Goal: Task Accomplishment & Management: Complete application form

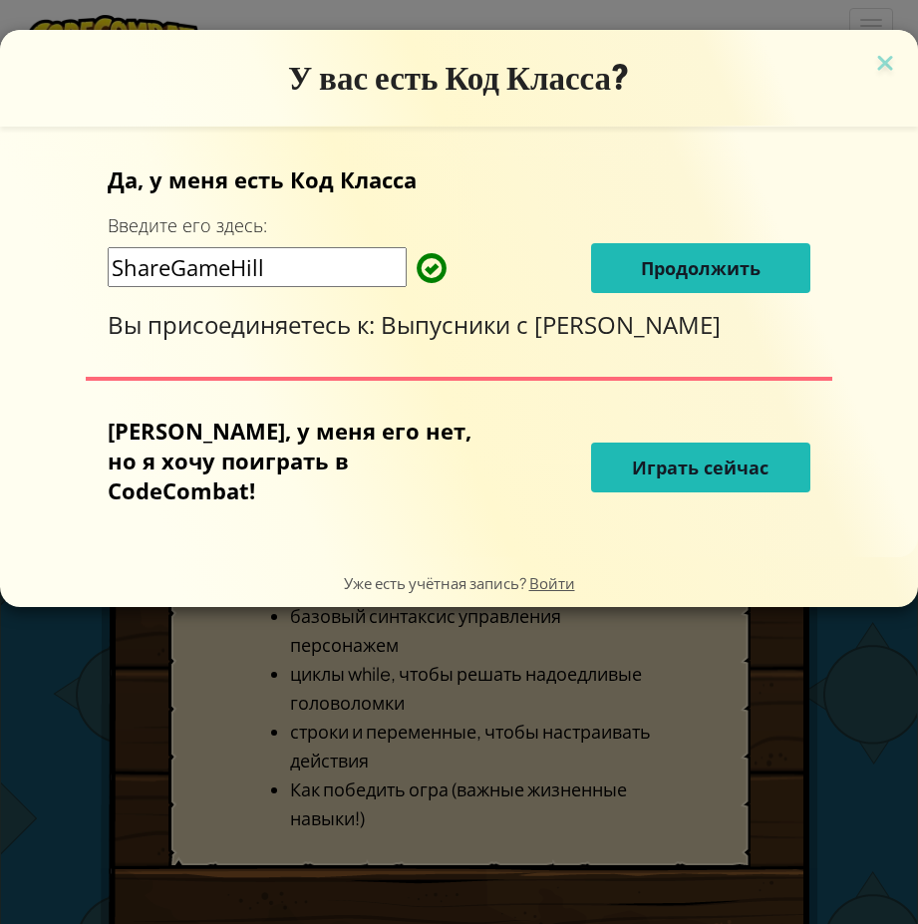
click at [733, 267] on span "Продолжить" at bounding box center [701, 268] width 120 height 24
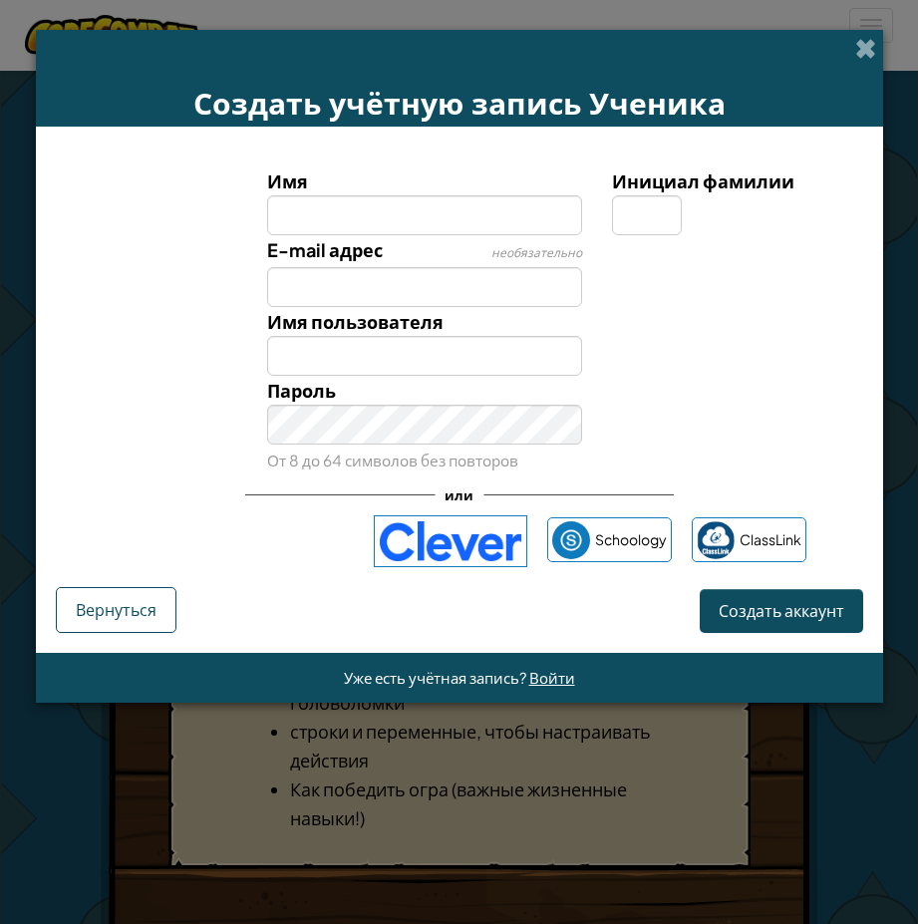
click at [376, 213] on input "Имя" at bounding box center [424, 215] width 315 height 40
type input "С"
type input "Sardaana"
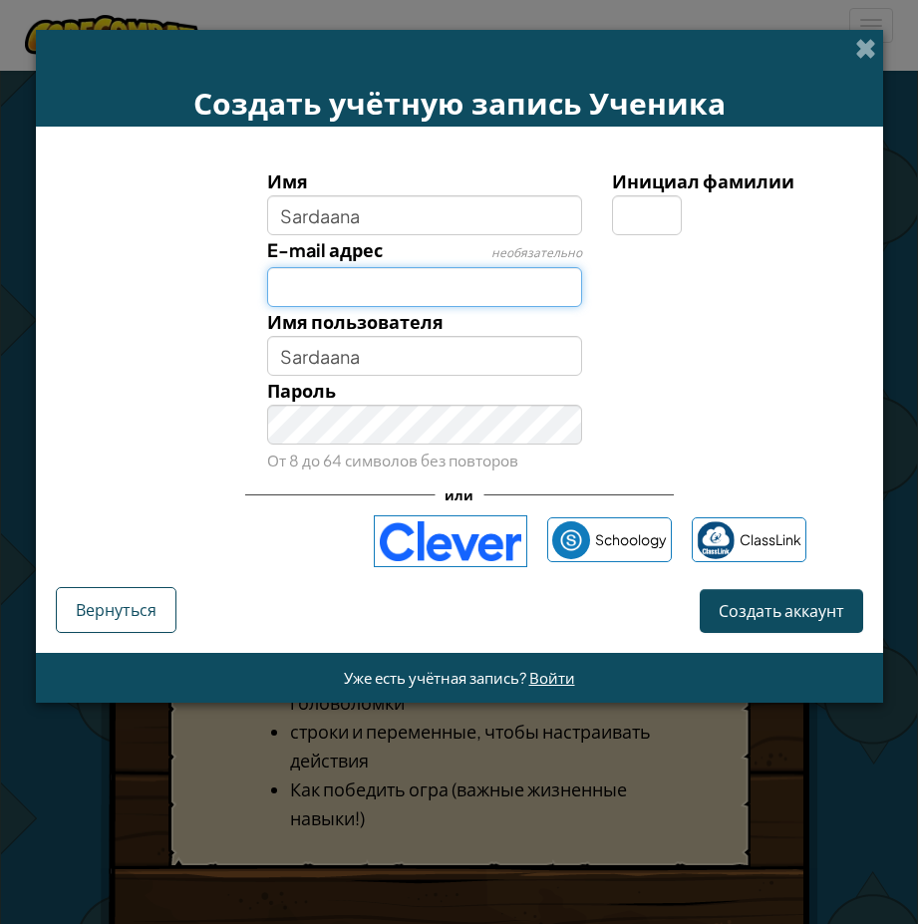
click at [450, 285] on input "E-mail адрес" at bounding box center [424, 287] width 315 height 40
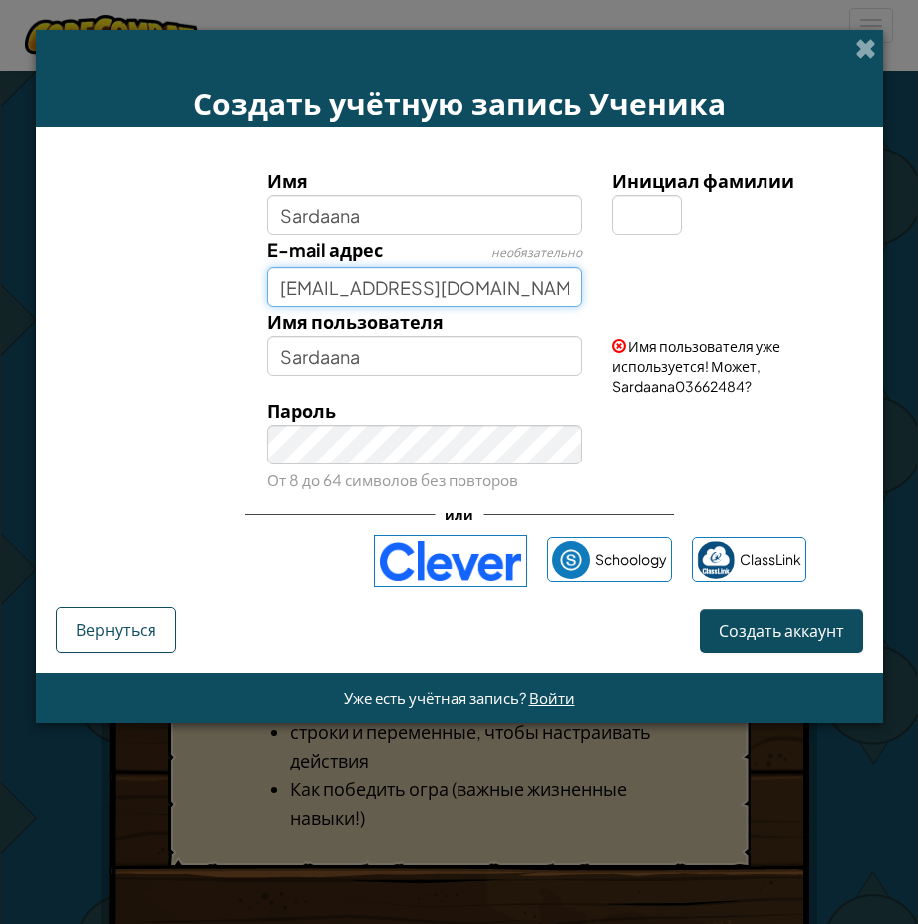
type input "[EMAIL_ADDRESS][DOMAIN_NAME]"
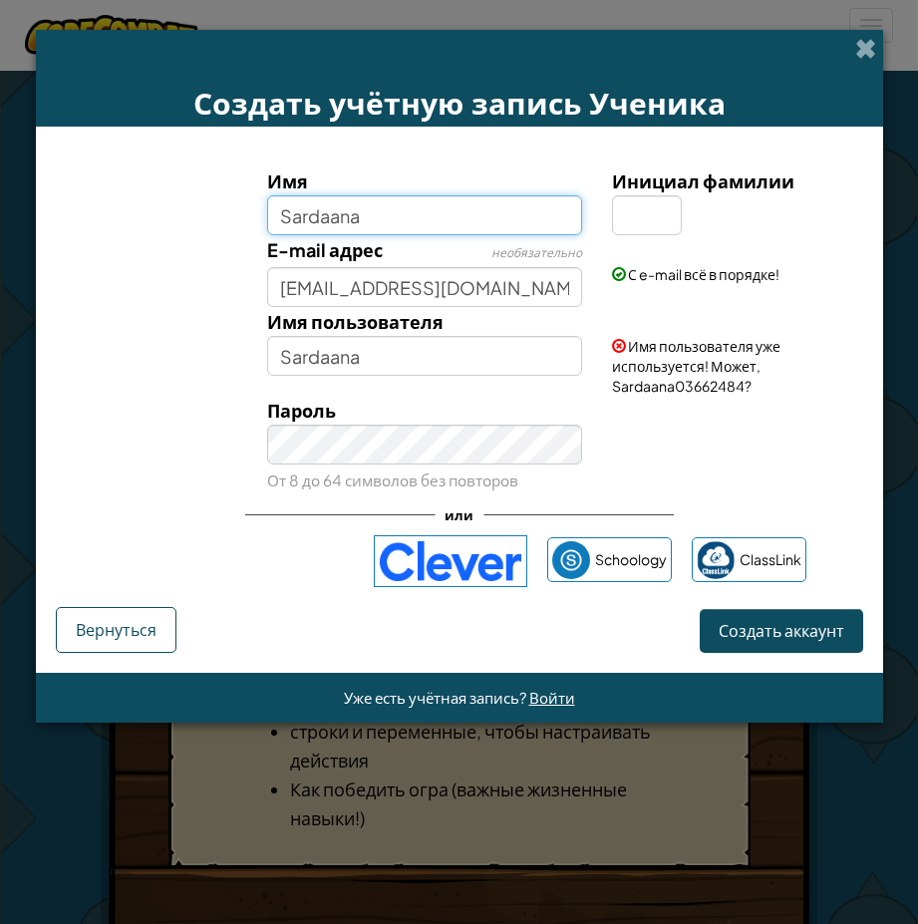
click at [340, 205] on input "Sardaana" at bounding box center [424, 215] width 315 height 40
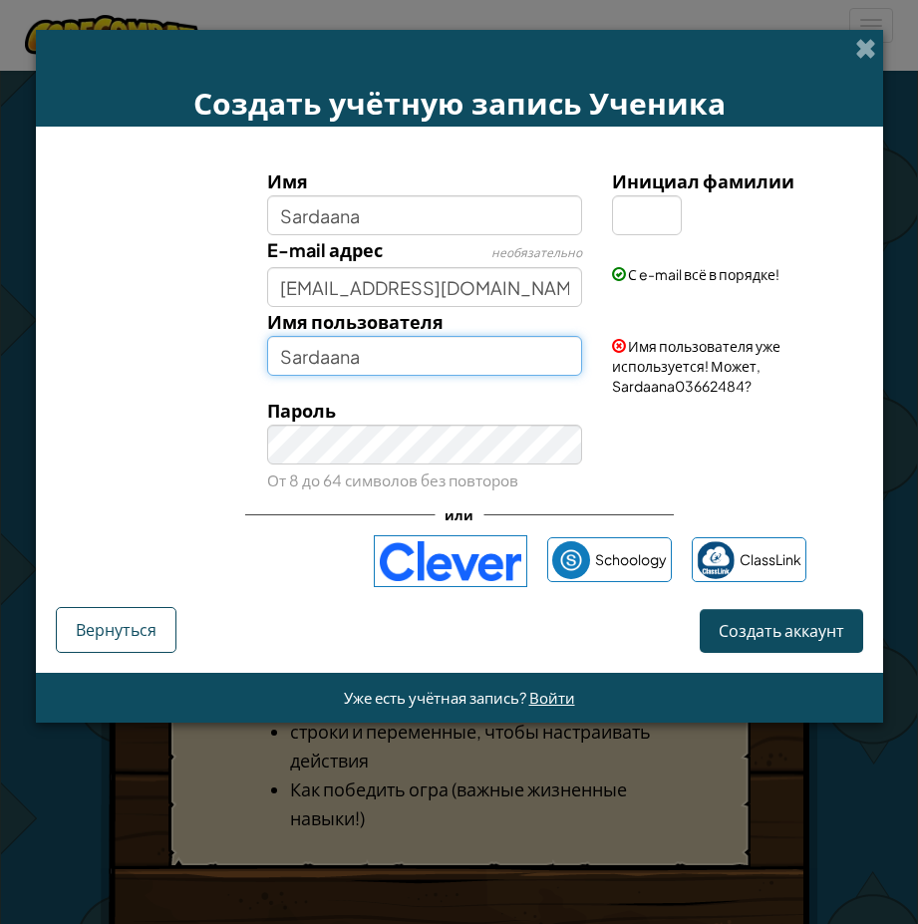
click at [414, 345] on input "Sardaana" at bounding box center [424, 356] width 315 height 40
type input "S"
type input "[PERSON_NAME]"
type input "Данчик"
click at [800, 628] on button "Создать аккаунт" at bounding box center [782, 630] width 164 height 43
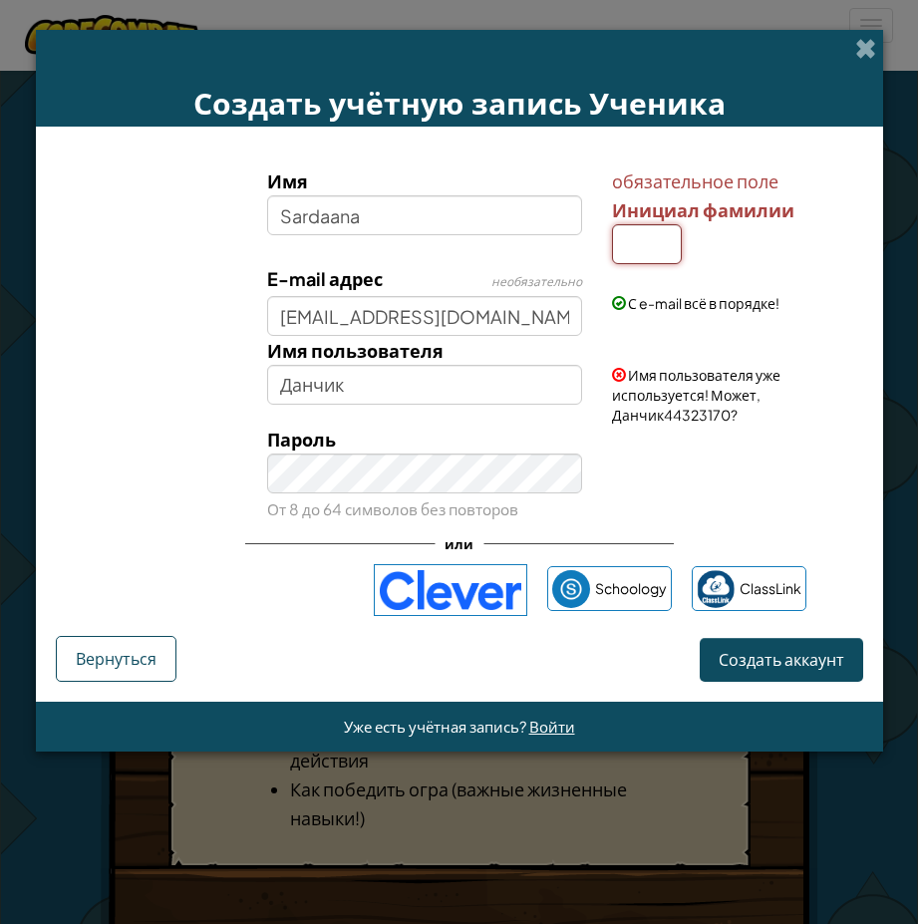
click at [644, 258] on input "Инициал фамилии" at bounding box center [647, 244] width 70 height 40
click at [658, 242] on input "О" at bounding box center [647, 244] width 70 height 40
type input "О"
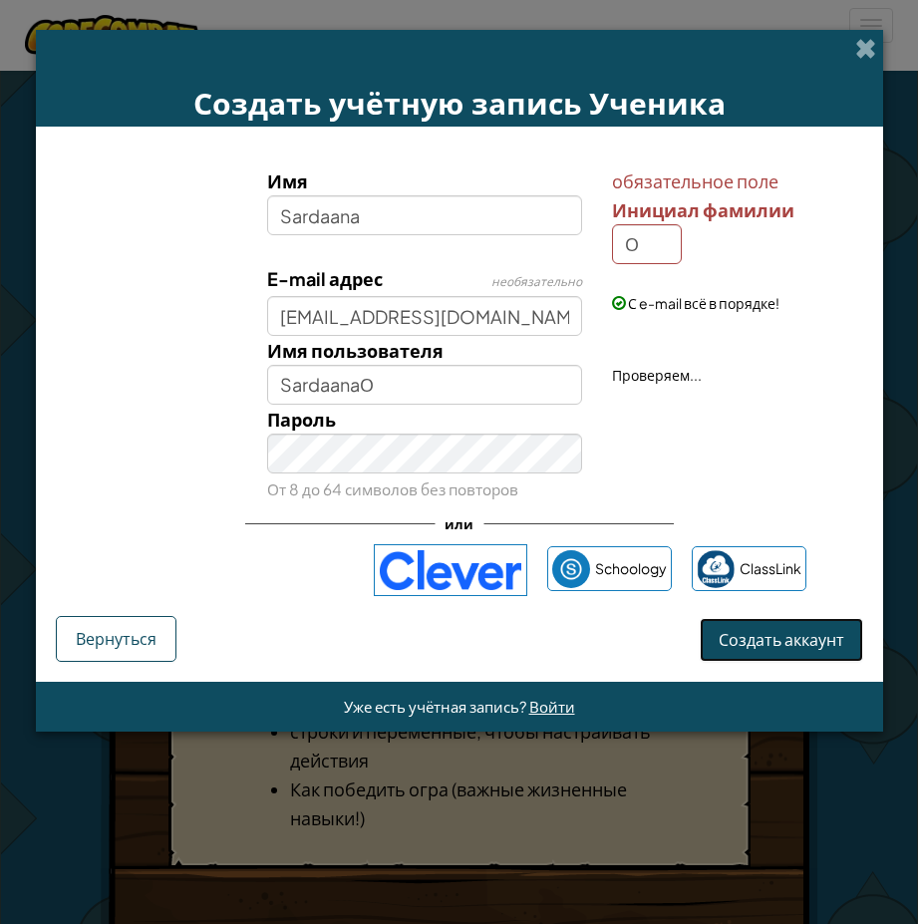
click at [786, 664] on form "Имя [PERSON_NAME] обязательное поле Инициал фамилии О E-mail адрес необязательн…" at bounding box center [459, 404] width 847 height 554
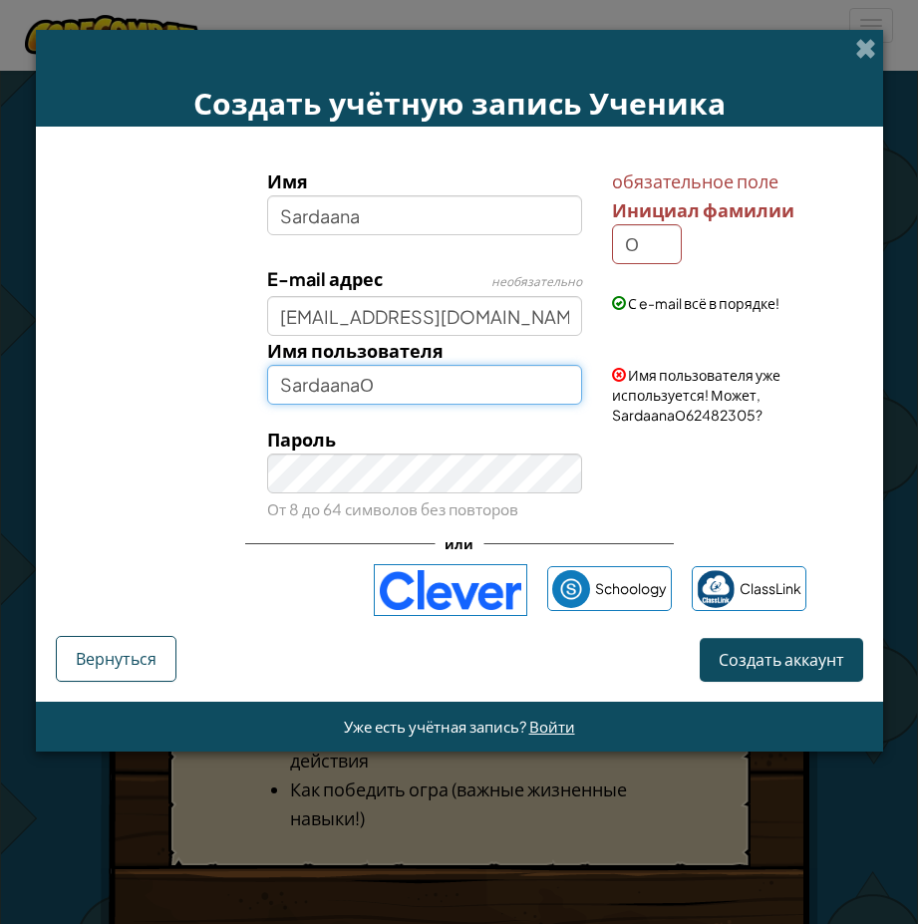
click at [402, 379] on input "SardaanaО" at bounding box center [424, 385] width 315 height 40
click at [358, 380] on input "SardaanaО" at bounding box center [424, 385] width 315 height 40
type input "ДанчикО"
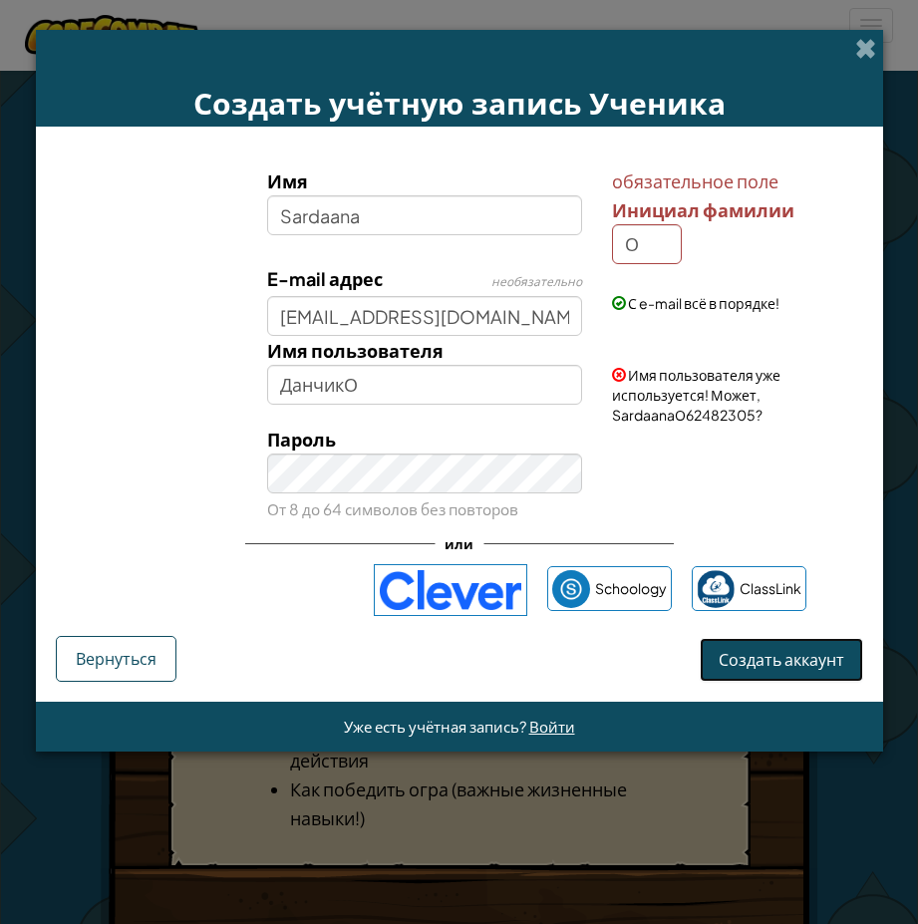
click at [785, 663] on form "Имя [PERSON_NAME] обязательное поле Инициал фамилии О E-mail адрес необязательн…" at bounding box center [459, 414] width 847 height 574
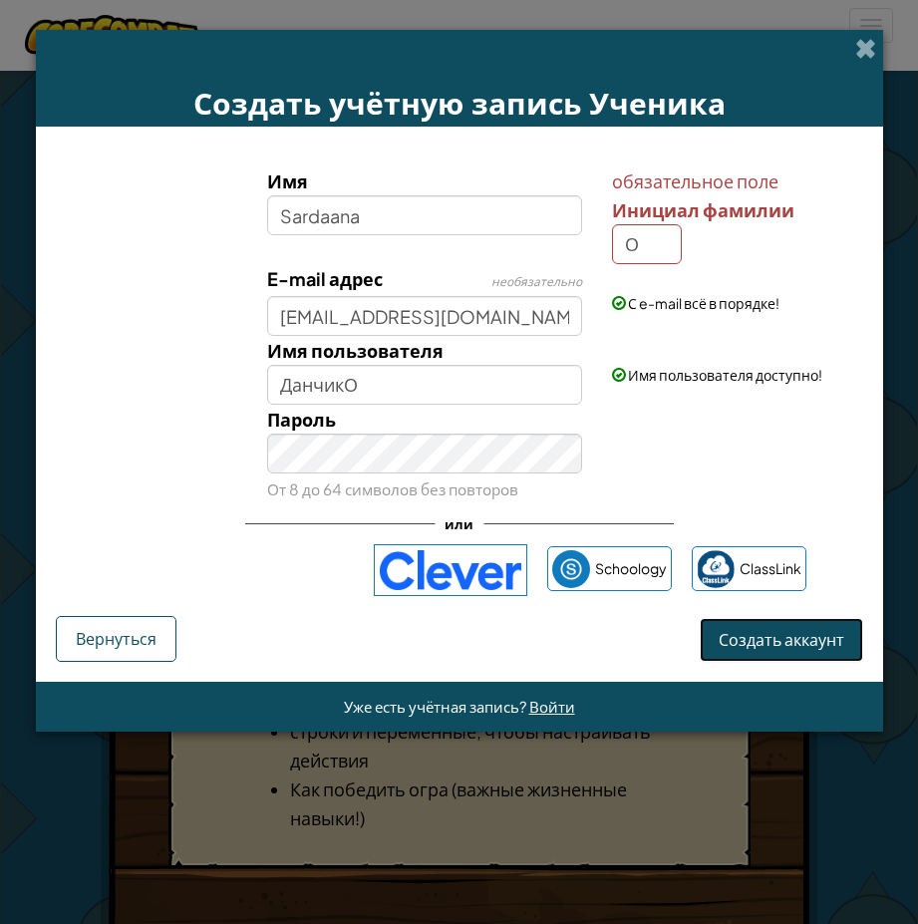
click at [821, 639] on span "Создать аккаунт" at bounding box center [782, 639] width 126 height 21
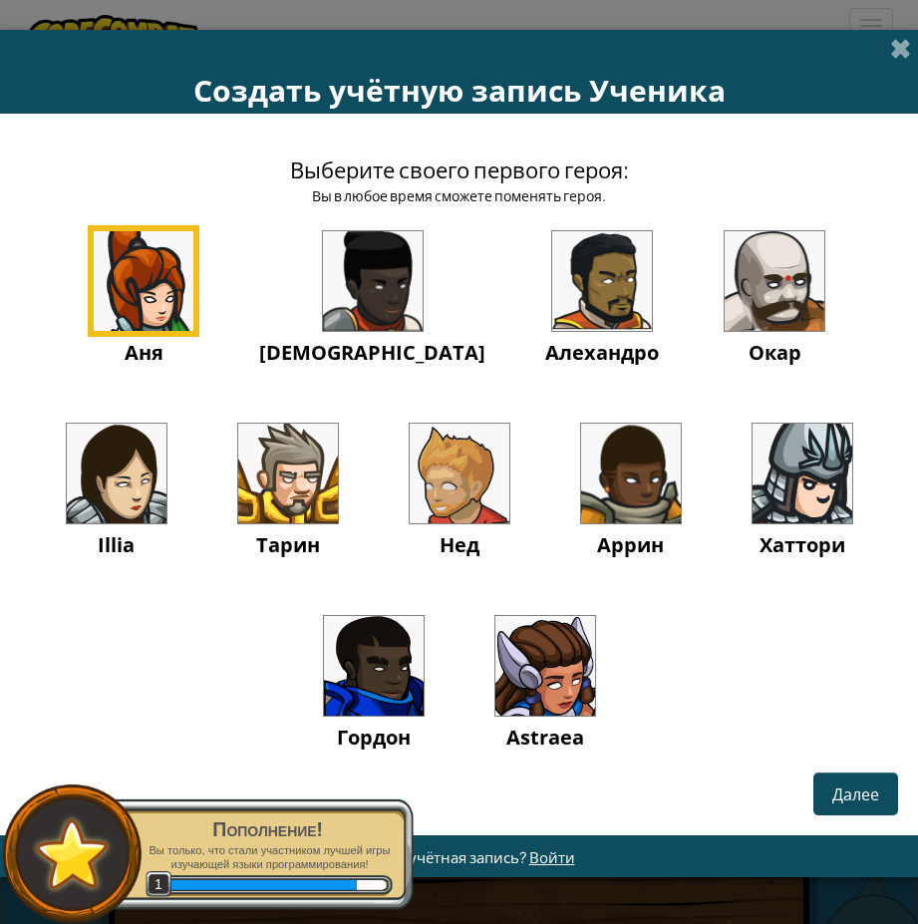
click at [495, 670] on img at bounding box center [545, 666] width 100 height 100
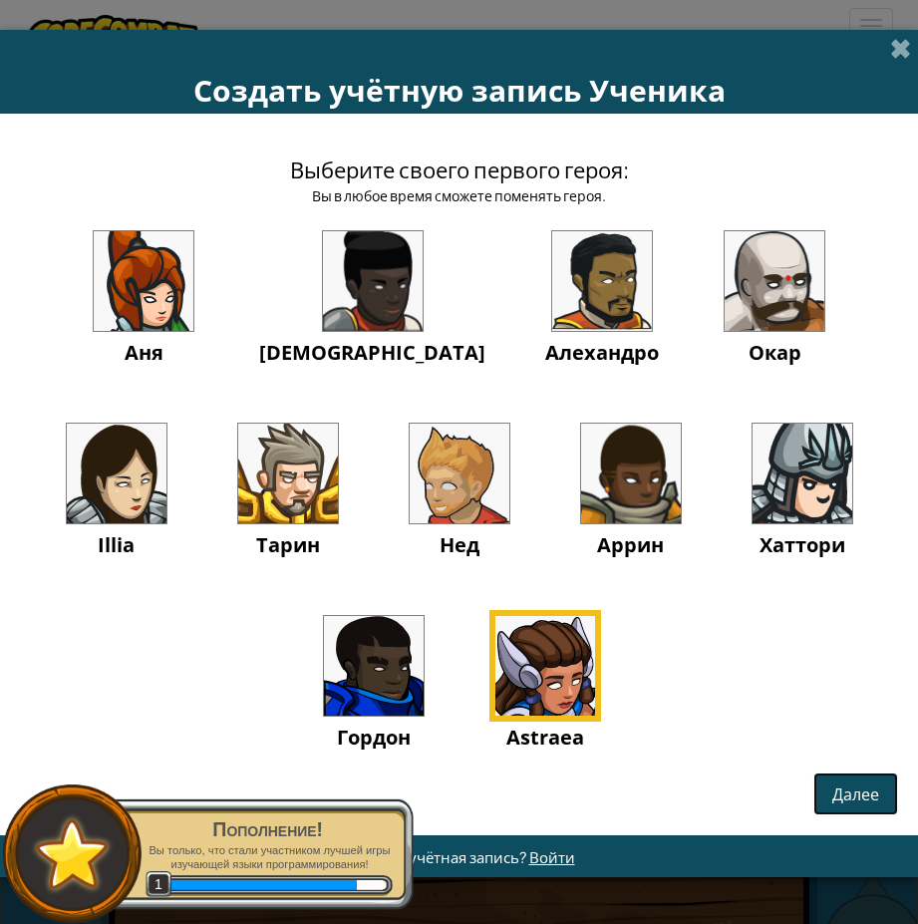
click at [855, 801] on span "Далее" at bounding box center [855, 794] width 47 height 21
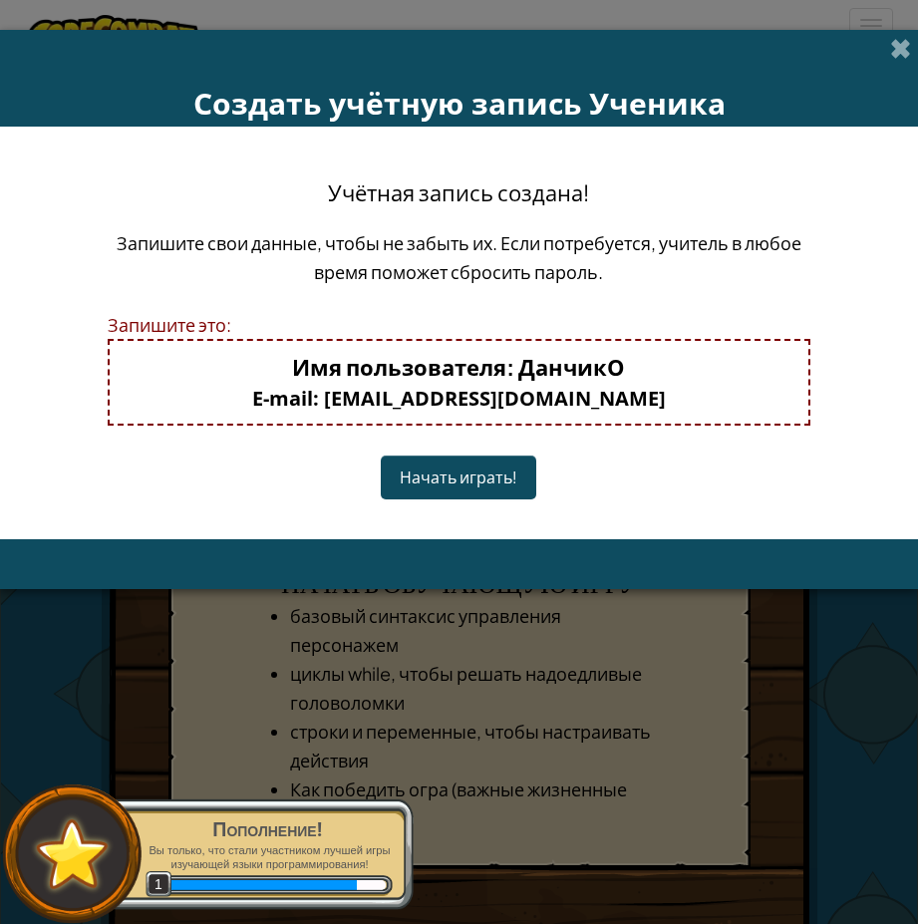
click at [498, 475] on button "Начать играть!" at bounding box center [459, 477] width 156 height 43
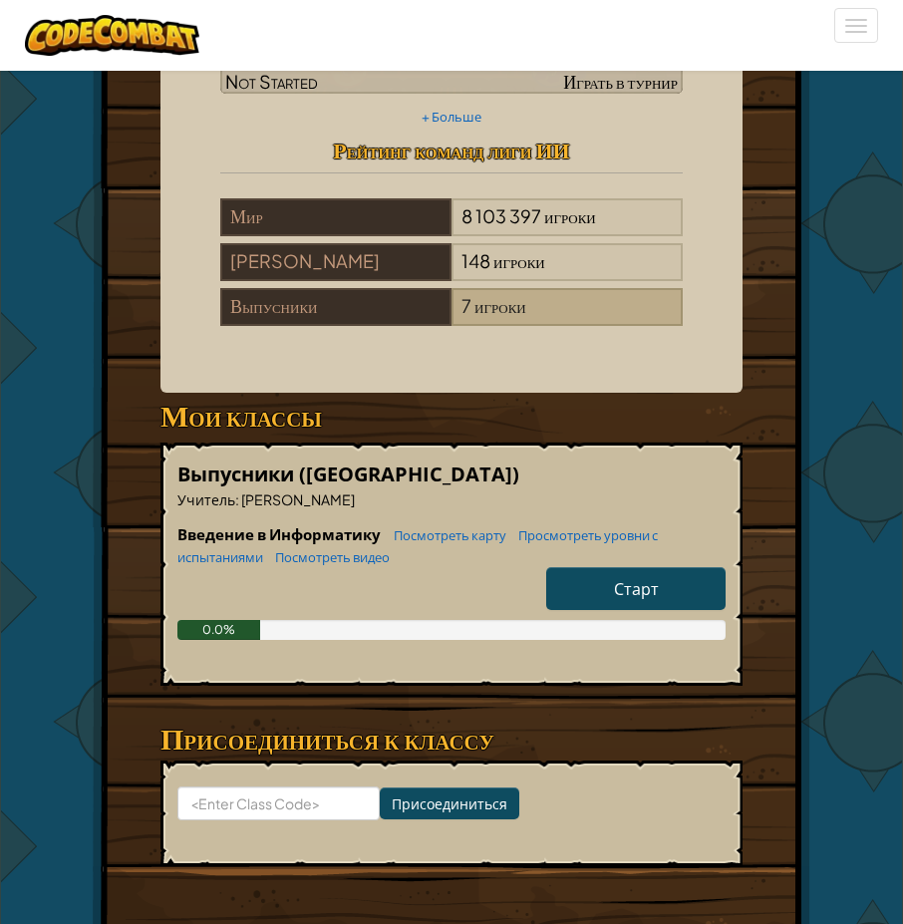
scroll to position [266, 0]
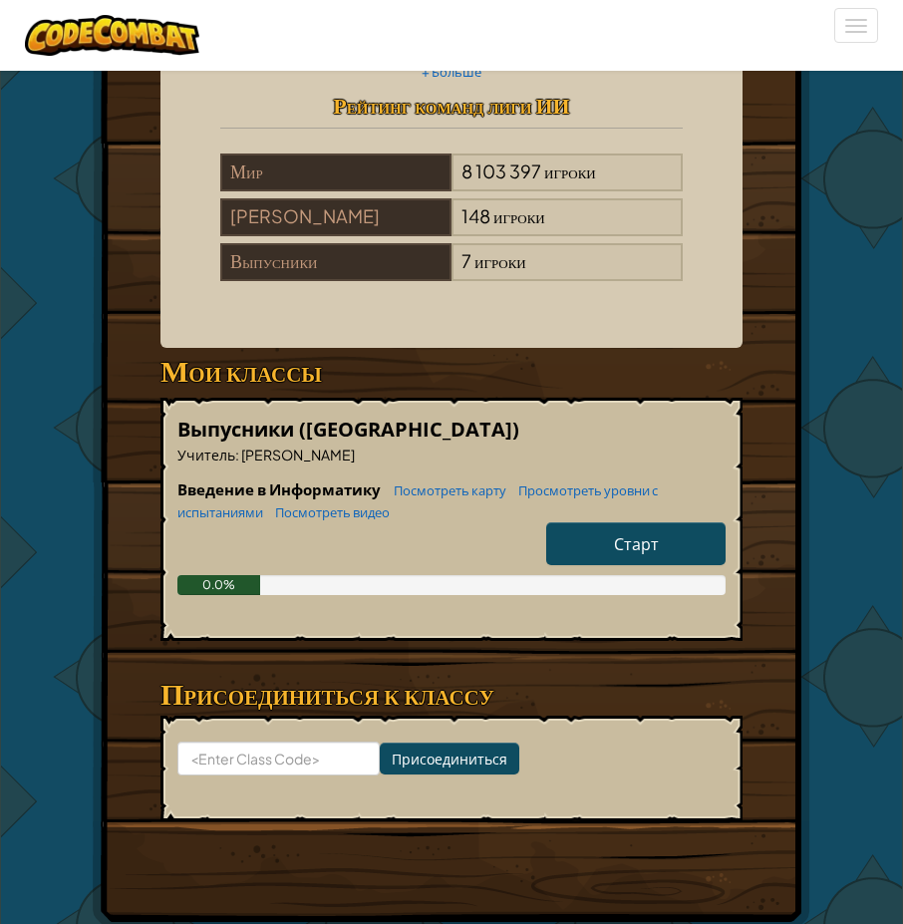
click at [657, 552] on span "Старт" at bounding box center [636, 543] width 45 height 21
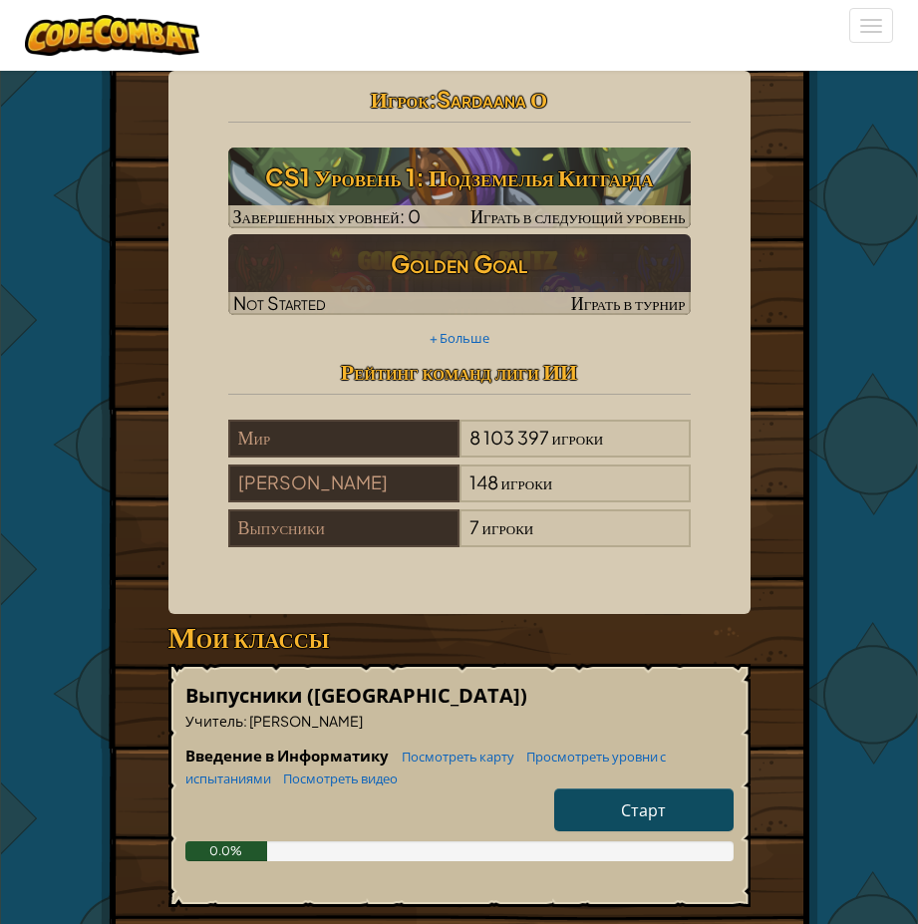
select select "ru"
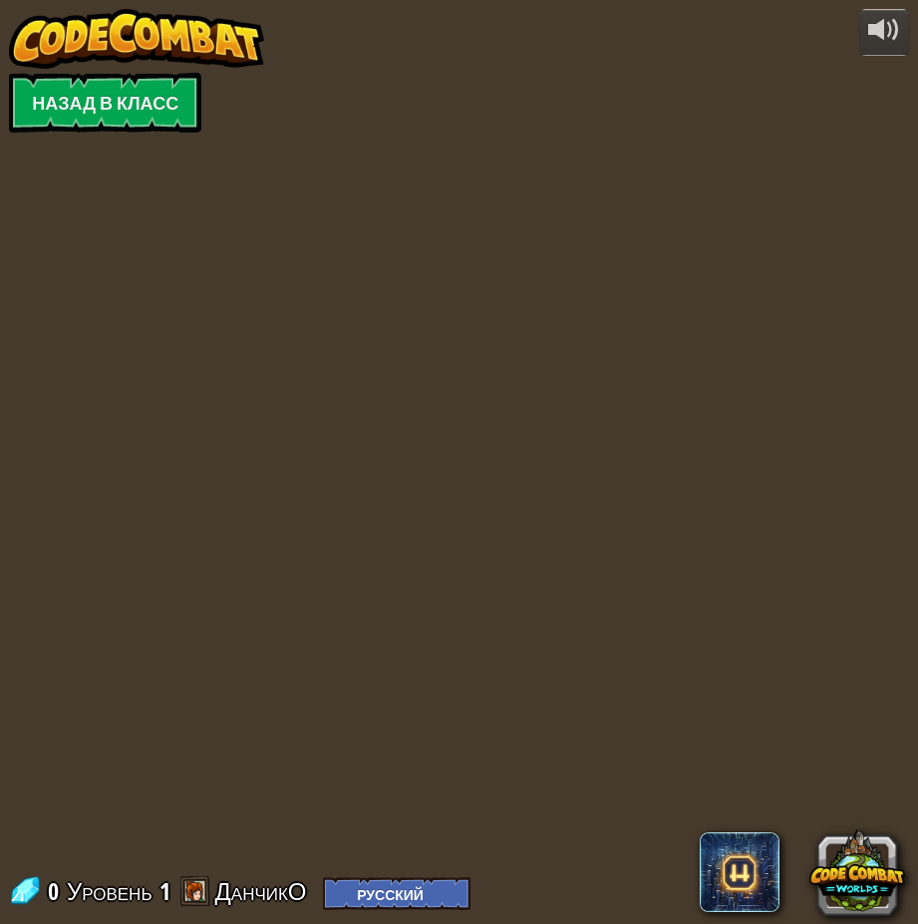
select select "ru"
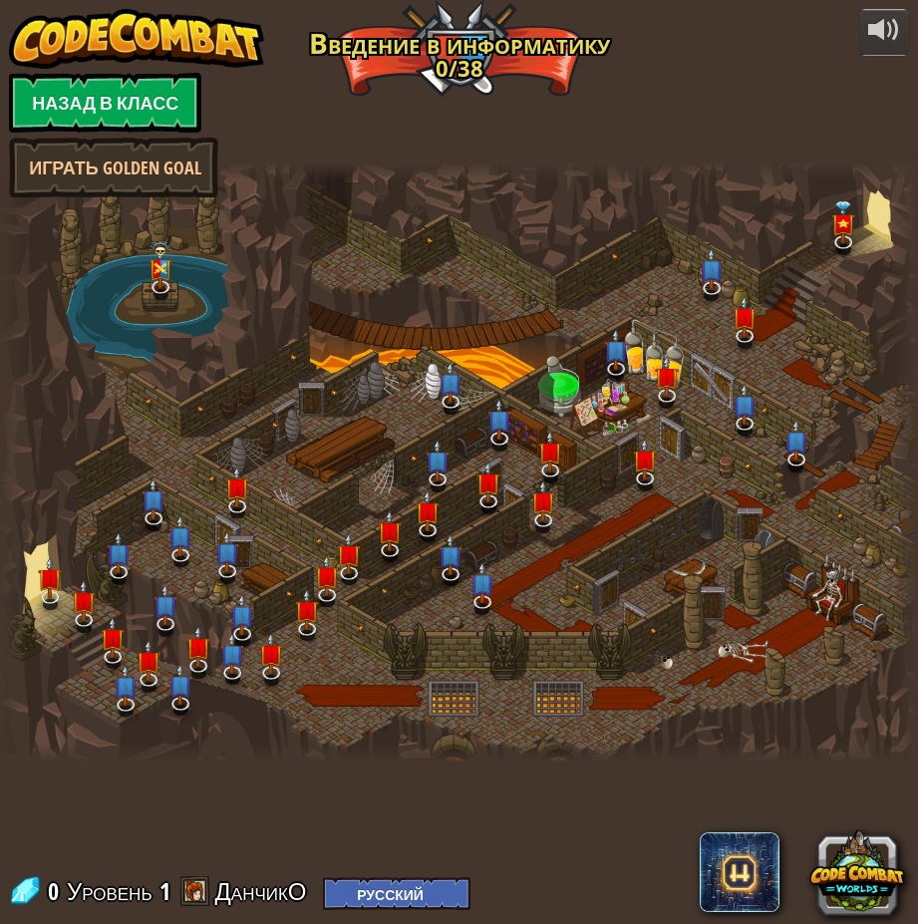
select select "ru"
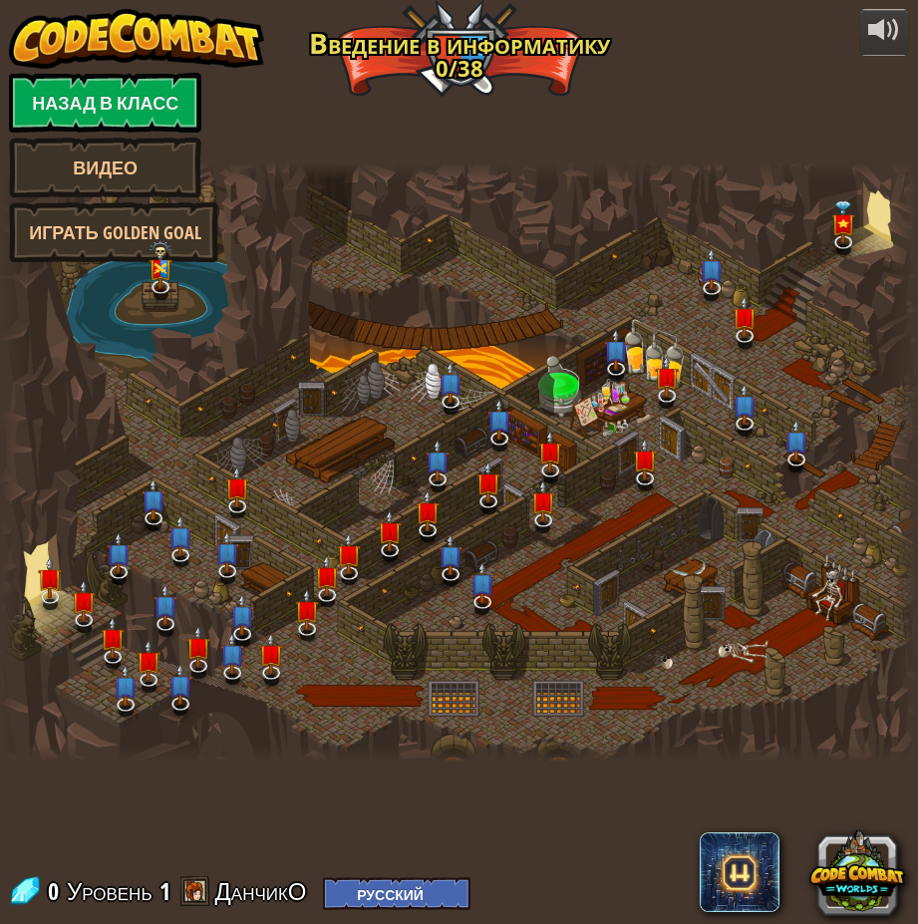
select select "ru"
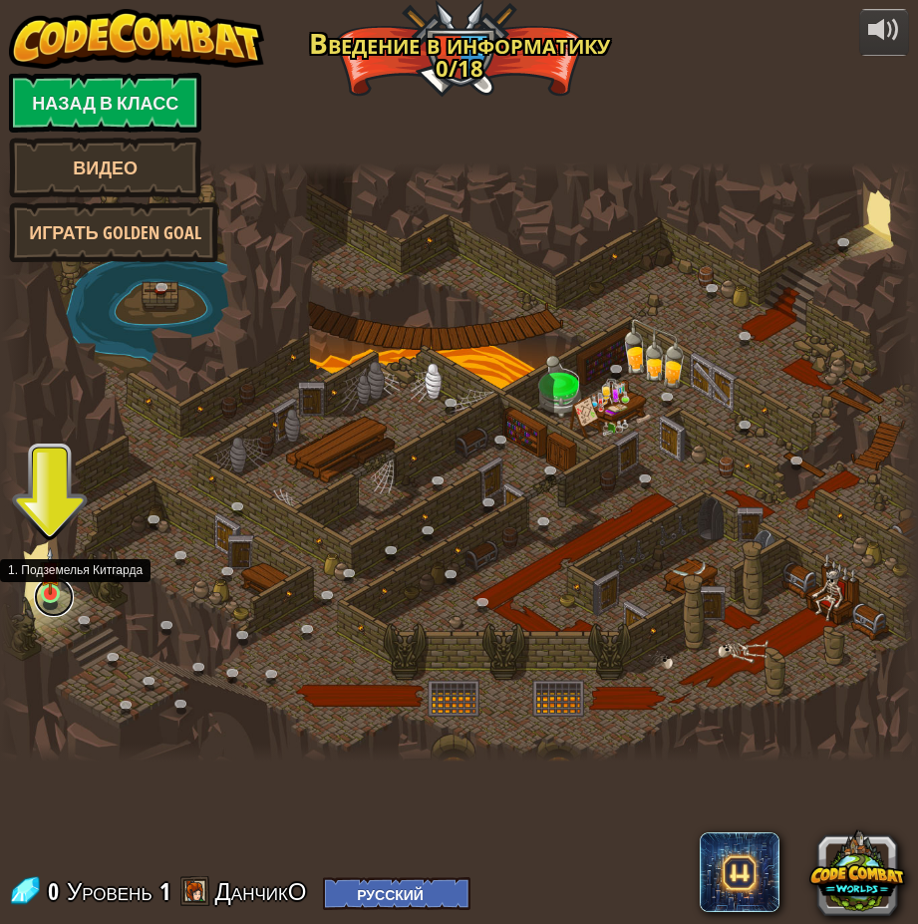
click at [45, 599] on link at bounding box center [54, 597] width 40 height 40
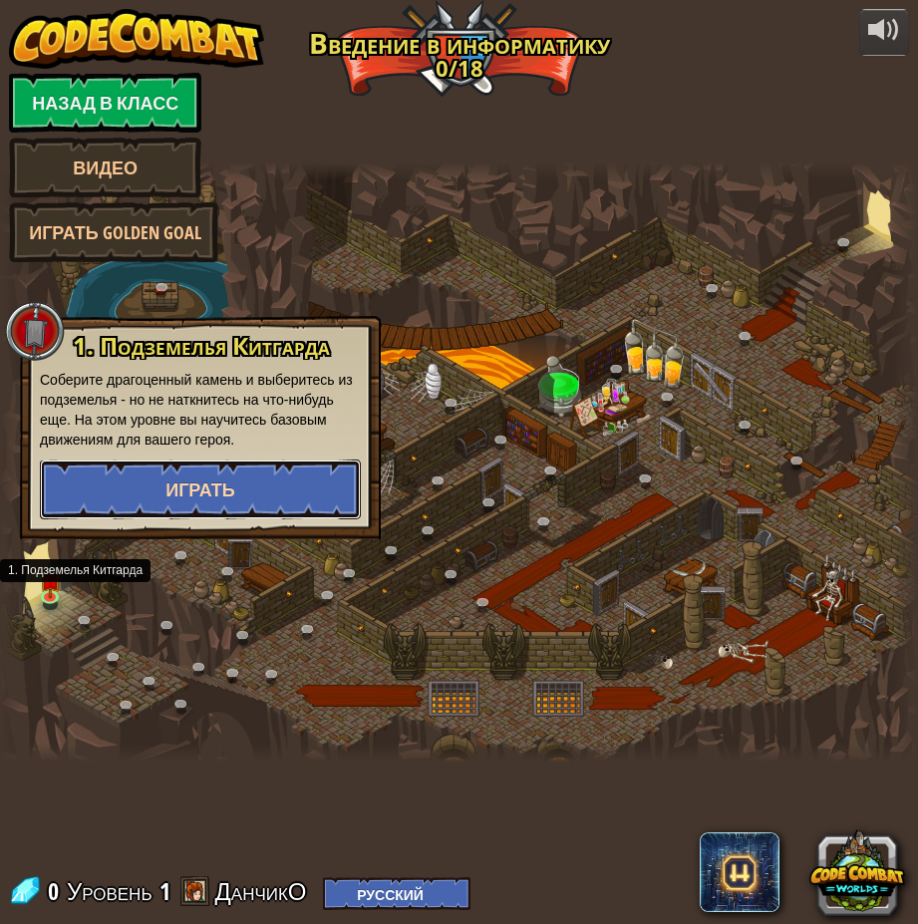
click at [225, 483] on span "Играть" at bounding box center [200, 490] width 70 height 25
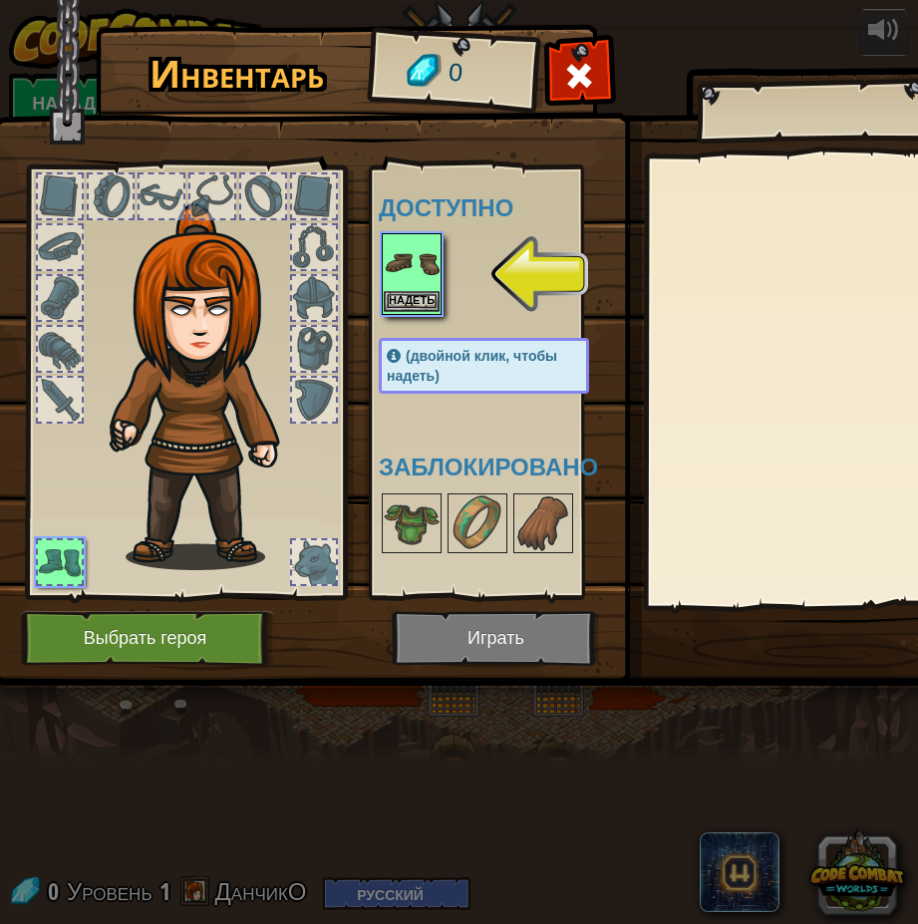
click at [417, 273] on img at bounding box center [412, 263] width 56 height 56
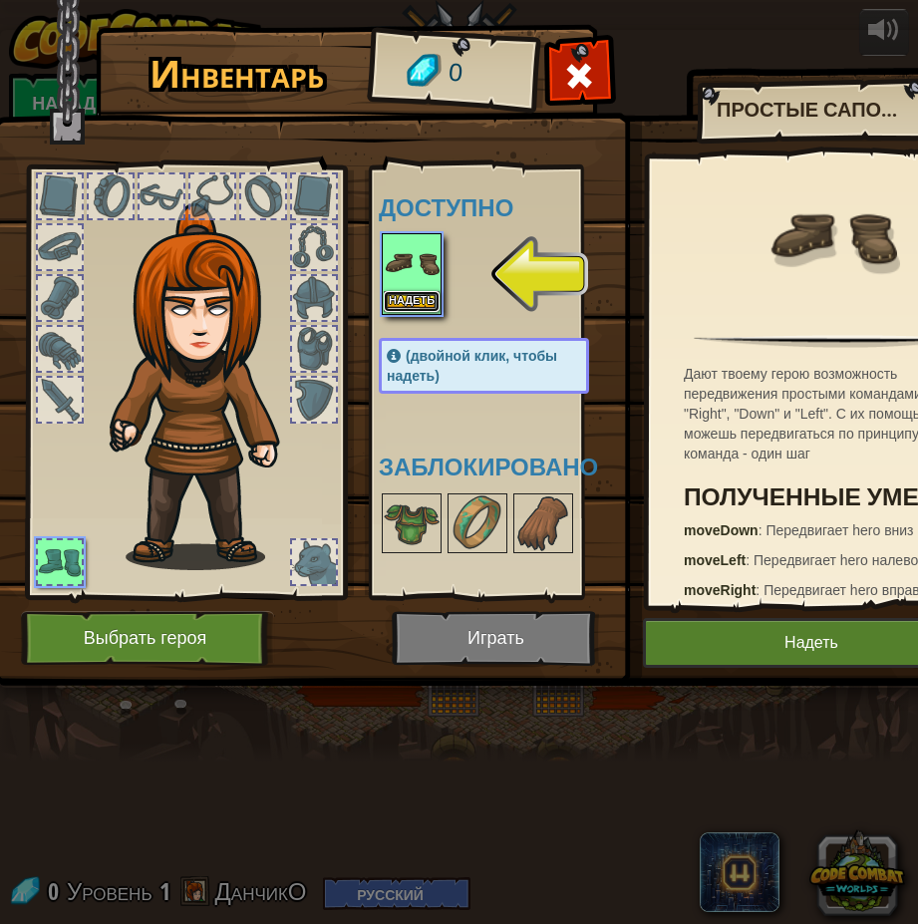
click at [423, 304] on button "Надеть" at bounding box center [412, 301] width 56 height 21
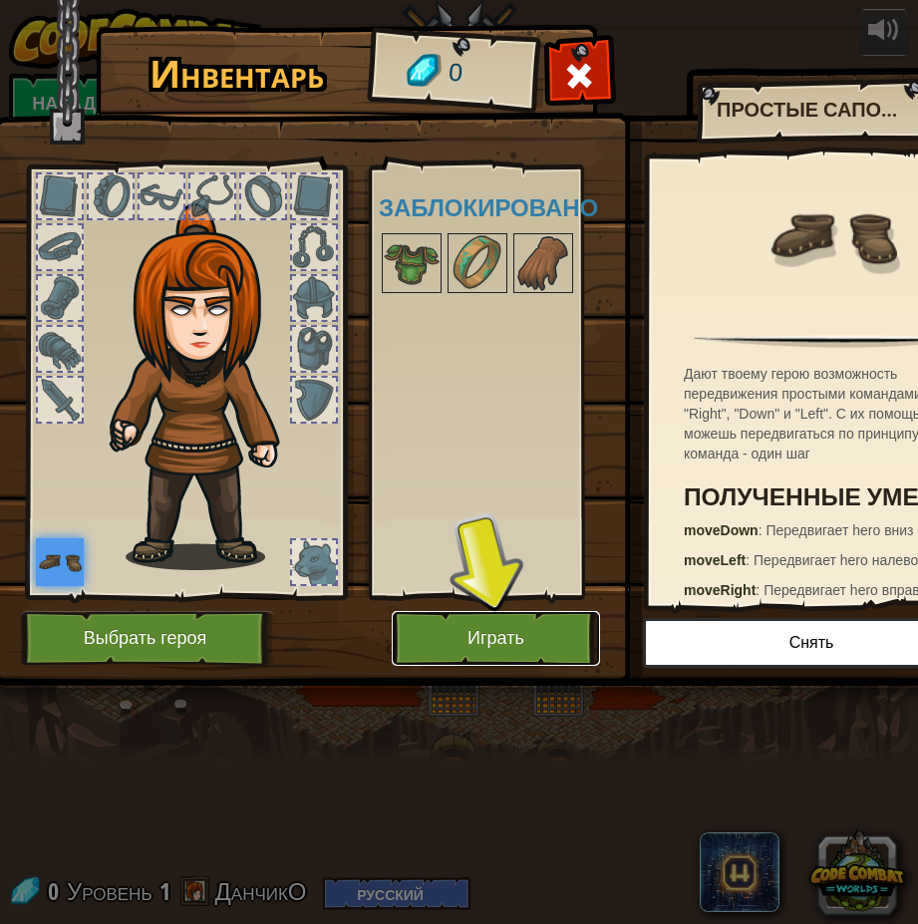
click at [524, 620] on button "Играть" at bounding box center [496, 638] width 208 height 55
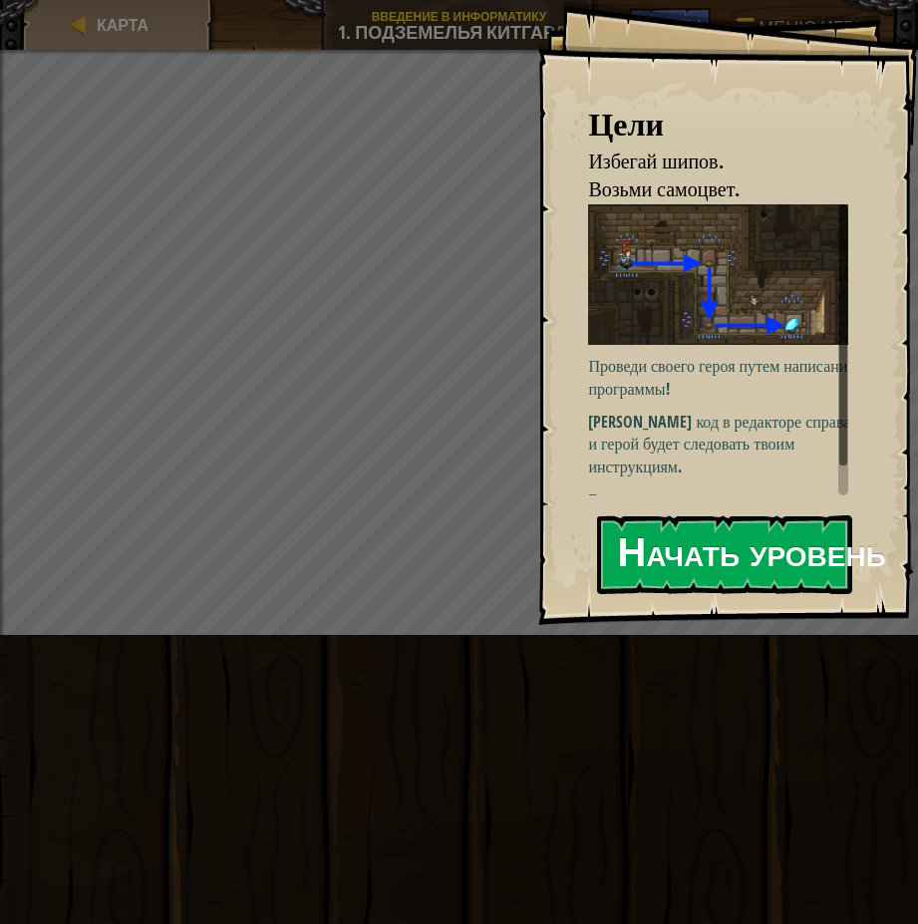
click at [734, 400] on div "Проведи своего героя путем написания программы! Пиши код в редакторе справа, и …" at bounding box center [725, 357] width 275 height 307
click at [731, 532] on button "Начать уровень" at bounding box center [724, 554] width 255 height 79
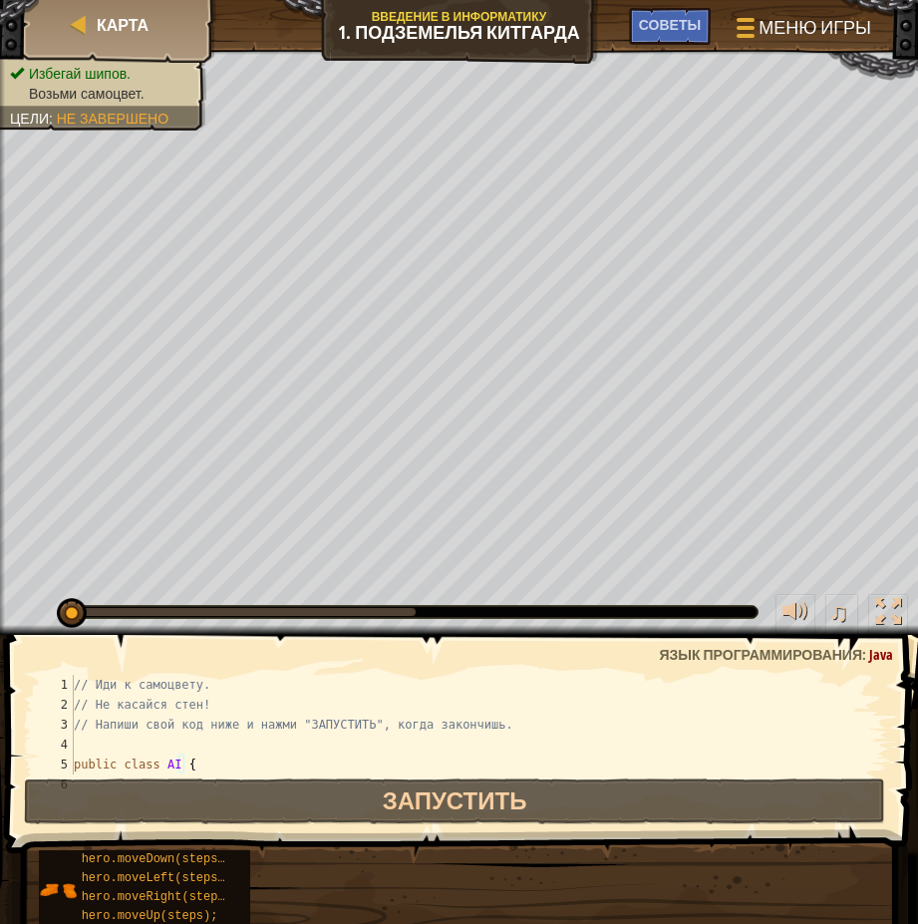
scroll to position [60, 0]
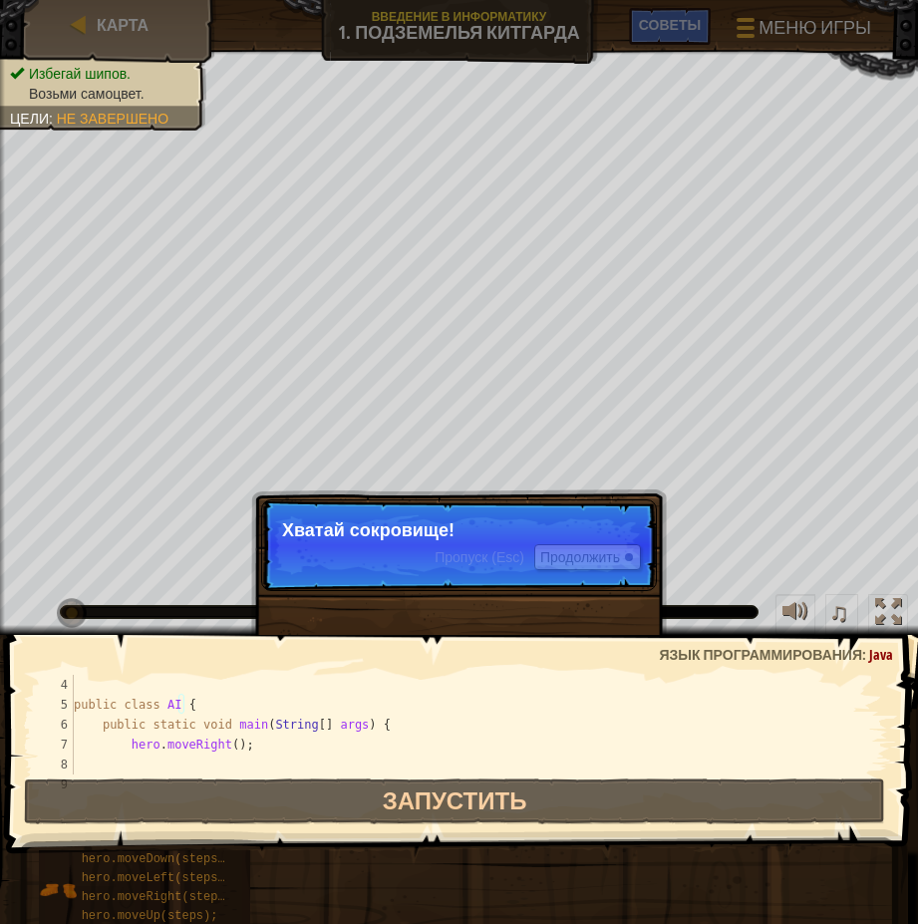
click at [427, 541] on p "Пропуск (Esc) Продолжить Хватай сокровище!" at bounding box center [459, 545] width 396 height 92
click at [585, 556] on button "Продолжить" at bounding box center [587, 557] width 107 height 26
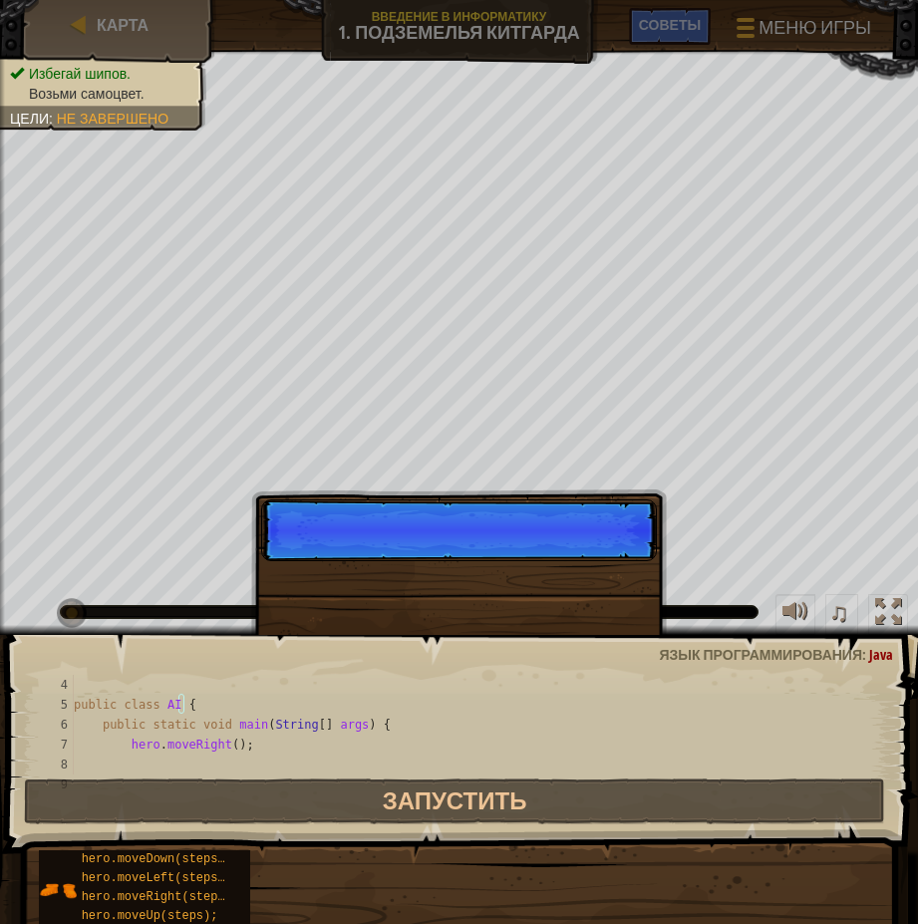
scroll to position [9, 0]
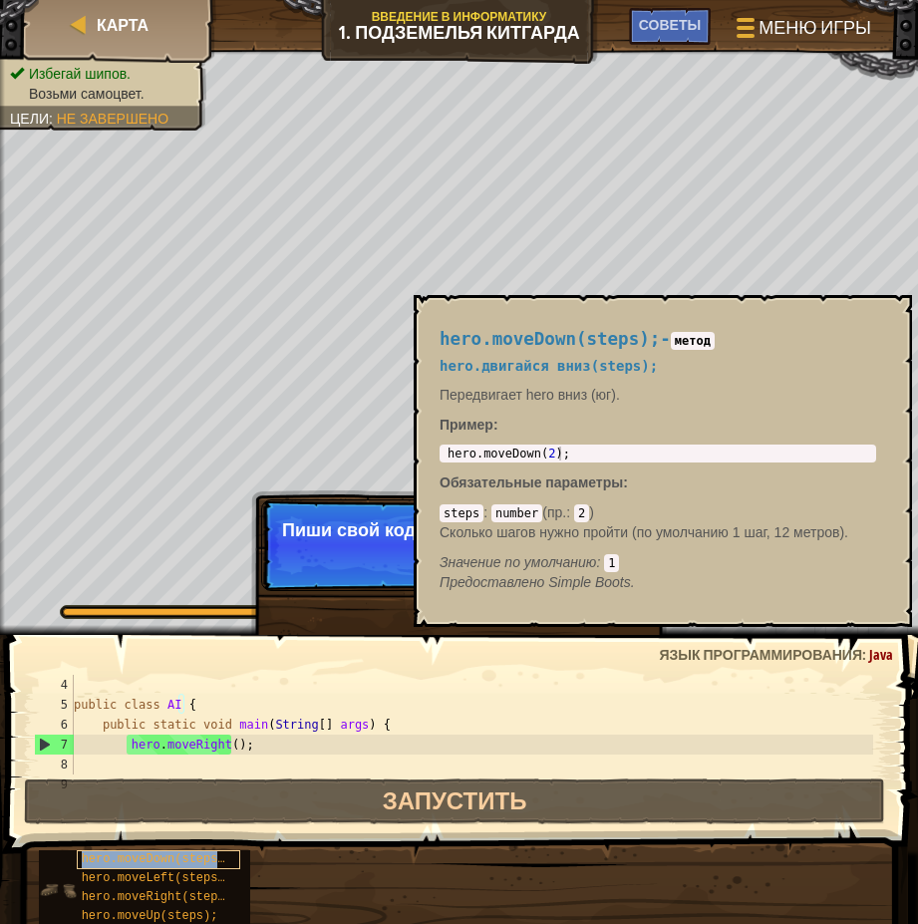
click at [196, 865] on span "hero.moveDown(steps);" at bounding box center [157, 859] width 151 height 14
click at [885, 315] on button "×" at bounding box center [890, 318] width 16 height 28
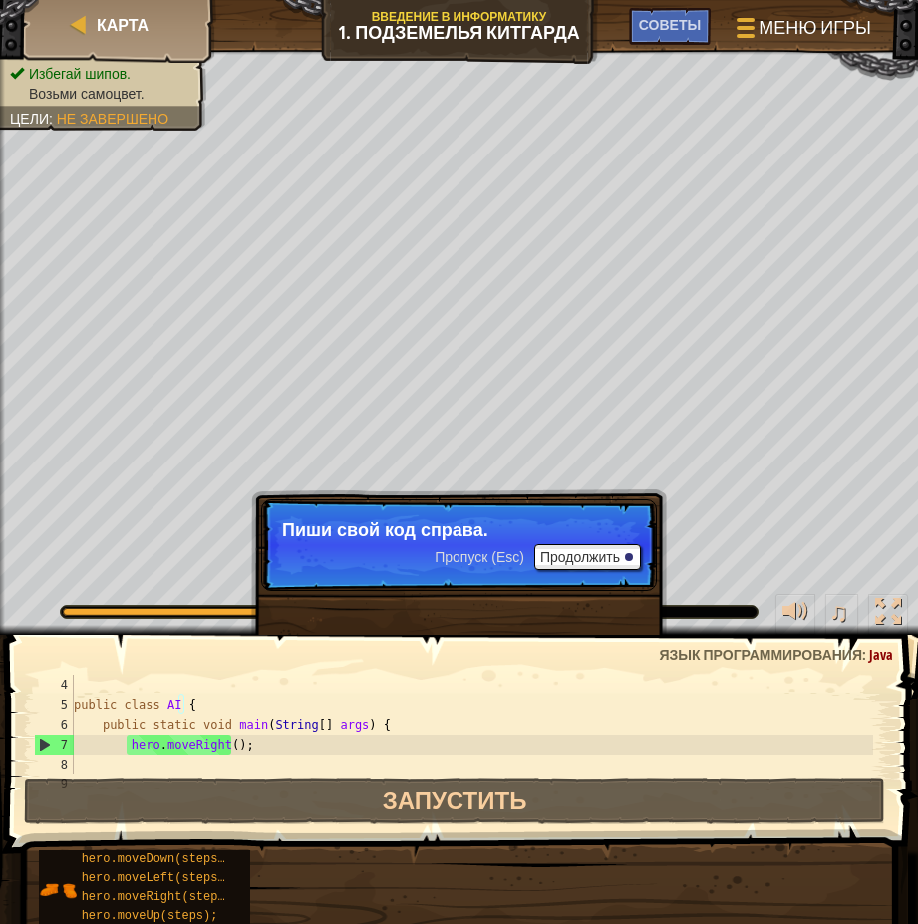
click at [258, 762] on div "public class AI { public static void main ( String [ ] args ) { hero . moveRigh…" at bounding box center [472, 745] width 804 height 140
click at [267, 746] on div "public class AI { public static void main ( String [ ] args ) { hero . moveRigh…" at bounding box center [472, 745] width 804 height 140
type textarea "hero.moveRight();"
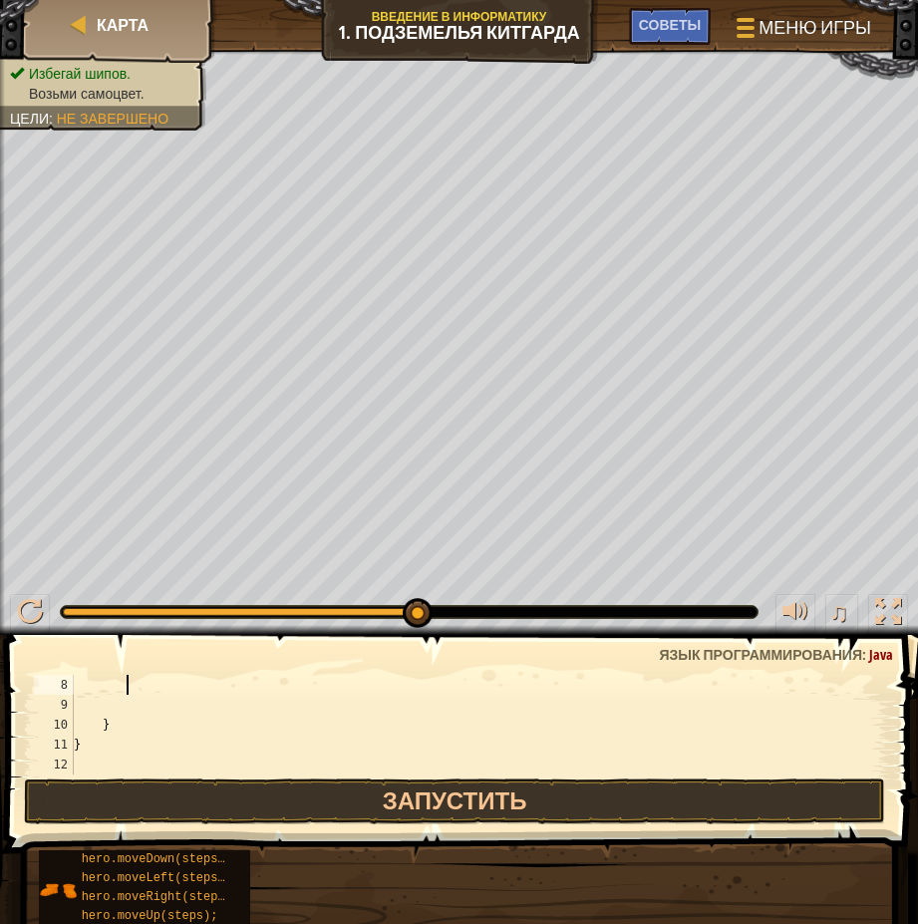
scroll to position [80, 0]
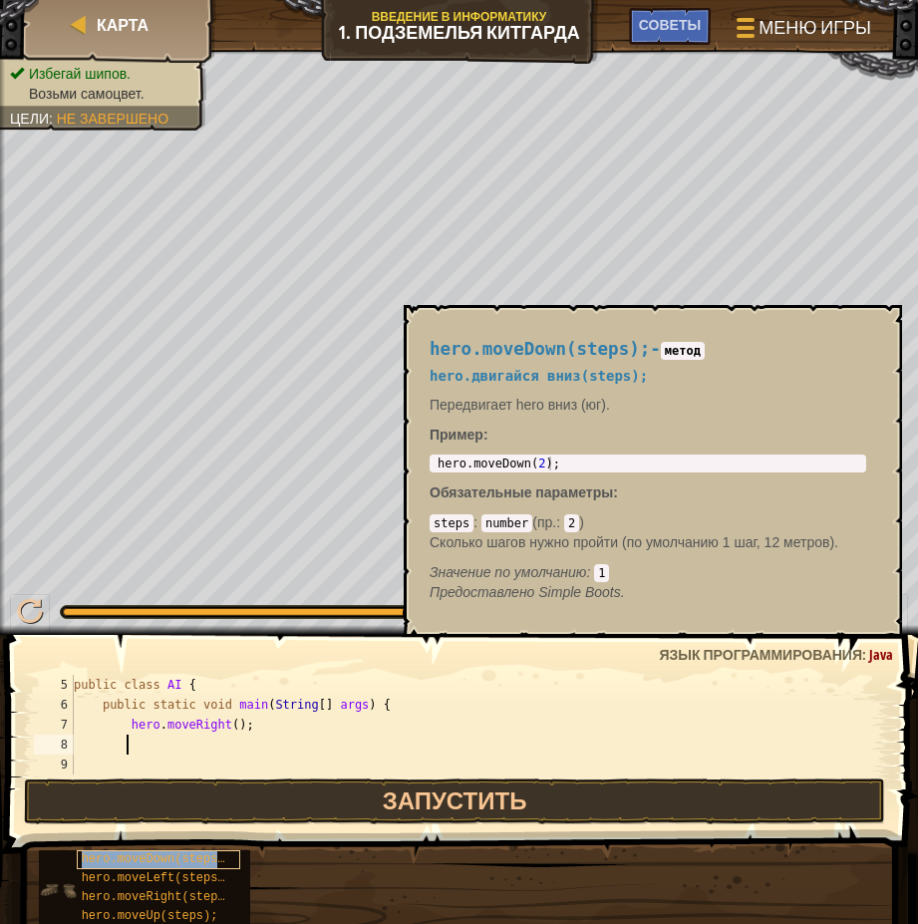
click at [148, 866] on span "hero.moveDown(steps);" at bounding box center [157, 859] width 151 height 14
click at [167, 746] on div "public class AI { public static void main ( String [ ] args ) { hero . moveRigh…" at bounding box center [472, 745] width 804 height 140
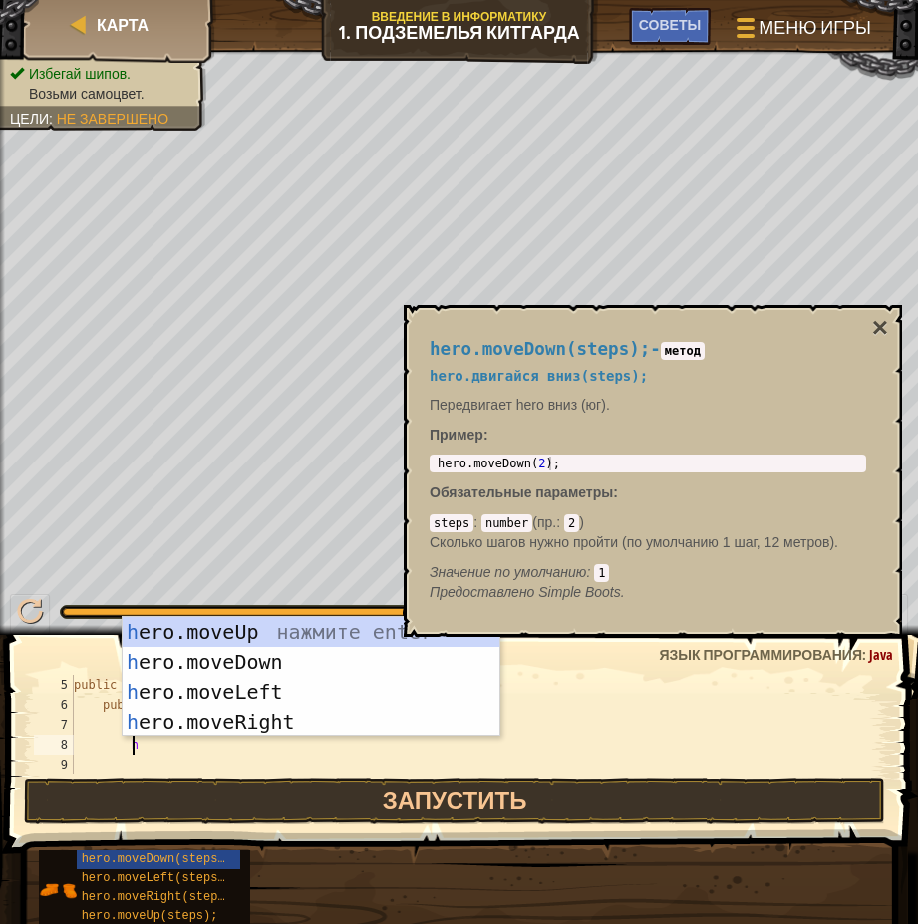
type textarea "her"
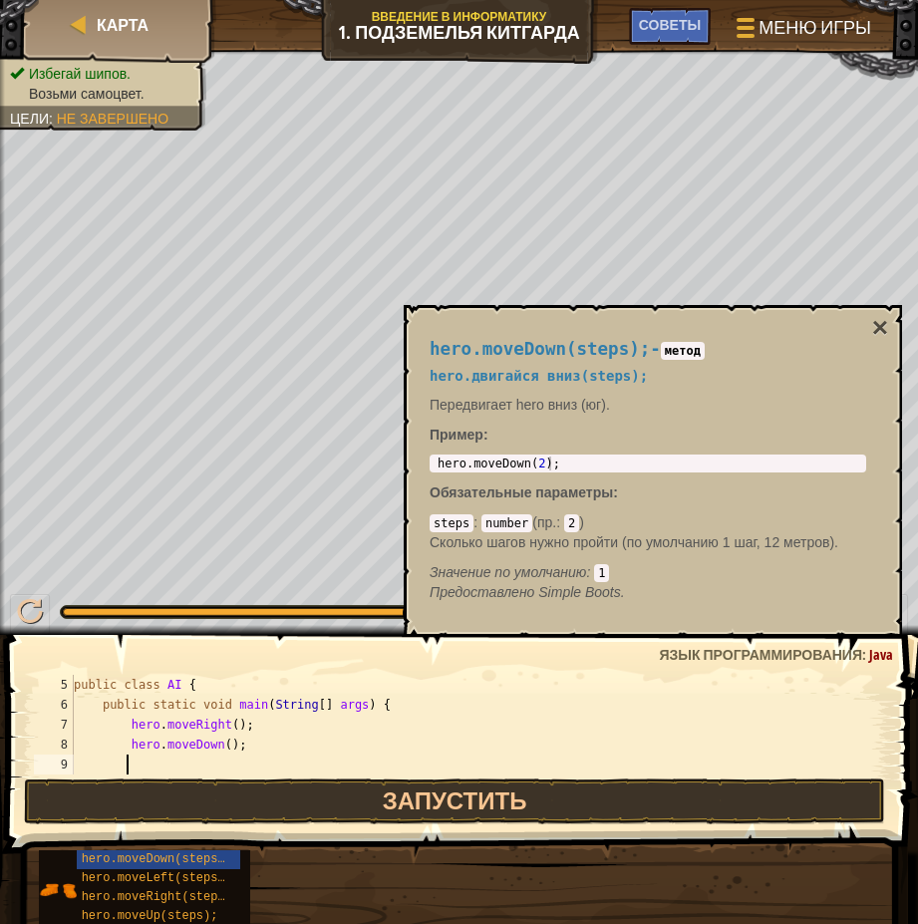
scroll to position [9, 3]
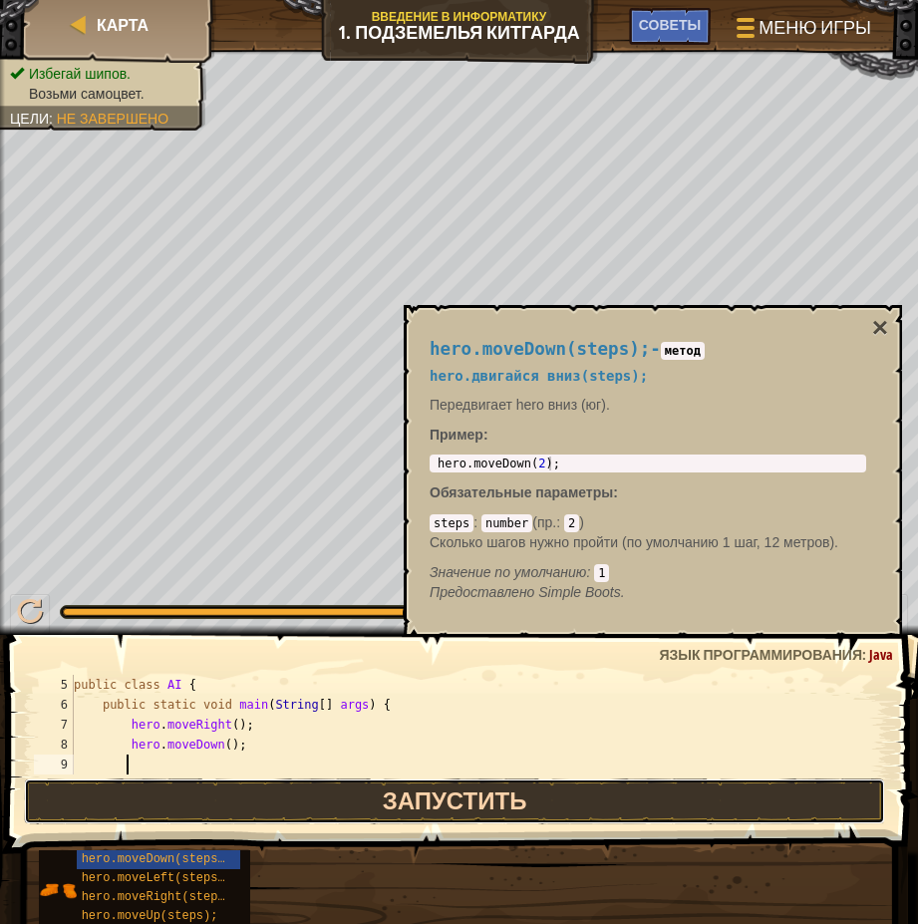
click at [389, 804] on button "Запустить" at bounding box center [454, 802] width 861 height 46
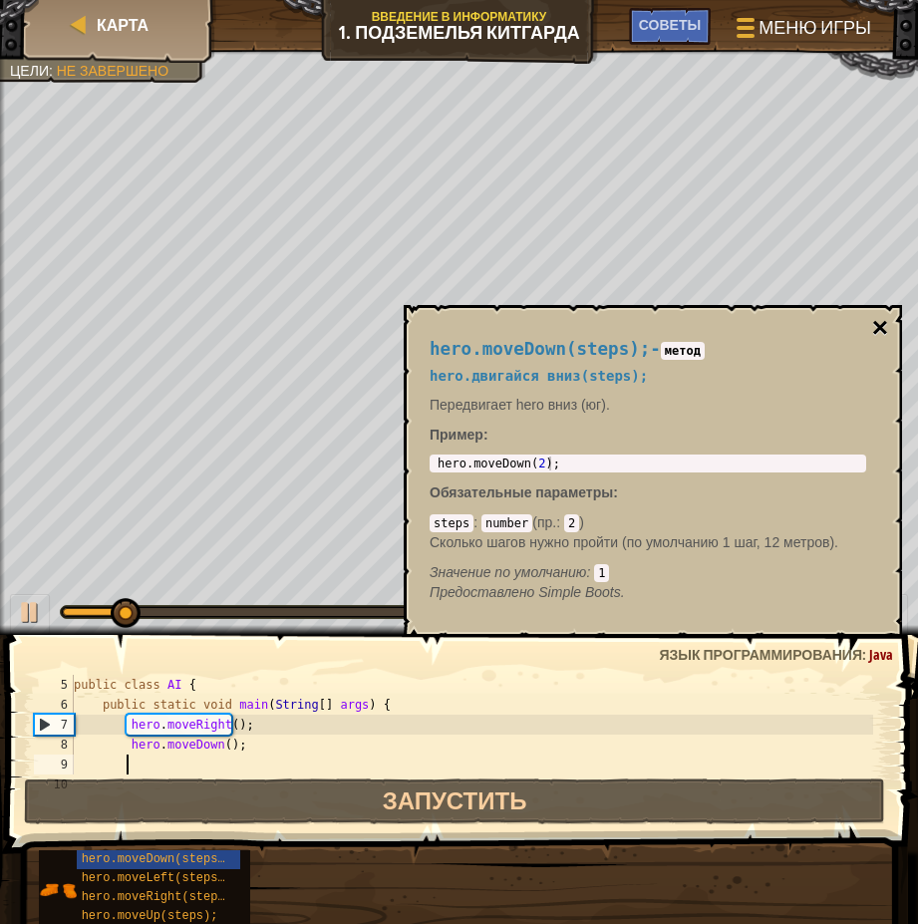
click at [883, 325] on button "×" at bounding box center [880, 328] width 16 height 28
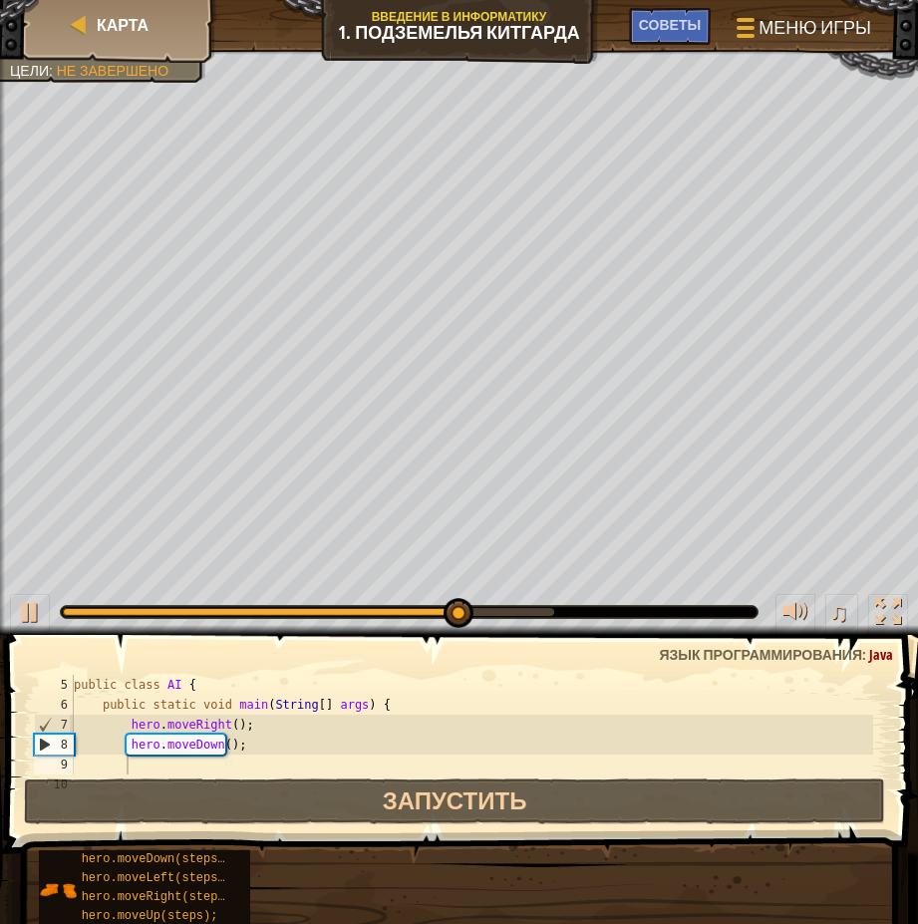
type textarea "hero.moveDown();"
click at [250, 744] on div "public class AI { public static void main ( String [ ] args ) { hero . moveRigh…" at bounding box center [472, 745] width 804 height 140
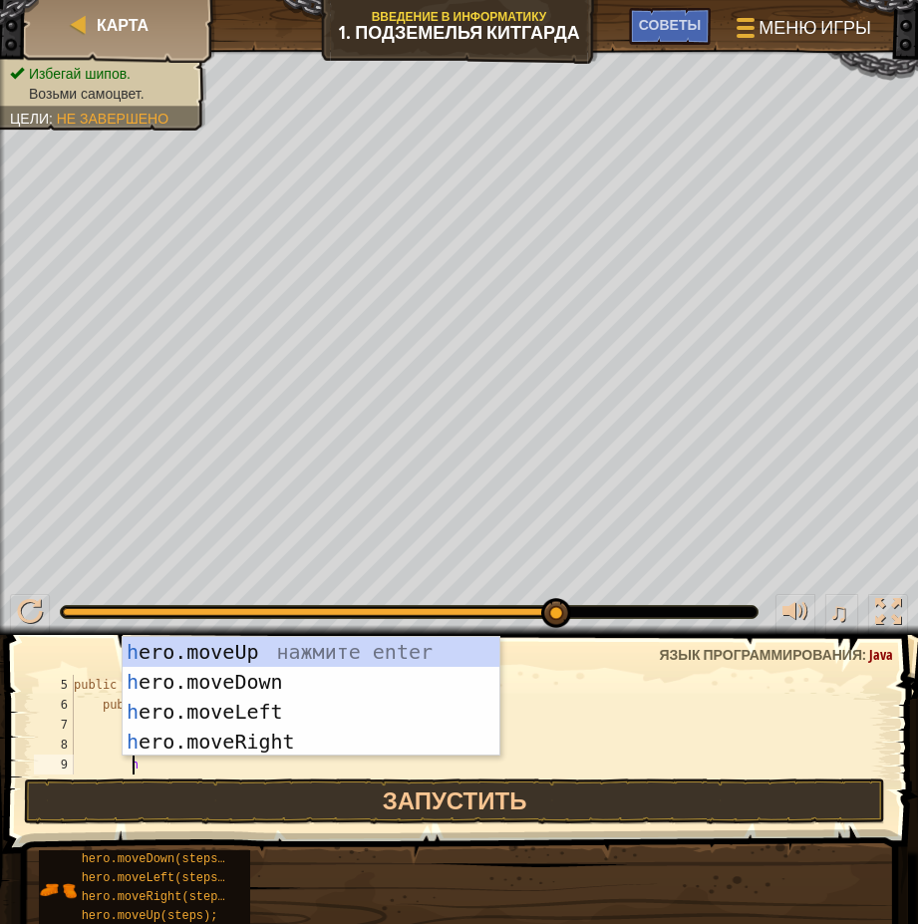
type textarea "her"
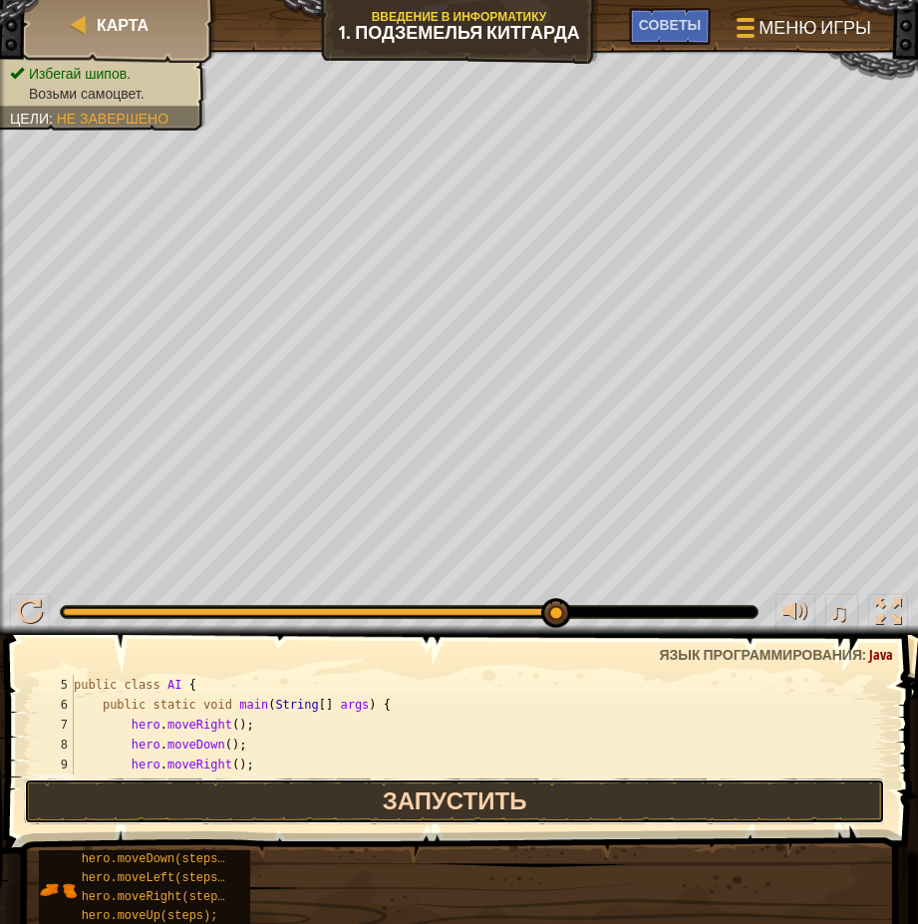
click at [338, 790] on button "Запустить" at bounding box center [454, 802] width 861 height 46
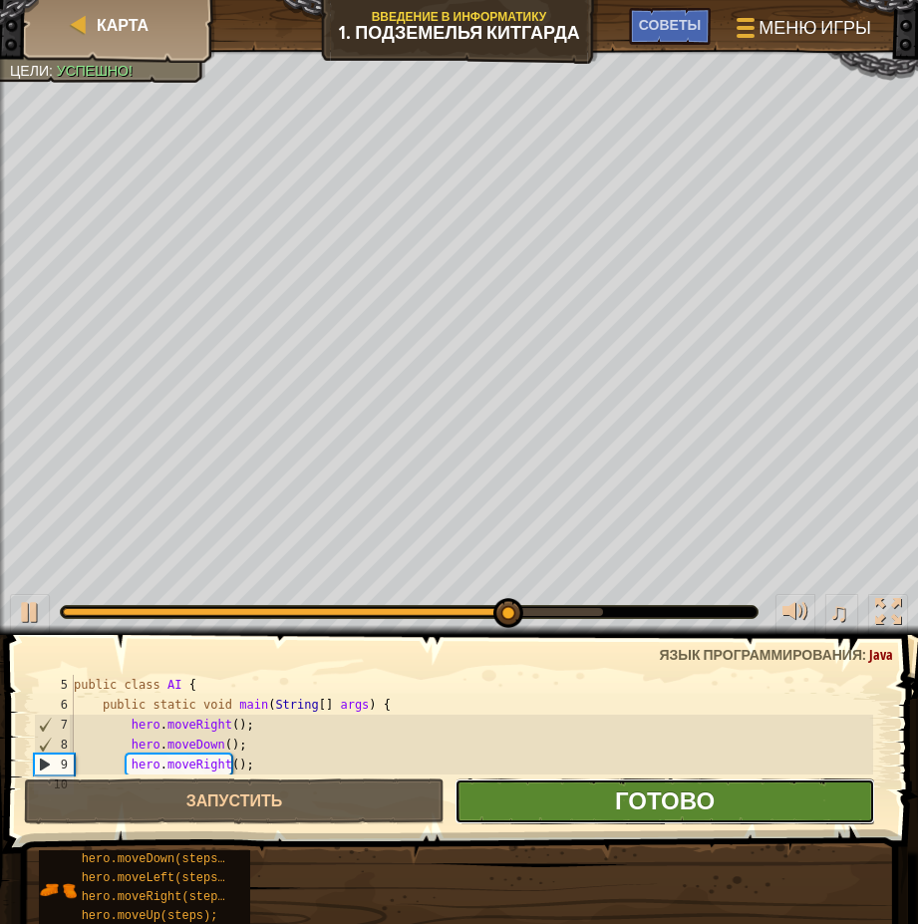
click at [666, 797] on span "Готово" at bounding box center [665, 801] width 100 height 32
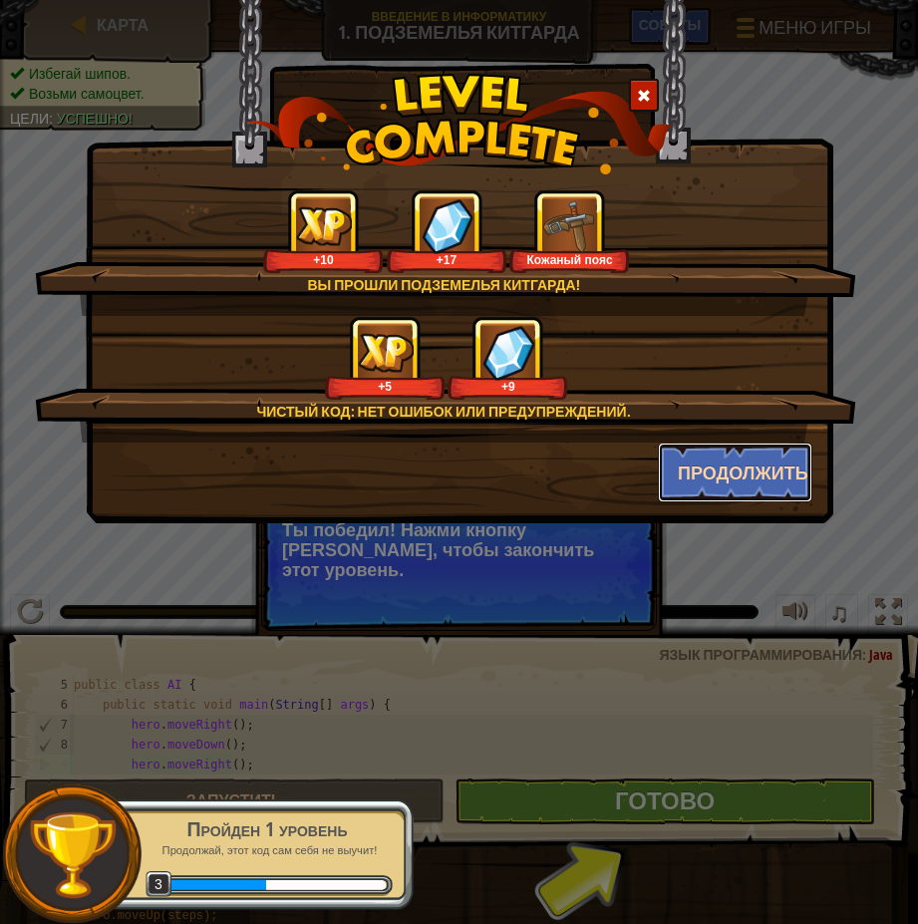
click at [735, 467] on button "Продолжить" at bounding box center [735, 473] width 155 height 60
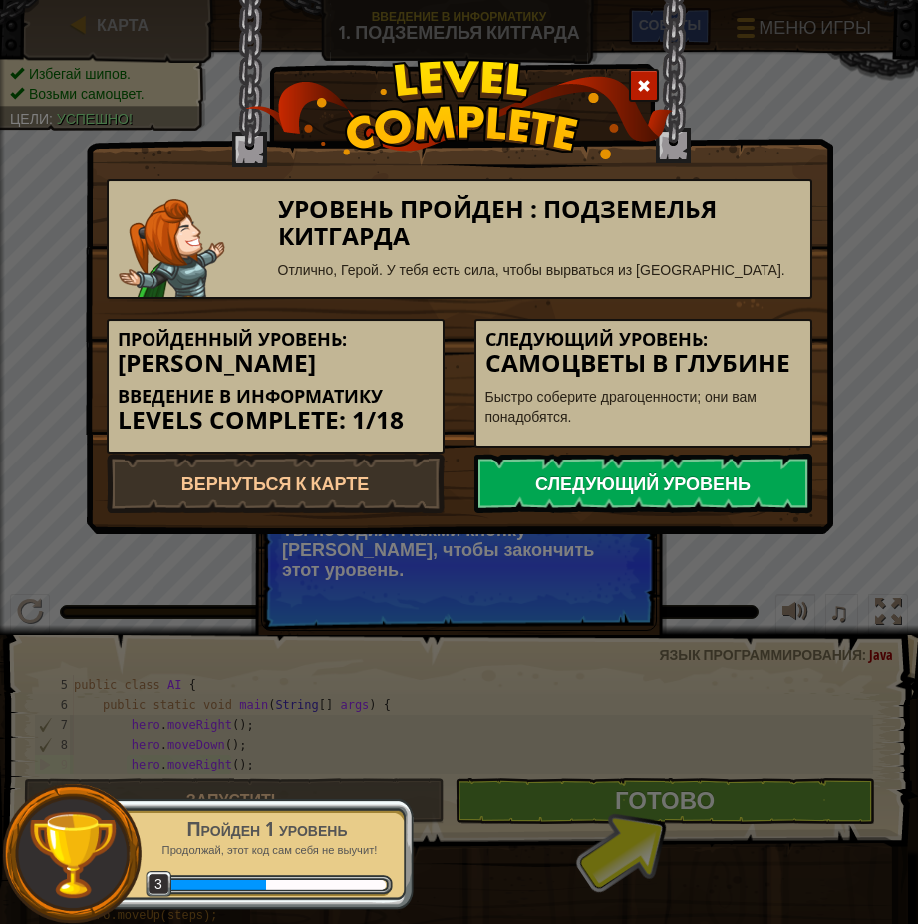
click at [587, 485] on link "Следующий уровень" at bounding box center [644, 484] width 338 height 60
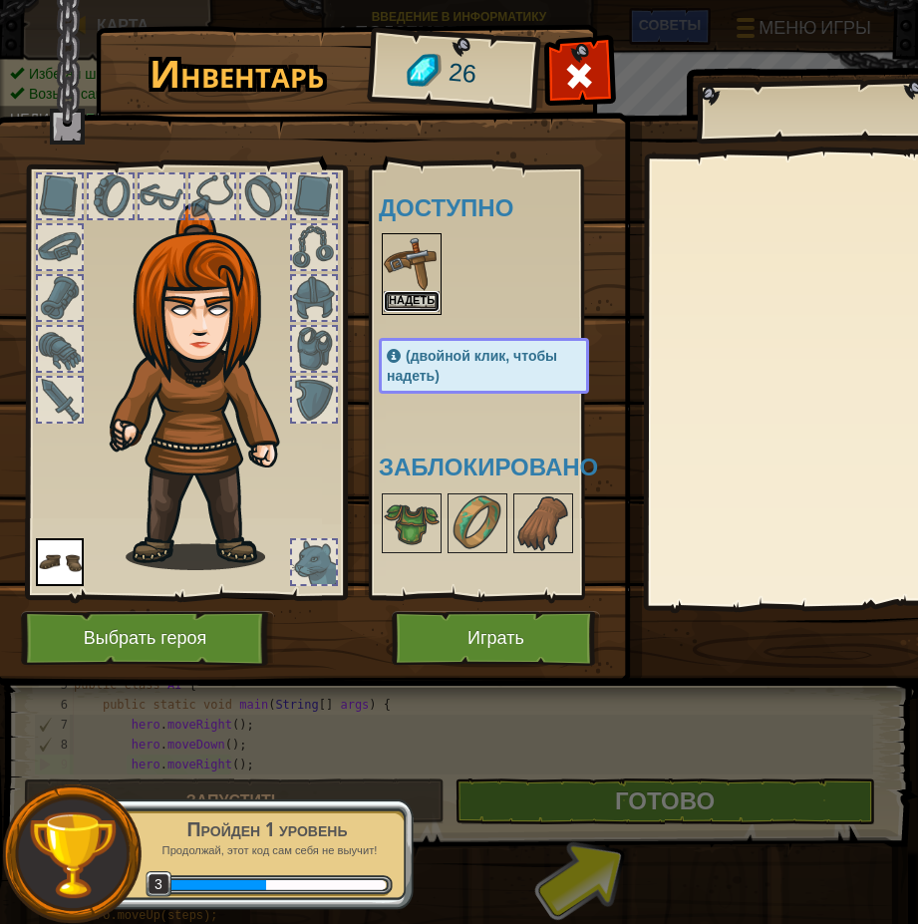
click at [423, 295] on button "Надеть" at bounding box center [412, 301] width 56 height 21
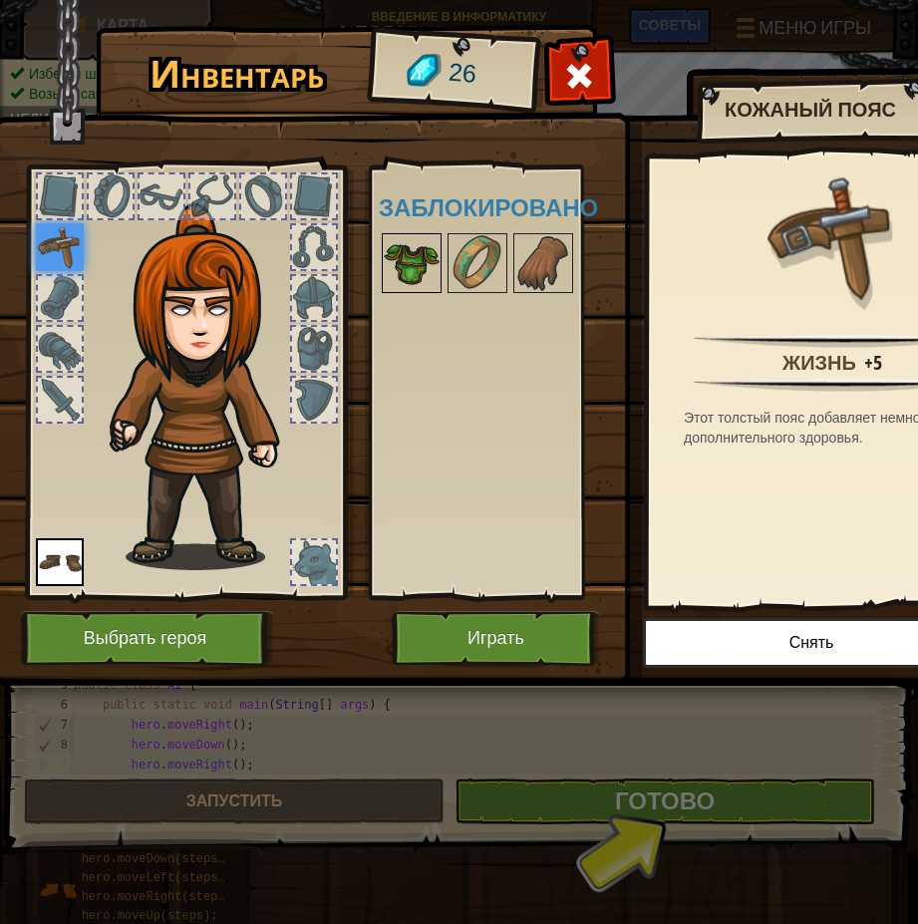
click at [428, 261] on img at bounding box center [412, 263] width 56 height 56
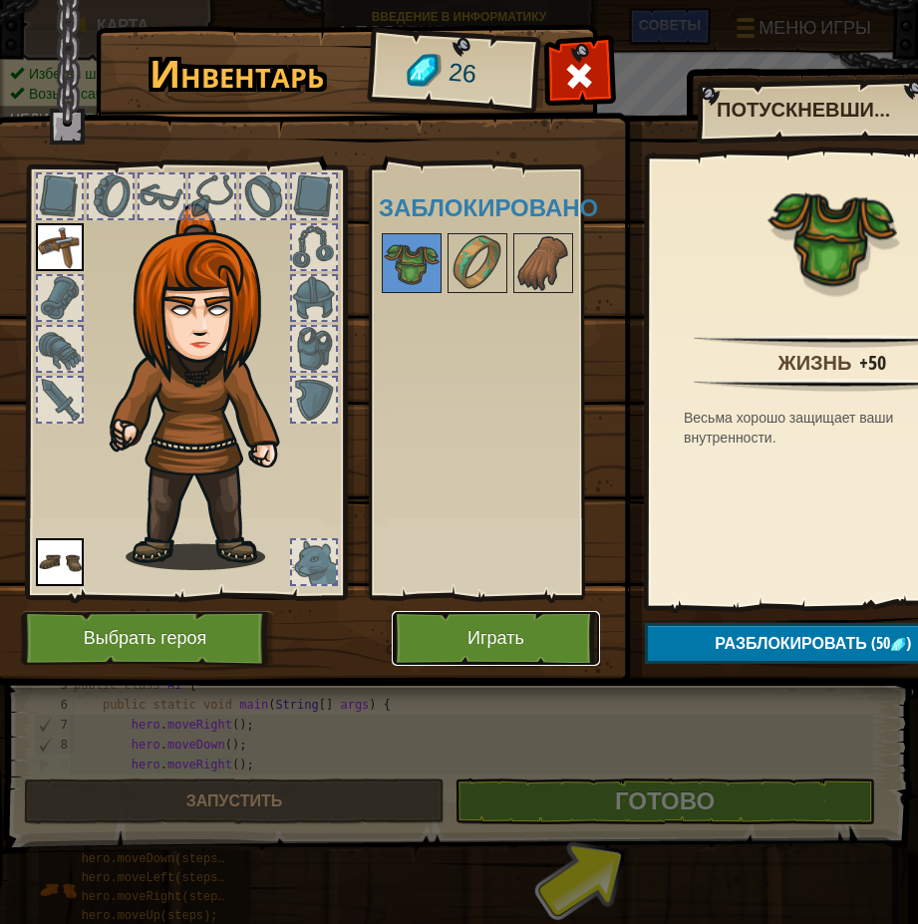
click at [507, 644] on button "Играть" at bounding box center [496, 638] width 208 height 55
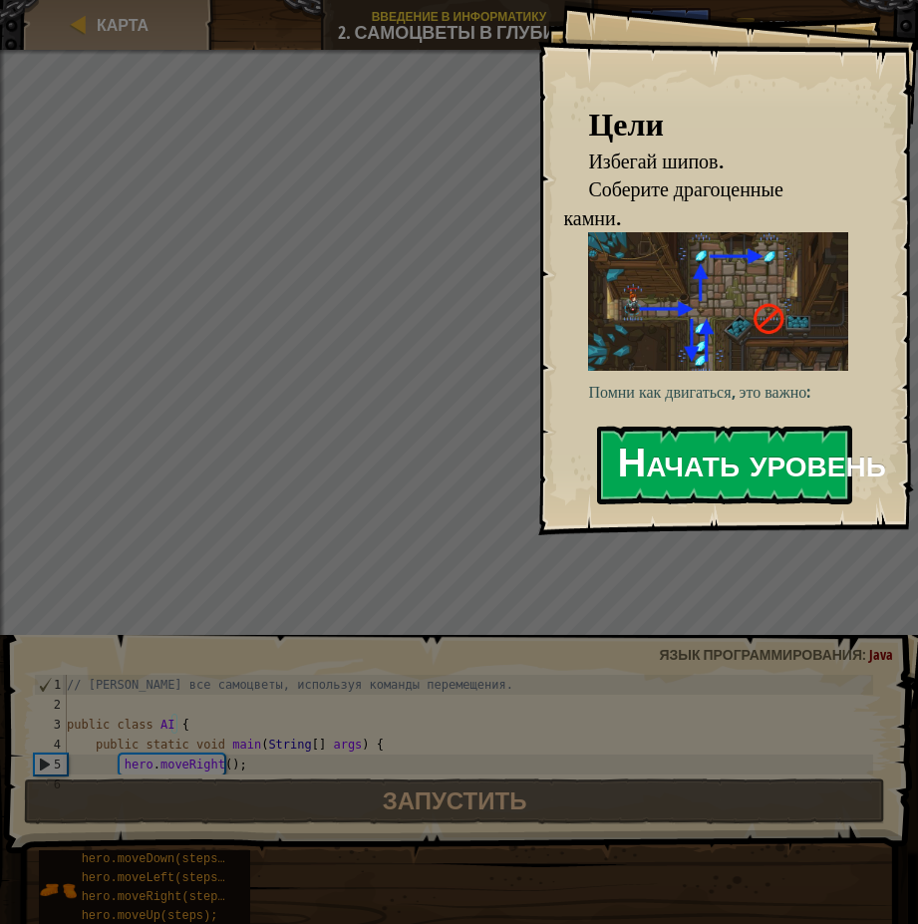
click at [681, 426] on button "Начать уровень" at bounding box center [724, 465] width 255 height 79
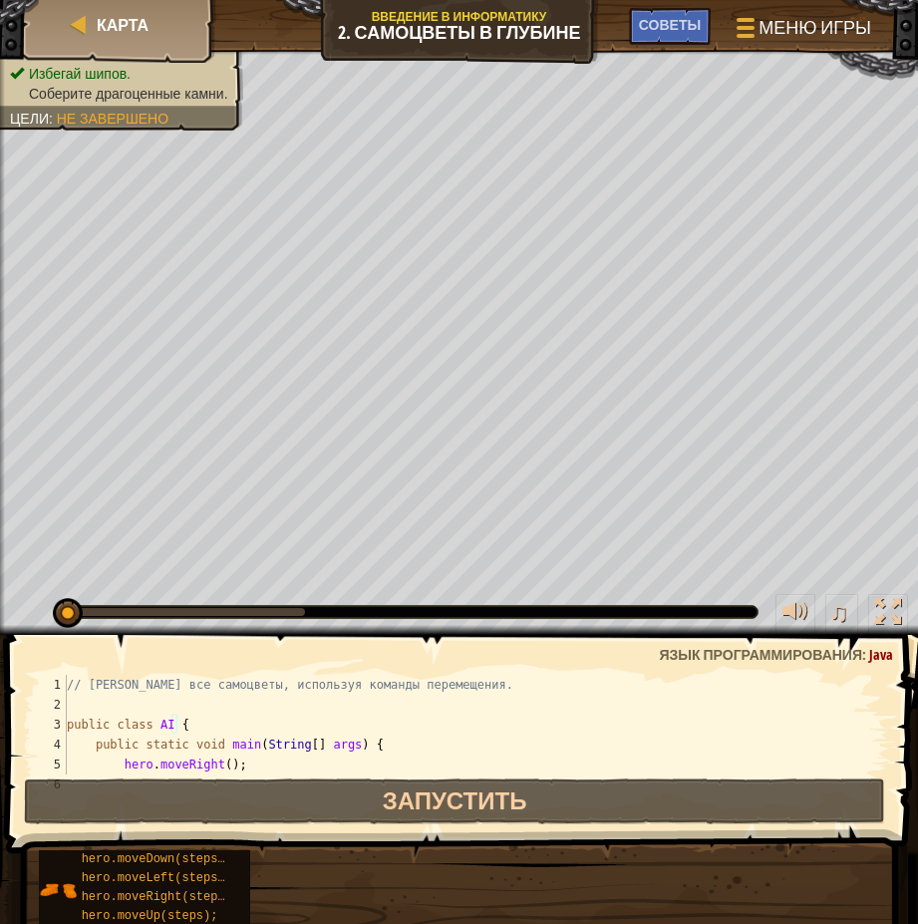
scroll to position [60, 0]
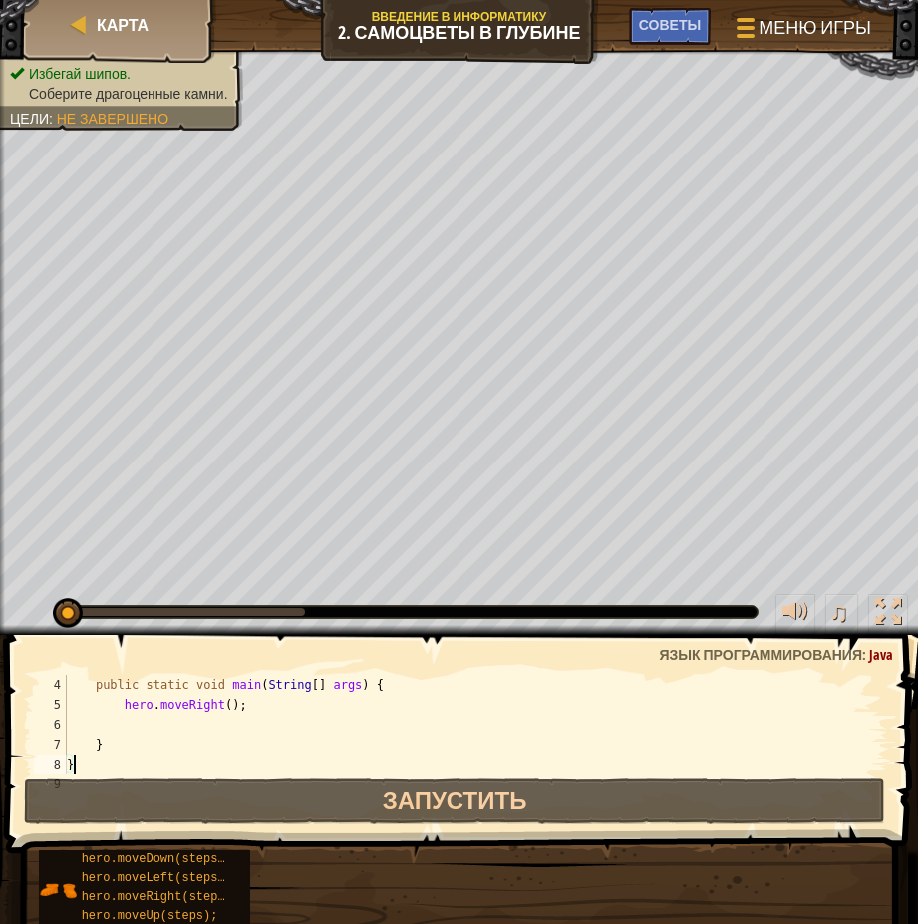
click at [186, 722] on div "public static void main ( String [ ] args ) { hero . moveRight ( ) ; } }" at bounding box center [468, 745] width 811 height 140
type textarea "h"
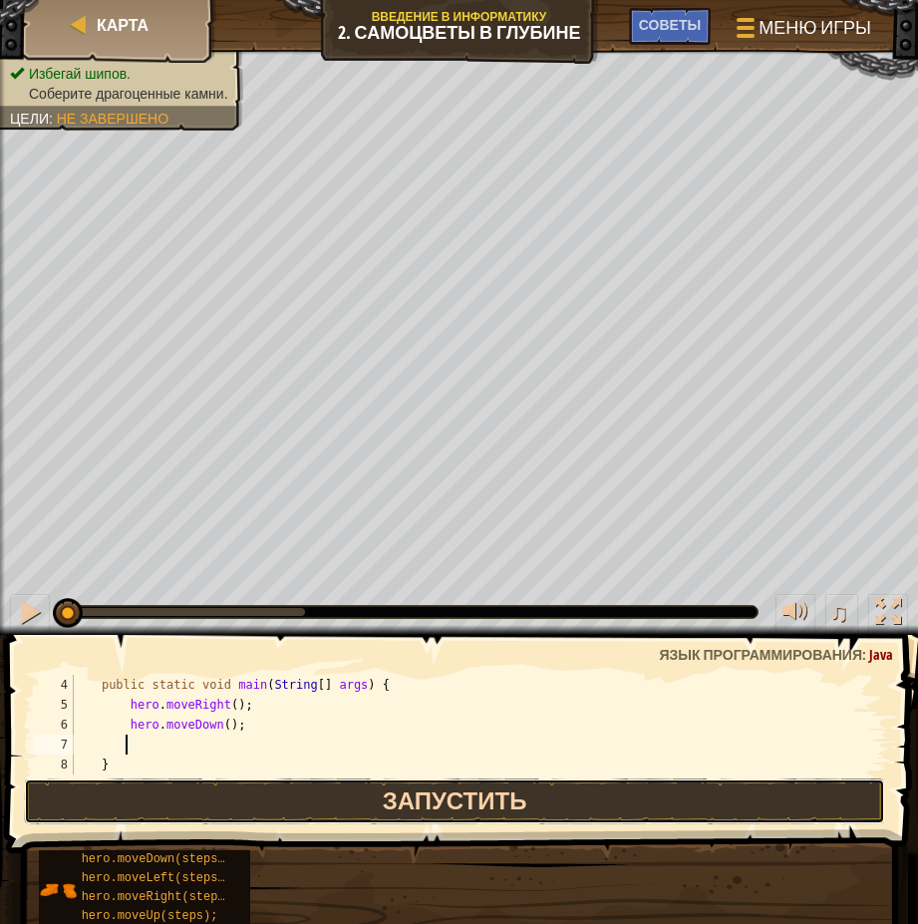
click at [406, 799] on button "Запустить" at bounding box center [454, 802] width 861 height 46
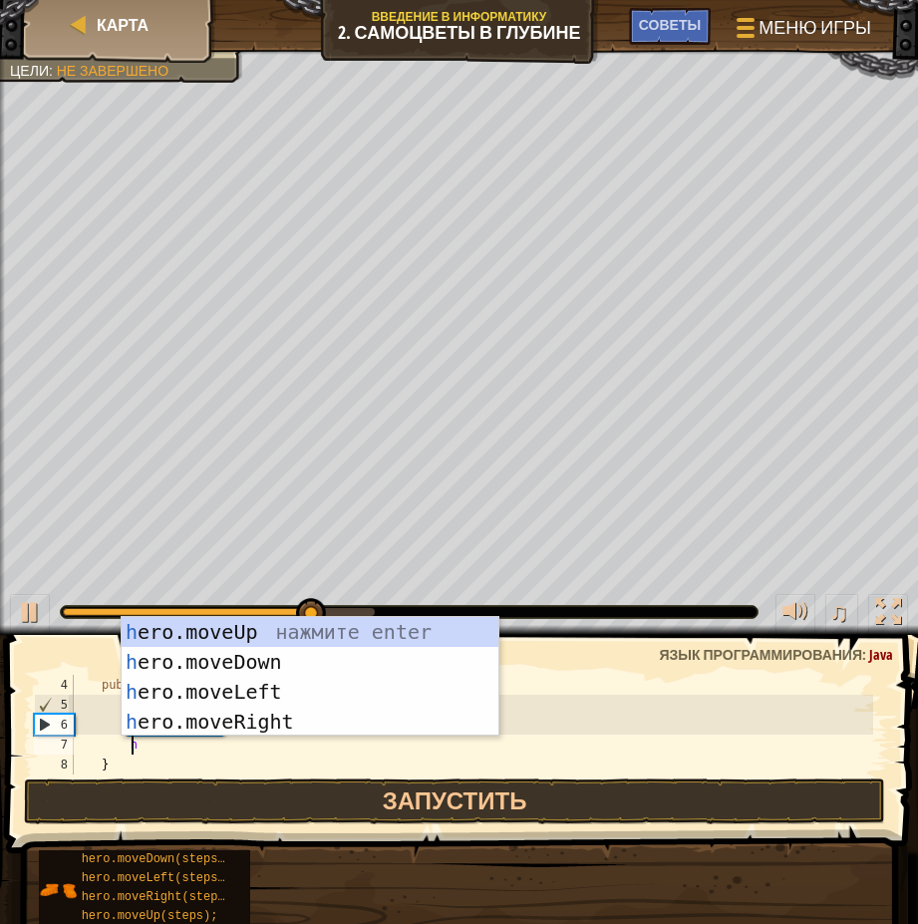
type textarea "he"
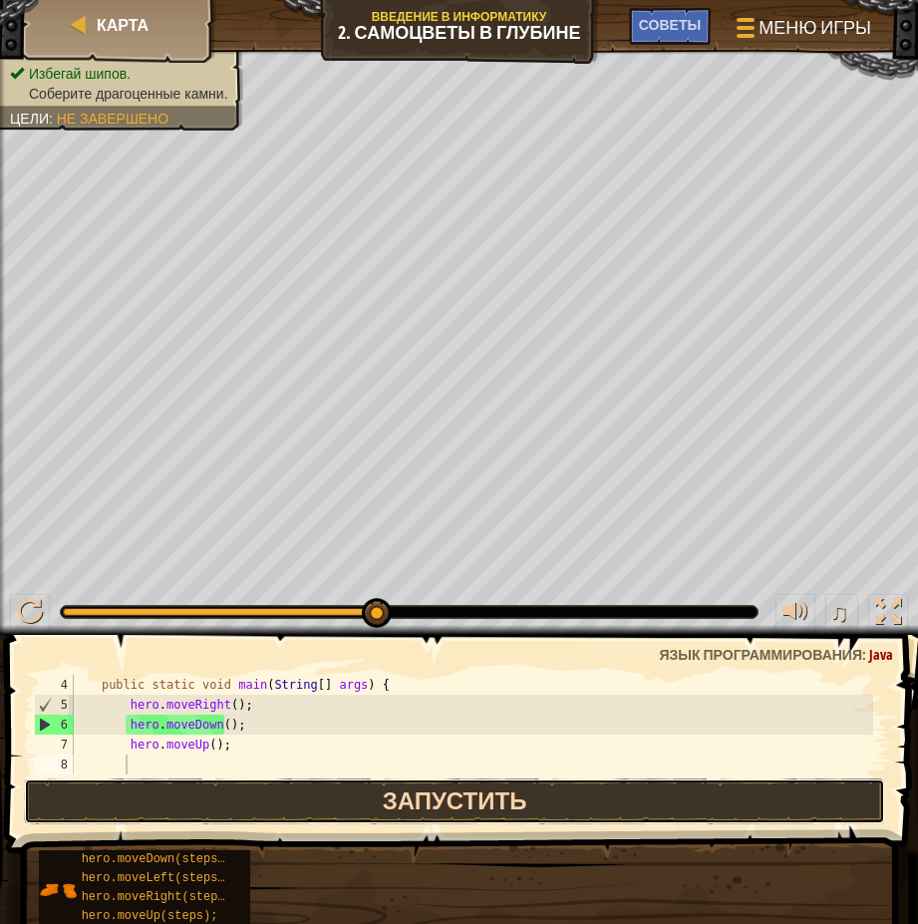
click at [398, 805] on button "Запустить" at bounding box center [454, 802] width 861 height 46
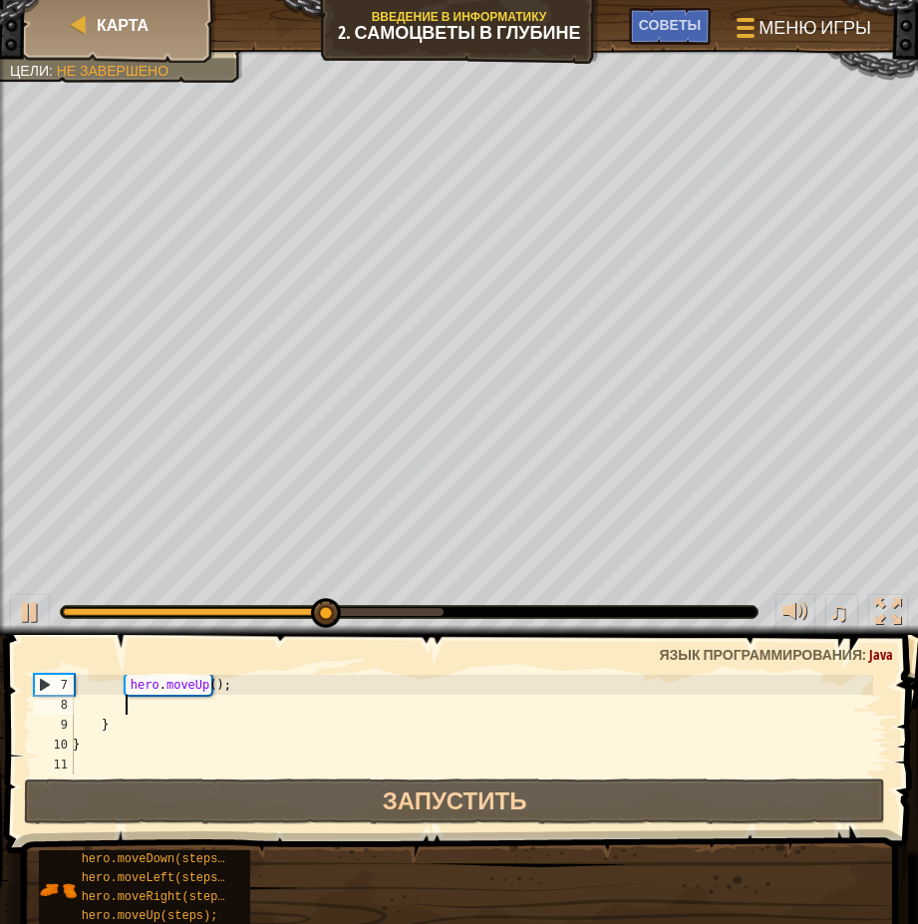
scroll to position [120, 0]
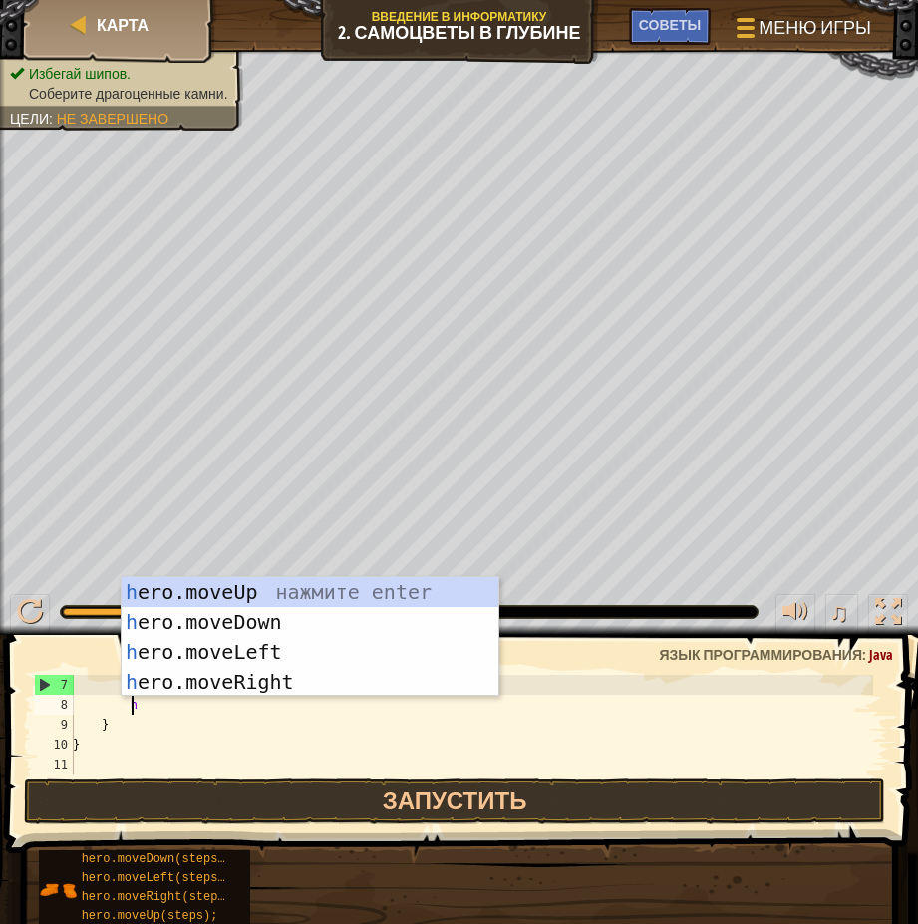
type textarea "he"
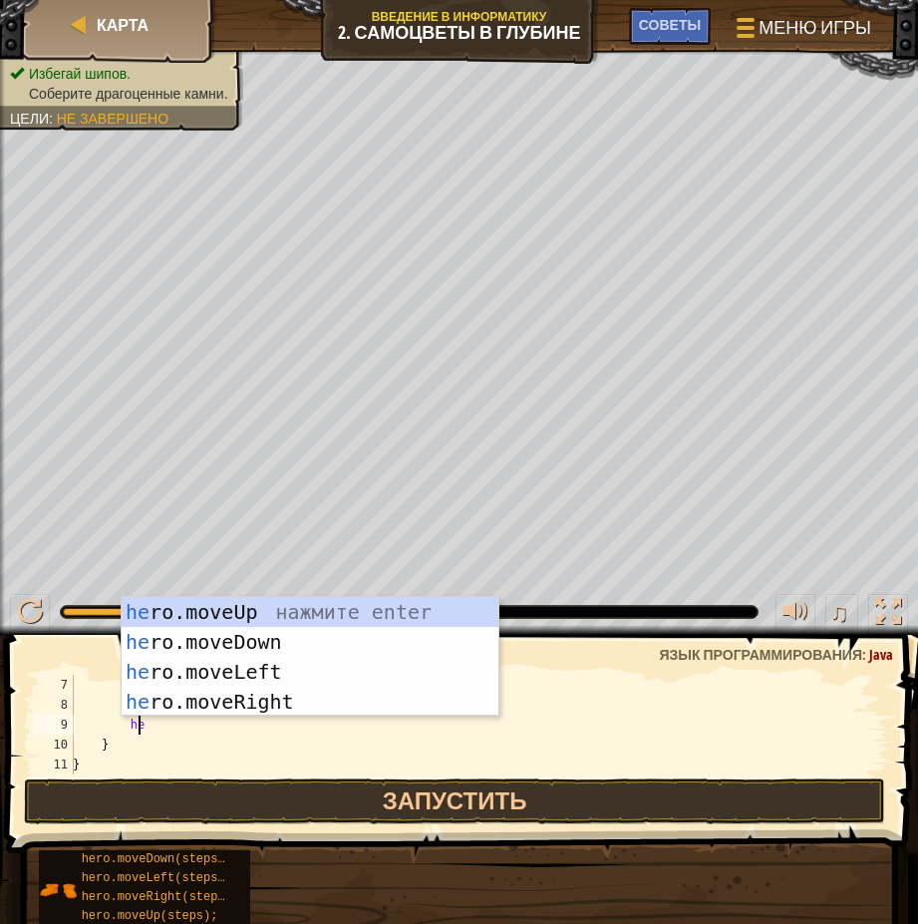
type textarea "her"
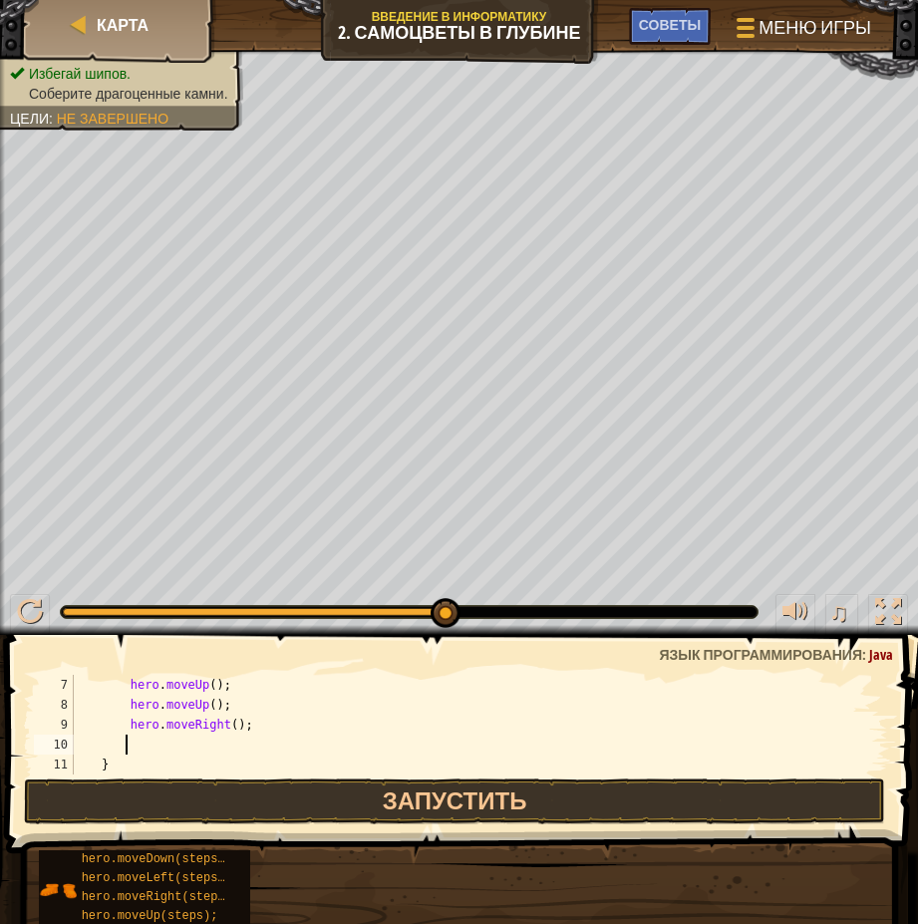
type textarea "he"
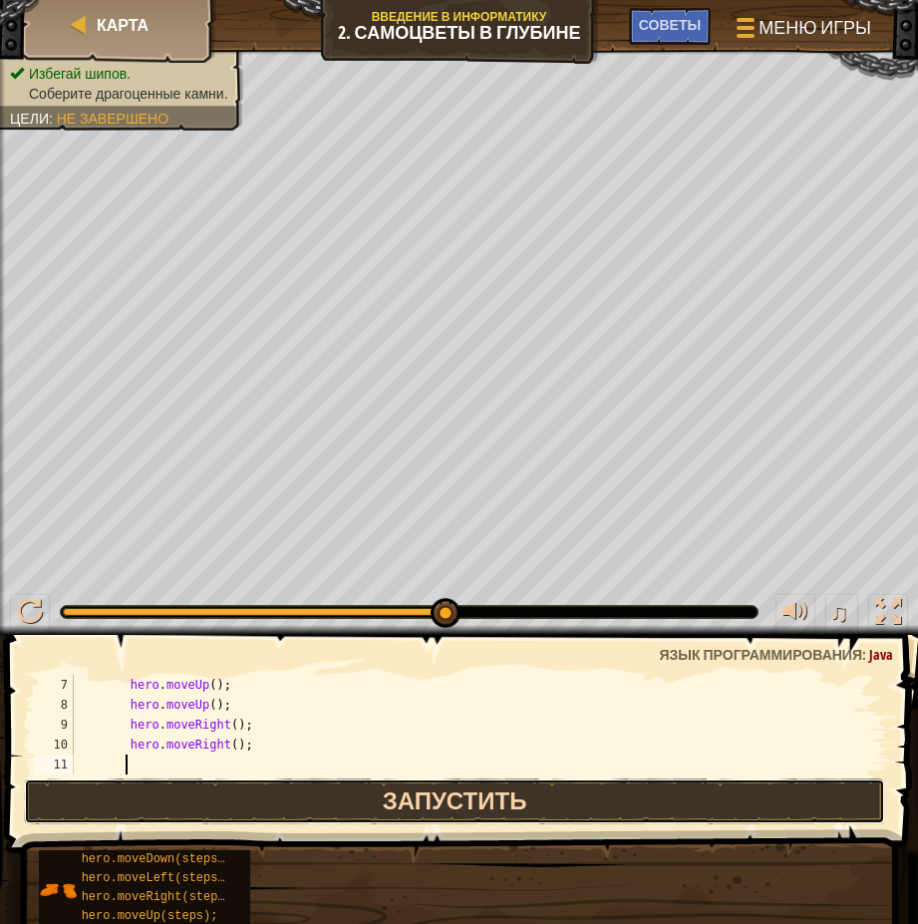
click at [440, 804] on button "Запустить" at bounding box center [454, 802] width 861 height 46
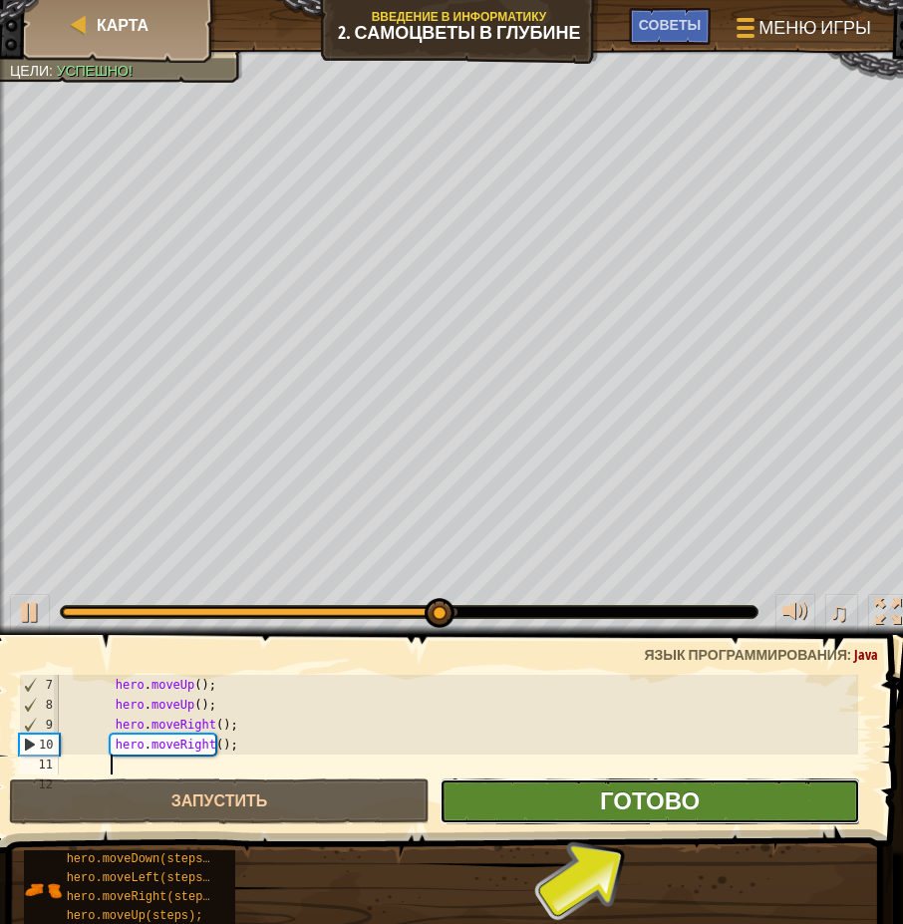
click at [669, 809] on span "Готово" at bounding box center [650, 801] width 100 height 32
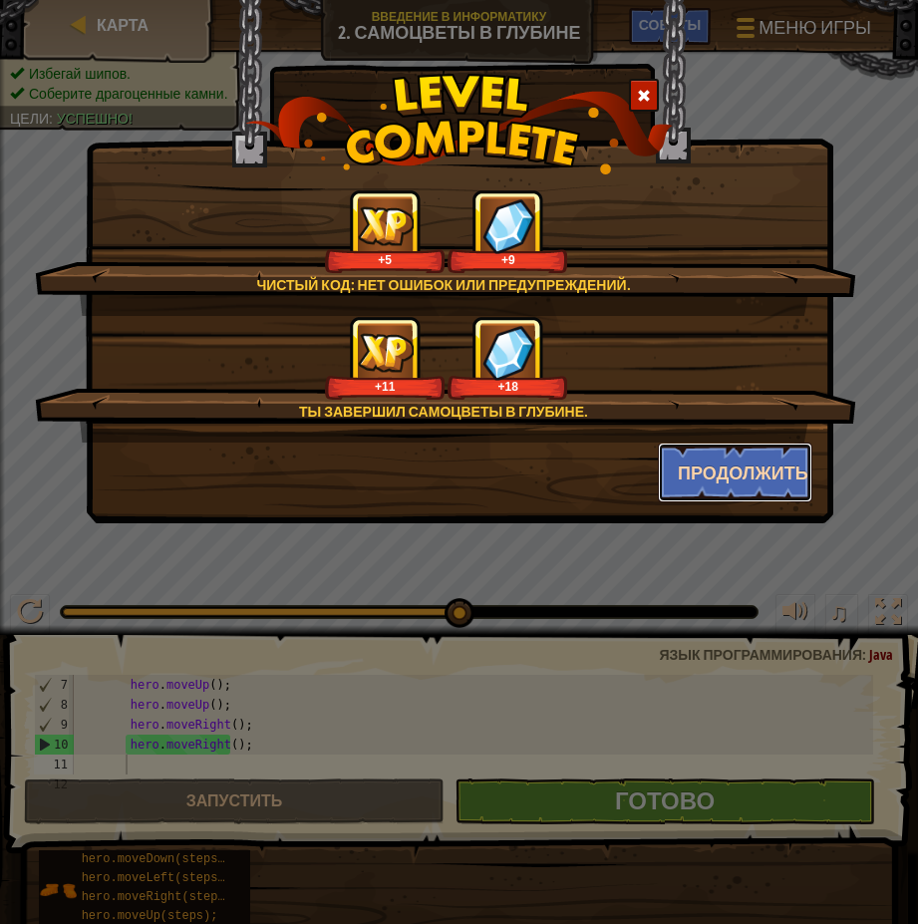
click at [747, 480] on button "Продолжить" at bounding box center [735, 473] width 155 height 60
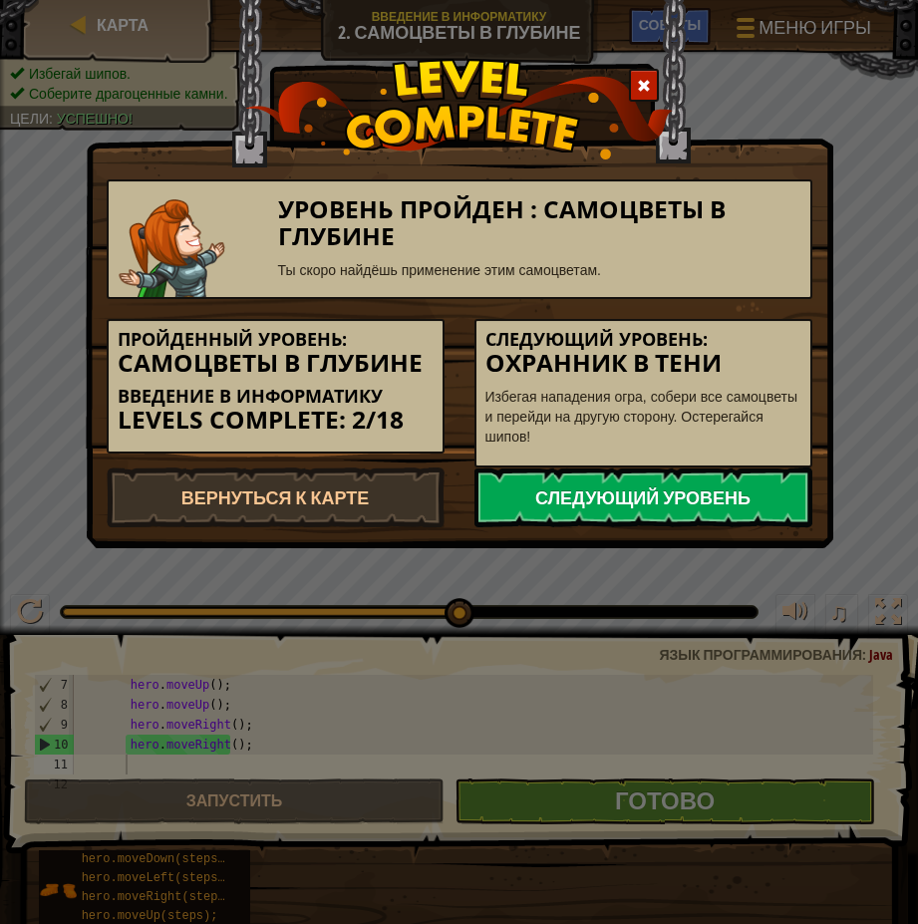
click at [572, 498] on link "Следующий уровень" at bounding box center [644, 498] width 338 height 60
click at [716, 494] on link "Следующий уровень" at bounding box center [644, 498] width 338 height 60
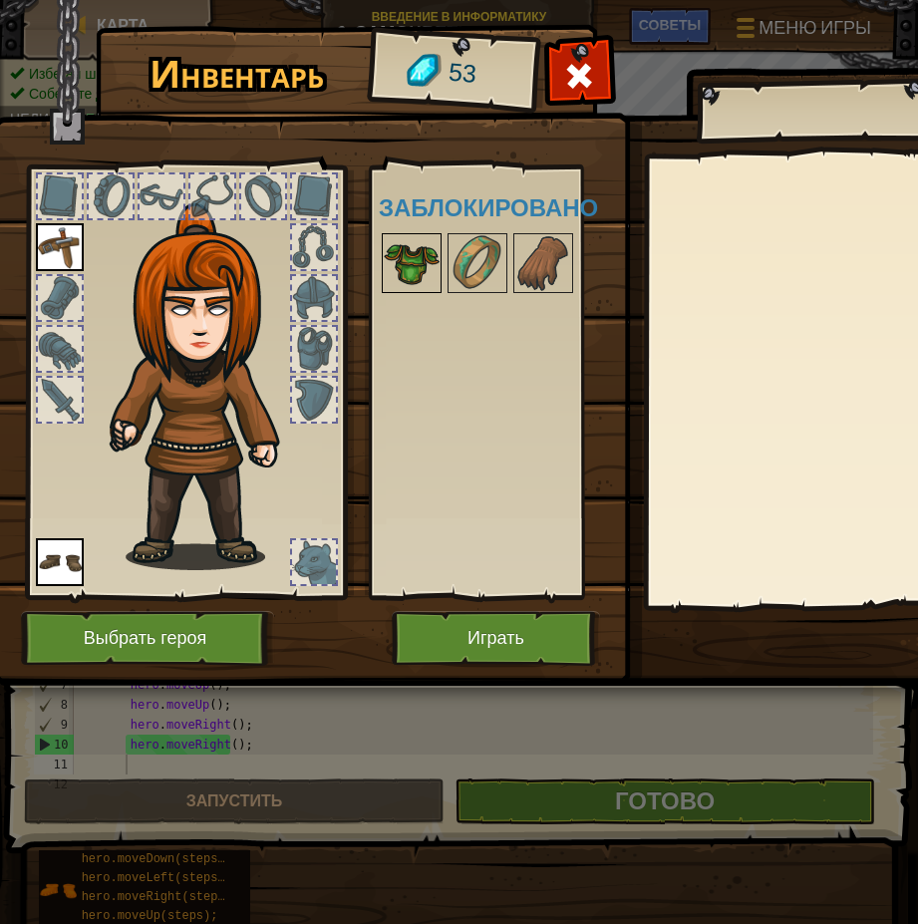
click at [417, 262] on img at bounding box center [412, 263] width 56 height 56
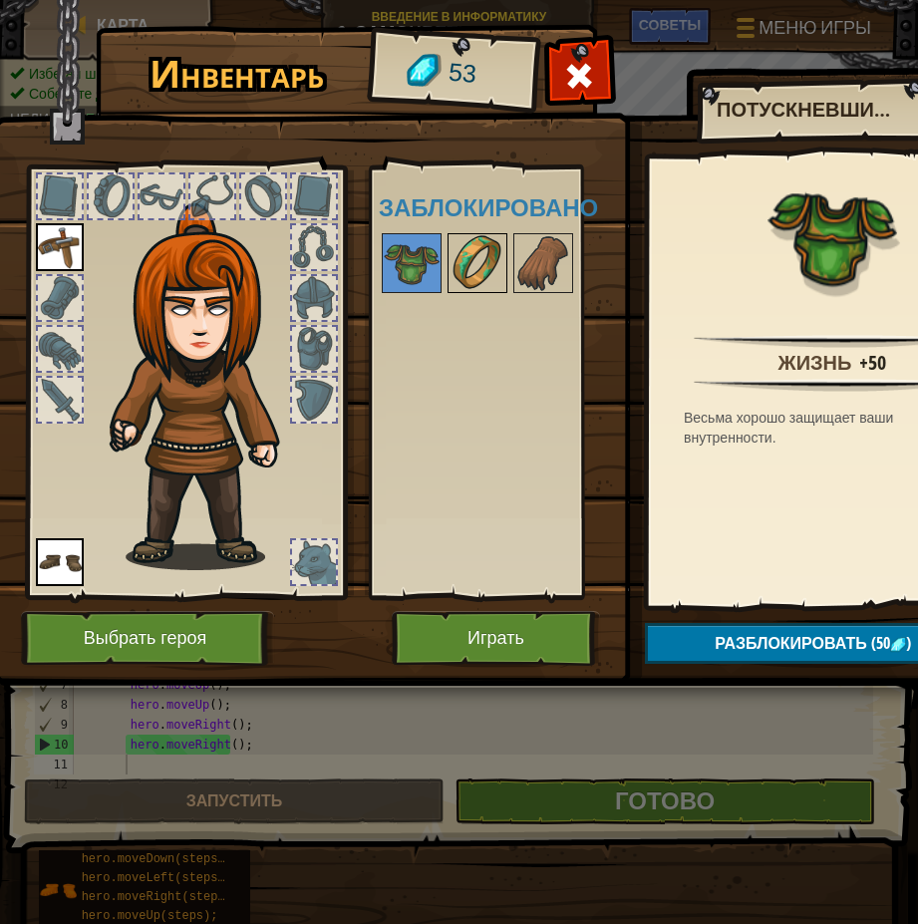
click at [504, 265] on img at bounding box center [478, 263] width 56 height 56
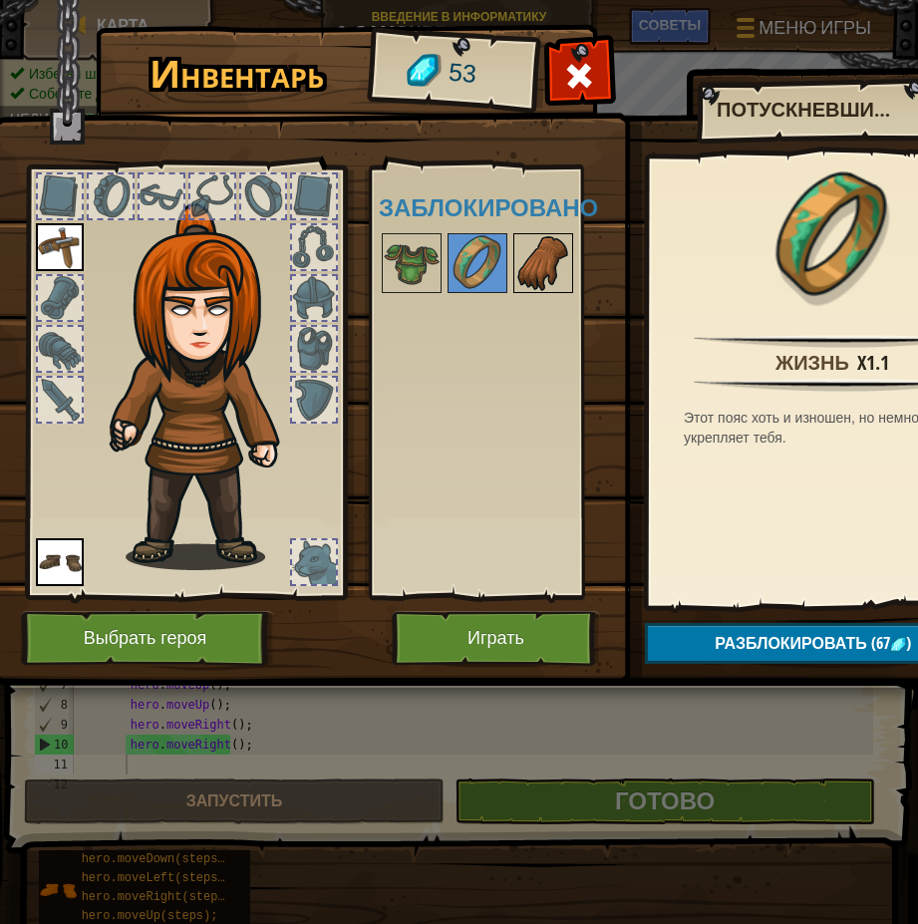
click at [530, 265] on img at bounding box center [543, 263] width 56 height 56
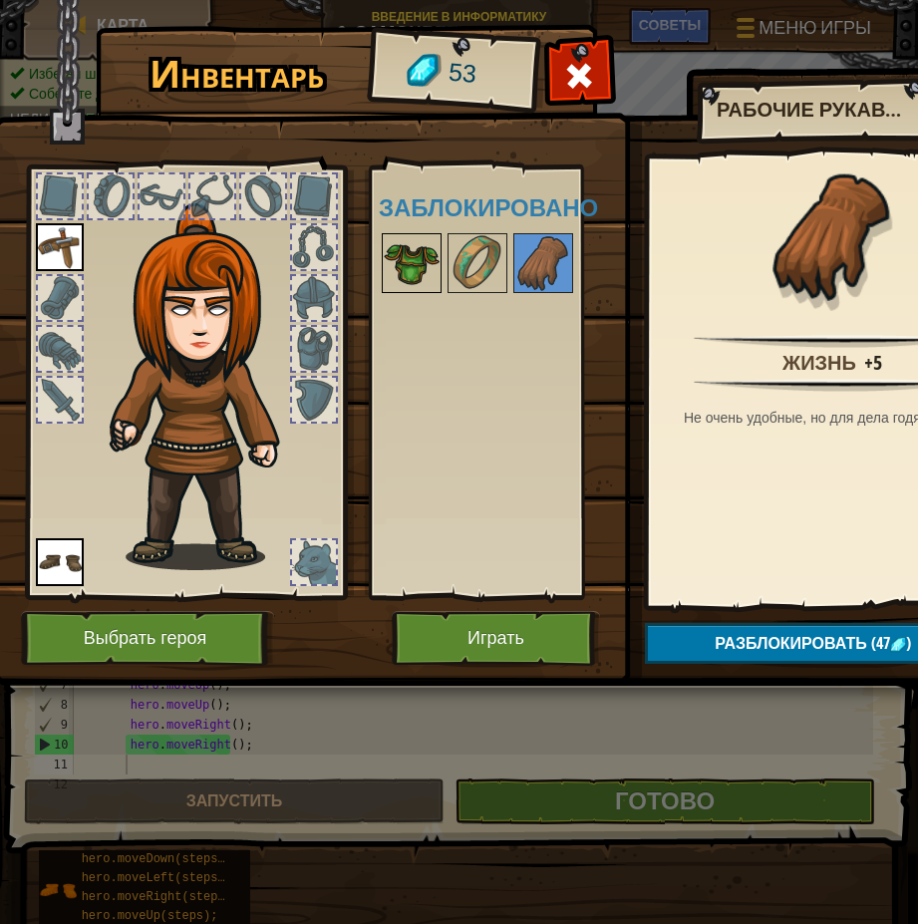
click at [414, 267] on img at bounding box center [412, 263] width 56 height 56
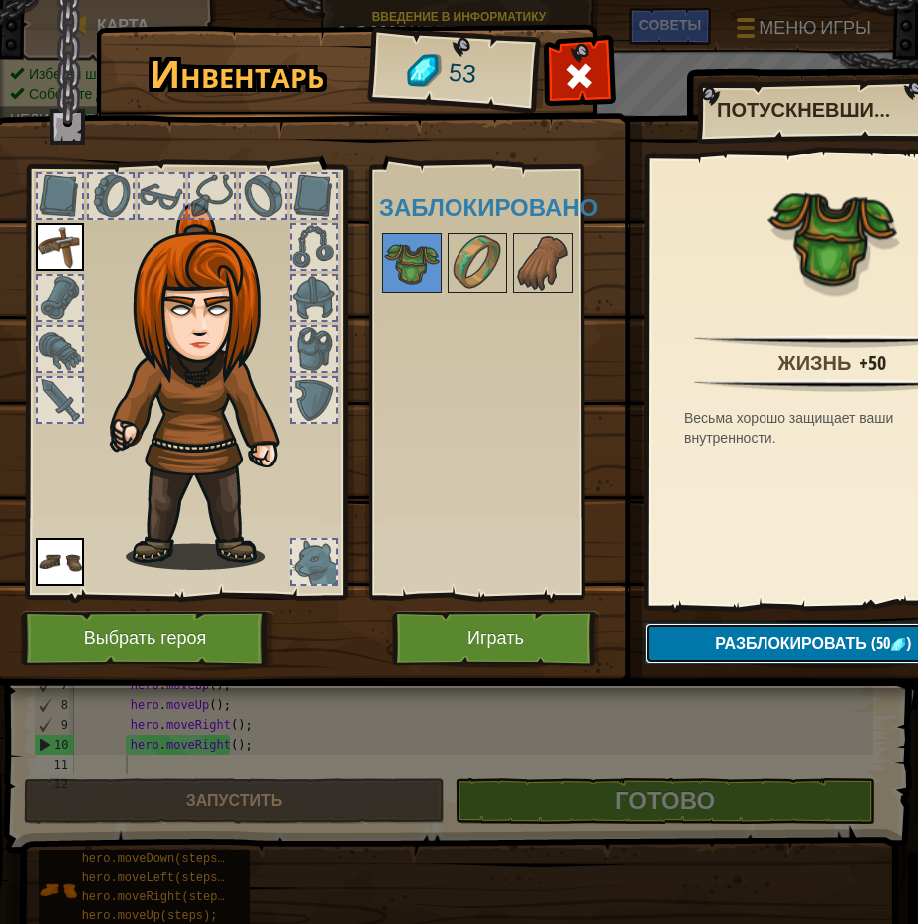
click at [780, 637] on span "Разблокировать" at bounding box center [791, 643] width 153 height 22
click at [776, 641] on button "Подтвердить" at bounding box center [813, 643] width 336 height 41
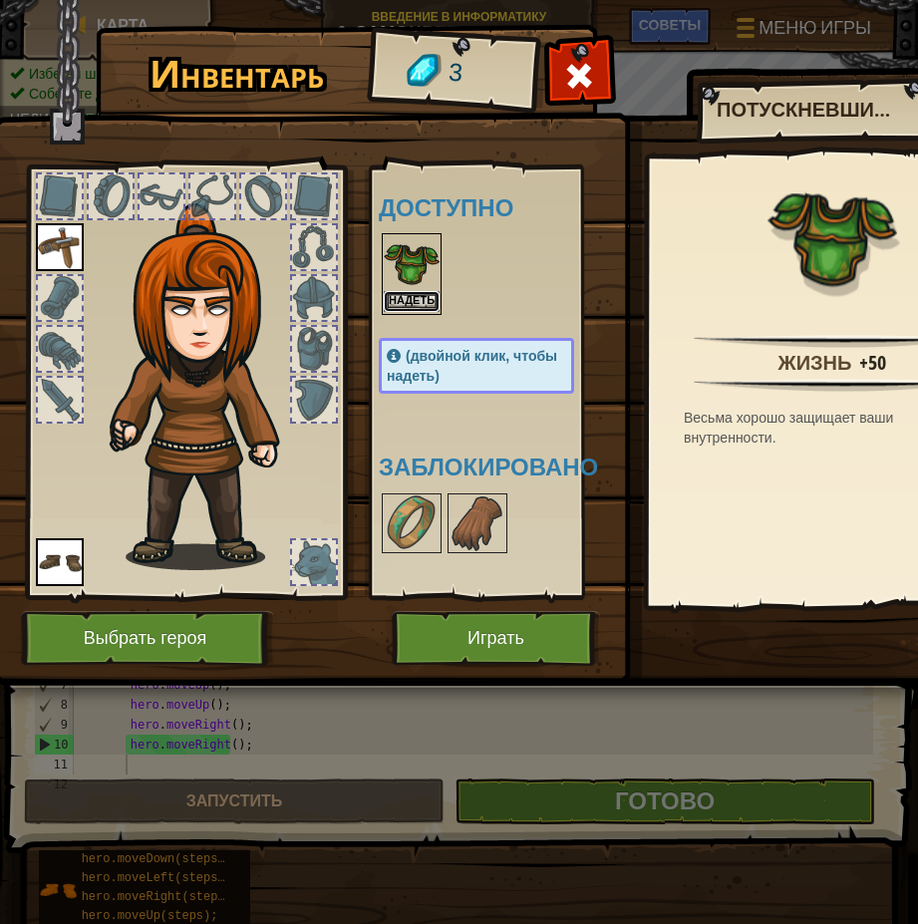
click at [421, 299] on button "Надеть" at bounding box center [412, 301] width 56 height 21
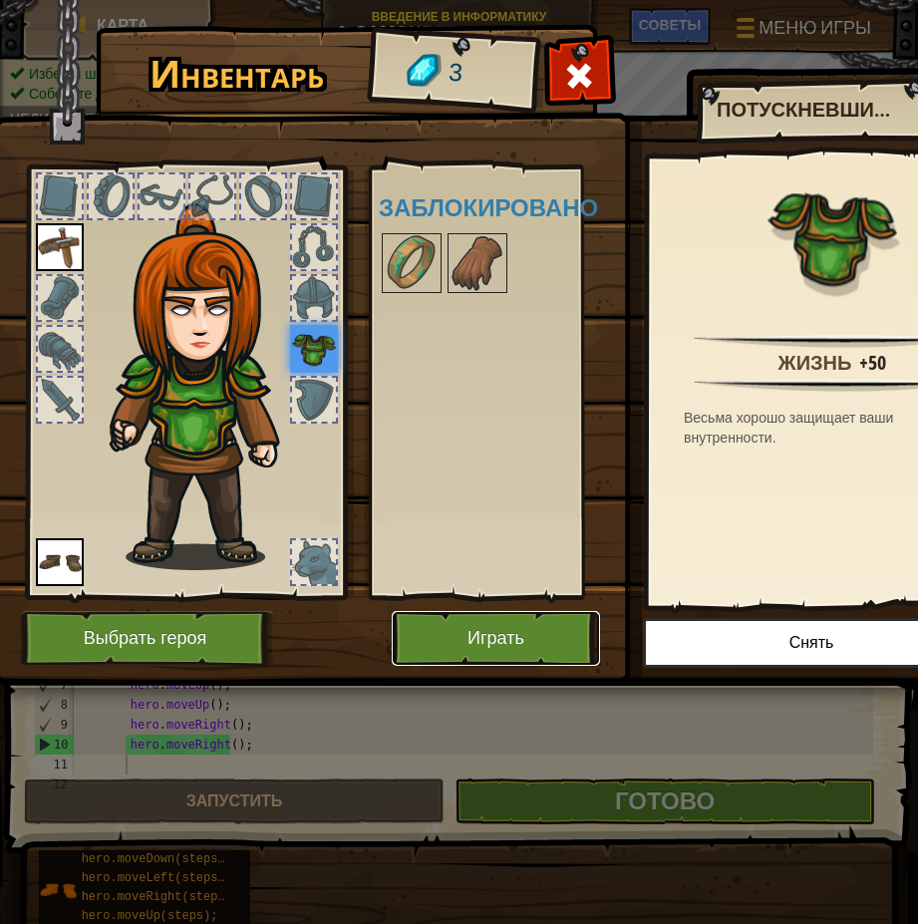
click at [548, 641] on button "Играть" at bounding box center [496, 638] width 208 height 55
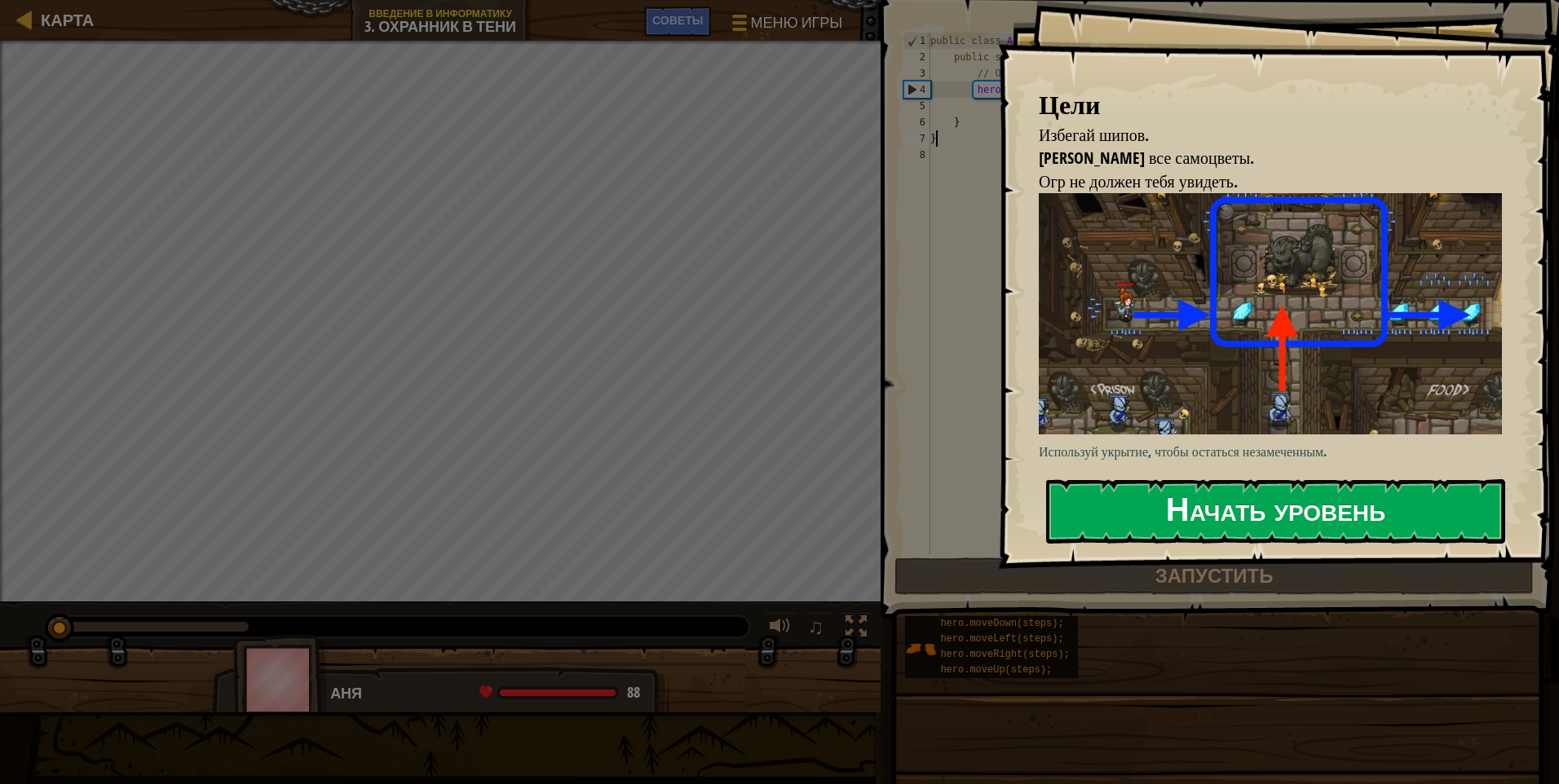
click at [738, 506] on button "Начать уровень" at bounding box center [1275, 511] width 459 height 65
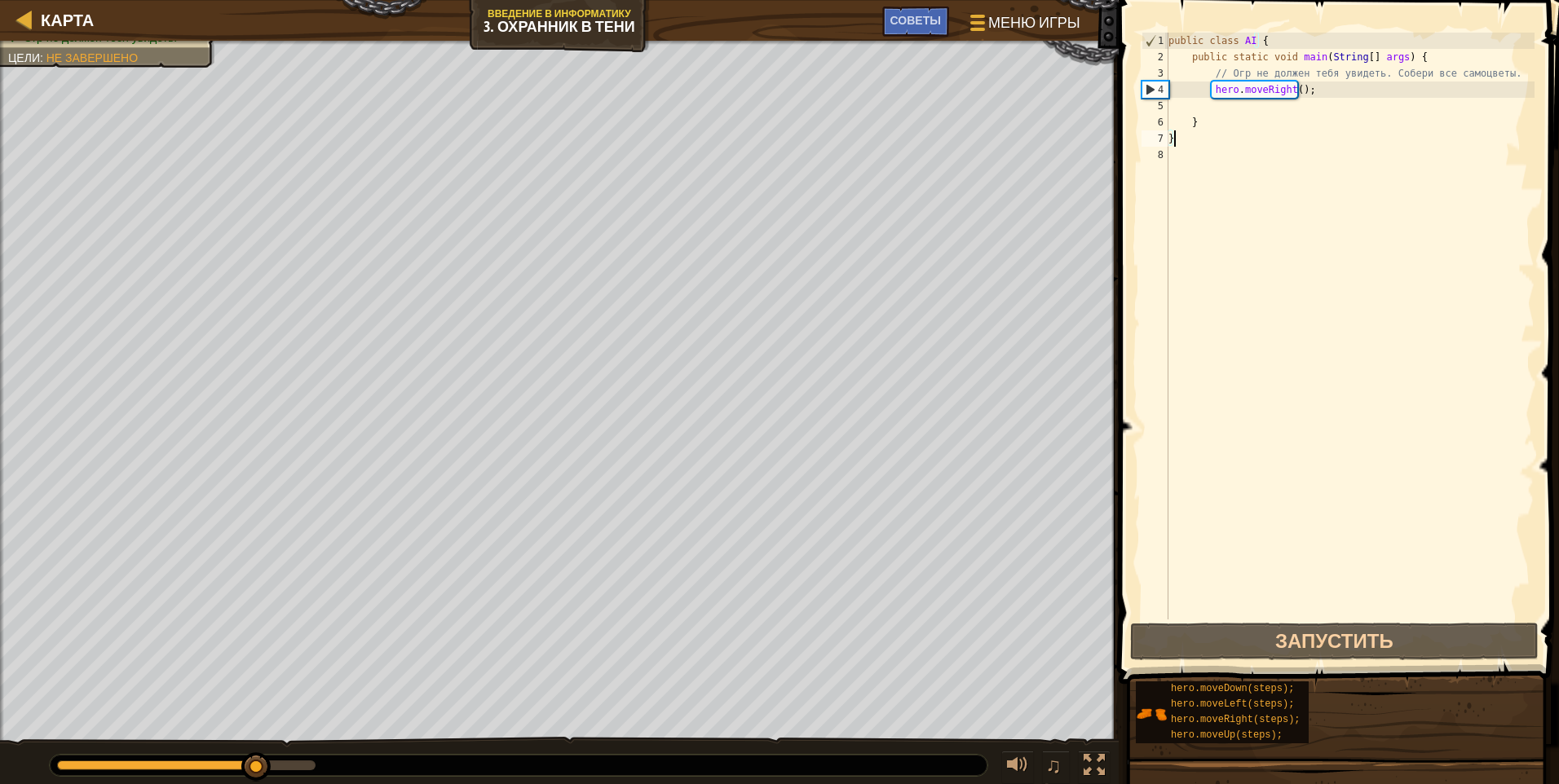
click at [738, 105] on div "public class AI { public static void main ( String [ ] args ) { // Огр не долже…" at bounding box center [1350, 343] width 370 height 620
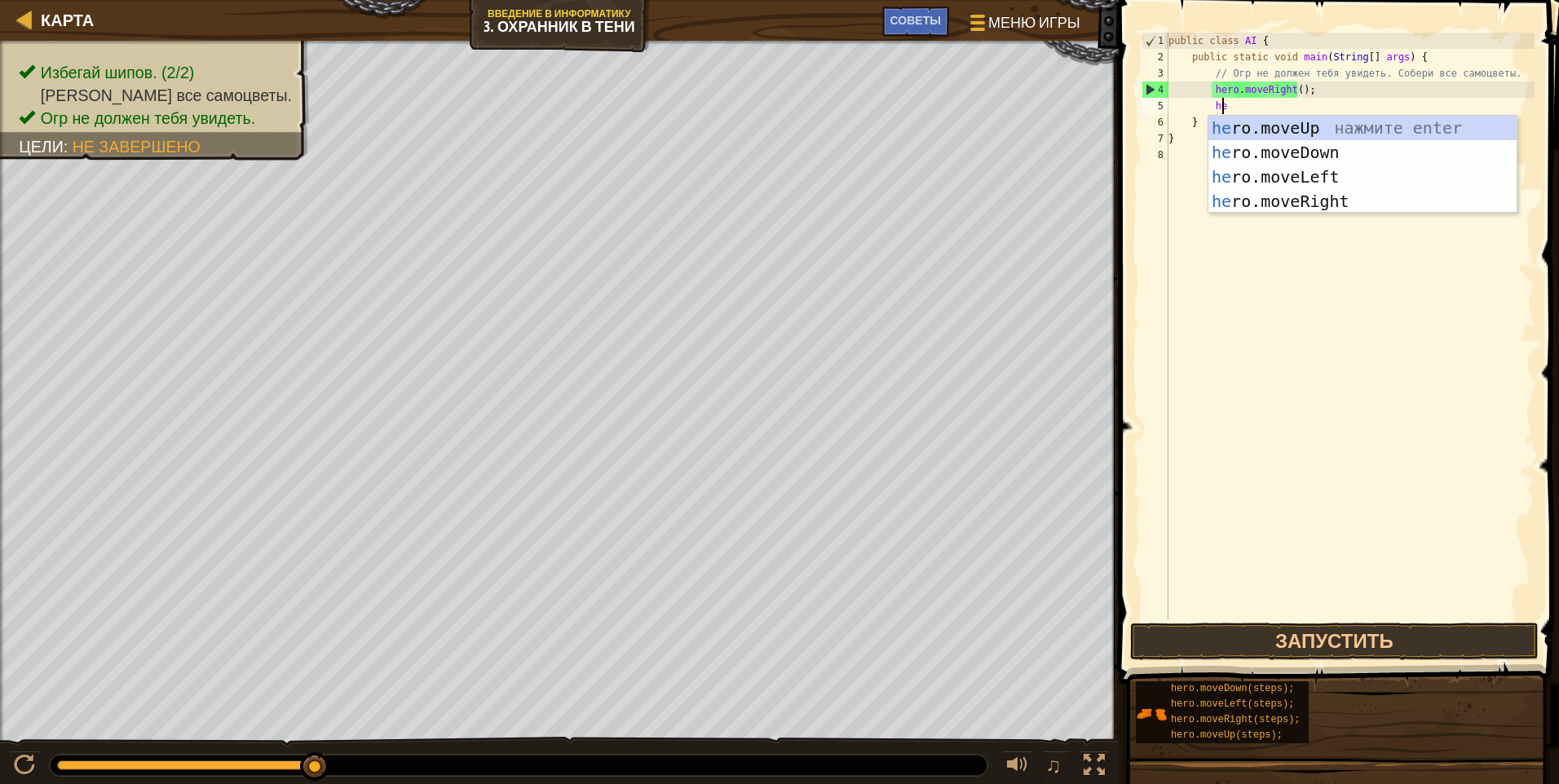
type textarea "her"
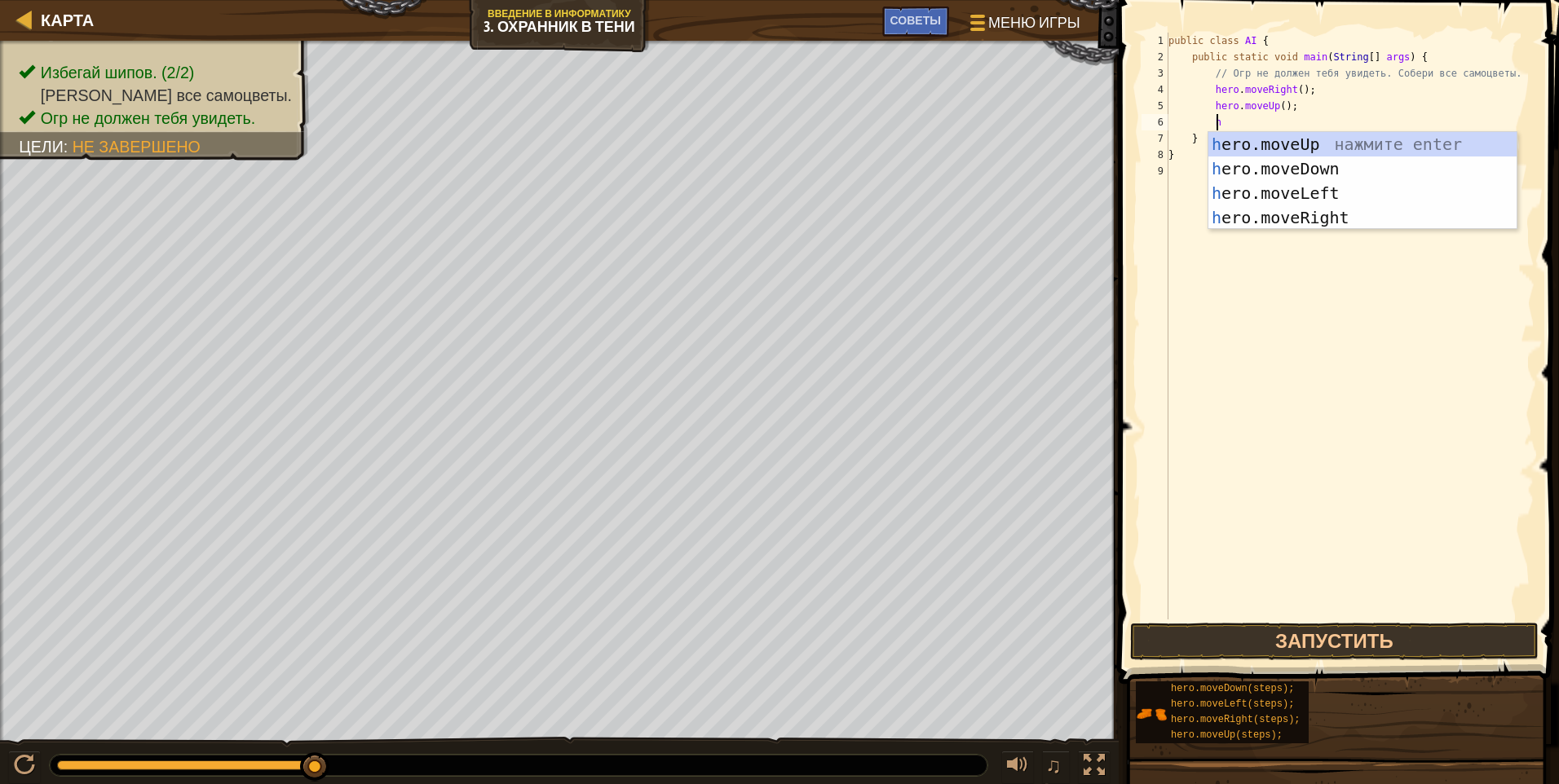
type textarea "he"
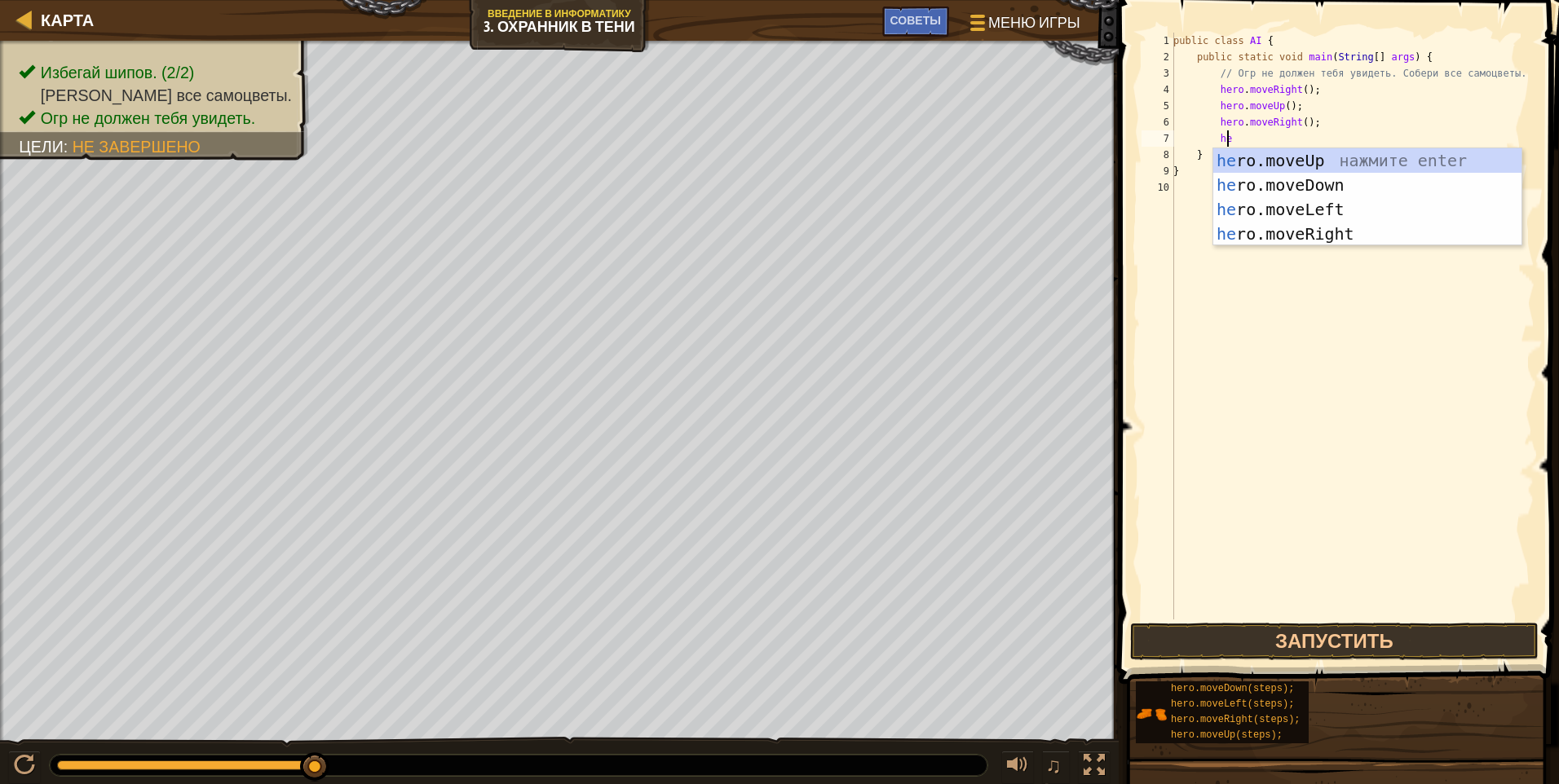
type textarea "her"
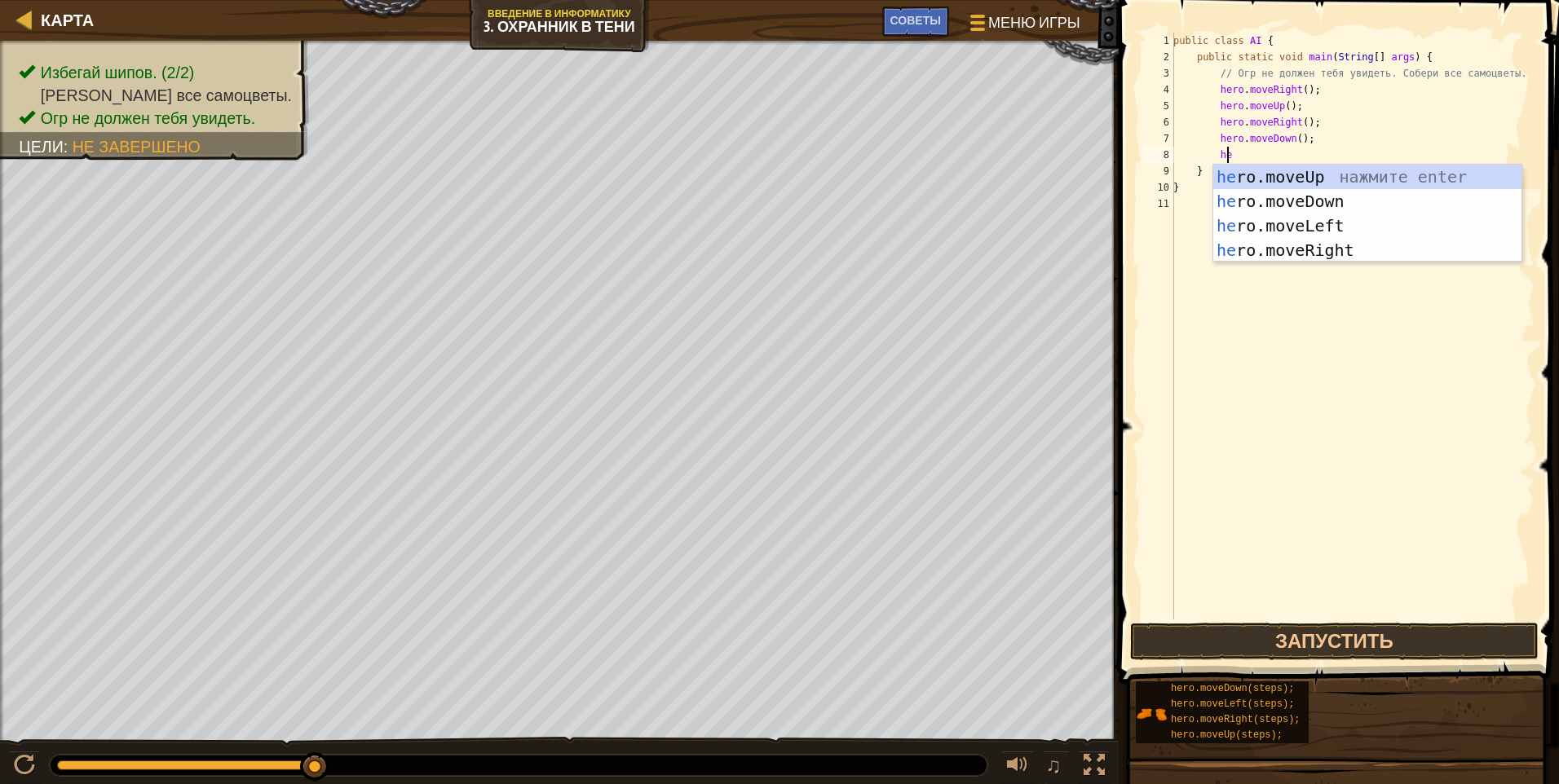
type textarea "her"
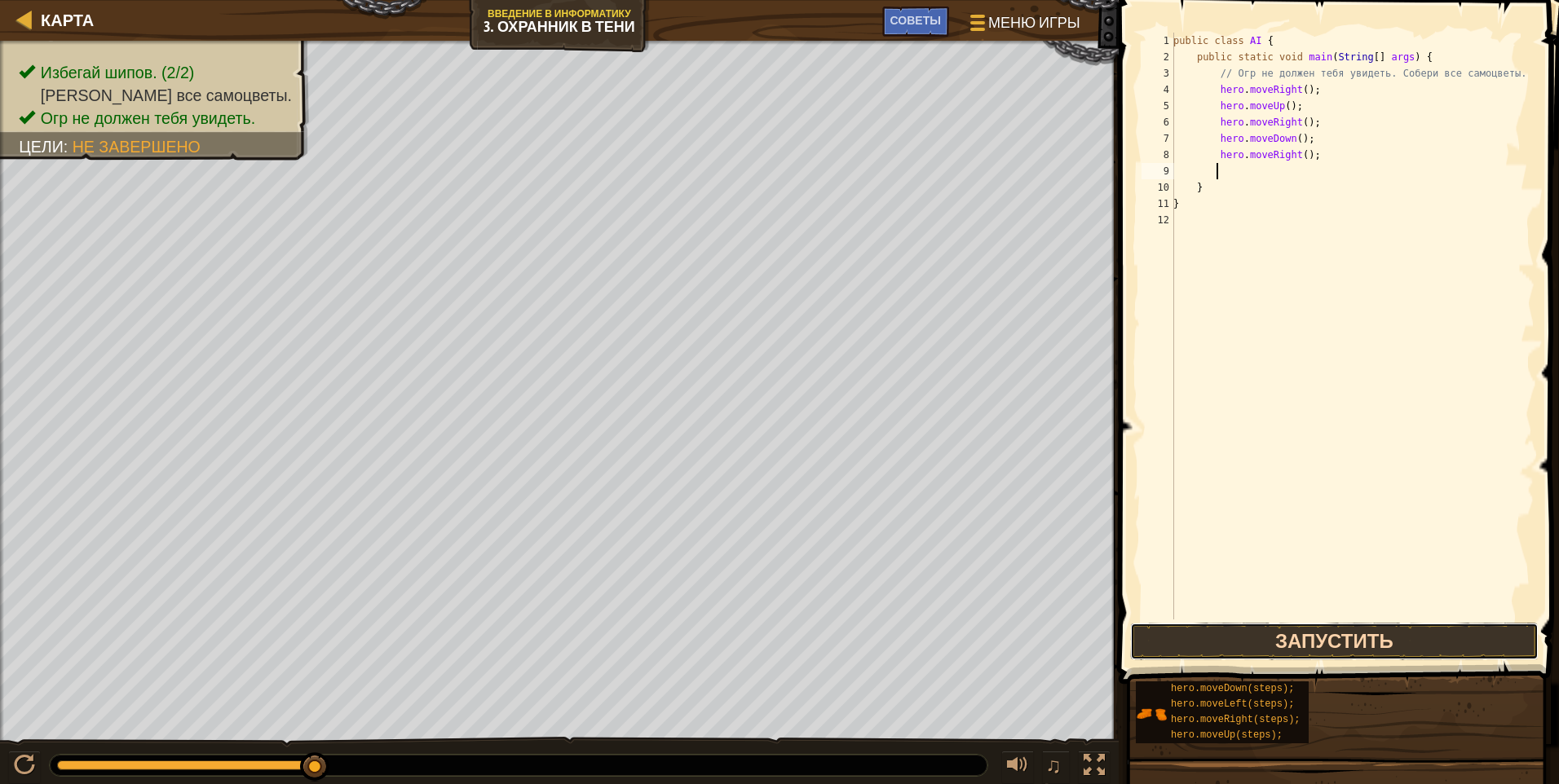
click at [738, 628] on button "Запустить" at bounding box center [1334, 642] width 408 height 38
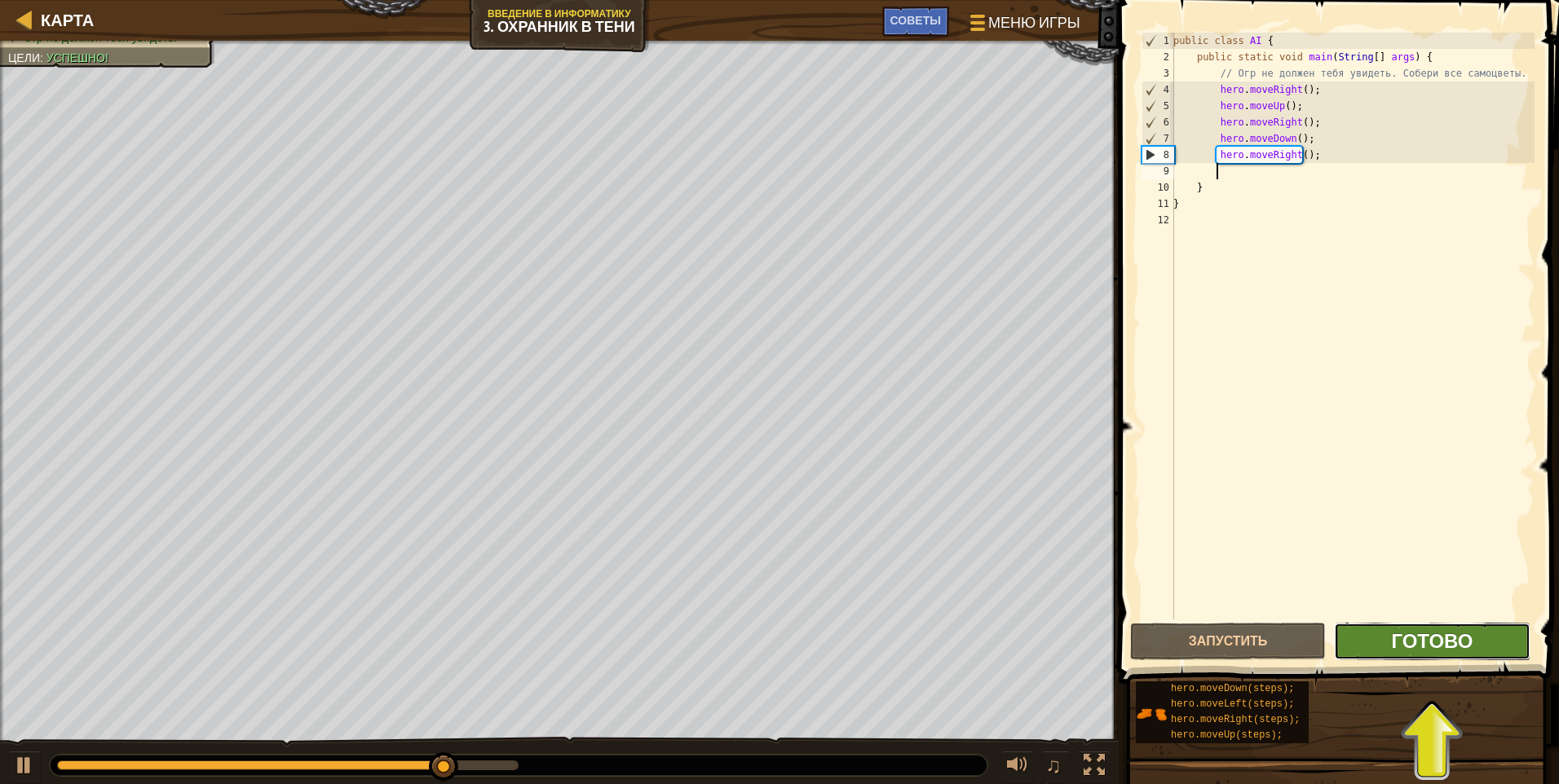
click at [738, 648] on span "Готово" at bounding box center [1432, 641] width 82 height 26
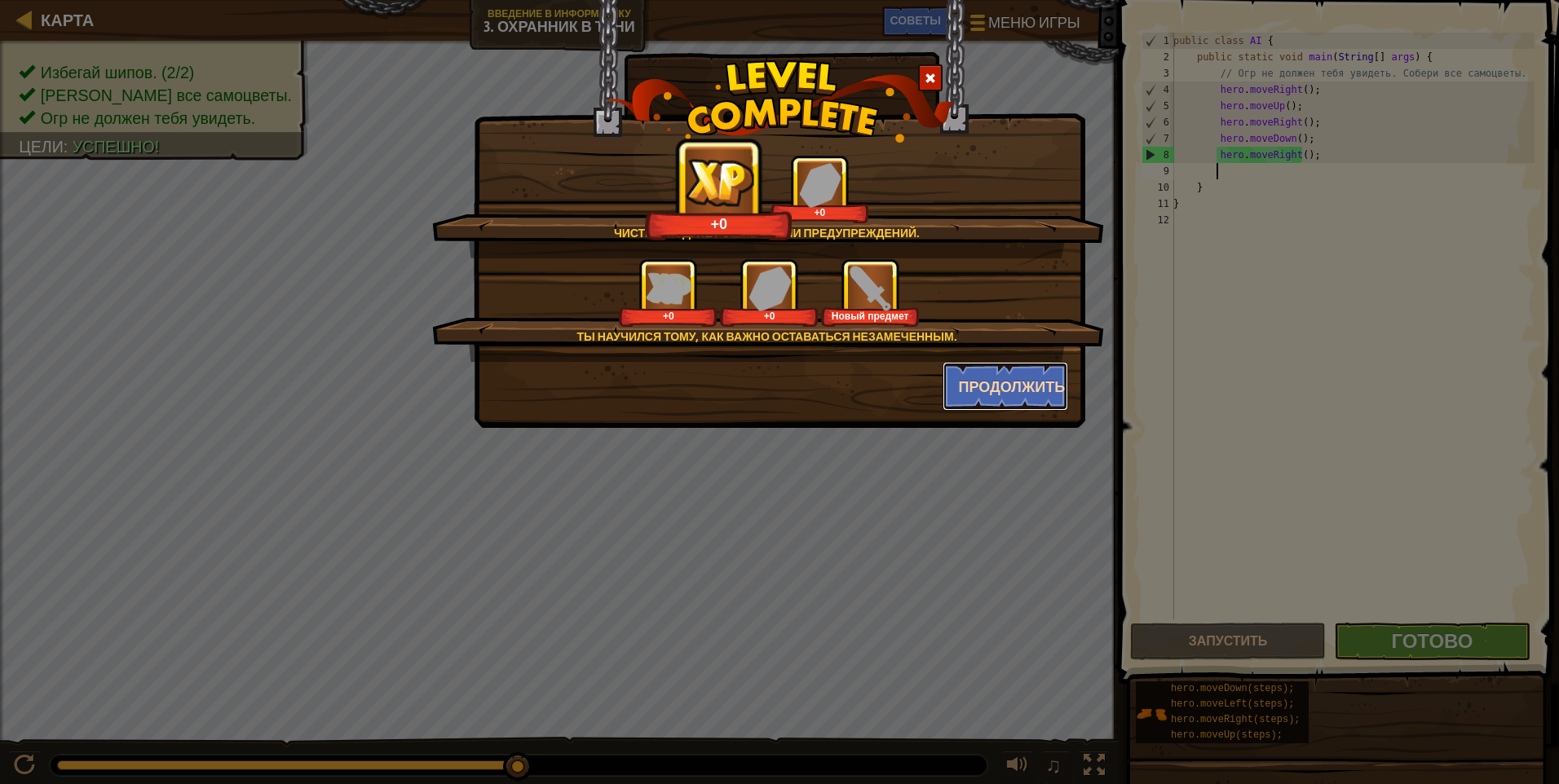
click at [738, 392] on button "Продолжить" at bounding box center [1006, 387] width 127 height 49
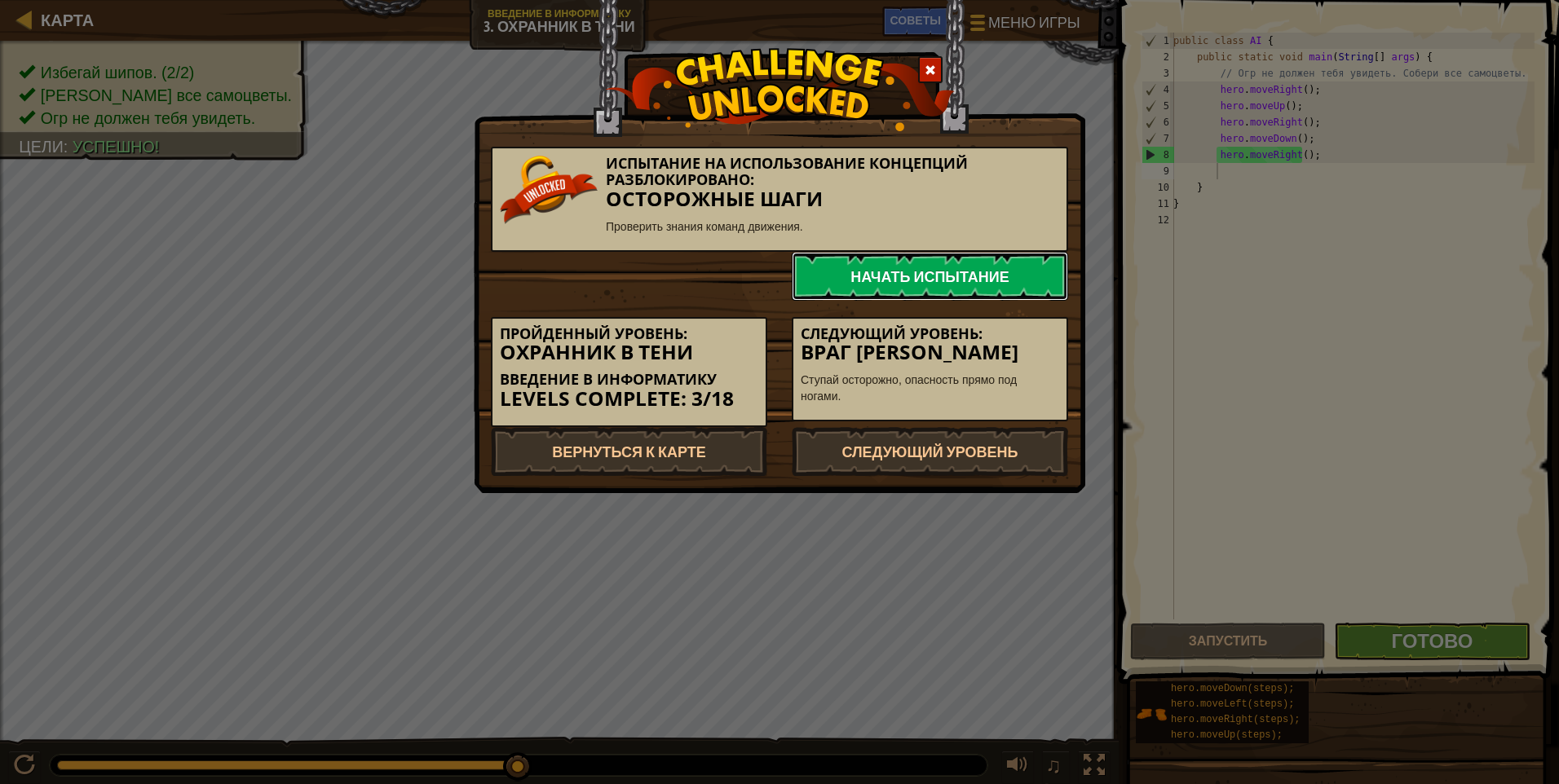
click at [738, 268] on link "Начать испытание" at bounding box center [930, 276] width 276 height 49
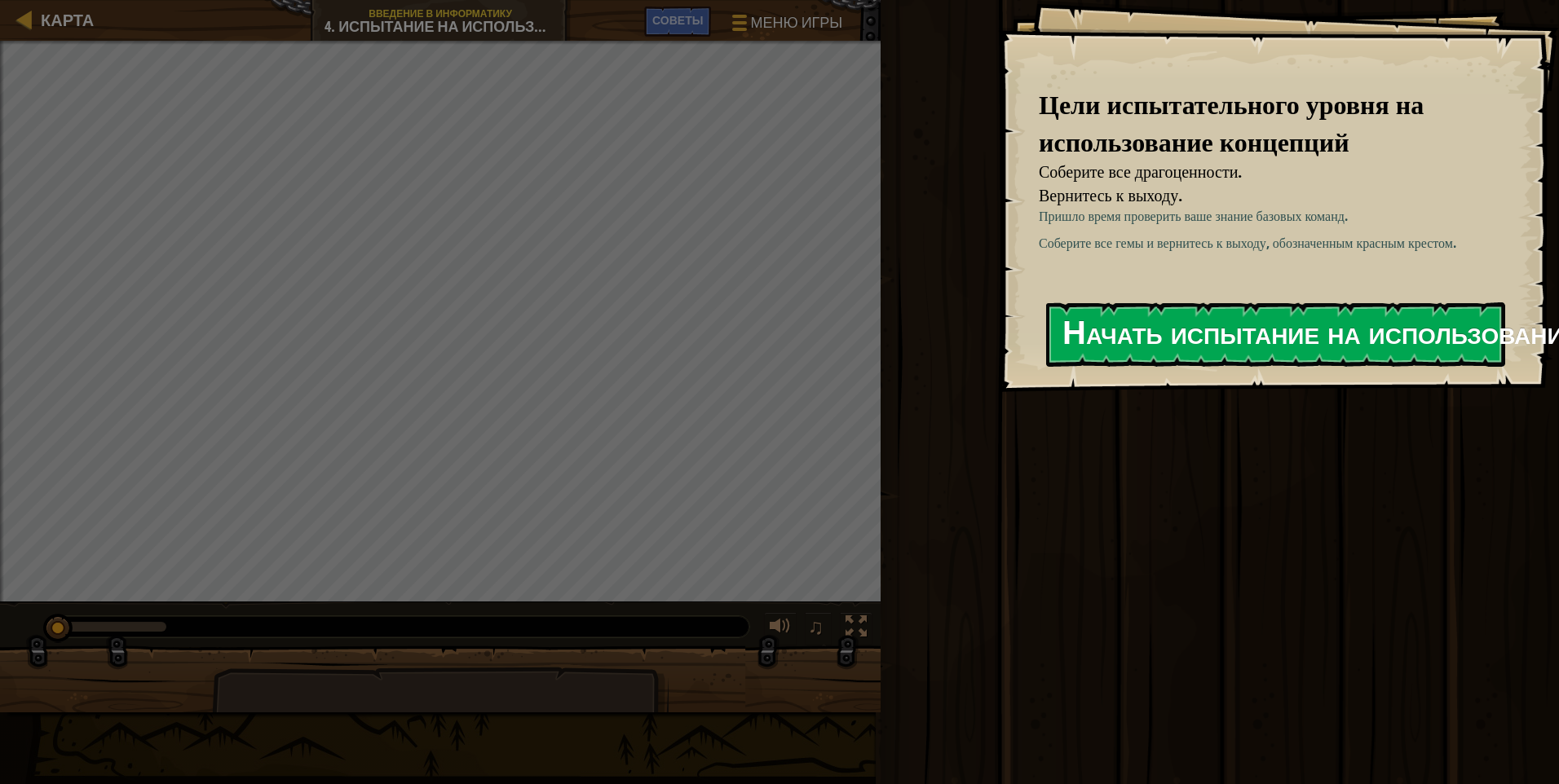
click at [738, 392] on div "Цели испытательного уровня на использование концепций Соберите все драгоценност…" at bounding box center [1278, 196] width 561 height 392
click at [738, 345] on button "Начать испытание на использование концепций" at bounding box center [1275, 334] width 459 height 65
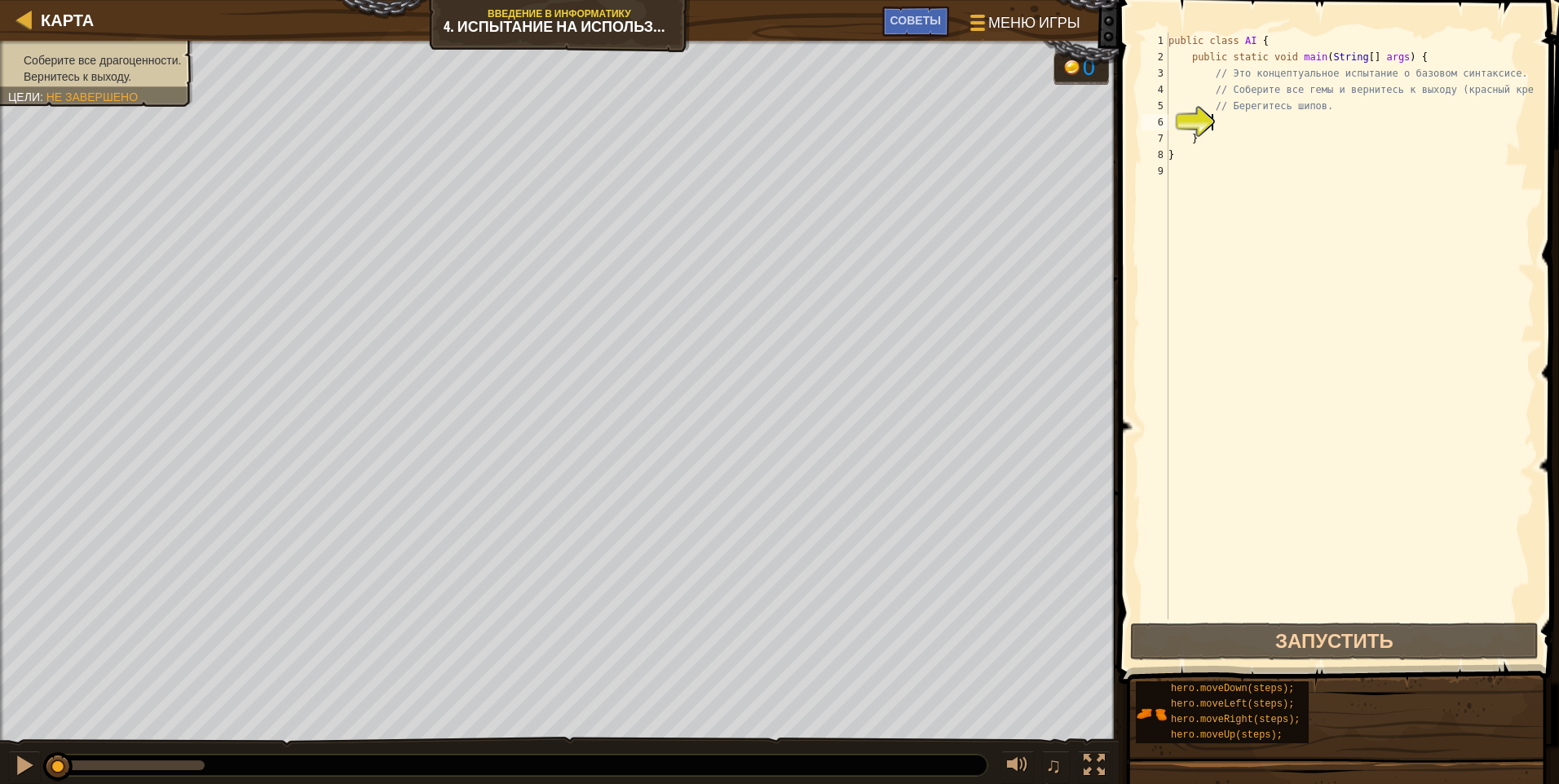
click at [738, 121] on div "public class AI { public static void main ( String [ ] args ) { // Это концепту…" at bounding box center [1350, 343] width 370 height 620
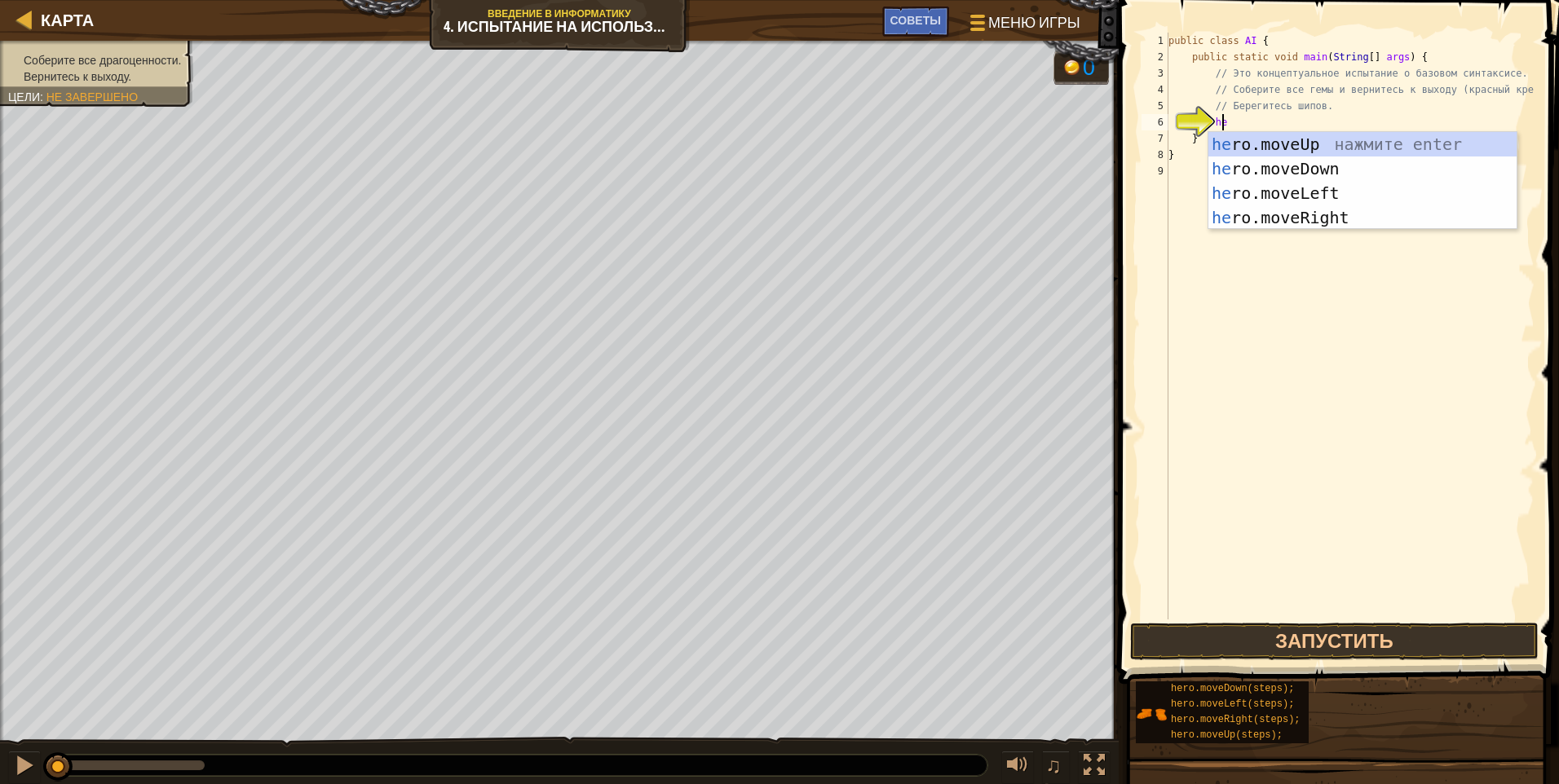
type textarea "her"
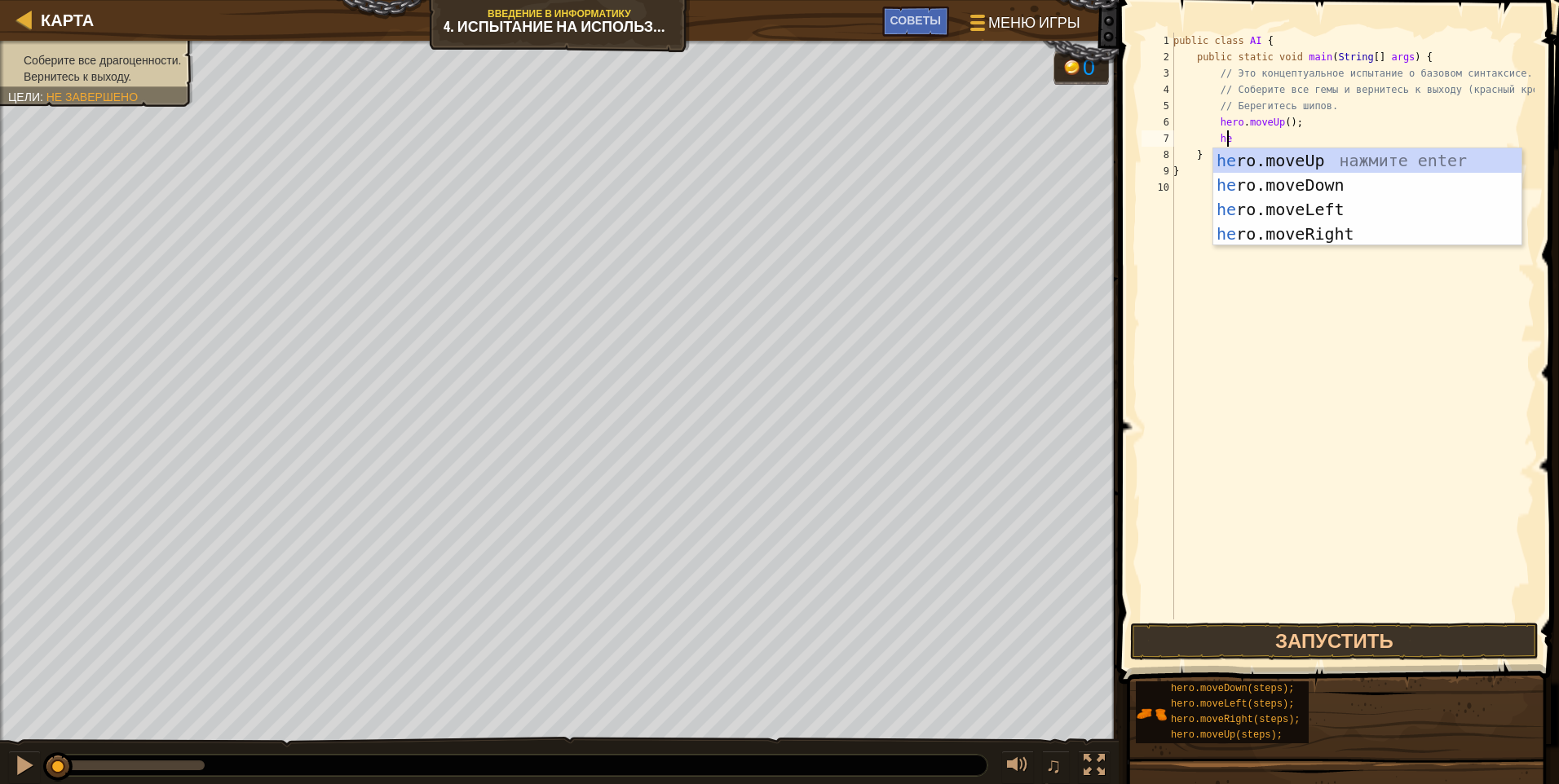
scroll to position [7, 4]
type textarea "her"
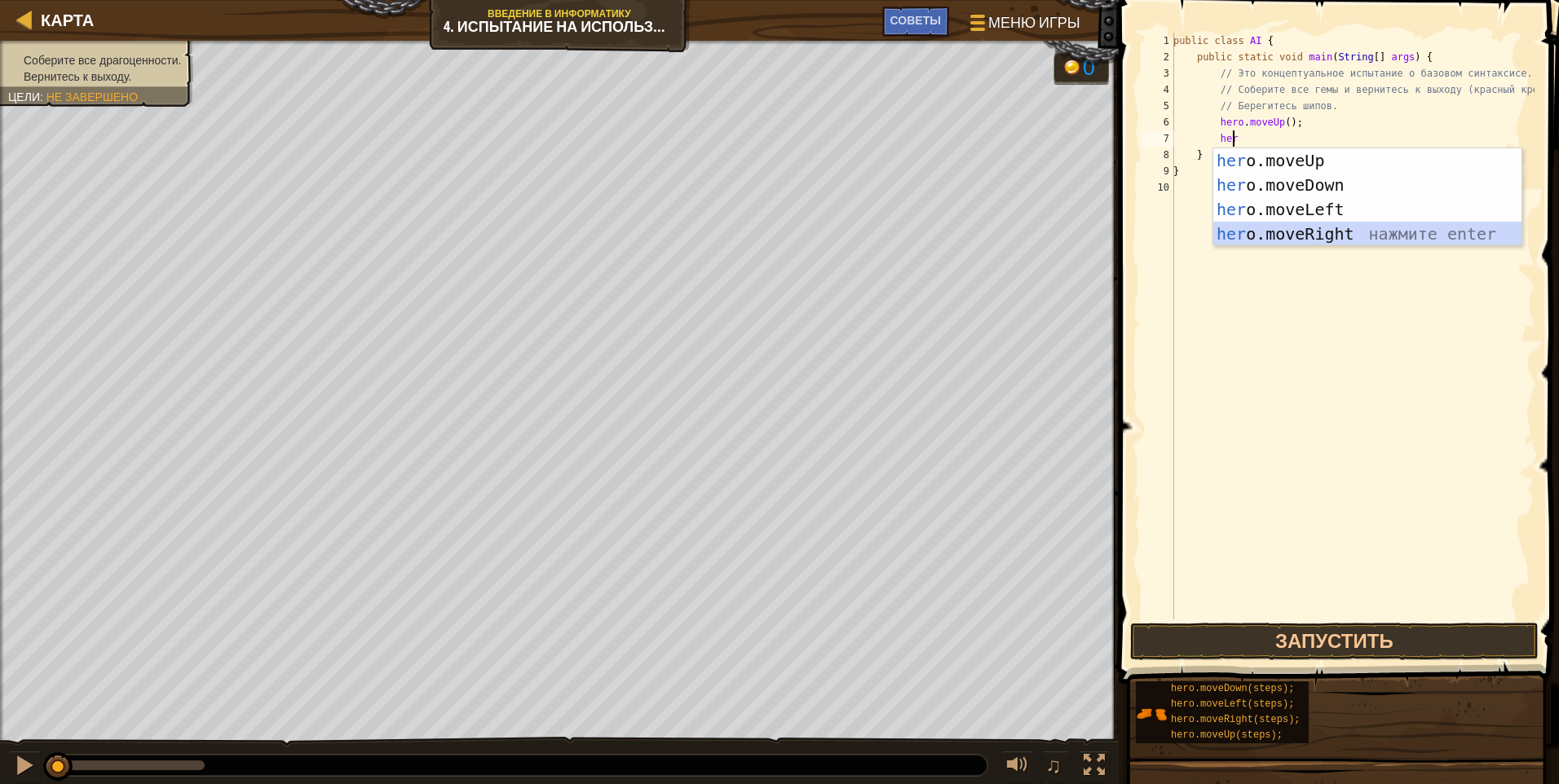
scroll to position [7, 2]
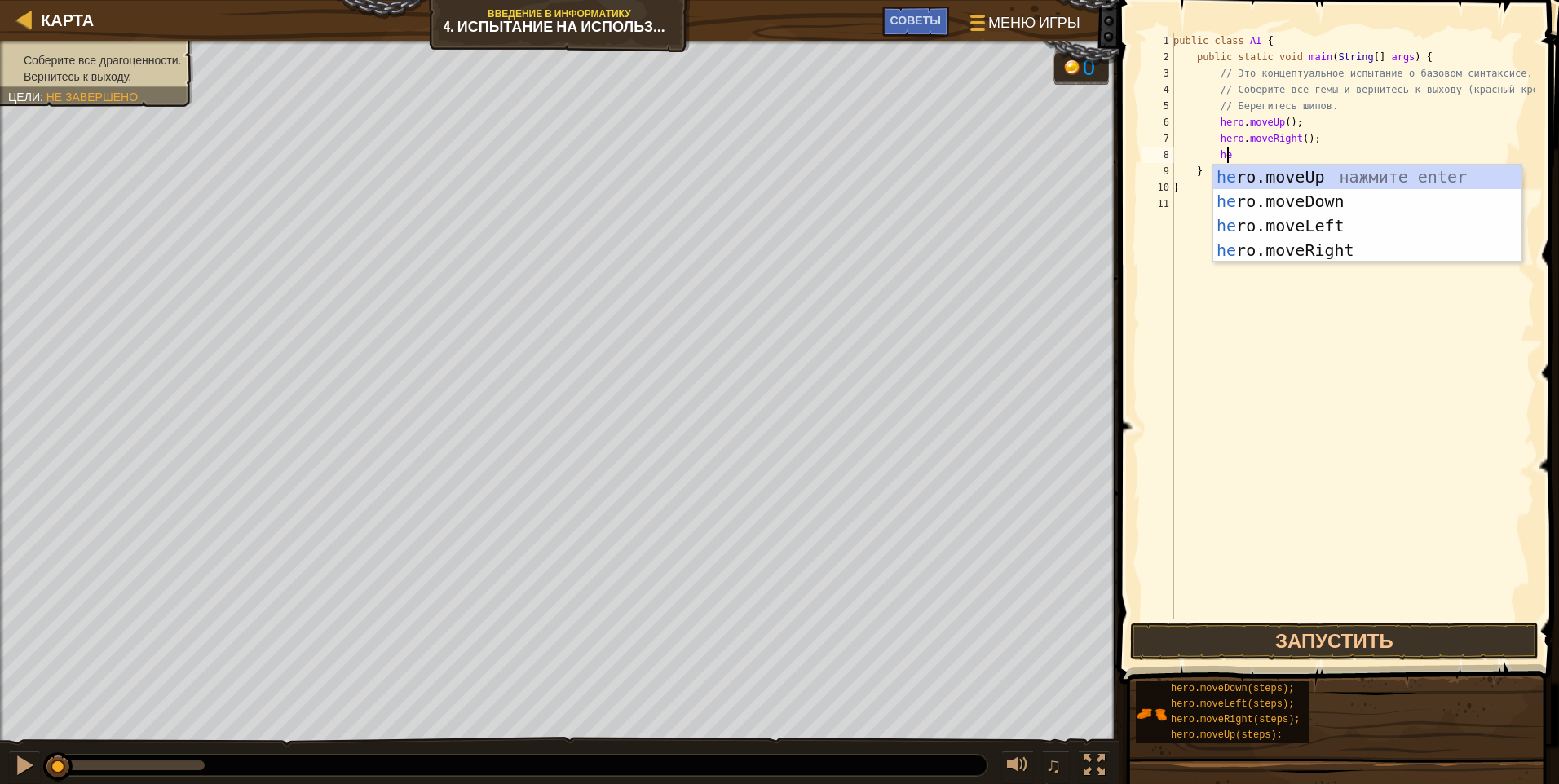
type textarea "her"
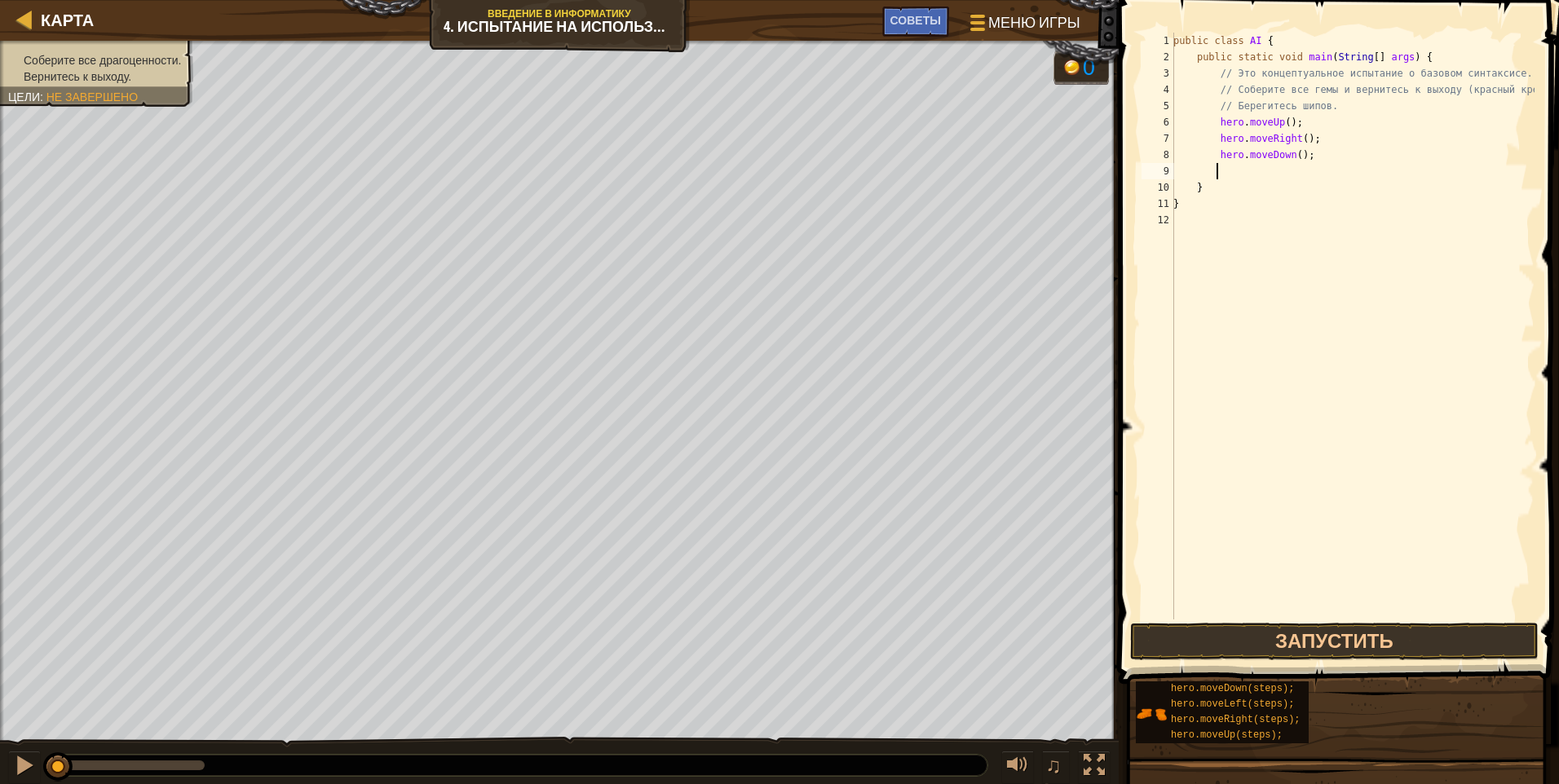
type textarea "he"
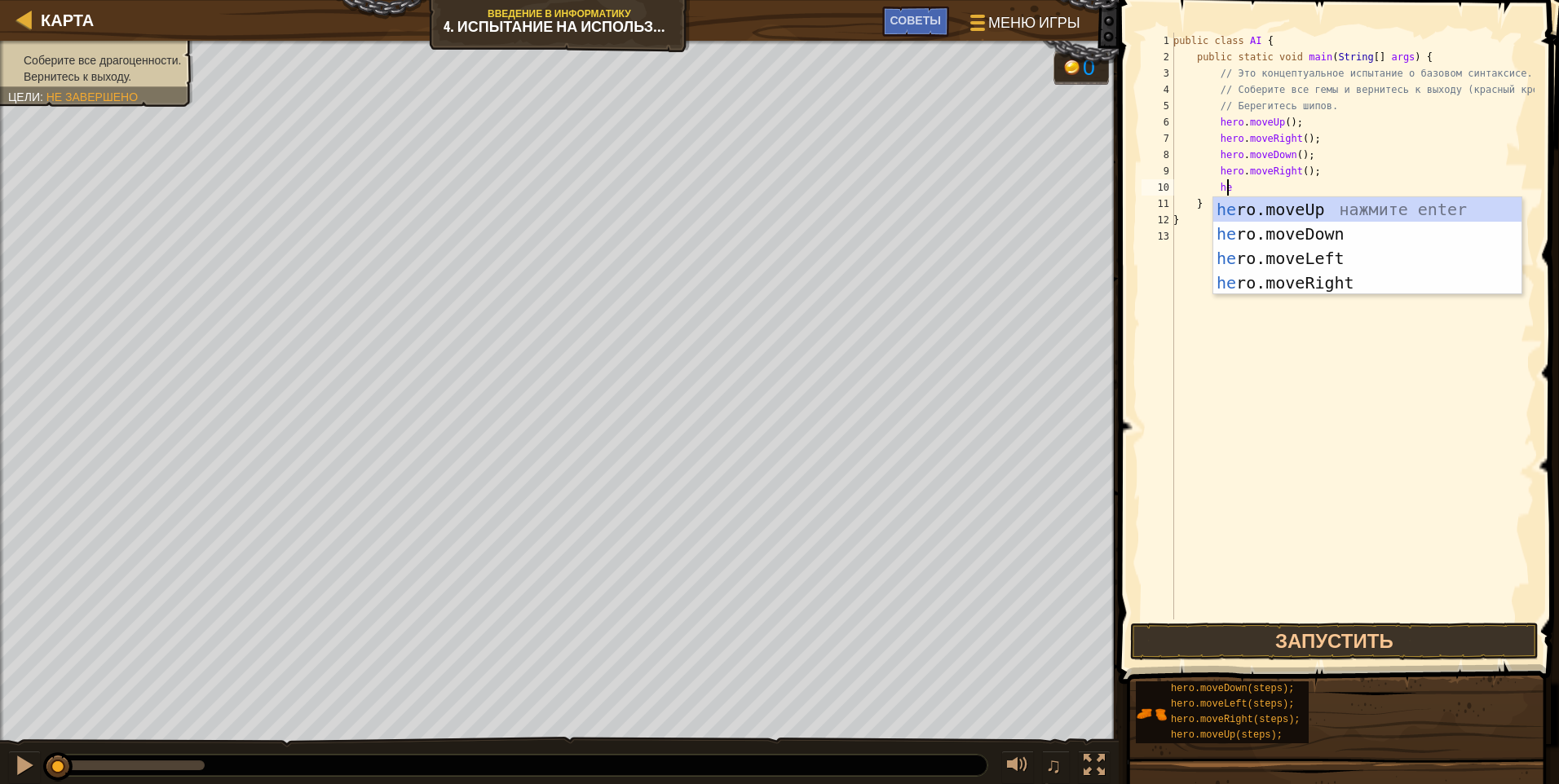
type textarea "her"
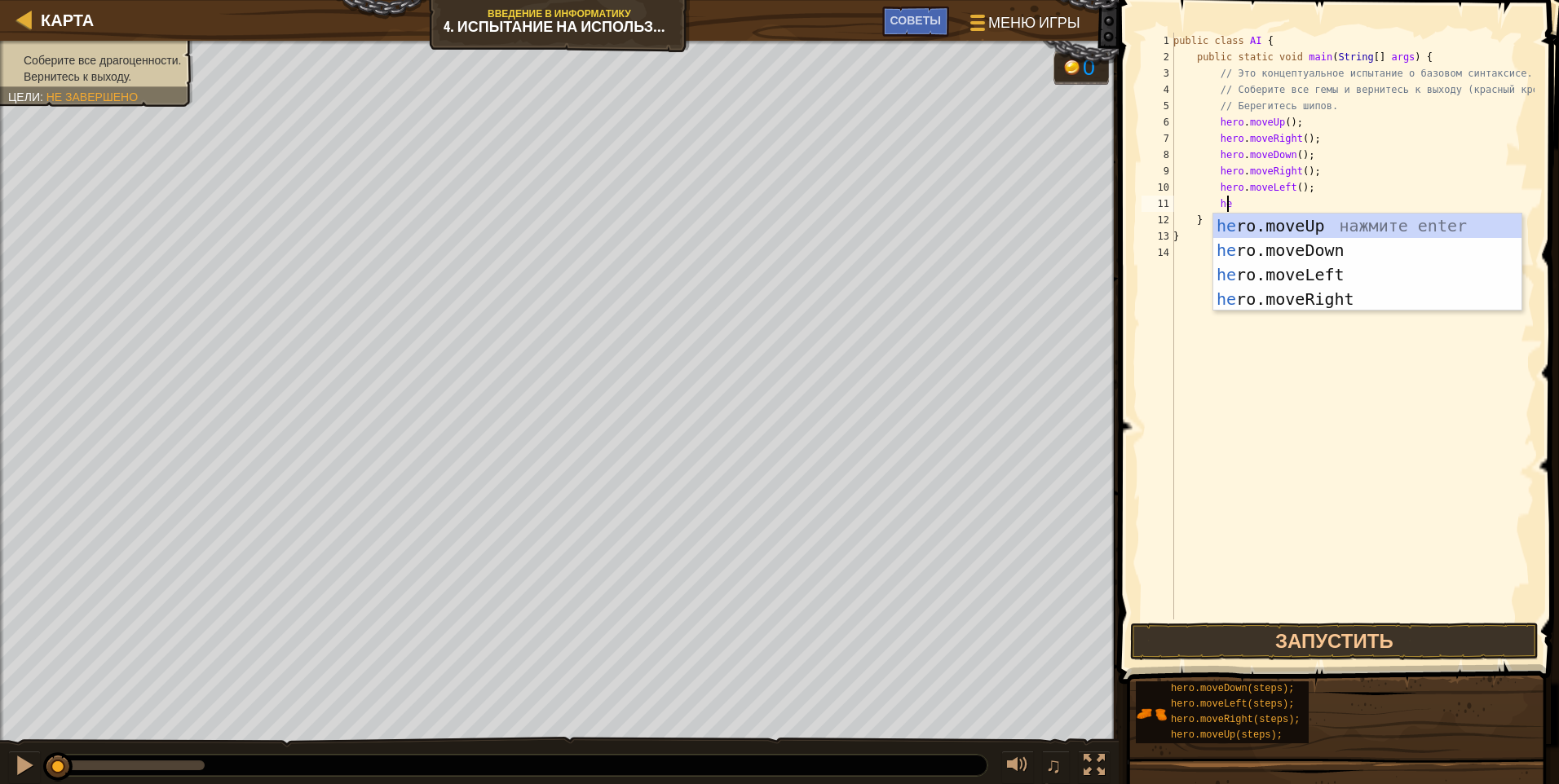
scroll to position [7, 4]
type textarea "her"
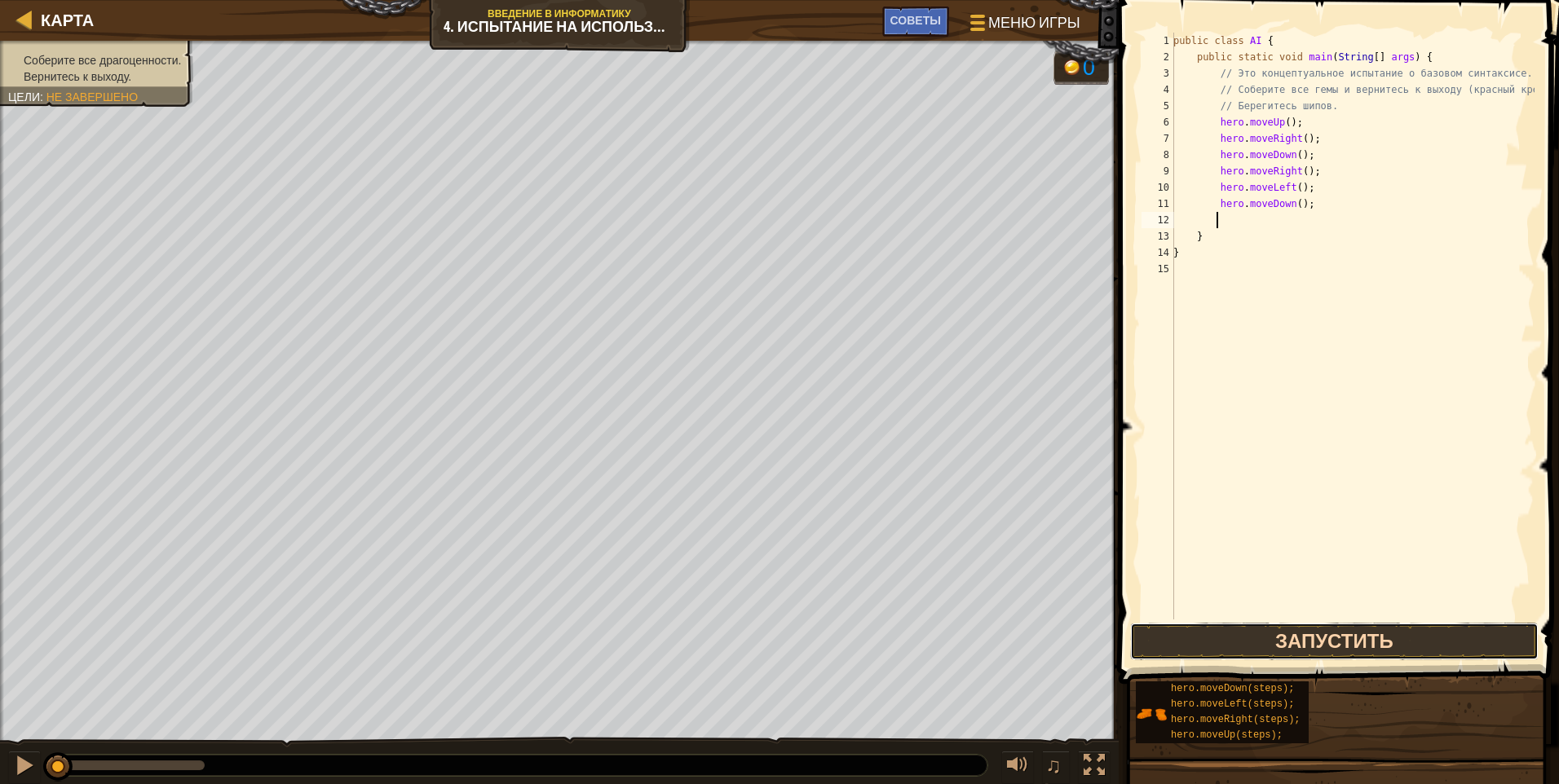
click at [738, 651] on button "Запустить" at bounding box center [1334, 642] width 408 height 38
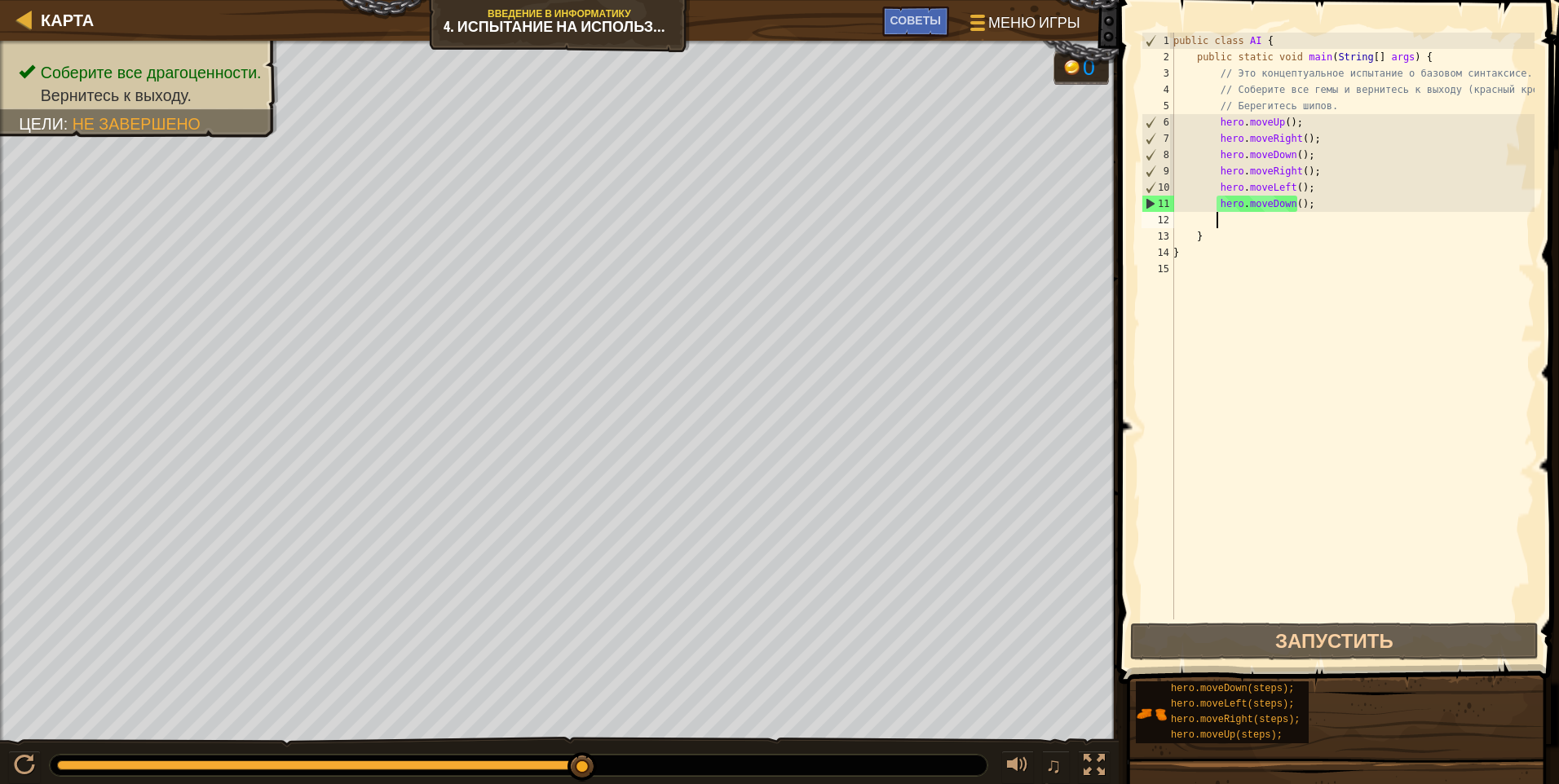
click at [738, 223] on div "public class AI { public static void main ( String [ ] args ) { // Это концепту…" at bounding box center [1353, 343] width 365 height 620
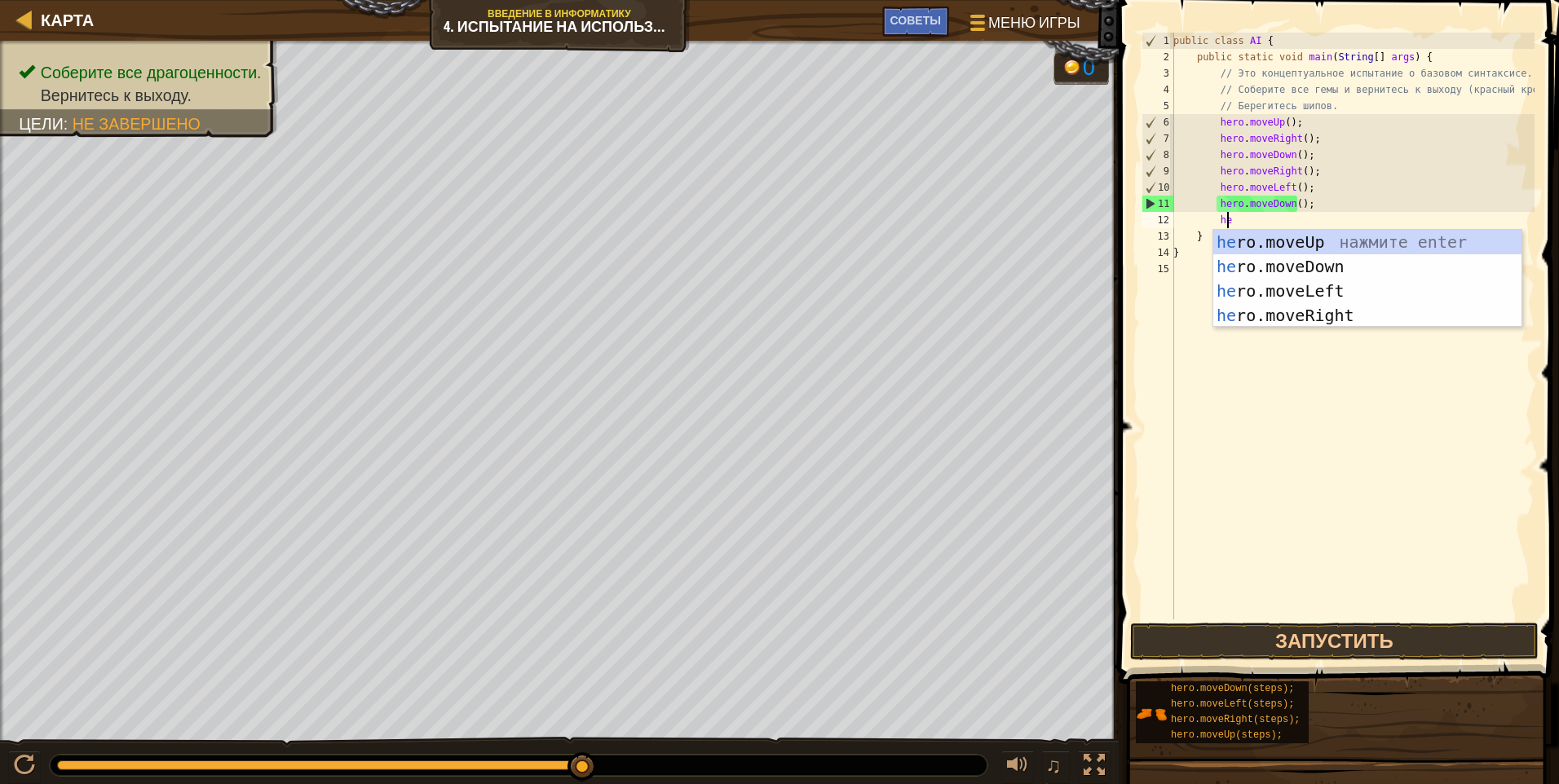
scroll to position [7, 4]
type textarea "hero"
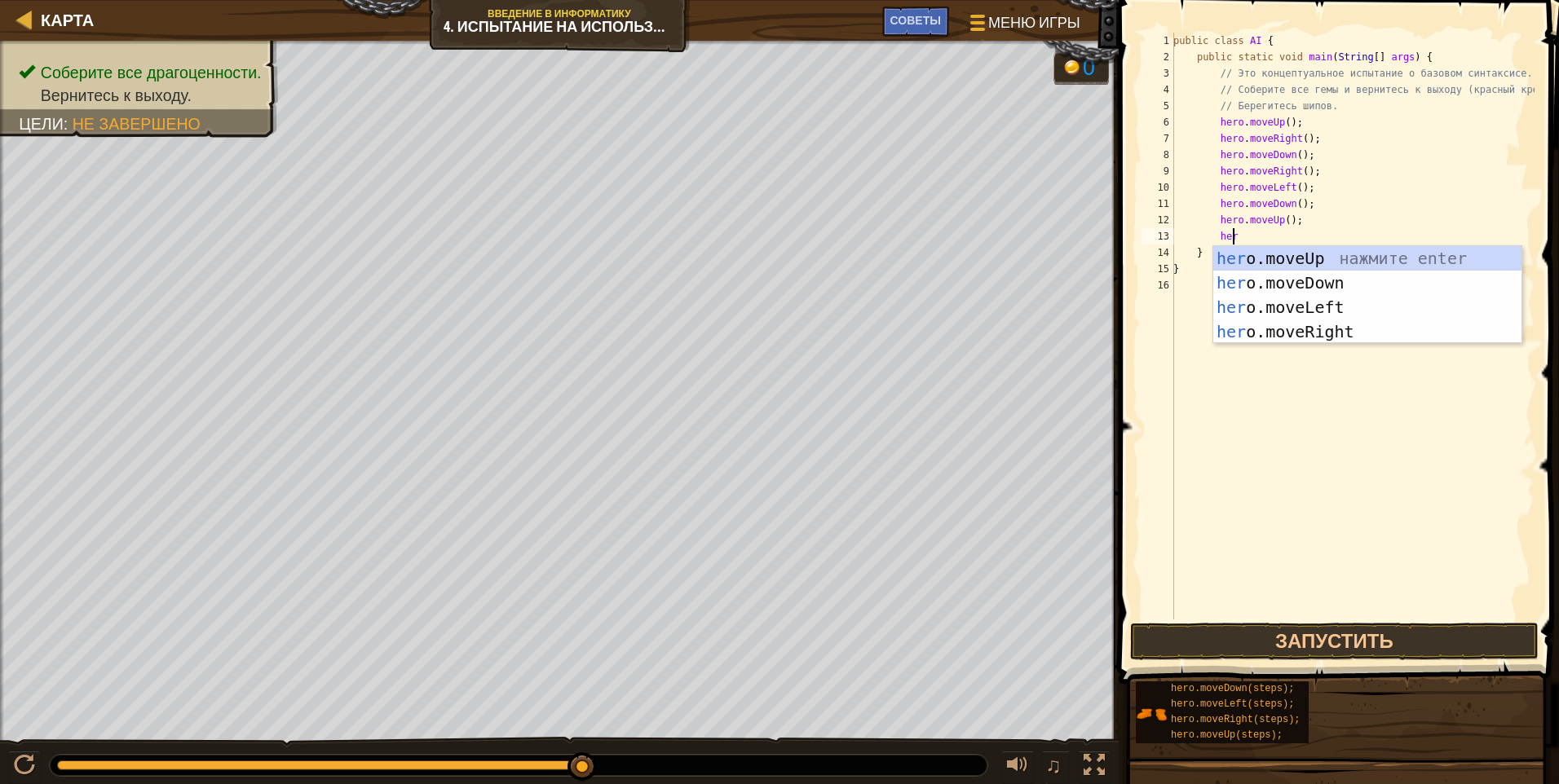
type textarea "hero"
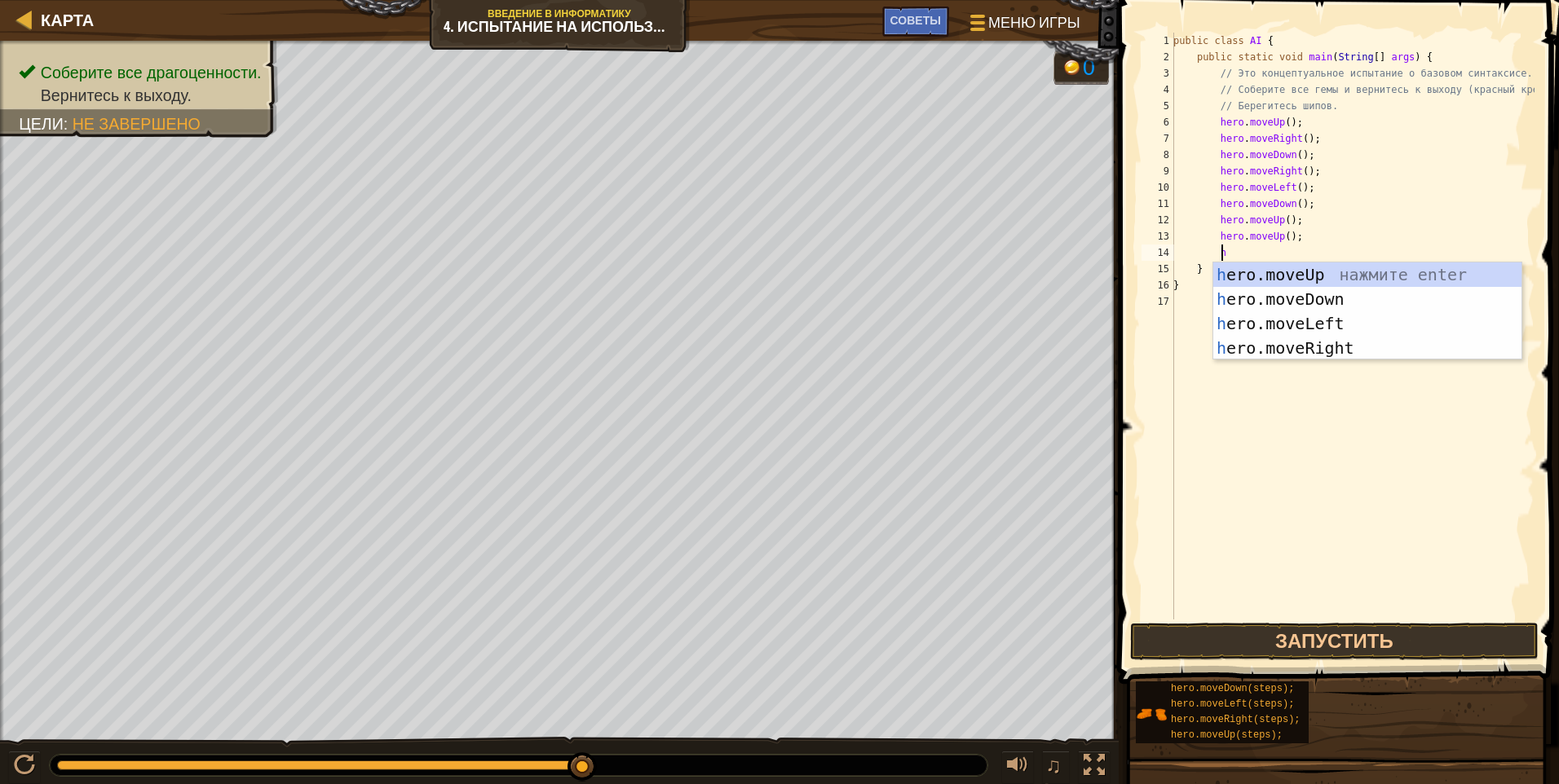
type textarea "her"
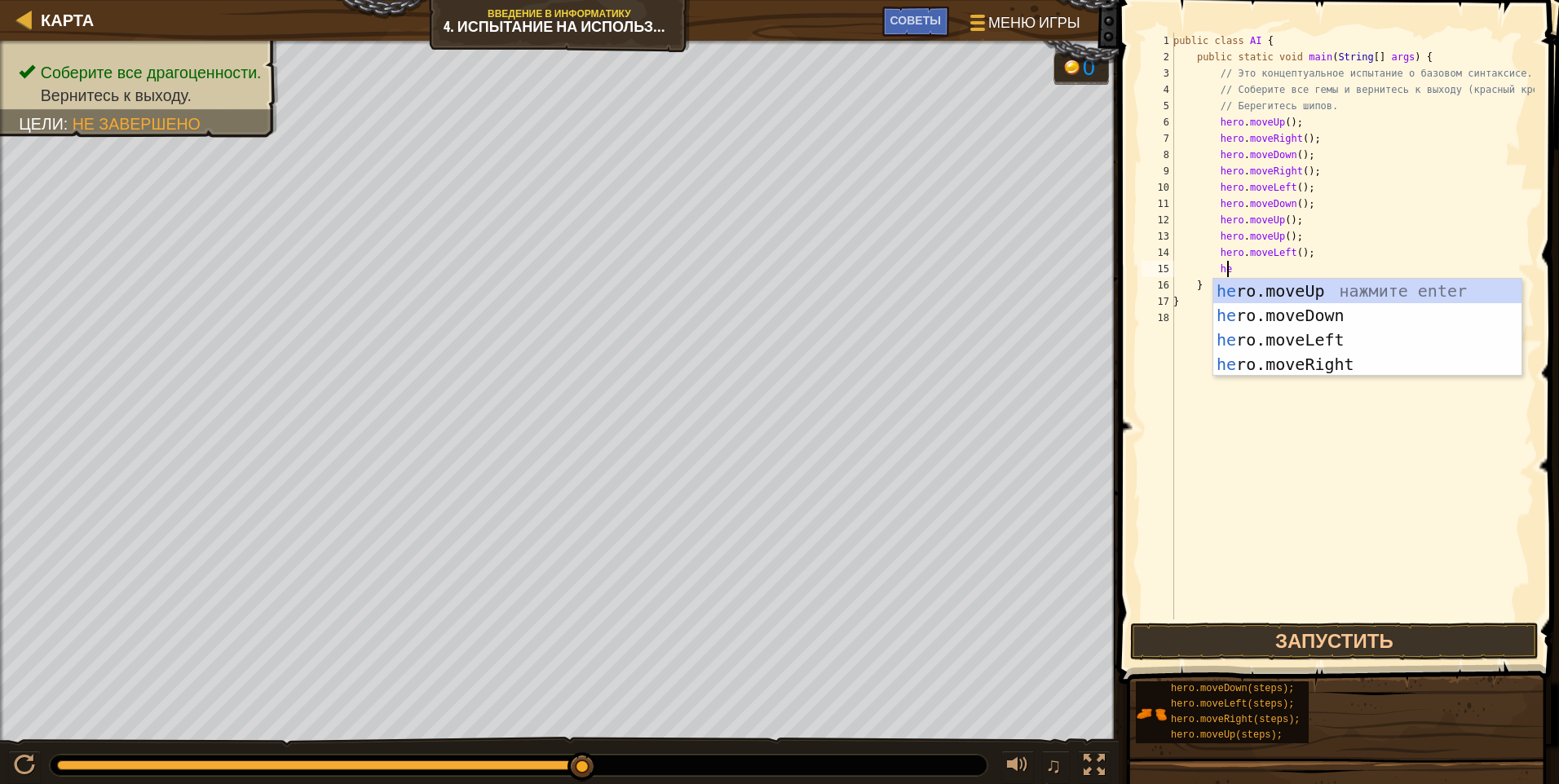
scroll to position [7, 4]
type textarea "her"
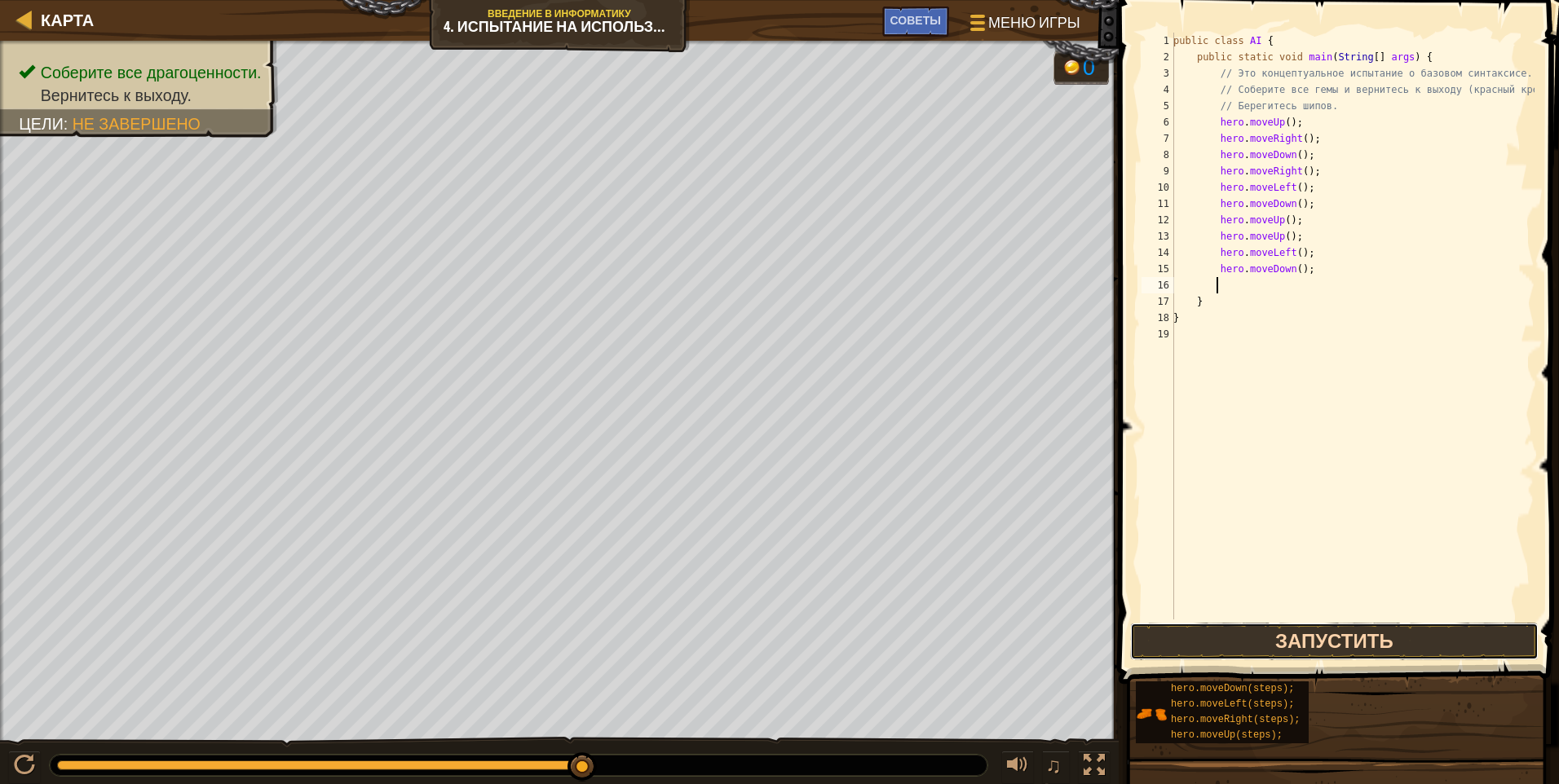
click at [738, 652] on button "Запустить" at bounding box center [1334, 642] width 408 height 38
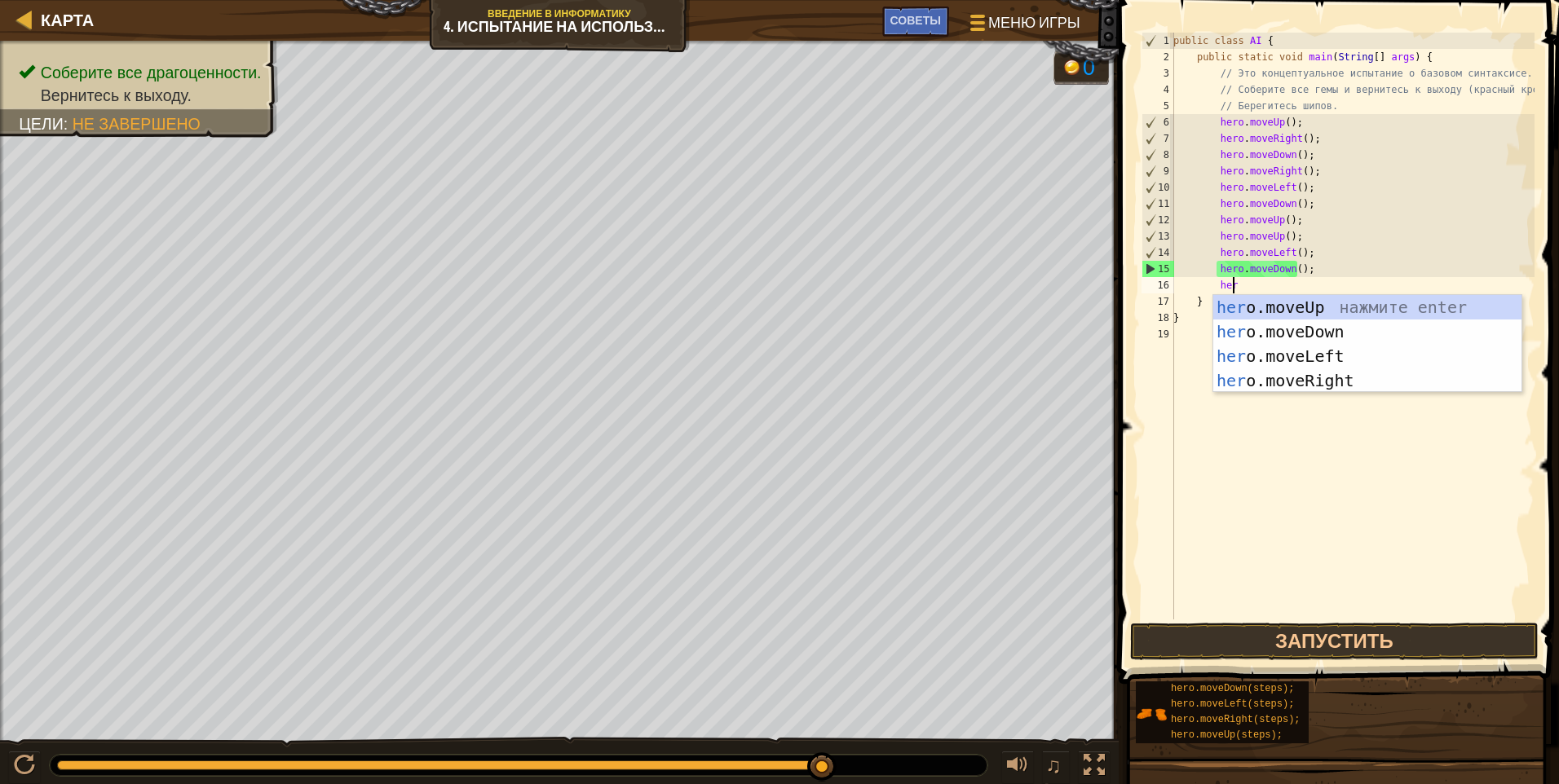
scroll to position [7, 4]
type textarea "hero"
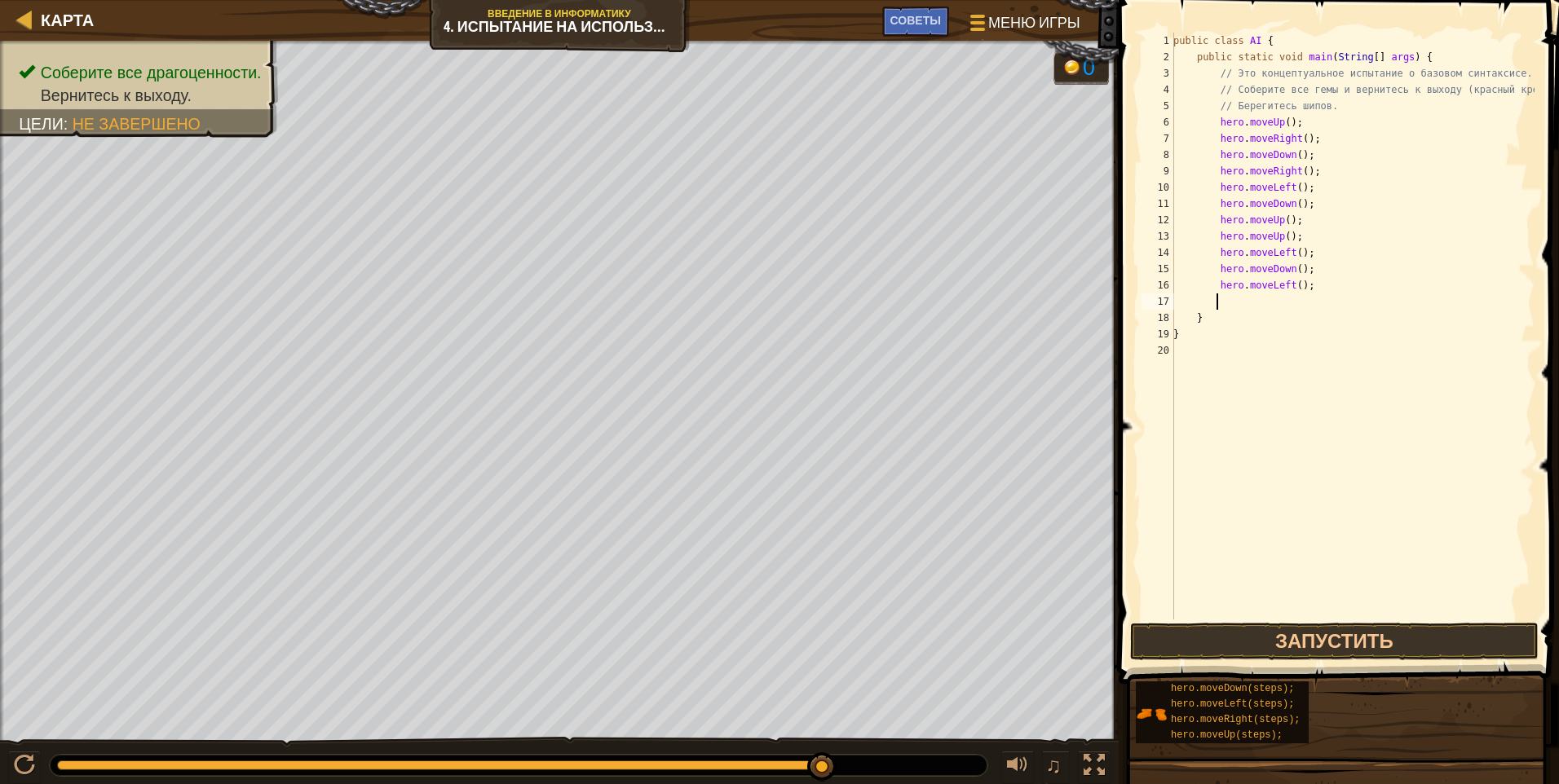
scroll to position [7, 2]
click at [738, 643] on button "Запустить" at bounding box center [1334, 642] width 408 height 38
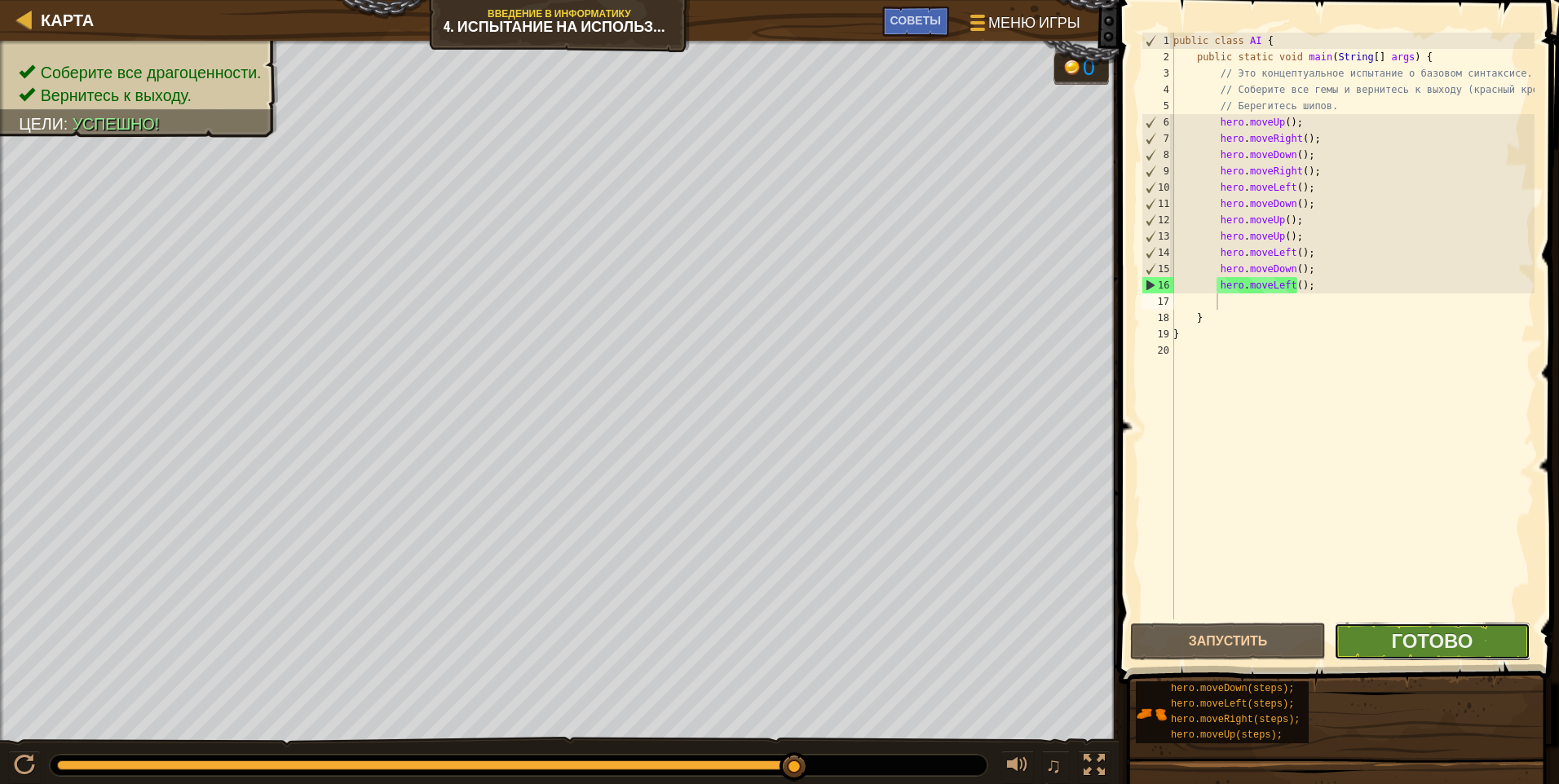
click at [738, 656] on button "Готово" at bounding box center [1431, 642] width 195 height 38
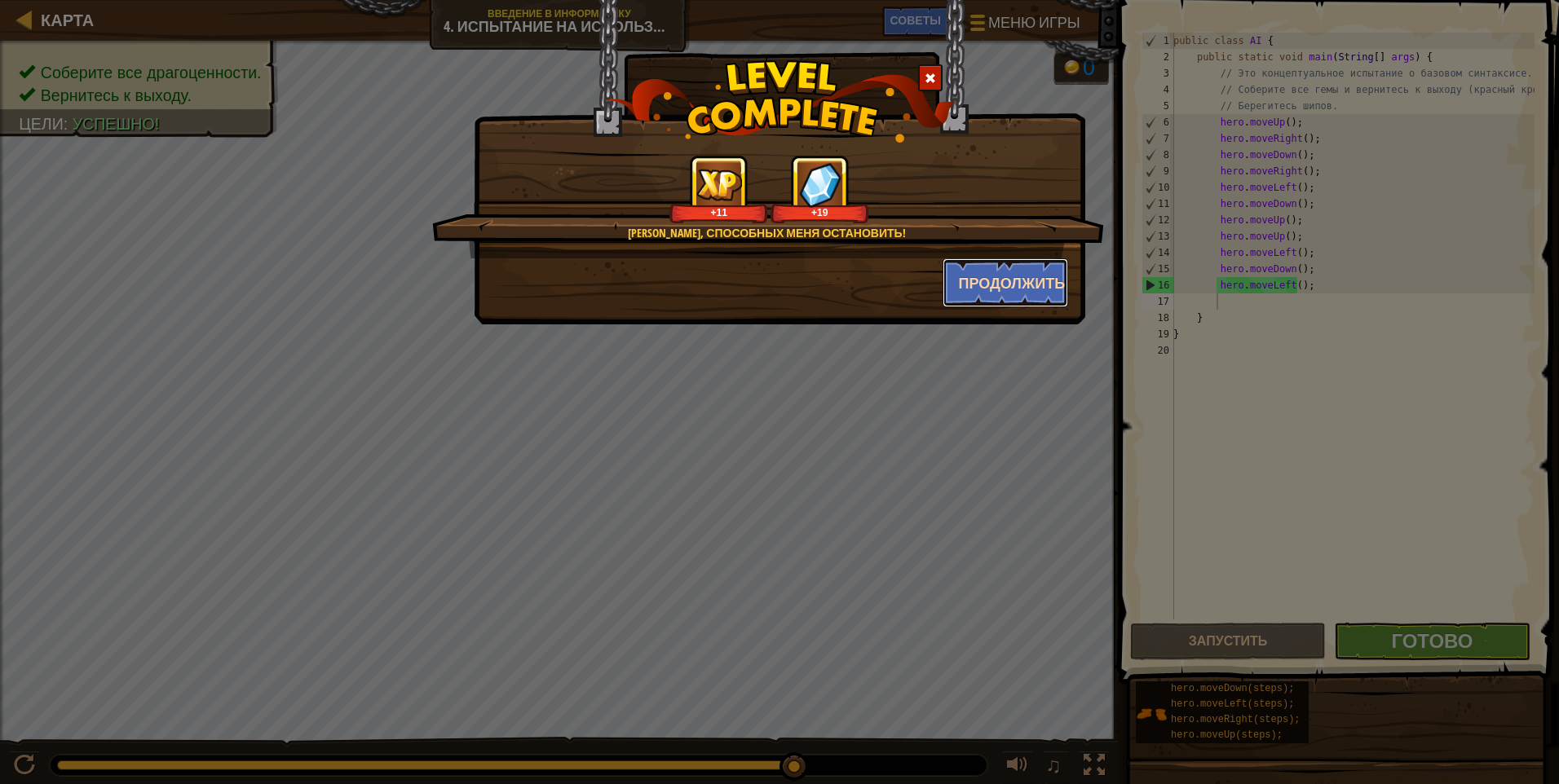
click at [738, 292] on button "Продолжить" at bounding box center [1006, 283] width 127 height 49
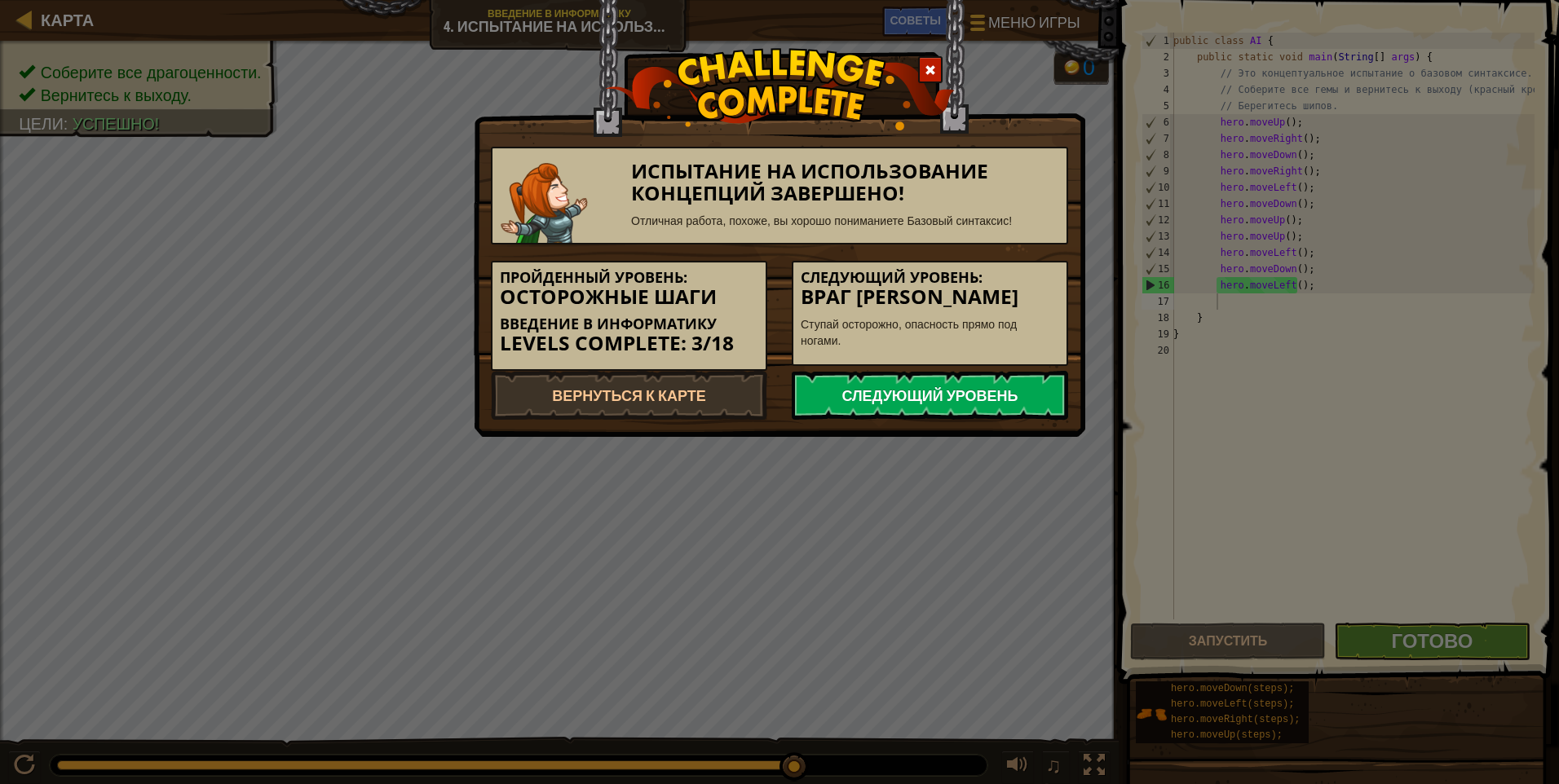
click at [738, 388] on link "Следующий уровень" at bounding box center [930, 396] width 276 height 49
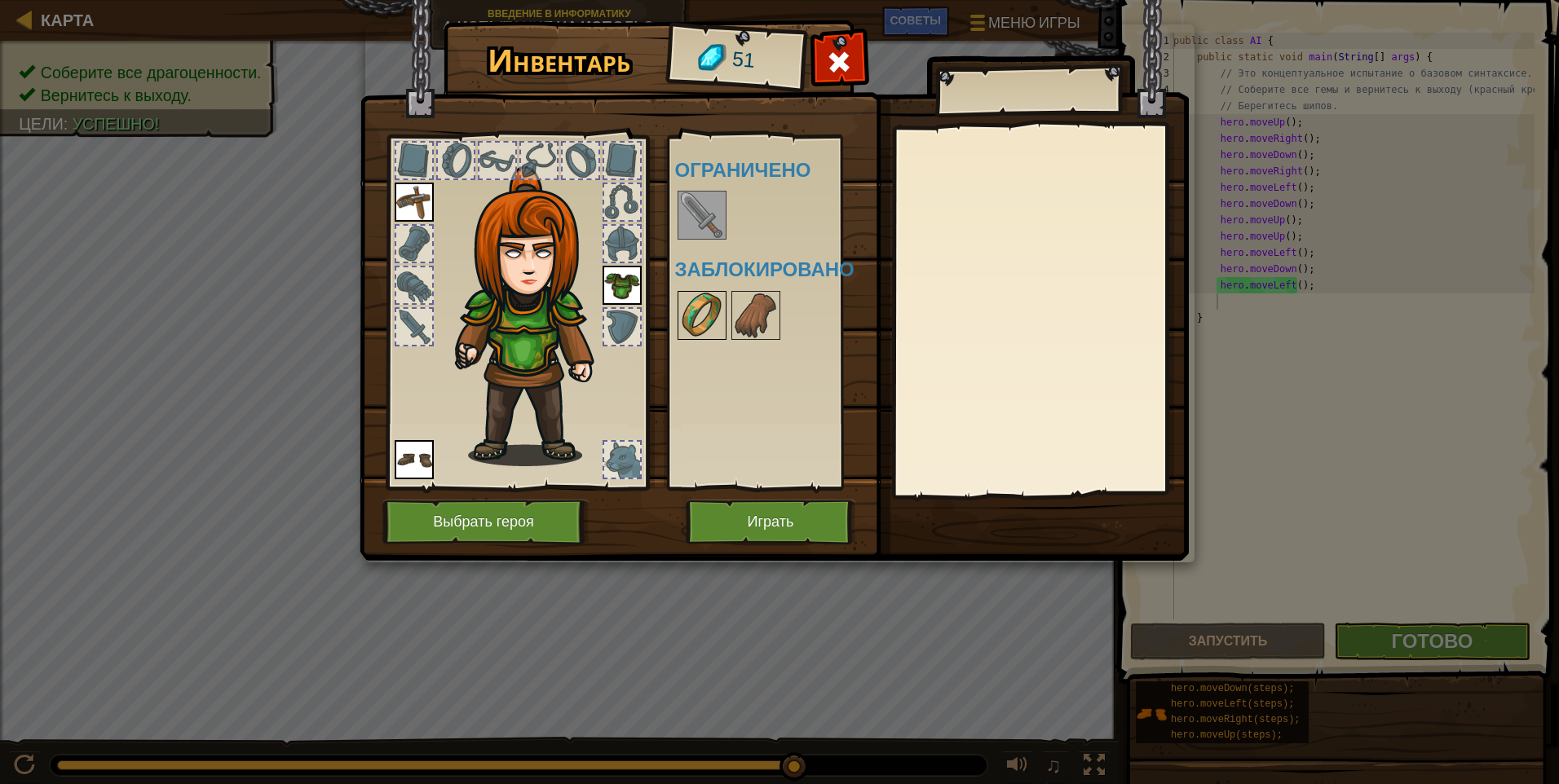
click at [687, 307] on img at bounding box center [702, 316] width 46 height 46
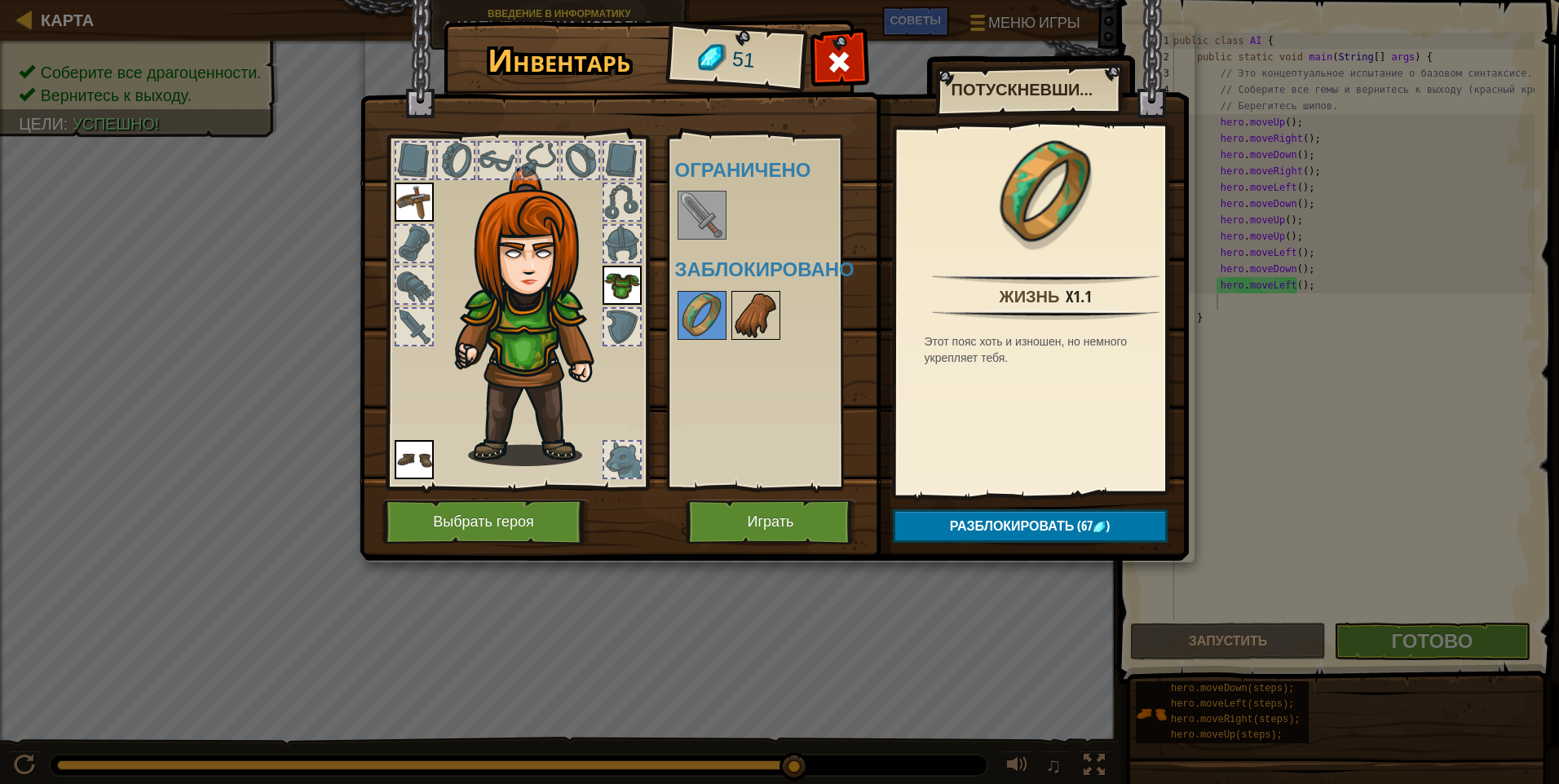
click at [738, 319] on img at bounding box center [756, 316] width 46 height 46
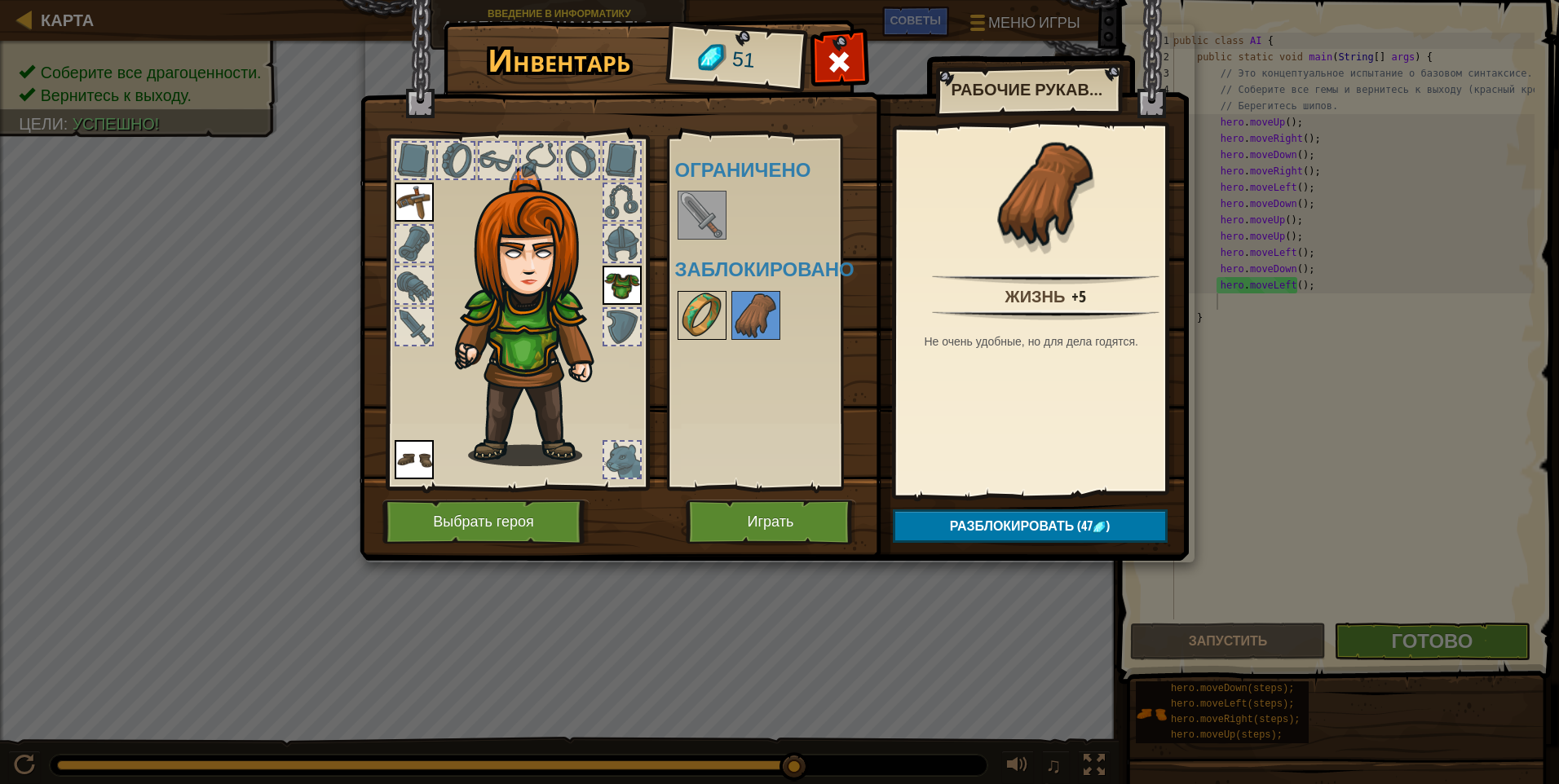
click at [700, 315] on img at bounding box center [702, 316] width 46 height 46
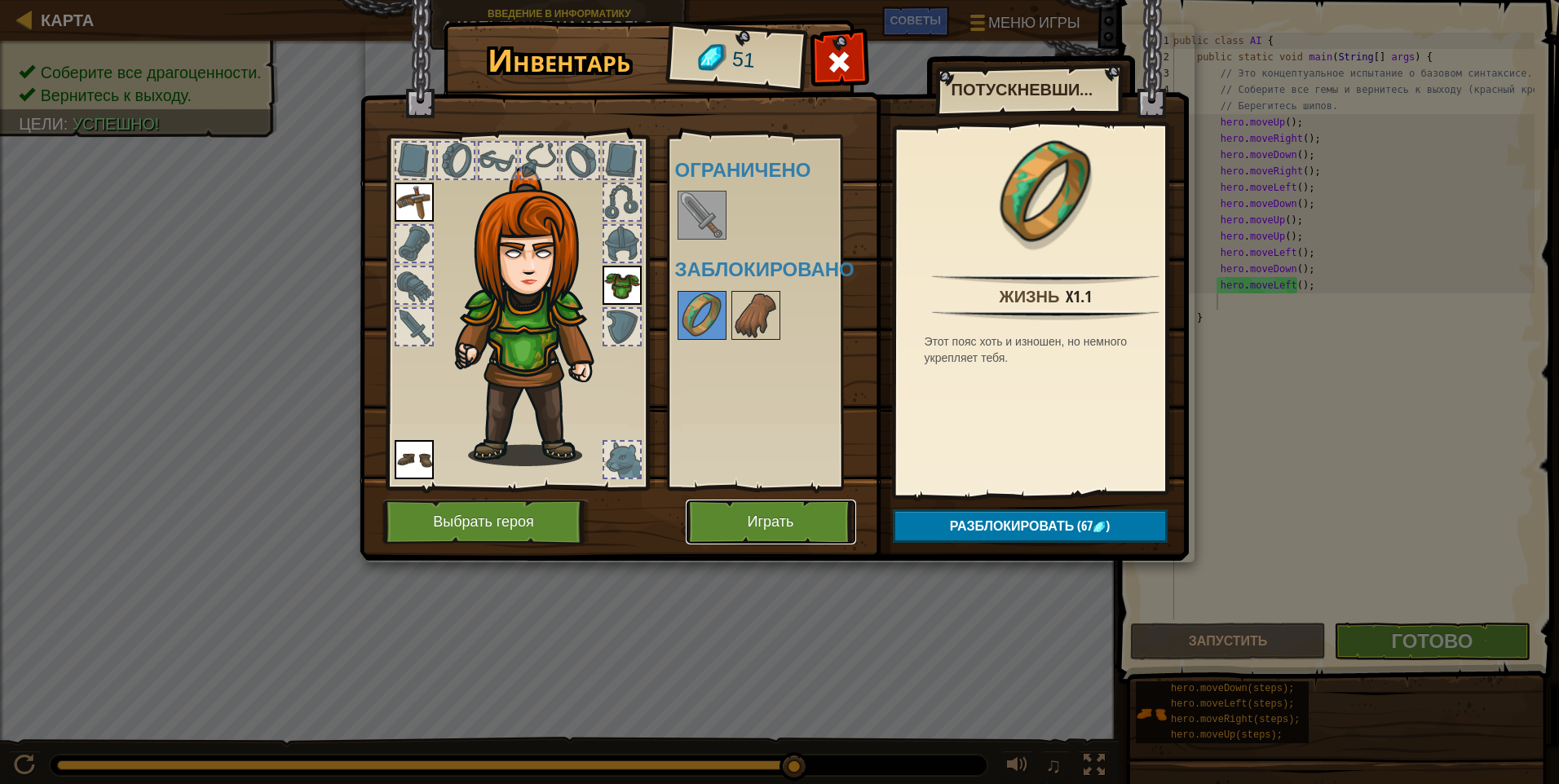
click at [738, 522] on button "Играть" at bounding box center [771, 522] width 170 height 45
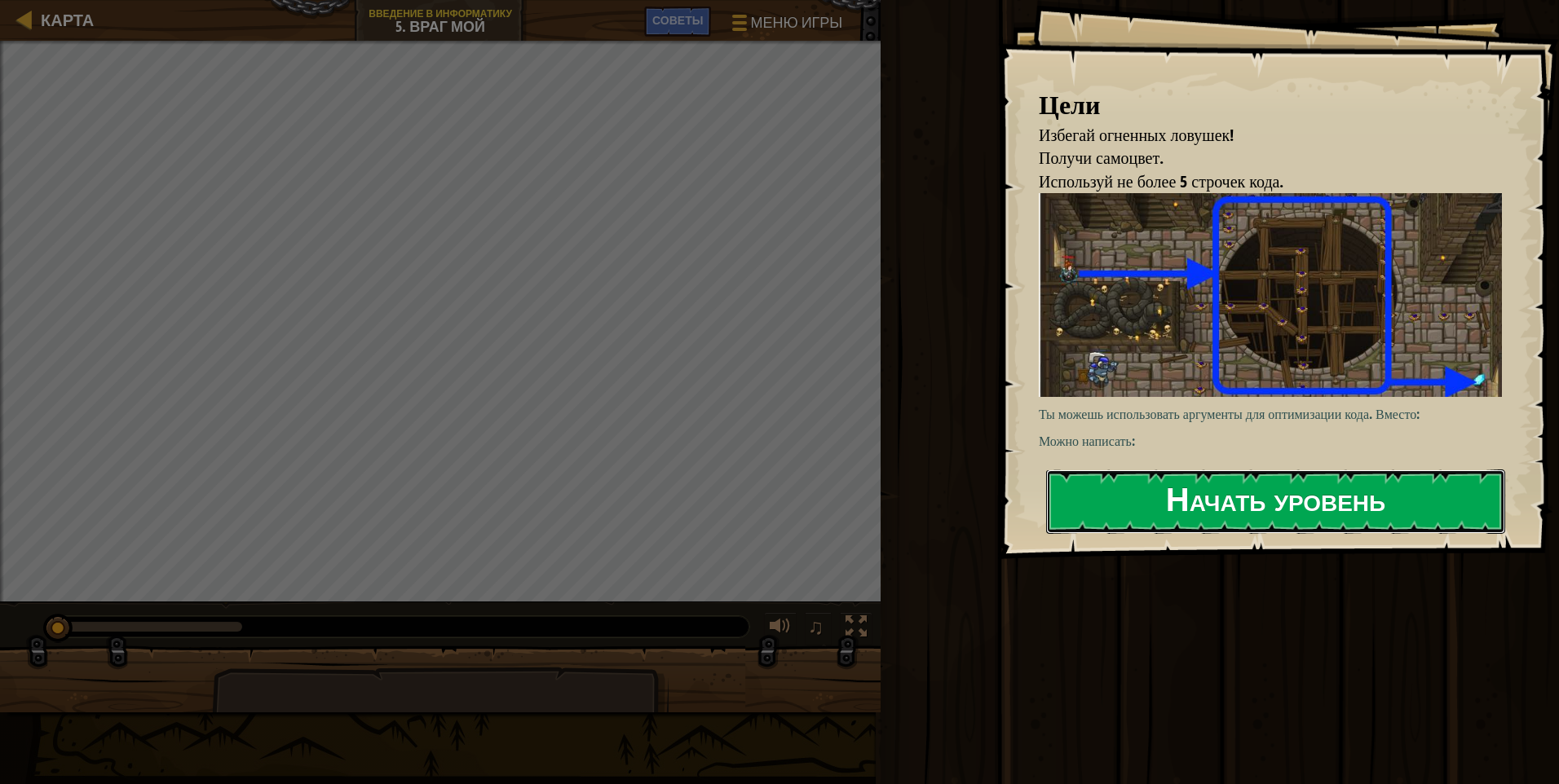
click at [738, 512] on button "Начать уровень" at bounding box center [1275, 501] width 459 height 65
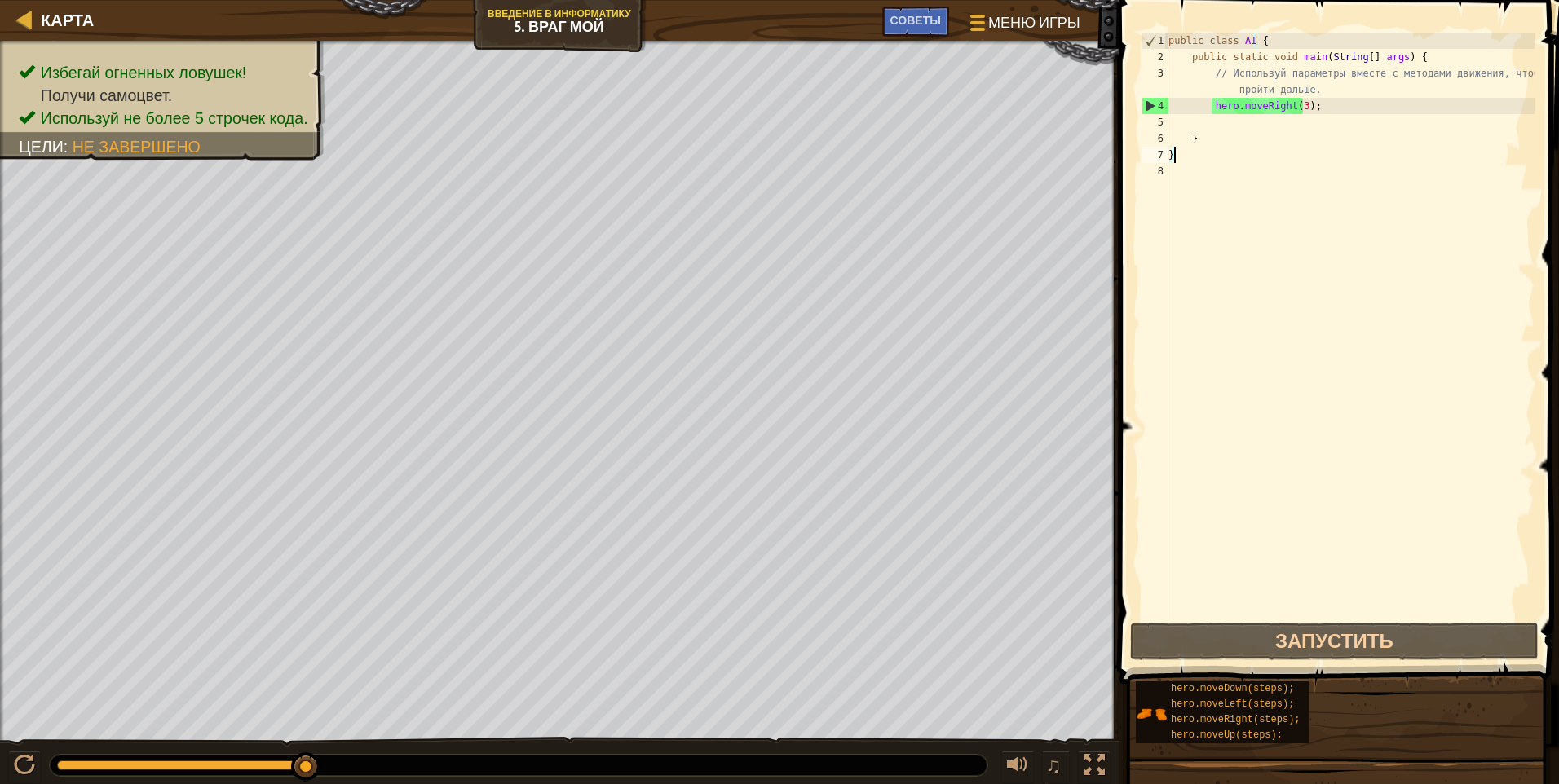
click at [738, 118] on div "public class AI { public static void main ( String [ ] args ) { // Используй па…" at bounding box center [1350, 343] width 370 height 620
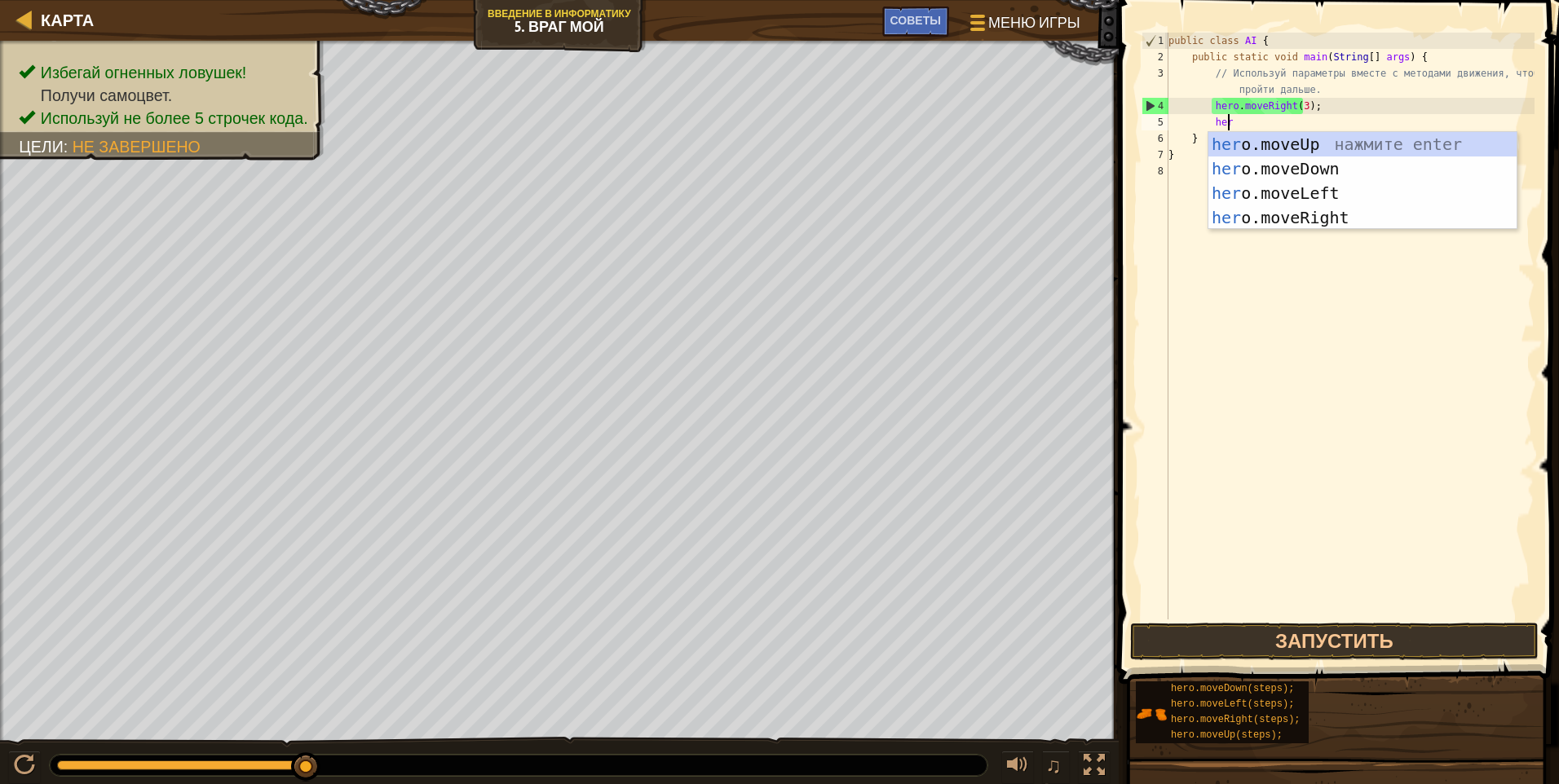
scroll to position [7, 4]
type textarea "hero"
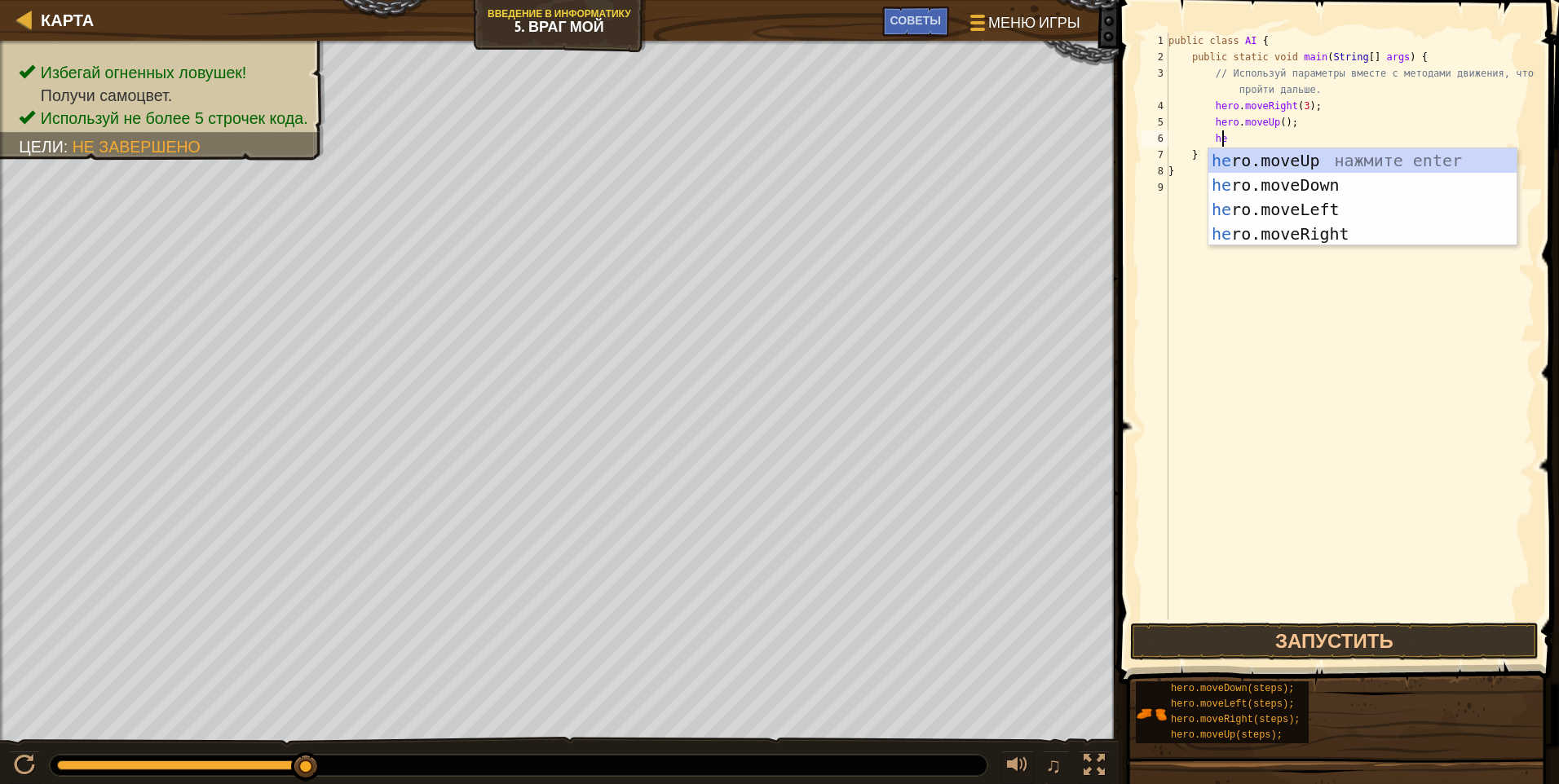
type textarea "her"
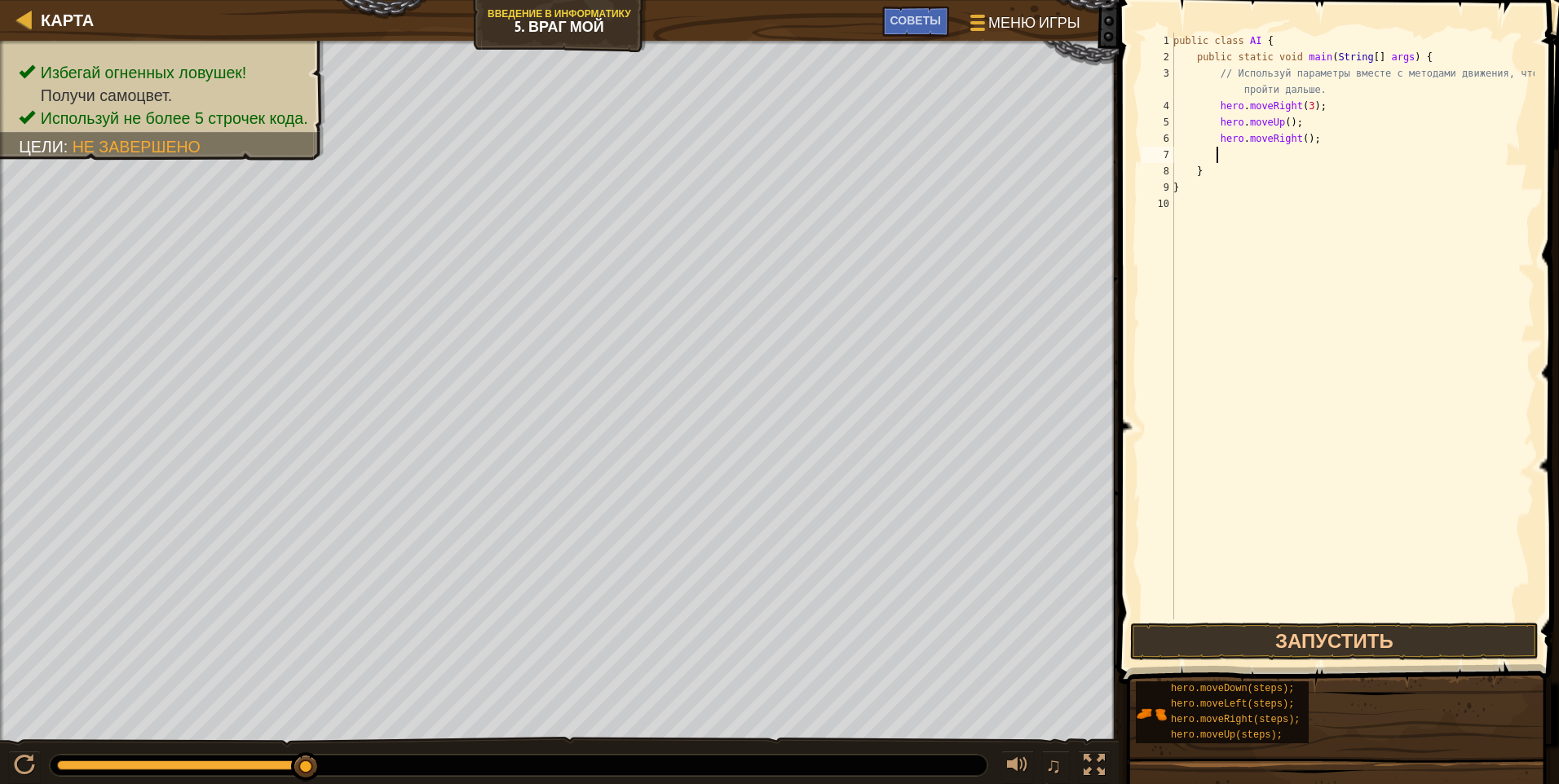
type textarea "he"
click at [738, 159] on div "public class AI { public static void main ( String [ ] args ) { // Используй па…" at bounding box center [1353, 343] width 365 height 620
type textarea "hero.moveDown(3);"
drag, startPoint x: 1235, startPoint y: 165, endPoint x: 1245, endPoint y: 169, distance: 10.8
click at [738, 165] on div "public class AI { public static void main ( String [ ] args ) { // Используй па…" at bounding box center [1353, 343] width 365 height 620
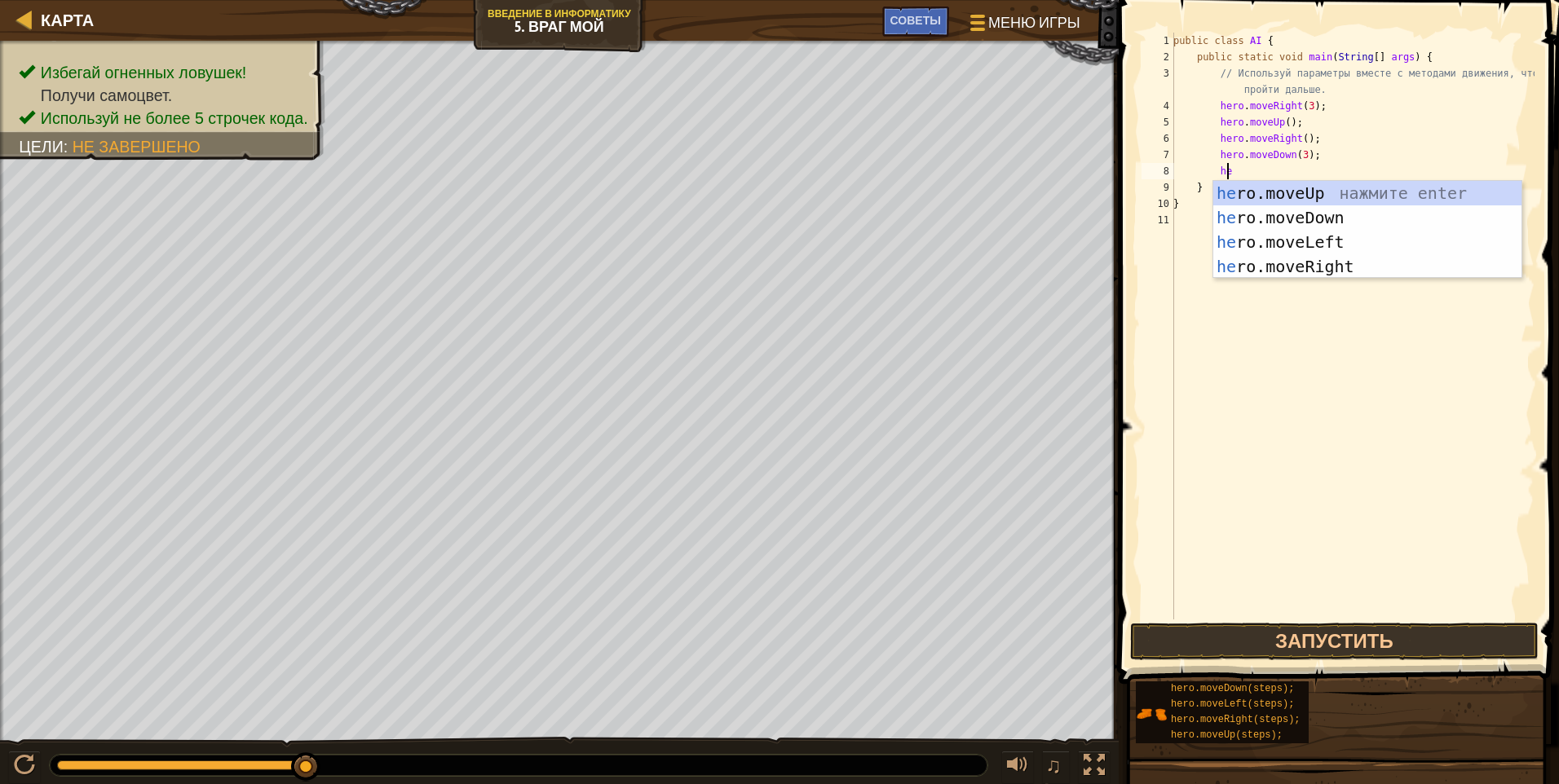
scroll to position [7, 4]
type textarea "hero"
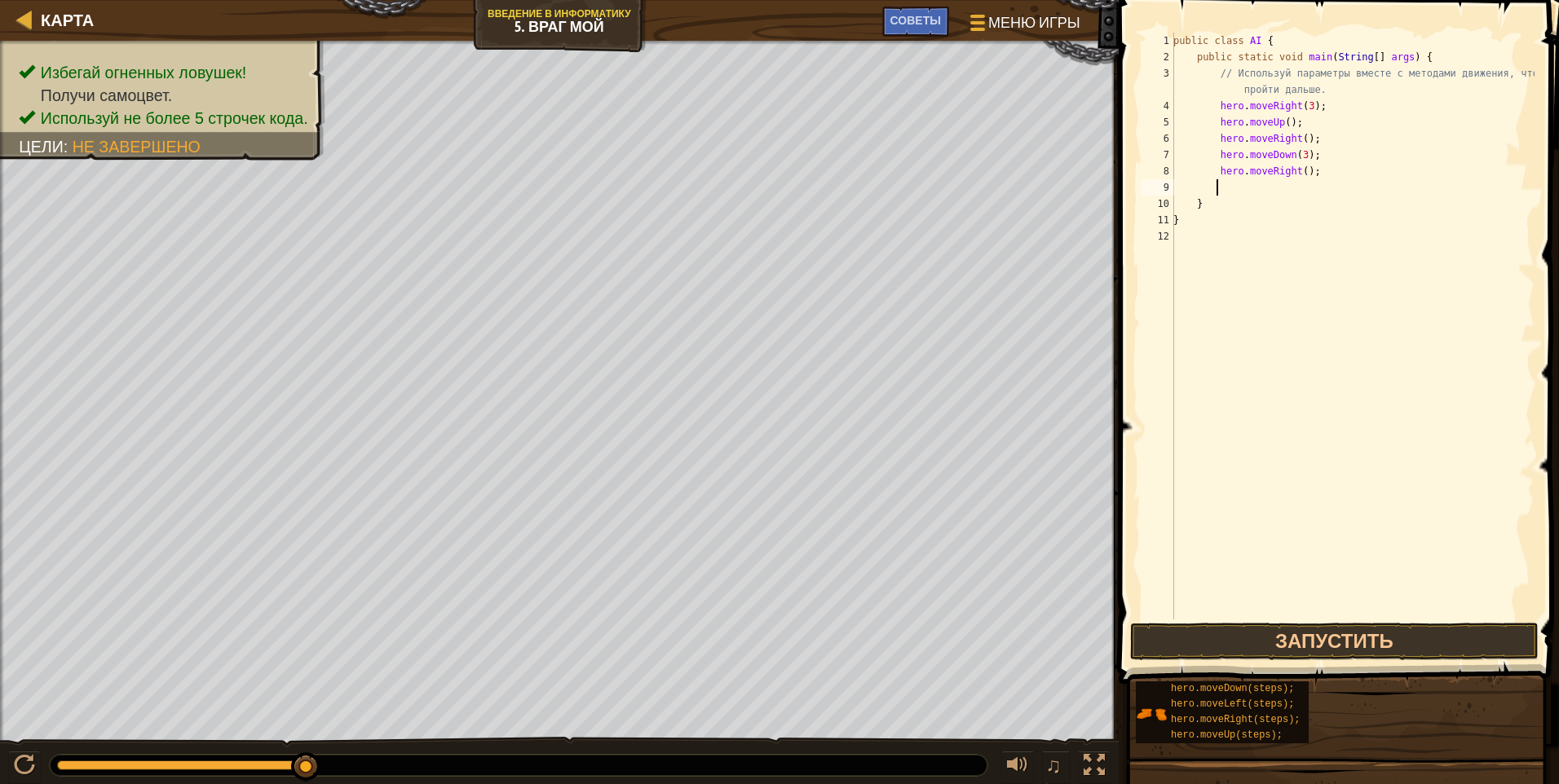
scroll to position [7, 2]
drag, startPoint x: 1296, startPoint y: 168, endPoint x: 1306, endPoint y: 190, distance: 24.2
click at [738, 168] on div "public class AI { public static void main ( String [ ] args ) { // Используй па…" at bounding box center [1353, 343] width 365 height 620
type textarea "hero.moveRight(2);"
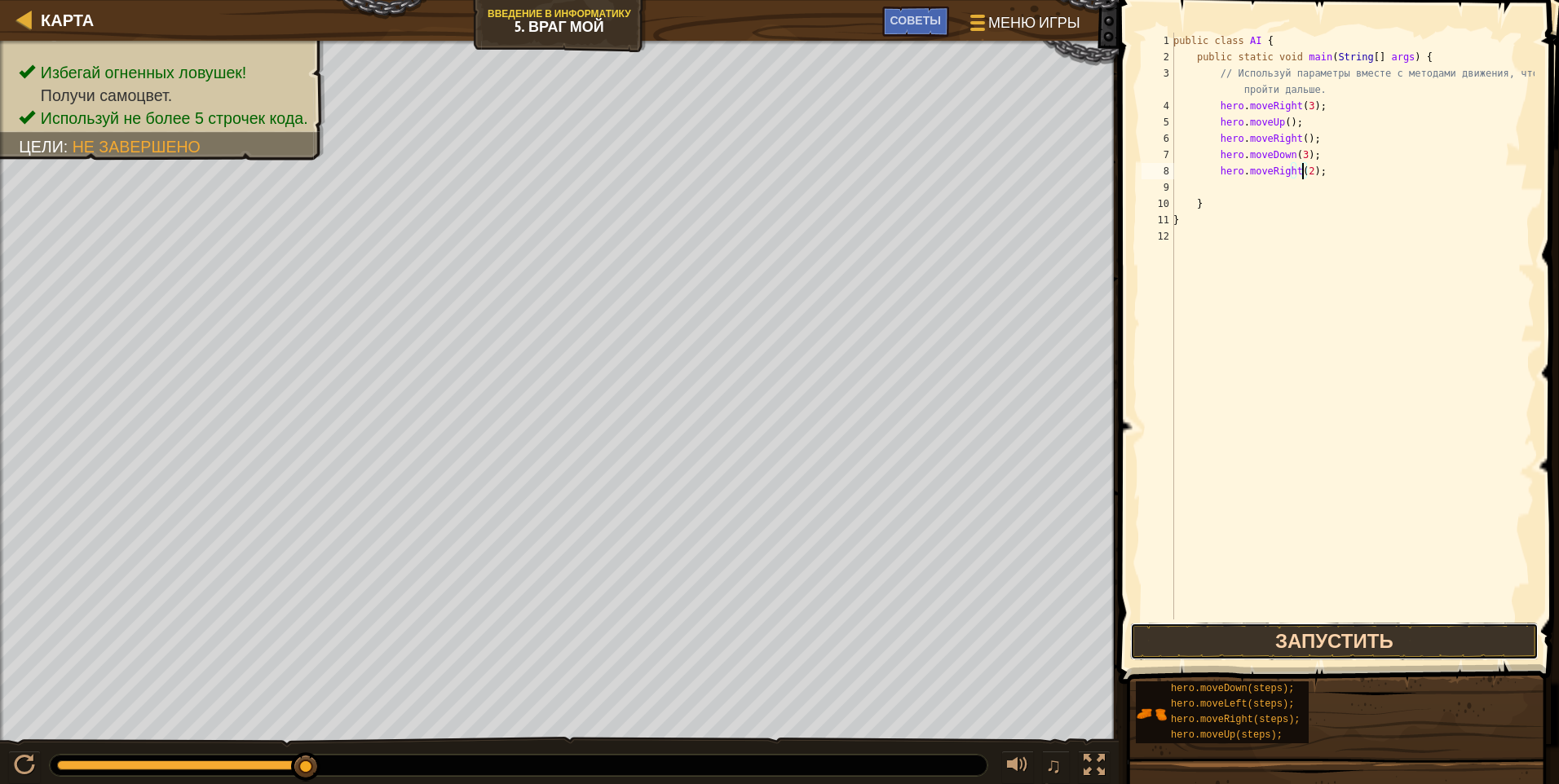
drag, startPoint x: 1347, startPoint y: 643, endPoint x: 1234, endPoint y: 633, distance: 113.4
click at [738, 642] on button "Запустить" at bounding box center [1334, 642] width 408 height 38
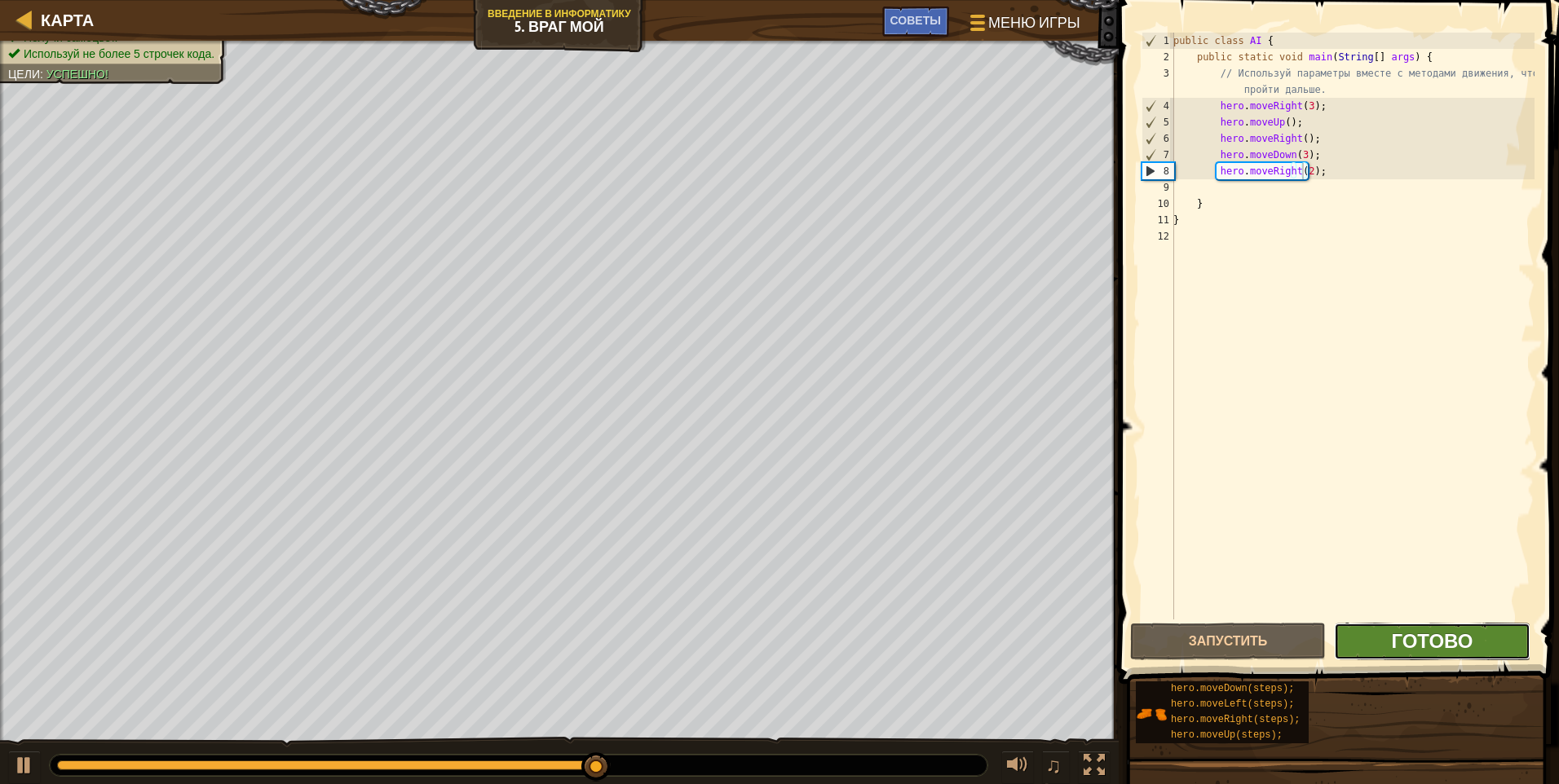
click at [738, 641] on span "Готово" at bounding box center [1432, 641] width 82 height 26
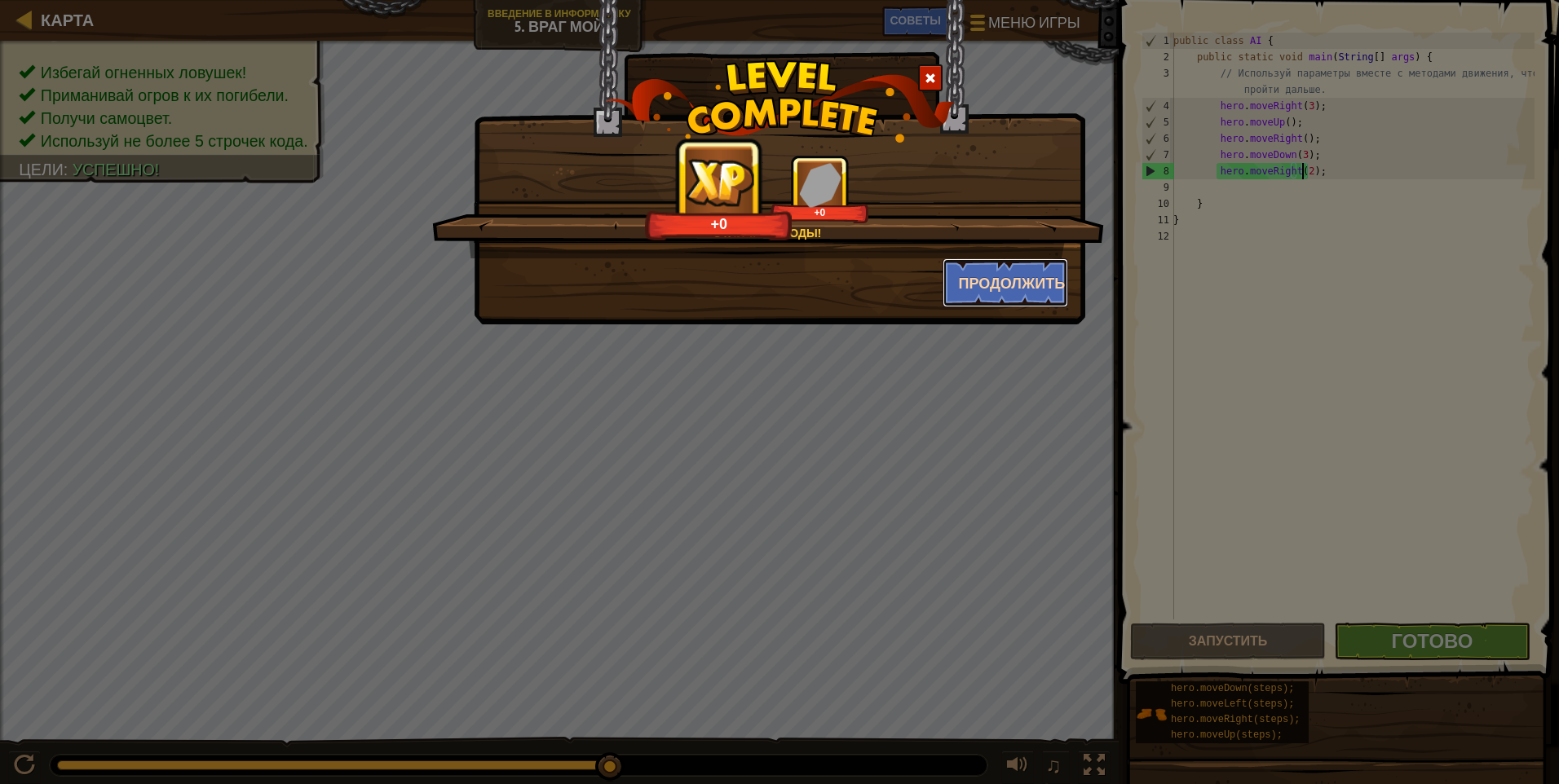
click at [738, 292] on button "Продолжить" at bounding box center [1006, 283] width 127 height 49
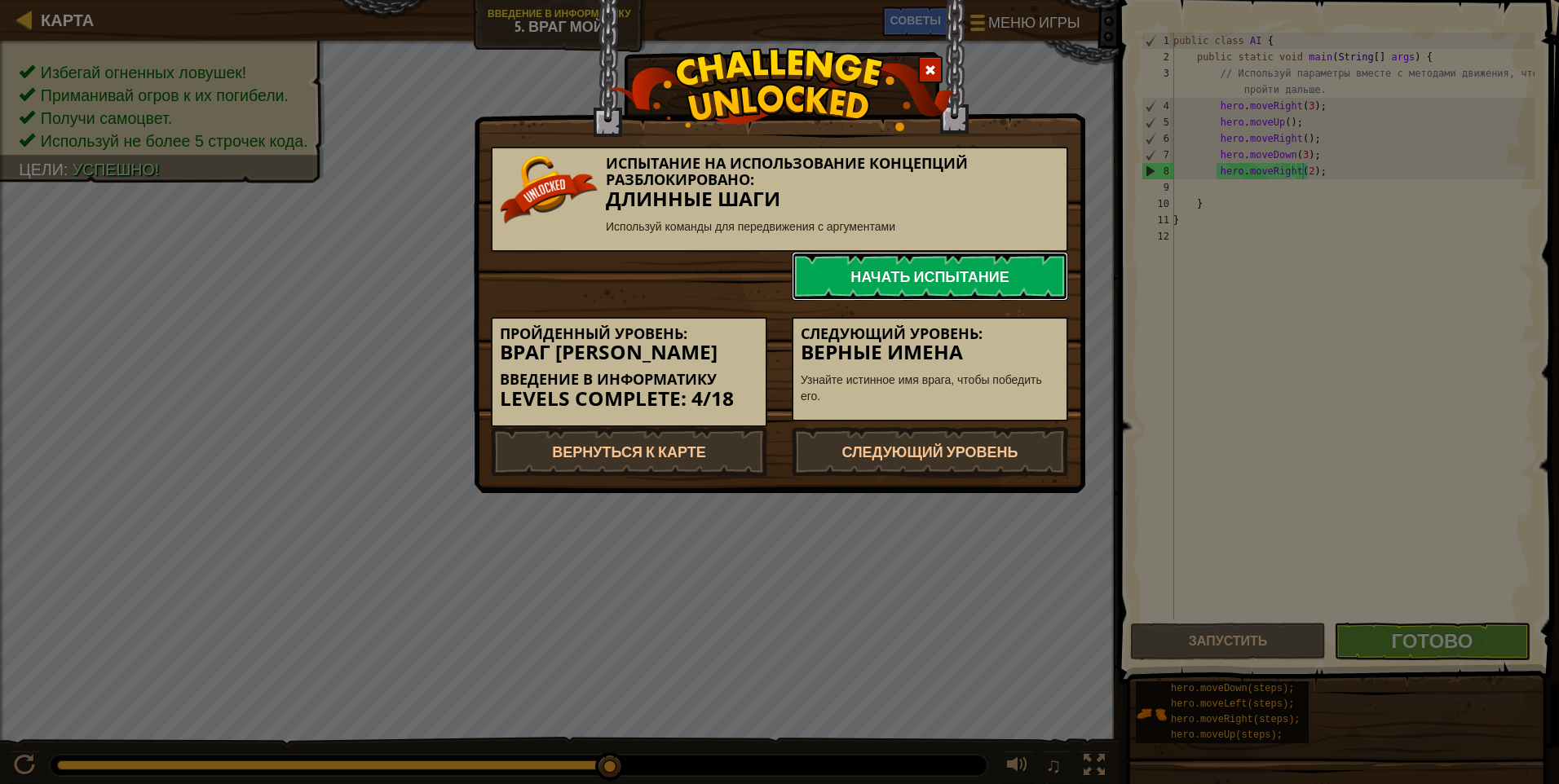
click at [738, 289] on link "Начать испытание" at bounding box center [930, 276] width 276 height 49
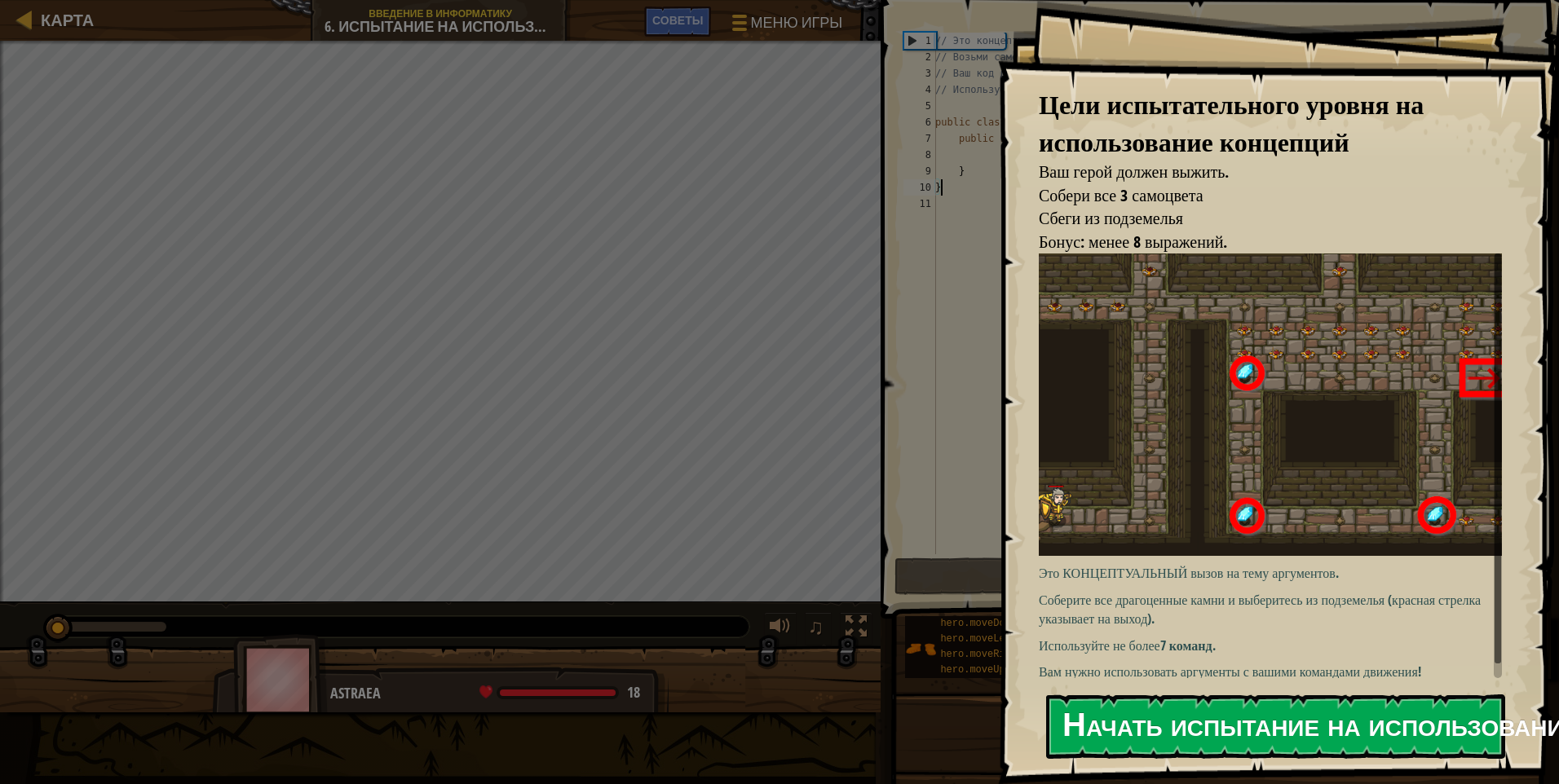
click at [738, 727] on button "Начать испытание на использование концепций" at bounding box center [1275, 726] width 459 height 65
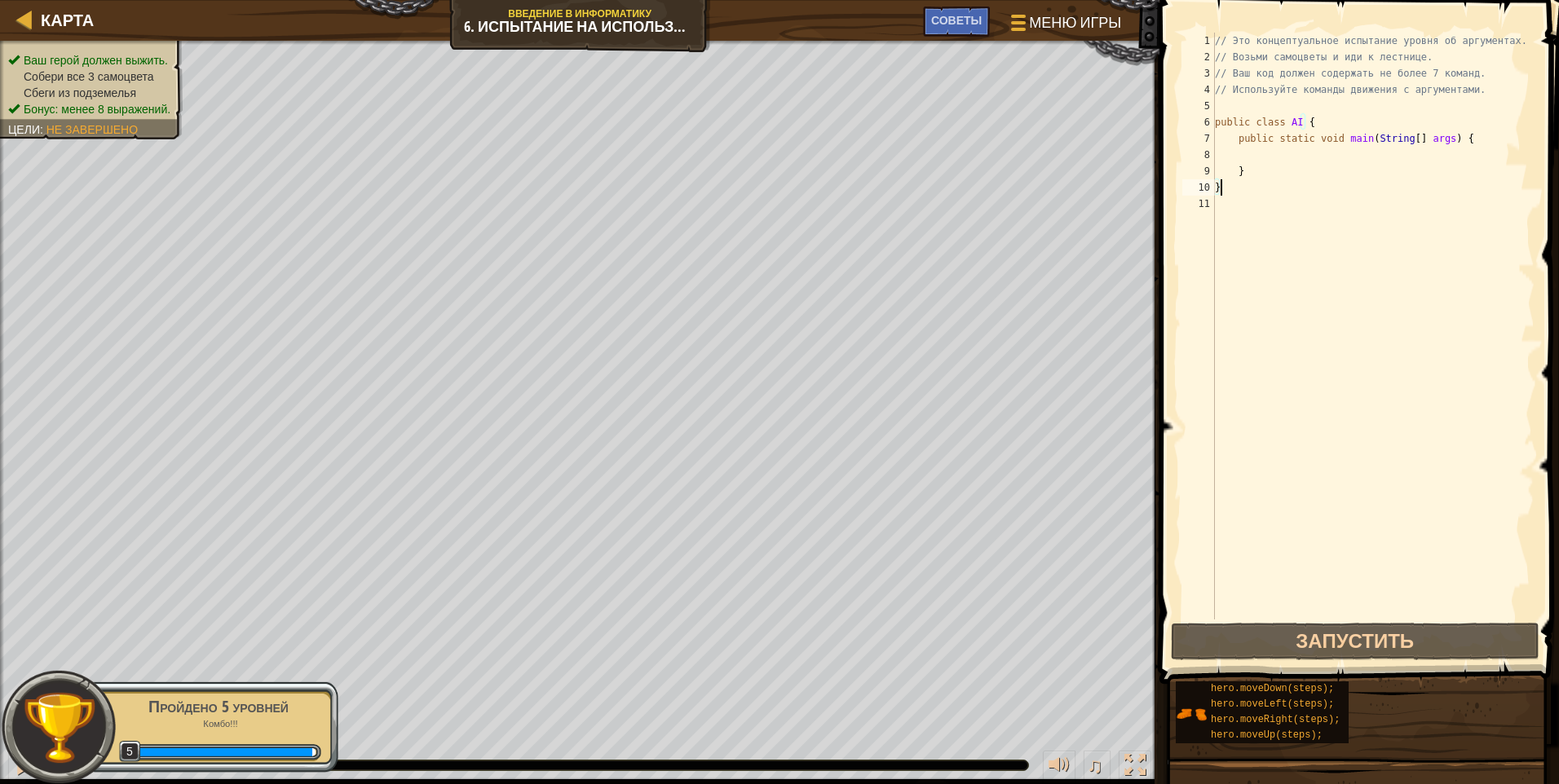
click at [738, 164] on div "// Это концептуальное испытание уровня об аргументах. // Возьми самоцветы и иди…" at bounding box center [1373, 343] width 323 height 620
type textarea "}"
click at [738, 147] on div "// Это концептуальное испытание уровня об аргументах. // Возьми самоцветы и иди…" at bounding box center [1373, 343] width 323 height 620
type textarea "h"
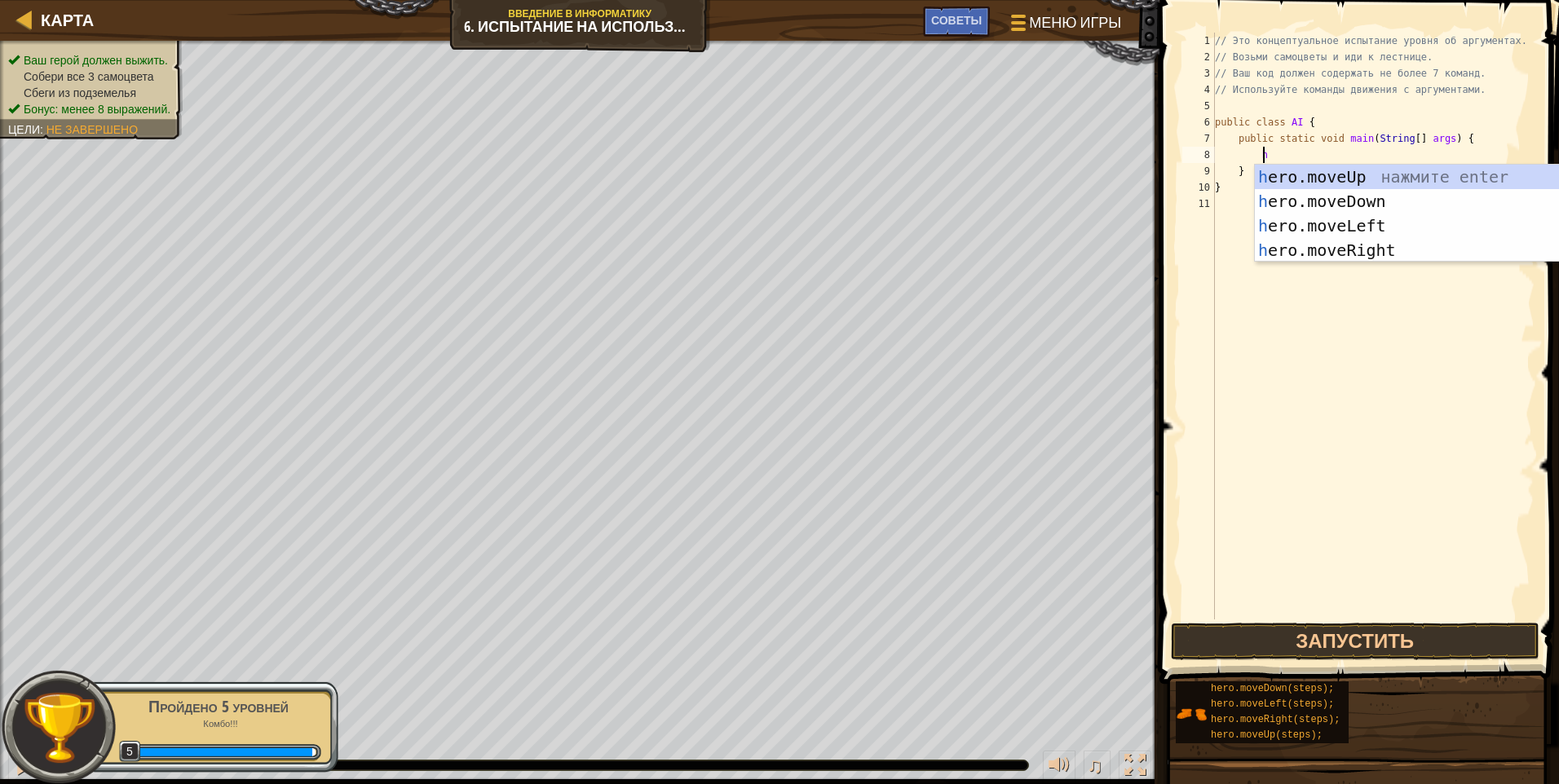
scroll to position [7, 2]
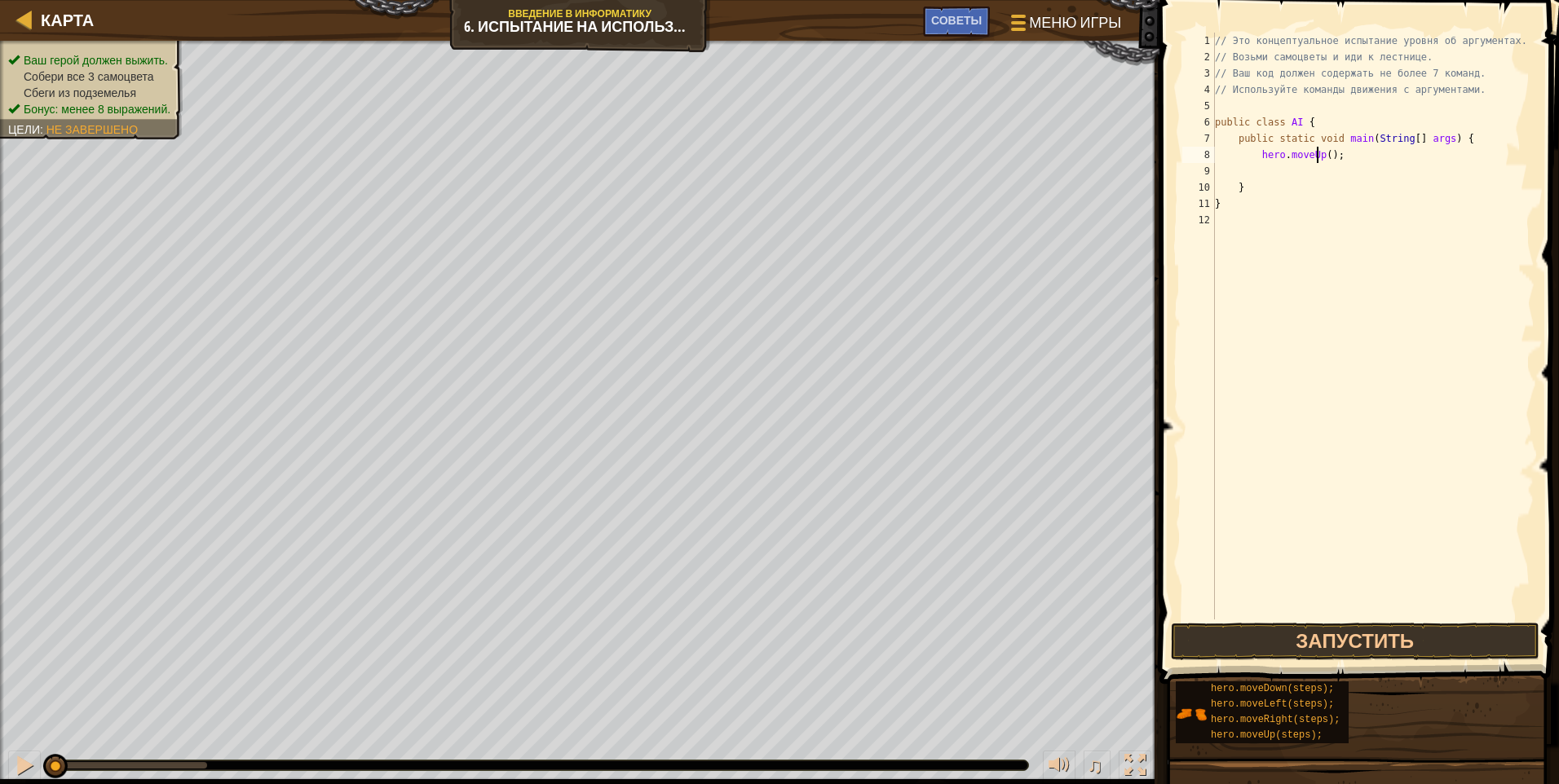
drag, startPoint x: 1319, startPoint y: 159, endPoint x: 1333, endPoint y: 237, distance: 79.2
click at [738, 160] on div "// Это концептуальное испытание уровня об аргументах. // Возьми самоцветы и иди…" at bounding box center [1373, 343] width 323 height 620
type textarea "hero.moveRight();"
click at [738, 164] on div "// Это концептуальное испытание уровня об аргументах. // Возьми самоцветы и иди…" at bounding box center [1373, 343] width 323 height 620
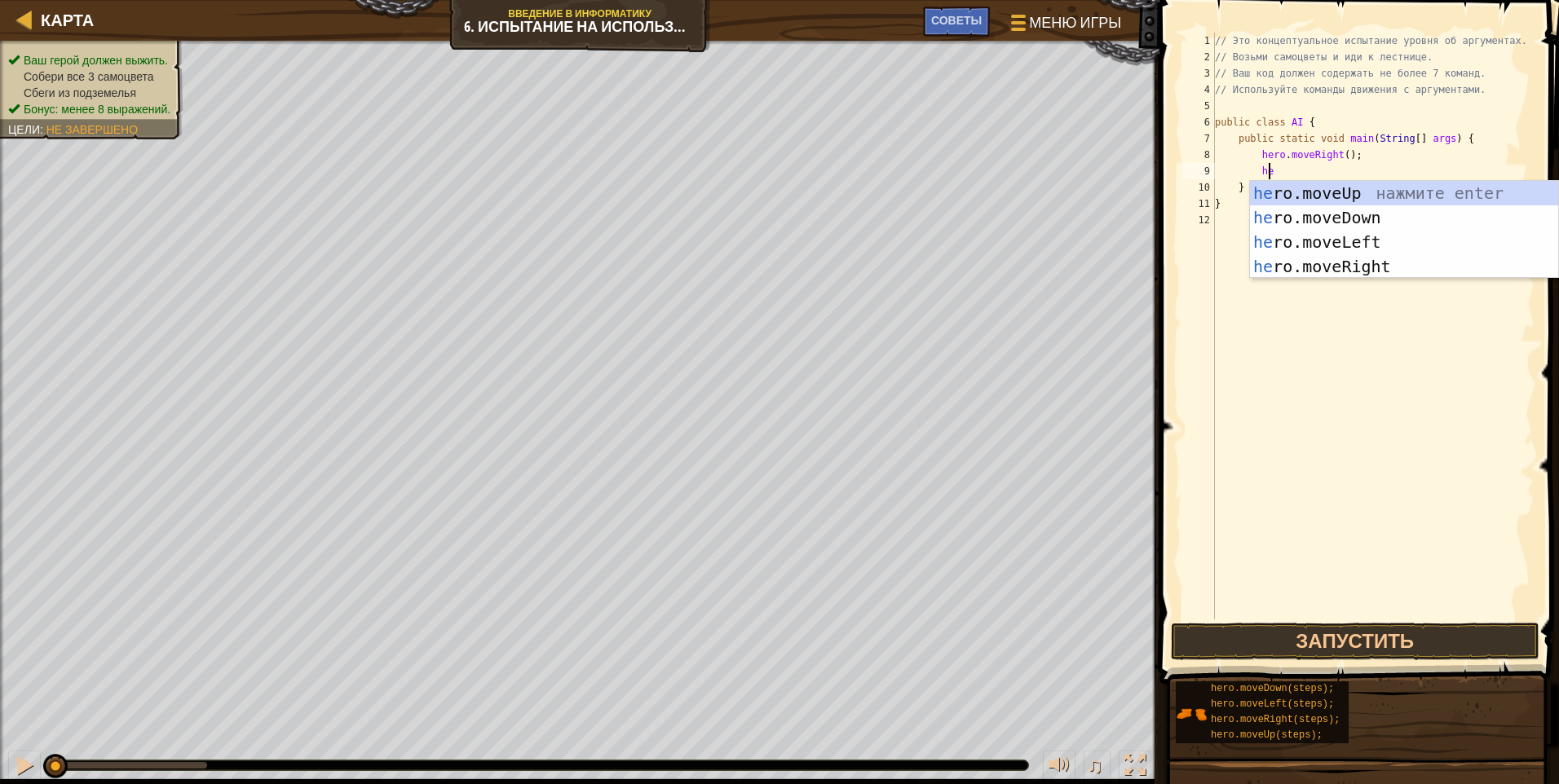
scroll to position [7, 4]
type textarea "her"
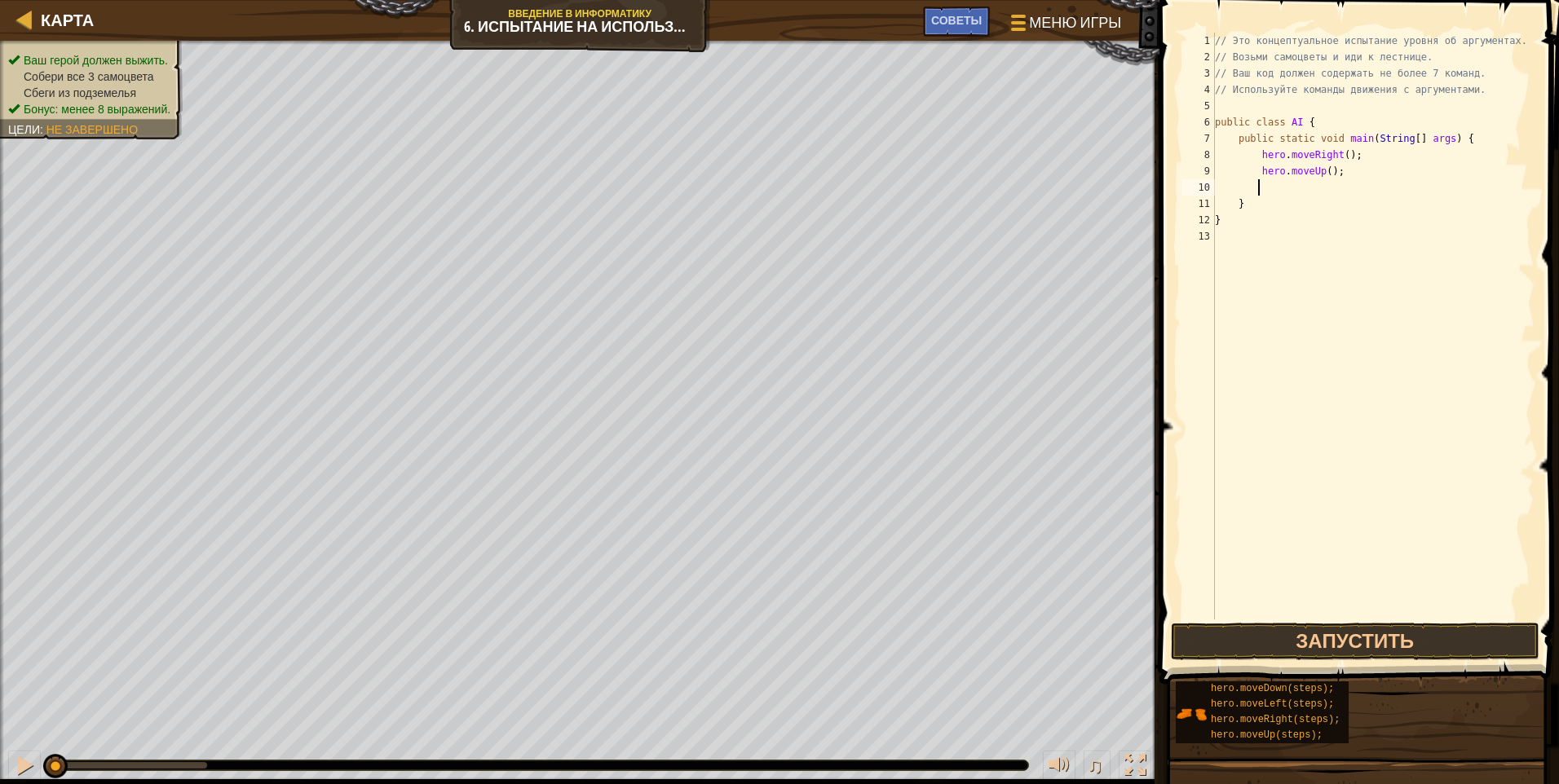
scroll to position [7, 2]
click at [738, 174] on div "// Это концептуальное испытание уровня об аргументах. // Возьми самоцветы и иди…" at bounding box center [1373, 343] width 323 height 620
type textarea "hero.moveUp(3);"
click at [738, 190] on div "// Это концептуальное испытание уровня об аргументах. // Возьми самоцветы и иди…" at bounding box center [1373, 343] width 323 height 620
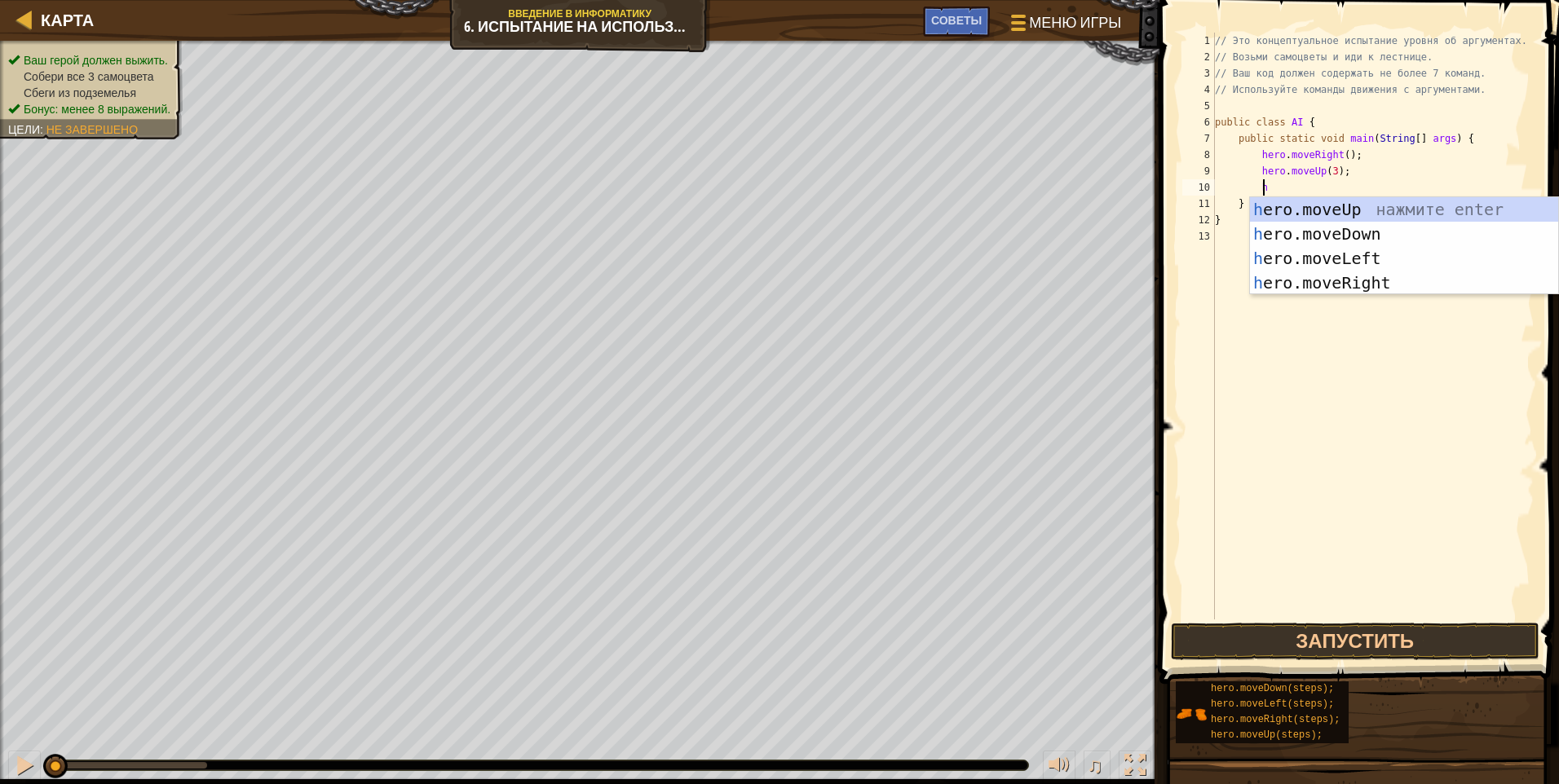
type textarea "he"
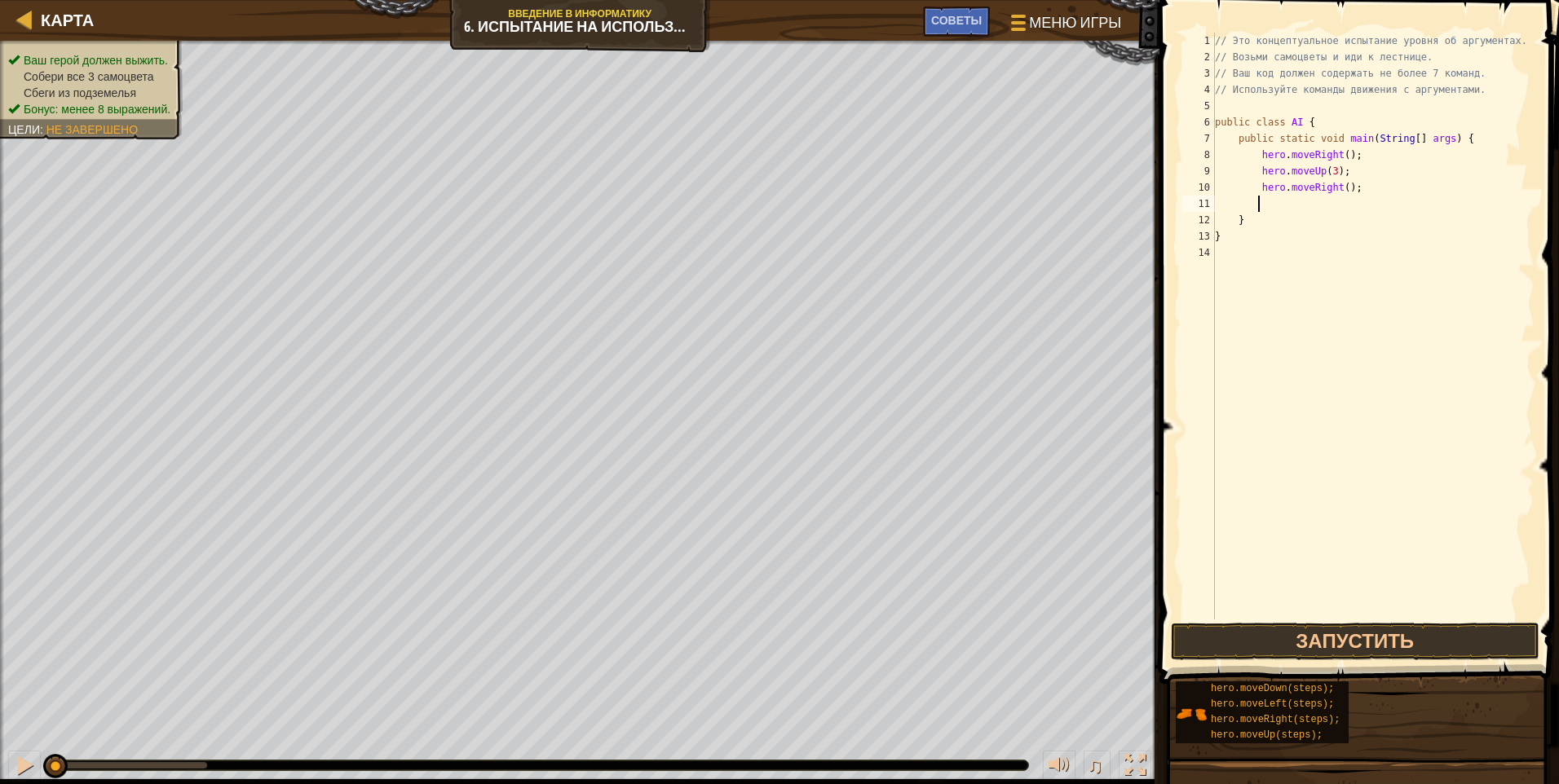
click at [738, 191] on div "// Это концептуальное испытание уровня об аргументах. // Возьми самоцветы и иди…" at bounding box center [1373, 343] width 323 height 620
type textarea "hero.moveRight(2);"
click at [738, 210] on div "// Это концептуальное испытание уровня об аргументах. // Возьми самоцветы и иди…" at bounding box center [1373, 343] width 323 height 620
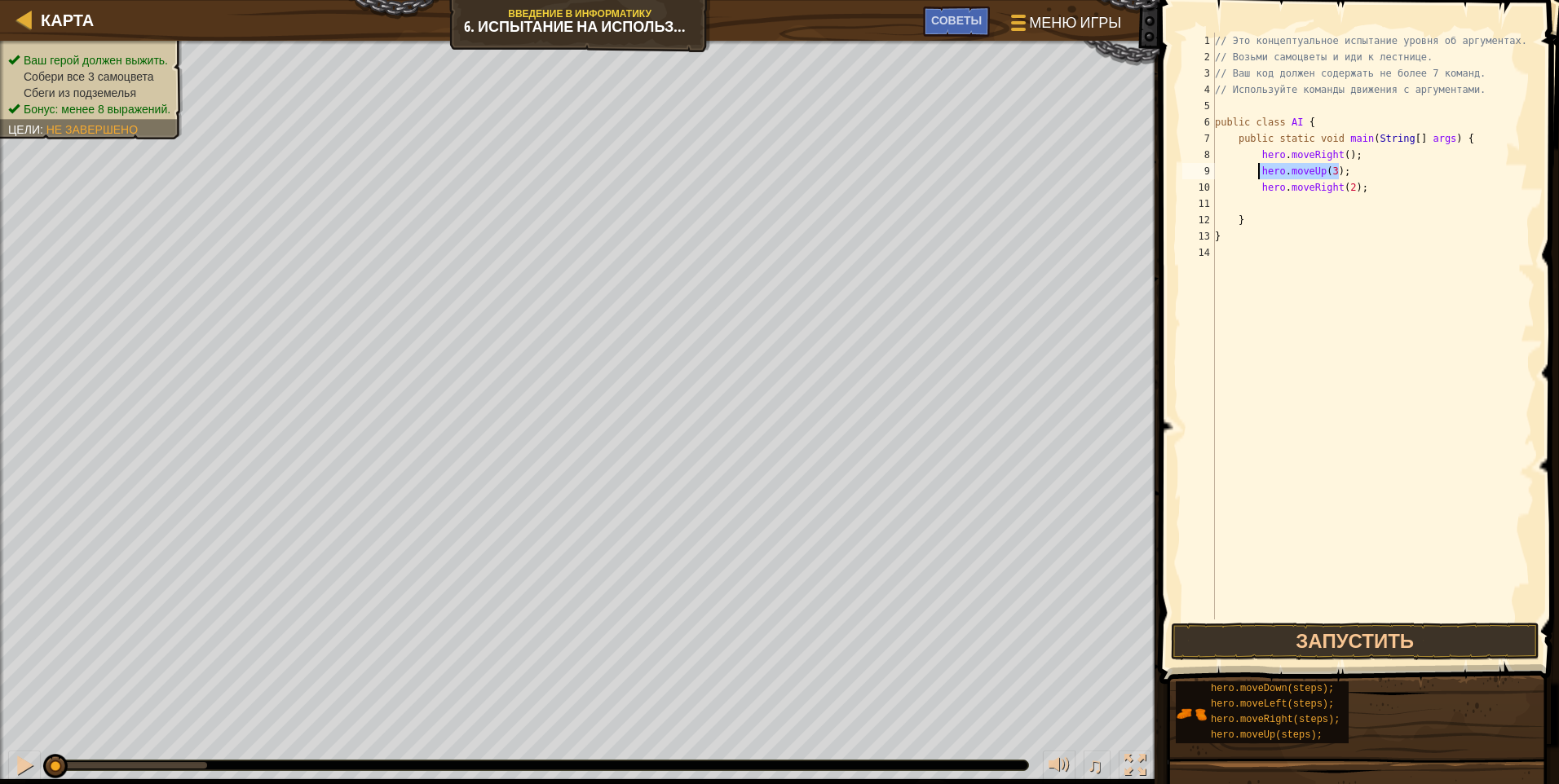
drag, startPoint x: 1358, startPoint y: 166, endPoint x: 1256, endPoint y: 174, distance: 102.3
click at [738, 174] on div "// Это концептуальное испытание уровня об аргументах. // Возьми самоцветы и иди…" at bounding box center [1373, 343] width 323 height 620
type textarea "hero.moveUp(3);"
click at [738, 200] on div "// Это концептуальное испытание уровня об аргументах. // Возьми самоцветы и иди…" at bounding box center [1373, 343] width 323 height 620
type textarea "hero.moveUp(3);"
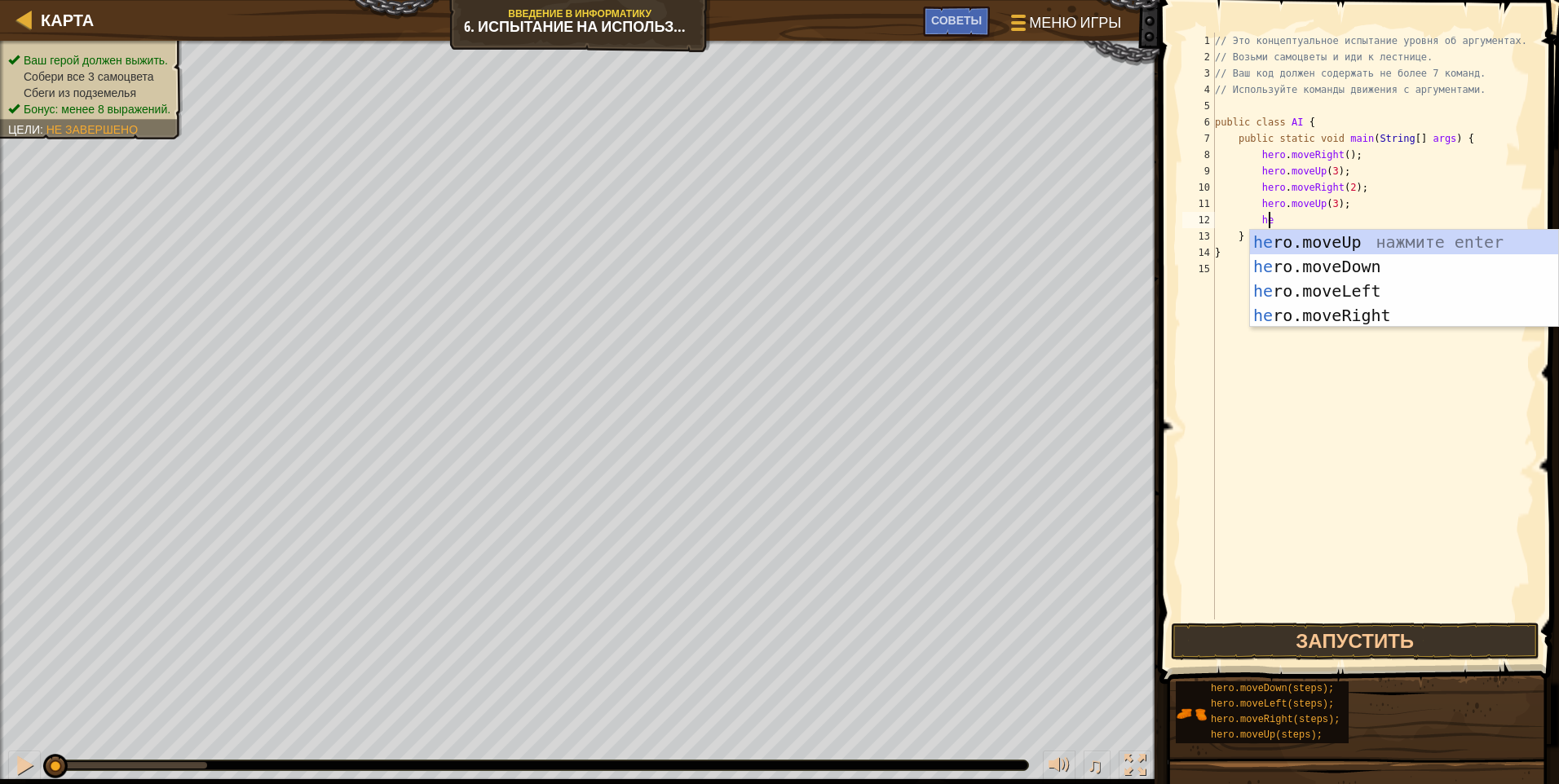
scroll to position [7, 4]
type textarea "her"
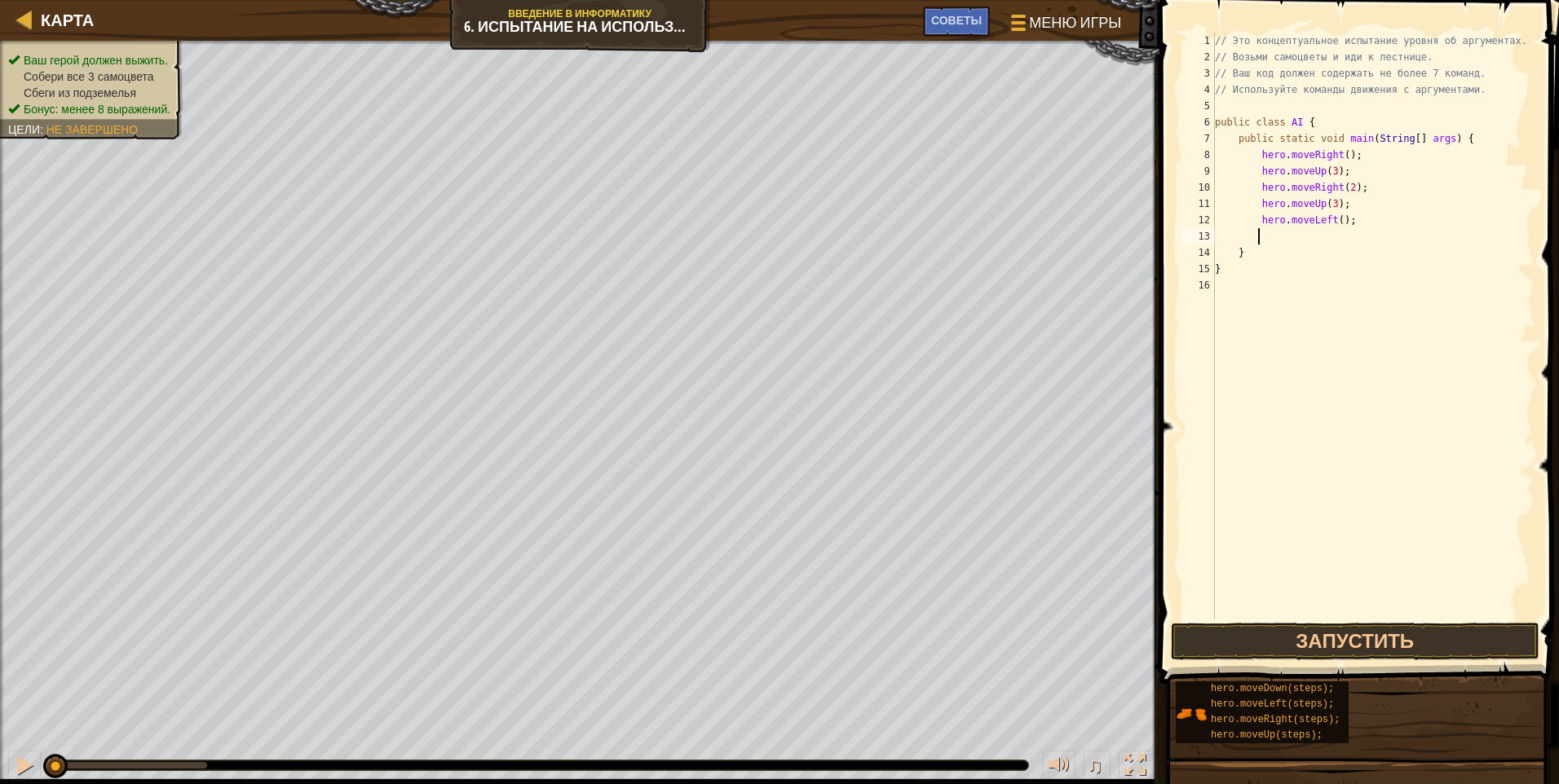
scroll to position [7, 2]
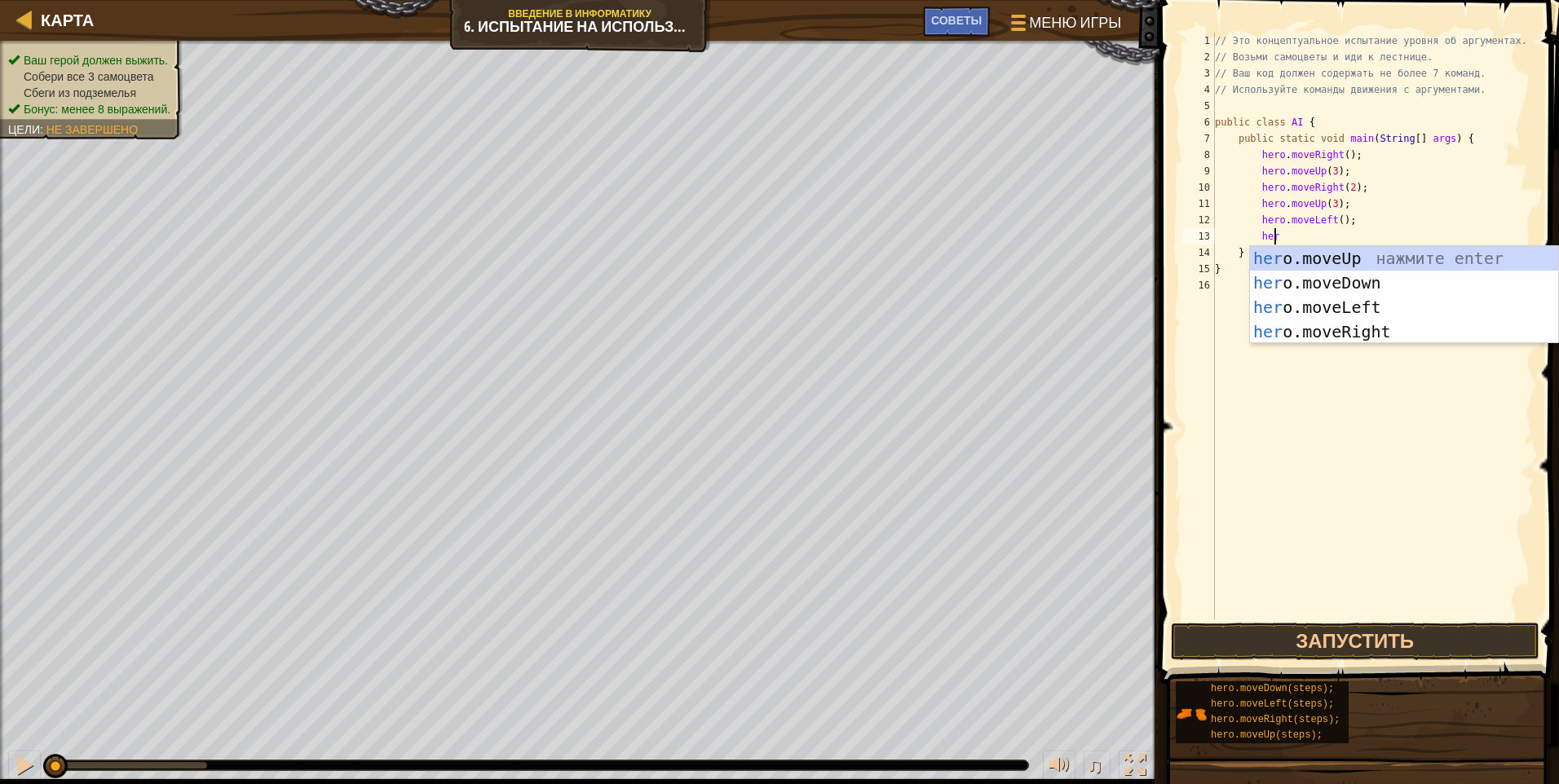
type textarea "hero"
click at [738, 261] on div "hero .moveUp нажмите enter hero .moveDown нажмите enter hero .moveLeft нажмите …" at bounding box center [1404, 319] width 308 height 146
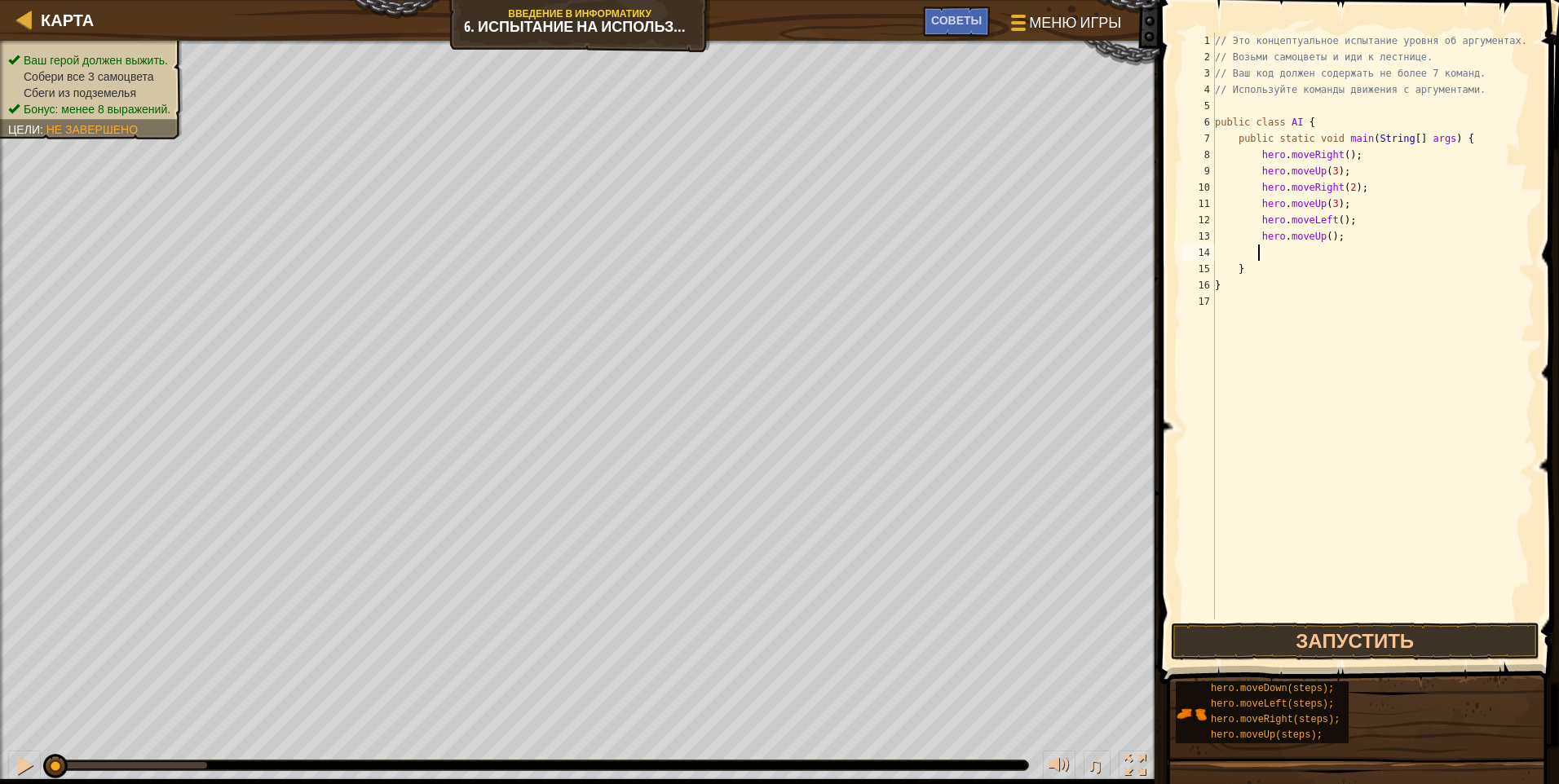
scroll to position [7, 2]
click at [738, 238] on div "// Это концептуальное испытание уровня об аргументах. // Возьми самоцветы и иди…" at bounding box center [1373, 343] width 323 height 620
type textarea "hero.moveUp(2);"
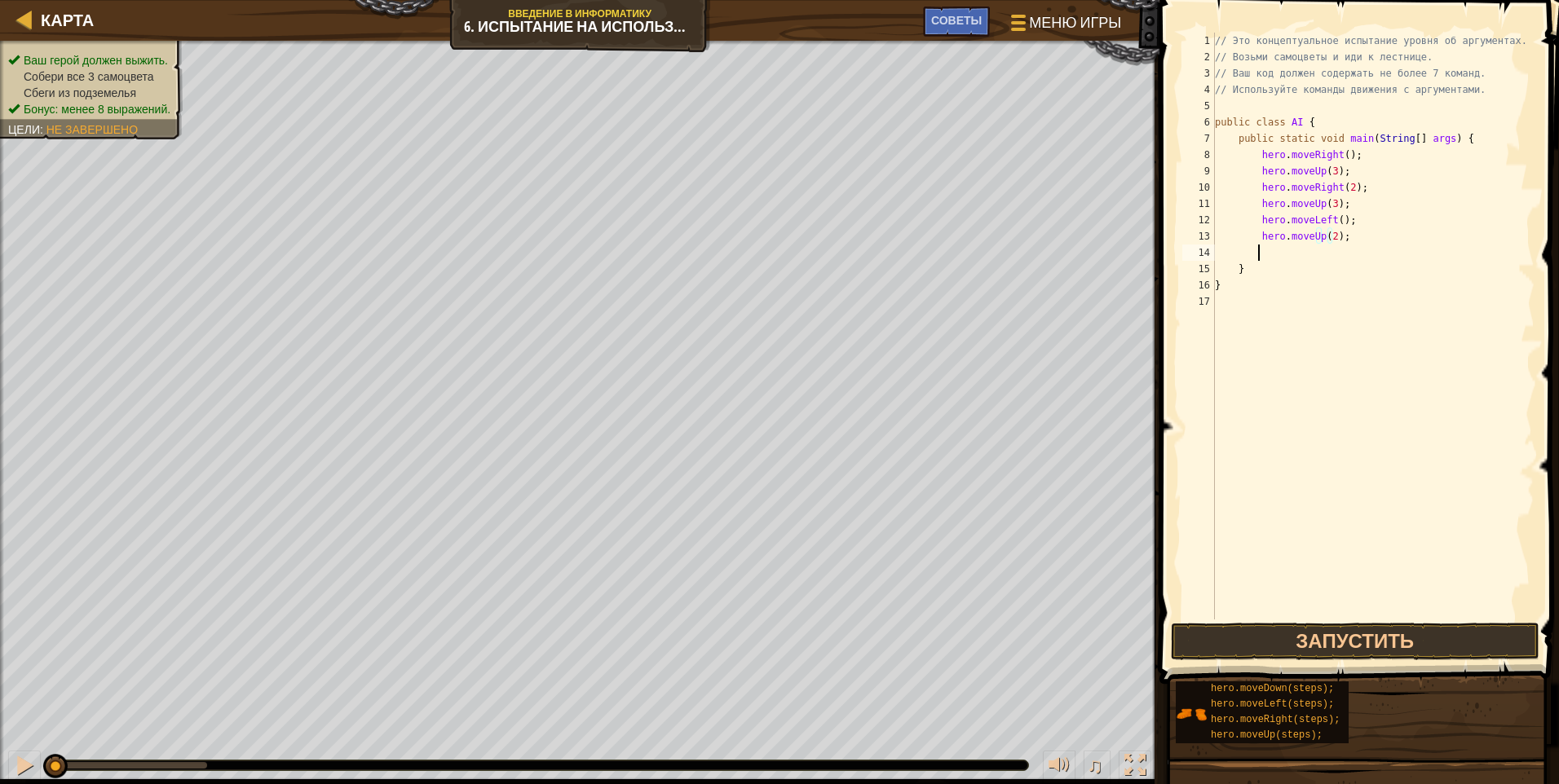
click at [738, 249] on div "// Это концептуальное испытание уровня об аргументах. // Возьми самоцветы и иди…" at bounding box center [1373, 343] width 323 height 620
drag, startPoint x: 1355, startPoint y: 190, endPoint x: 1258, endPoint y: 190, distance: 97.0
click at [738, 190] on div "// Это концептуальное испытание уровня об аргументах. // Возьми самоцветы и иди…" at bounding box center [1373, 343] width 323 height 620
drag, startPoint x: 1283, startPoint y: 242, endPoint x: 1286, endPoint y: 254, distance: 12.4
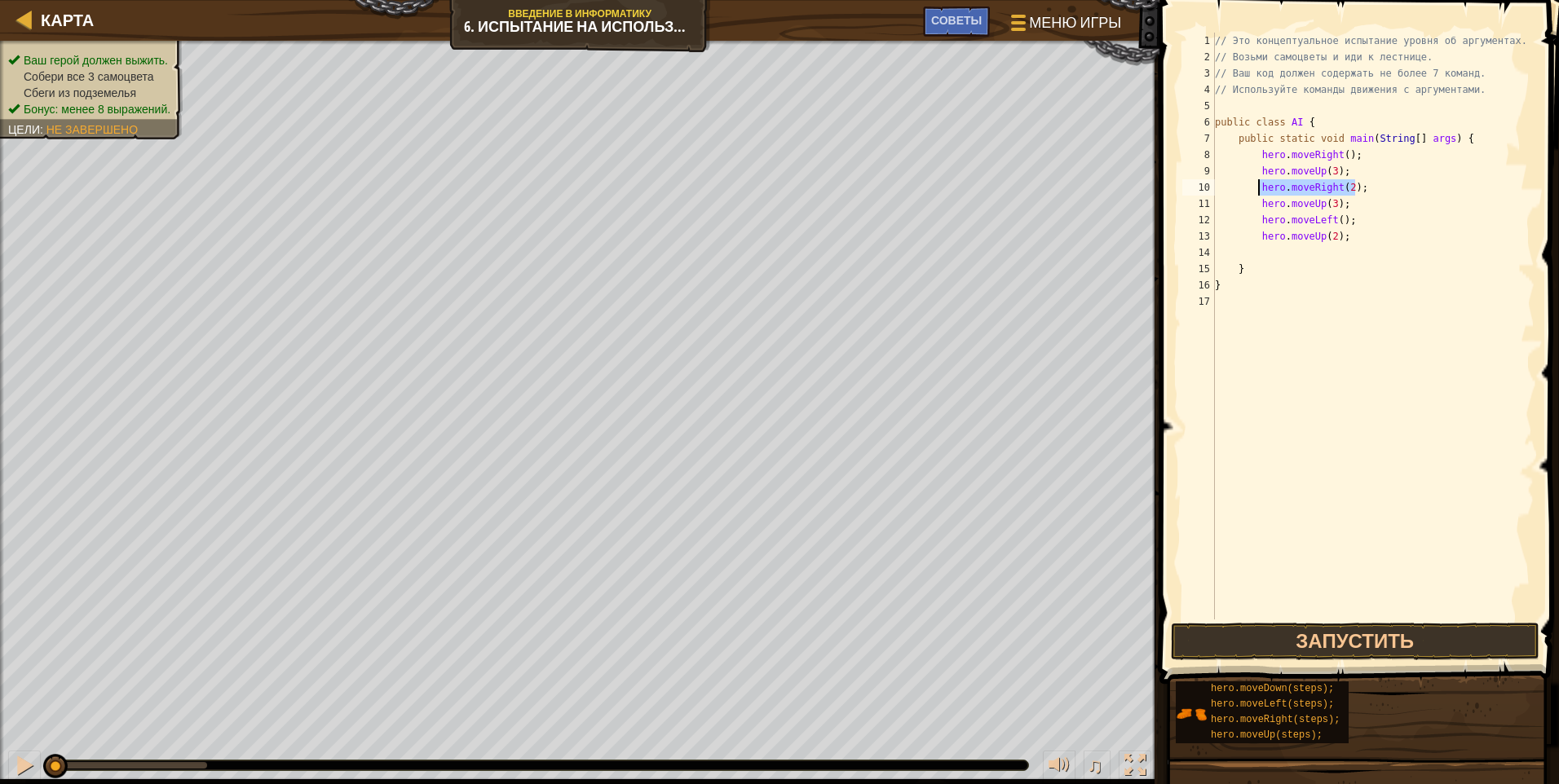
click at [738, 248] on div "// Это концептуальное испытание уровня об аргументах. // Возьми самоцветы и иди…" at bounding box center [1373, 343] width 323 height 620
type textarea "hero.moveUp(2);"
click at [738, 258] on div "// Это концептуальное испытание уровня об аргументах. // Возьми самоцветы и иди…" at bounding box center [1373, 326] width 323 height 587
paste textarea "hero.moveRight(2);"
drag, startPoint x: 1347, startPoint y: 249, endPoint x: 1347, endPoint y: 309, distance: 60.0
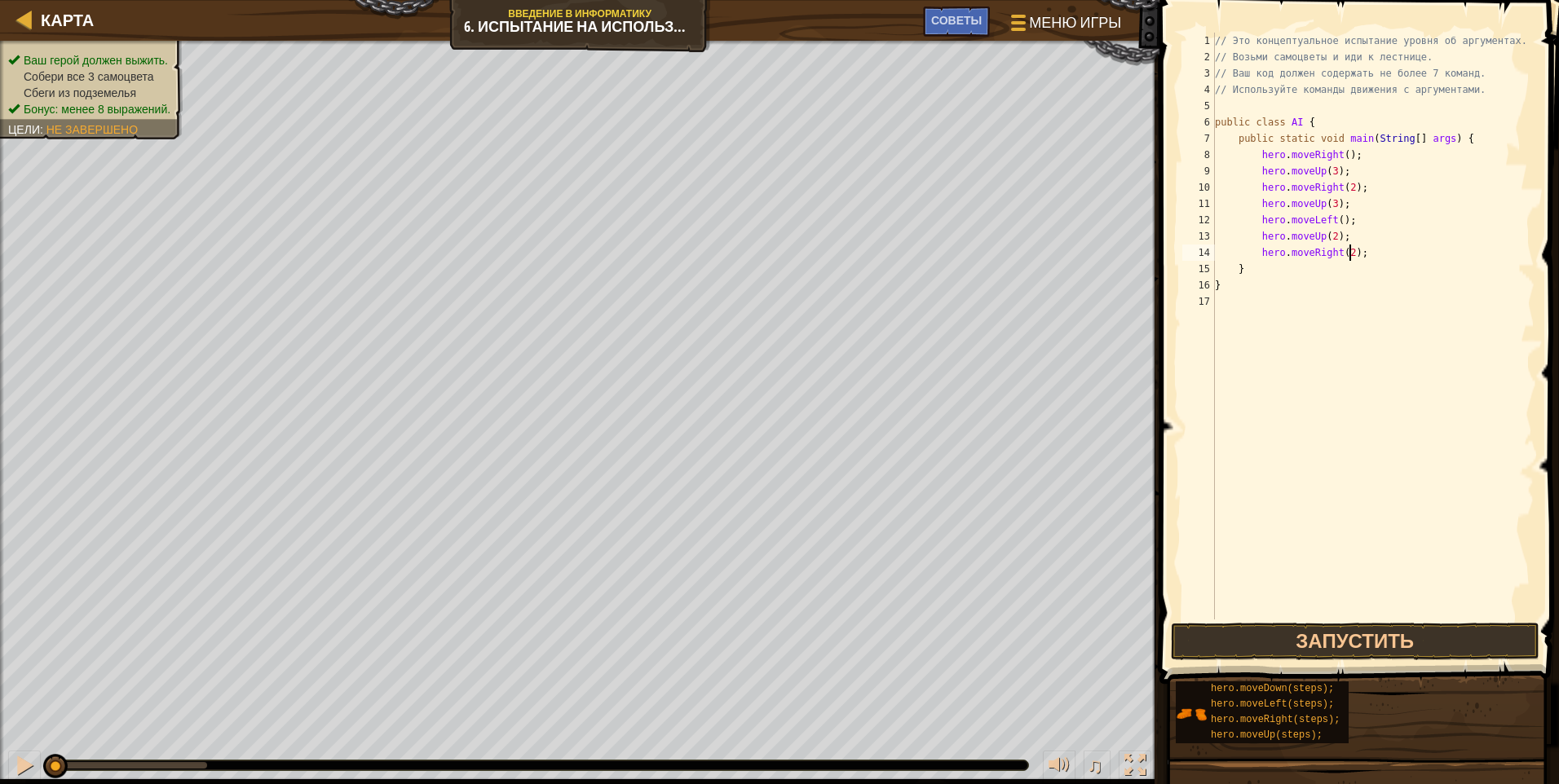
click at [738, 253] on div "// Это концептуальное испытание уровня об аргументах. // Возьми самоцветы и иди…" at bounding box center [1373, 343] width 323 height 620
click at [738, 637] on button "Запустить" at bounding box center [1355, 642] width 369 height 38
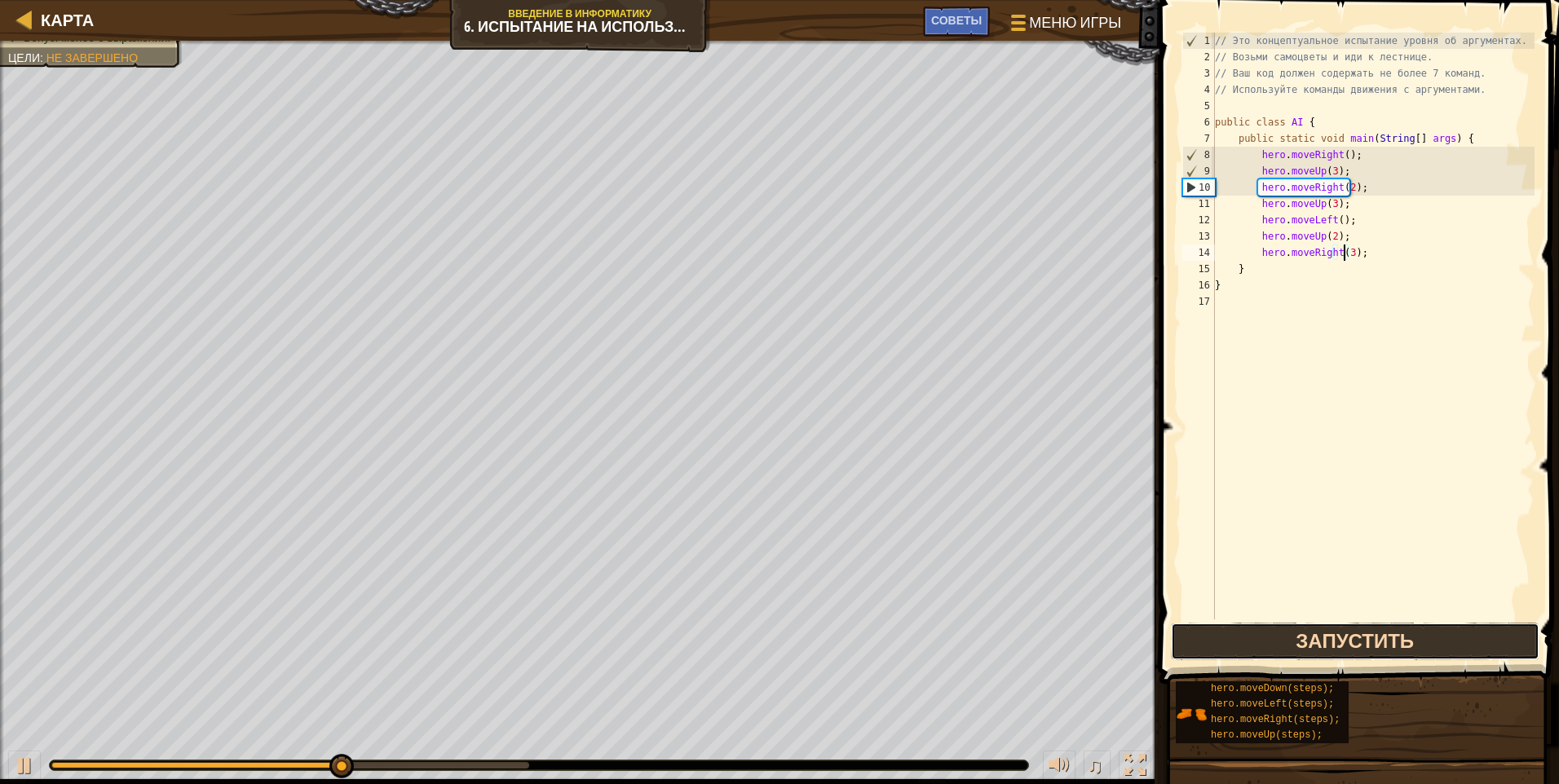
click at [738, 641] on button "Запустить" at bounding box center [1355, 642] width 369 height 38
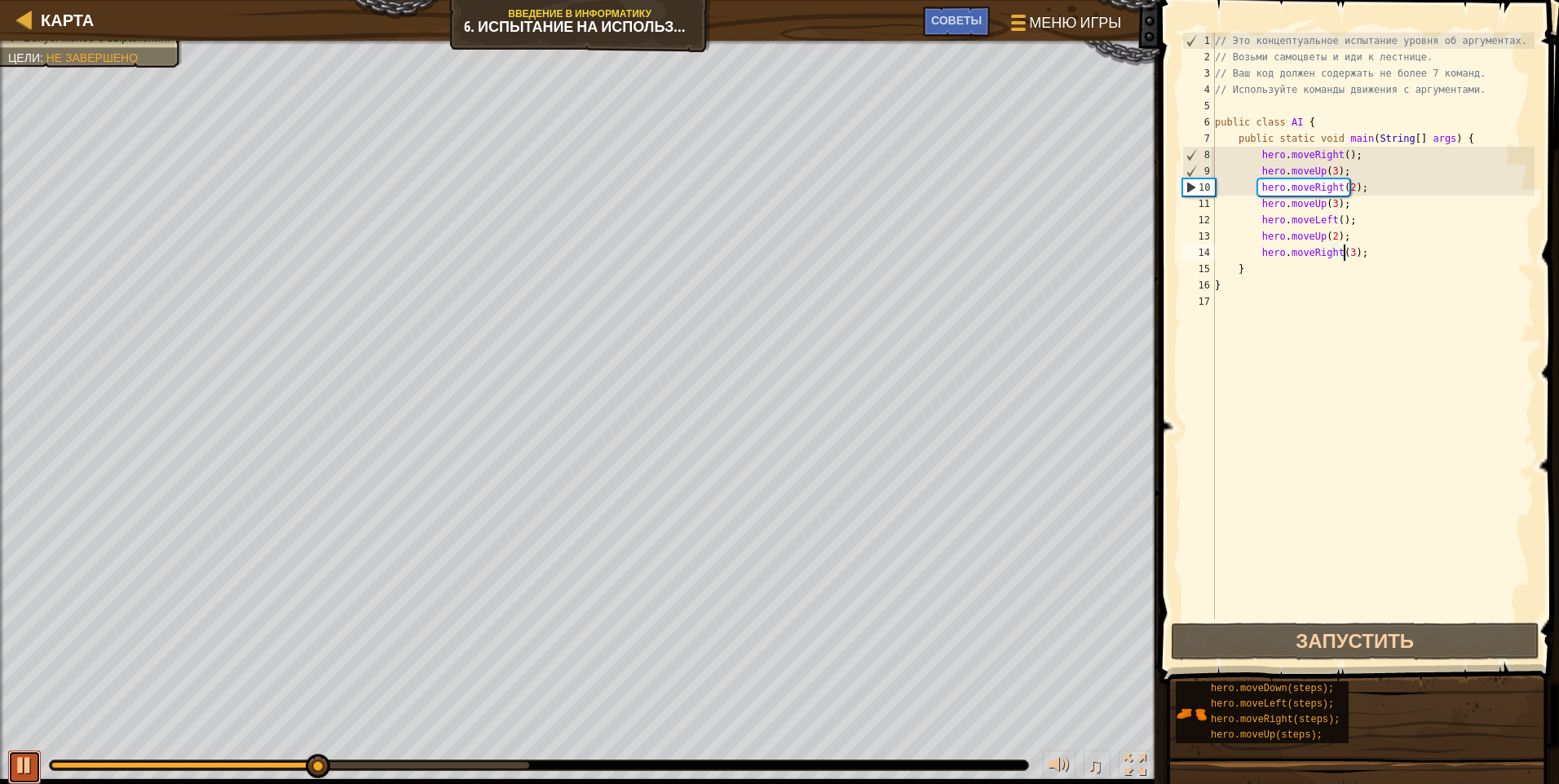
click at [14, 755] on div at bounding box center [25, 765] width 21 height 21
click at [738, 206] on div "// Это концептуальное испытание уровня об аргументах. // Возьми самоцветы и иди…" at bounding box center [1373, 343] width 323 height 620
click at [738, 205] on div "// Это концептуальное испытание уровня об аргументах. // Возьми самоцветы и иди…" at bounding box center [1373, 343] width 323 height 620
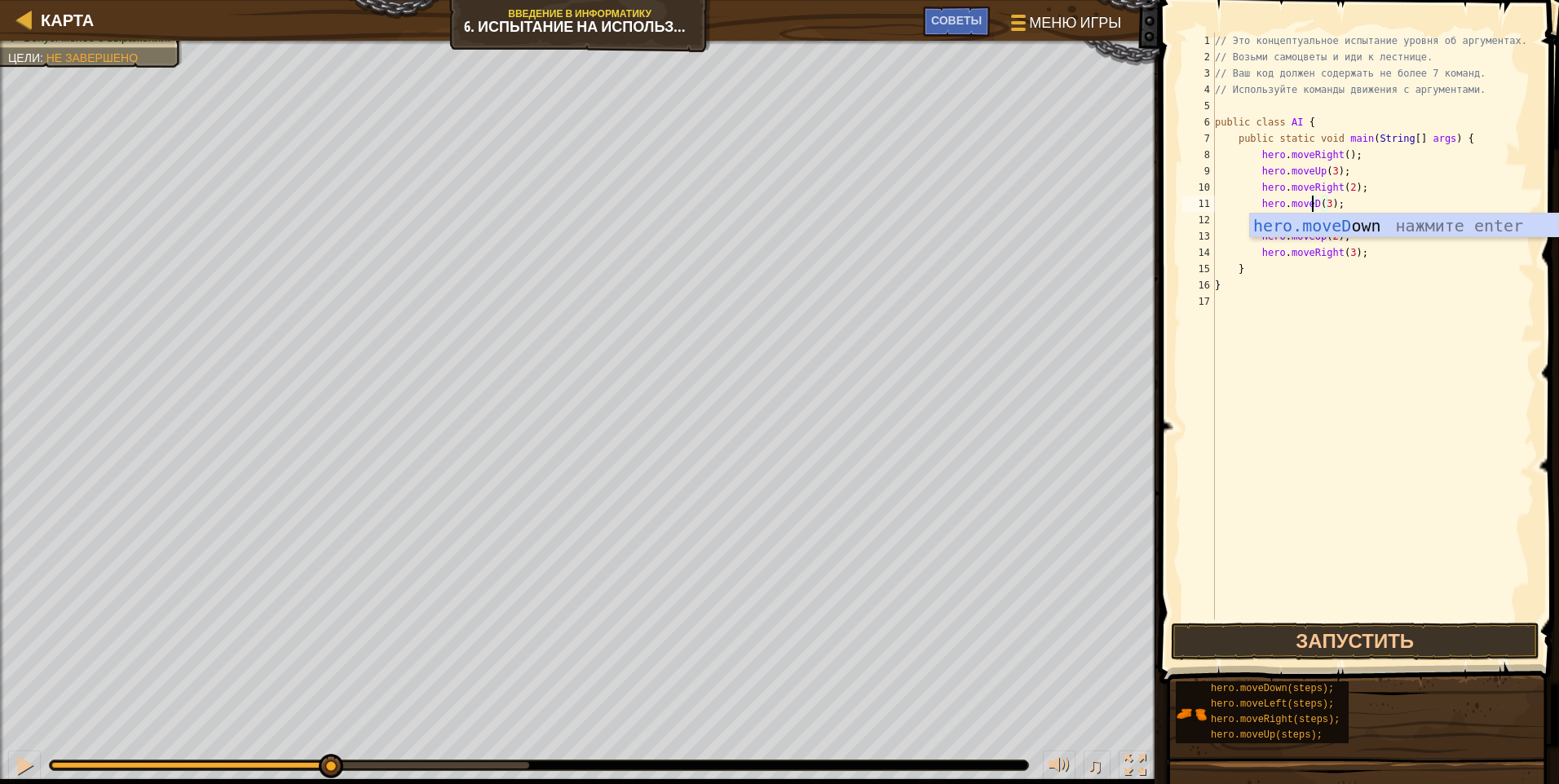
scroll to position [7, 8]
click at [738, 233] on div "hero.moveD own нажмите enter" at bounding box center [1404, 250] width 308 height 74
click at [738, 638] on button "Запустить" at bounding box center [1355, 642] width 369 height 38
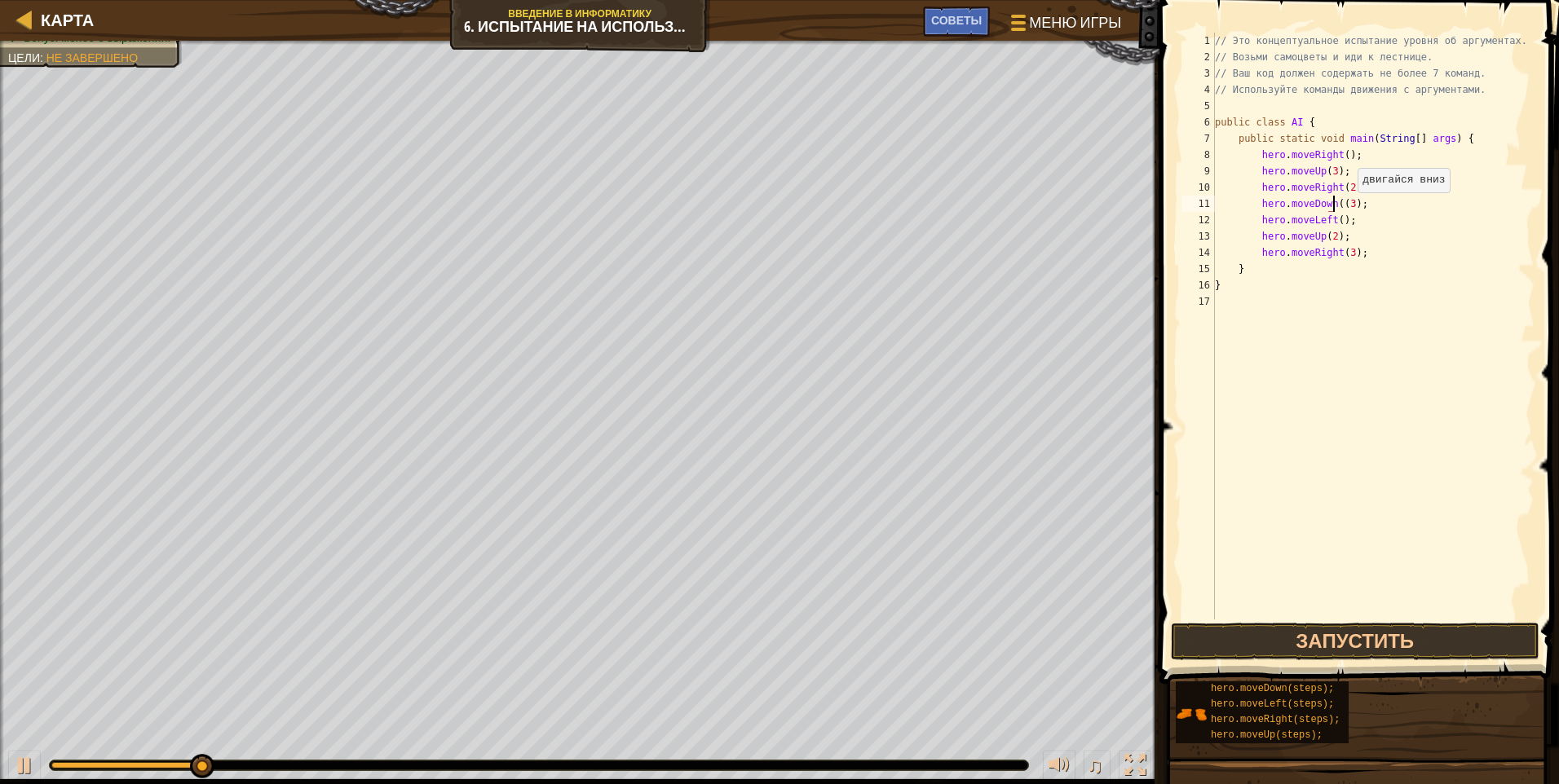
type textarea "hero.moveDown(3);"
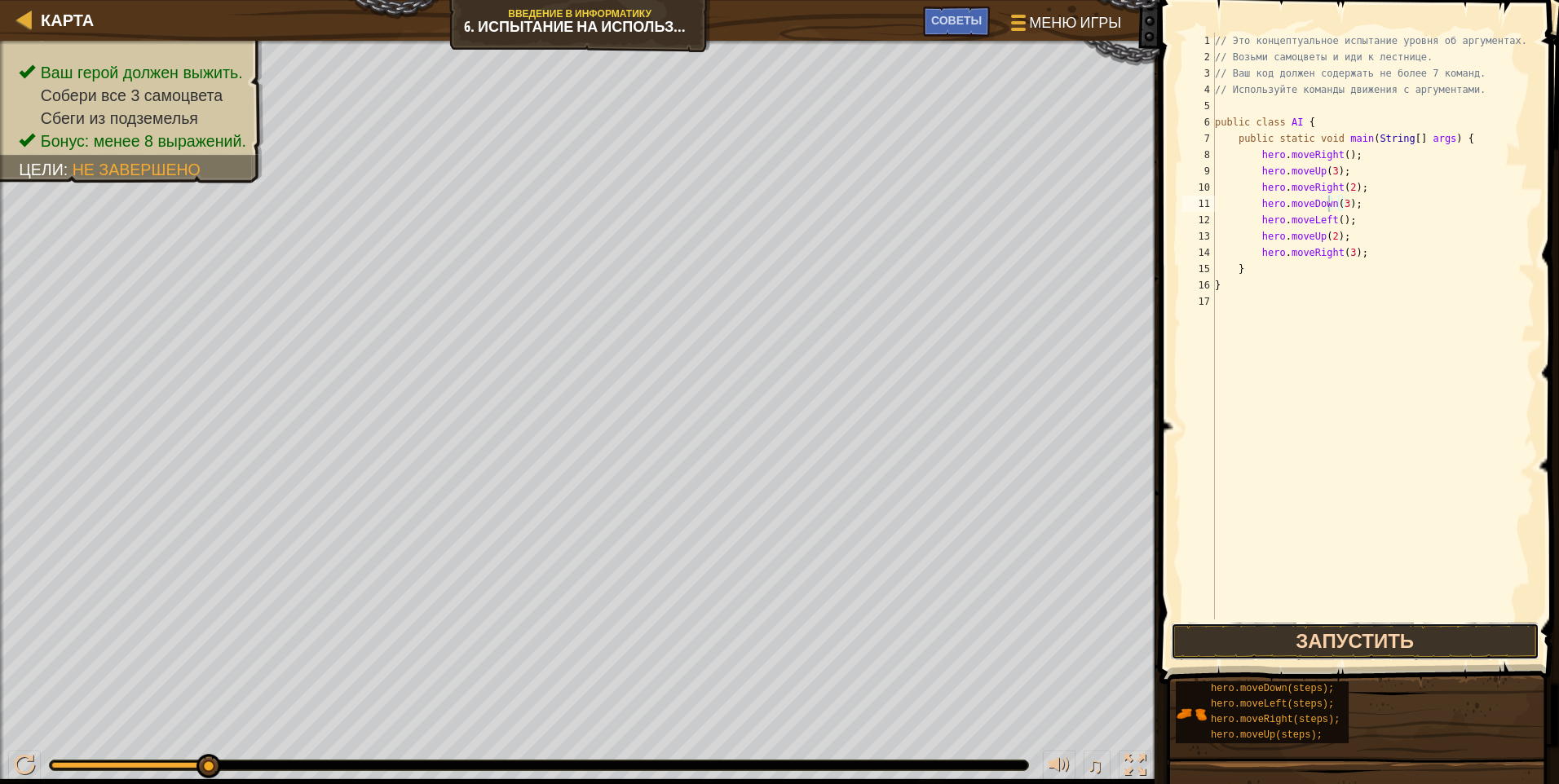
drag, startPoint x: 1358, startPoint y: 647, endPoint x: 1353, endPoint y: 656, distance: 10.3
click at [738, 647] on button "Запустить" at bounding box center [1355, 642] width 369 height 38
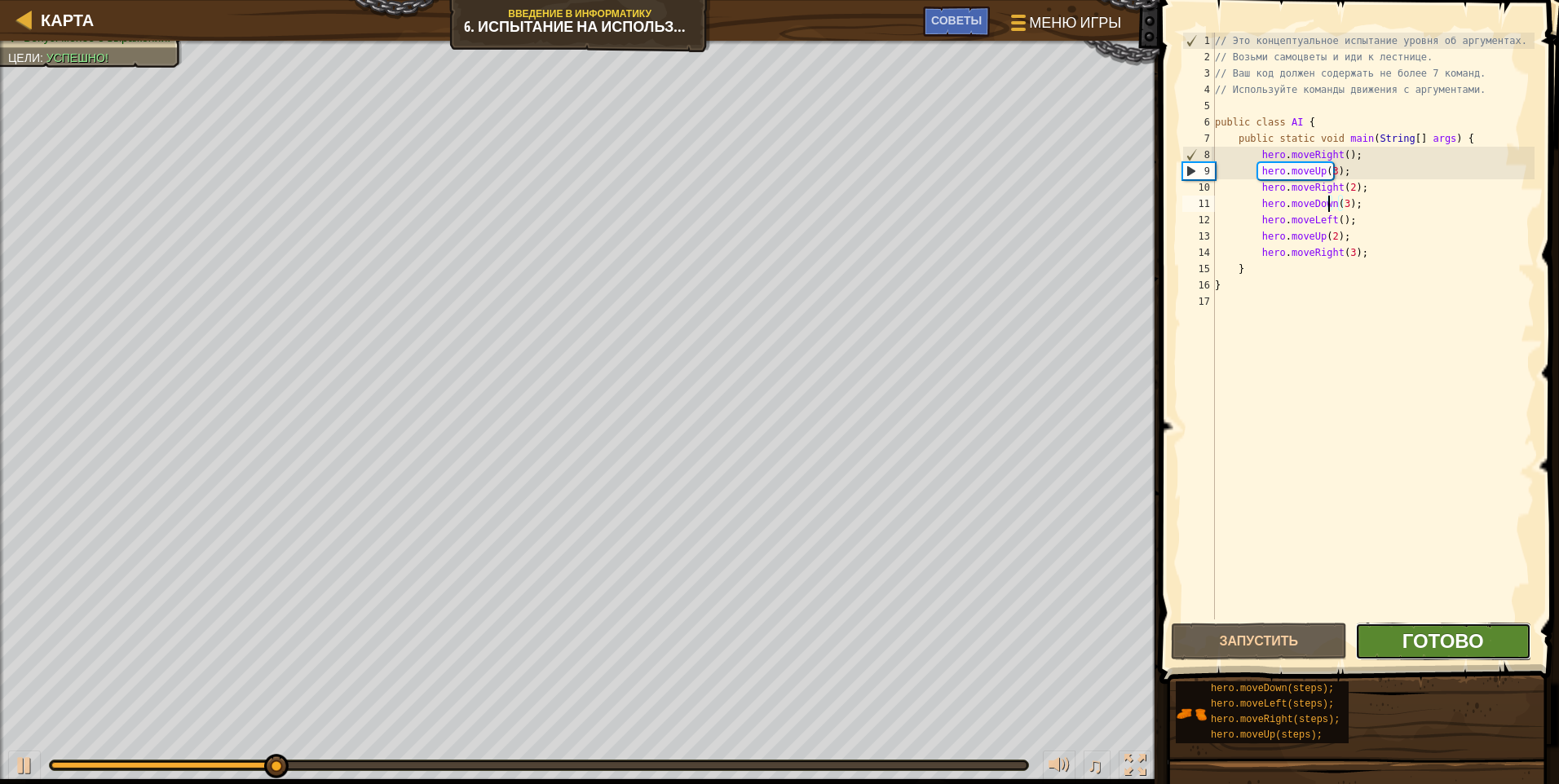
click at [738, 651] on span "Готово" at bounding box center [1444, 641] width 82 height 26
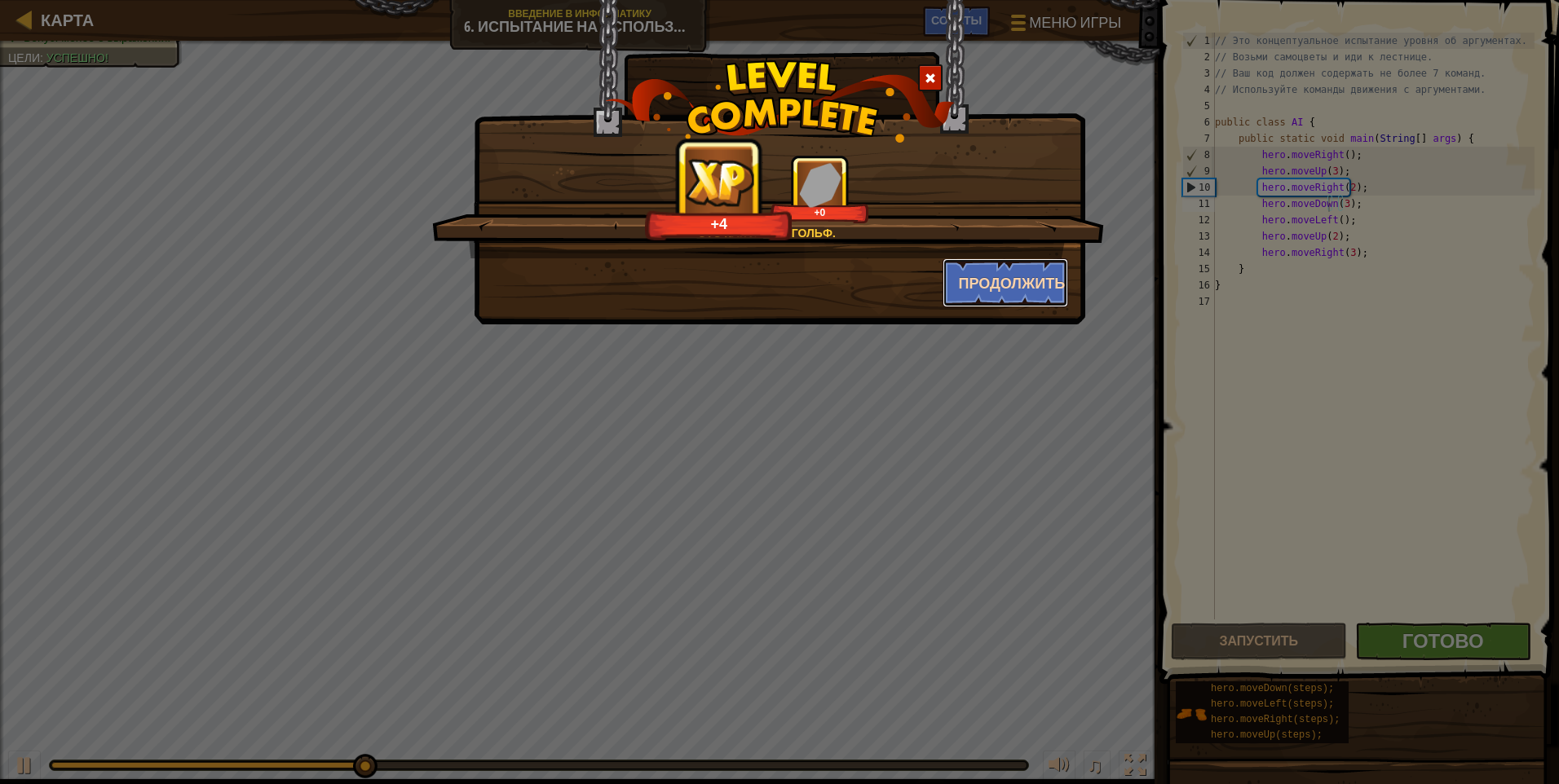
click at [738, 289] on button "Продолжить" at bounding box center [1006, 283] width 127 height 49
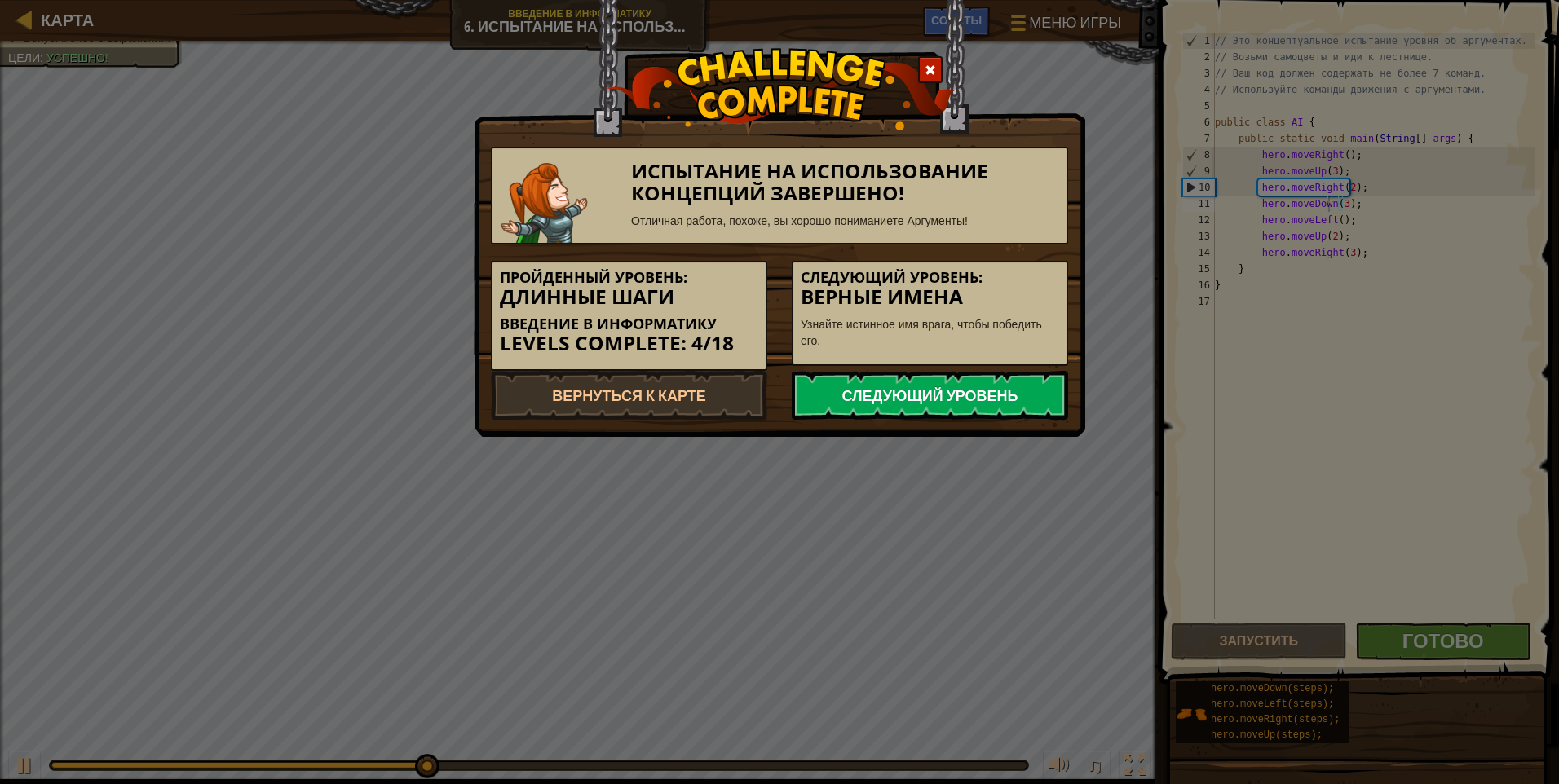
click at [738, 398] on link "Следующий уровень" at bounding box center [930, 396] width 276 height 49
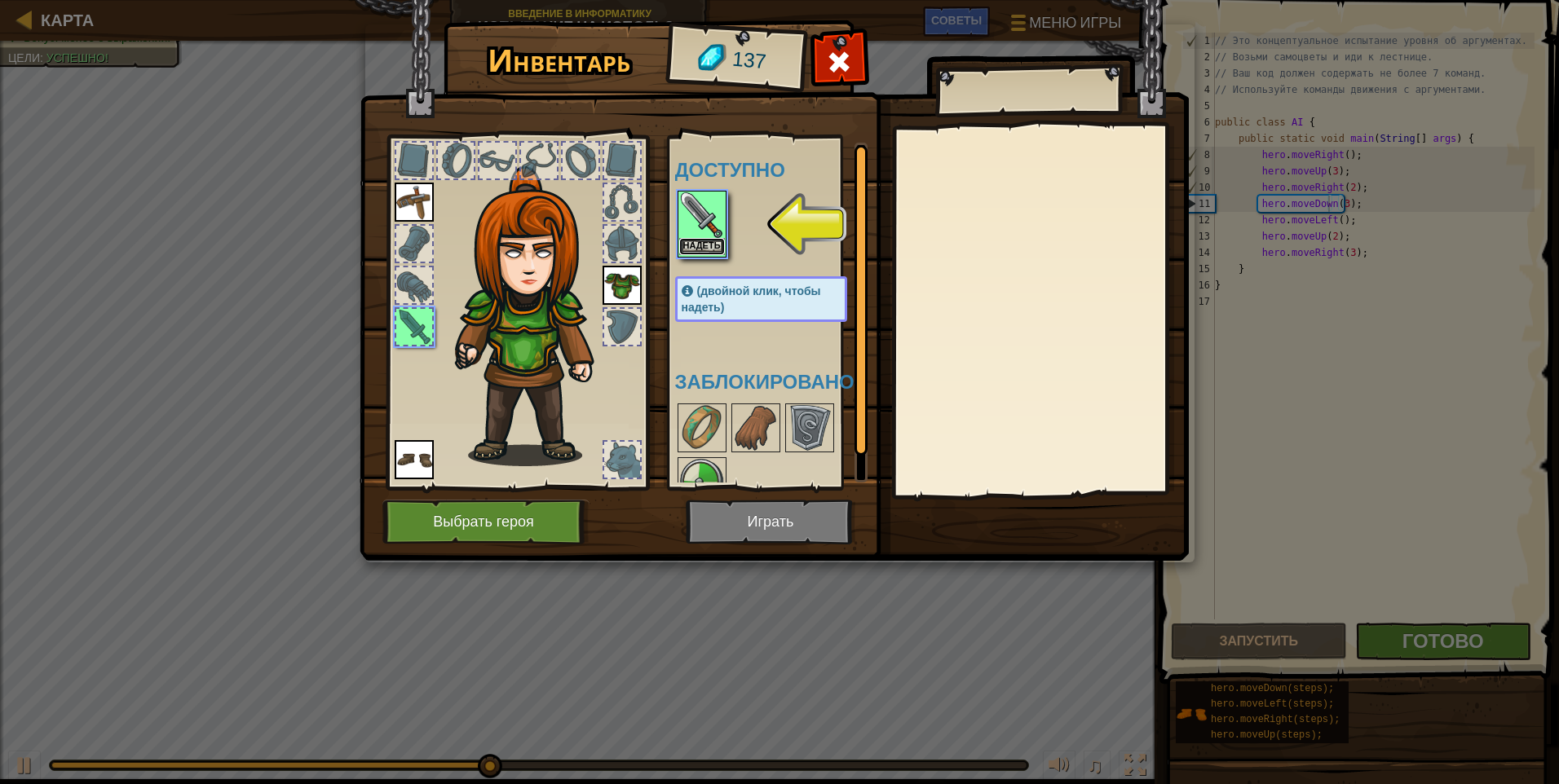
click at [705, 244] on button "Надеть" at bounding box center [702, 246] width 46 height 17
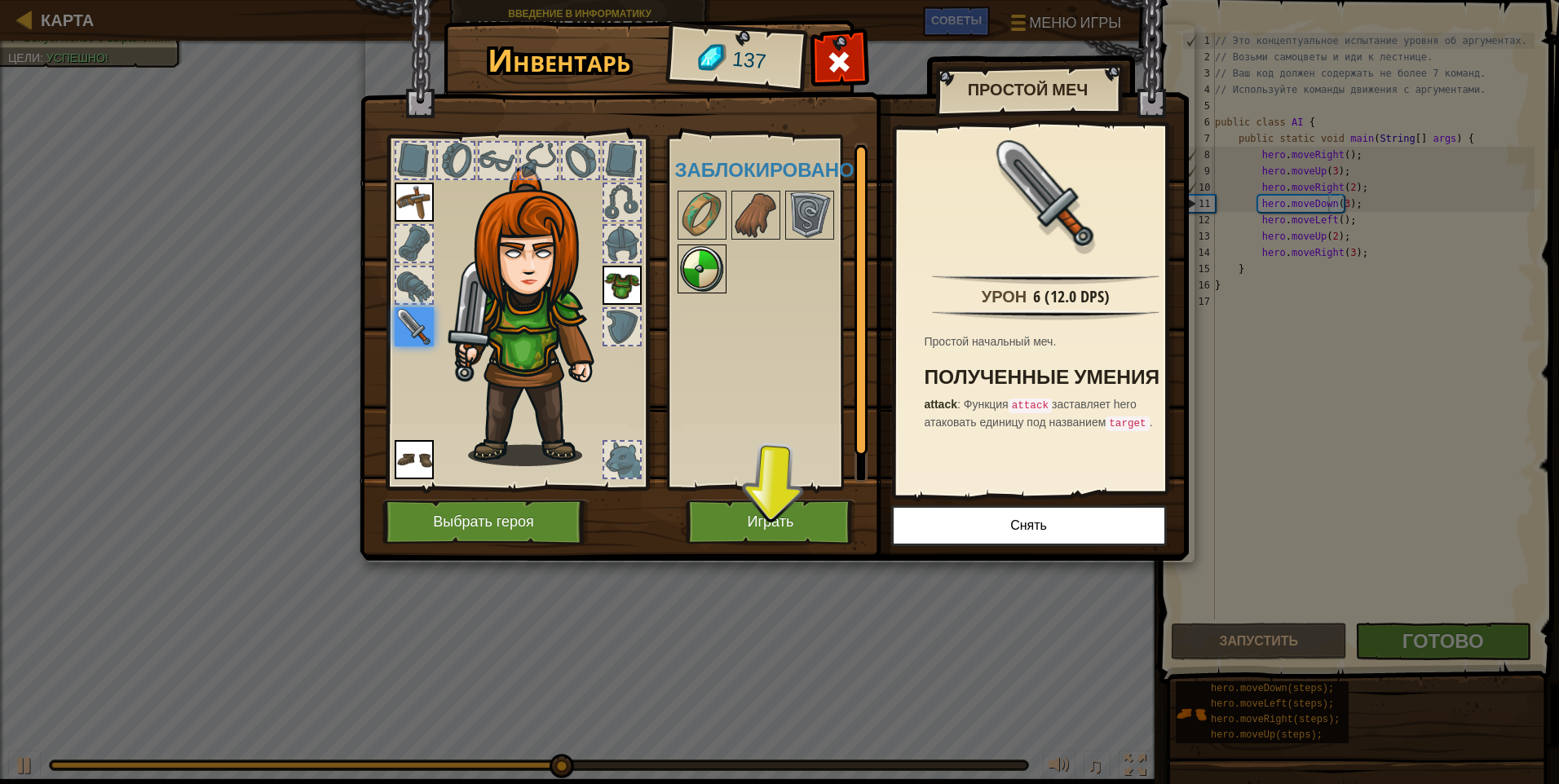
click at [698, 268] on img at bounding box center [702, 269] width 46 height 46
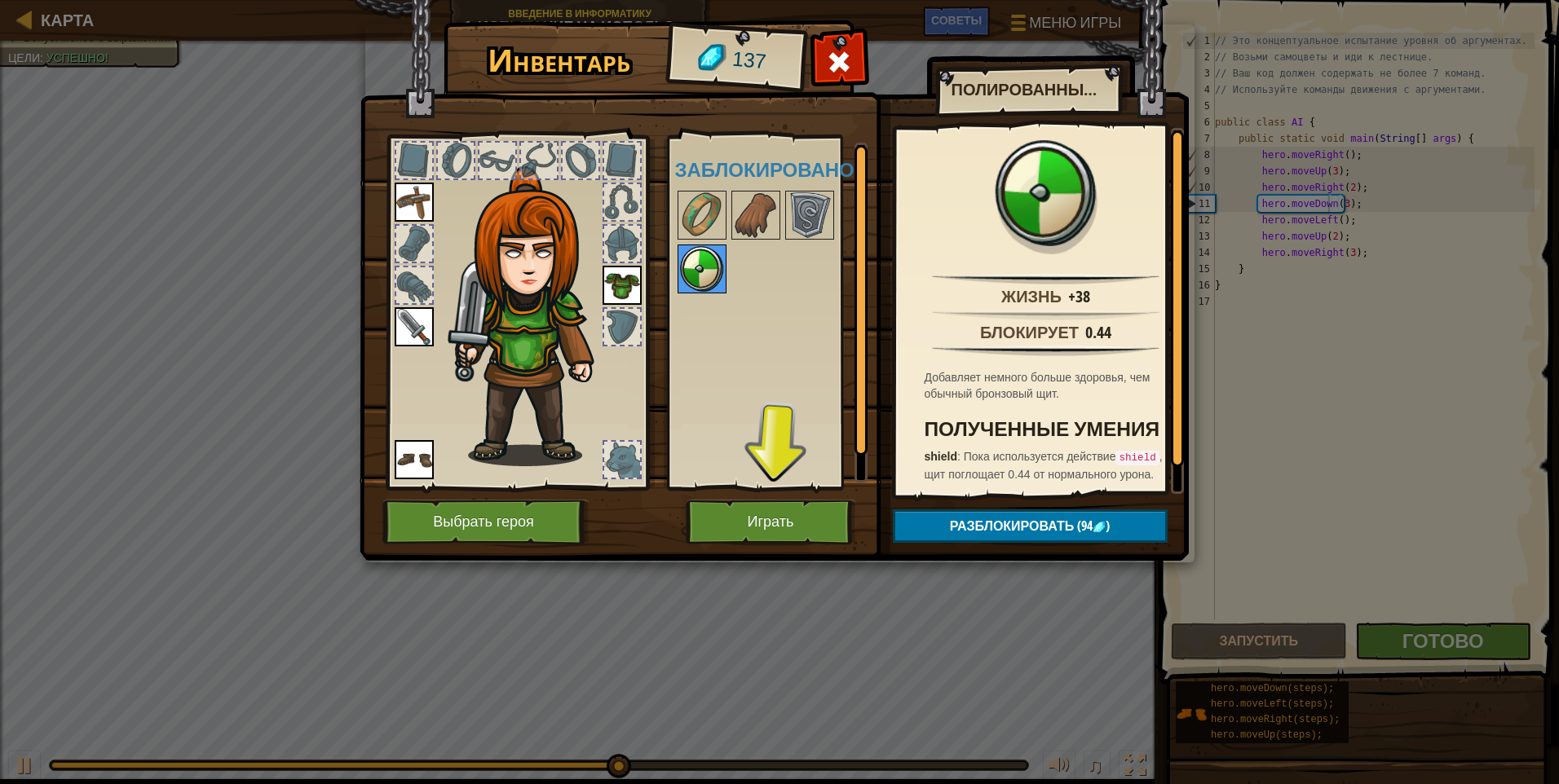
click at [703, 260] on img at bounding box center [702, 269] width 46 height 46
click at [699, 204] on img at bounding box center [702, 215] width 46 height 46
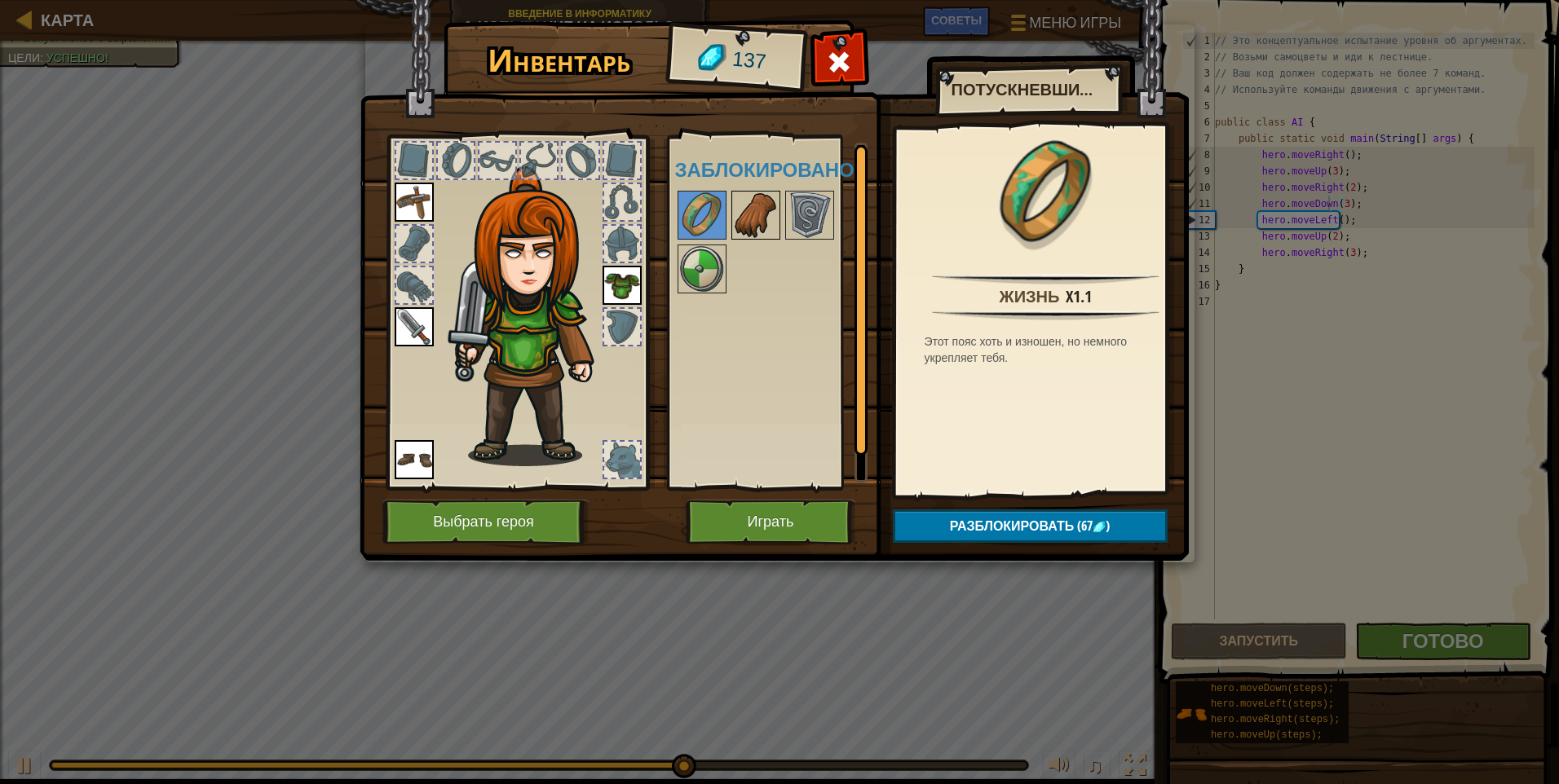
click at [738, 209] on img at bounding box center [756, 215] width 46 height 46
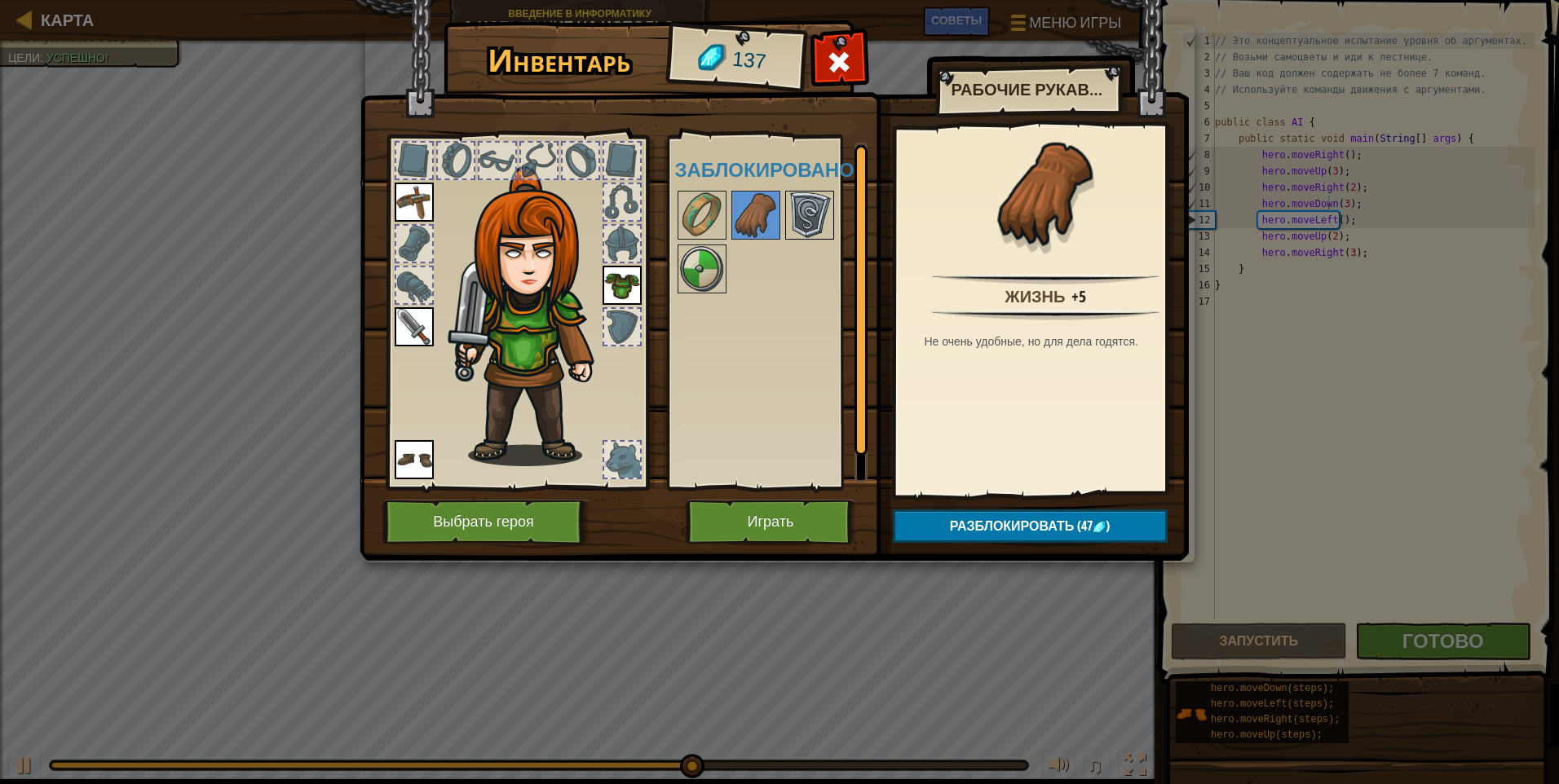
click at [738, 211] on img at bounding box center [810, 215] width 46 height 46
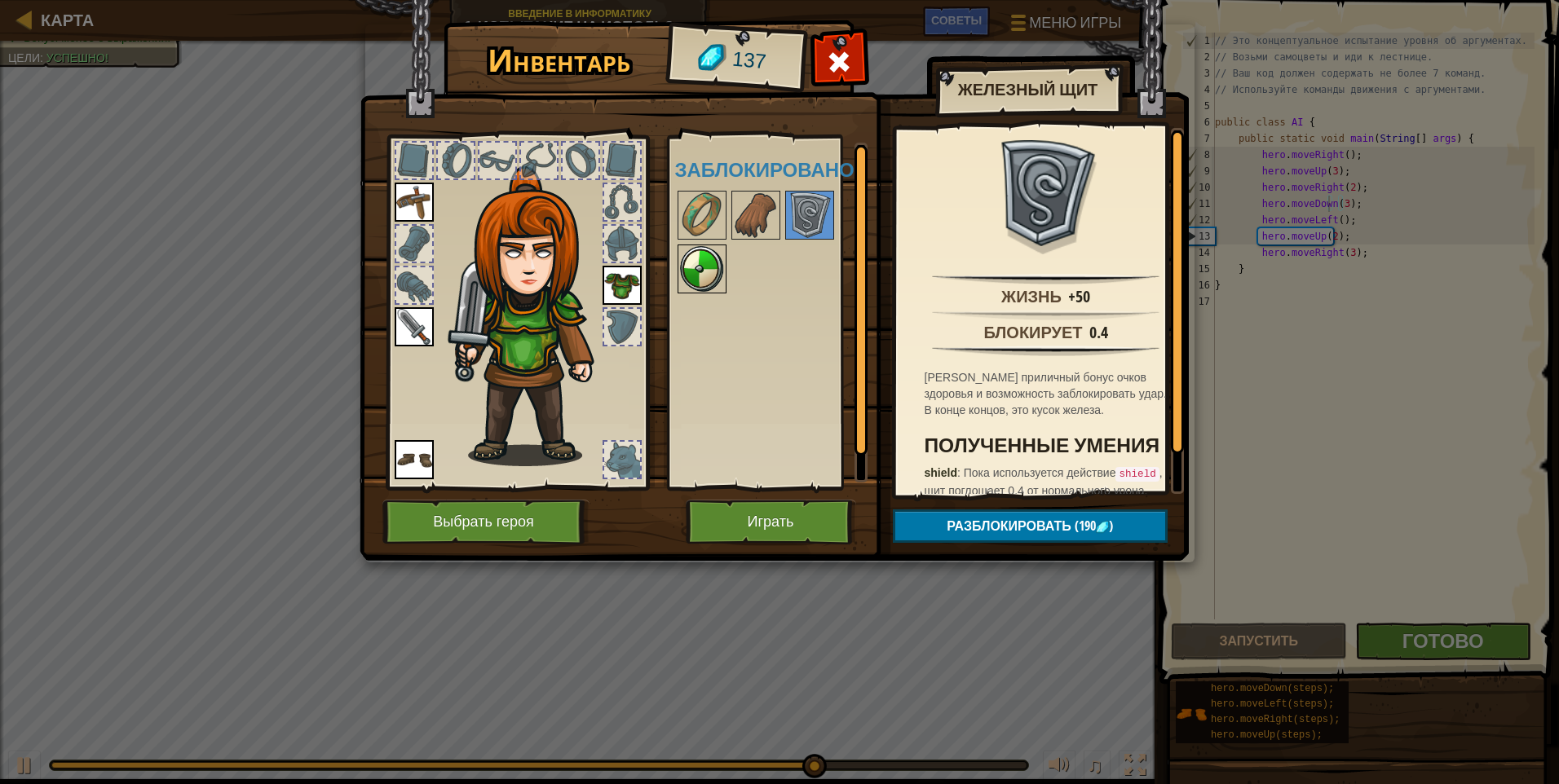
click at [723, 269] on img at bounding box center [702, 269] width 46 height 46
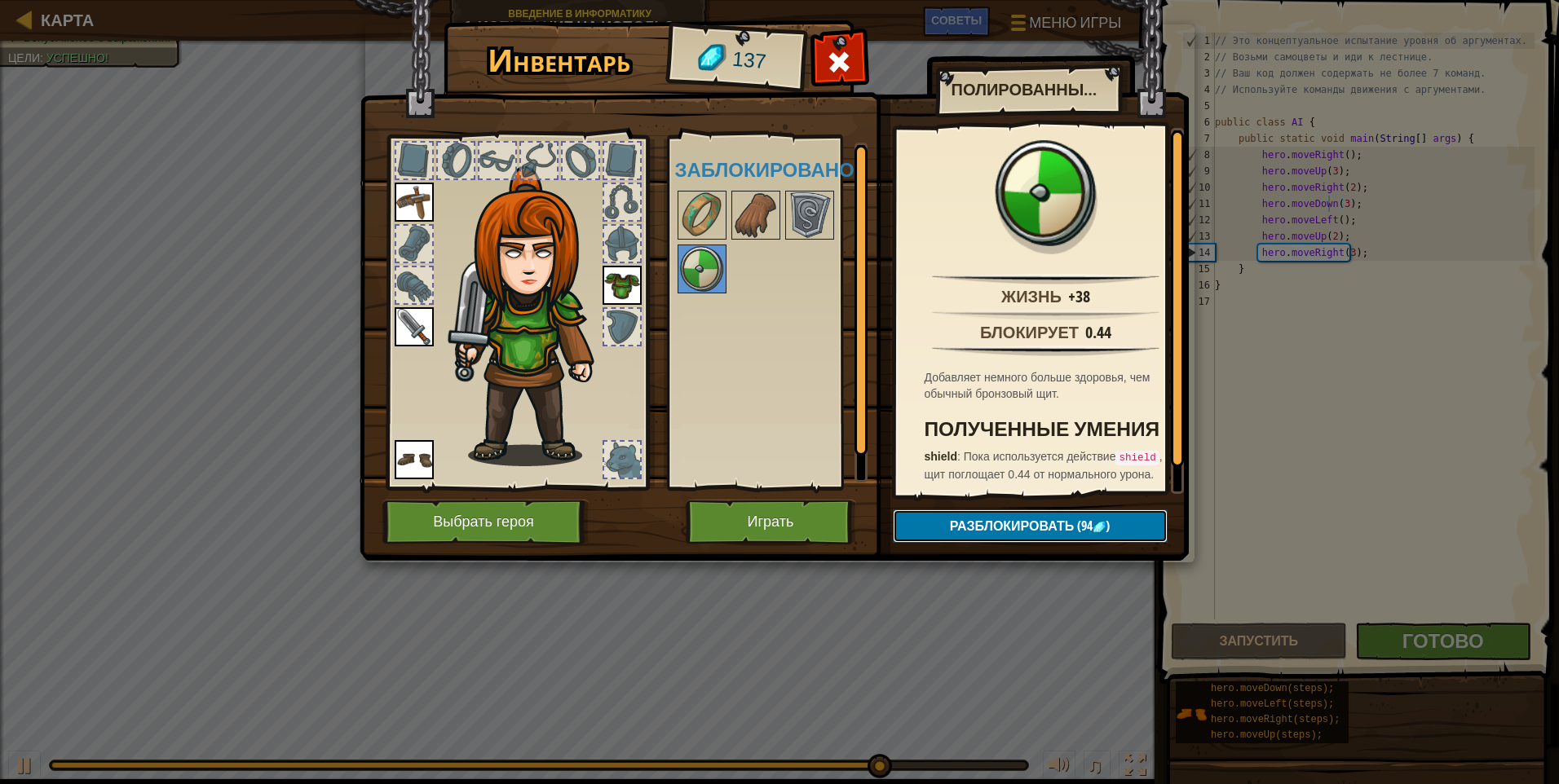
click at [738, 523] on span "Разблокировать" at bounding box center [1012, 526] width 125 height 18
click at [738, 525] on button "Подтвердить" at bounding box center [1031, 526] width 275 height 34
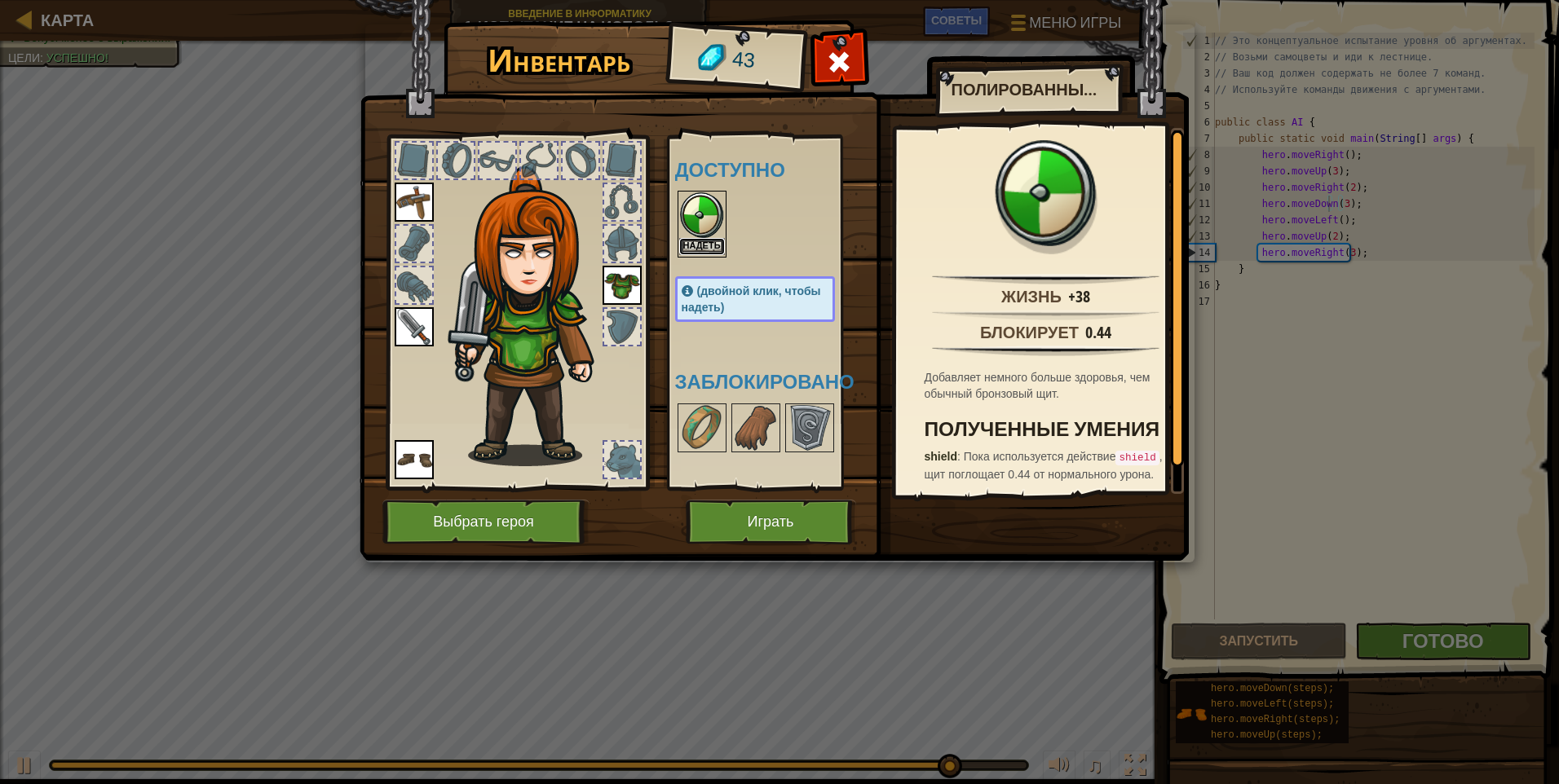
click at [712, 239] on button "Надеть" at bounding box center [702, 246] width 46 height 17
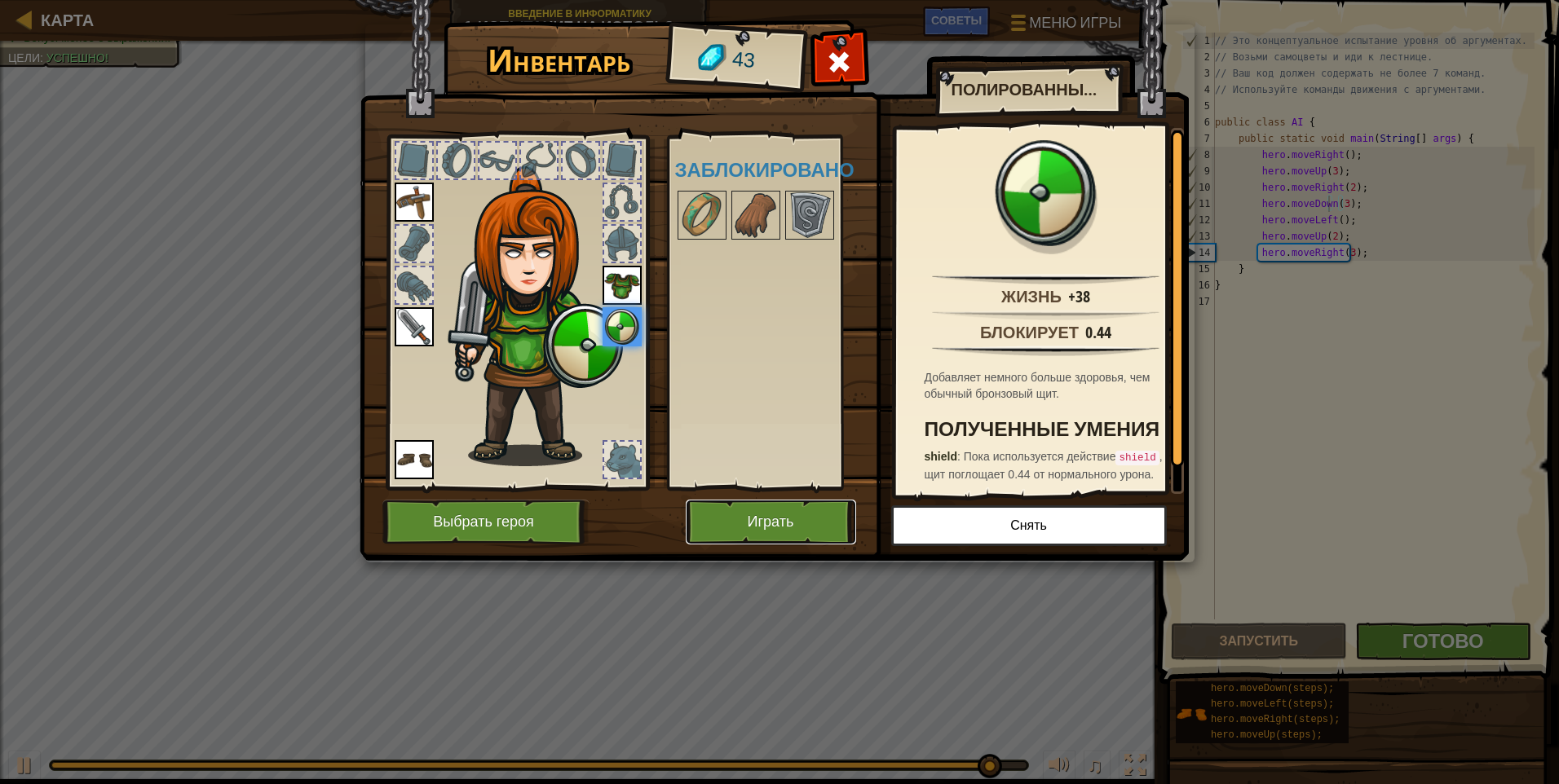
click at [738, 510] on button "Играть" at bounding box center [771, 522] width 170 height 45
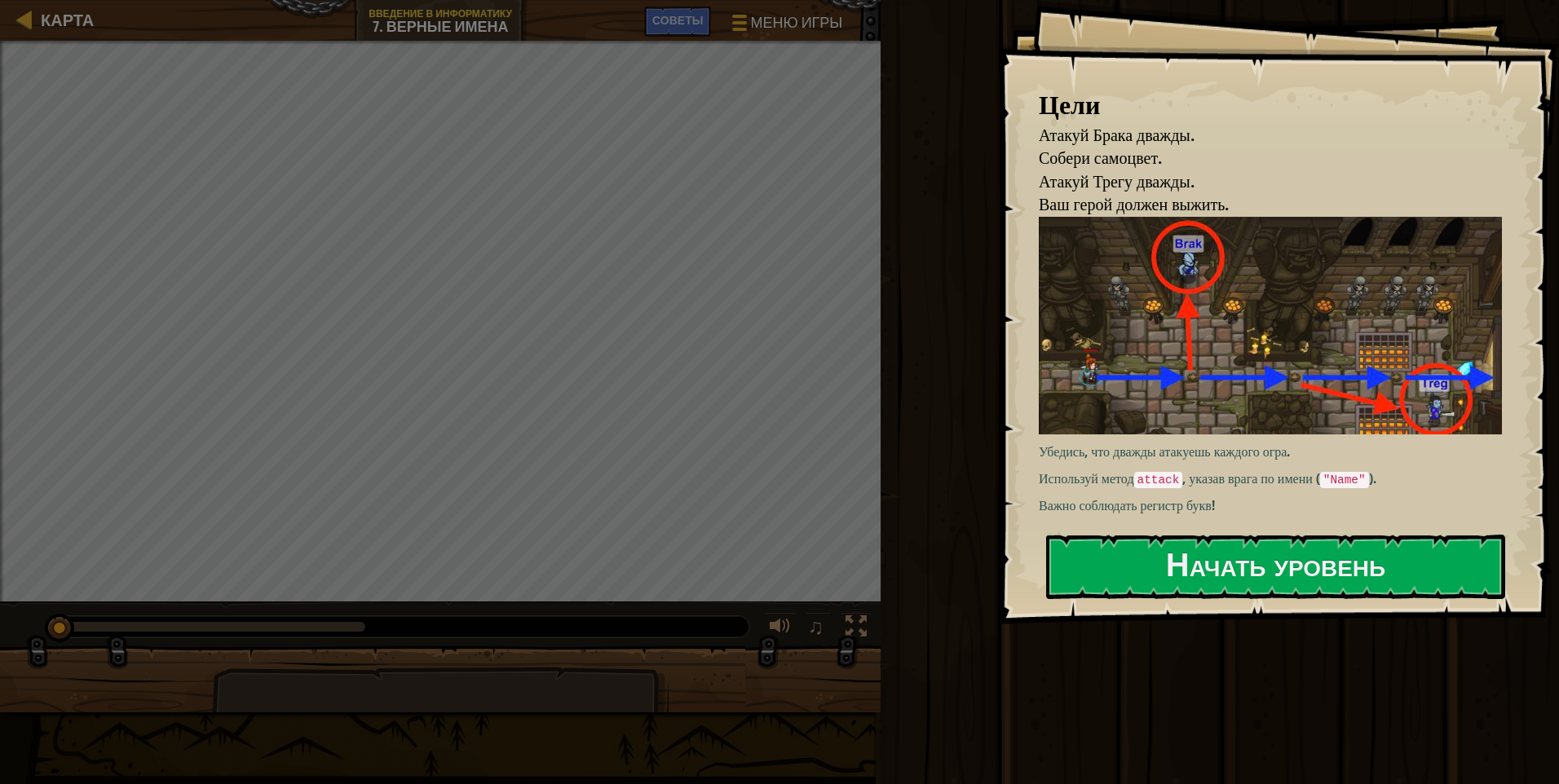
click at [738, 517] on div "Убедись, что дважды атакуешь каждого огра. Используй метод attack , указав враг…" at bounding box center [1276, 367] width 475 height 302
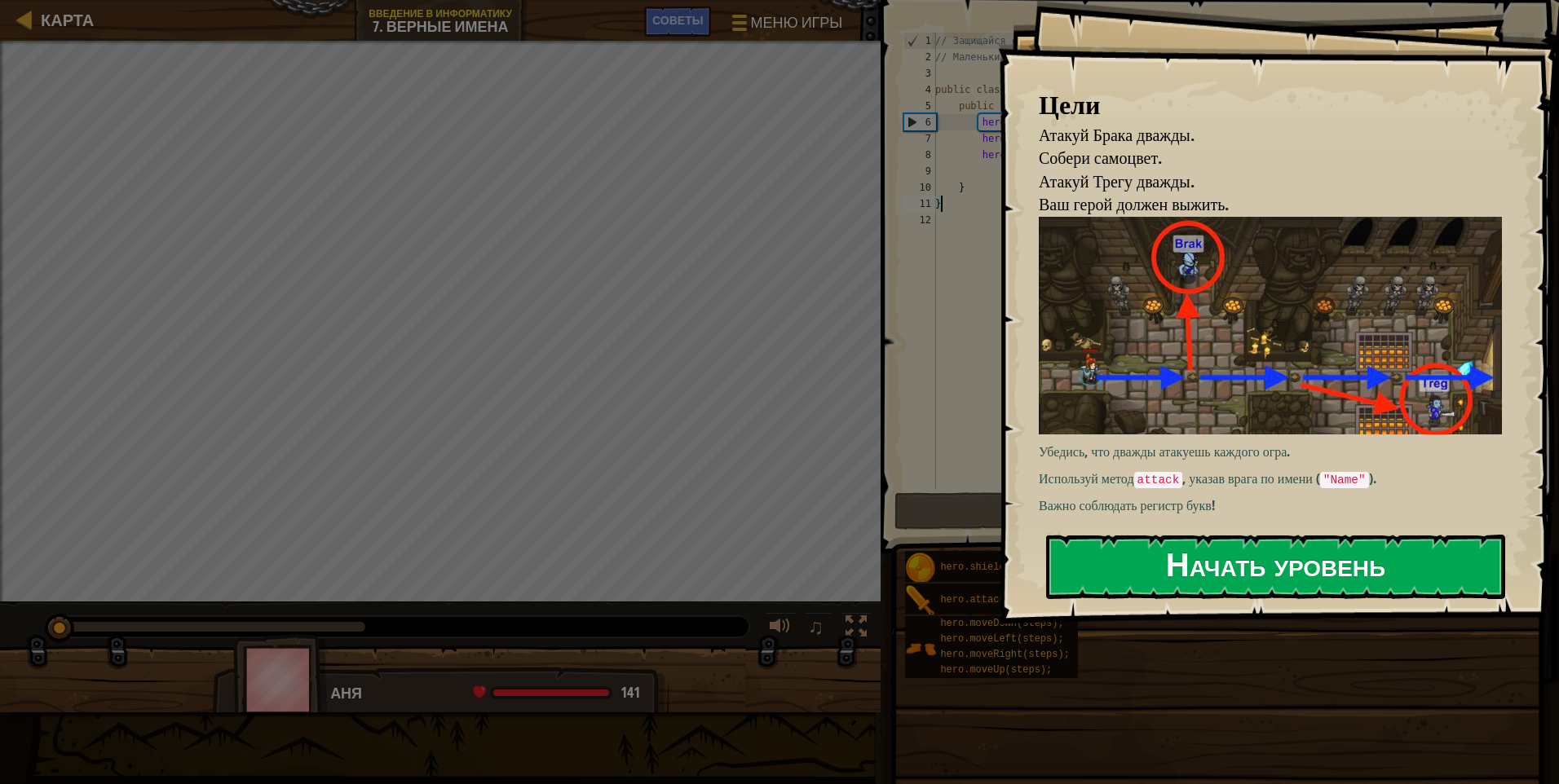
click at [738, 576] on button "Начать уровень" at bounding box center [1275, 567] width 459 height 65
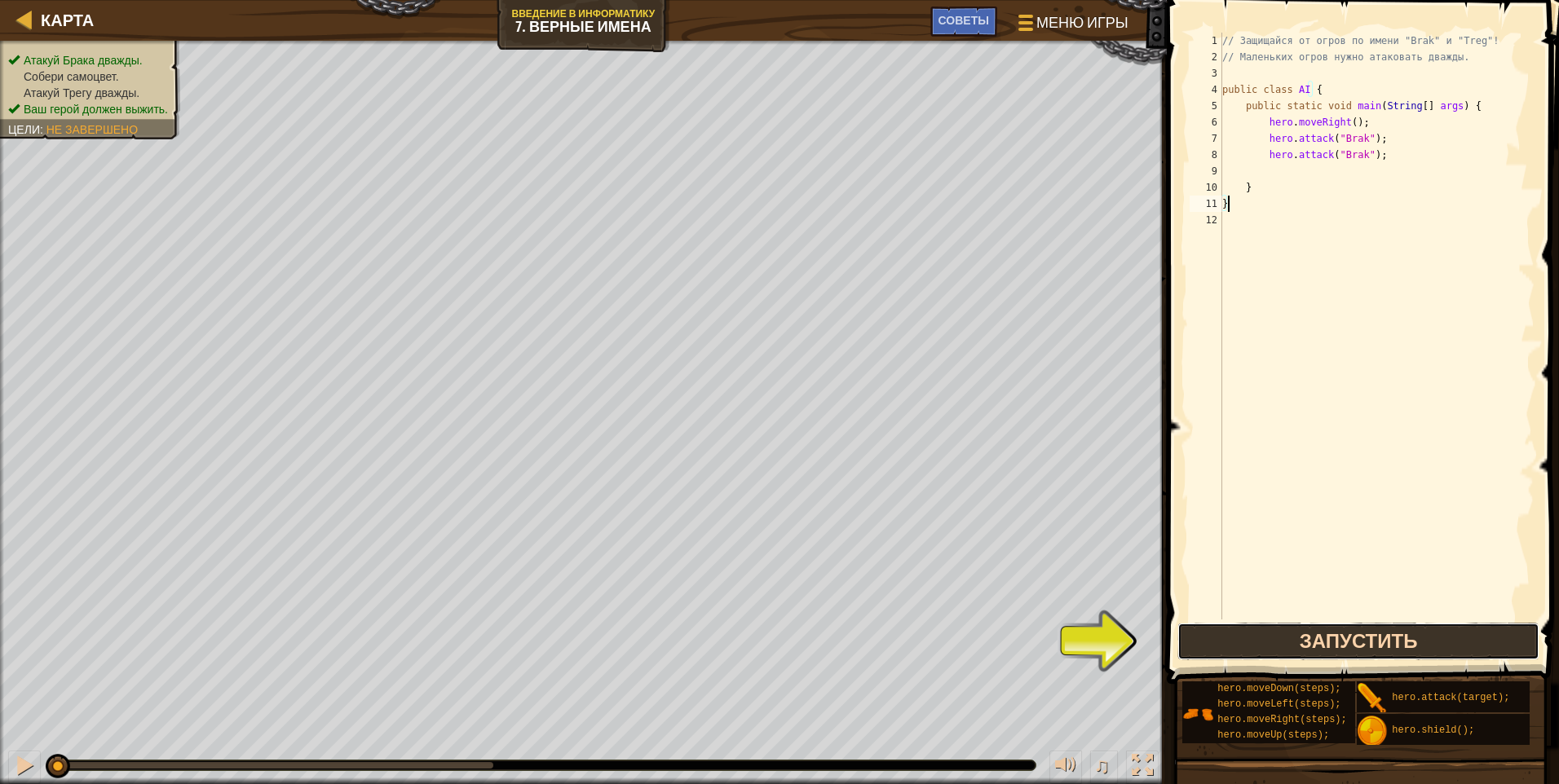
click at [738, 632] on button "Запустить" at bounding box center [1359, 642] width 362 height 38
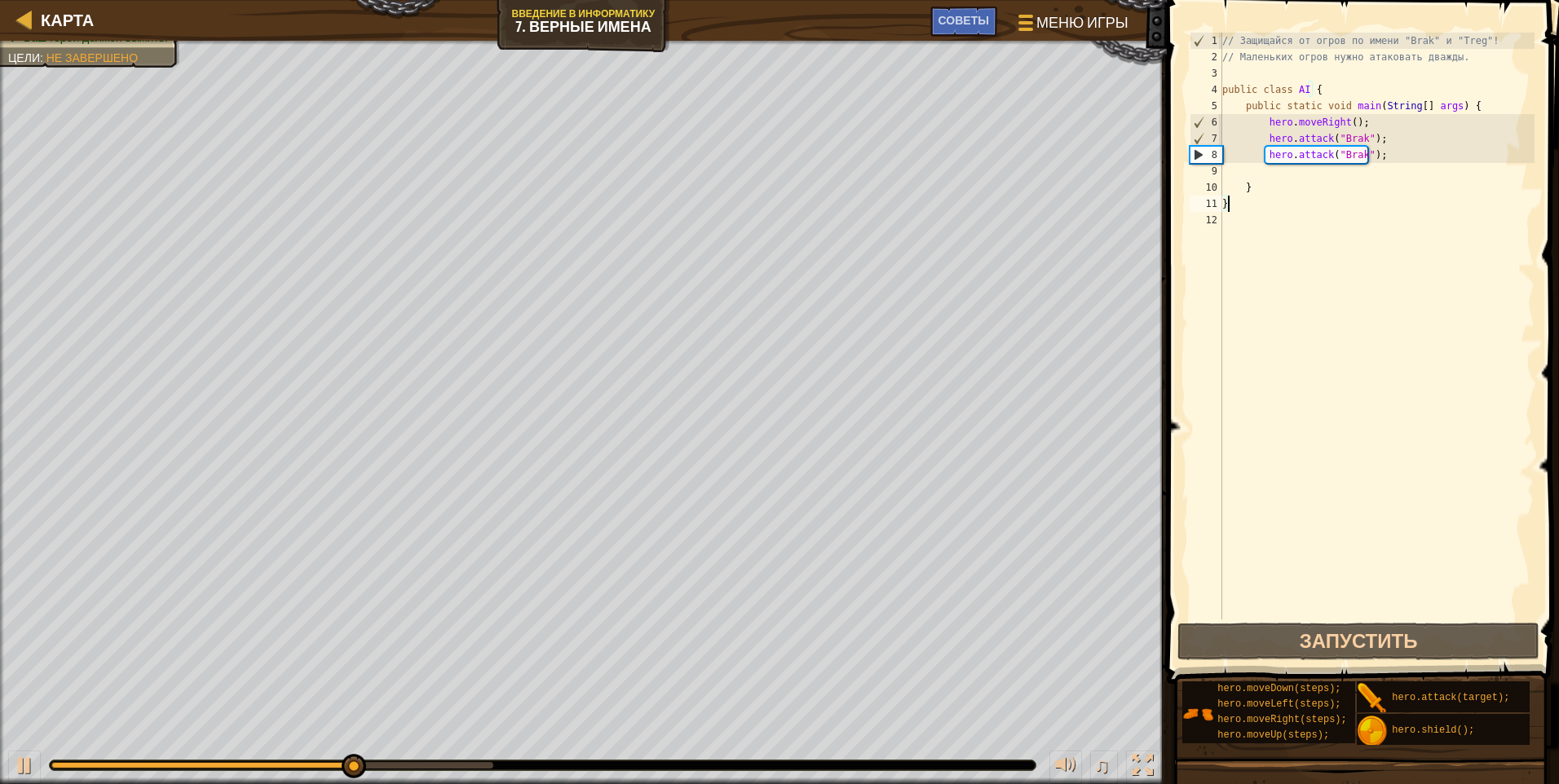
click at [738, 182] on div "// Защищайся от огров по имени "Brak" и "Treg"! // [PERSON_NAME] огров нужно ат…" at bounding box center [1377, 343] width 316 height 620
type textarea "}"
click at [738, 166] on div "// Защищайся от огров по имени "Brak" и "Treg"! // [PERSON_NAME] огров нужно ат…" at bounding box center [1377, 343] width 316 height 620
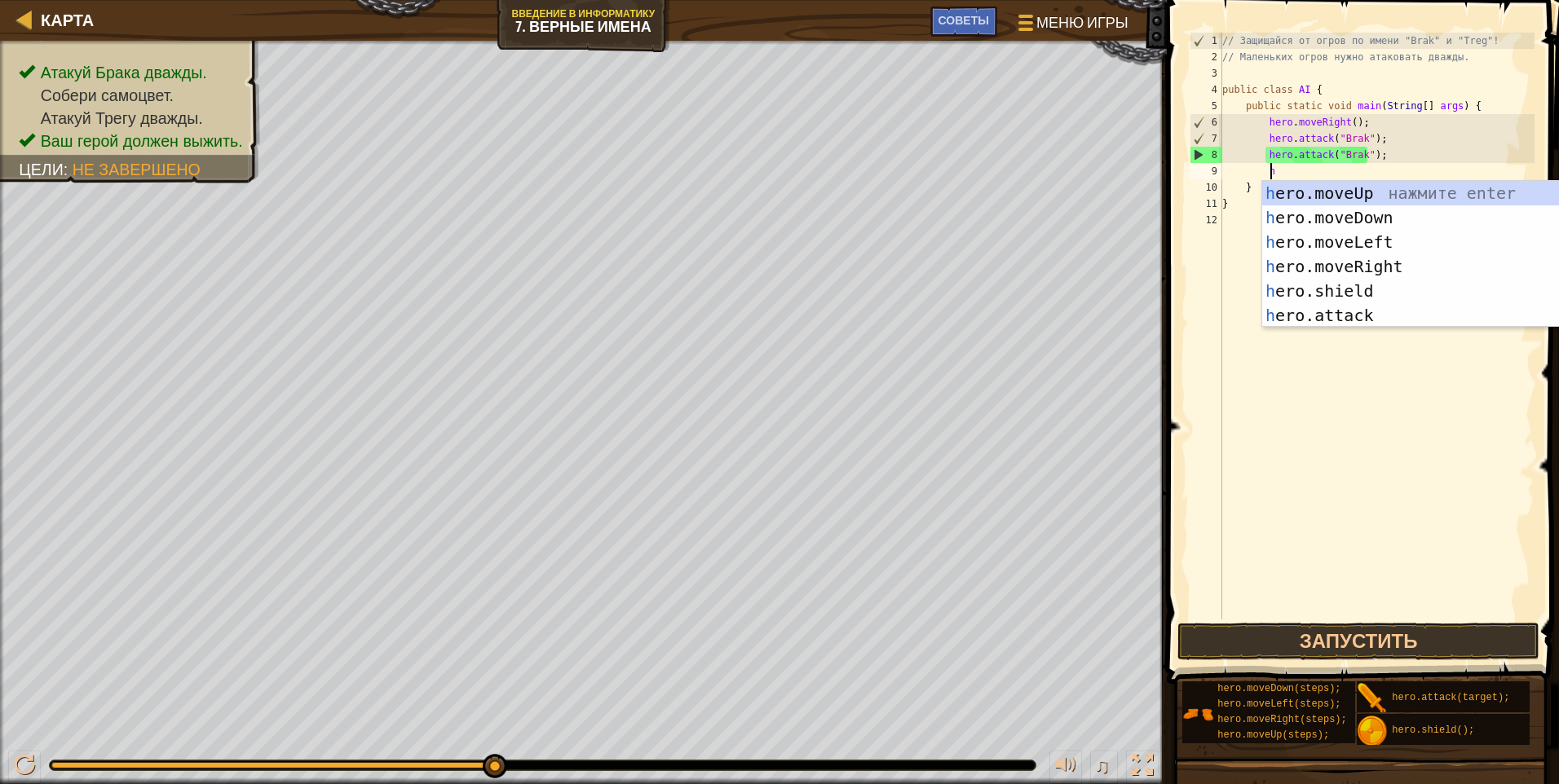
type textarea "her"
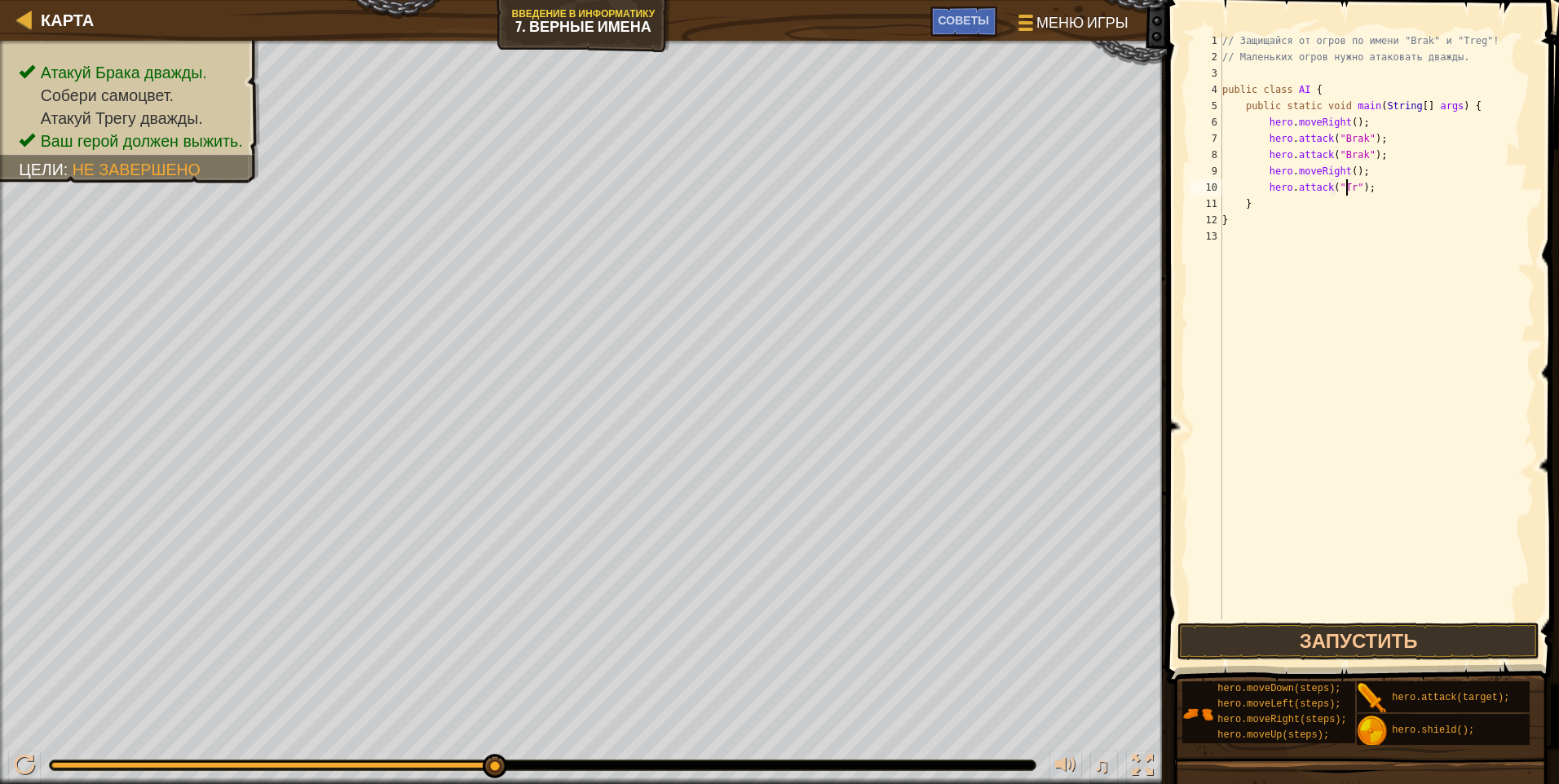
scroll to position [7, 11]
click at [738, 642] on button "Запустить" at bounding box center [1359, 642] width 362 height 38
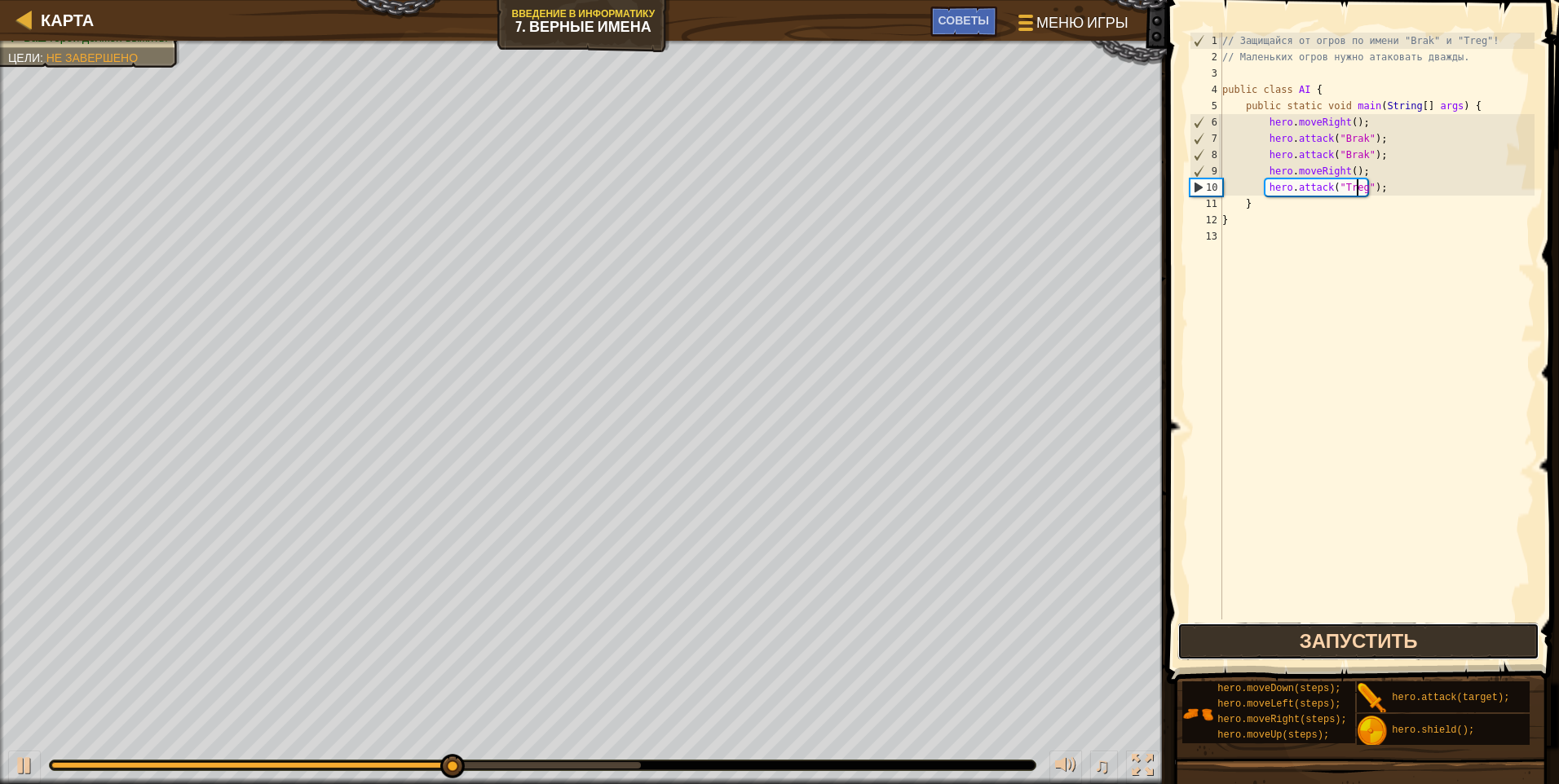
click at [738, 638] on button "Запустить" at bounding box center [1359, 642] width 362 height 38
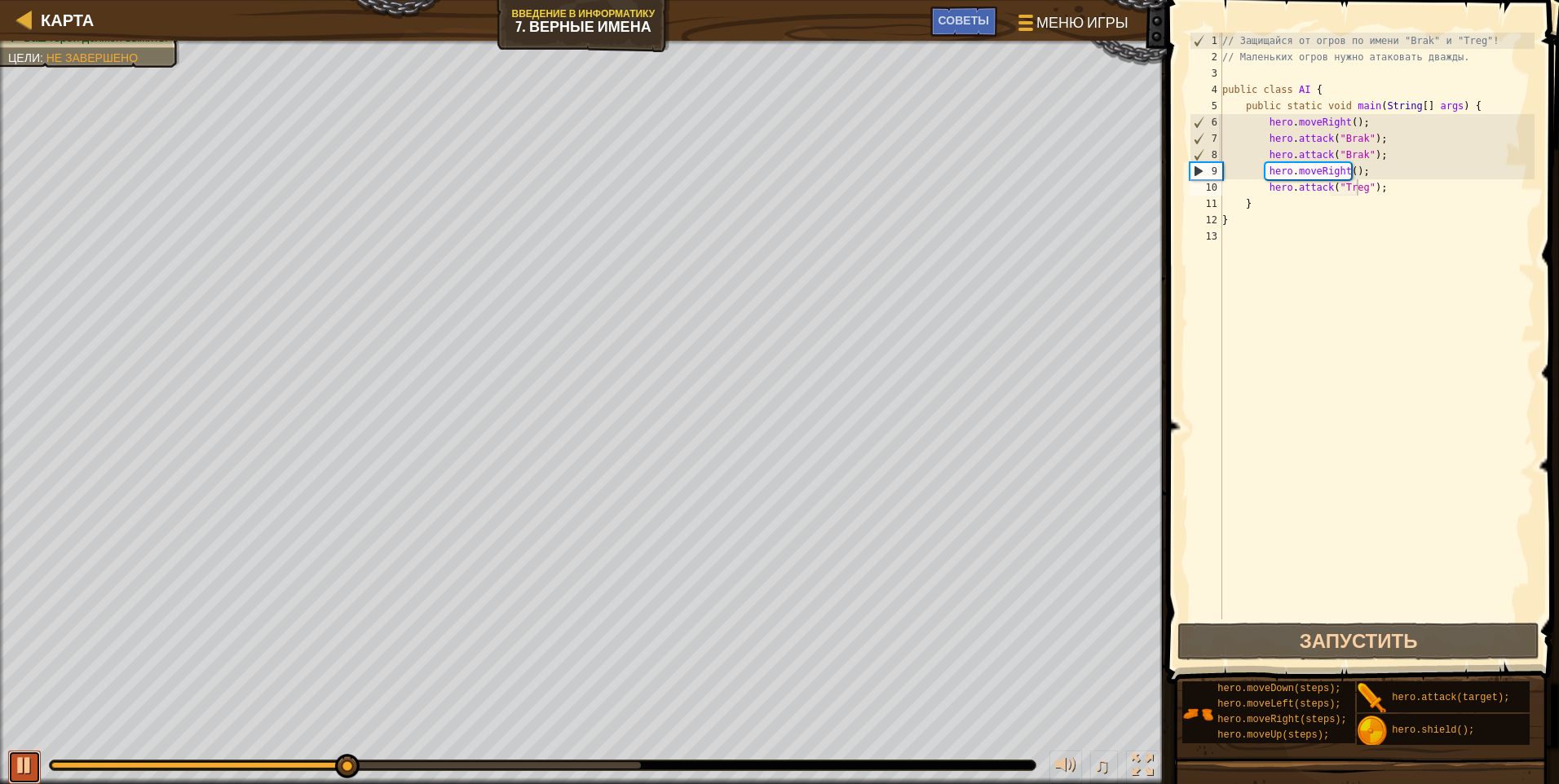
click at [29, 755] on div at bounding box center [25, 765] width 21 height 21
click at [738, 204] on div "// Защищайся от огров по имени "Brak" и "Treg"! // [PERSON_NAME] огров нужно ат…" at bounding box center [1377, 343] width 316 height 620
click at [738, 185] on div "// Защищайся от огров по имени "Brak" и "Treg"! // [PERSON_NAME] огров нужно ат…" at bounding box center [1377, 343] width 316 height 620
type textarea "hero.attack("Treg");"
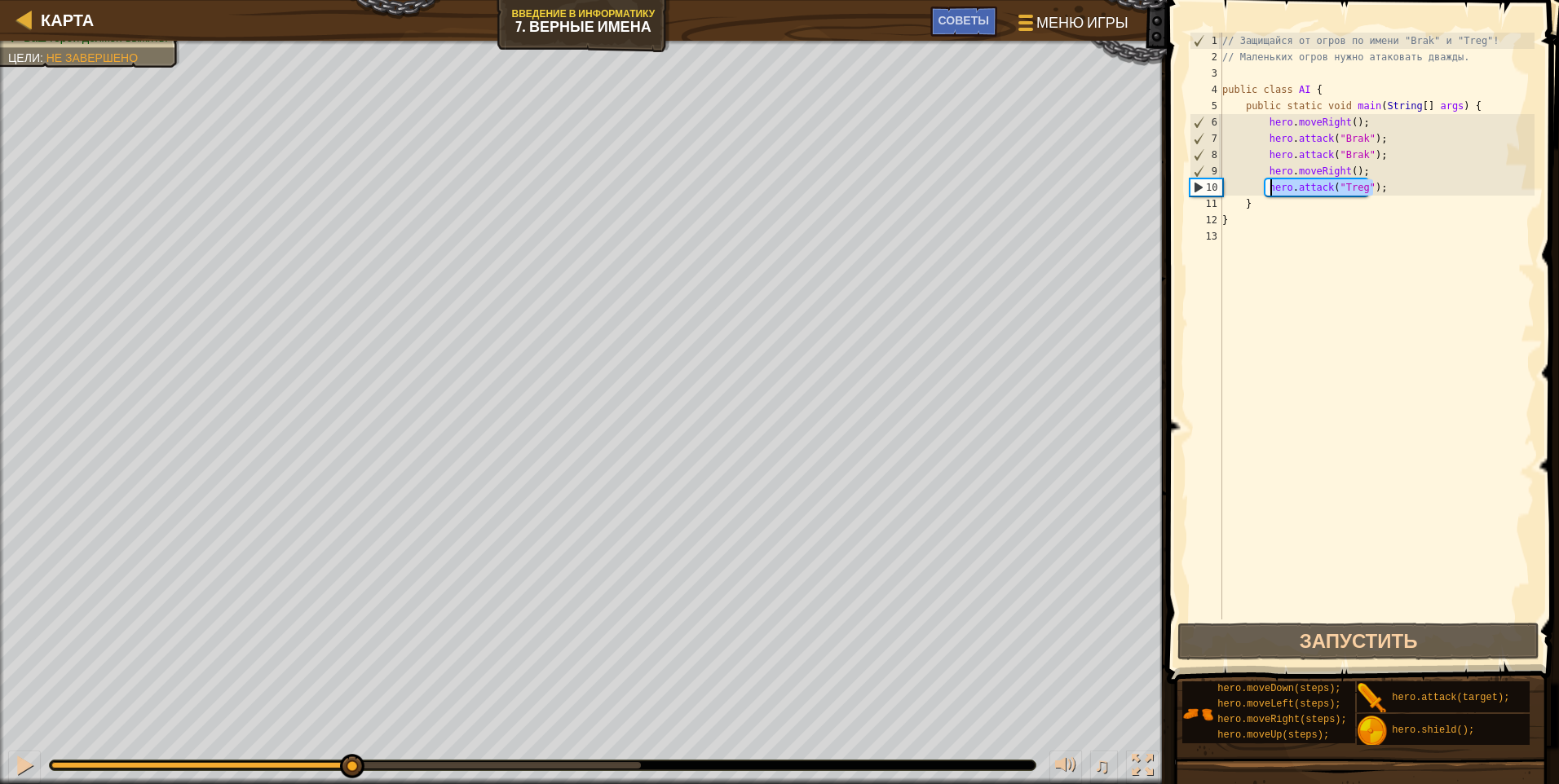
drag, startPoint x: 1387, startPoint y: 182, endPoint x: 1267, endPoint y: 192, distance: 120.4
click at [738, 192] on div "// Защищайся от огров по имени "Brak" и "Treg"! // [PERSON_NAME] огров нужно ат…" at bounding box center [1377, 343] width 316 height 620
click at [738, 192] on div "// Защищайся от огров по имени "Brak" и "Treg"! // [PERSON_NAME] огров нужно ат…" at bounding box center [1377, 326] width 316 height 587
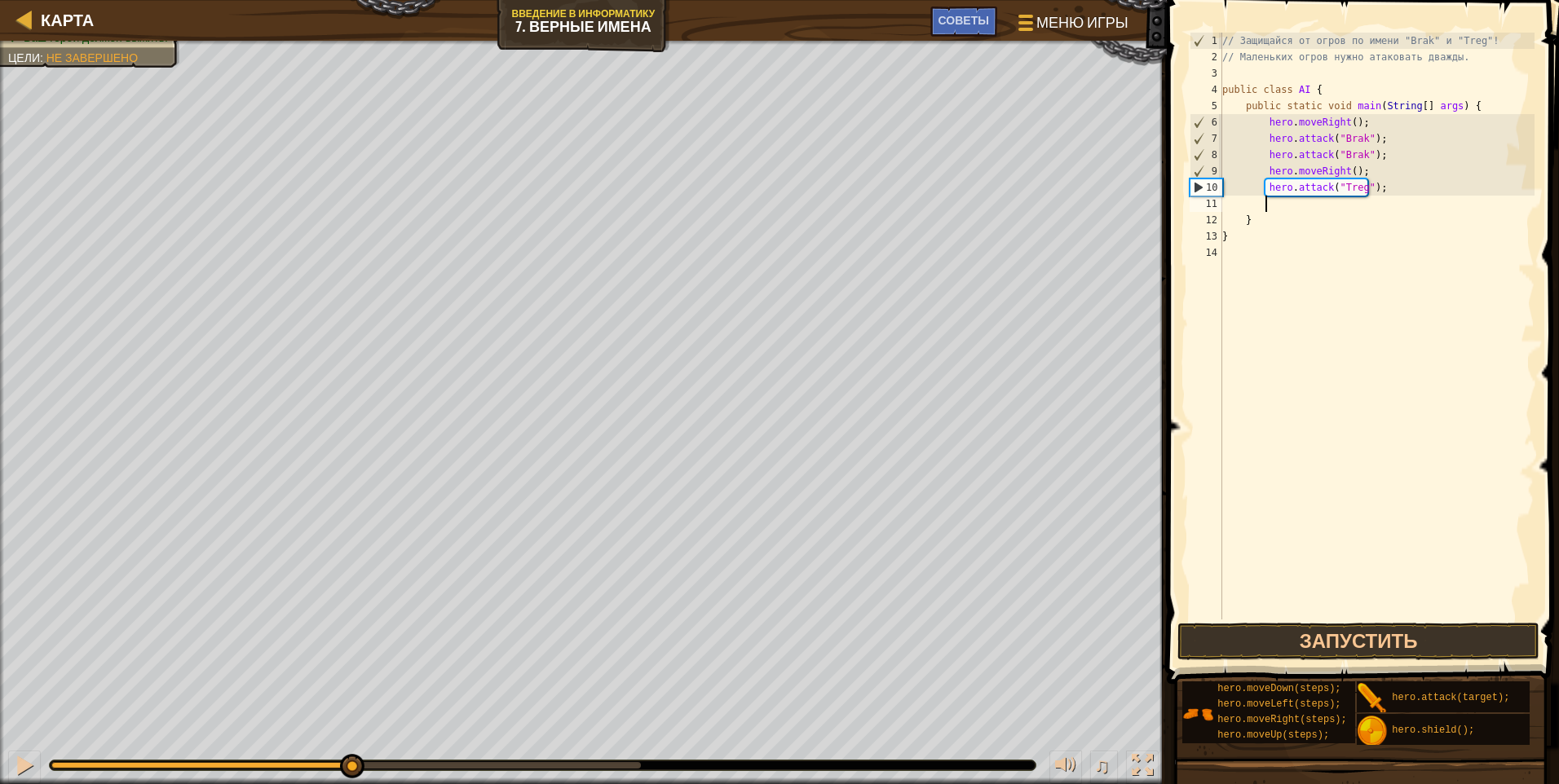
paste textarea "hero.attack("Treg");"
type textarea "hero.attack("Treg");"
click at [738, 656] on button "Запустить" at bounding box center [1359, 642] width 362 height 38
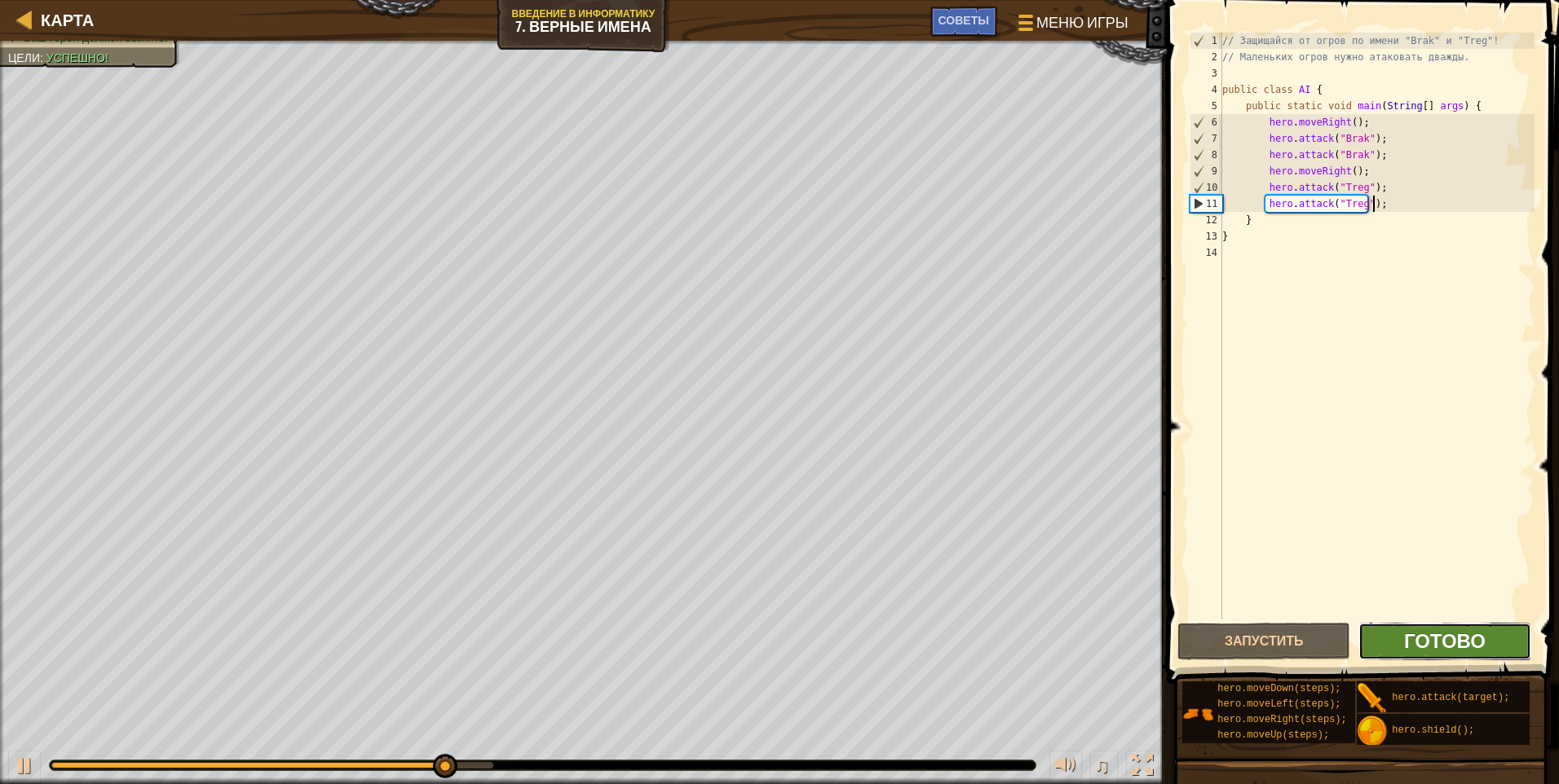
click at [738, 643] on span "Готово" at bounding box center [1445, 641] width 82 height 26
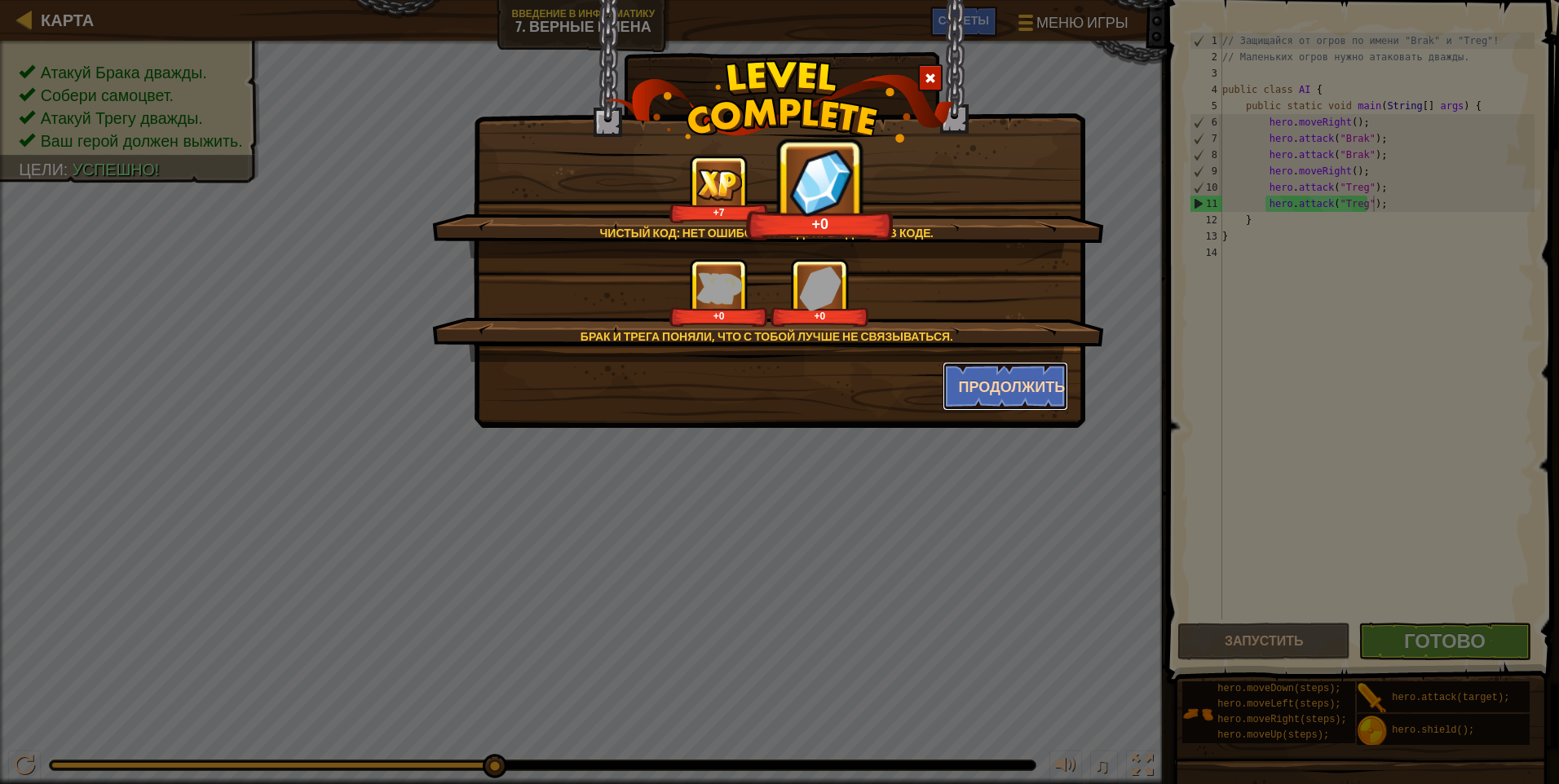
click at [738, 399] on button "Продолжить" at bounding box center [1006, 387] width 127 height 49
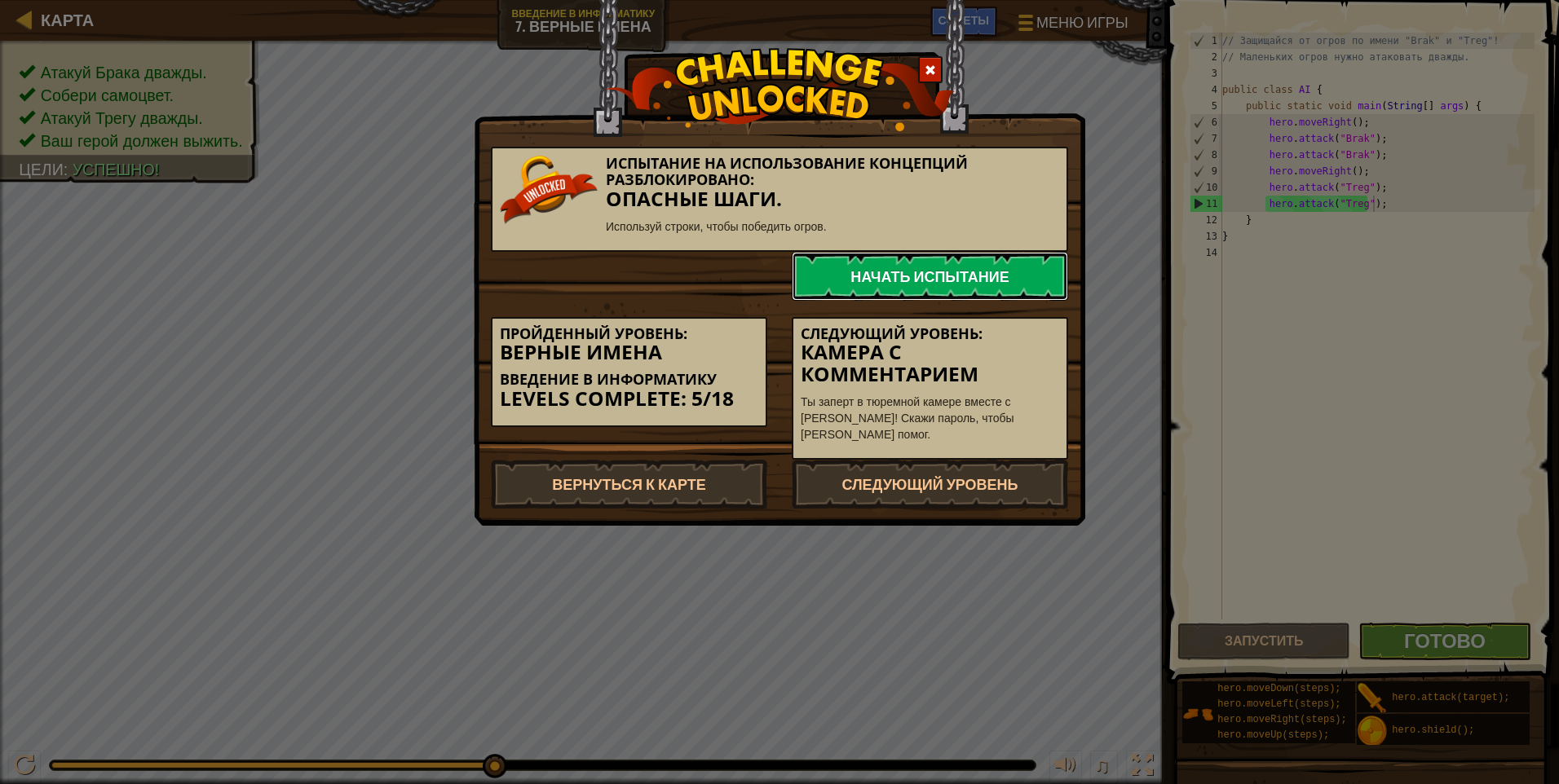
click at [738, 285] on link "Начать испытание" at bounding box center [930, 276] width 276 height 49
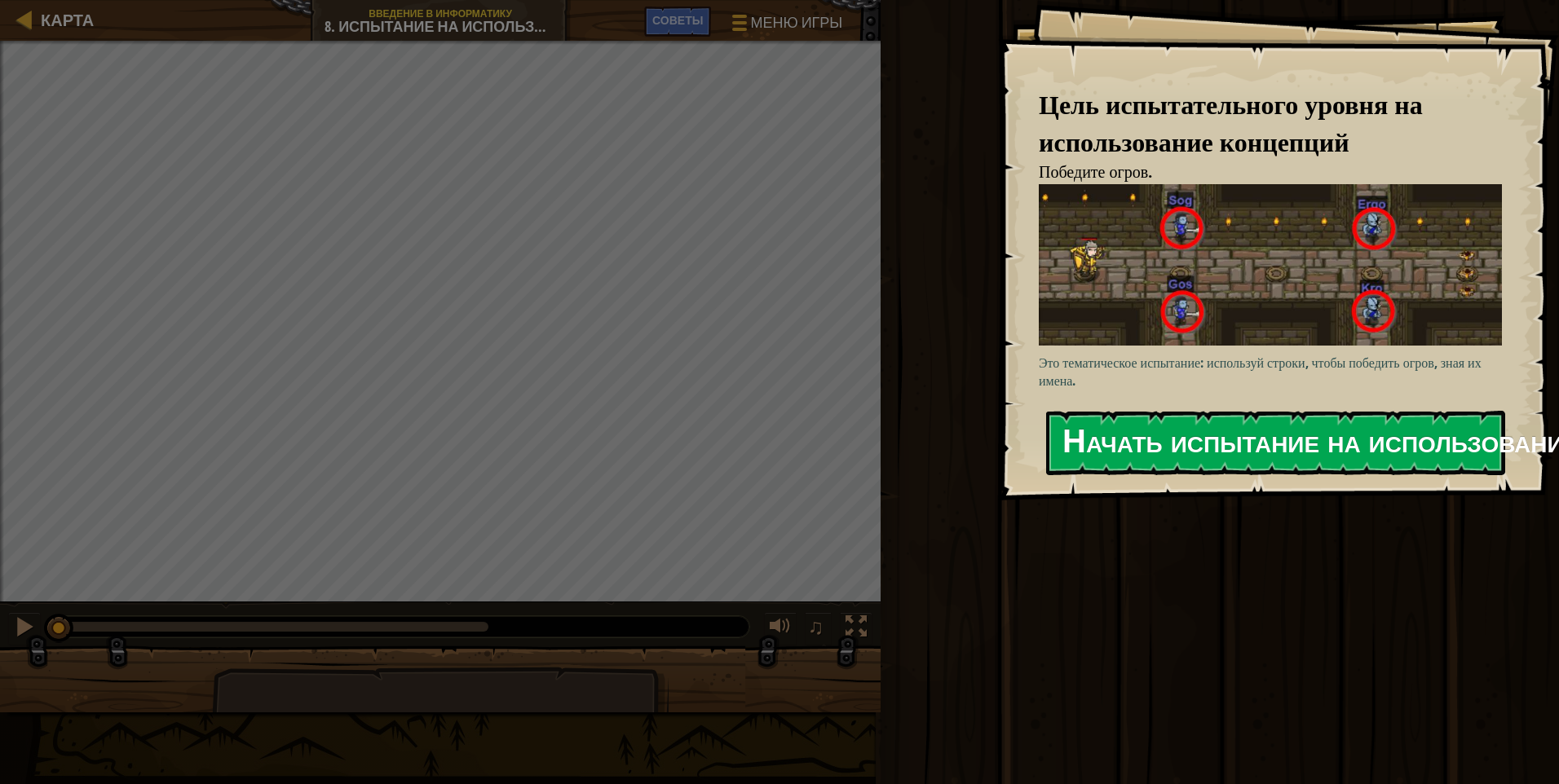
click at [738, 446] on button "Начать испытание на использование концепций" at bounding box center [1275, 442] width 459 height 65
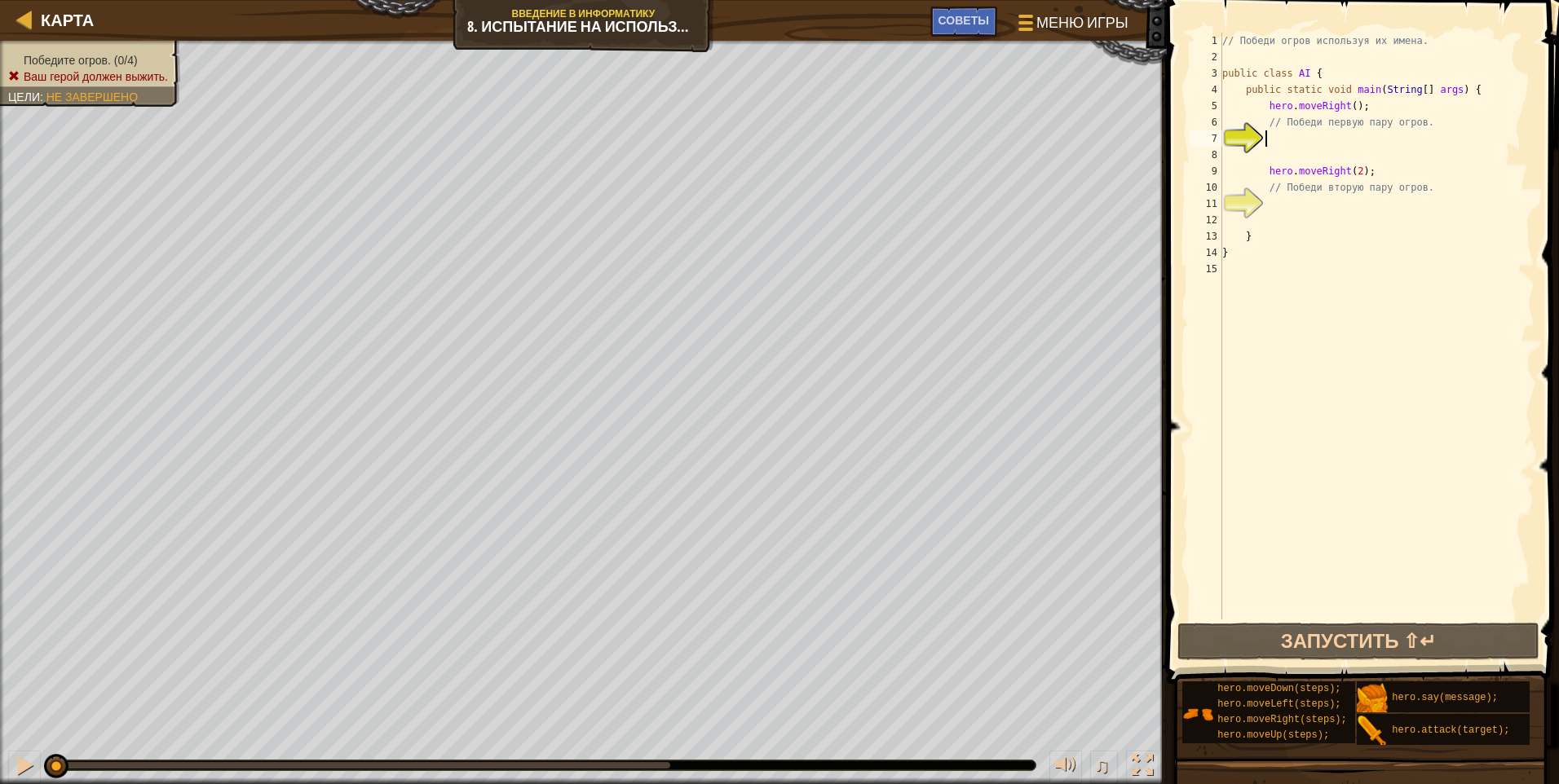
click at [738, 143] on div "// Победи огров используя их имена. public class AI { public static void main (…" at bounding box center [1377, 343] width 316 height 620
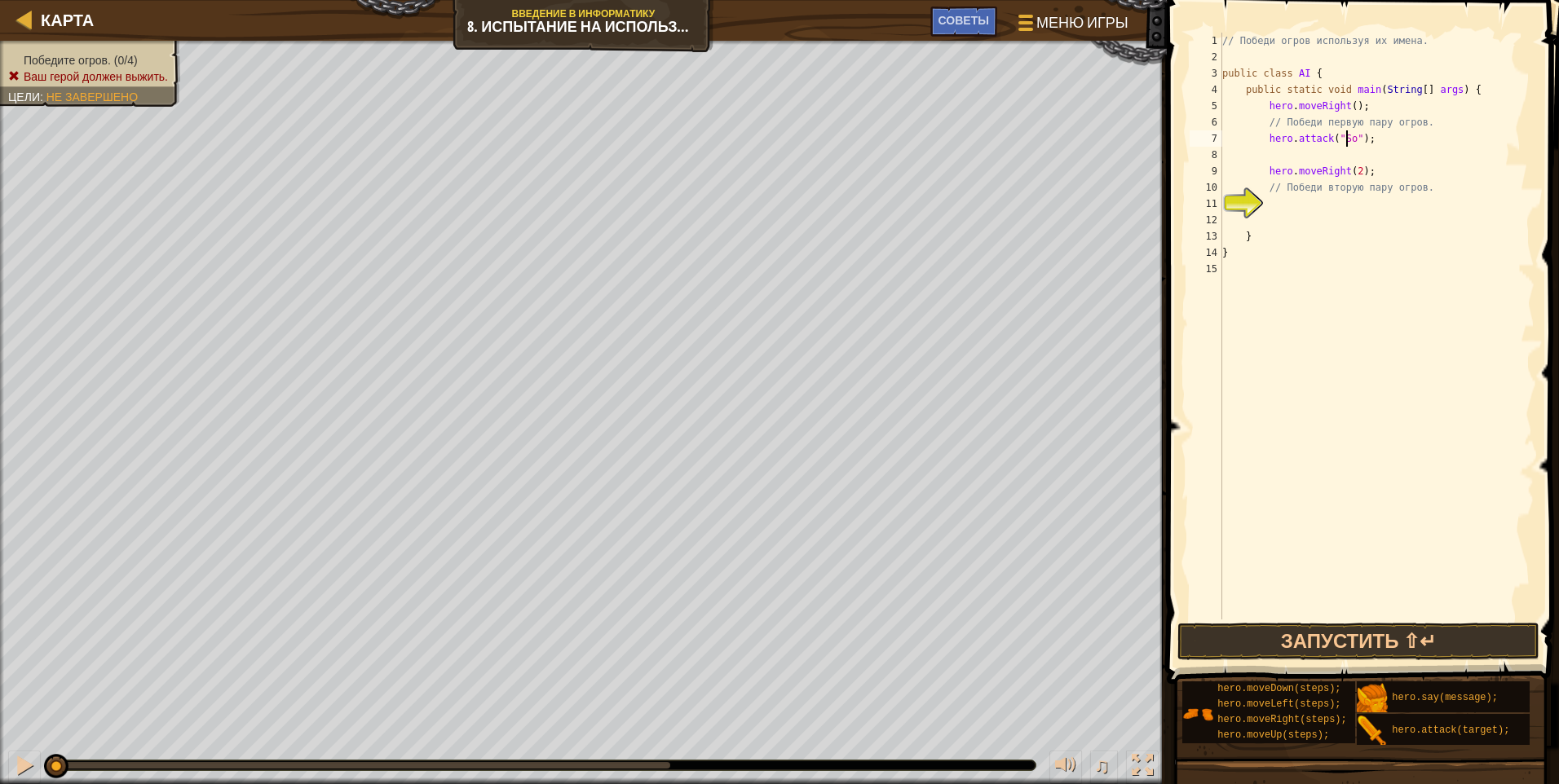
scroll to position [7, 11]
drag, startPoint x: 1377, startPoint y: 140, endPoint x: 1264, endPoint y: 139, distance: 113.0
click at [738, 139] on div "// Победи огров используя их имена. public class AI { public static void main (…" at bounding box center [1377, 343] width 316 height 620
type textarea "hero.attack("Sog");"
click at [738, 136] on div "// Победи огров используя их имена. public class AI { public static void main (…" at bounding box center [1377, 326] width 316 height 587
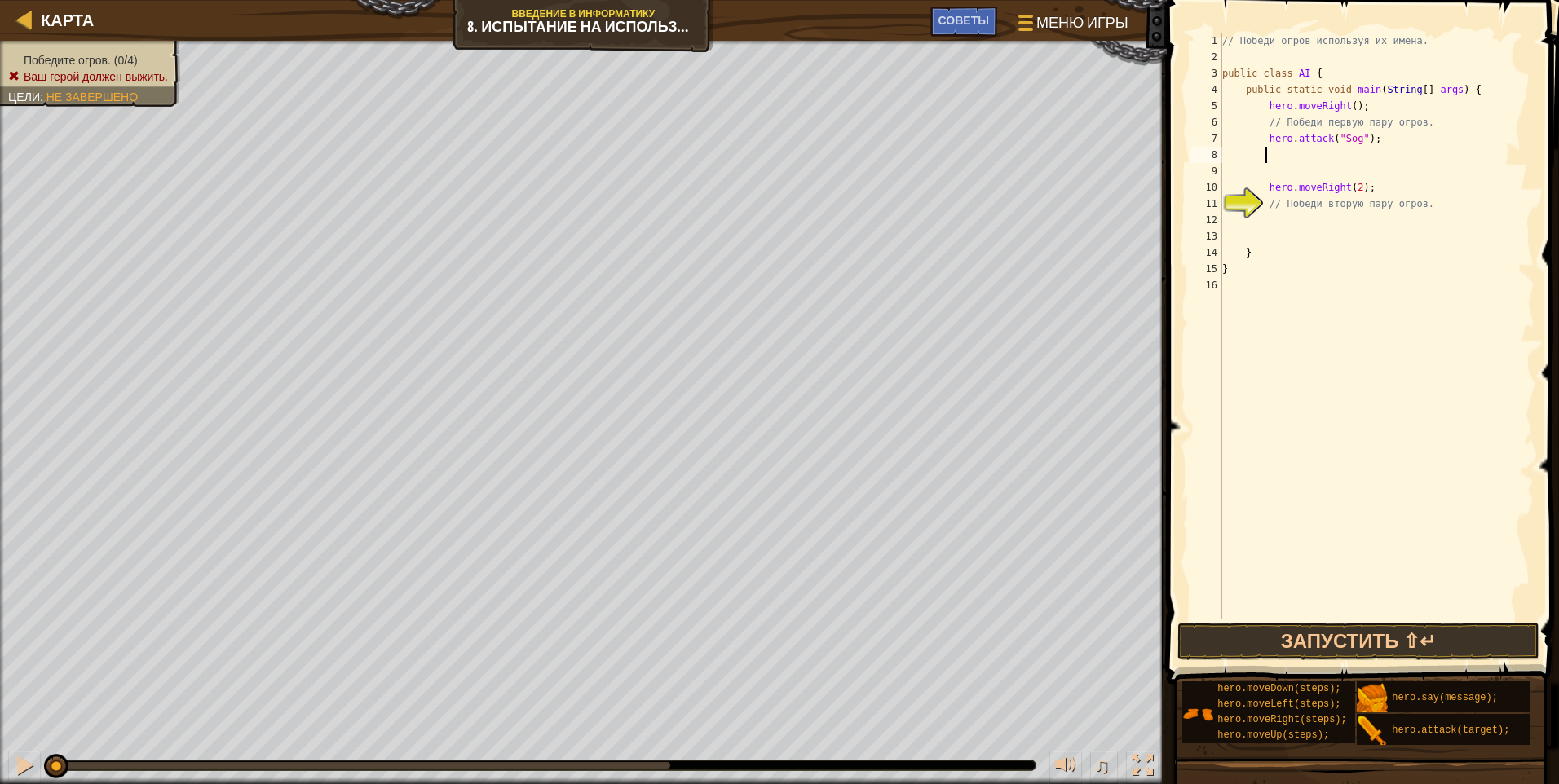
scroll to position [7, 2]
paste textarea "hero.attack("Sog");"
type textarea "hero.attack("Sog");"
paste textarea "hero.attack("Sog");"
type textarea "hero.attack("Sog");"
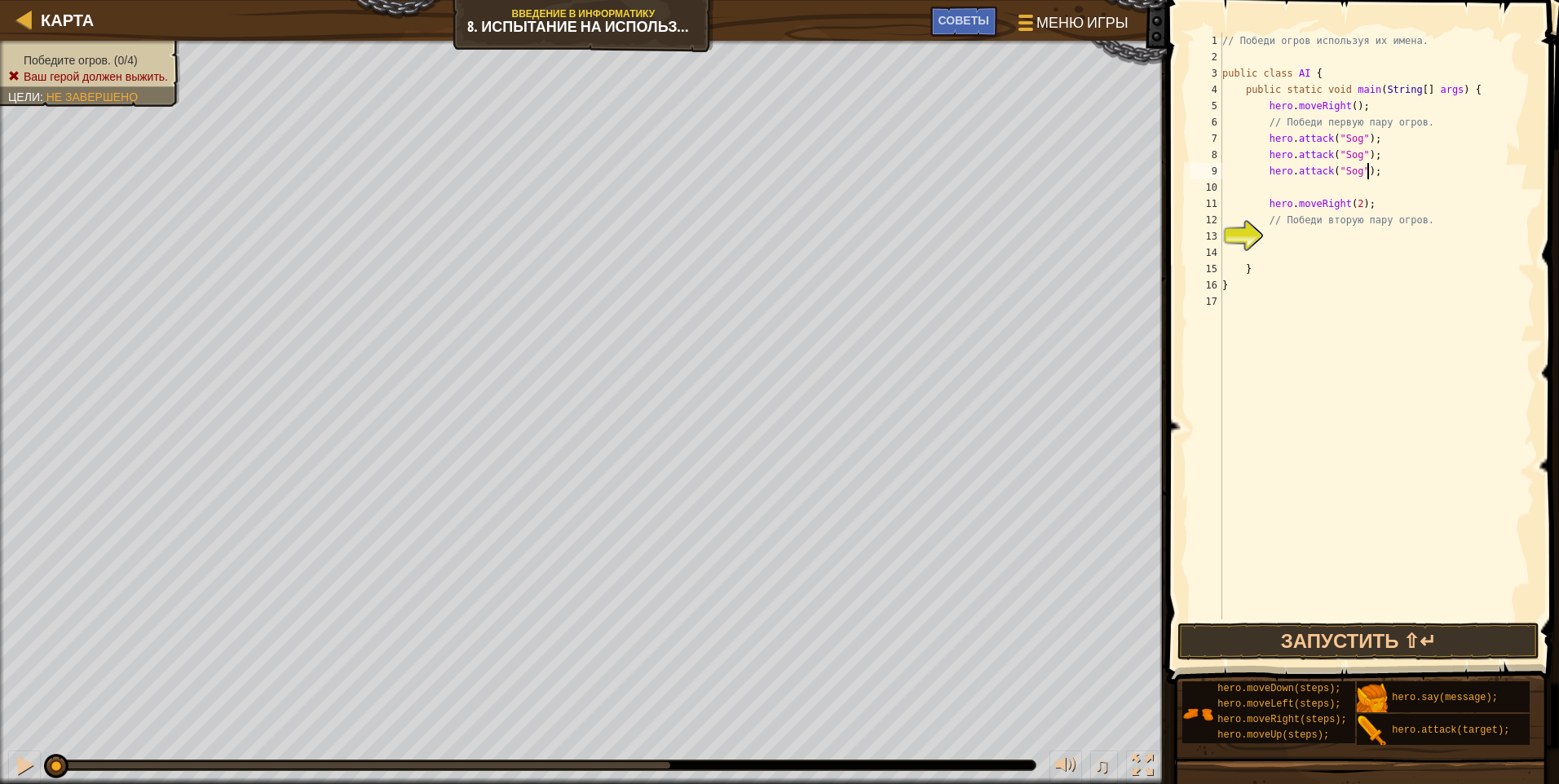
paste textarea "hero.attack("Sog");"
click at [738, 178] on div "// Победи огров используя их имена. public class AI { public static void main (…" at bounding box center [1377, 343] width 316 height 620
type textarea "hero.attack("Gos");"
click at [738, 638] on button "Запустить ⇧↵" at bounding box center [1359, 642] width 362 height 38
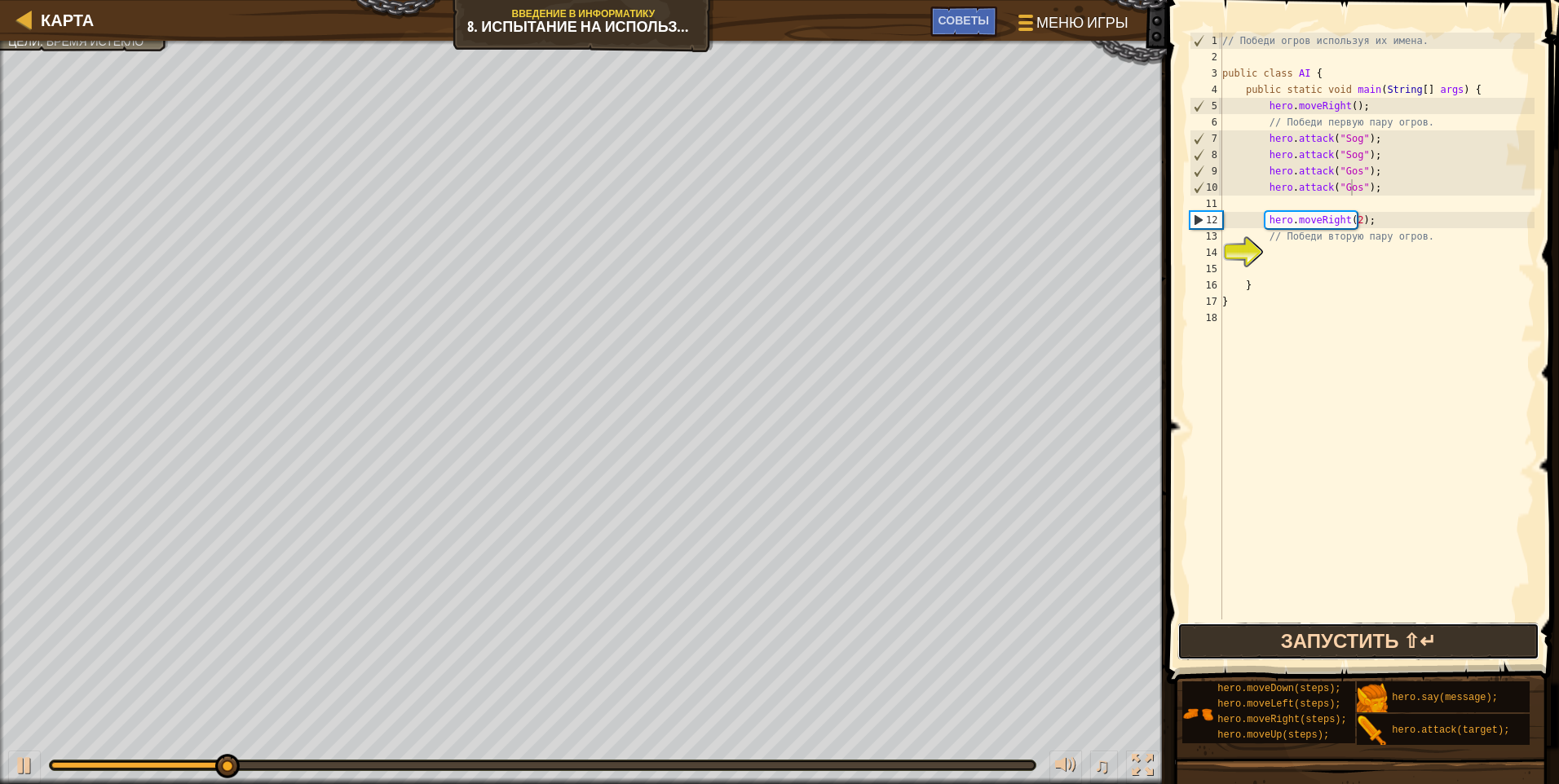
click at [738, 642] on button "Запустить ⇧↵" at bounding box center [1359, 642] width 362 height 38
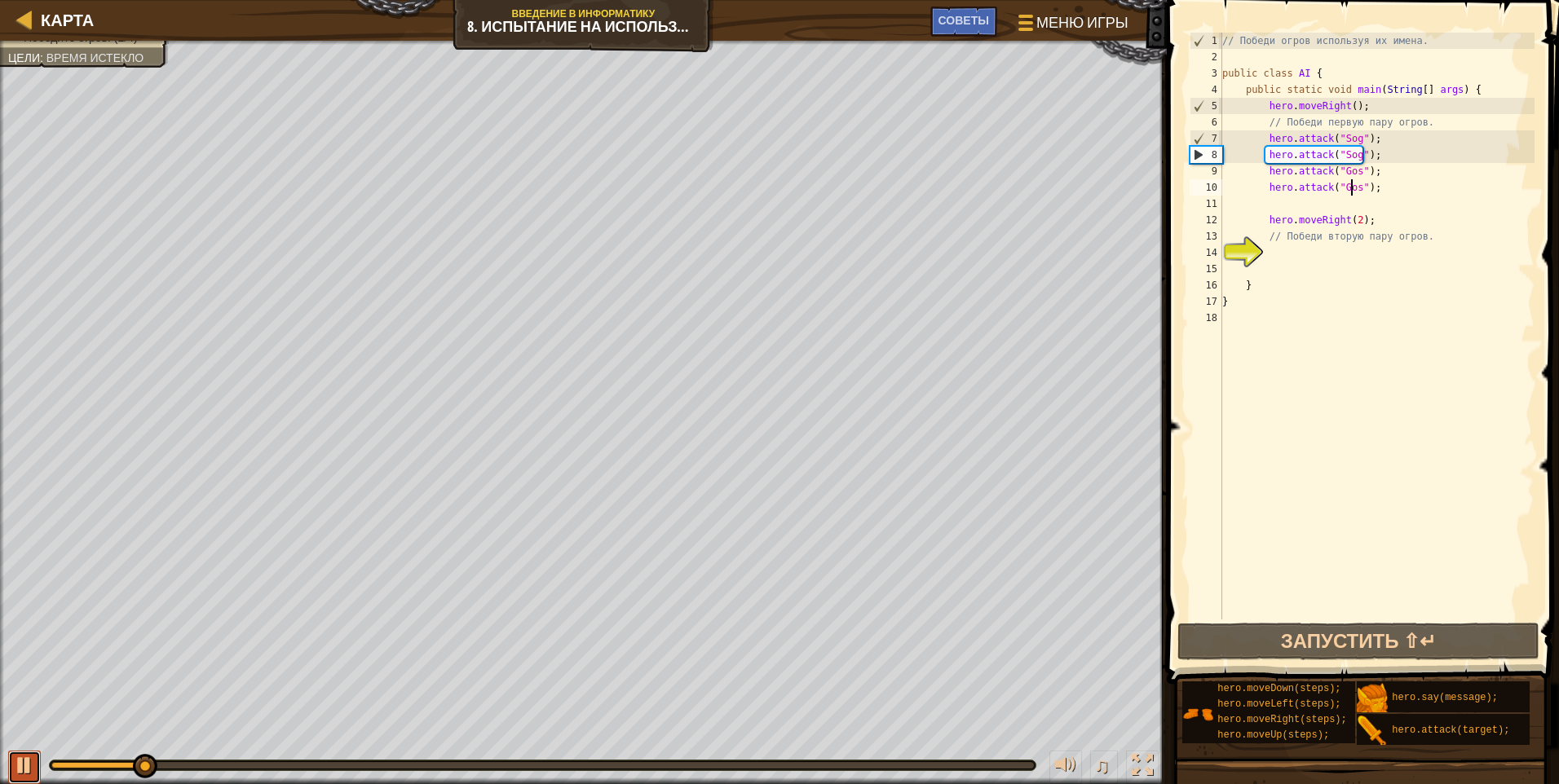
click at [28, 755] on div at bounding box center [25, 765] width 21 height 21
click at [738, 259] on div "// Победи огров используя их имена. public class AI { public static void main (…" at bounding box center [1377, 343] width 316 height 620
drag, startPoint x: 1382, startPoint y: 143, endPoint x: 1263, endPoint y: 141, distance: 119.0
click at [738, 141] on div "// Победи огров используя их имена. public class AI { public static void main (…" at bounding box center [1377, 343] width 316 height 620
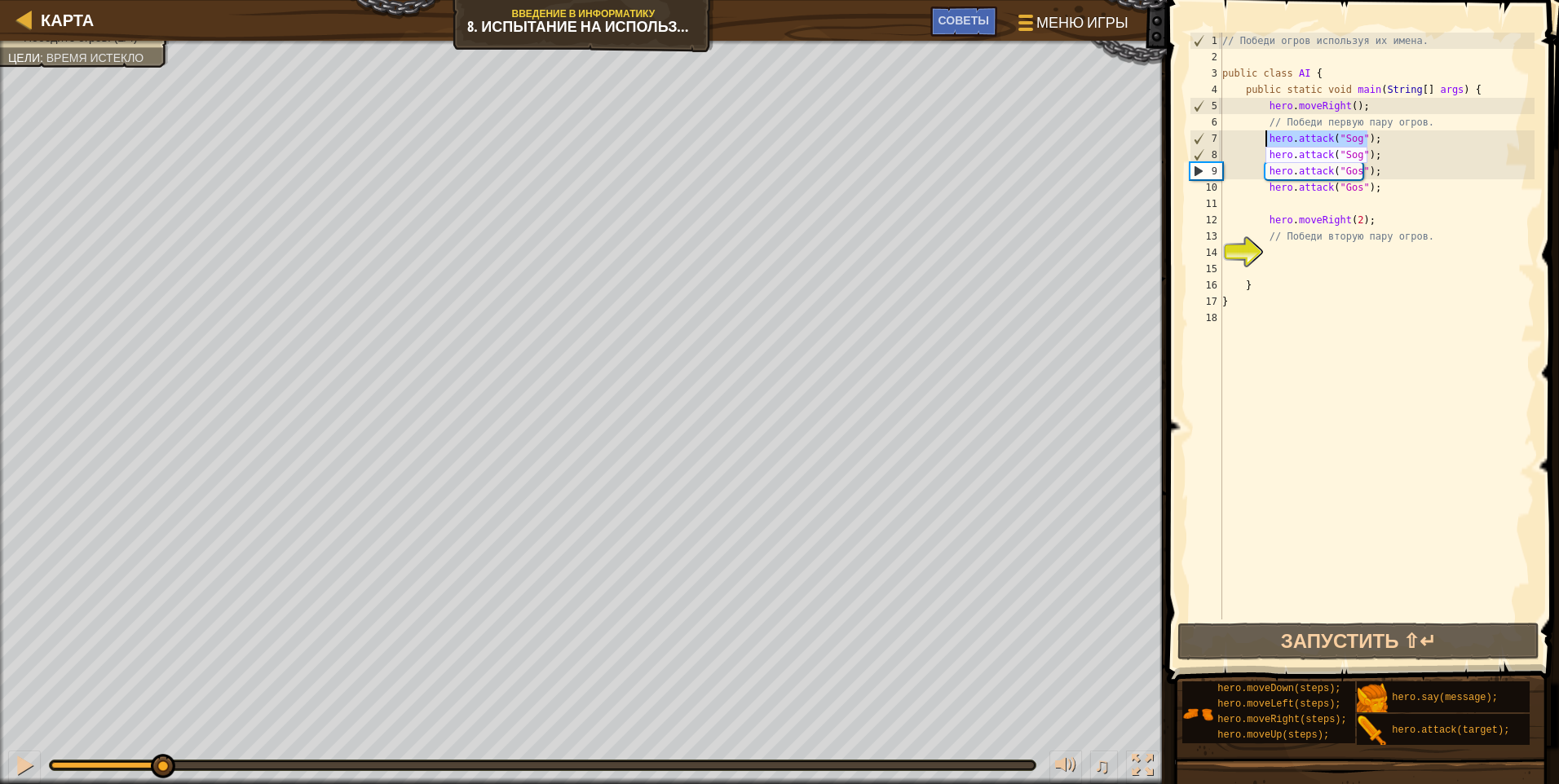
type textarea "hero.attack("Sog");"
click at [738, 260] on div "// Победи огров используя их имена. public class AI { public static void main (…" at bounding box center [1377, 343] width 316 height 620
paste textarea "hero.attack("Sog");"
type textarea "hero.attack("Sog");"
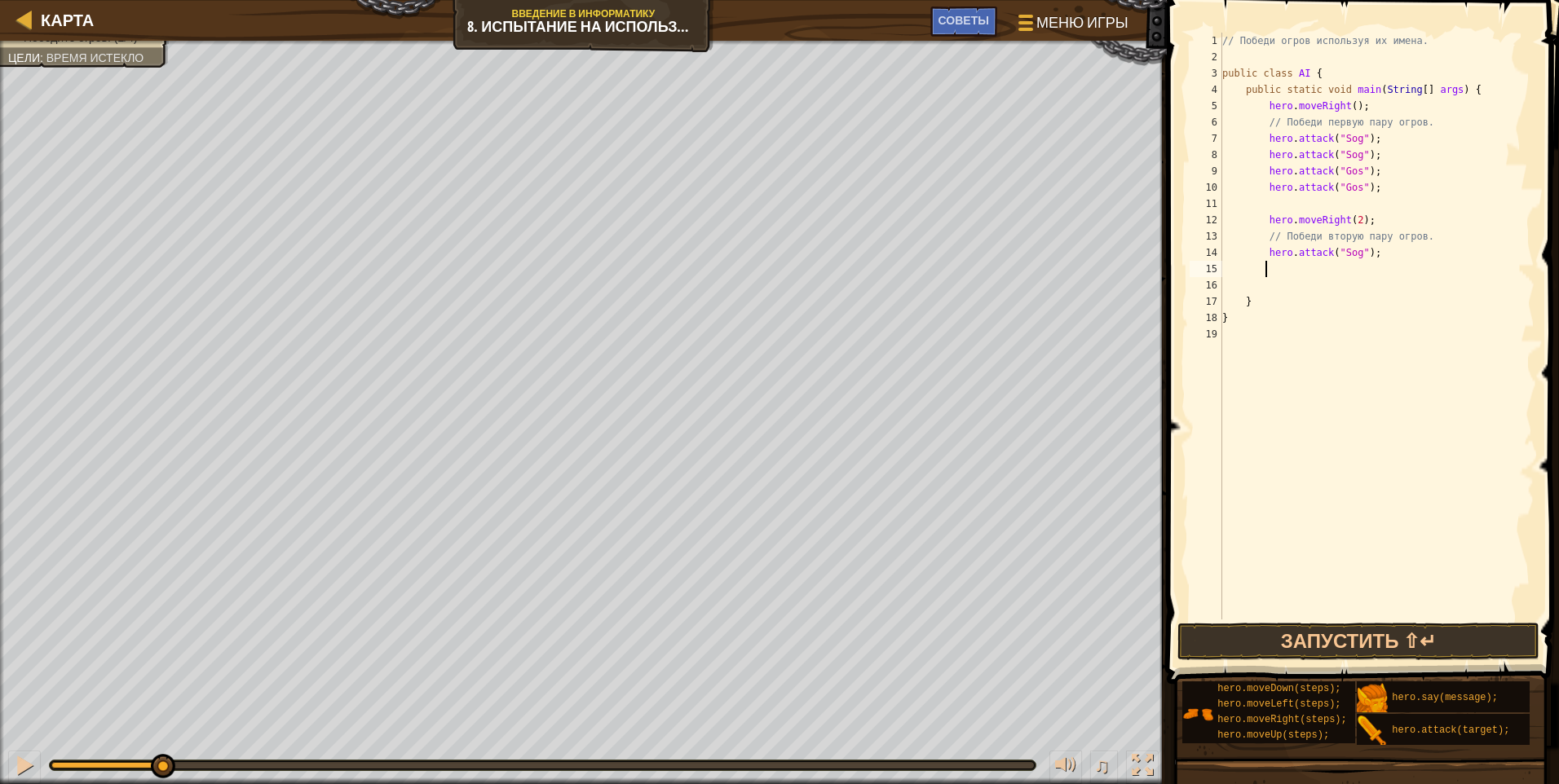
paste textarea "hero.attack("Sog");"
type textarea "hero.attack("Sog");"
paste textarea "hero.attack("Sog");"
type textarea "hero.attack("Sog");"
paste textarea "hero.attack("Sog");"
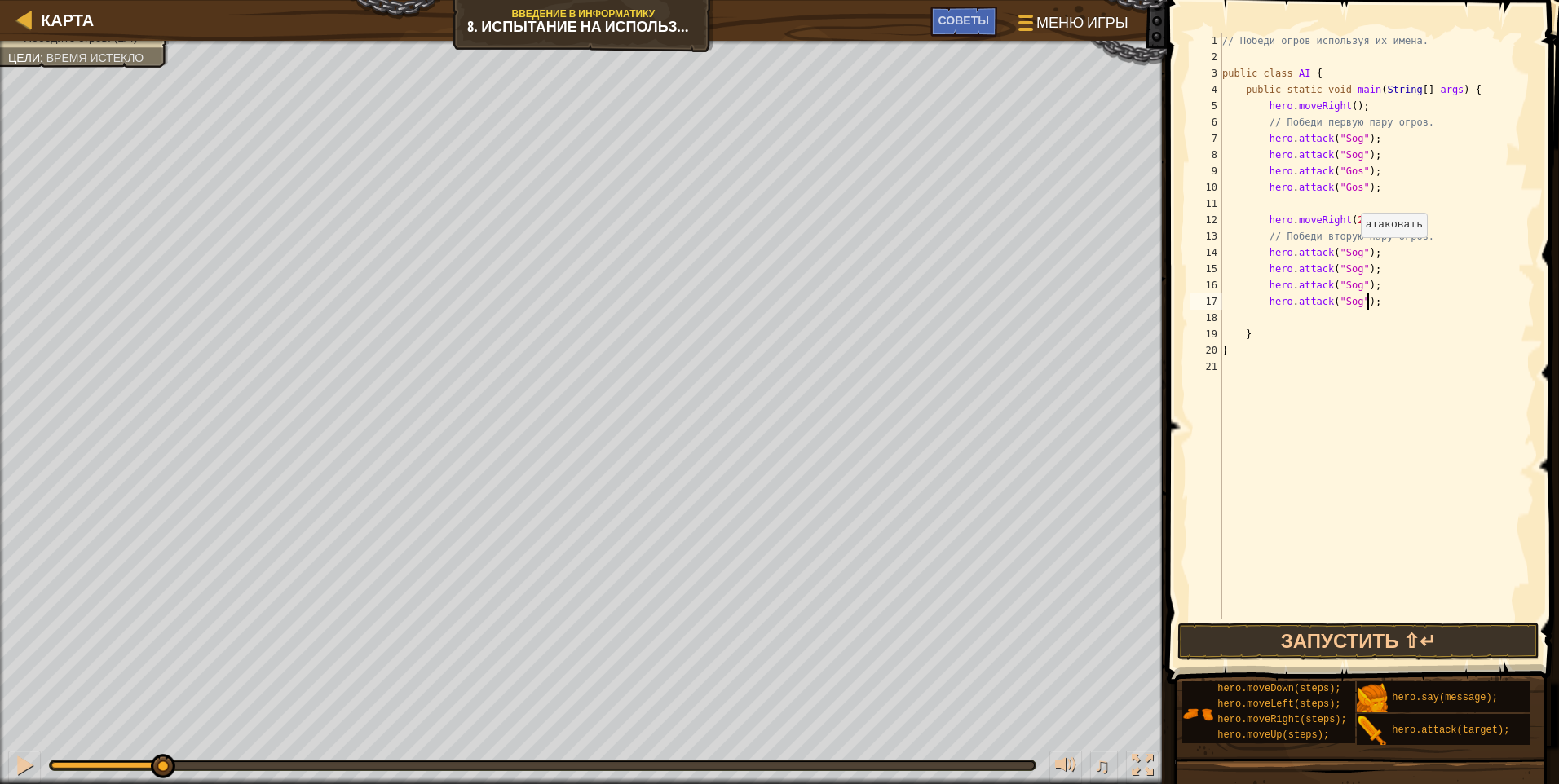
click at [738, 253] on div "// Победи огров используя их имена. public class AI { public static void main (…" at bounding box center [1377, 343] width 316 height 620
type textarea "hero.attack("Kro");"
click at [738, 656] on button "Запустить ⇧↵" at bounding box center [1359, 642] width 362 height 38
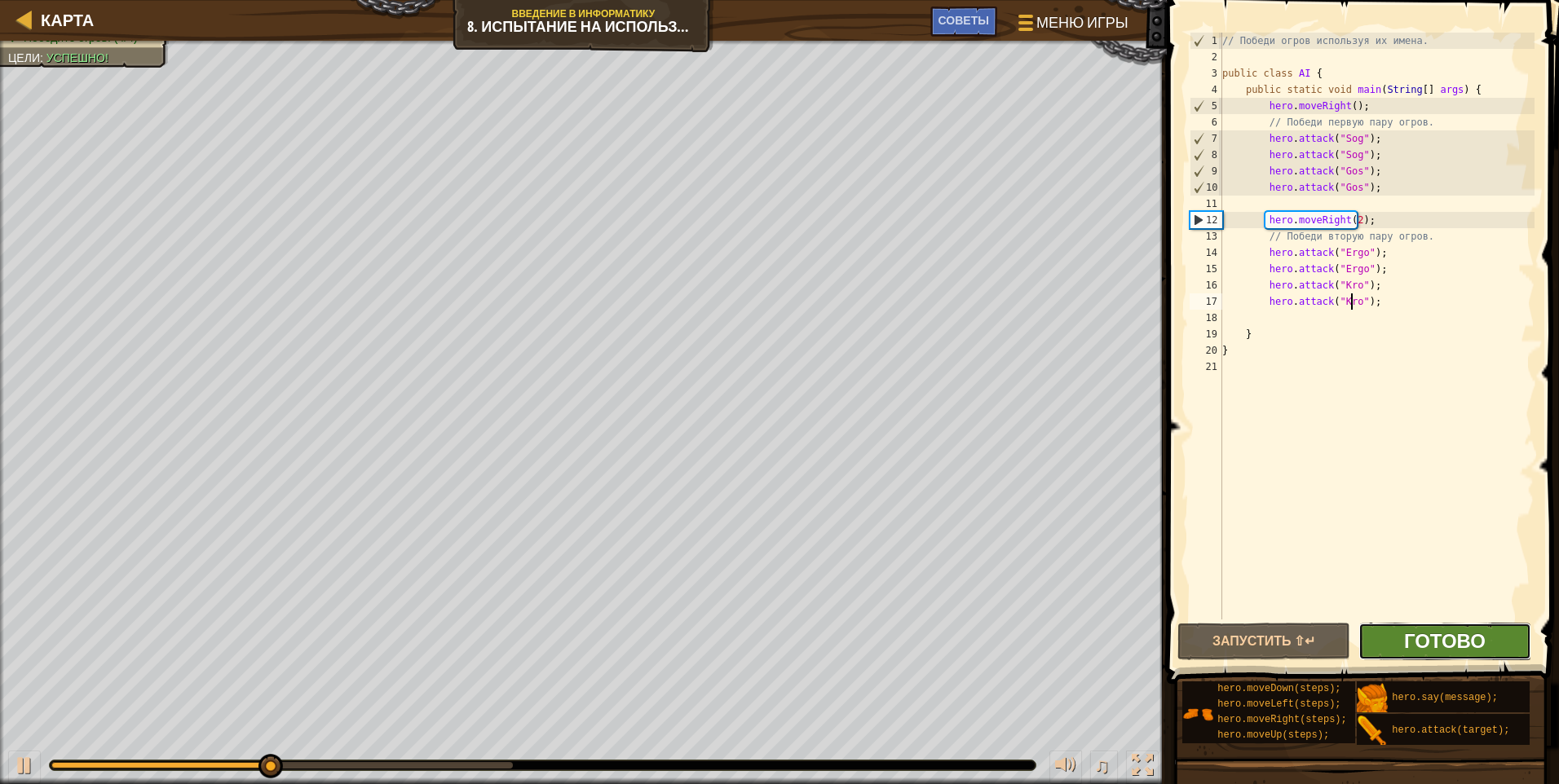
click at [738, 638] on span "Готово" at bounding box center [1445, 641] width 82 height 26
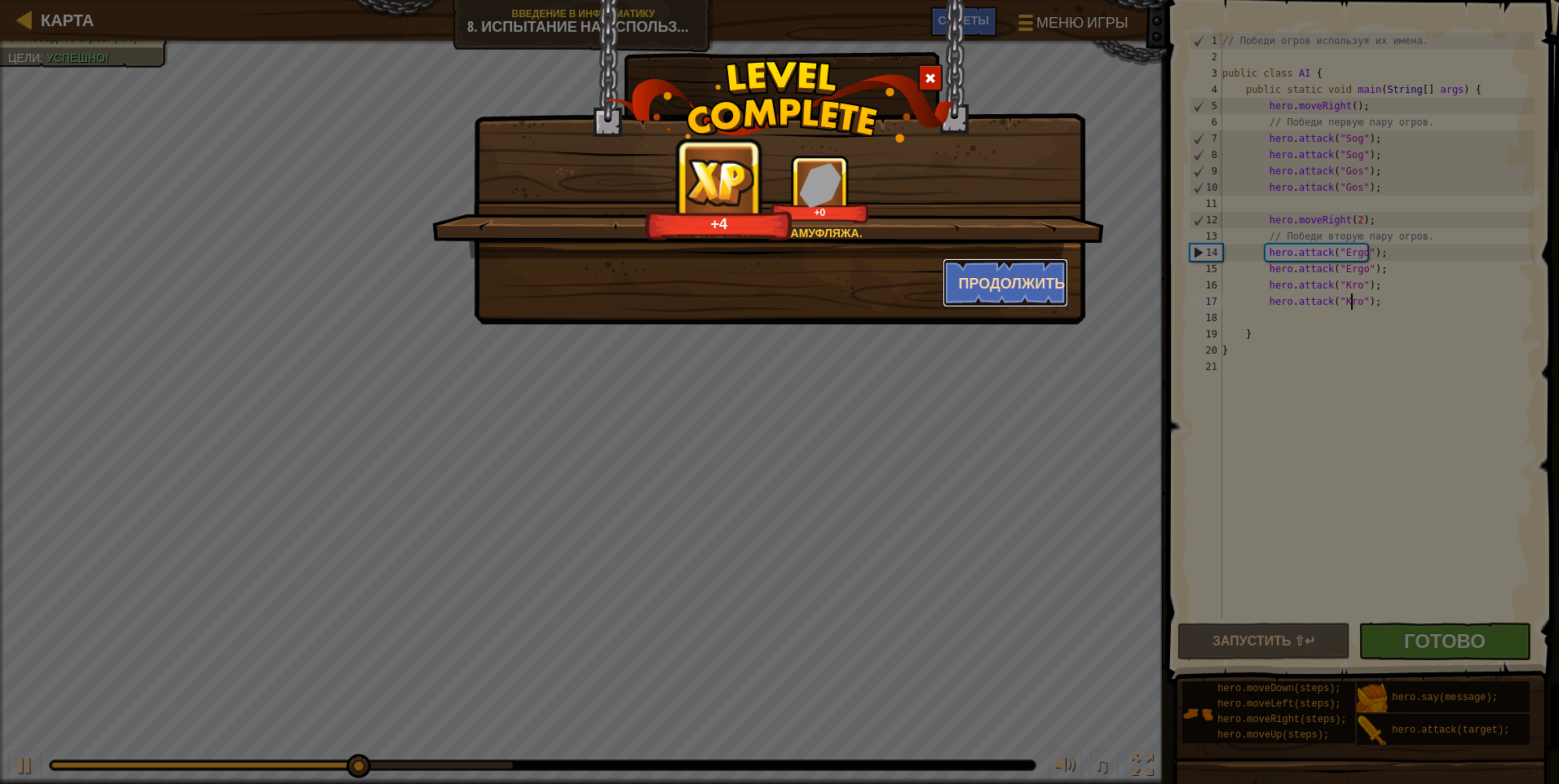
click at [738, 287] on button "Продолжить" at bounding box center [1006, 283] width 127 height 49
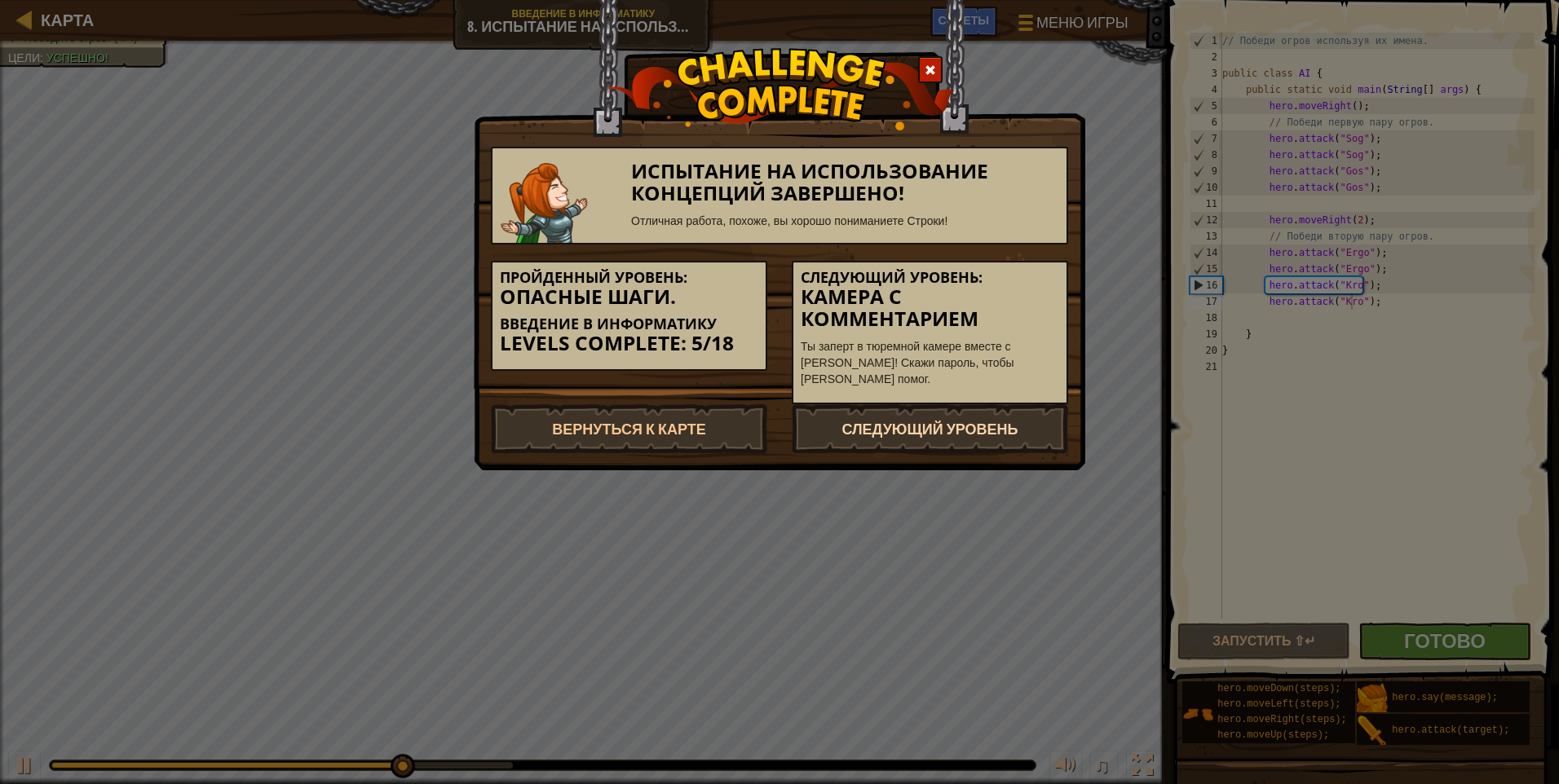
click at [738, 428] on link "Следующий уровень" at bounding box center [930, 429] width 276 height 49
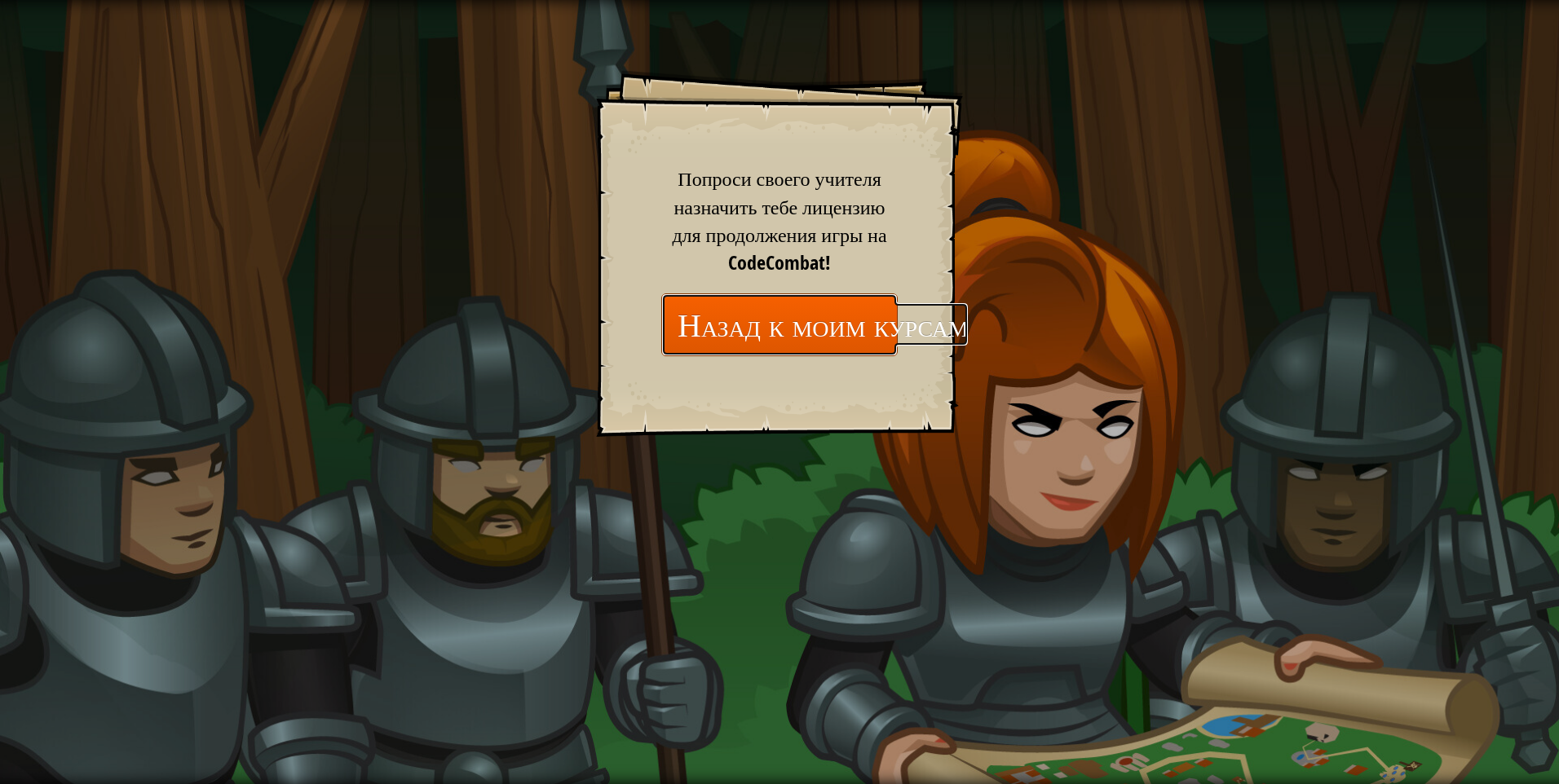
click at [738, 332] on link "Назад к моим курсам" at bounding box center [780, 325] width 236 height 63
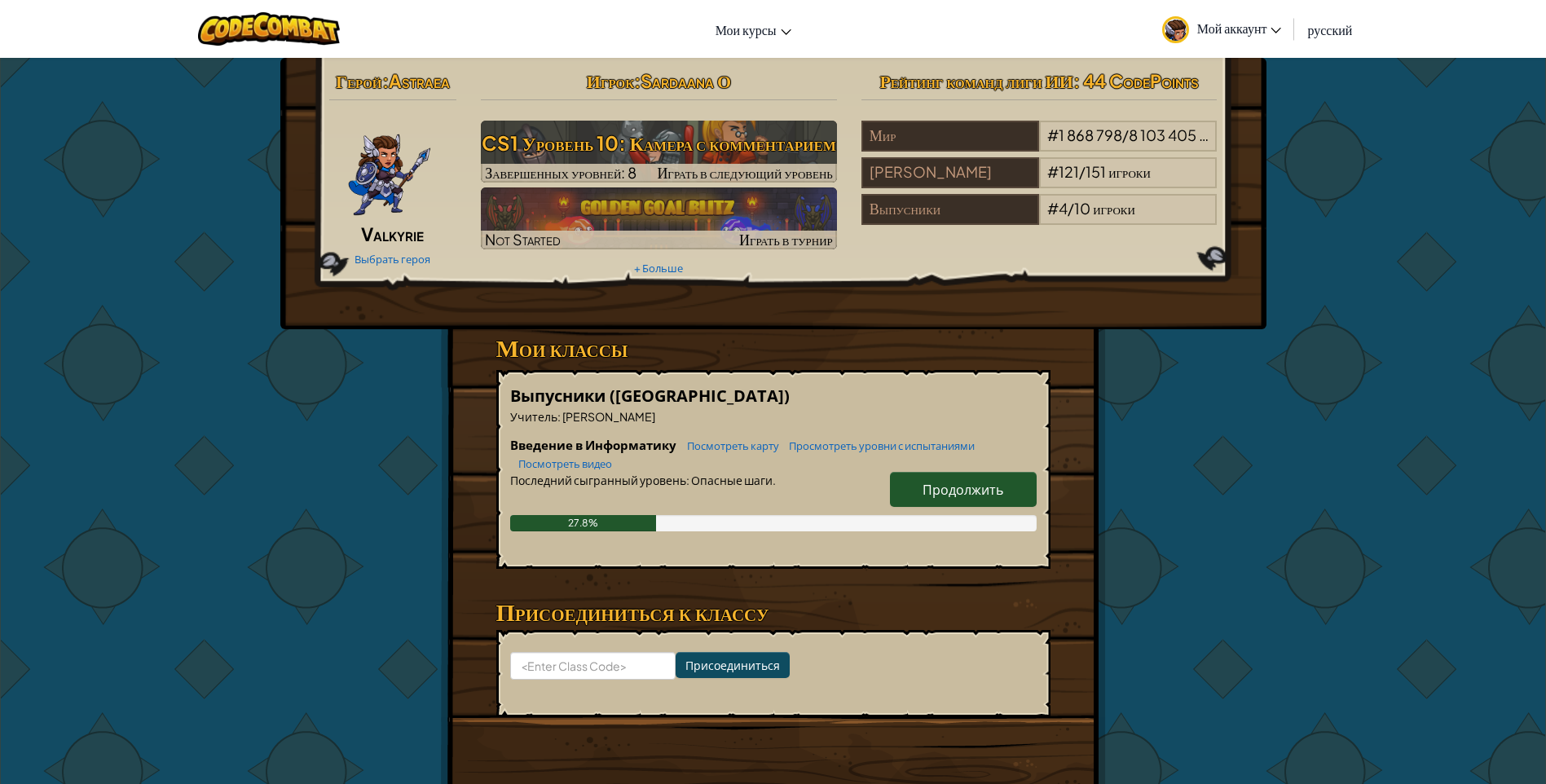
click at [737, 485] on span "Продолжить" at bounding box center [963, 489] width 81 height 17
select select "ru"
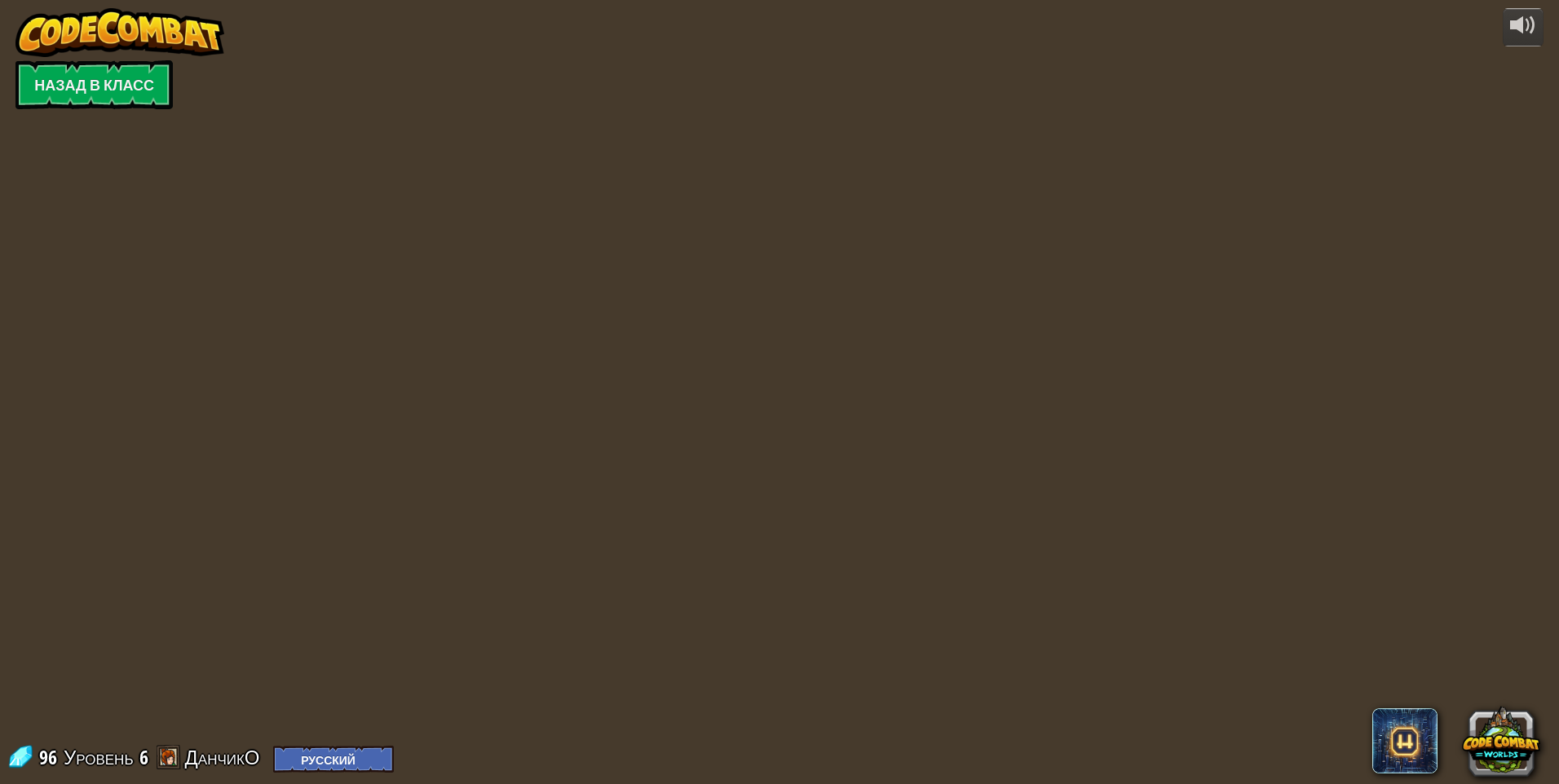
select select "ru"
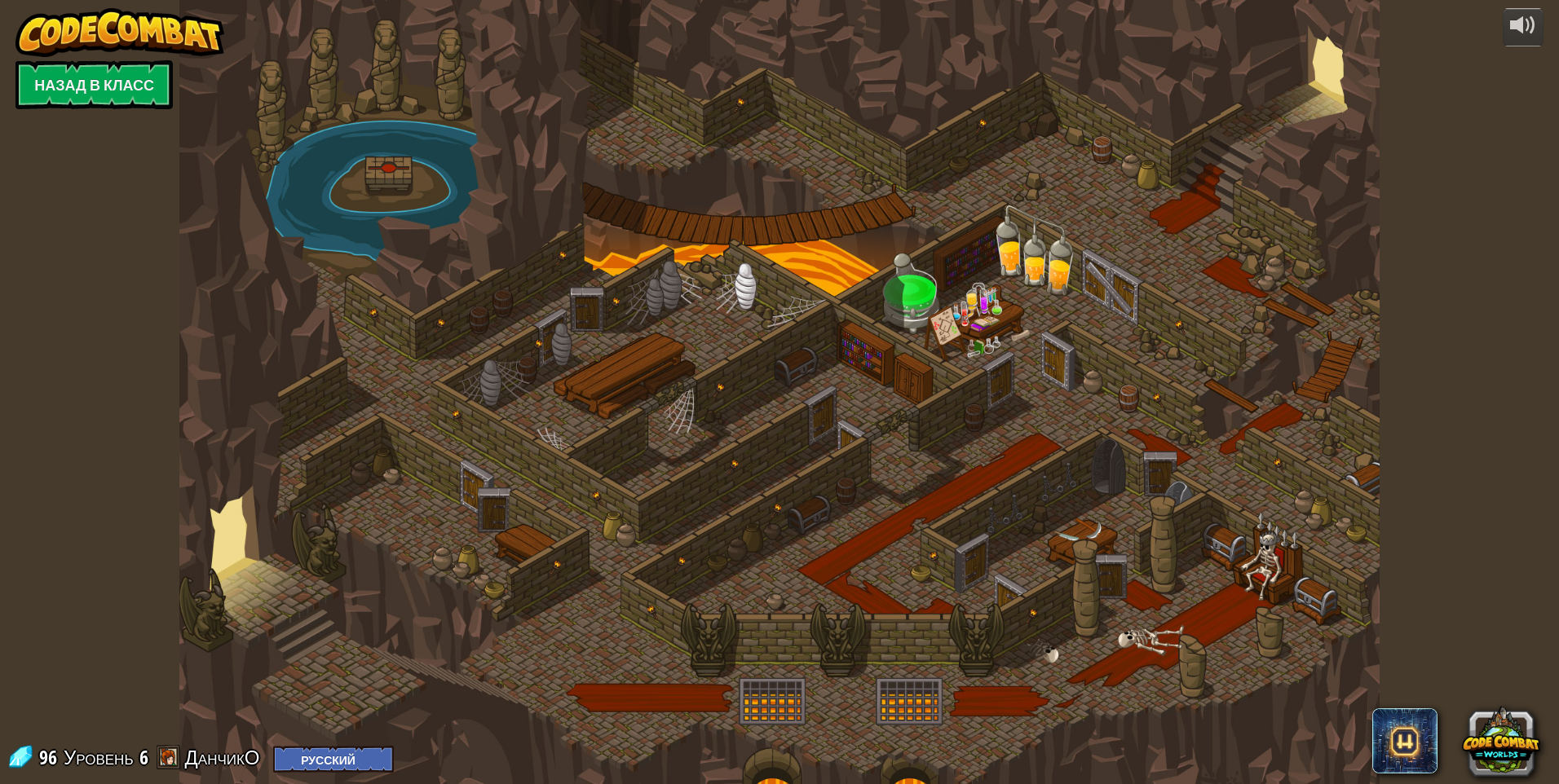
select select "ru"
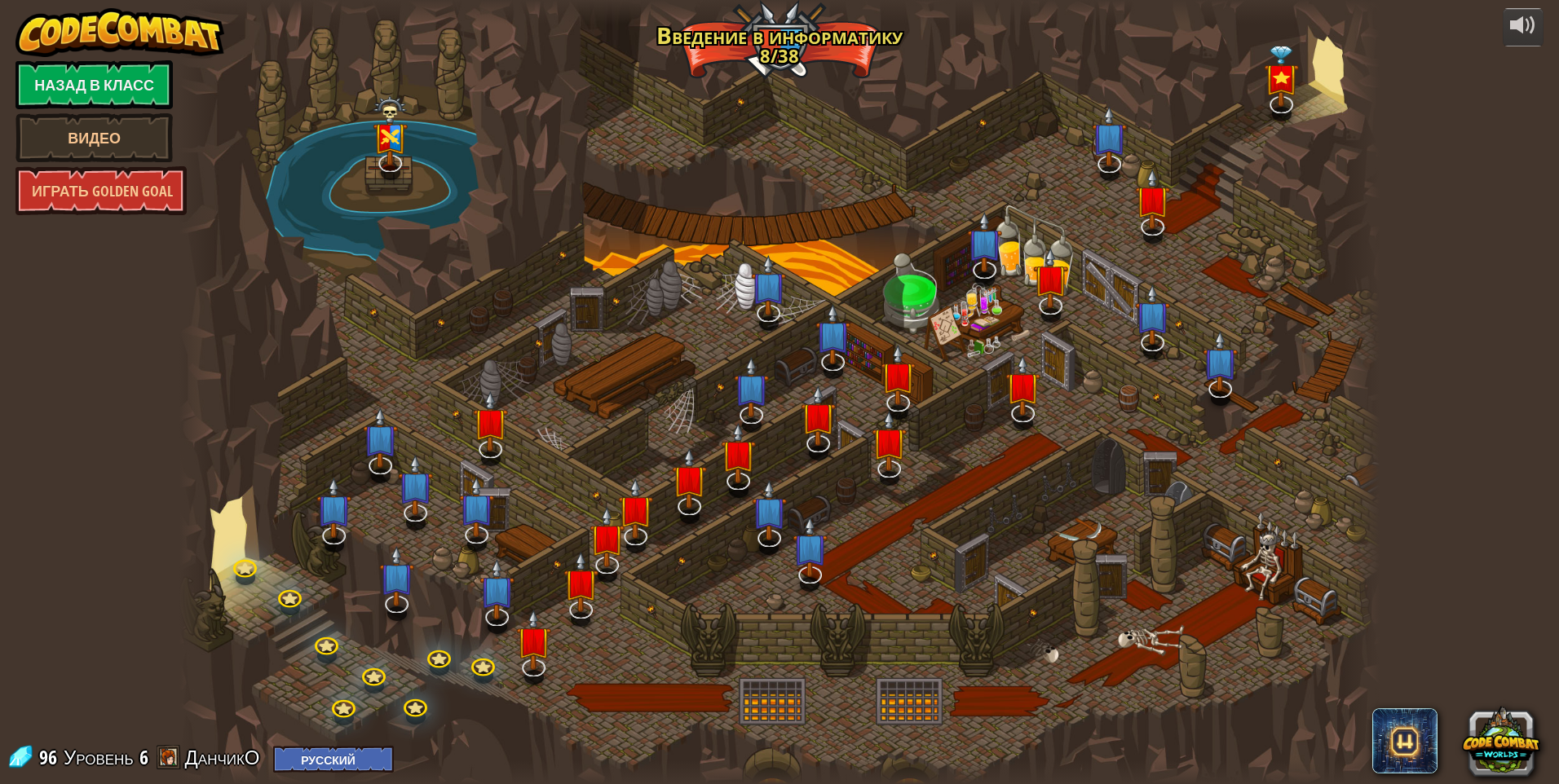
select select "ru"
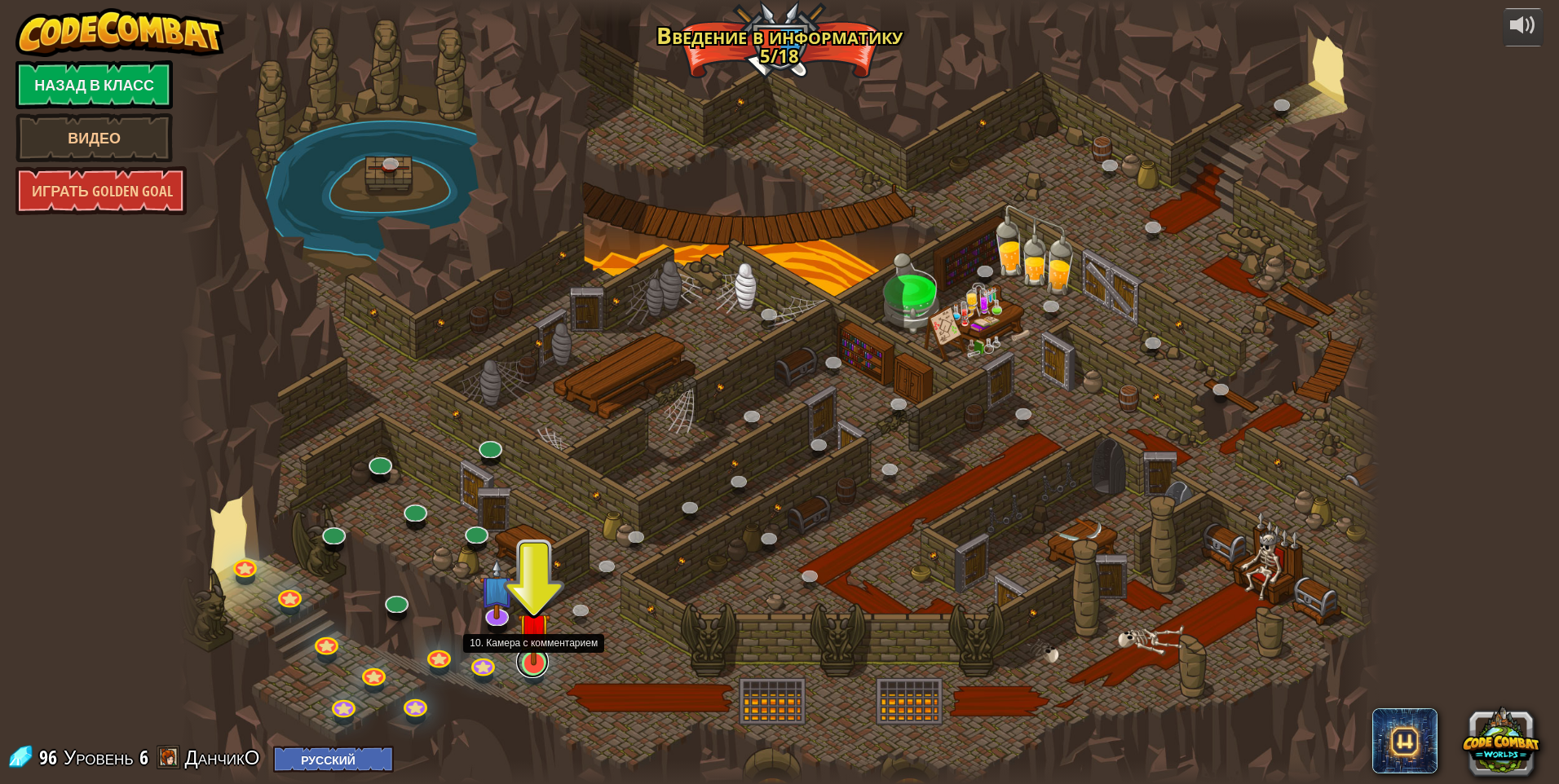
click at [532, 665] on link at bounding box center [532, 662] width 33 height 33
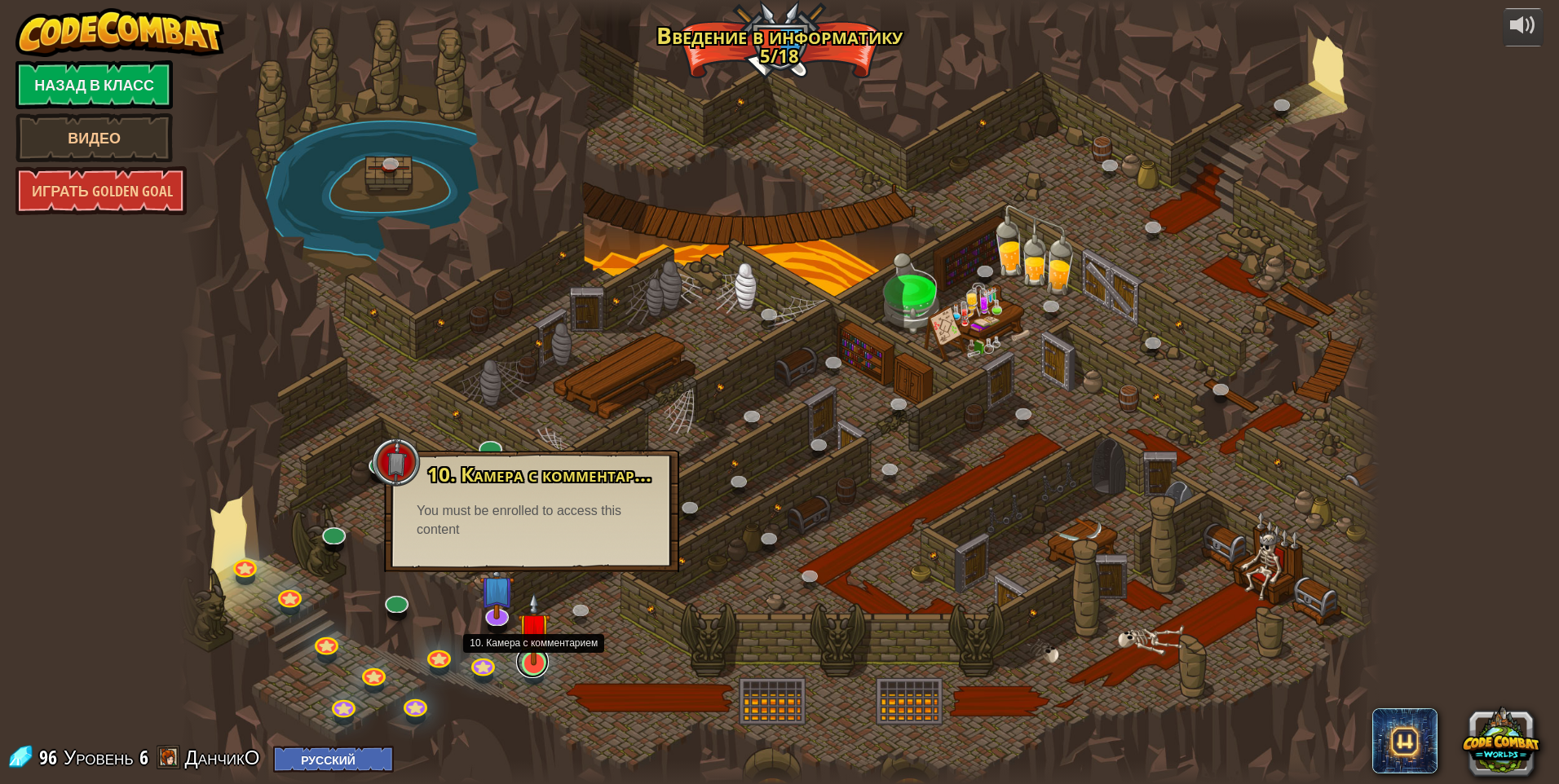
click at [530, 672] on link at bounding box center [532, 662] width 33 height 33
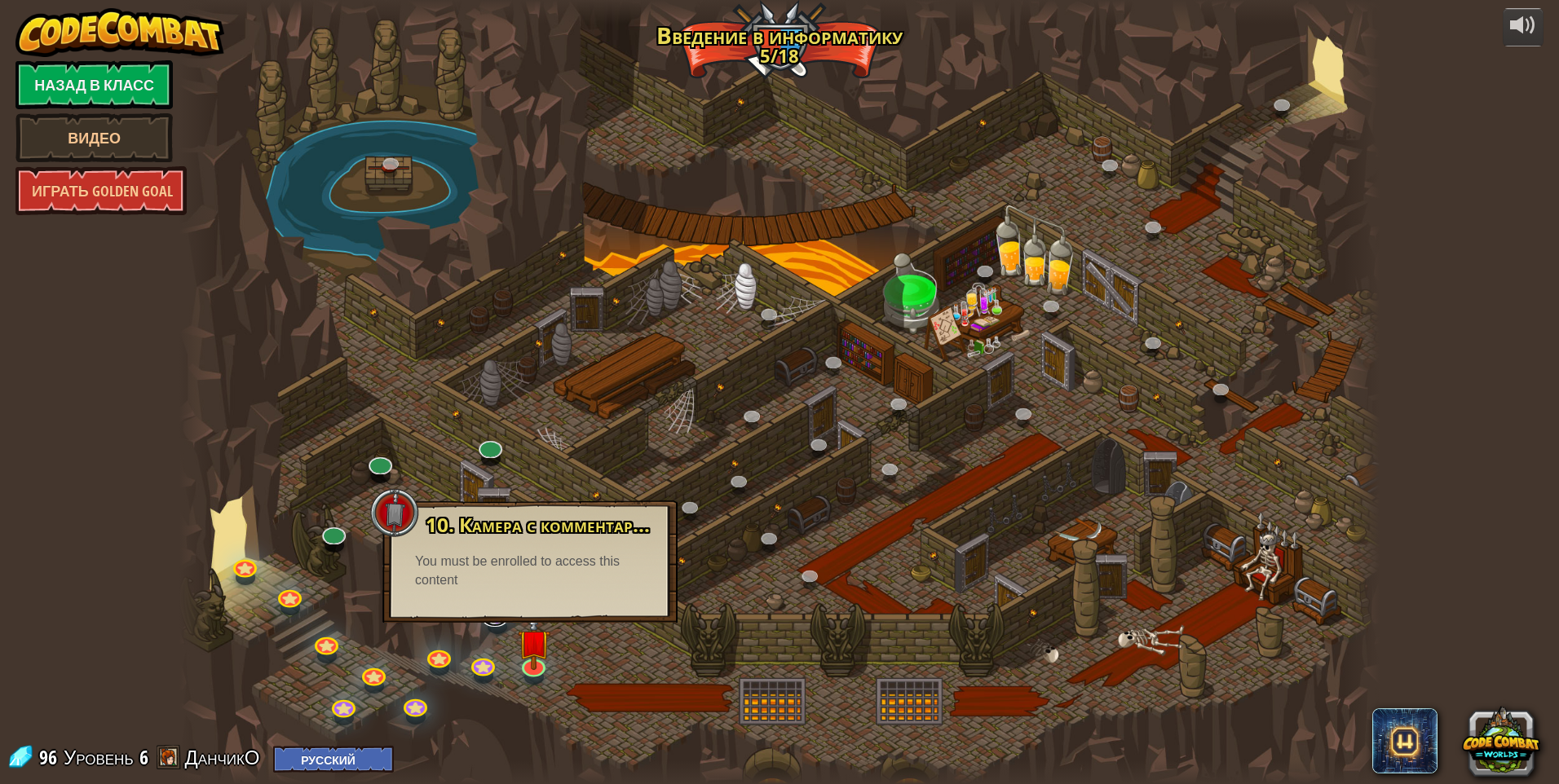
click at [495, 627] on link at bounding box center [495, 611] width 33 height 33
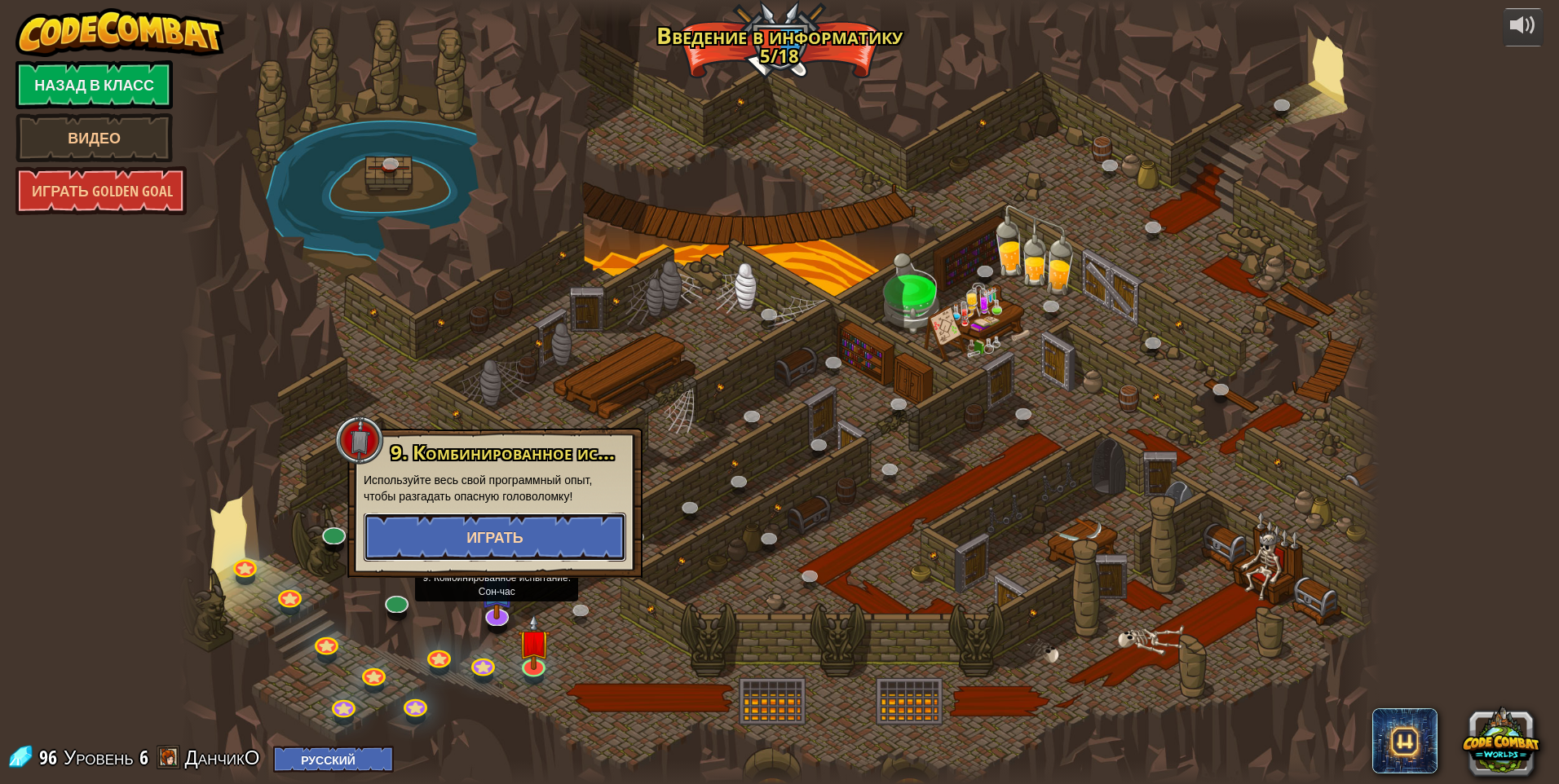
click at [511, 527] on span "Играть" at bounding box center [495, 537] width 57 height 20
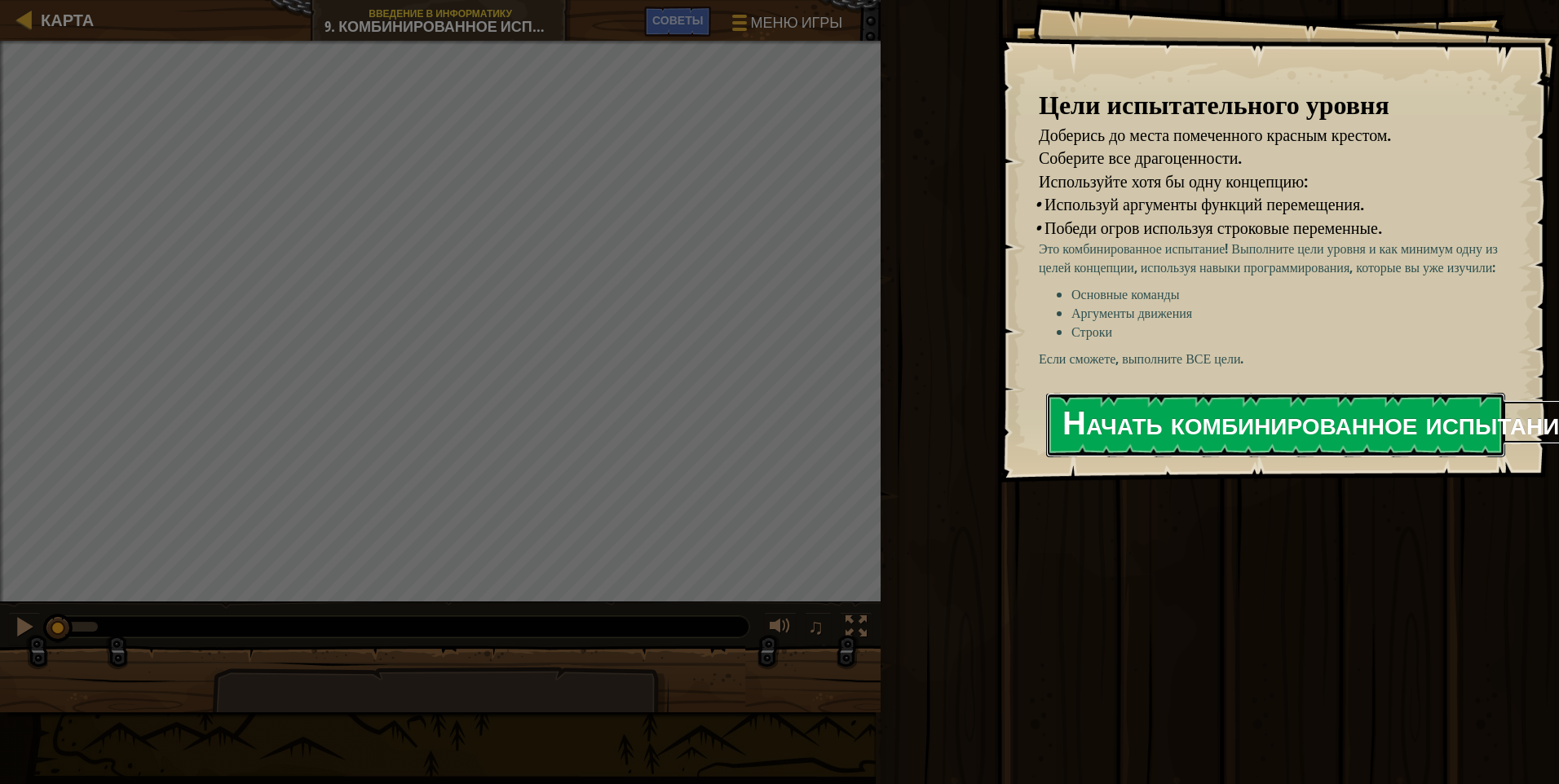
click at [738, 457] on button "Начать комбинированное испытание" at bounding box center [1275, 425] width 459 height 65
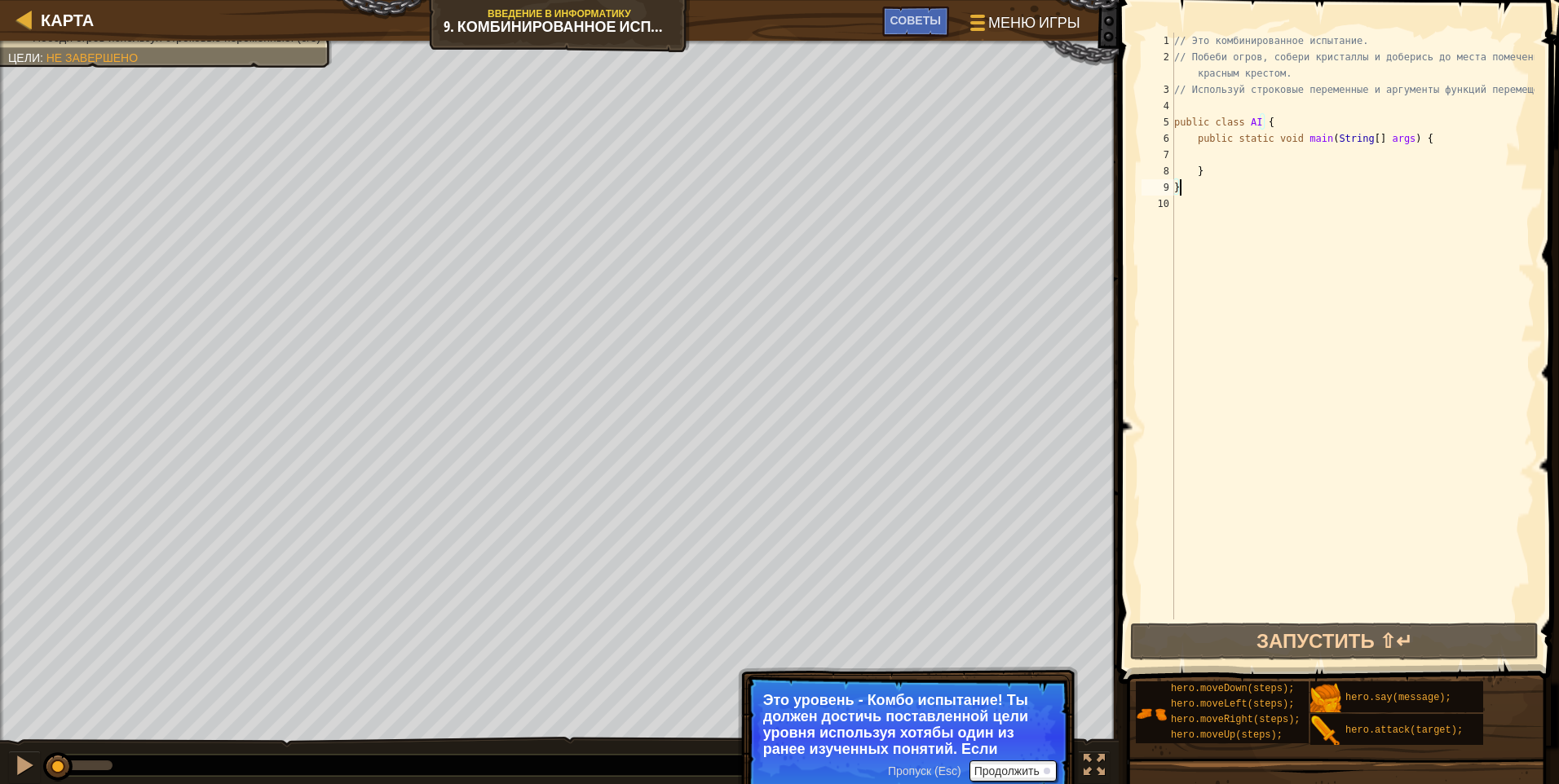
click at [738, 159] on div "// Это комбинированное испытание. // Побеби огров, собери кристаллы и доберись …" at bounding box center [1353, 343] width 364 height 620
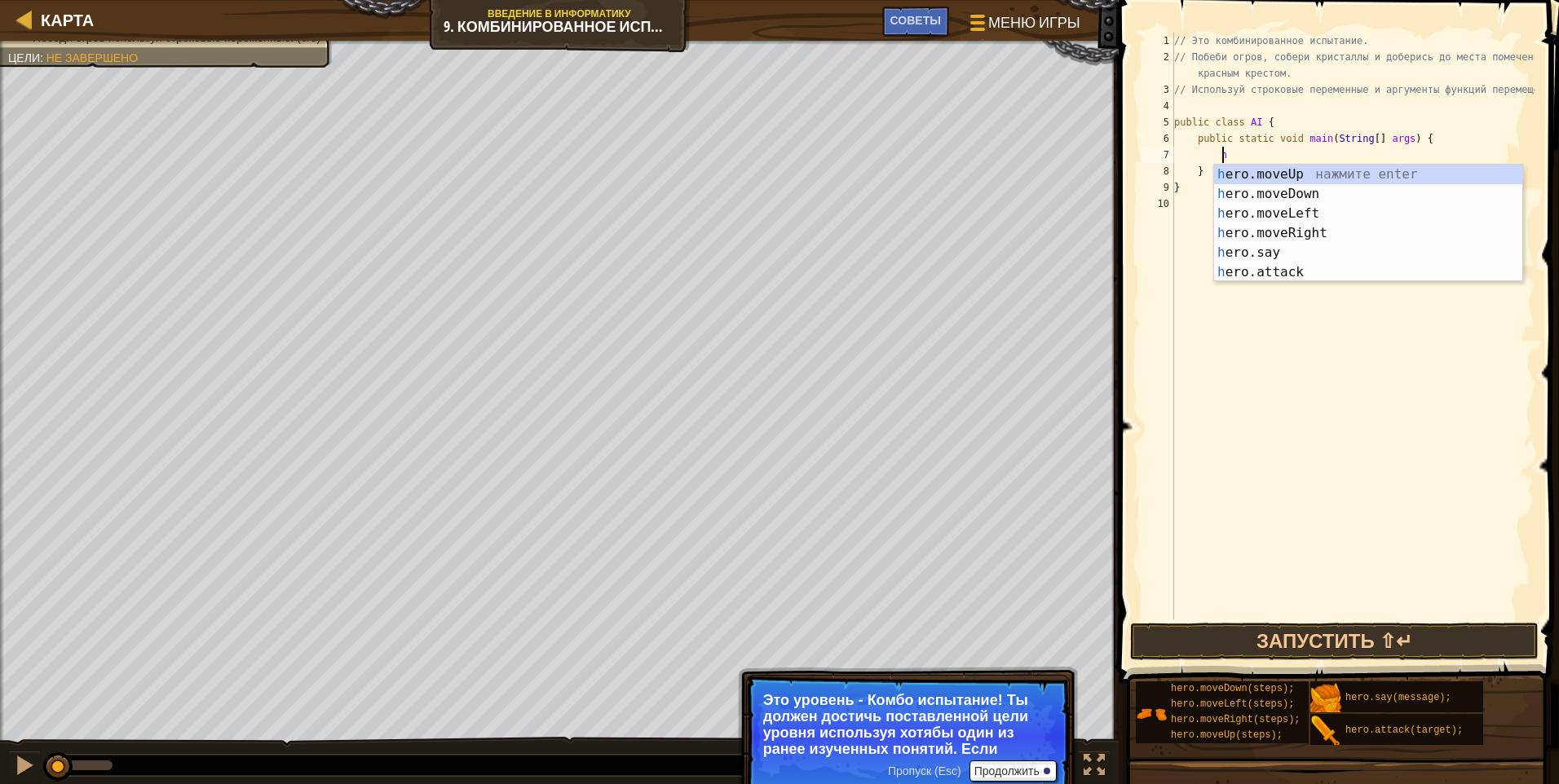
type textarea "he"
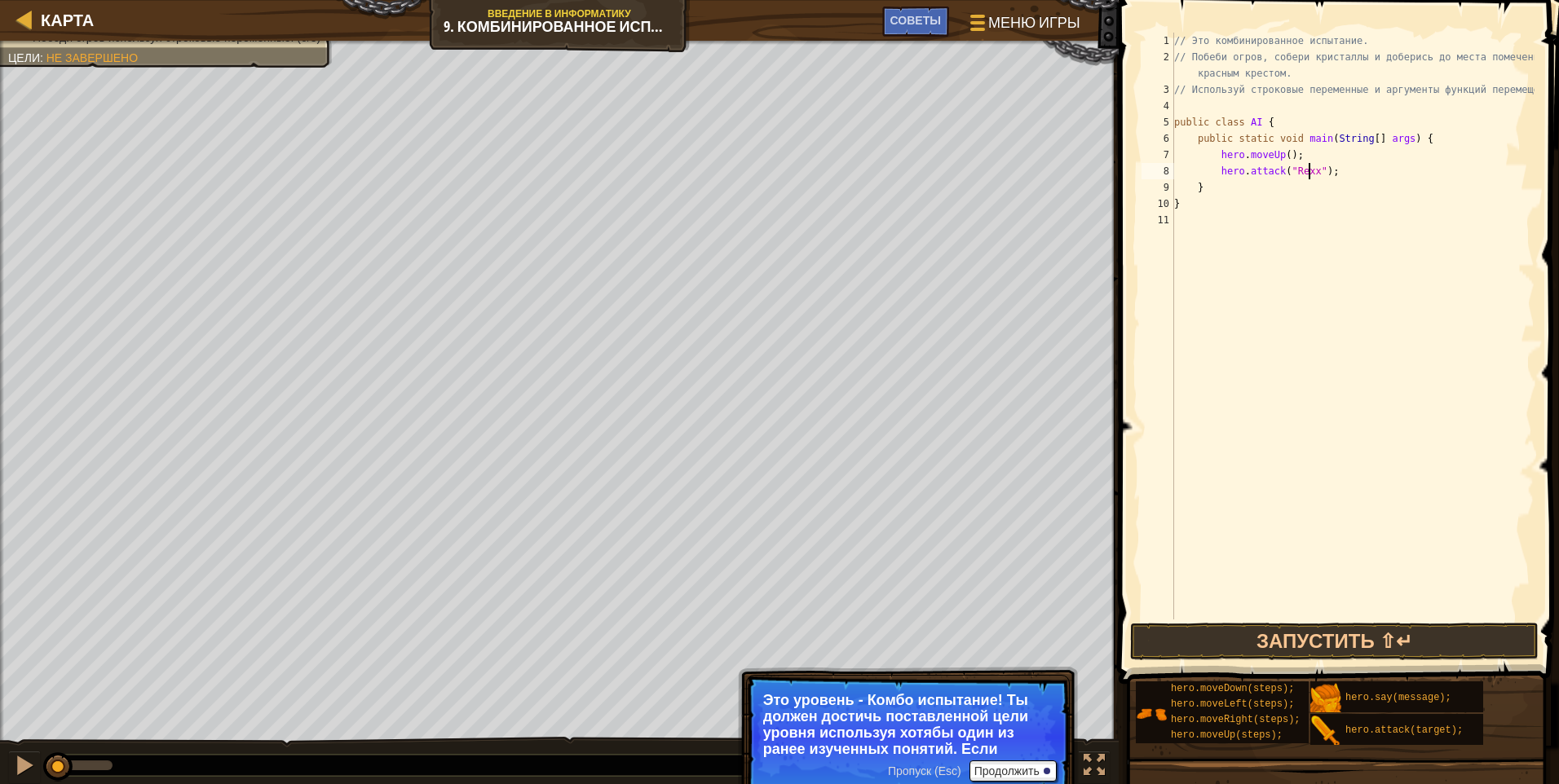
scroll to position [7, 11]
drag, startPoint x: 1342, startPoint y: 171, endPoint x: 1219, endPoint y: 174, distance: 123.0
click at [738, 174] on div "// Это комбинированное испытание. // Побеби огров, собери кристаллы и доберись …" at bounding box center [1353, 343] width 364 height 620
type textarea "hero.attack("Rexxar");"
click at [738, 172] on div "// Это комбинированное испытание. // Побеби огров, собери кристаллы и доберись …" at bounding box center [1353, 326] width 364 height 587
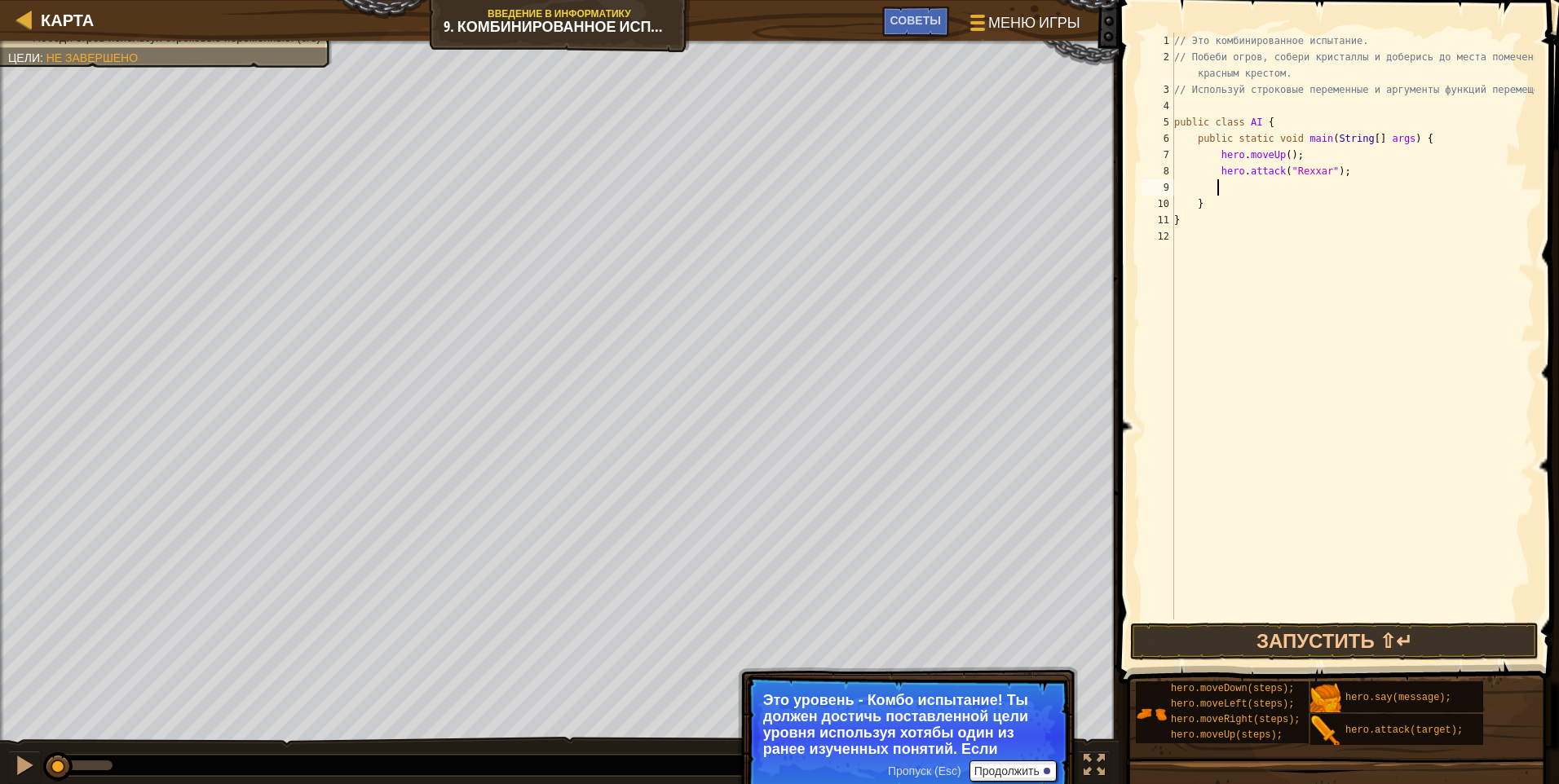
scroll to position [7, 2]
paste textarea "hero.attack("Rexxar");"
type textarea "hero.attack("Rexxar");"
paste textarea "hero.attack("Rexxar");"
type textarea "hero.attack("Rexxar");"
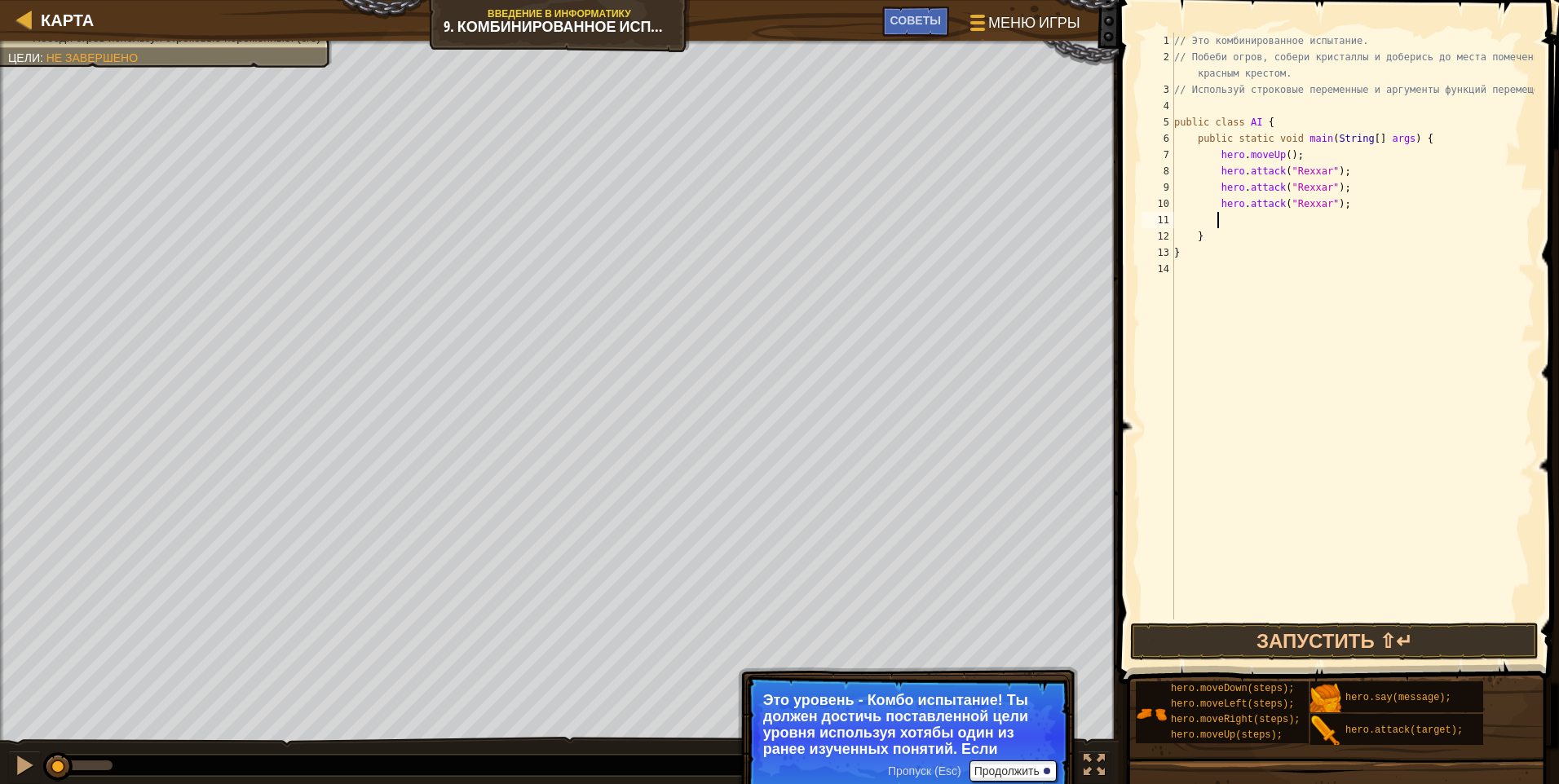
paste textarea "hero.attack("Rexxar");"
click at [738, 203] on div "// Это комбинированное испытание. // Побеби огров, собери кристаллы и доберись …" at bounding box center [1353, 343] width 364 height 620
click at [738, 220] on div "// Это комбинированное испытание. // Побеби огров, собери кристаллы и доберись …" at bounding box center [1353, 343] width 364 height 620
type textarea "hero.attack("Brack");"
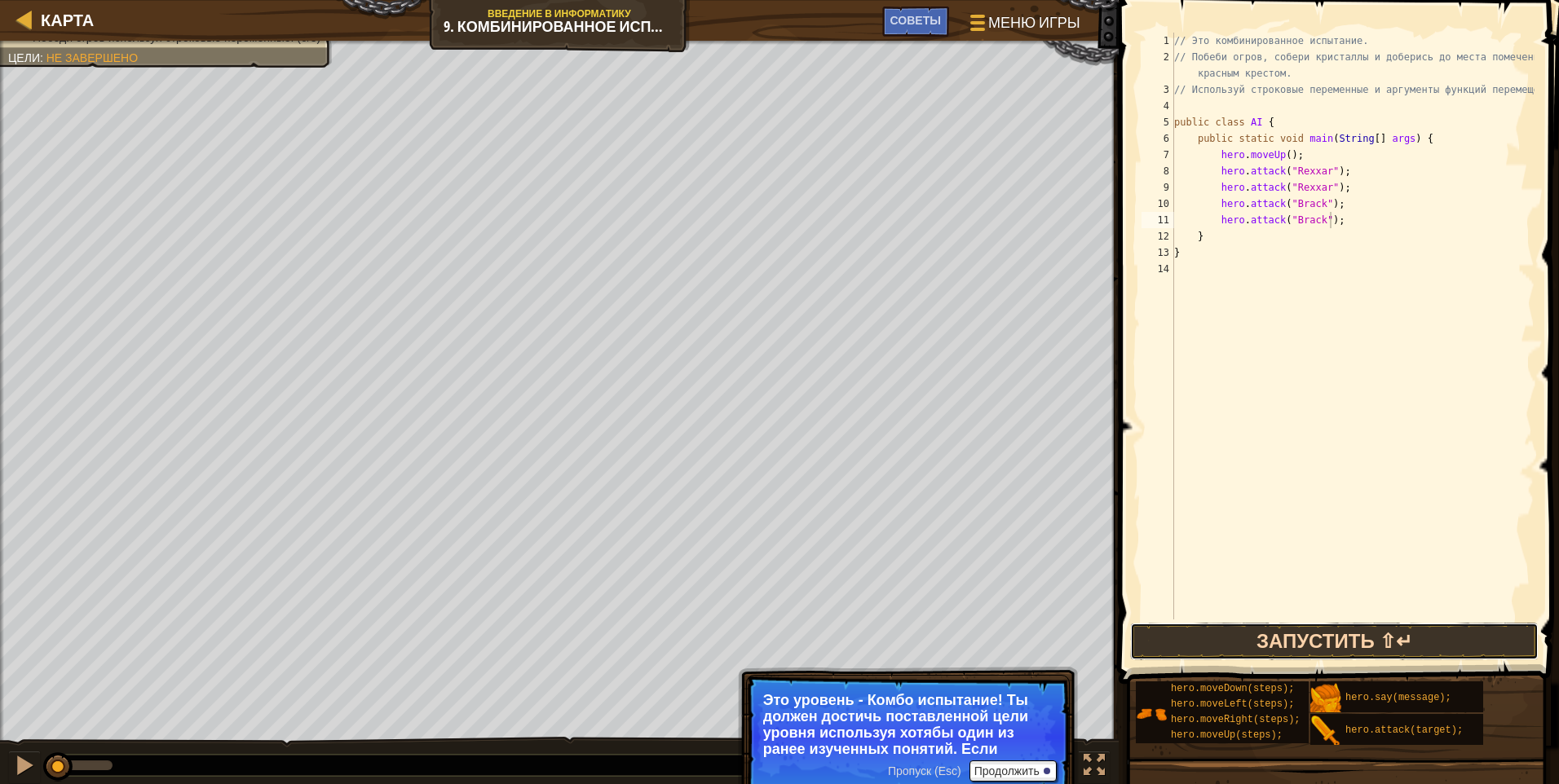
click at [738, 633] on button "Запустить ⇧↵" at bounding box center [1334, 642] width 408 height 38
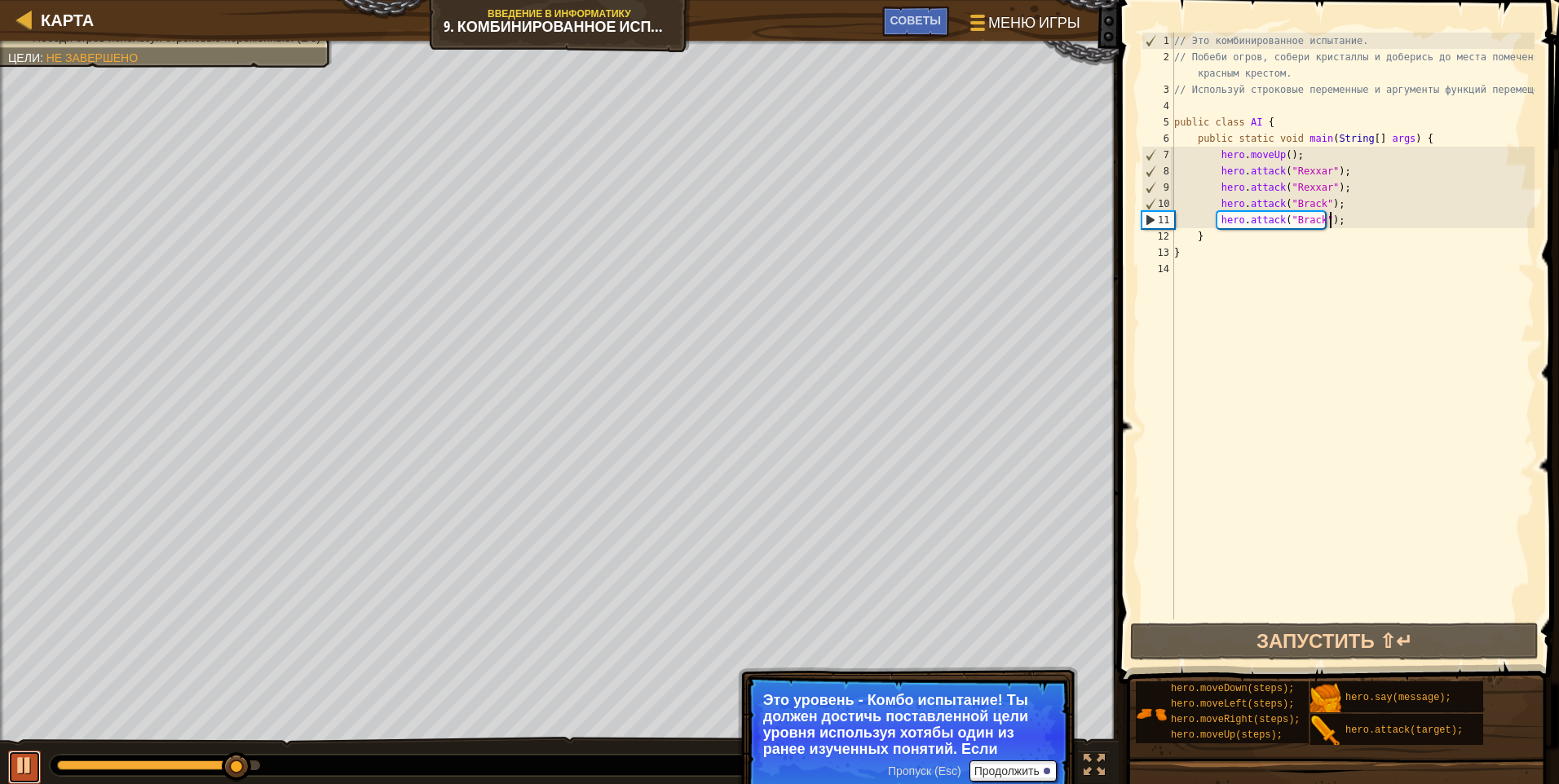
click at [24, 755] on div at bounding box center [25, 765] width 21 height 21
click at [738, 224] on div "// Это комбинированное испытание. // Побеби огров, собери кристаллы и доберись …" at bounding box center [1353, 343] width 364 height 620
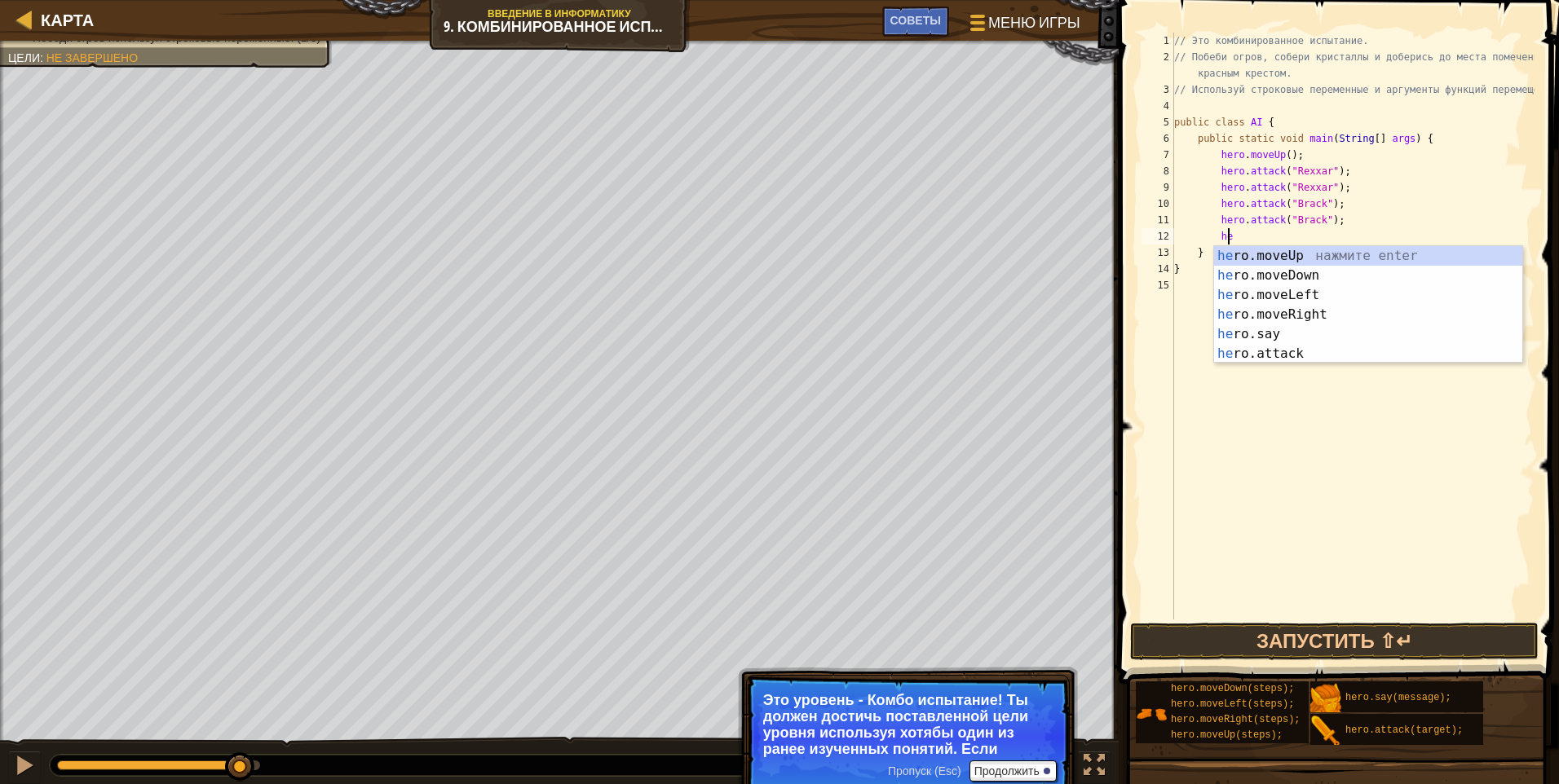
type textarea "her"
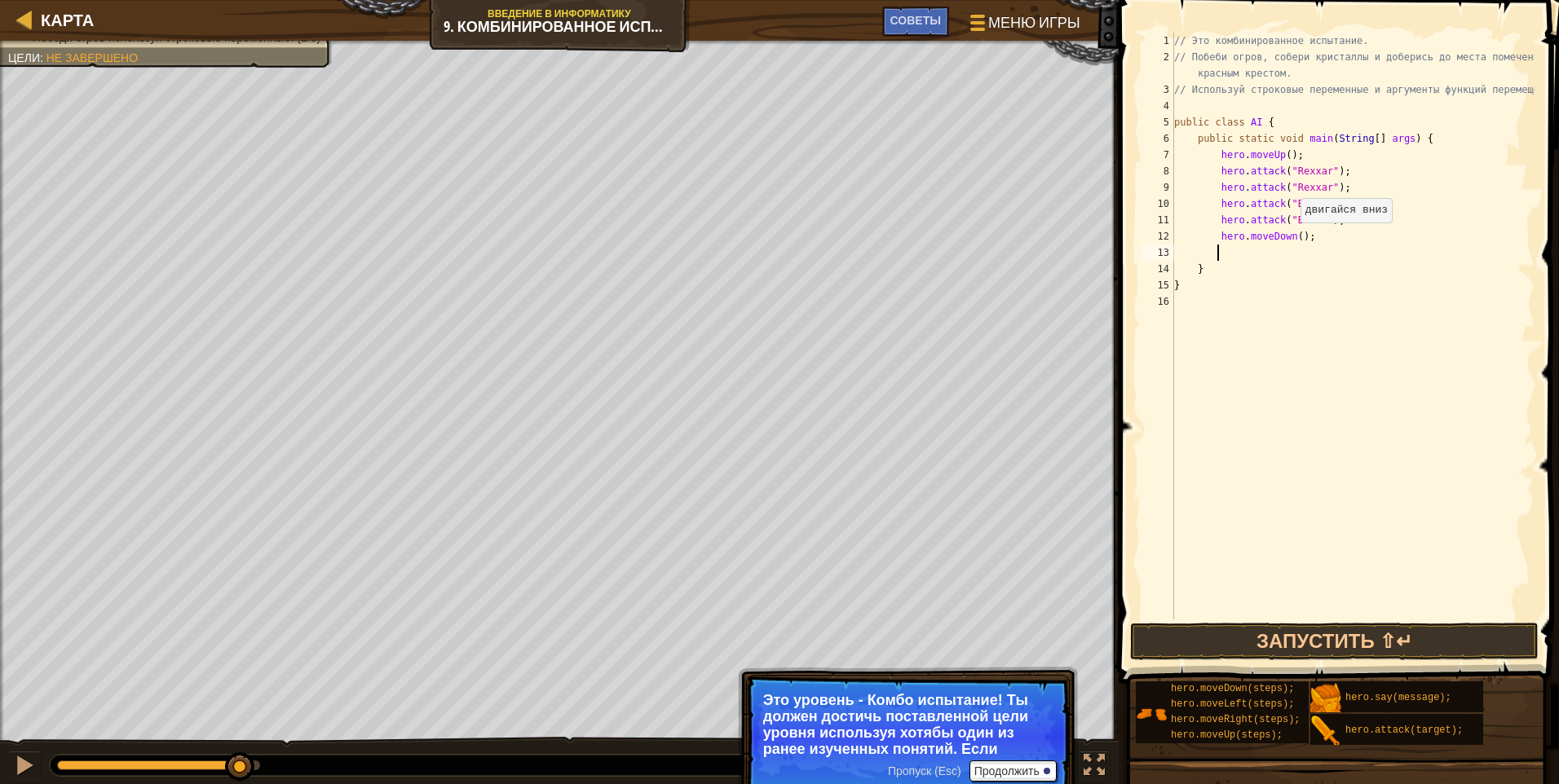
click at [738, 239] on div "// Это комбинированное испытание. // Побеби огров, собери кристаллы и доберись …" at bounding box center [1353, 343] width 364 height 620
type textarea "hero.moveDown(2);"
click at [738, 258] on div "// Это комбинированное испытание. // Побеби огров, собери кристаллы и доберись …" at bounding box center [1353, 343] width 364 height 620
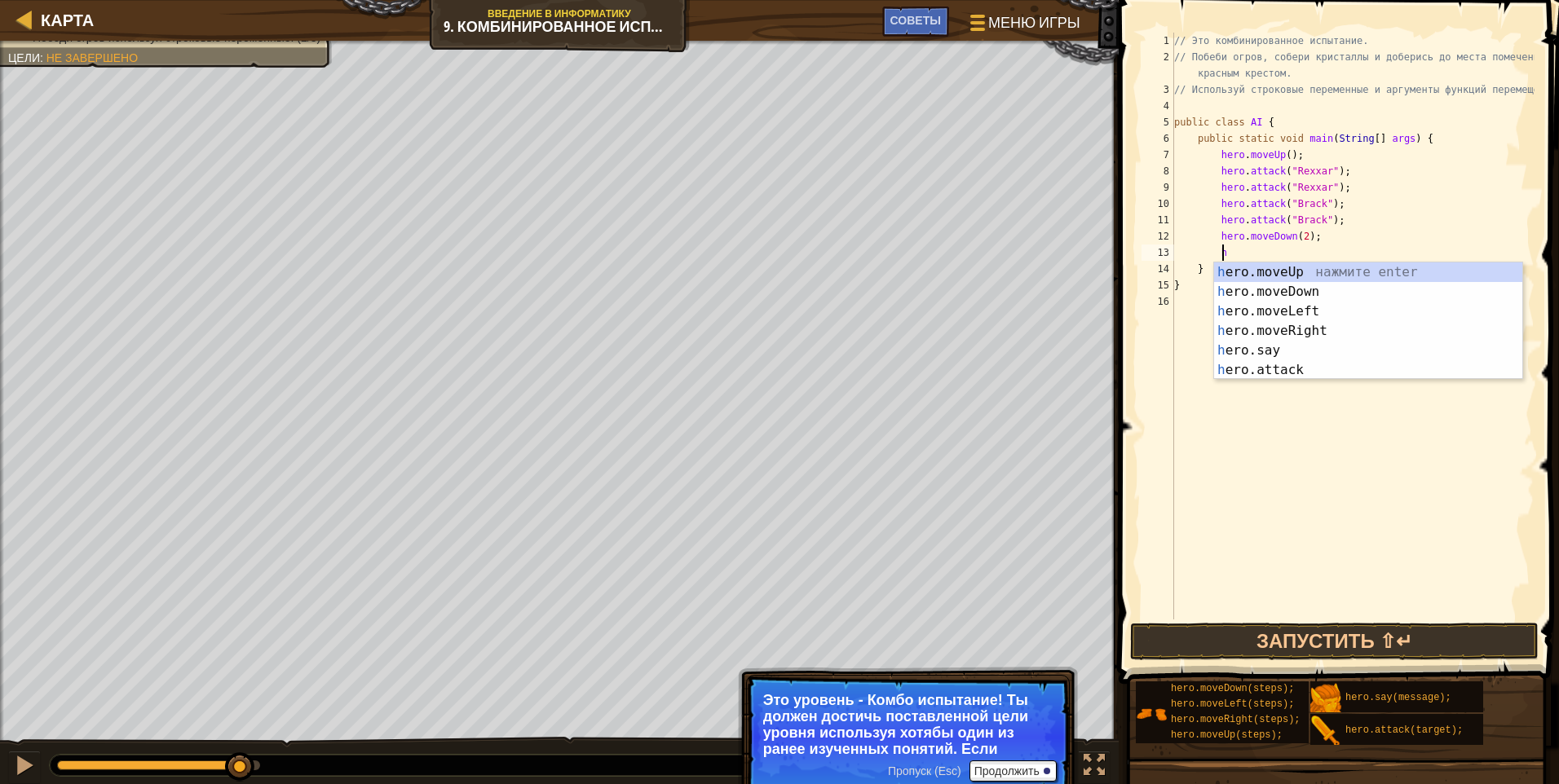
type textarea "he"
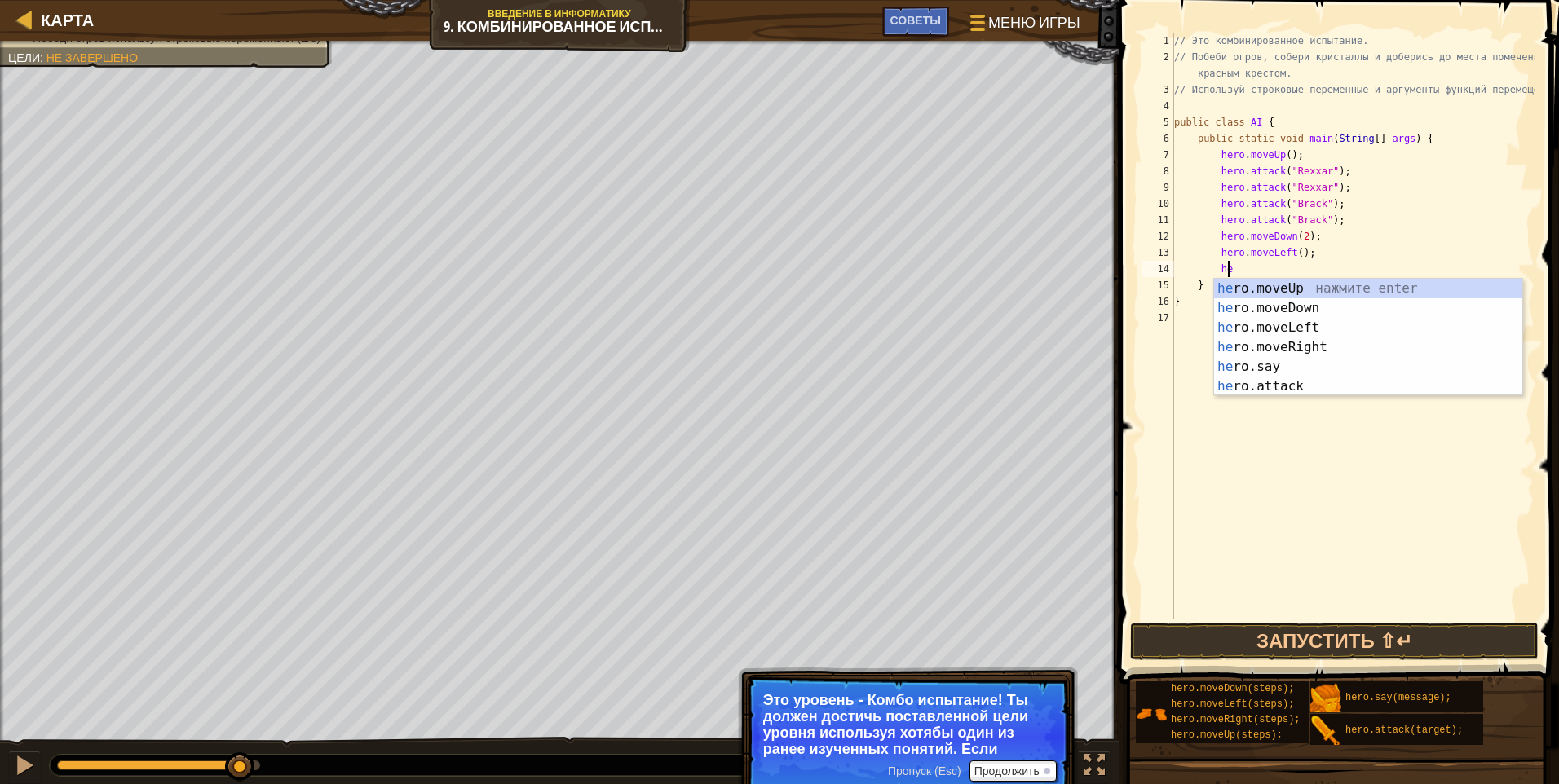
scroll to position [7, 4]
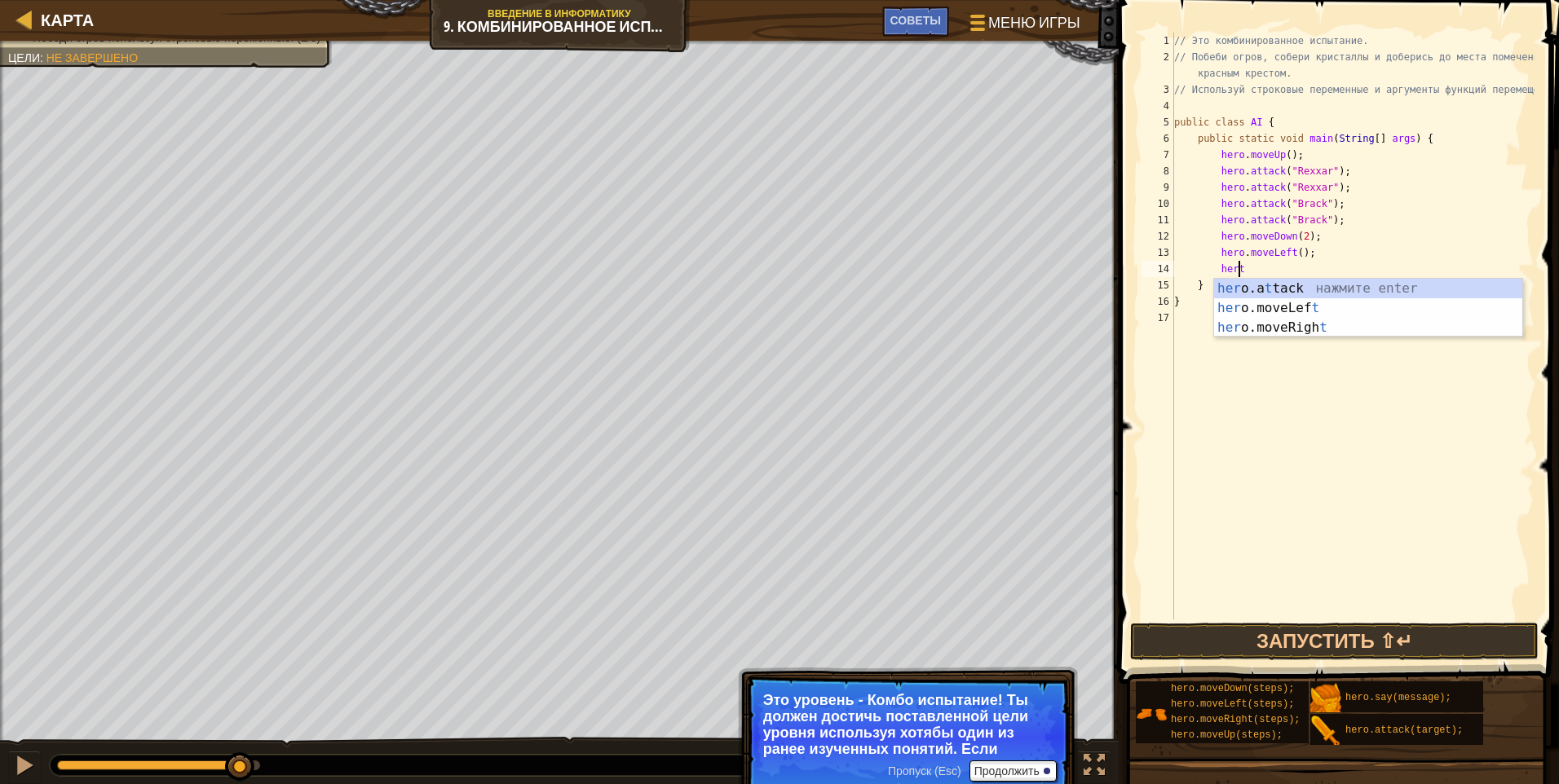
type textarea "her"
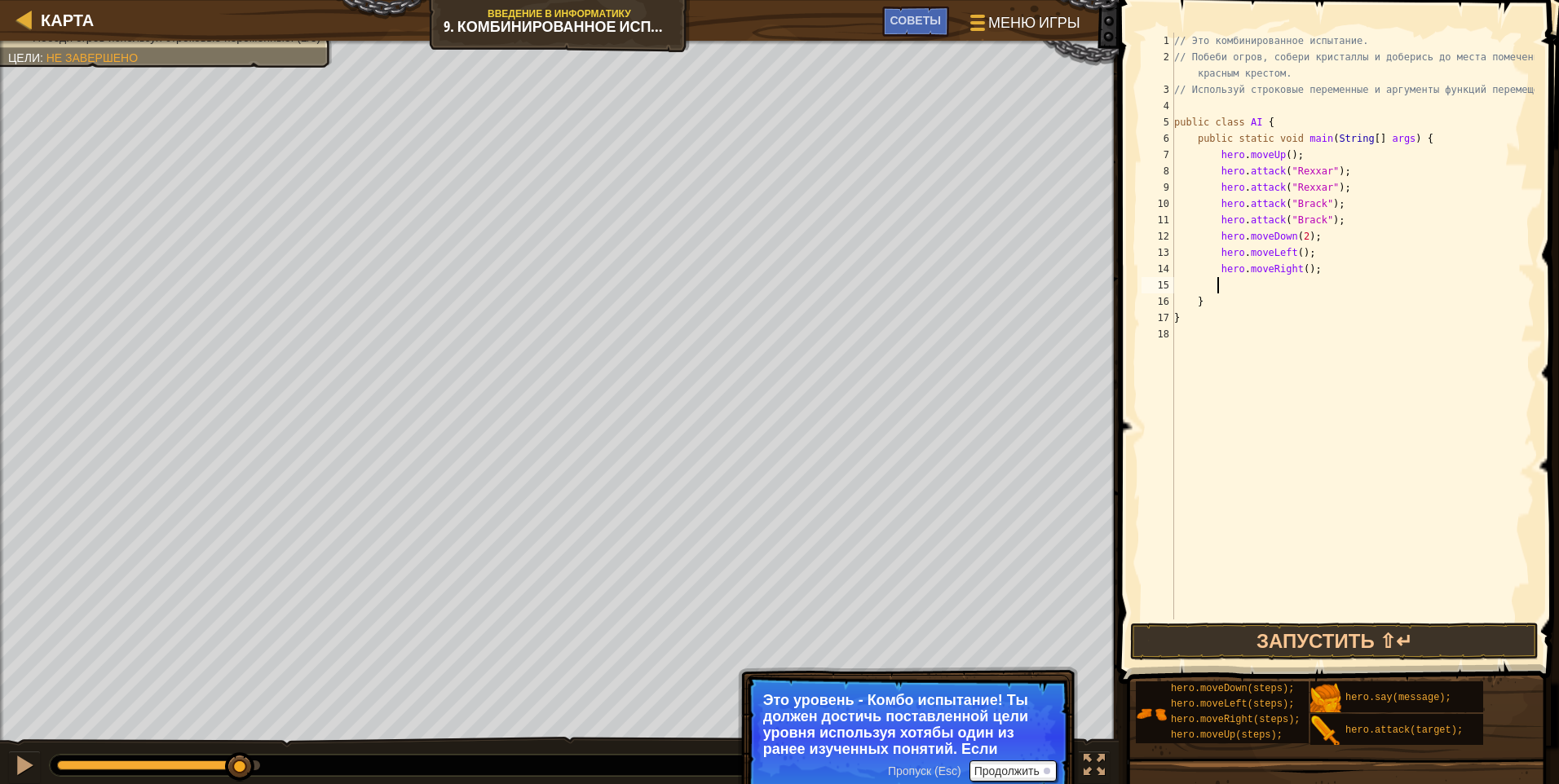
scroll to position [7, 2]
click at [738, 269] on div "// Это комбинированное испытание. // Побеби огров, собери кристаллы и доберись …" at bounding box center [1353, 343] width 364 height 620
type textarea "hero.moveRight(2);"
click at [738, 286] on div "// Это комбинированное испытание. // Побеби огров, собери кристаллы и доберись …" at bounding box center [1353, 343] width 364 height 620
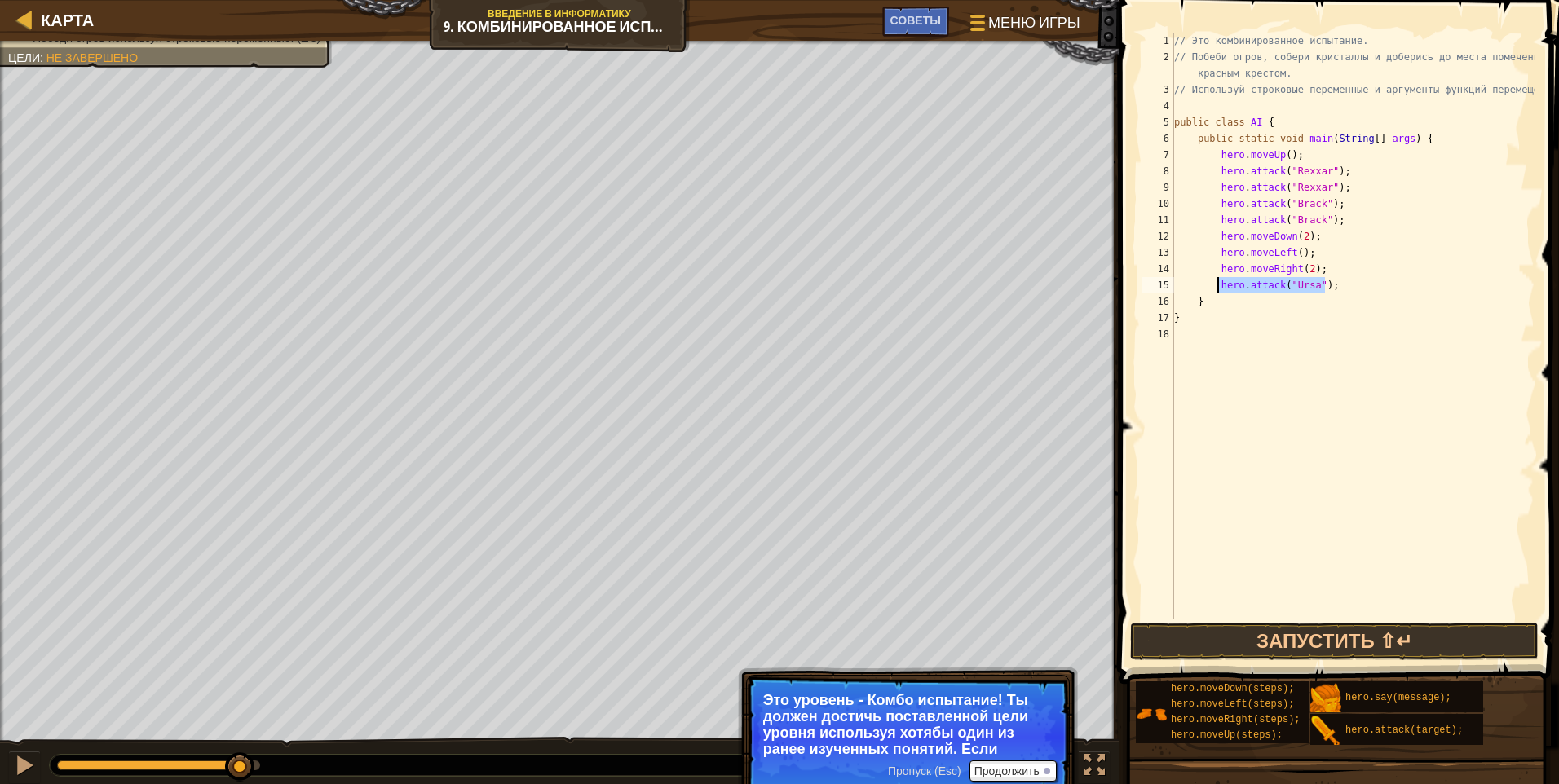
drag, startPoint x: 1328, startPoint y: 287, endPoint x: 1215, endPoint y: 286, distance: 113.0
click at [738, 286] on div "// Это комбинированное испытание. // Побеби огров, собери кристаллы и доберись …" at bounding box center [1353, 343] width 364 height 620
type textarea "hero.attack("Ursa");"
click at [738, 290] on div "// Это комбинированное испытание. // Побеби огров, собери кристаллы и доберись …" at bounding box center [1353, 326] width 364 height 587
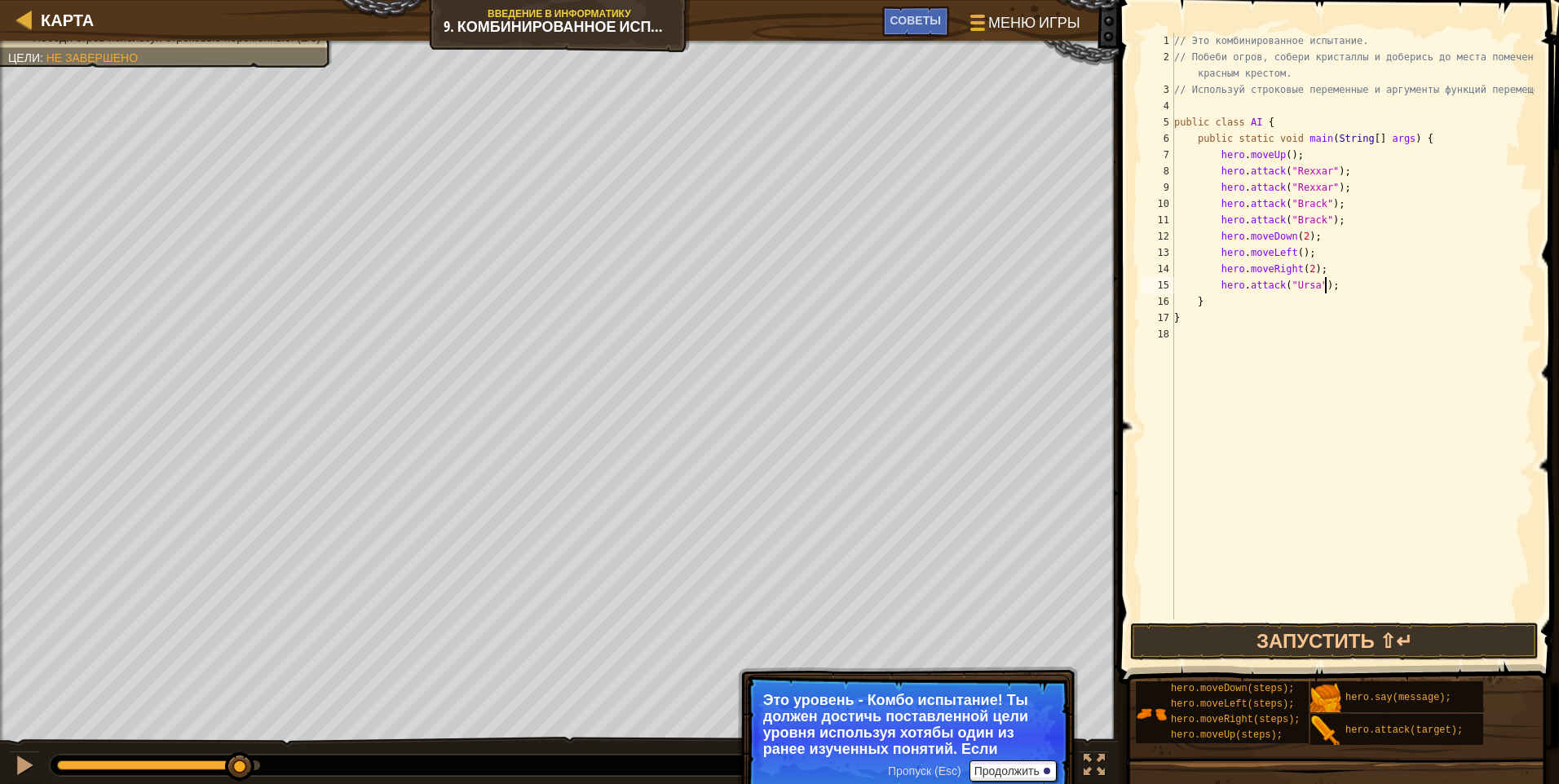
paste textarea "hero.attack("Ursa");"
type textarea "hero.attack("Ursa");"
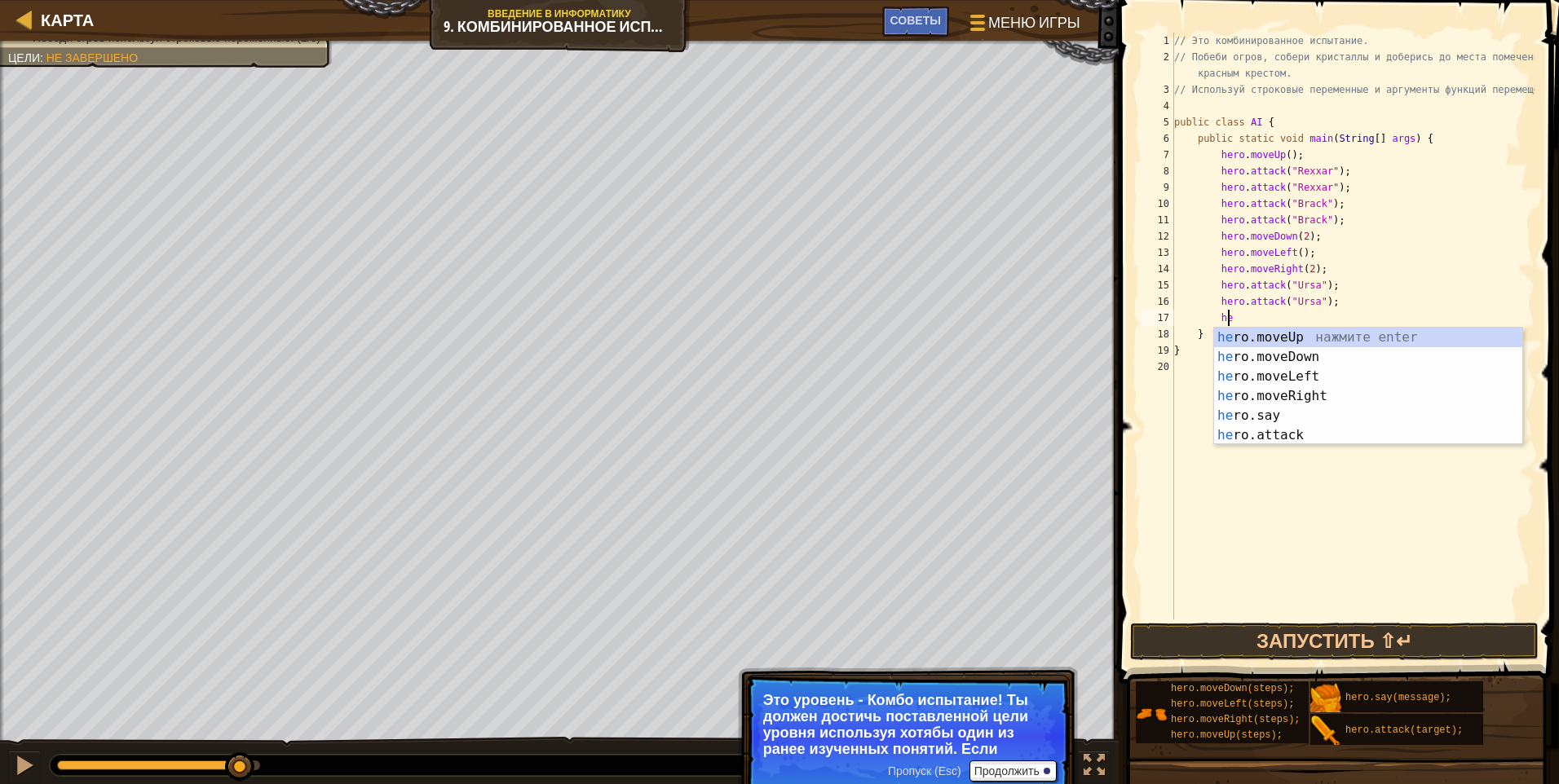
scroll to position [7, 4]
type textarea "hero"
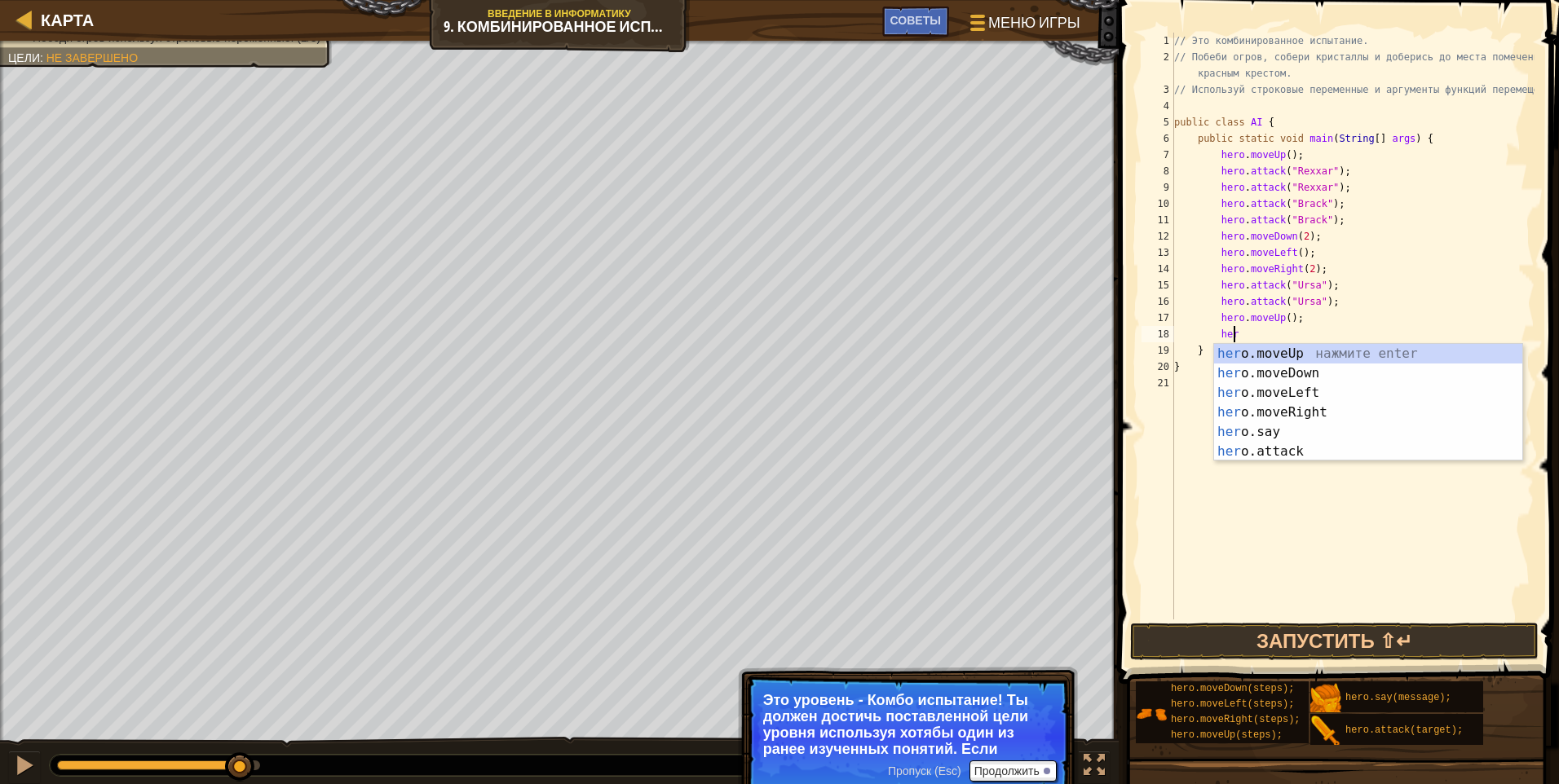
type textarea "hero"
click at [738, 410] on div "hero .moveUp нажмите enter hero .moveDown нажмите enter hero .moveLeft нажмите …" at bounding box center [1368, 422] width 308 height 156
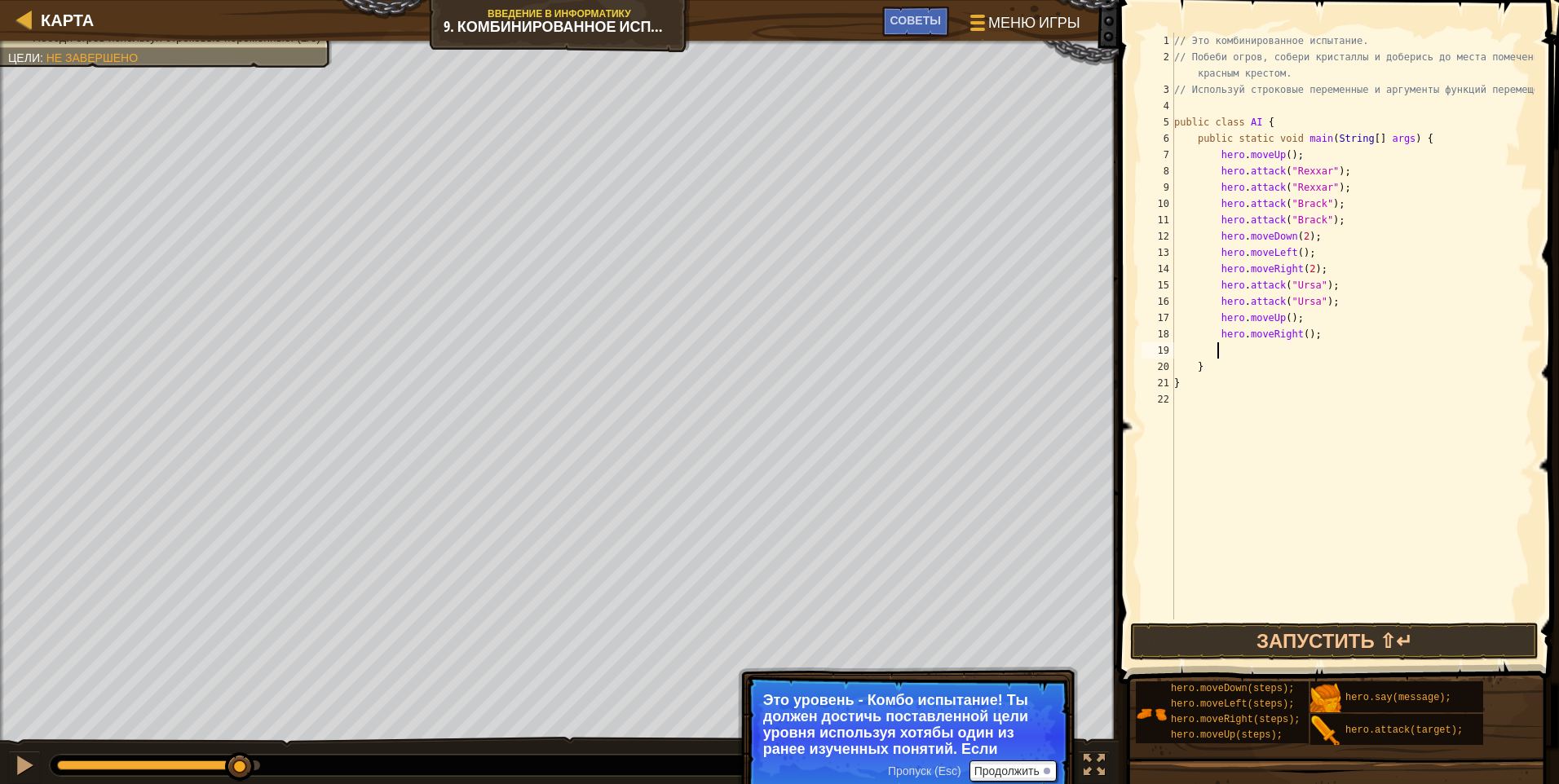
scroll to position [7, 2]
click at [738, 644] on button "Запустить ⇧↵" at bounding box center [1334, 642] width 408 height 38
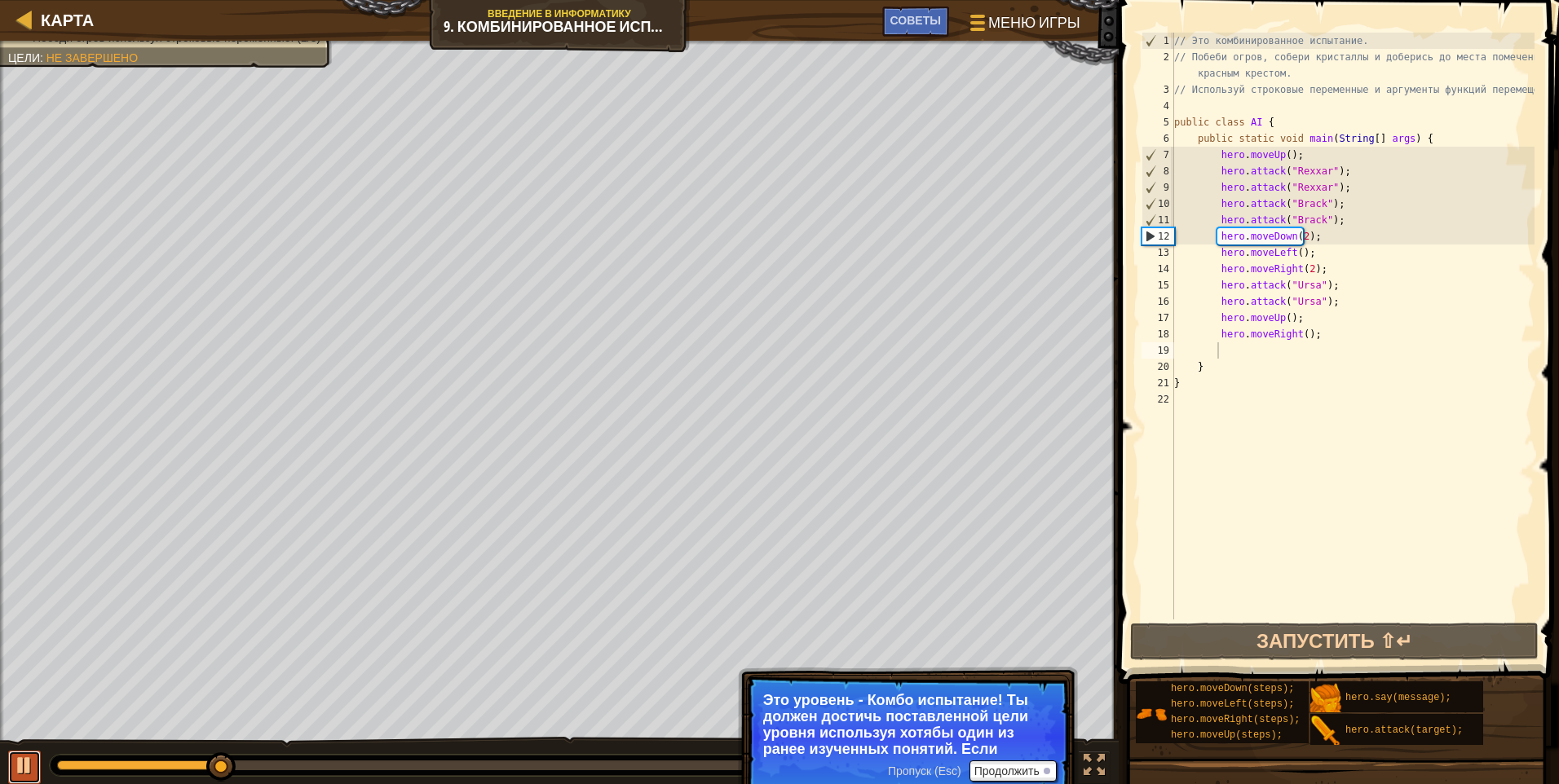
click at [30, 755] on div at bounding box center [25, 765] width 21 height 21
click at [10, 755] on button at bounding box center [25, 767] width 33 height 34
click at [18, 755] on div at bounding box center [25, 765] width 21 height 21
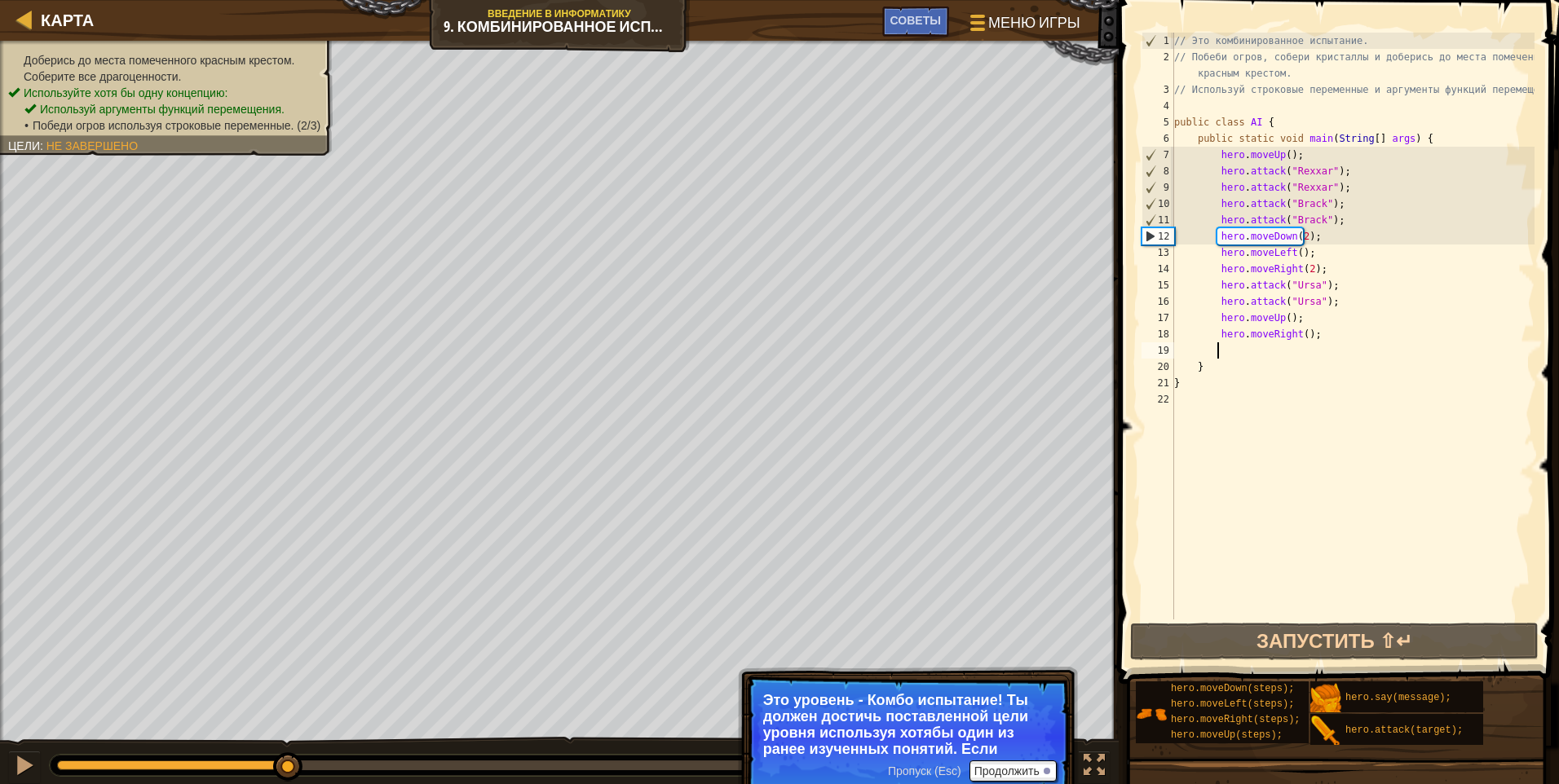
click at [94, 56] on div "Доберись до места помеченного красным крестом. Соберите все драгоценности. Испо…" at bounding box center [166, 93] width 317 height 82
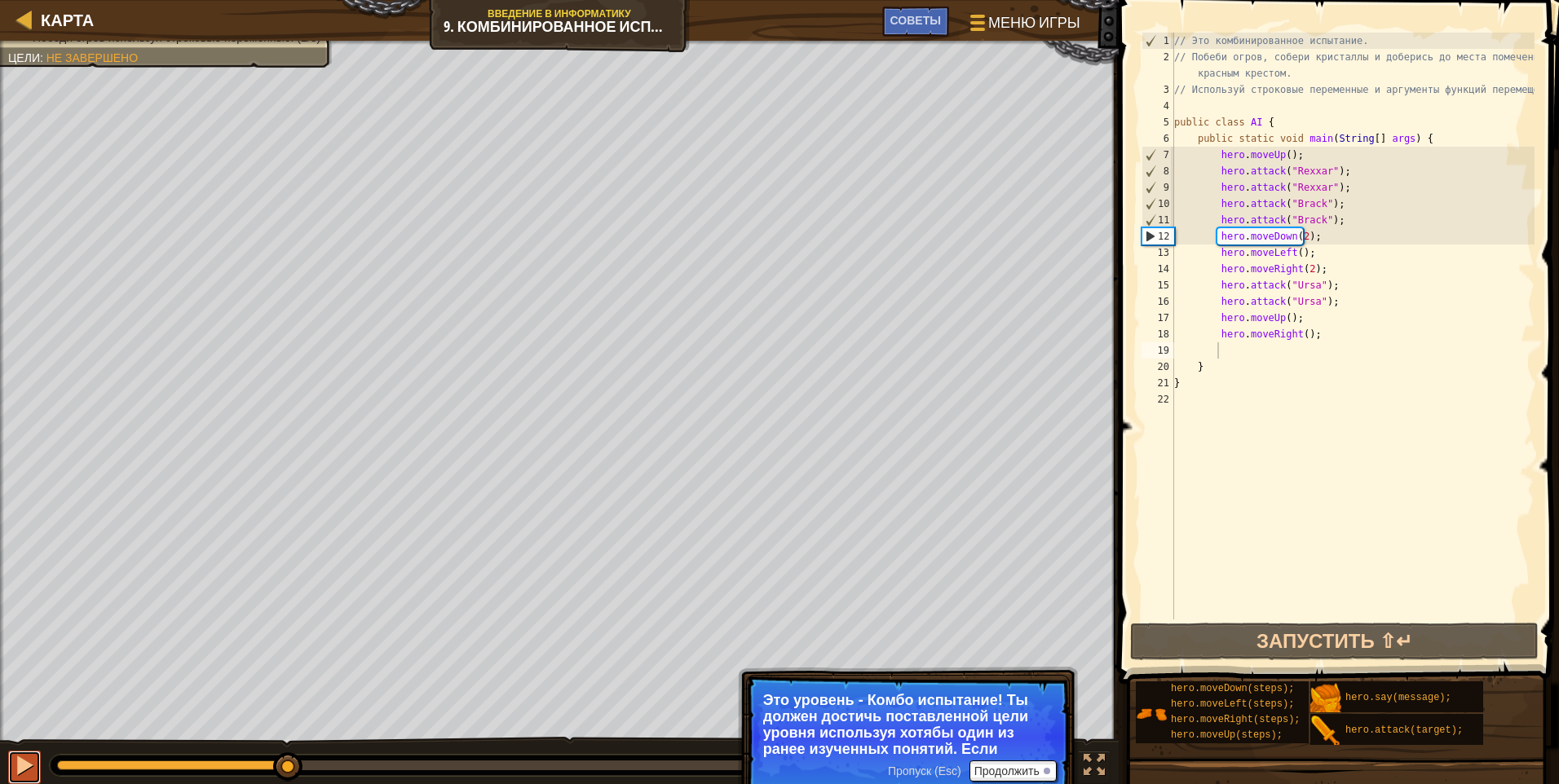
click at [27, 755] on div at bounding box center [25, 765] width 21 height 21
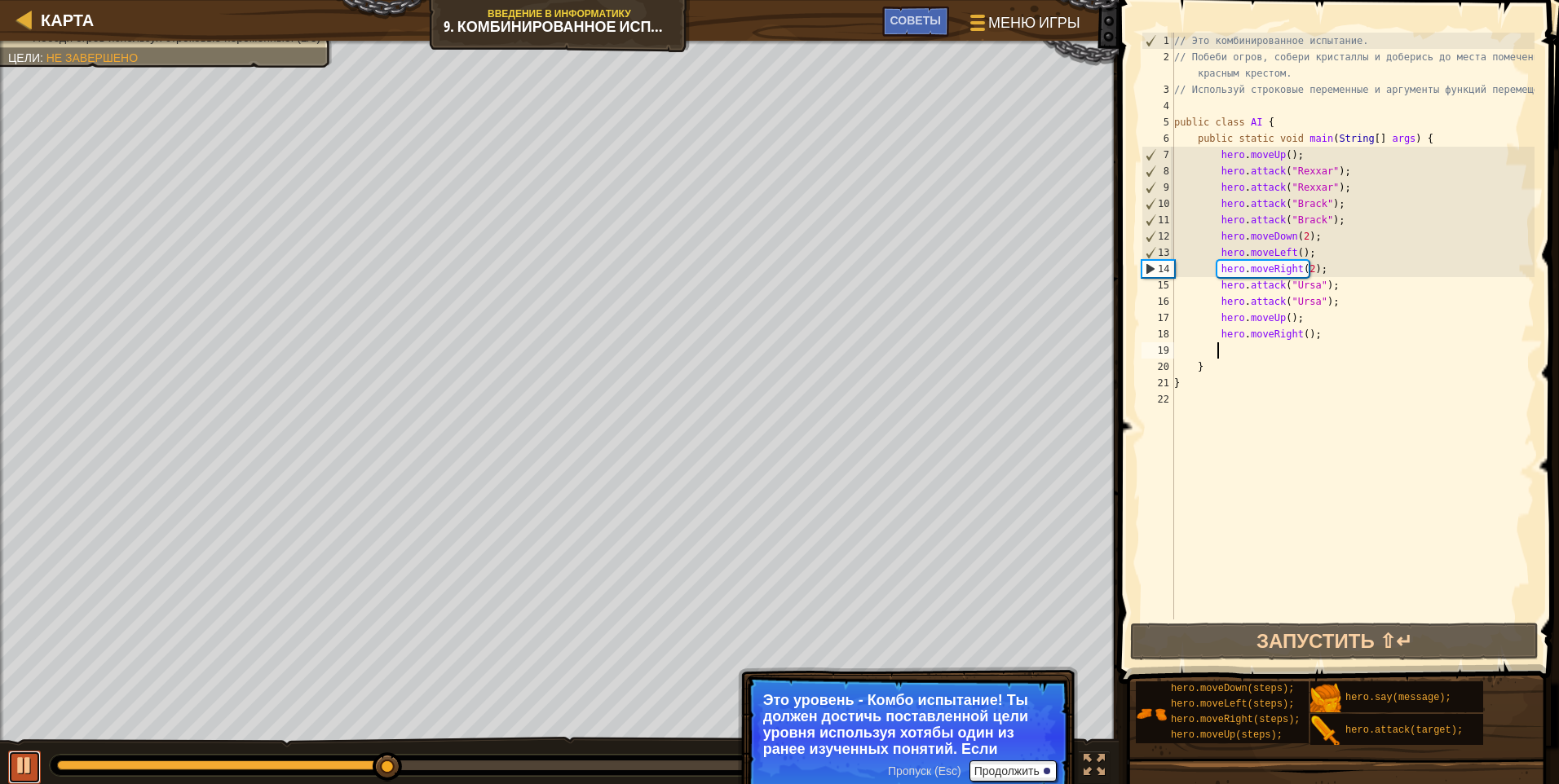
click at [27, 755] on div at bounding box center [25, 765] width 21 height 21
click at [738, 193] on div "// Это комбинированное испытание. // Побеби огров, собери кристаллы и доберись …" at bounding box center [1353, 343] width 364 height 620
type textarea "hero.attack("Rexxar");"
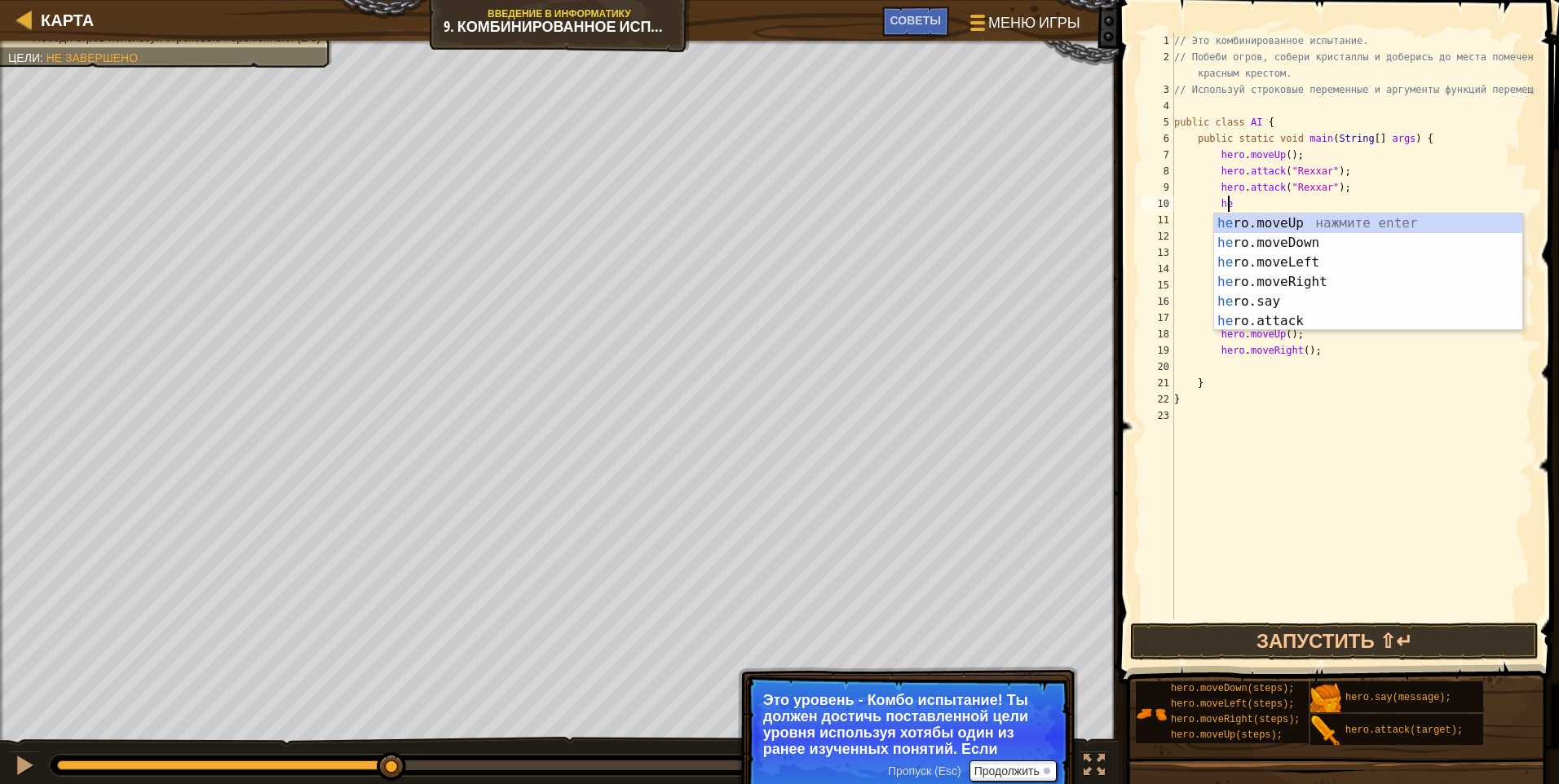
type textarea "her"
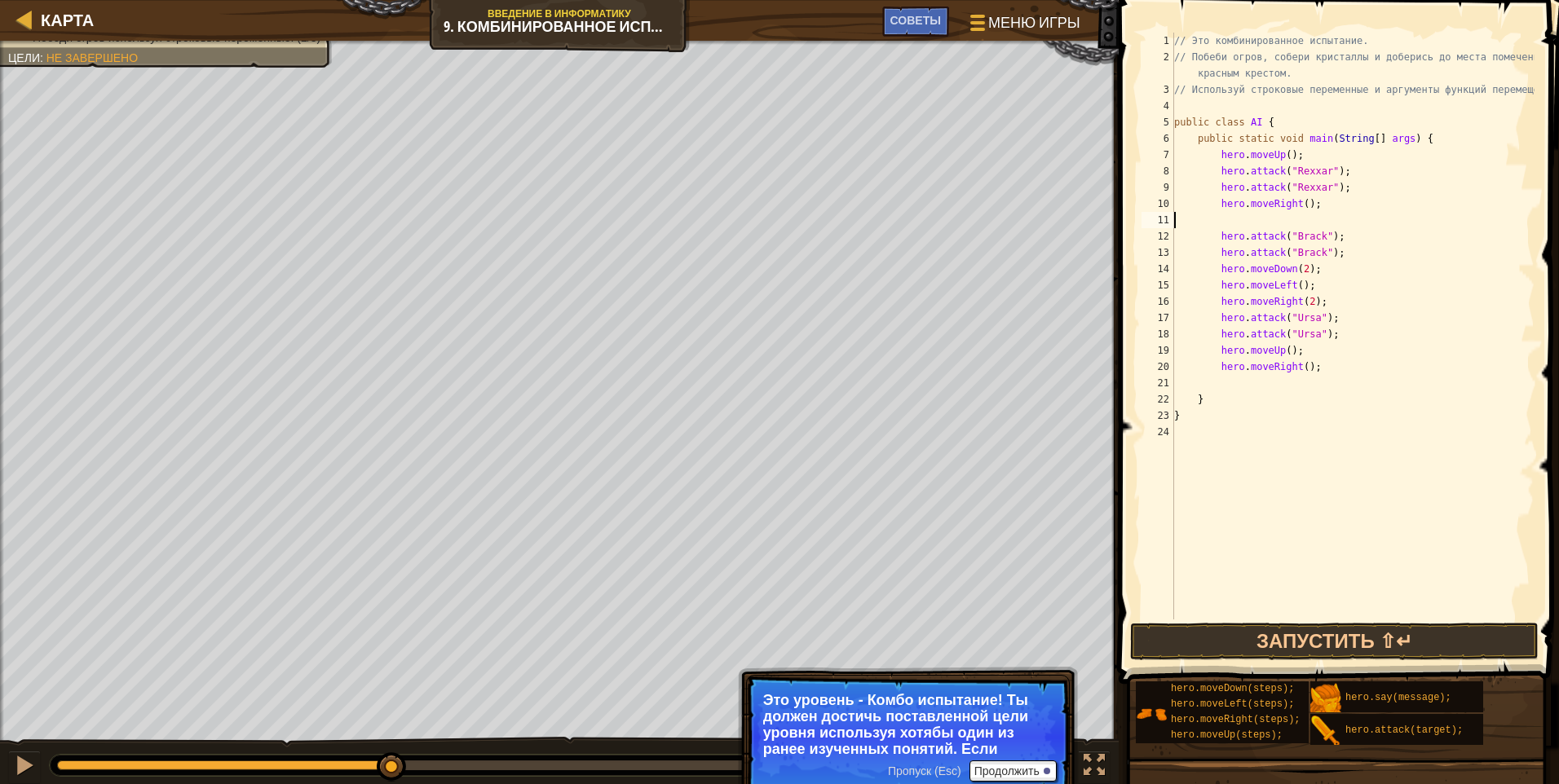
scroll to position [7, 0]
click at [738, 634] on button "Запустить ⇧↵" at bounding box center [1334, 642] width 408 height 38
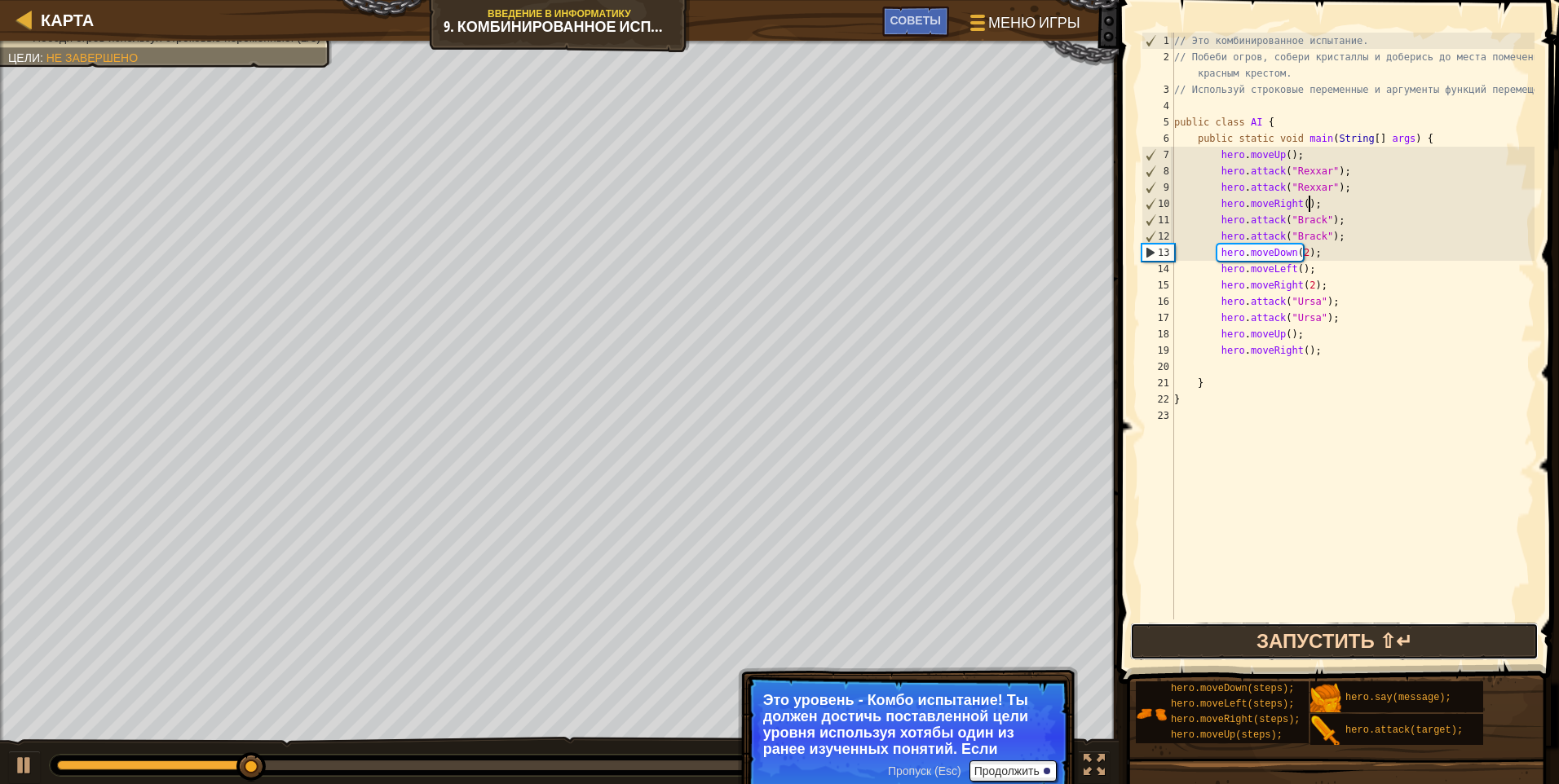
click at [738, 634] on button "Запустить ⇧↵" at bounding box center [1334, 642] width 408 height 38
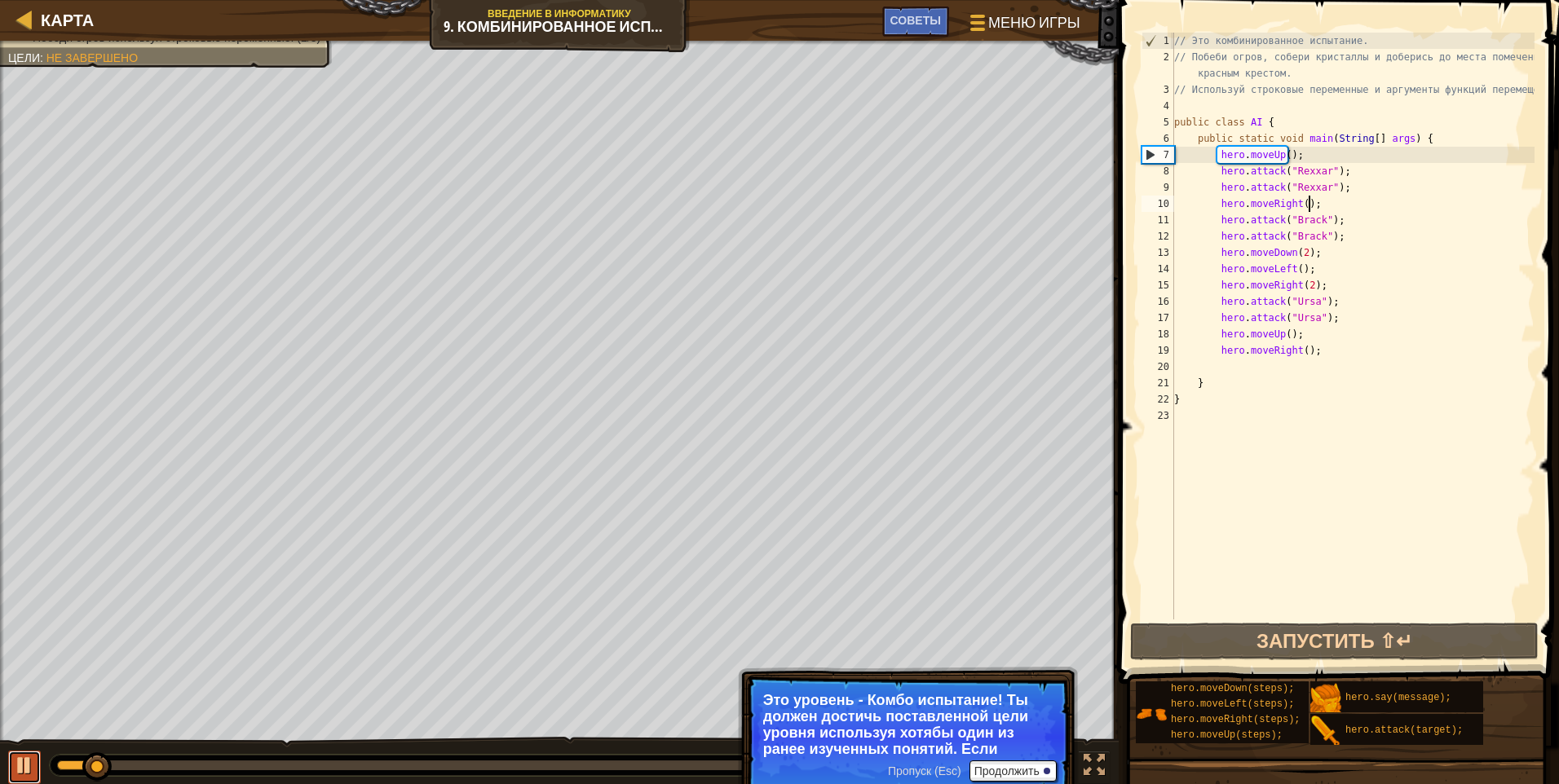
click at [20, 755] on div at bounding box center [25, 765] width 21 height 21
click at [738, 155] on div "// Это комбинированное испытание. // Побеби огров, собери кристаллы и доберись …" at bounding box center [1353, 343] width 364 height 620
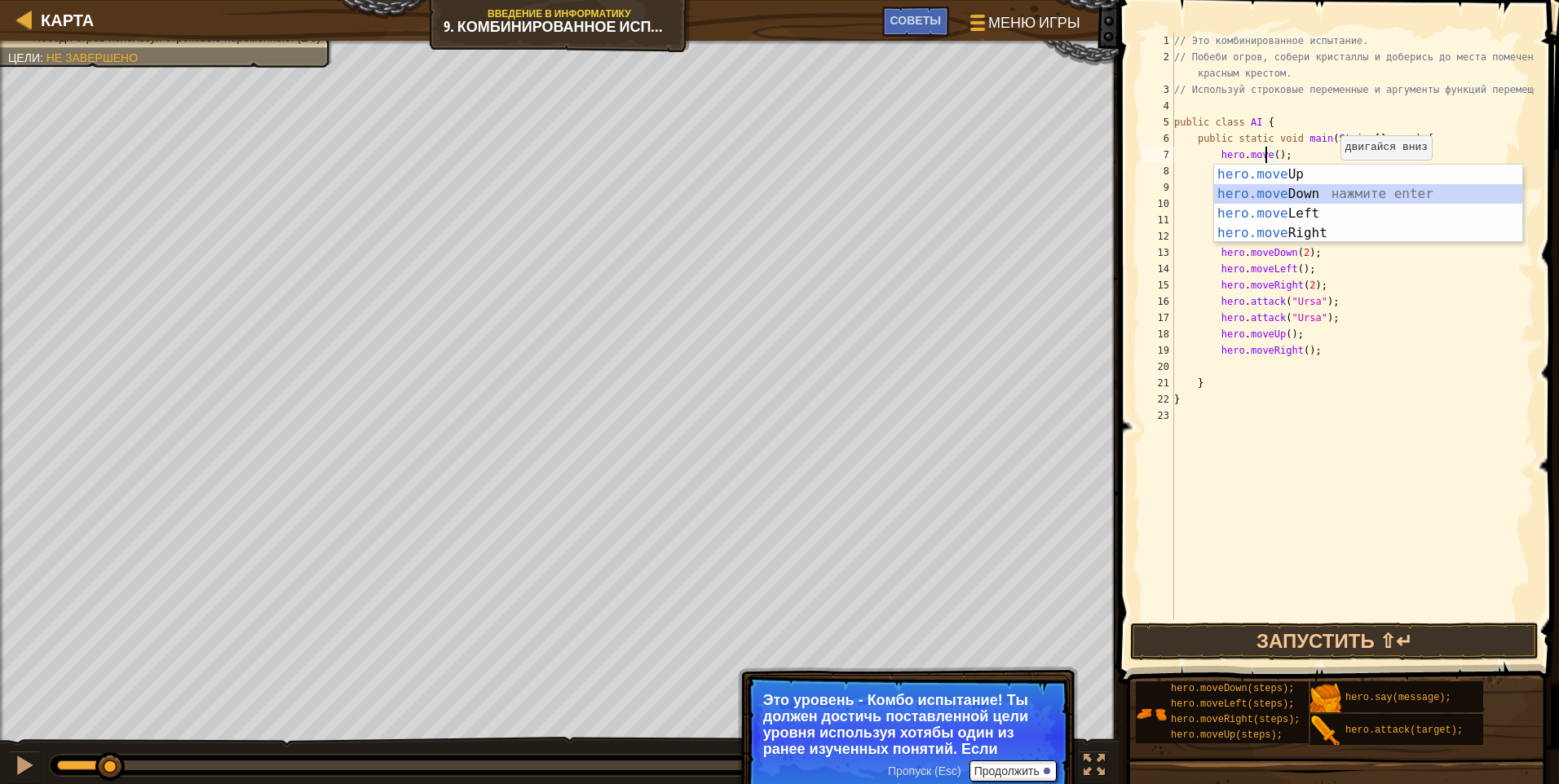
click at [738, 198] on div "hero.move Up нажмите enter hero.move Down нажмите enter hero.move Left нажмите …" at bounding box center [1368, 223] width 308 height 118
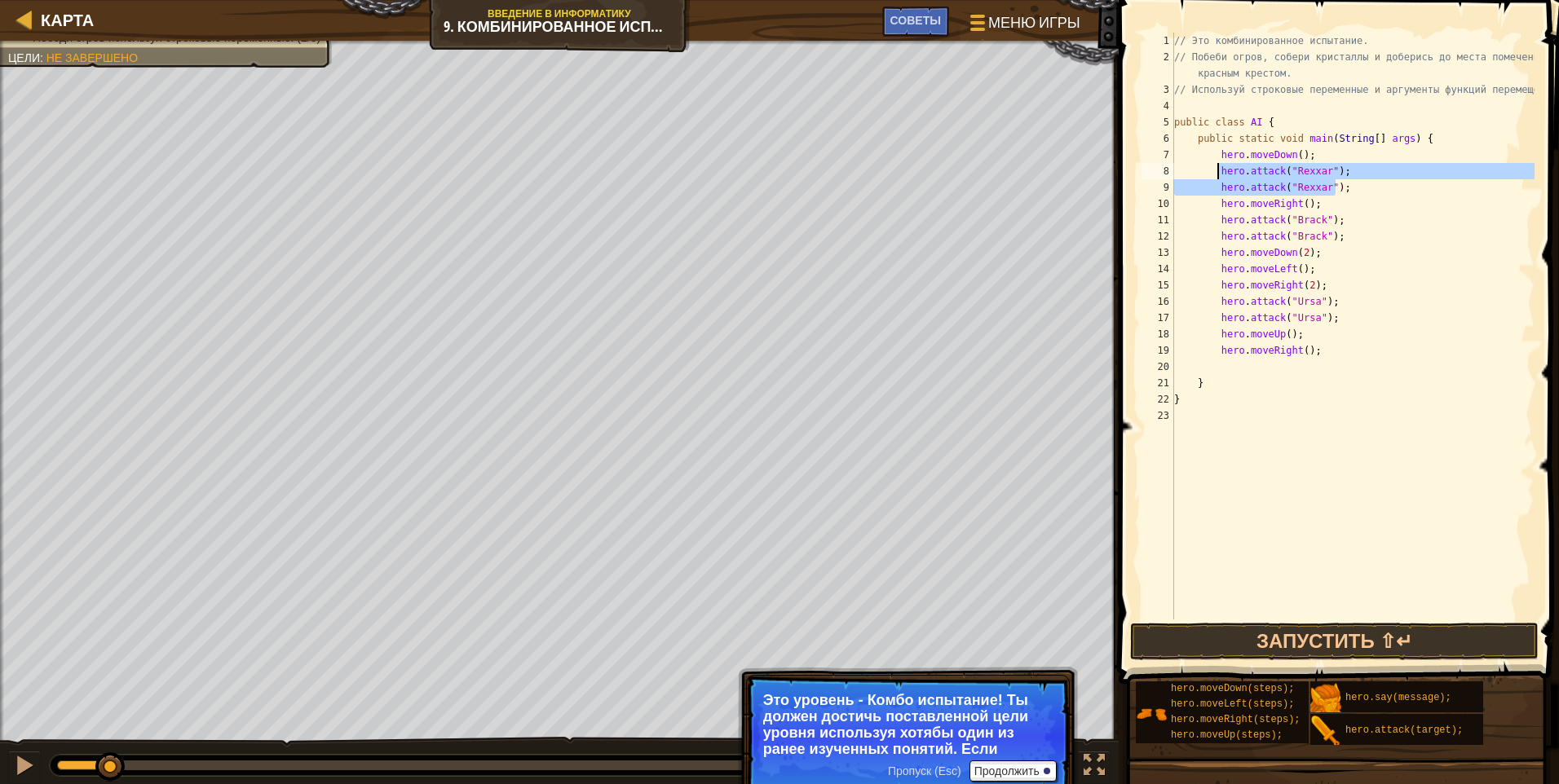
drag, startPoint x: 1345, startPoint y: 195, endPoint x: 1217, endPoint y: 170, distance: 130.4
click at [738, 170] on div "// Это комбинированное испытание. // Побеби огров, собери кристаллы и доберись …" at bounding box center [1353, 343] width 364 height 620
type textarea "hero.attack("Rexxar"); hero.attack("Rexxar");"
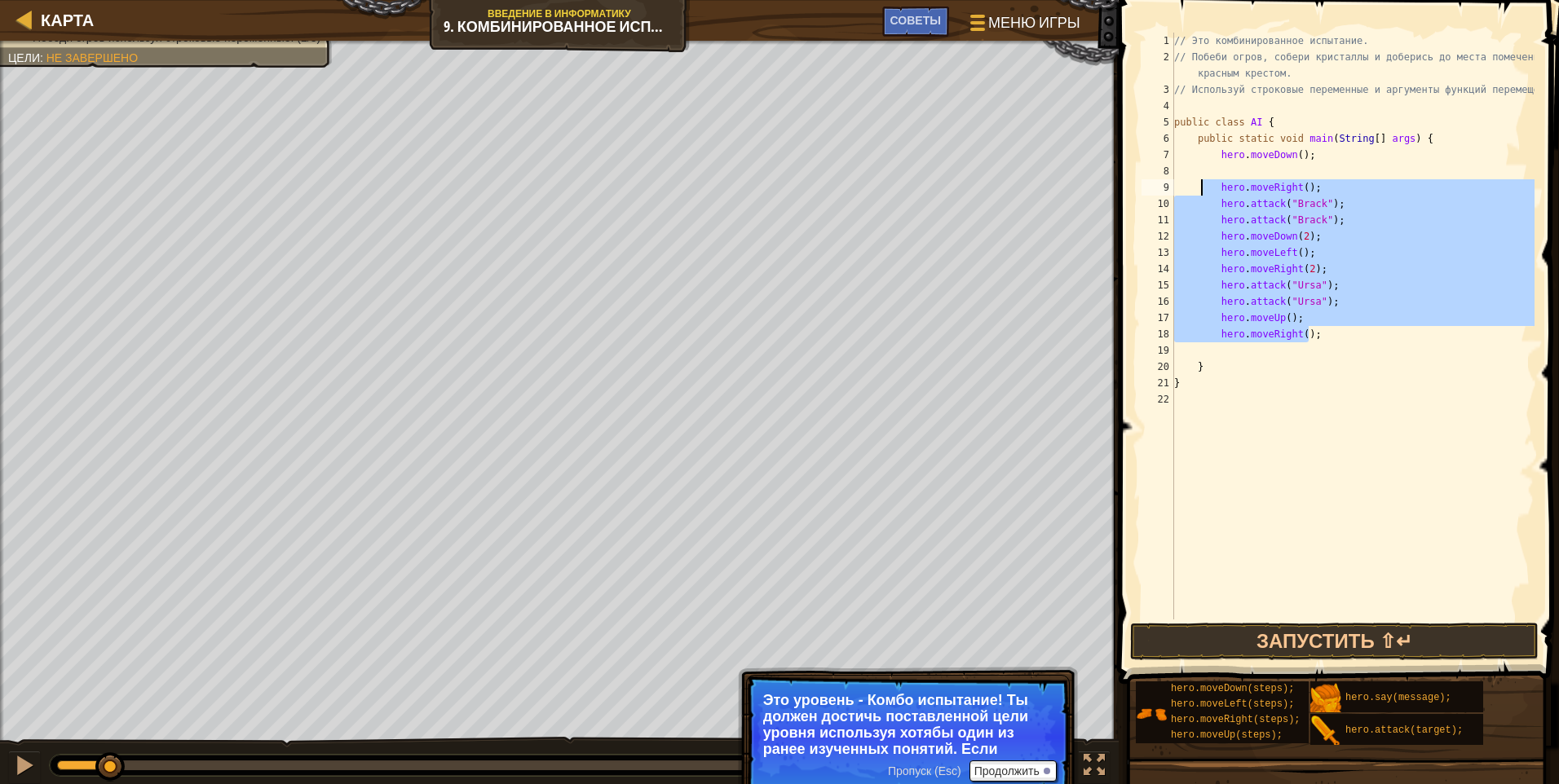
drag, startPoint x: 1314, startPoint y: 338, endPoint x: 1246, endPoint y: 199, distance: 154.7
click at [738, 182] on div "// Это комбинированное испытание. // Побеби огров, собери кристаллы и доберись …" at bounding box center [1353, 343] width 364 height 620
type textarea "hero.moveRight(); hero.attack("[PERSON_NAME]");"
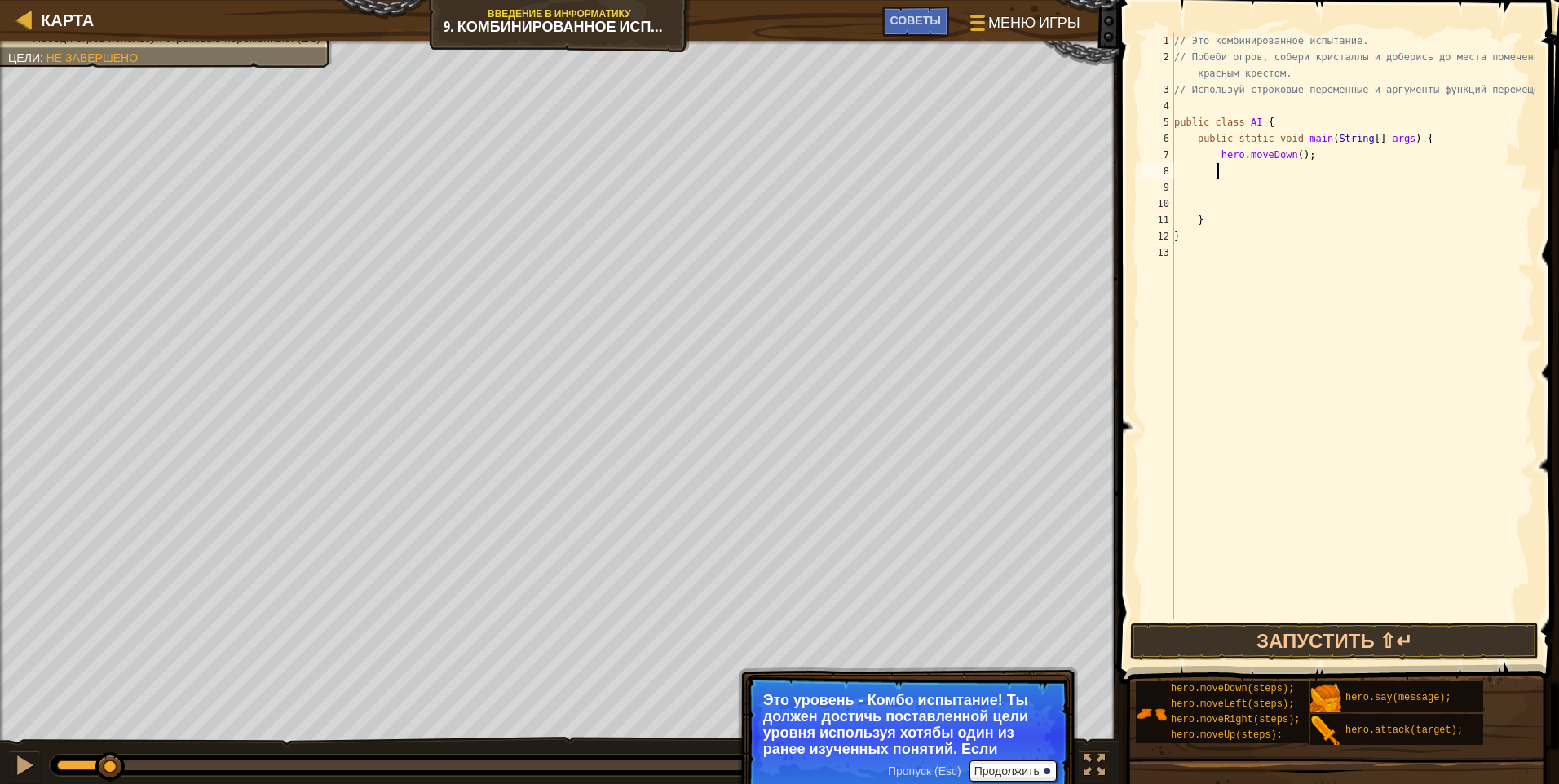
click at [738, 173] on div "// Это комбинированное испытание. // Побеби огров, собери кристаллы и доберись …" at bounding box center [1353, 343] width 364 height 620
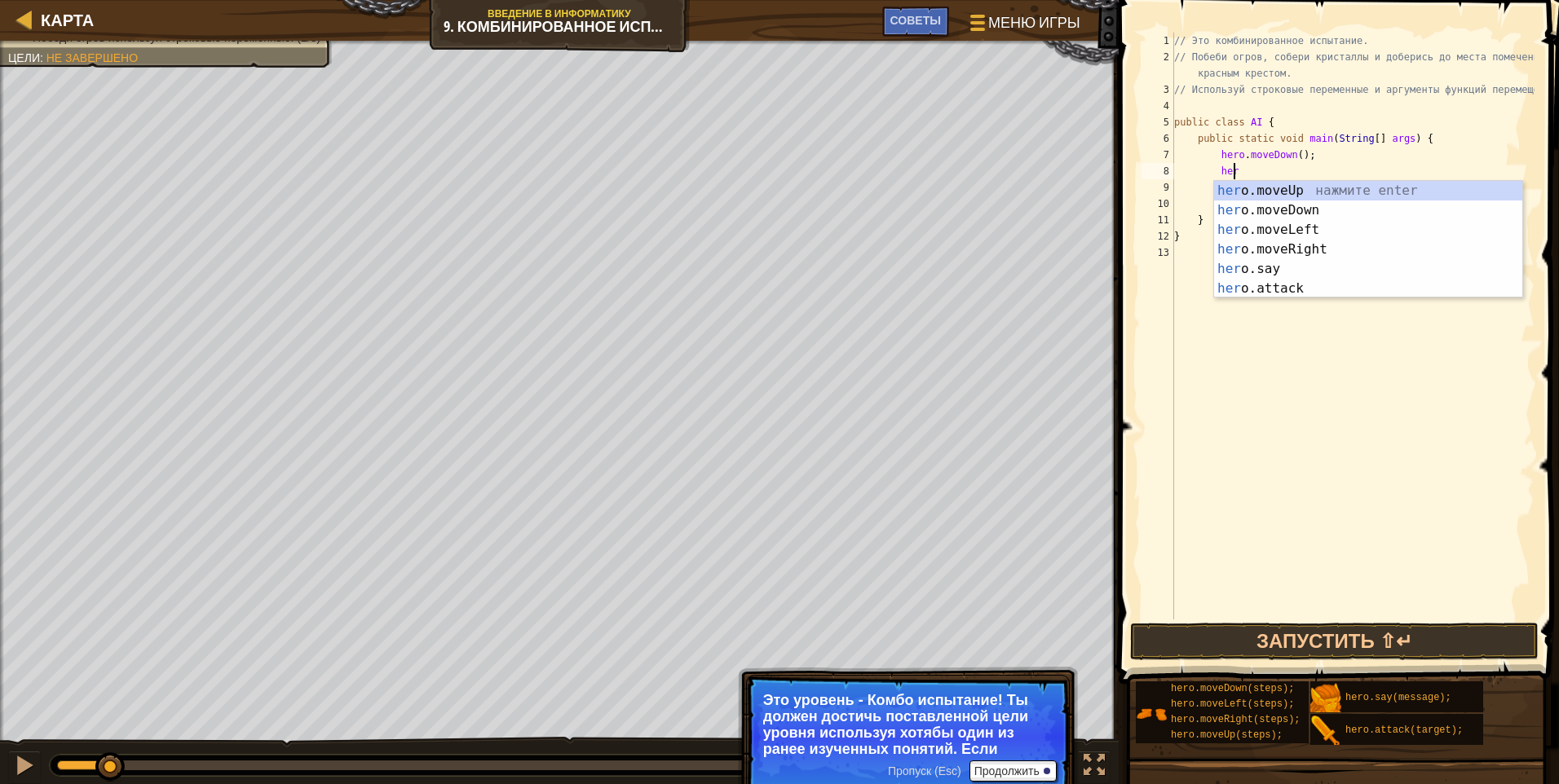
scroll to position [7, 4]
type textarea "hero"
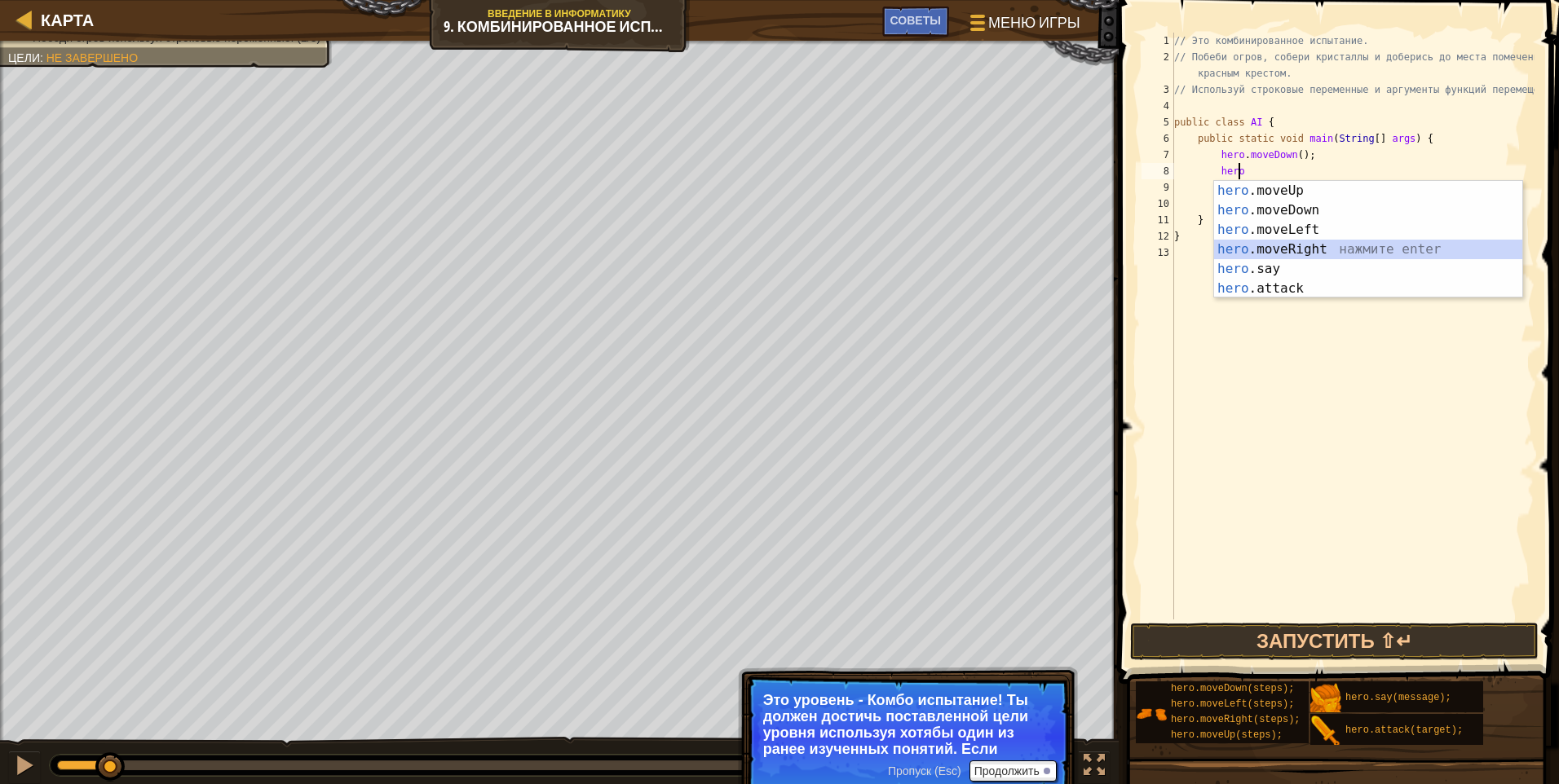
scroll to position [7, 2]
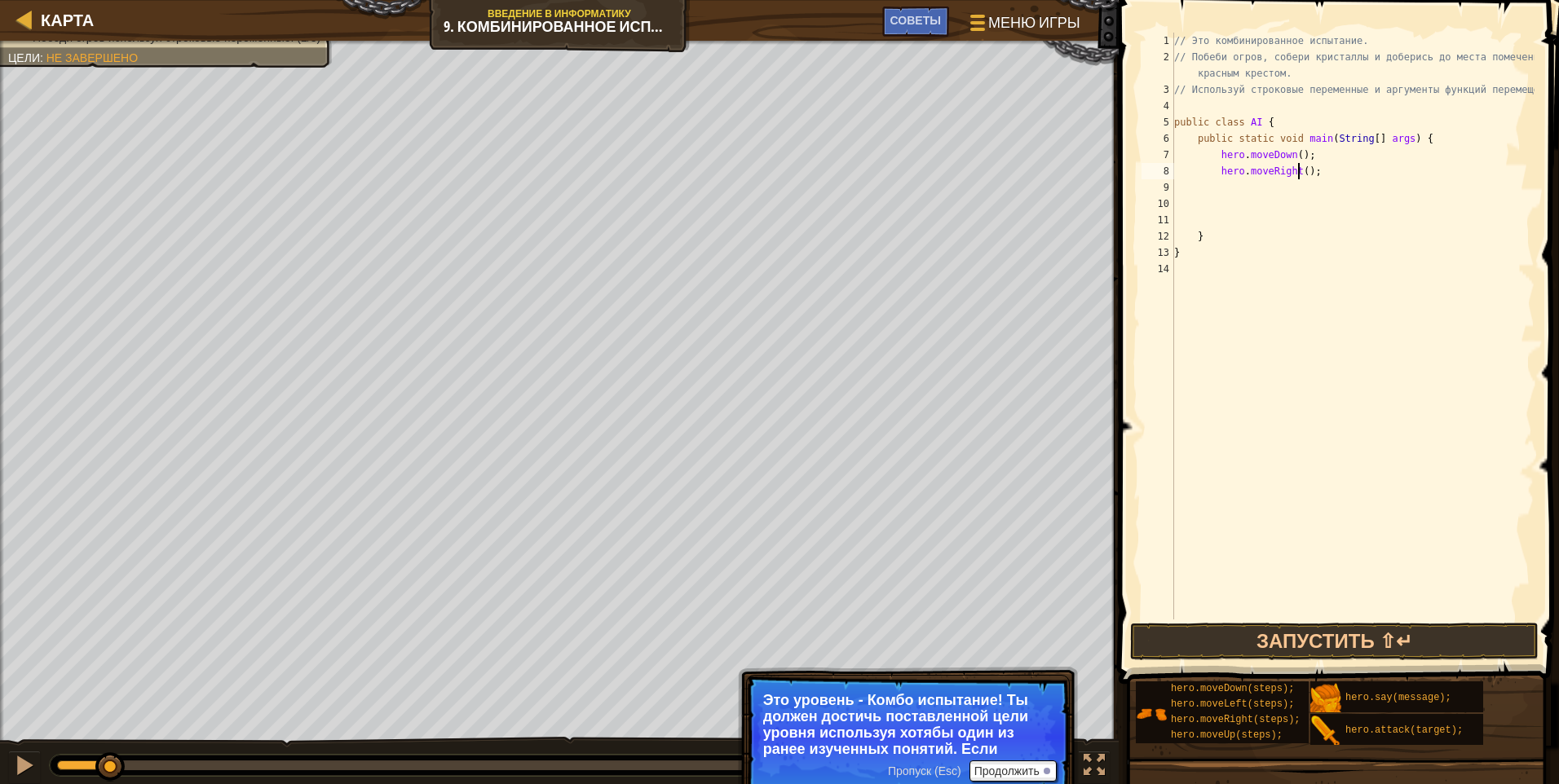
click at [738, 176] on div "// Это комбинированное испытание. // Побеби огров, собери кристаллы и доберись …" at bounding box center [1353, 343] width 364 height 620
type textarea "hero.moveRight(2);"
click at [738, 189] on div "// Это комбинированное испытание. // Побеби огров, собери кристаллы и доберись …" at bounding box center [1353, 343] width 364 height 620
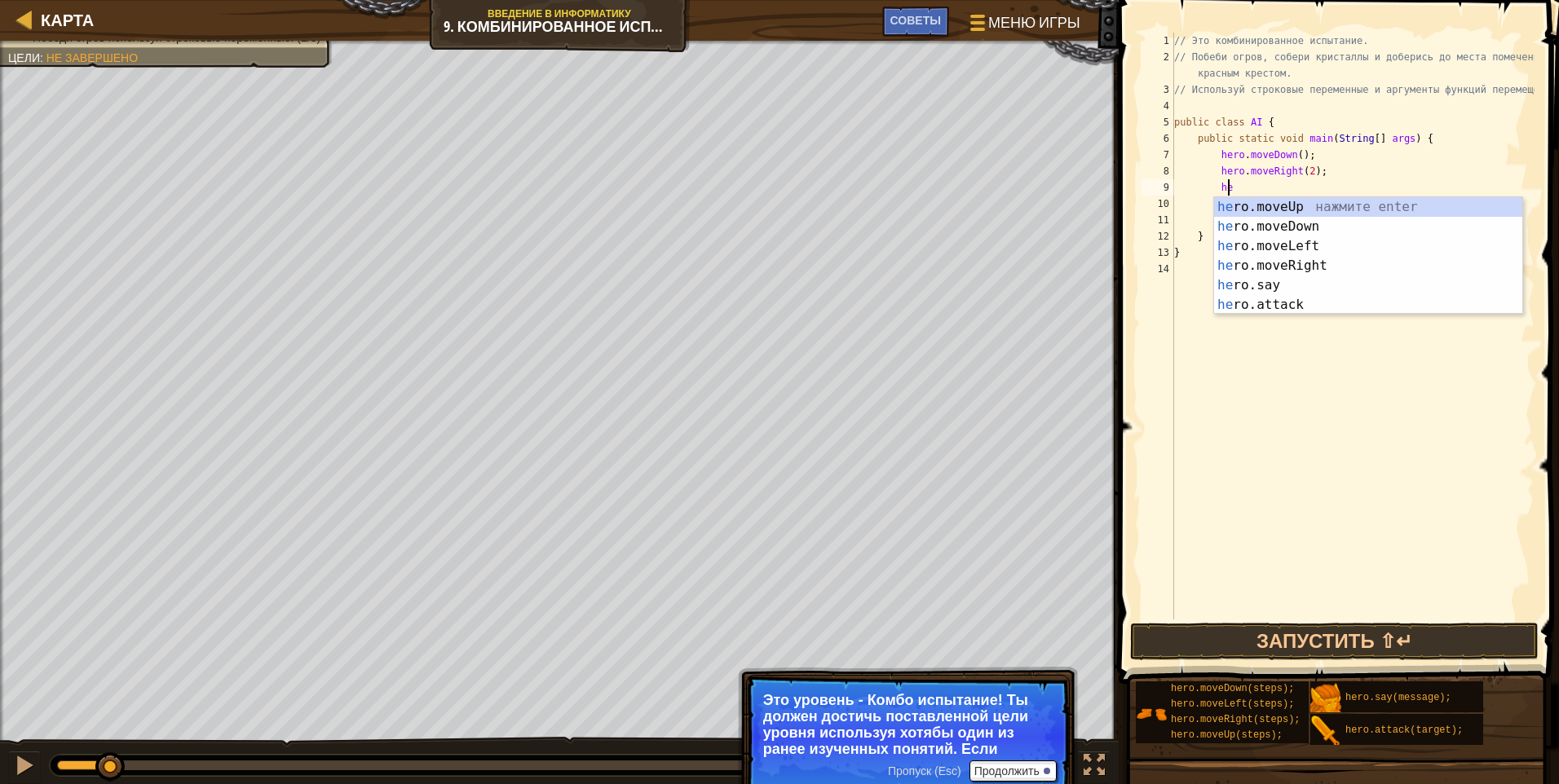
scroll to position [7, 4]
type textarea "hero"
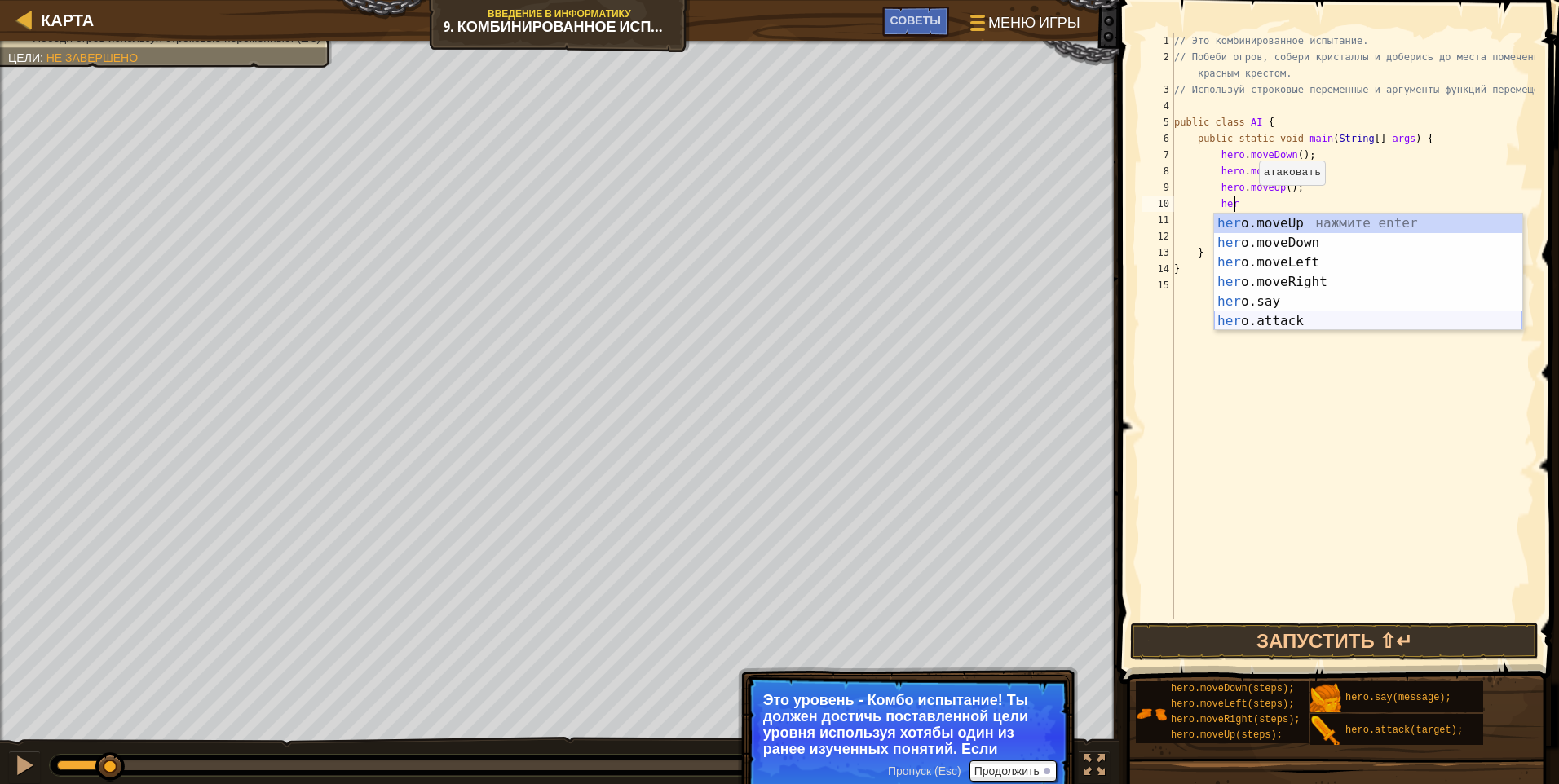
click at [738, 316] on div "her o.moveUp нажмите enter her o.moveDown нажмите enter her o.moveLeft нажмите …" at bounding box center [1368, 291] width 308 height 156
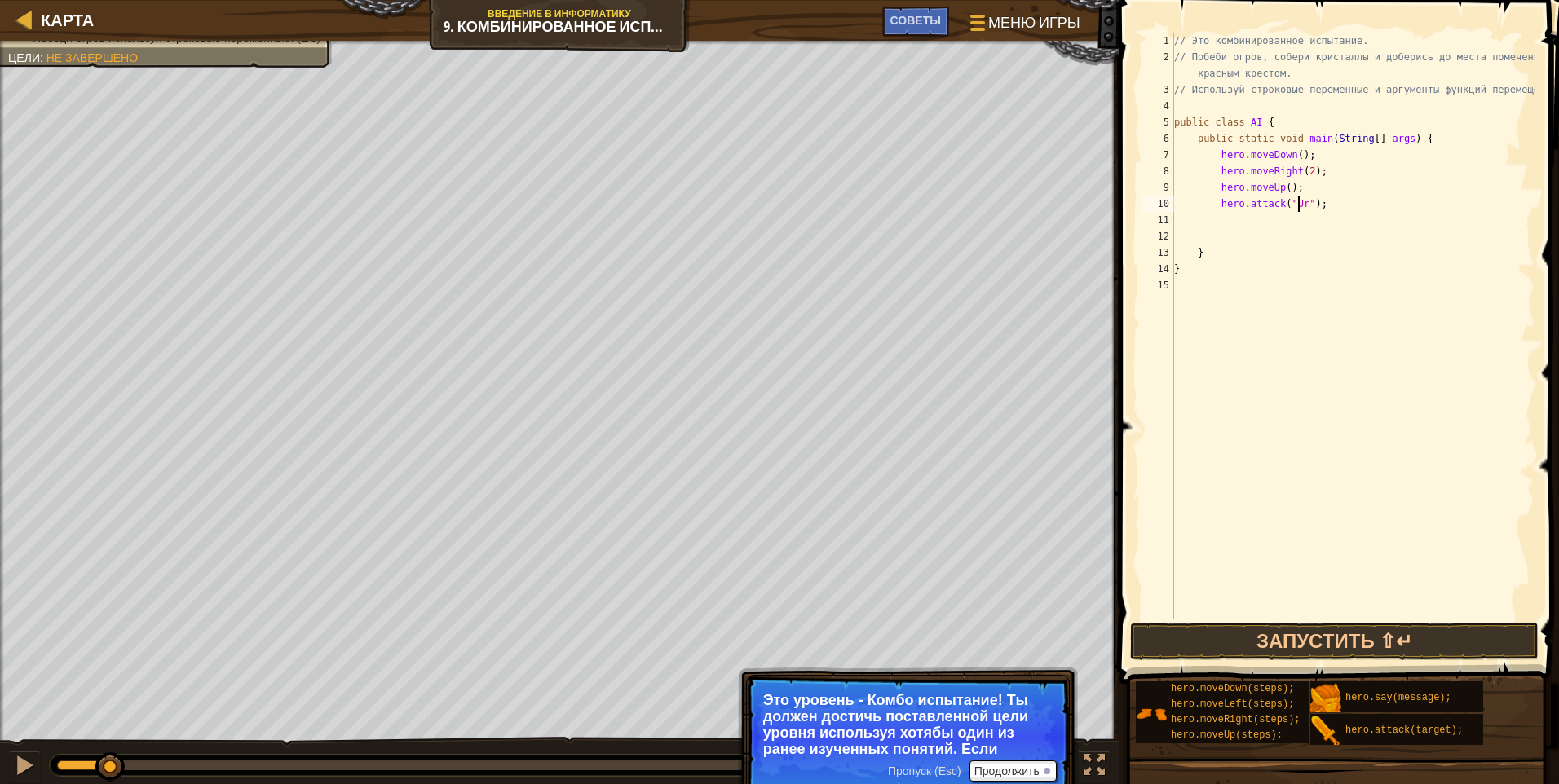
scroll to position [7, 11]
type textarea "hero.attack("Ursa");"
drag, startPoint x: 1333, startPoint y: 203, endPoint x: 1215, endPoint y: 204, distance: 118.0
click at [738, 204] on div "// Это комбинированное испытание. // Побеби огров, собери кристаллы и доберись …" at bounding box center [1353, 343] width 364 height 620
click at [738, 224] on div "// Это комбинированное испытание. // Побеби огров, собери кристаллы и доберись …" at bounding box center [1353, 343] width 364 height 620
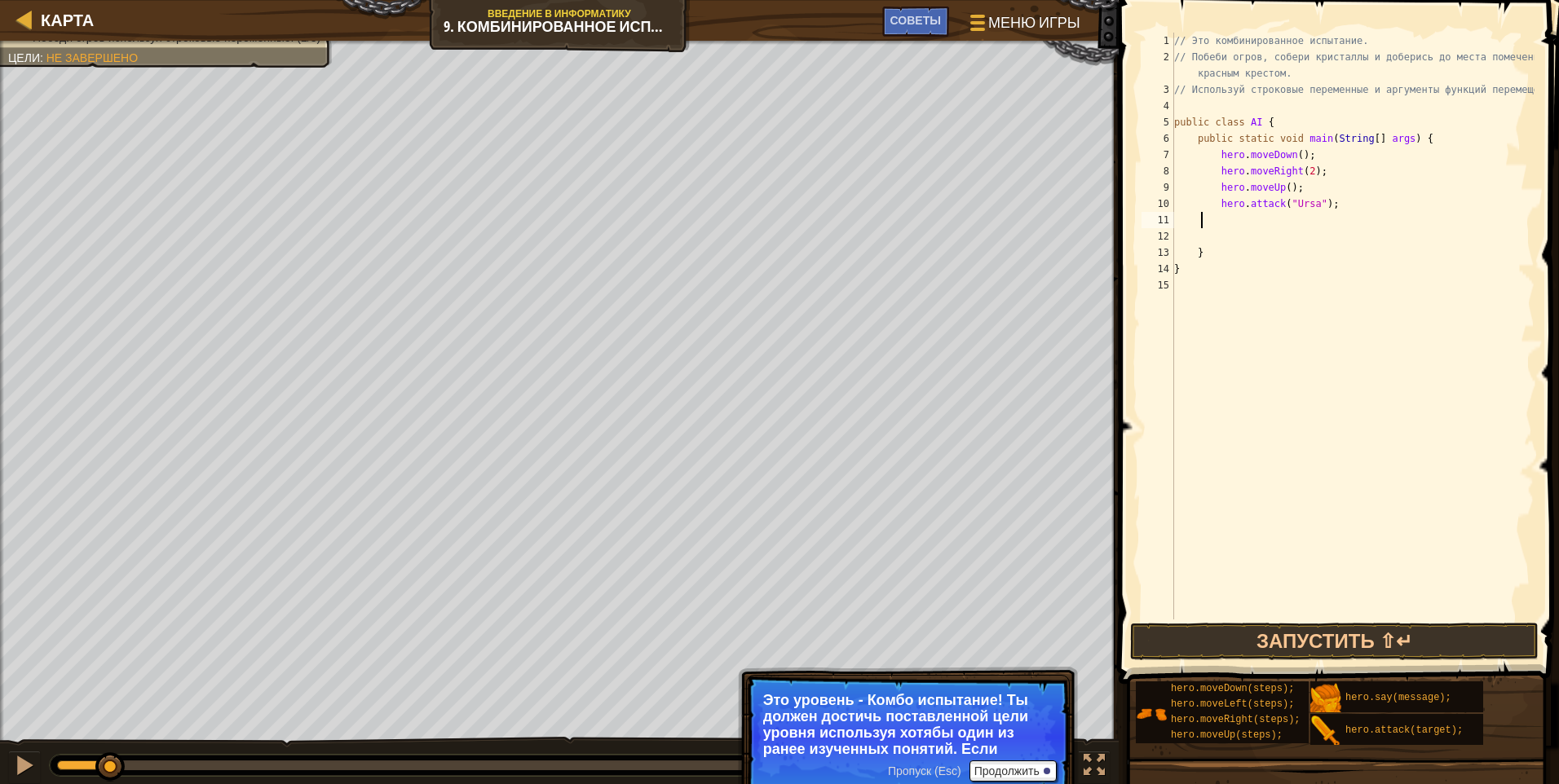
scroll to position [7, 2]
paste textarea "hero.attack("Ursa");"
click at [738, 217] on div "// Это комбинированное испытание. // Побеби огров, собери кристаллы и доберись …" at bounding box center [1353, 343] width 364 height 620
type textarea "hero.attack("Ursa");"
click at [738, 231] on div "// Это комбинированное испытание. // Побеби огров, собери кристаллы и доберись …" at bounding box center [1353, 343] width 364 height 620
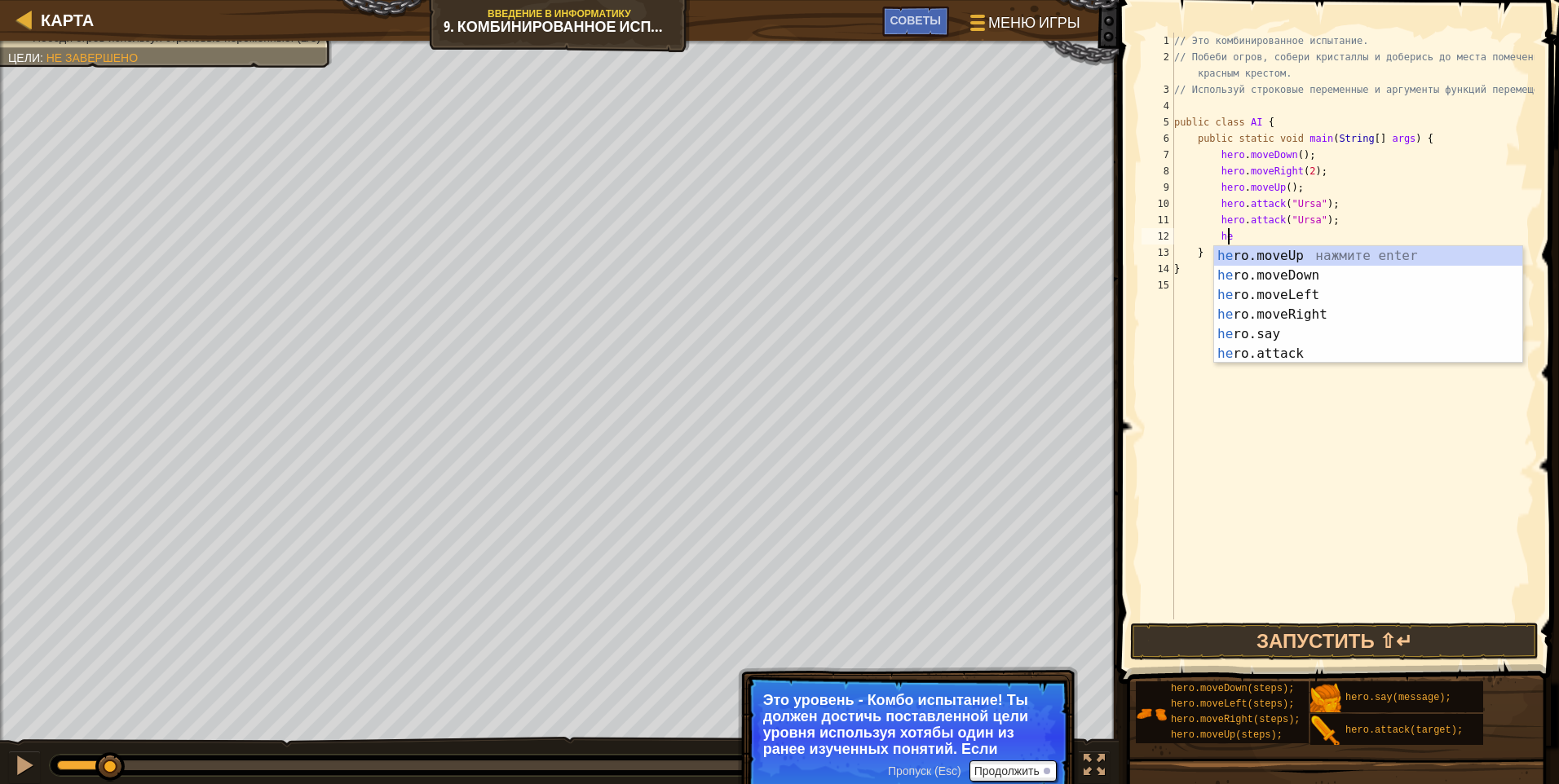
type textarea "her"
click at [738, 298] on div "her o.moveUp нажмите enter her o.moveDown нажмите enter her o.moveLeft нажмите …" at bounding box center [1368, 324] width 308 height 156
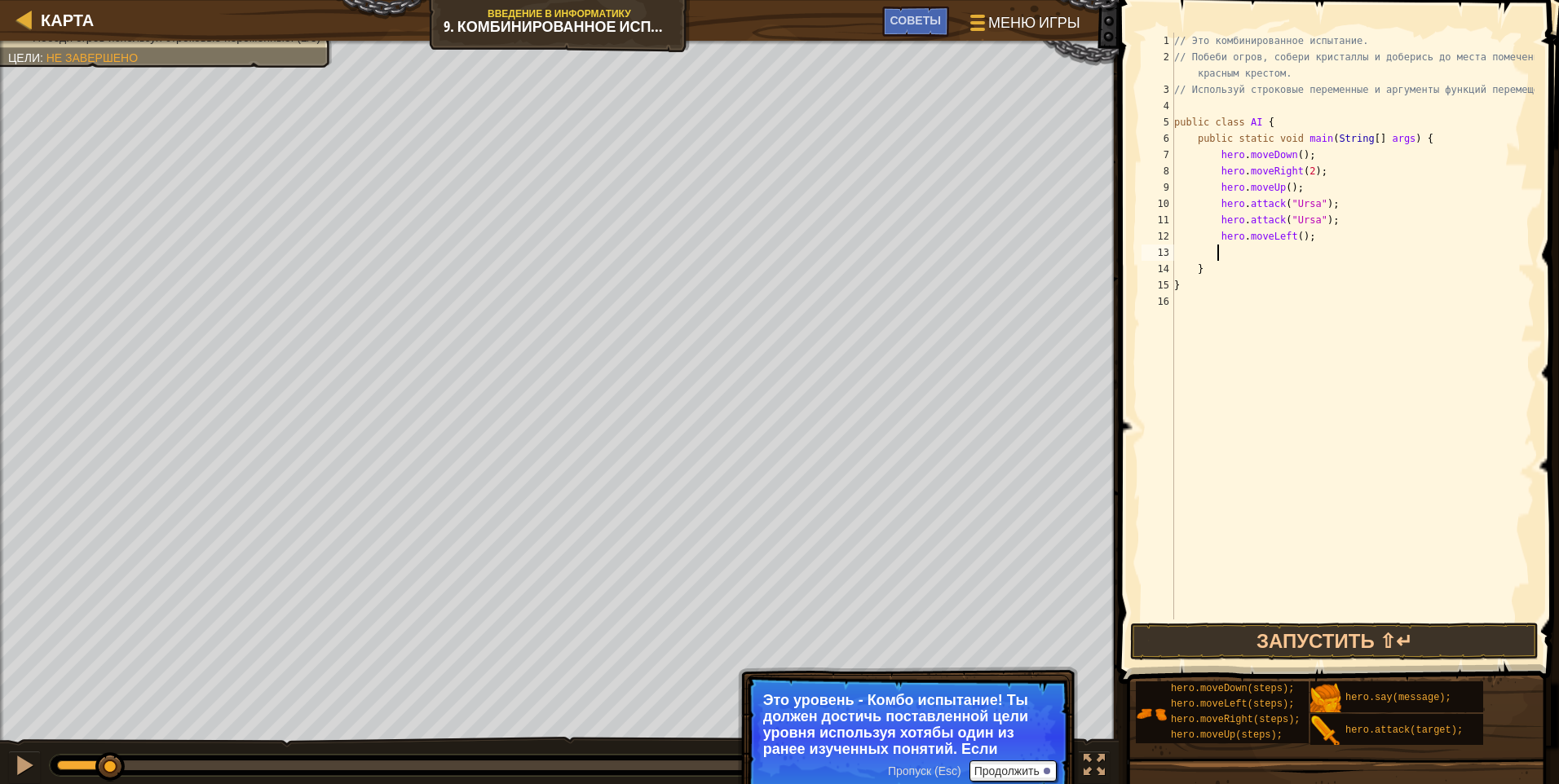
scroll to position [7, 2]
click at [738, 232] on div "// Это комбинированное испытание. // Побеби огров, собери кристаллы и доберись …" at bounding box center [1353, 343] width 364 height 620
type textarea "hero.moveLeft(2);"
click at [738, 247] on div "// Это комбинированное испытание. // Побеби огров, собери кристаллы и доберись …" at bounding box center [1353, 343] width 364 height 620
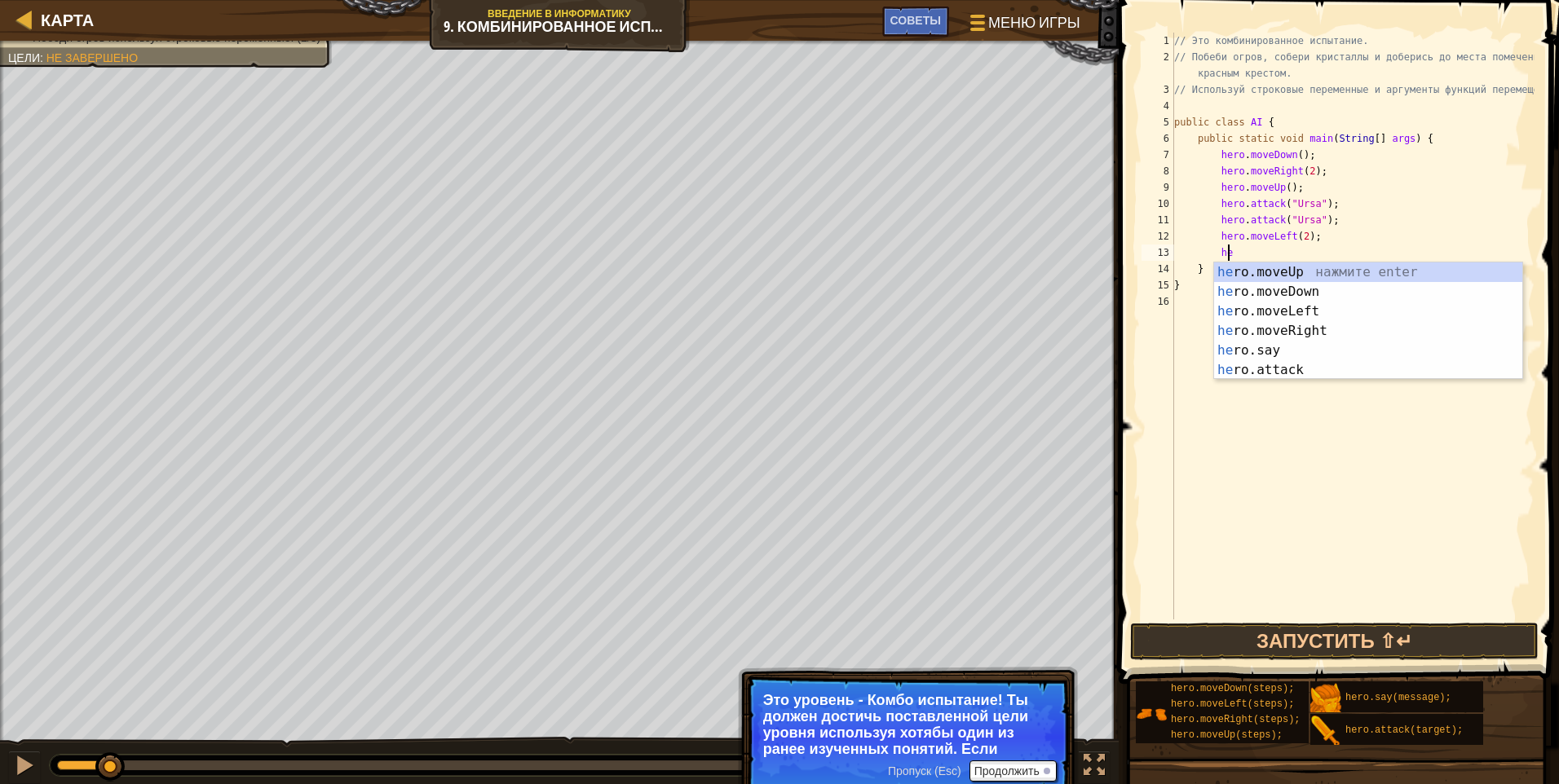
scroll to position [7, 4]
type textarea "hero"
click at [738, 277] on div "hero .moveUp нажмите enter hero .moveDown нажмите enter hero .moveLeft нажмите …" at bounding box center [1368, 340] width 308 height 156
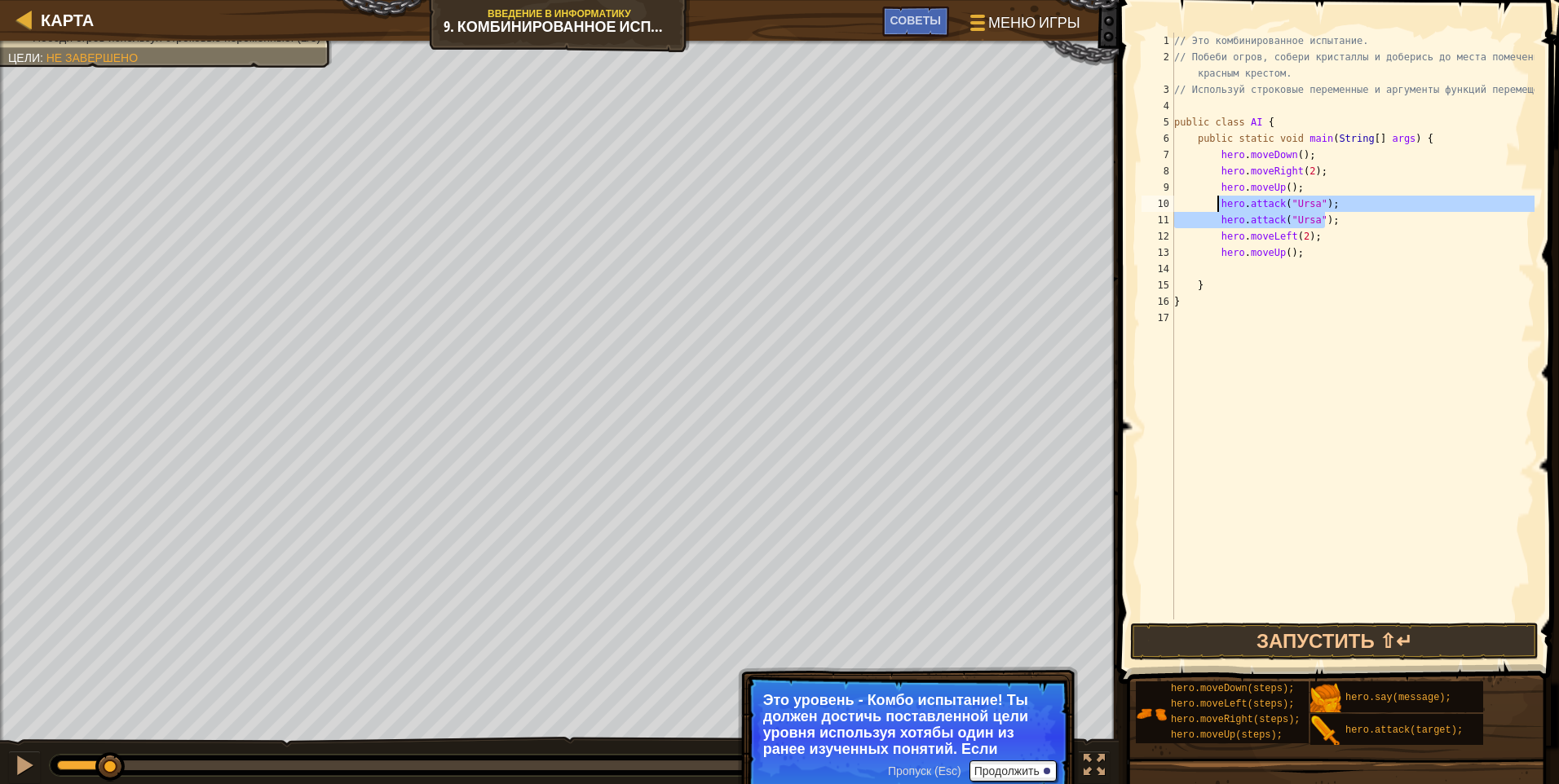
drag, startPoint x: 1331, startPoint y: 221, endPoint x: 1219, endPoint y: 205, distance: 113.1
click at [738, 205] on div "// Это комбинированное испытание. // Побеби огров, собери кристаллы и доберись …" at bounding box center [1353, 343] width 364 height 620
type textarea "hero.attack("Ursa"); hero.attack("Ursa");"
click at [738, 268] on div "// Это комбинированное испытание. // Побеби огров, собери кристаллы и доберись …" at bounding box center [1353, 343] width 364 height 620
paste textarea "hero.attack("Ursa");"
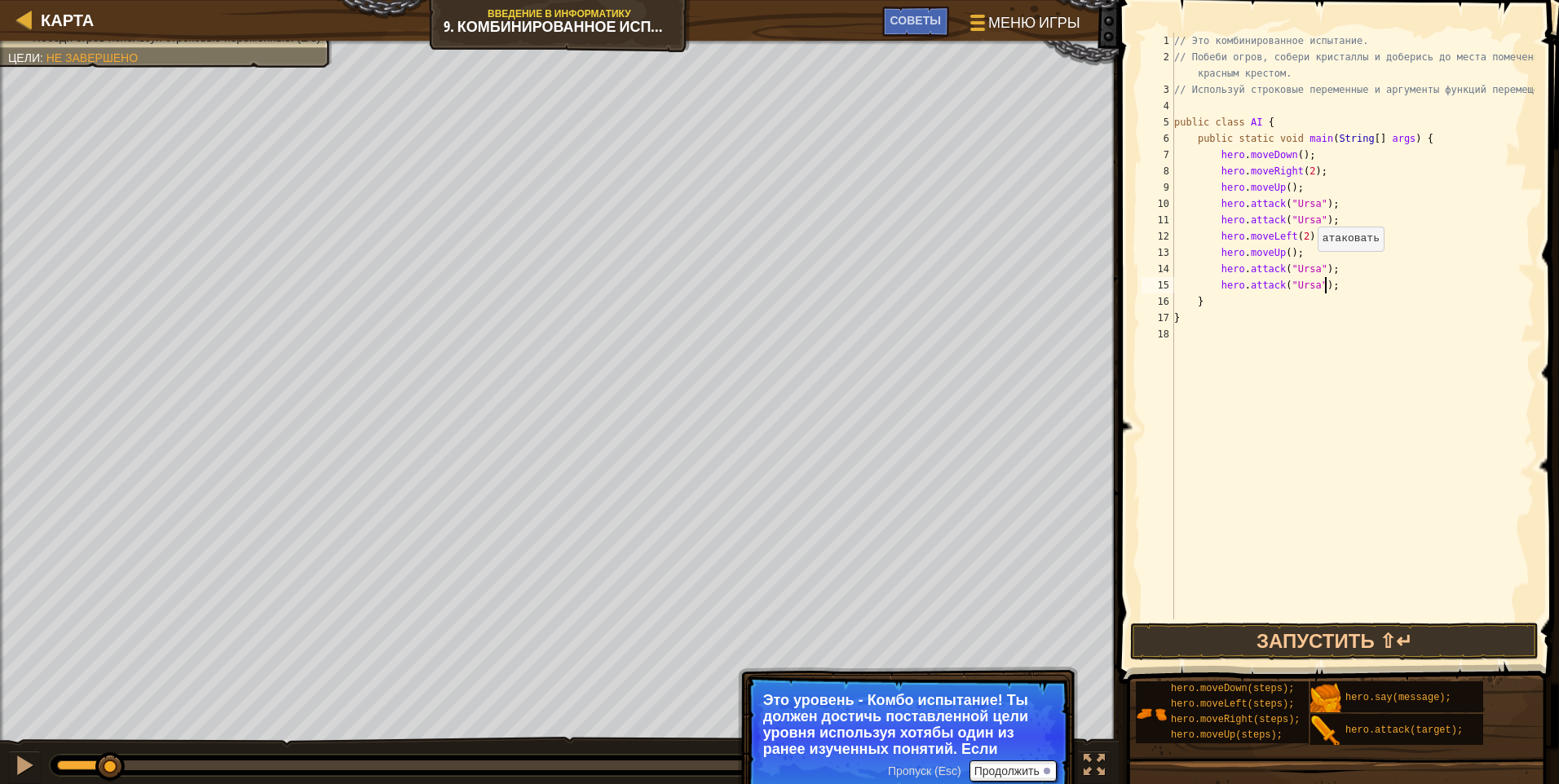
click at [738, 267] on div "// Это комбинированное испытание. // Побеби огров, собери кристаллы и доберись …" at bounding box center [1353, 343] width 364 height 620
drag, startPoint x: 1332, startPoint y: 271, endPoint x: 1217, endPoint y: 273, distance: 115.0
click at [738, 273] on div "// Это комбинированное испытание. // Побеби огров, собери кристаллы и доберись …" at bounding box center [1353, 343] width 364 height 620
drag, startPoint x: 1328, startPoint y: 284, endPoint x: 1219, endPoint y: 289, distance: 109.1
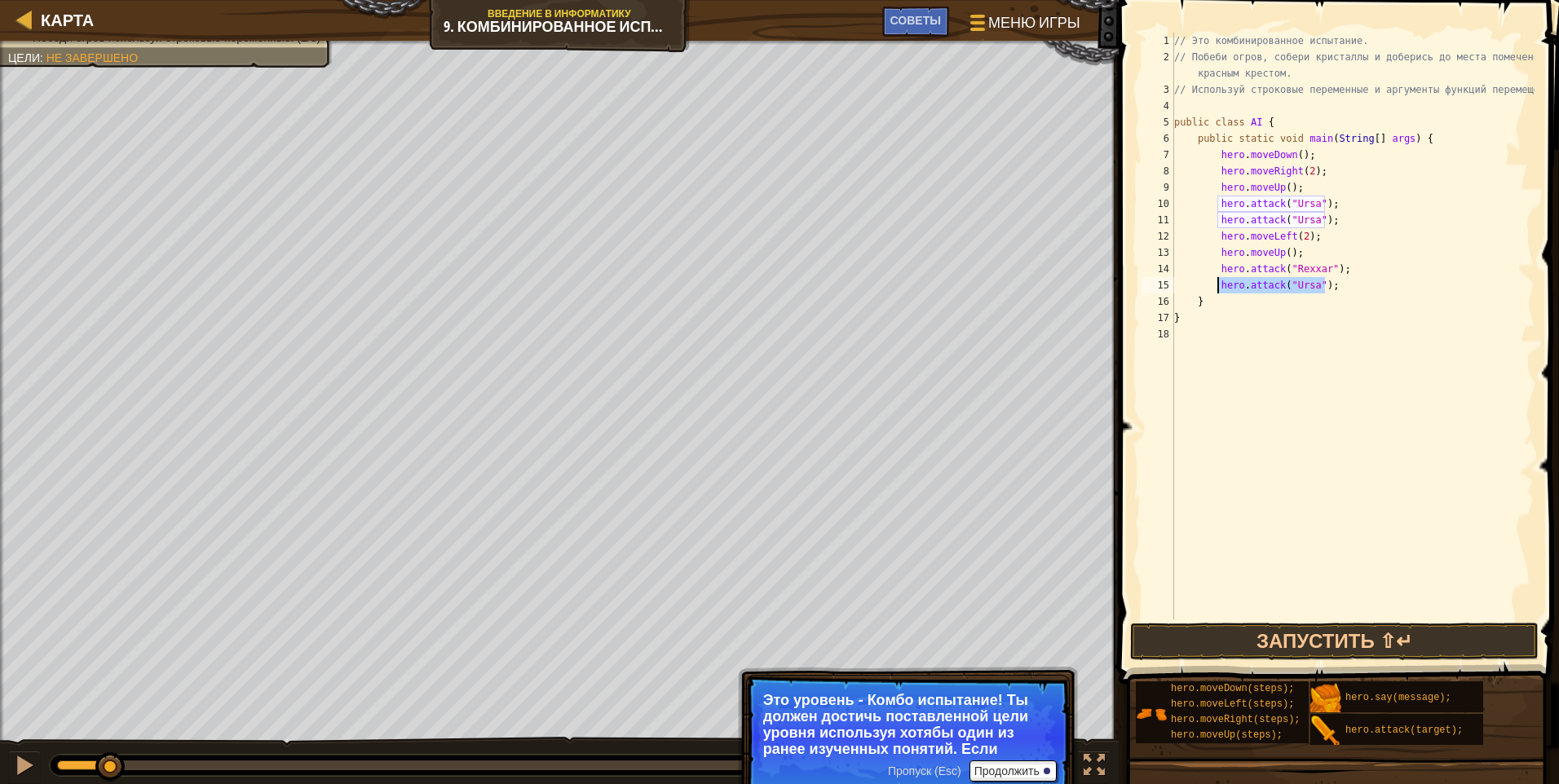
click at [738, 289] on div "// Это комбинированное испытание. // Побеби огров, собери кристаллы и доберись …" at bounding box center [1353, 343] width 364 height 620
paste textarea "Rexxar"
type textarea "hero.attack("Rexxar");"
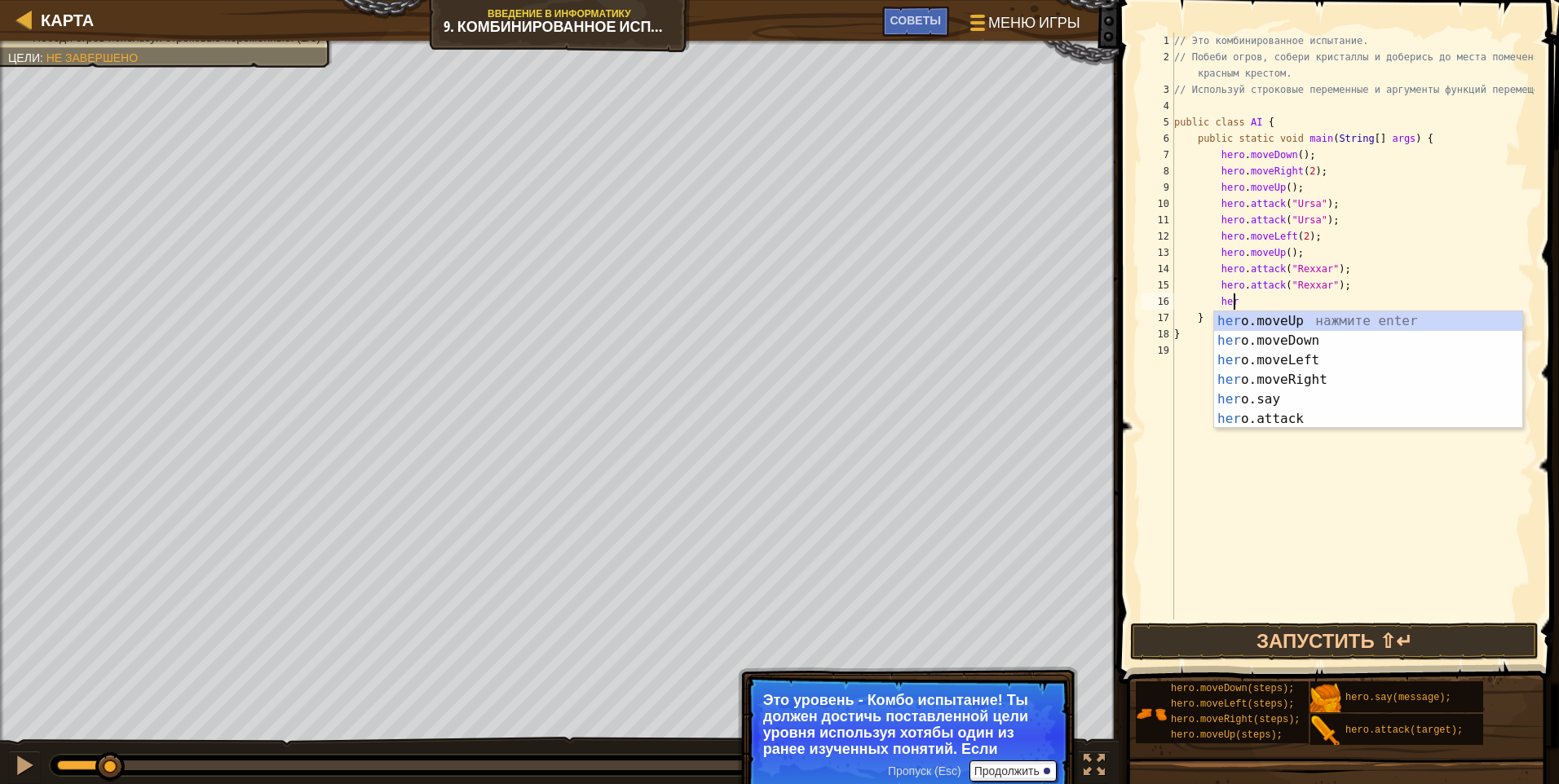
scroll to position [7, 4]
type textarea "hero"
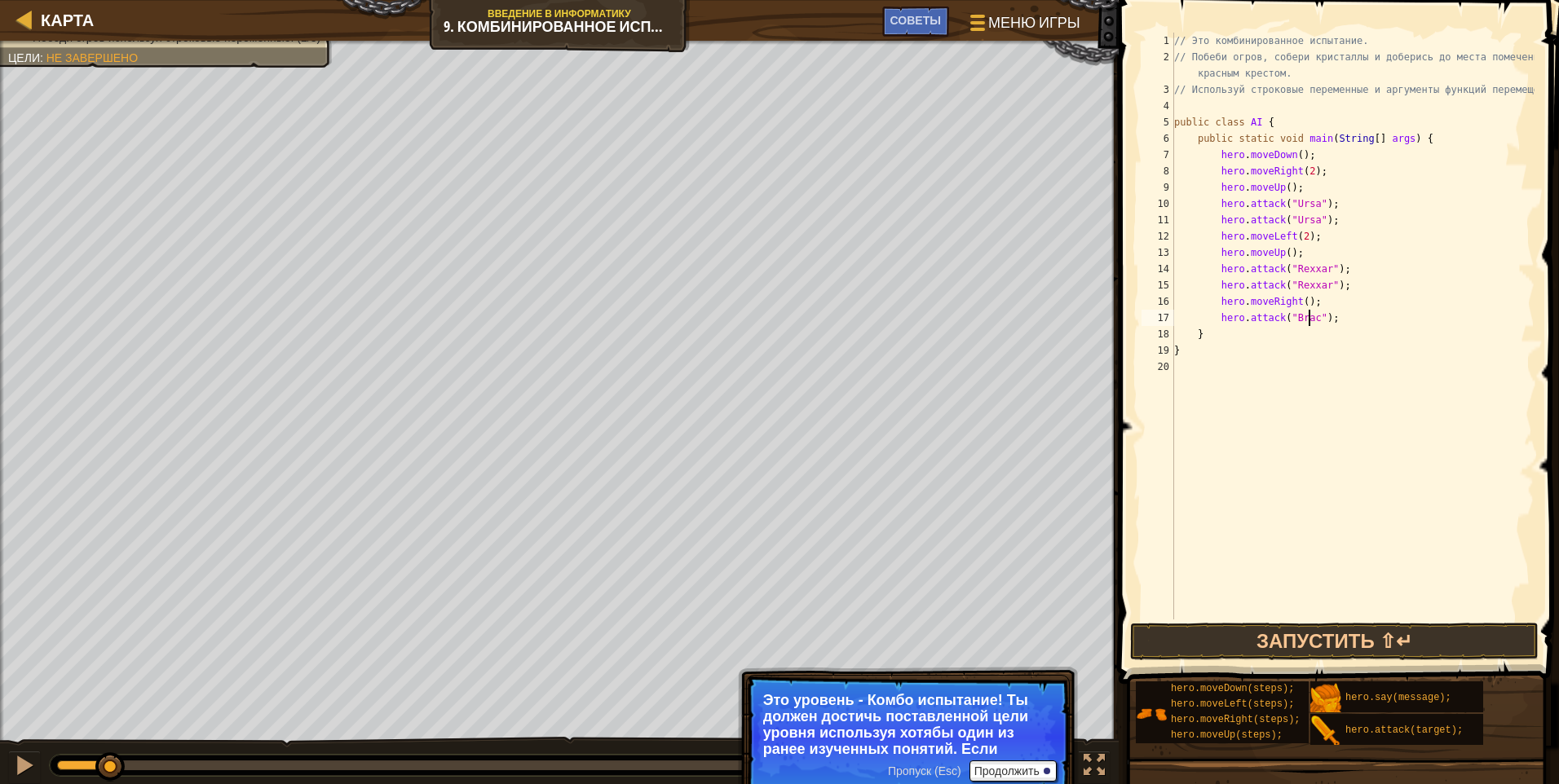
scroll to position [7, 11]
drag, startPoint x: 1334, startPoint y: 320, endPoint x: 1212, endPoint y: 325, distance: 122.1
click at [738, 325] on div "// Это комбинированное испытание. // Побеби огров, собери кристаллы и доберись …" at bounding box center [1353, 343] width 364 height 620
type textarea "hero.attack("Brack");"
click at [738, 315] on div "// Это комбинированное испытание. // Побеби огров, собери кристаллы и доберись …" at bounding box center [1353, 326] width 364 height 587
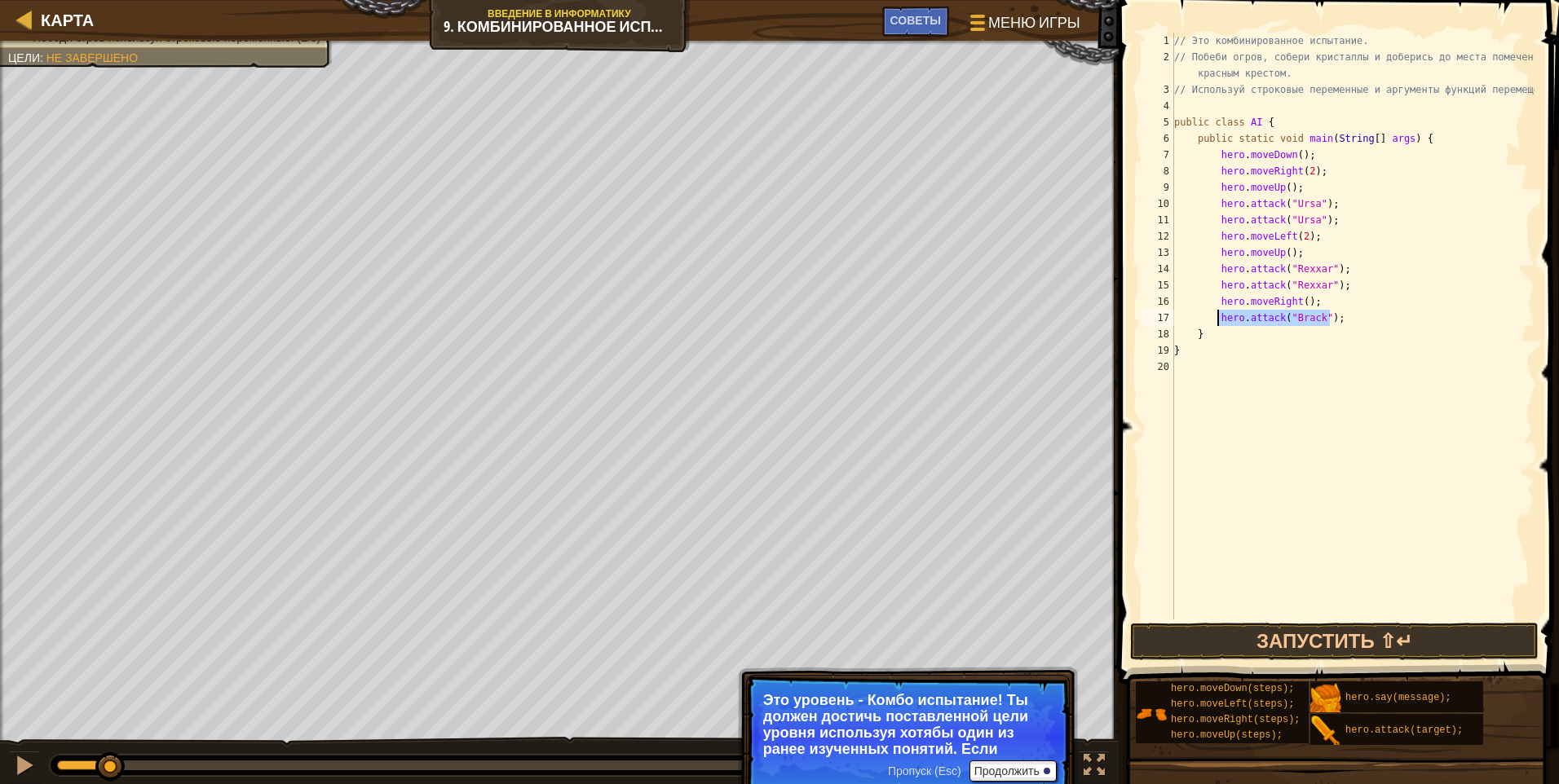
drag, startPoint x: 1331, startPoint y: 320, endPoint x: 1218, endPoint y: 323, distance: 113.0
click at [738, 323] on div "// Это комбинированное испытание. // Побеби огров, собери кристаллы и доберись …" at bounding box center [1353, 343] width 364 height 620
click at [738, 323] on div "// Это комбинированное испытание. // Побеби огров, собери кристаллы и доберись …" at bounding box center [1353, 326] width 364 height 587
paste textarea "hero.attack("Brack");"
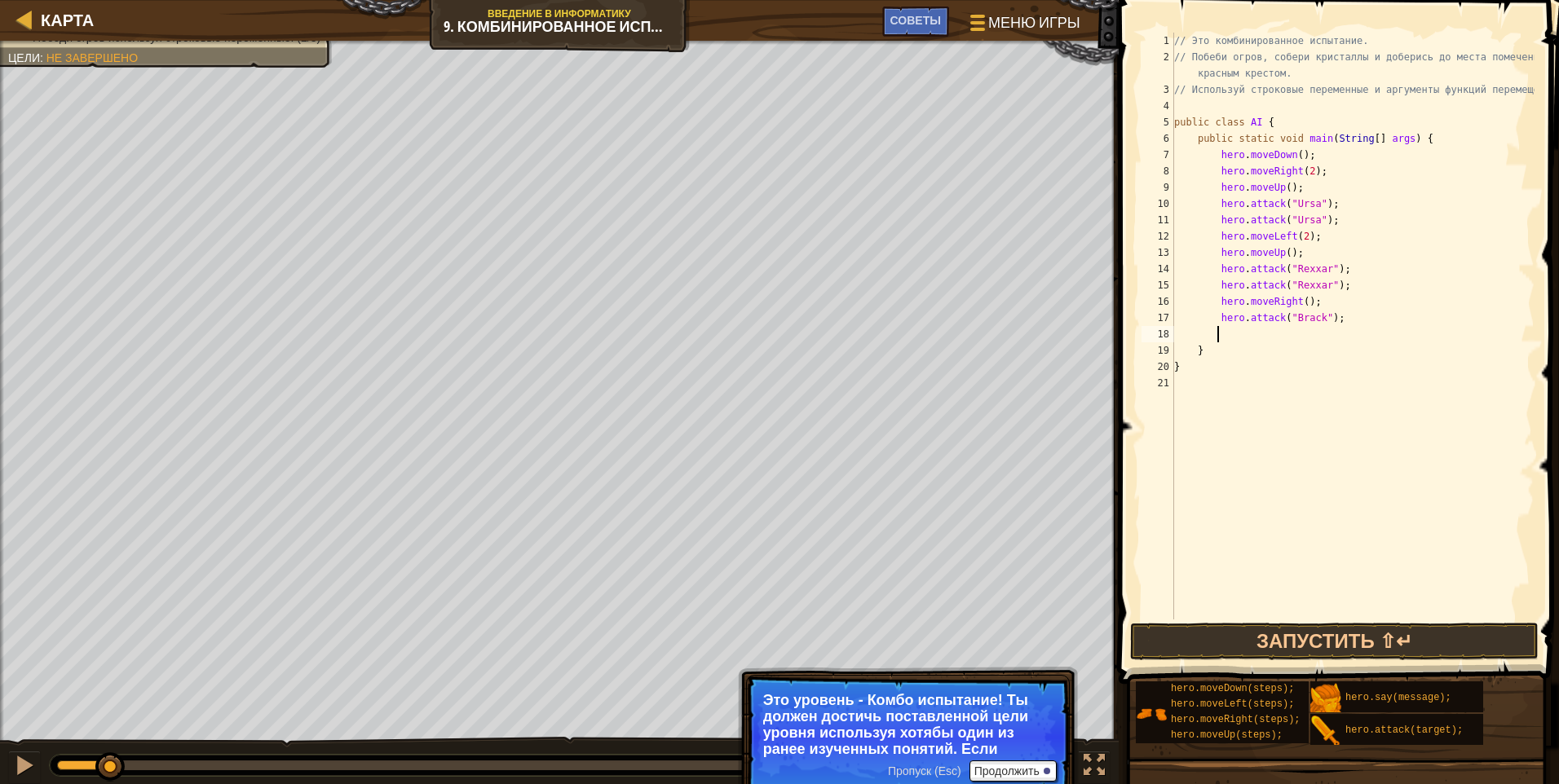
type textarea "hero.attack("Brack");"
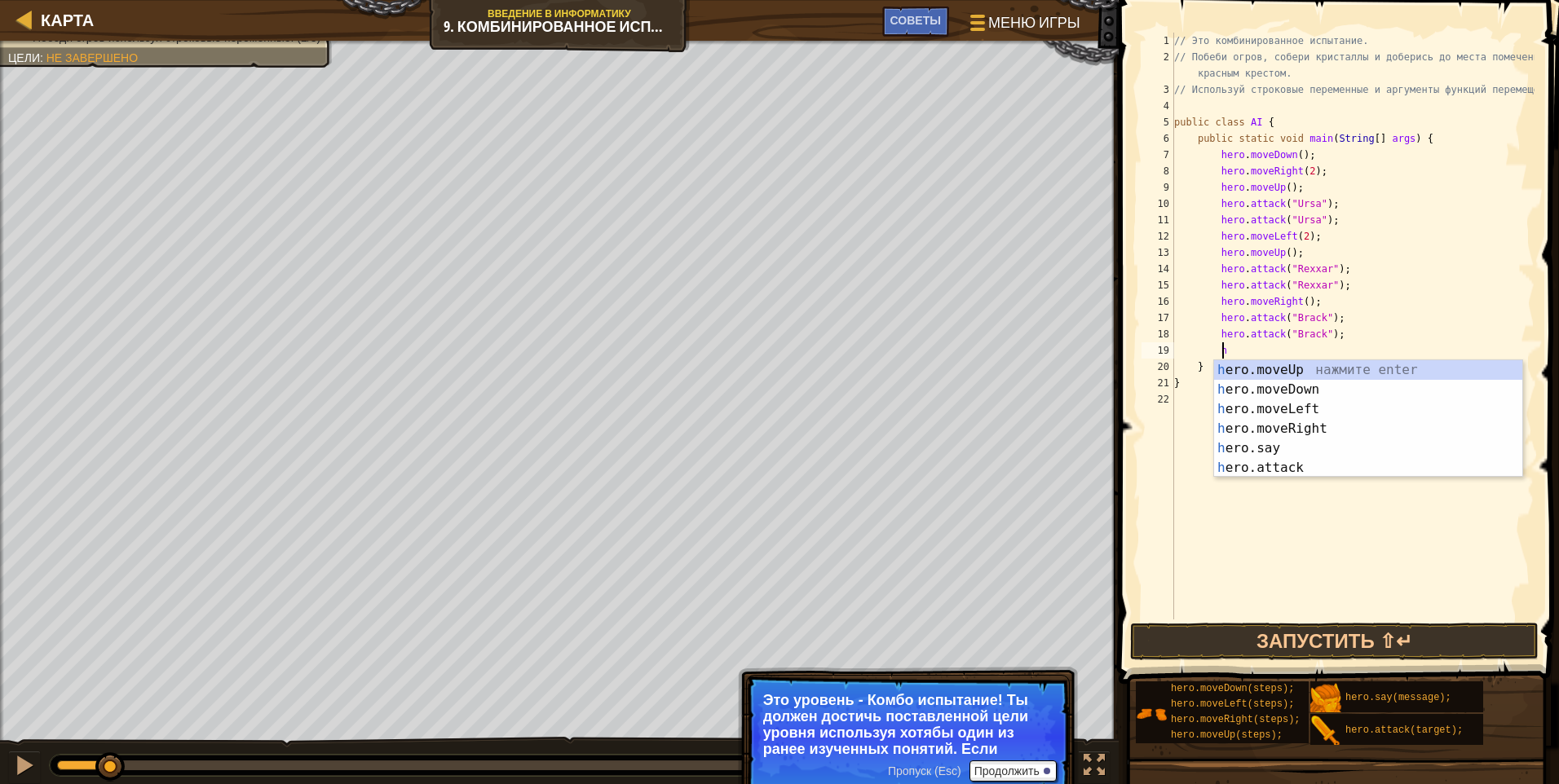
type textarea "her"
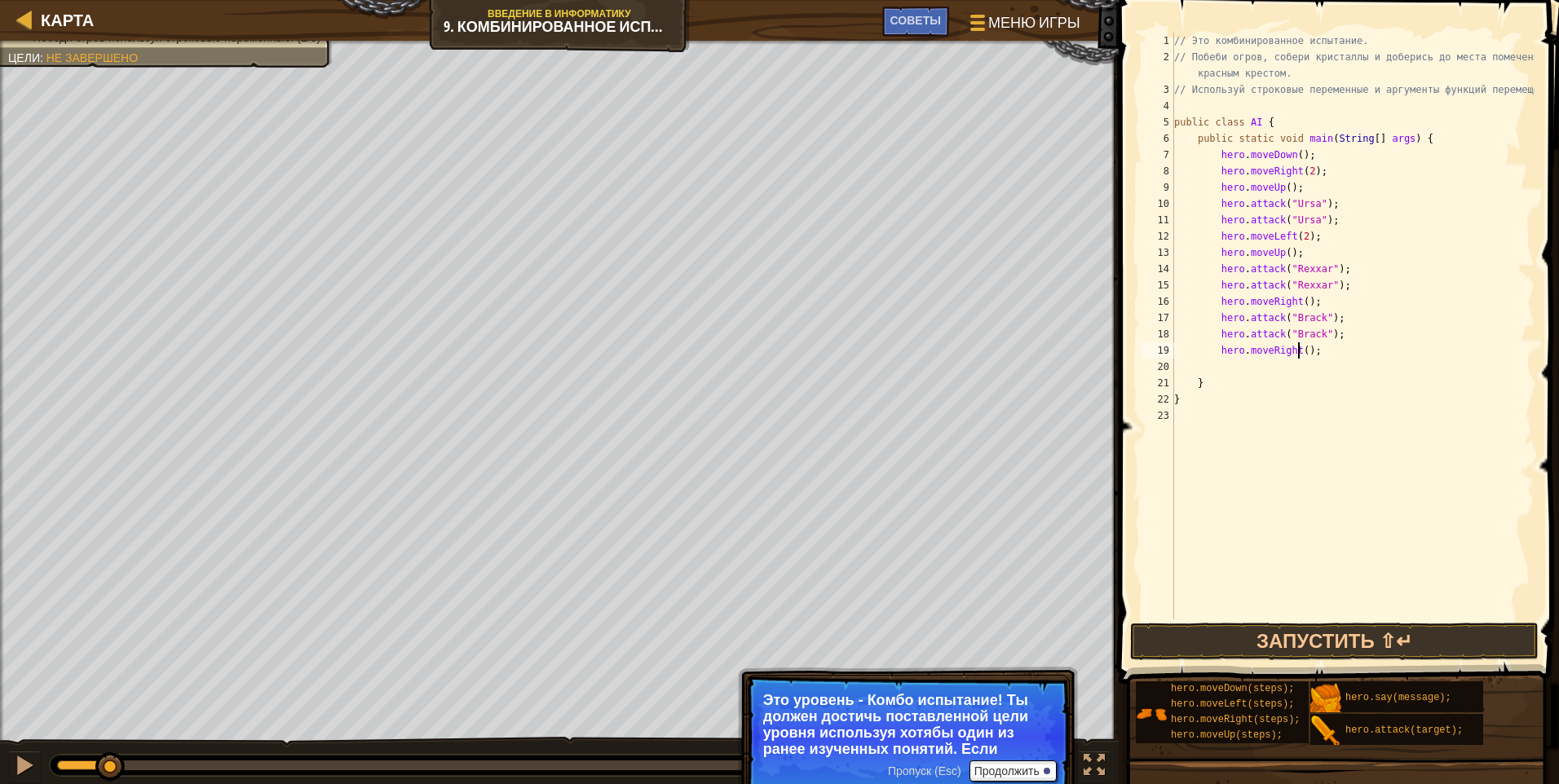
click at [738, 356] on div "// Это комбинированное испытание. // Побеби огров, собери кристаллы и доберись …" at bounding box center [1353, 343] width 364 height 620
type textarea "hero.moveRight(2);"
click at [738, 651] on button "Запустить ⇧↵" at bounding box center [1334, 642] width 408 height 38
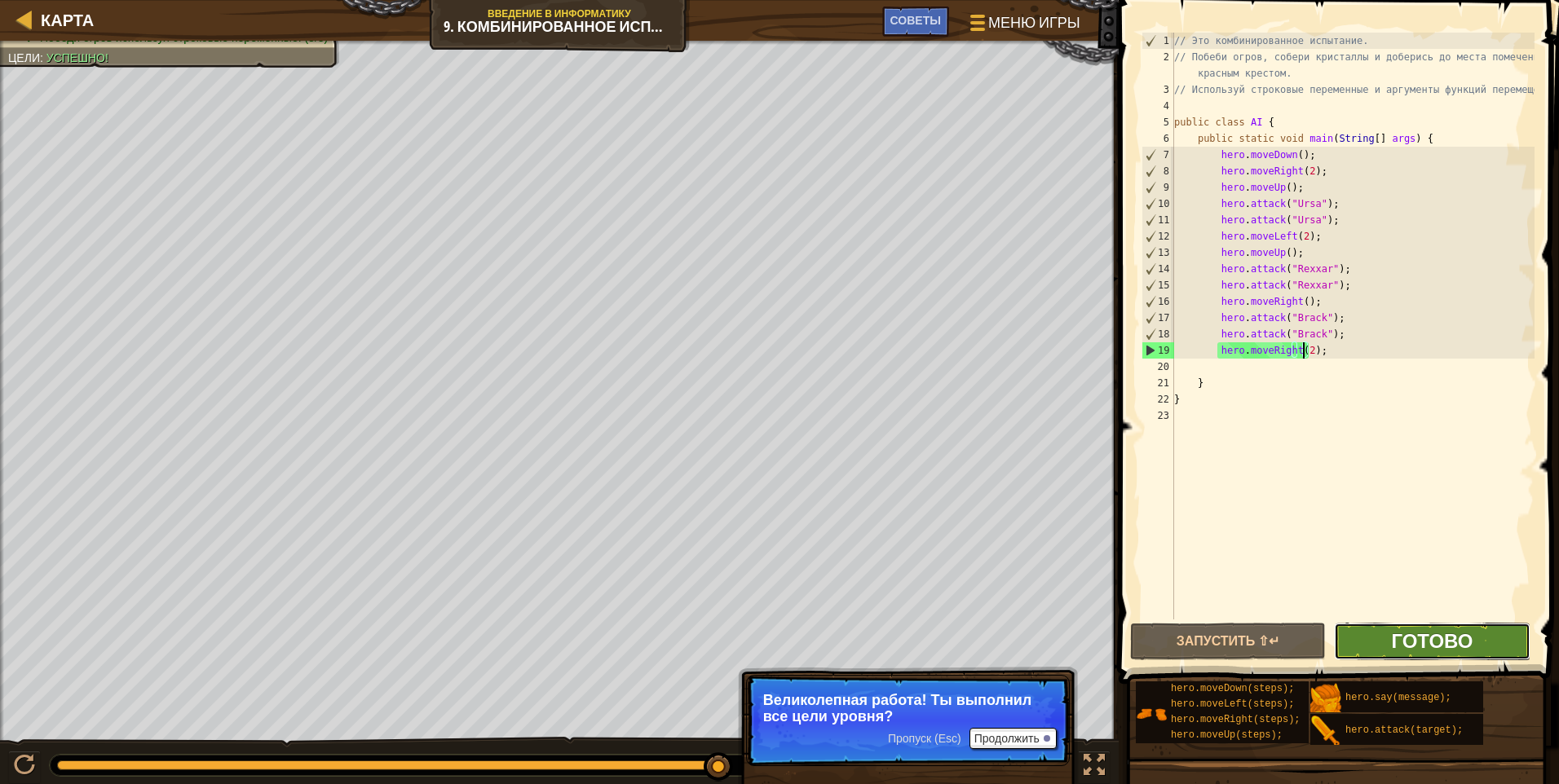
click at [738, 649] on span "Готово" at bounding box center [1432, 641] width 82 height 26
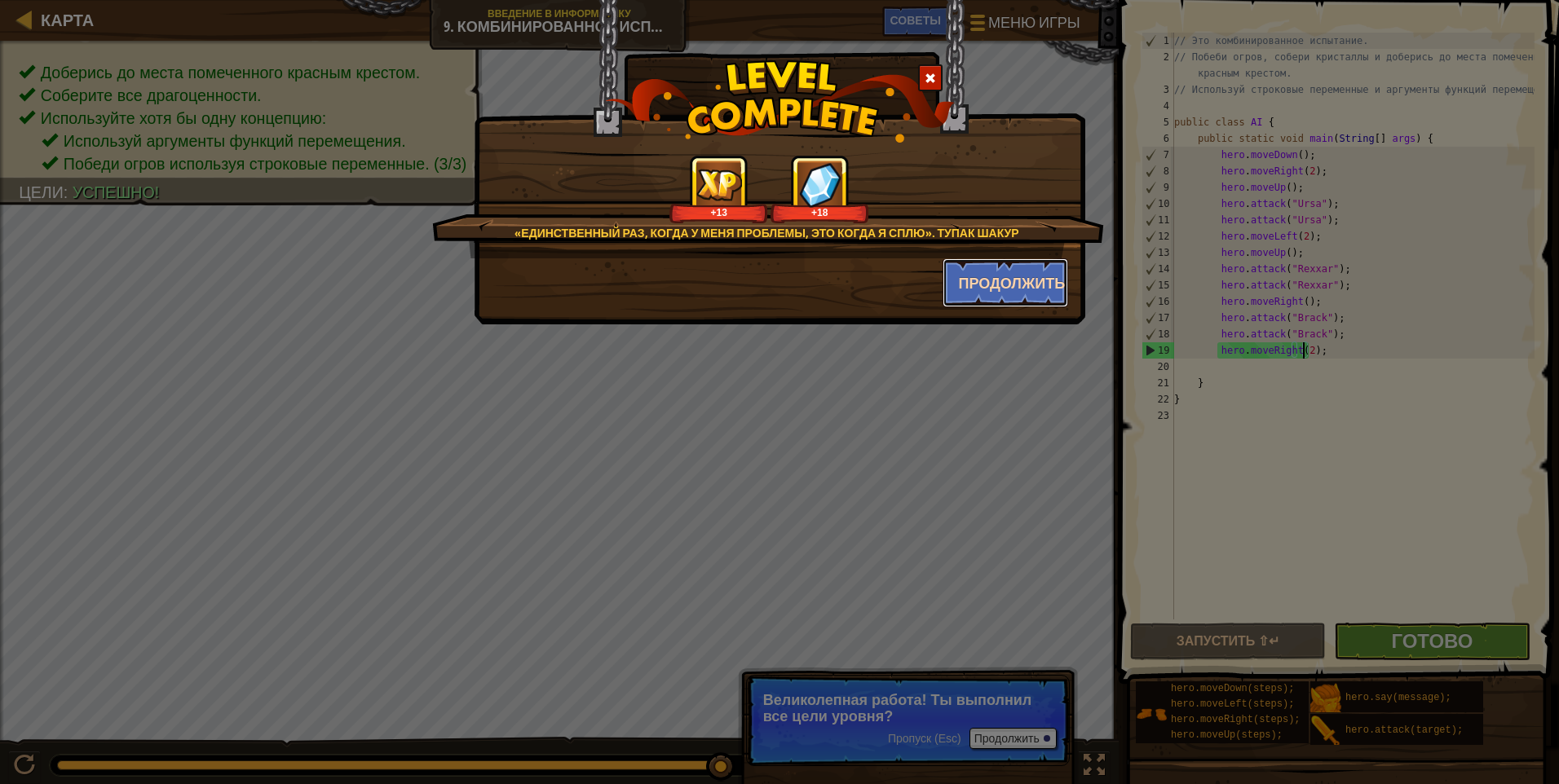
click at [738, 280] on button "Продолжить" at bounding box center [1006, 283] width 127 height 49
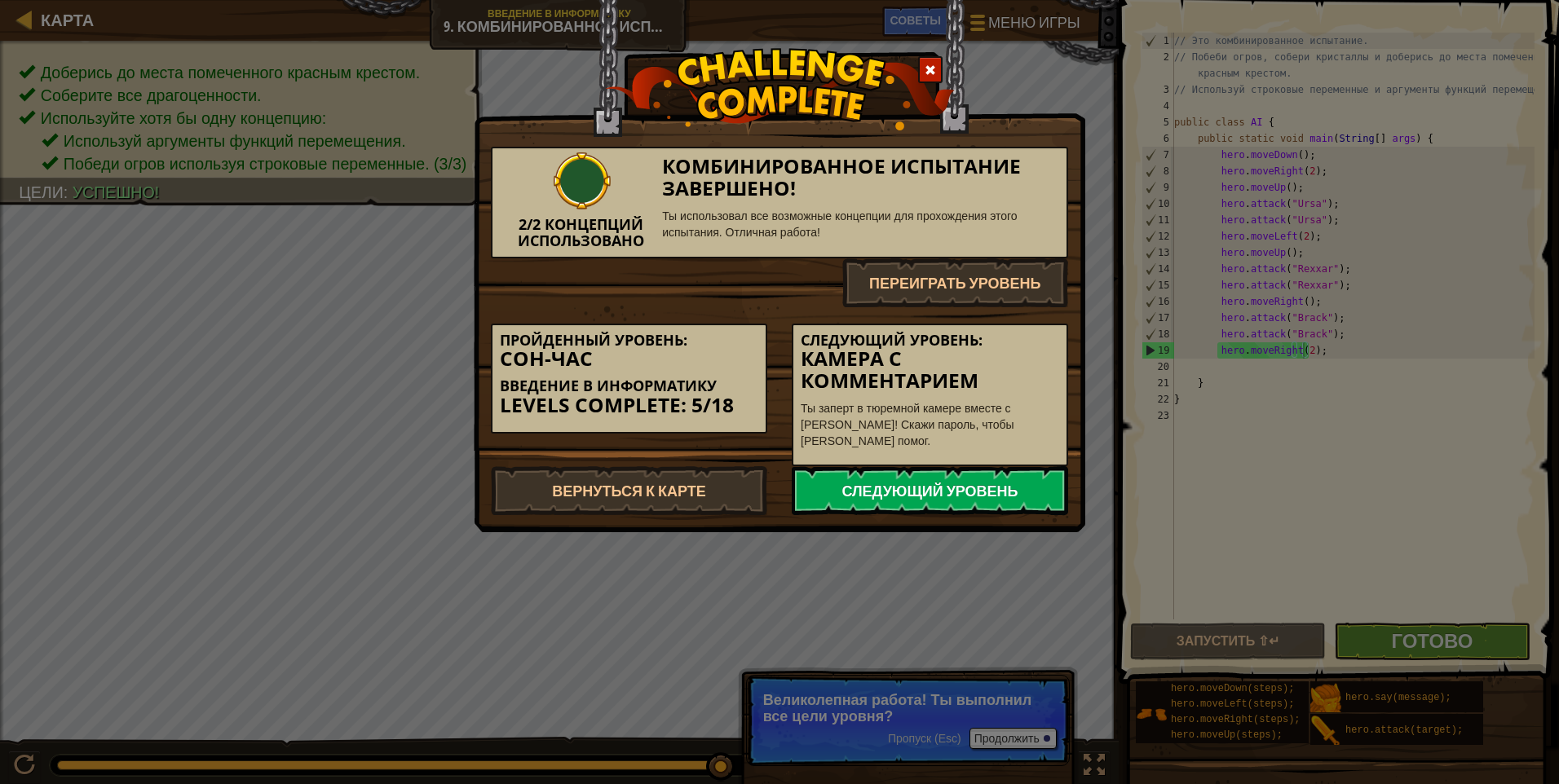
click at [738, 493] on link "Следующий уровень" at bounding box center [930, 491] width 276 height 49
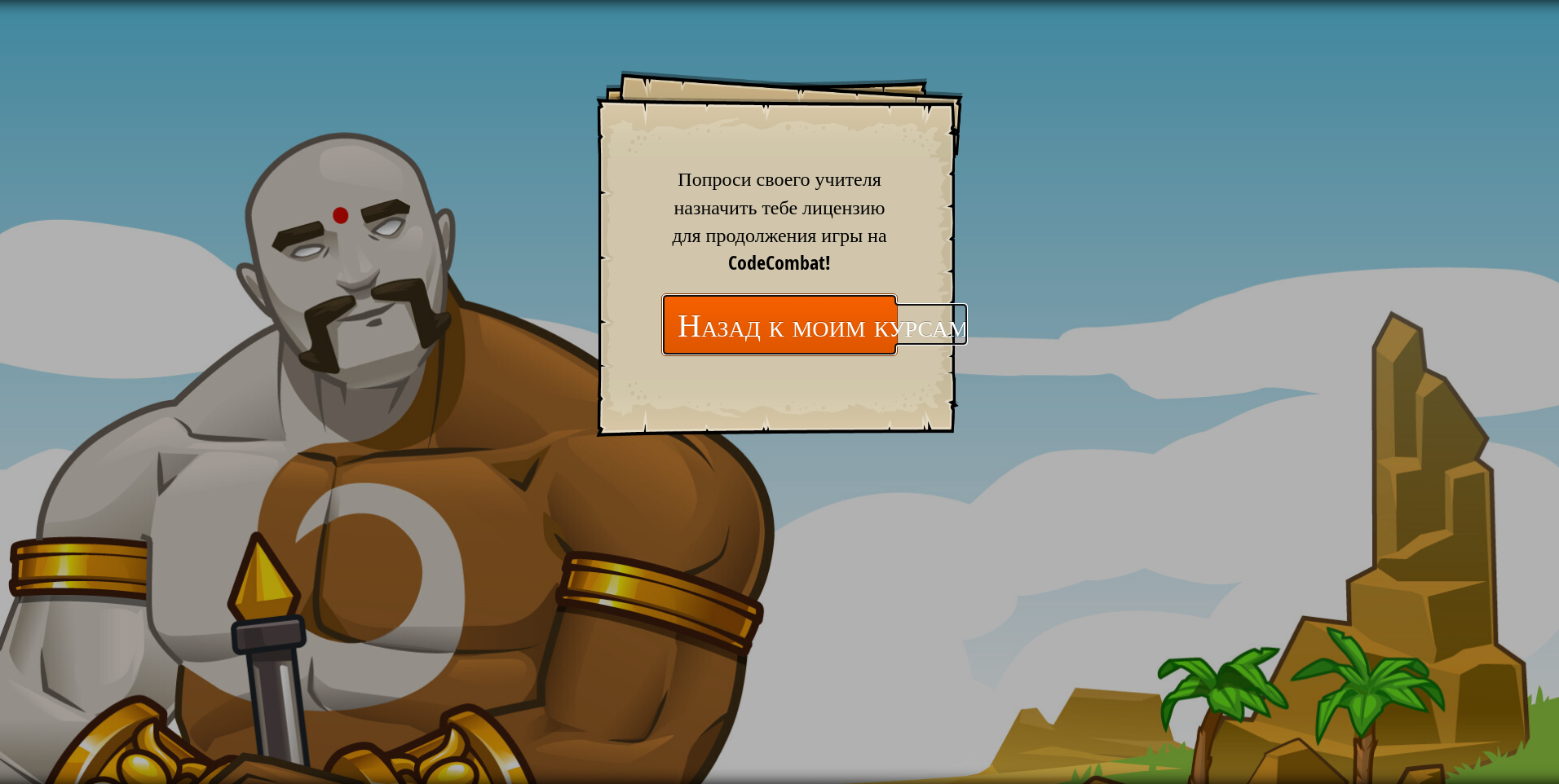
click at [738, 338] on link "Назад к моим курсам" at bounding box center [780, 325] width 236 height 63
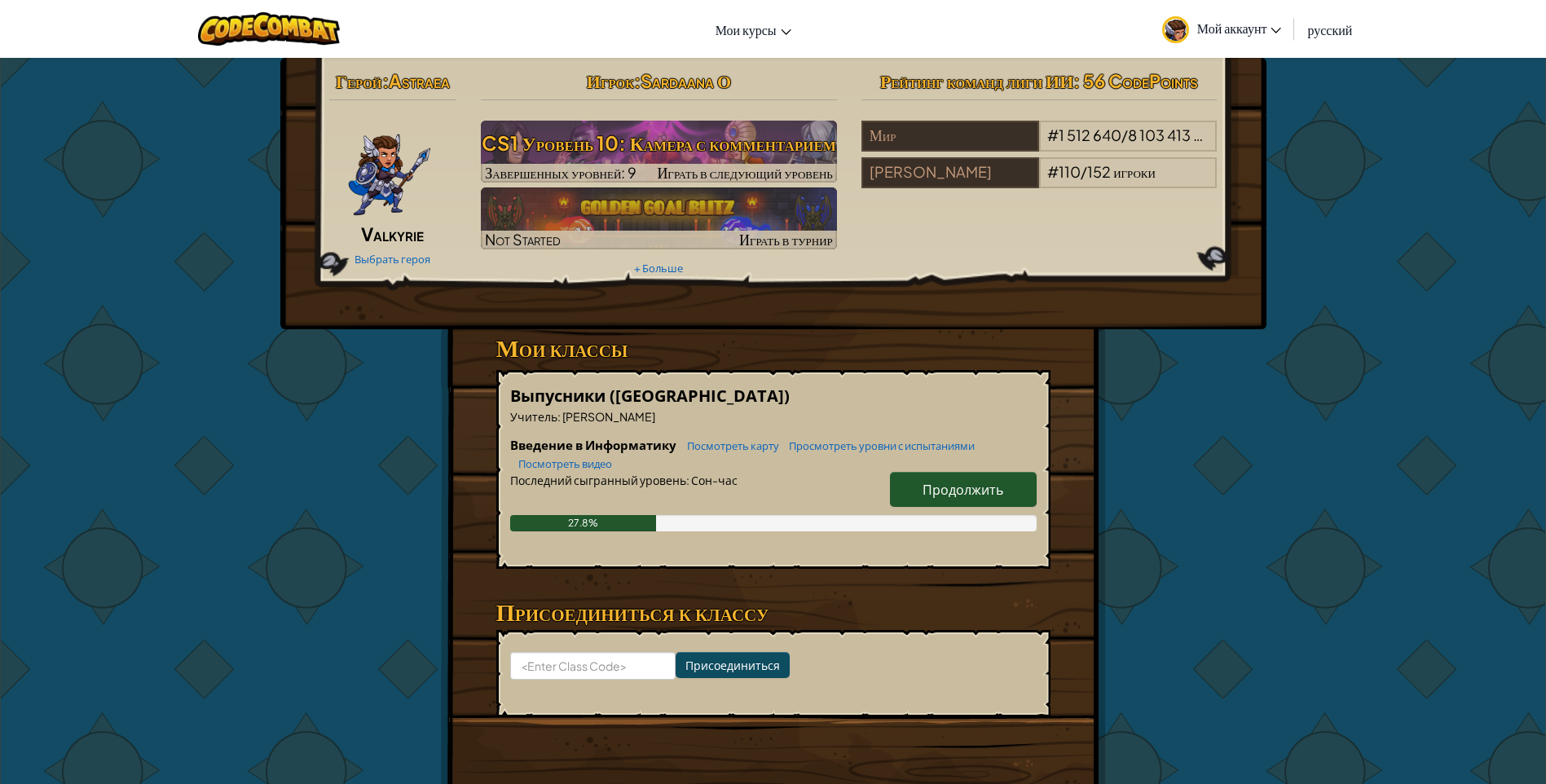
click at [737, 487] on span "Продолжить" at bounding box center [963, 489] width 81 height 17
select select "ru"
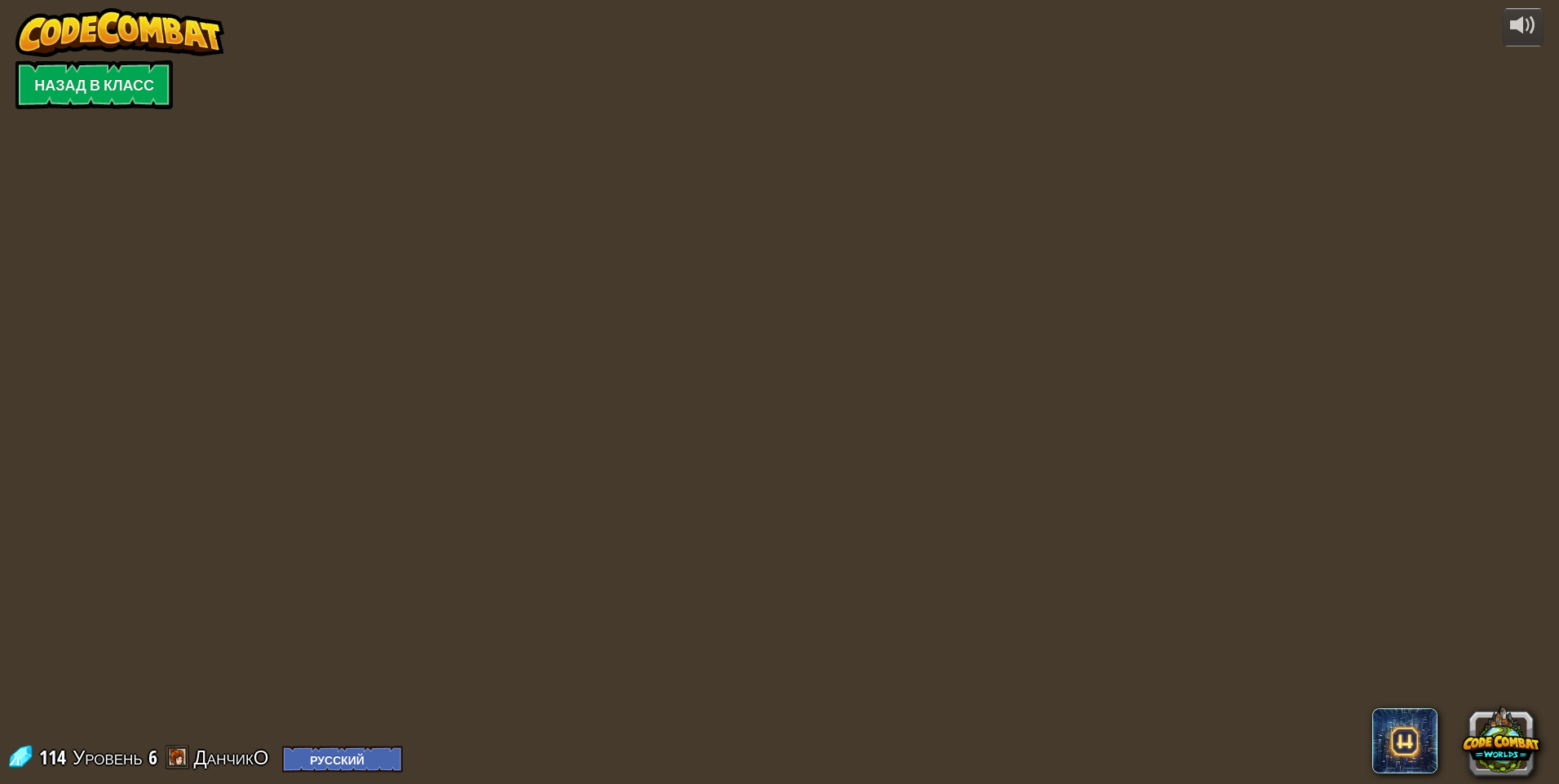
select select "ru"
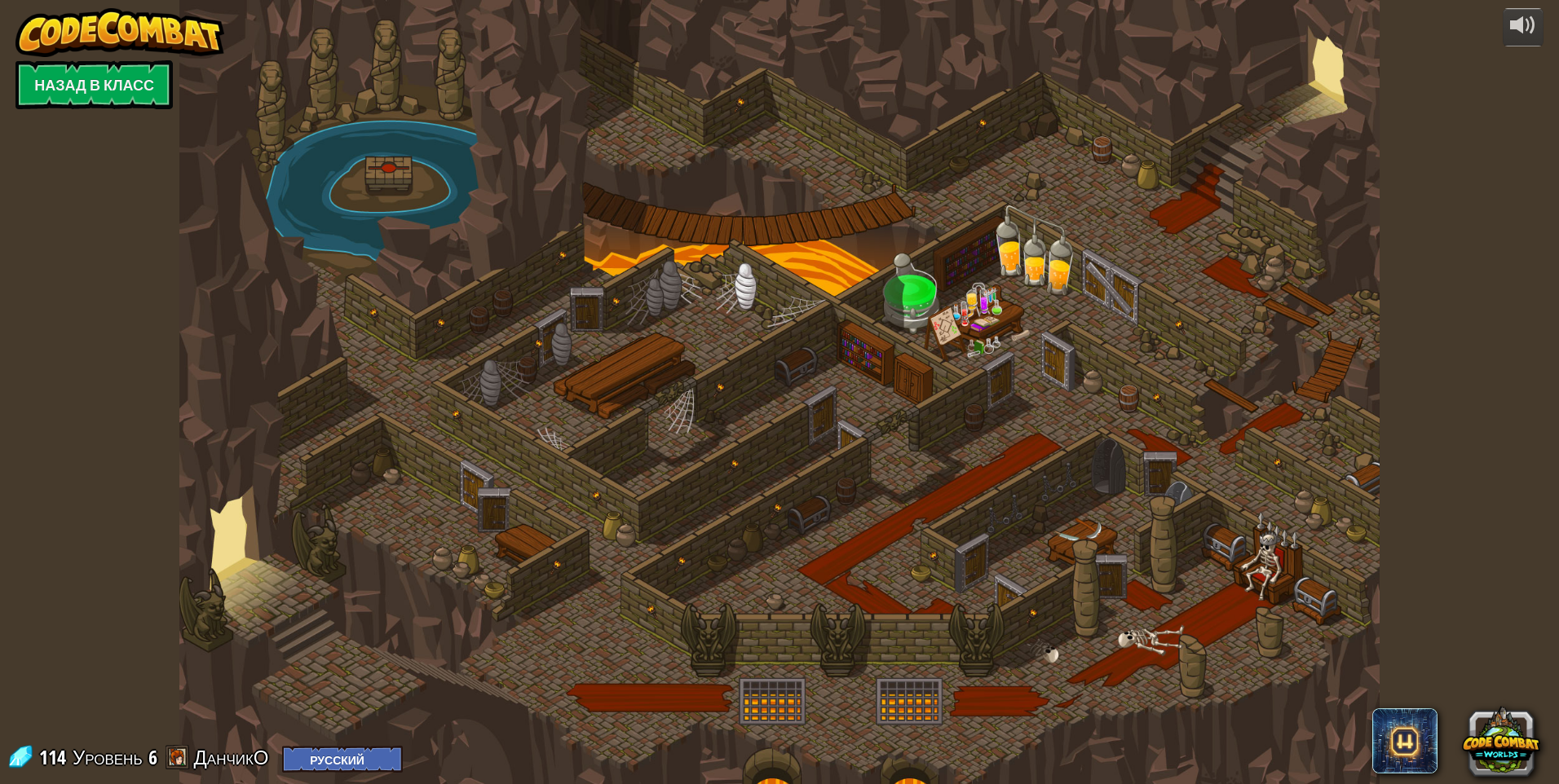
select select "ru"
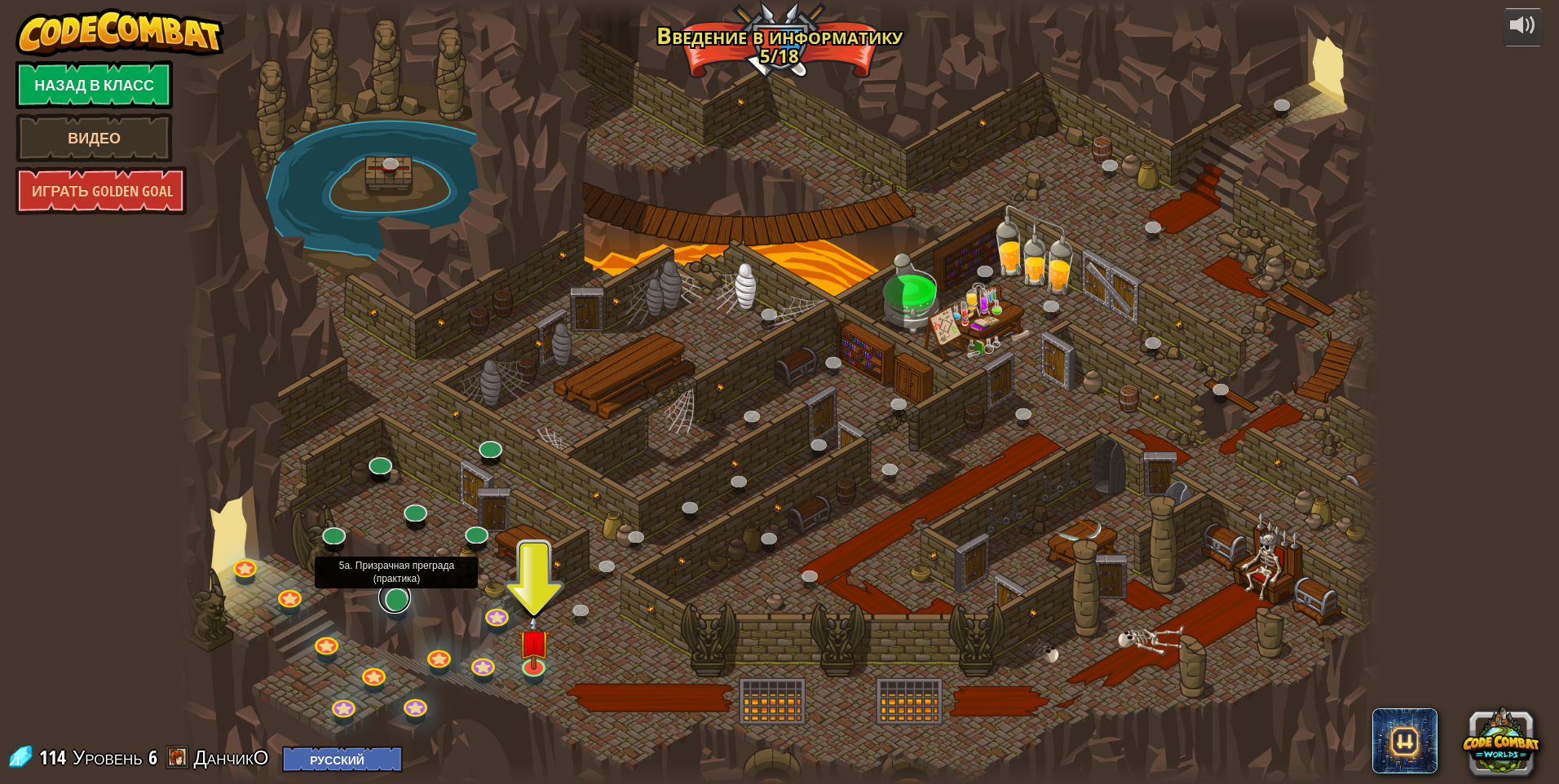
click at [402, 607] on link at bounding box center [395, 598] width 33 height 33
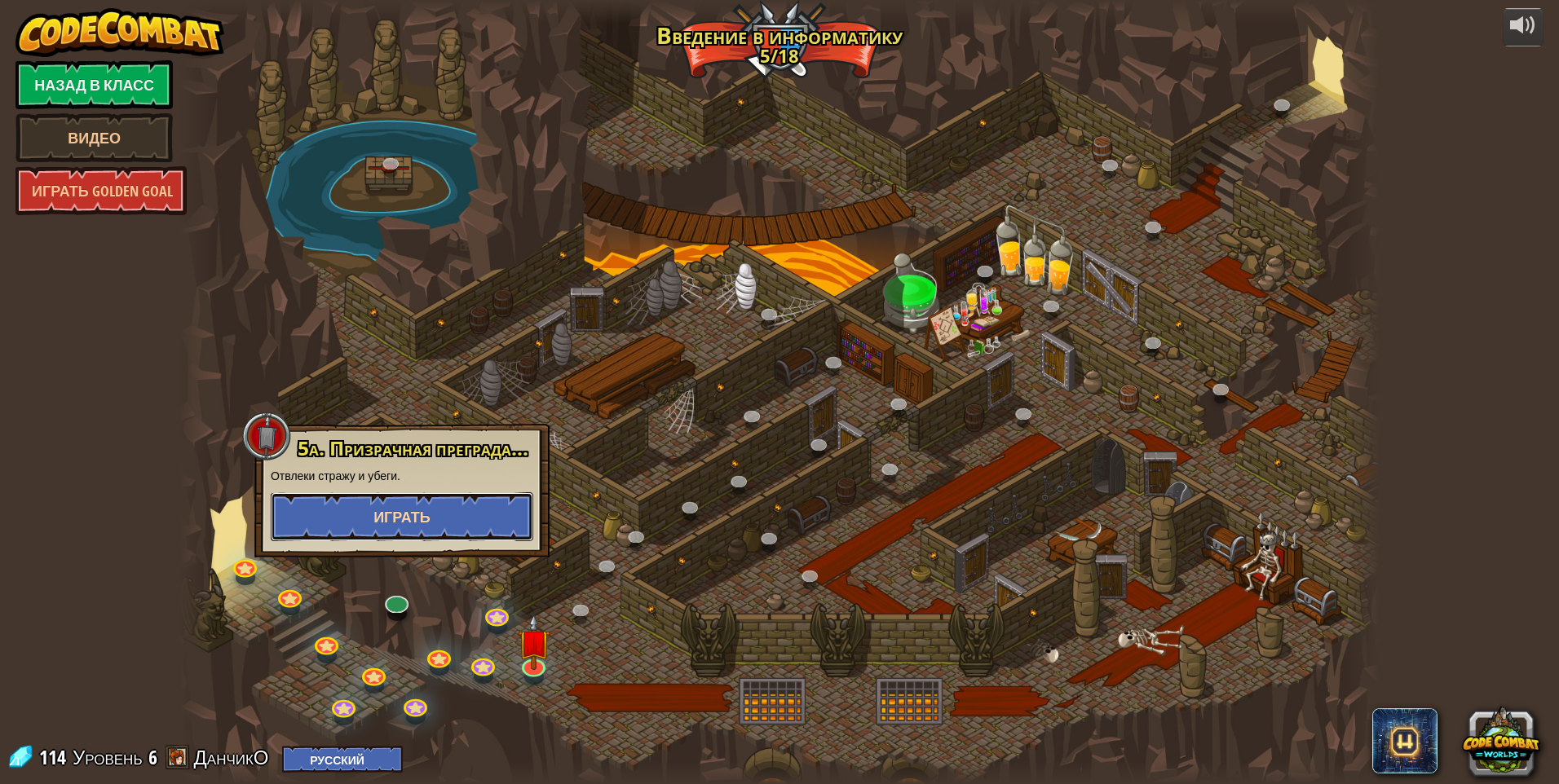
click at [434, 513] on button "Играть" at bounding box center [402, 517] width 263 height 49
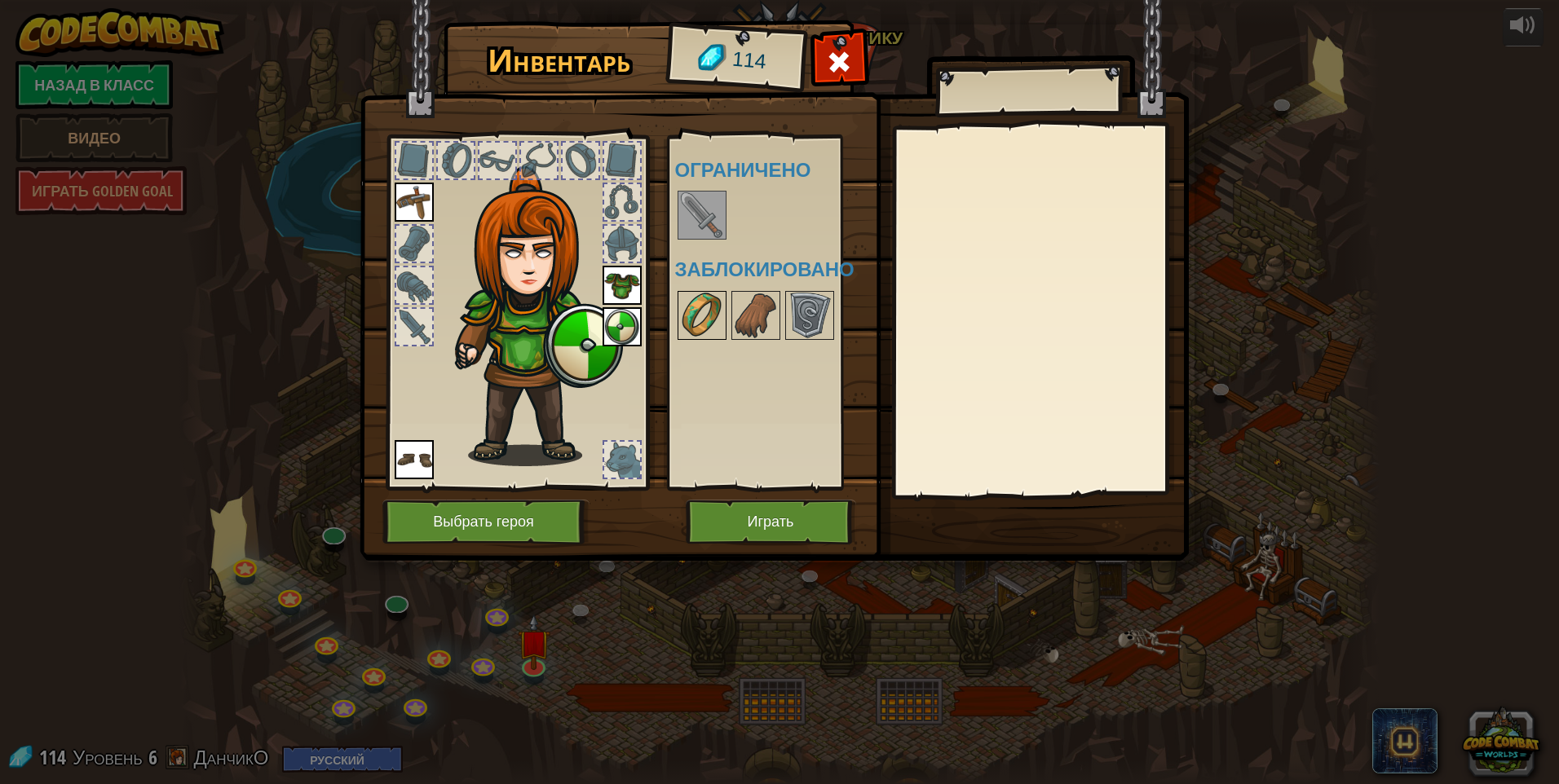
click at [720, 318] on img at bounding box center [702, 316] width 46 height 46
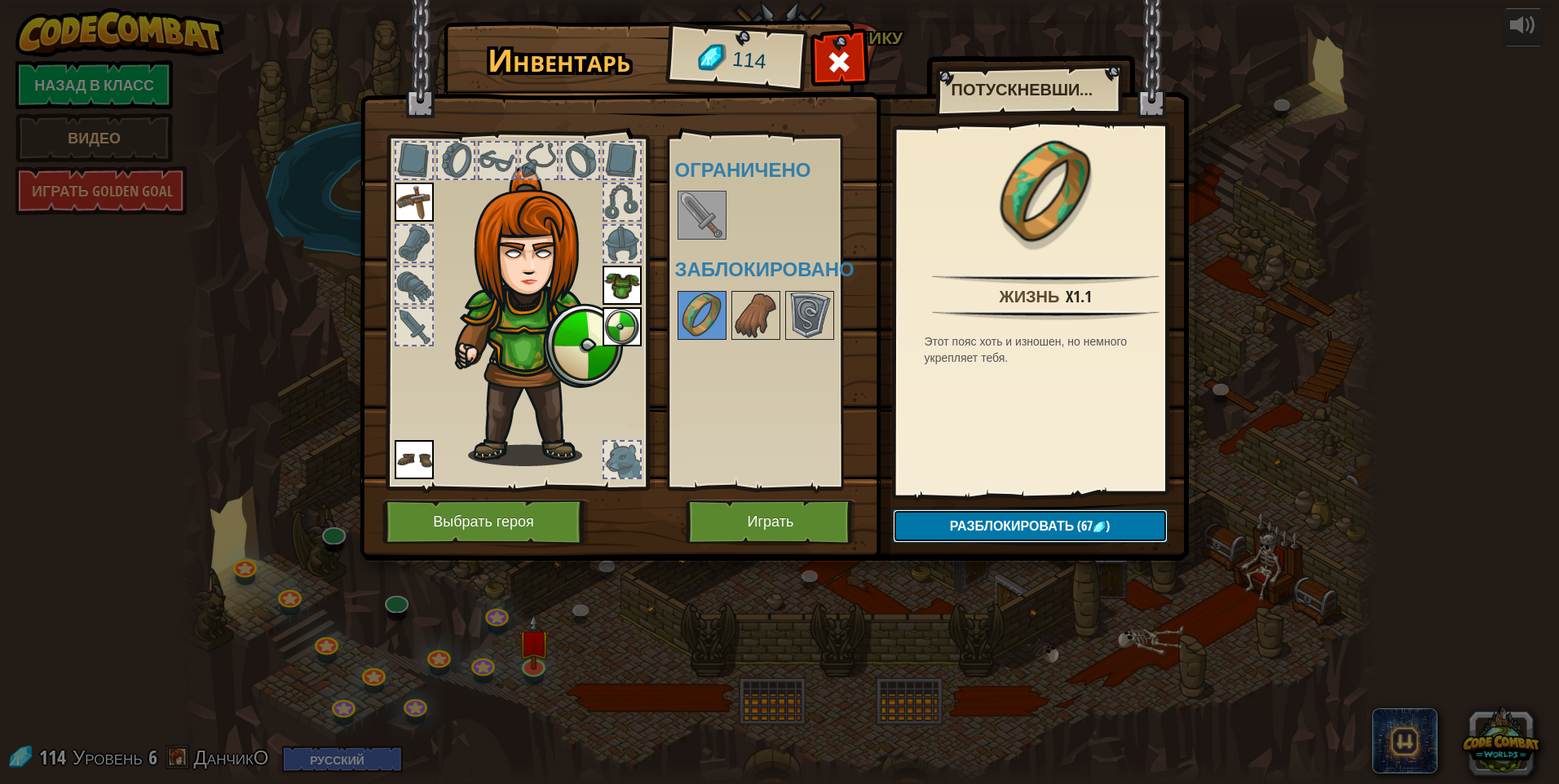
click at [738, 523] on span "Разблокировать" at bounding box center [1012, 526] width 125 height 18
click at [738, 528] on button "Подтвердить" at bounding box center [1031, 526] width 275 height 34
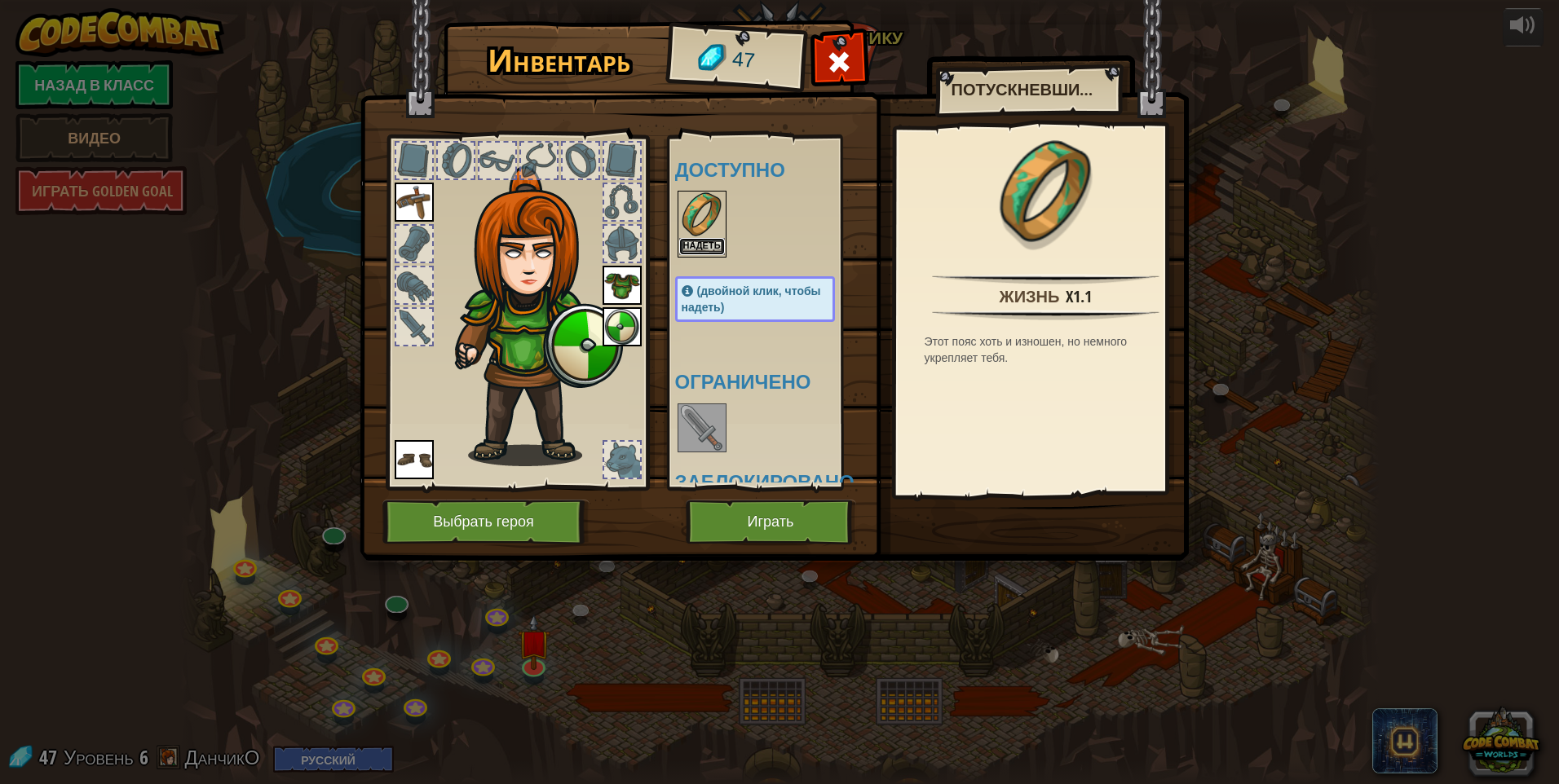
click at [689, 249] on button "Надеть" at bounding box center [702, 246] width 46 height 17
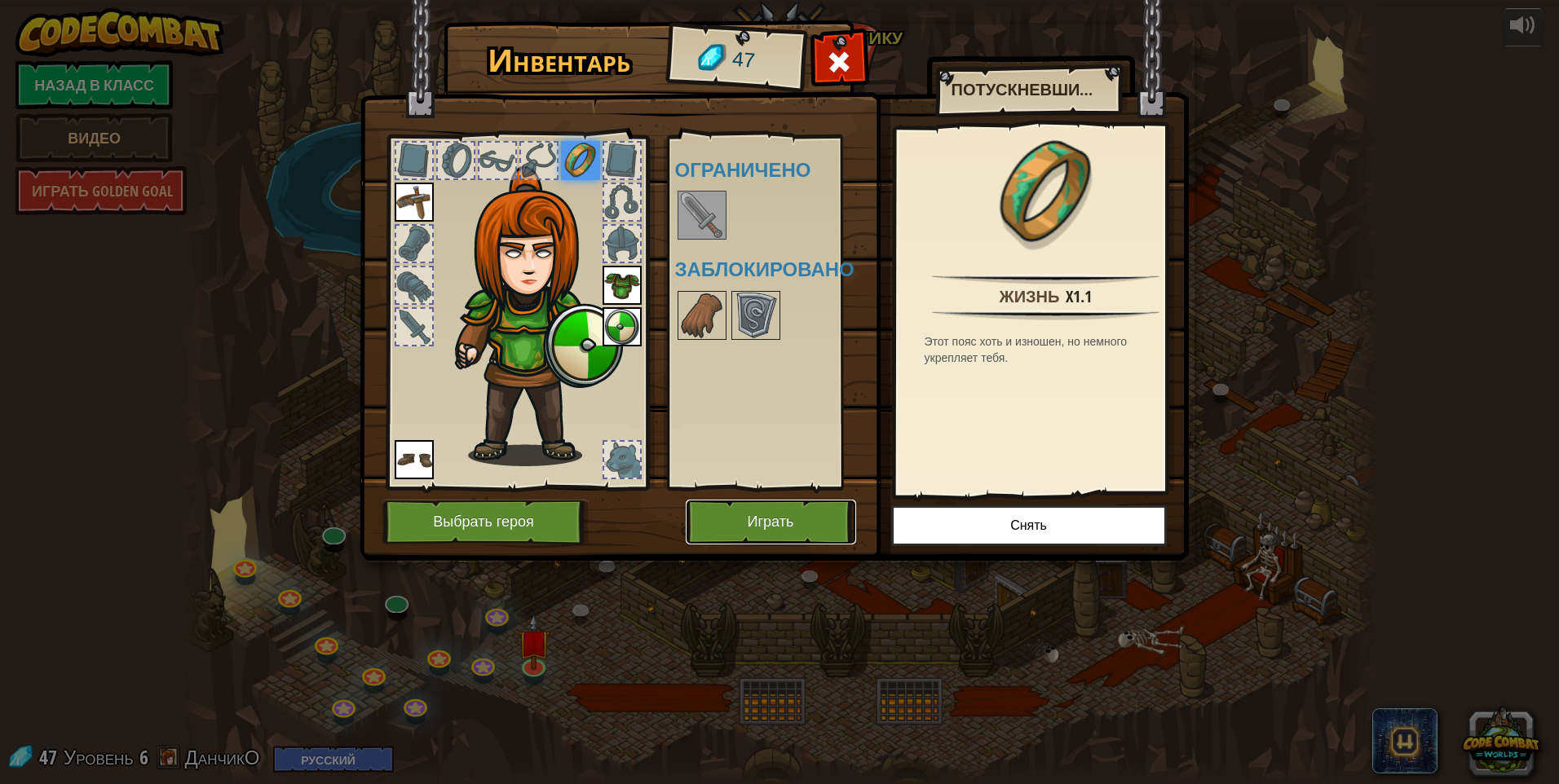
click at [738, 512] on button "Играть" at bounding box center [771, 522] width 170 height 45
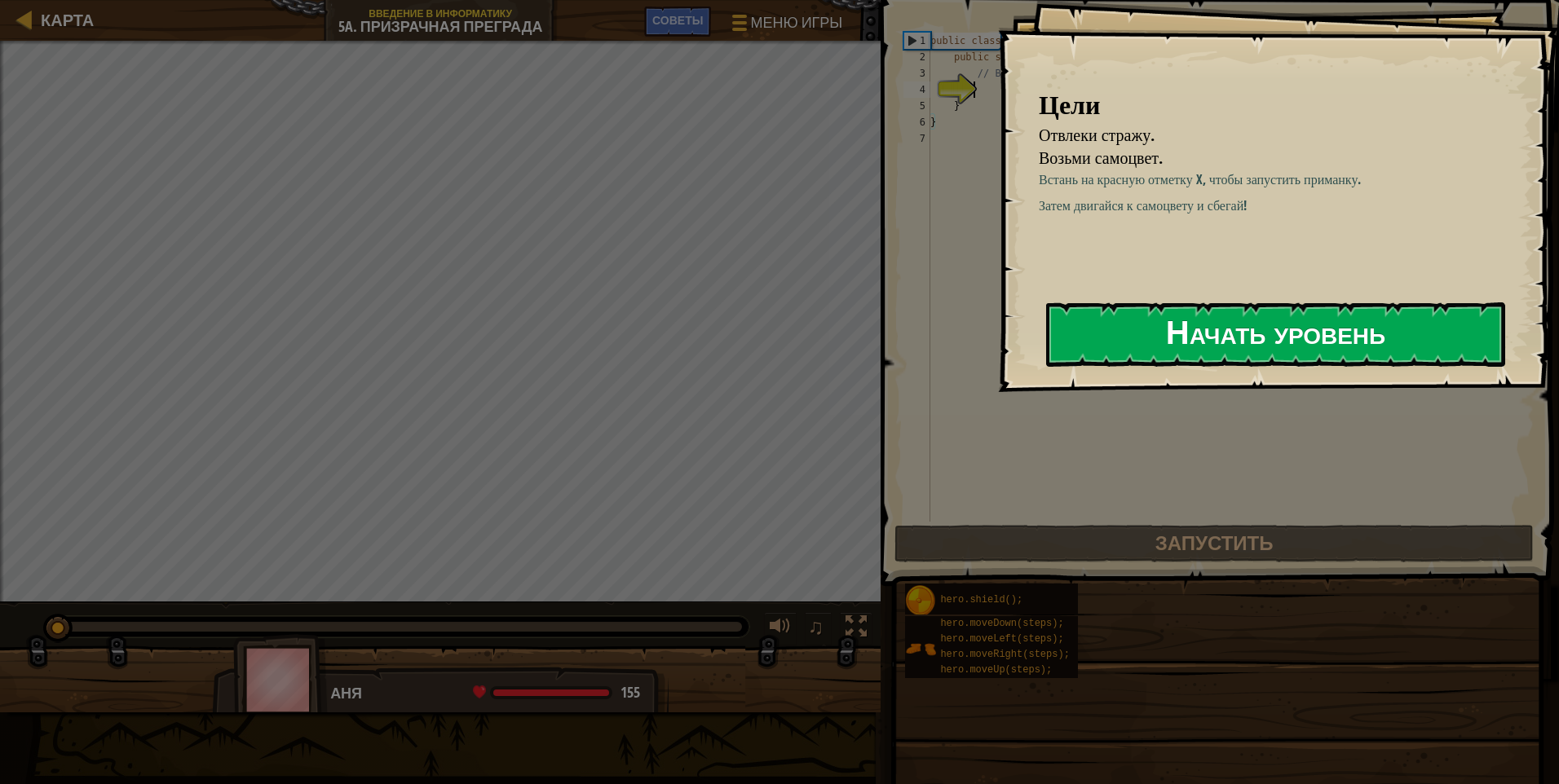
click at [738, 346] on button "Начать уровень" at bounding box center [1275, 334] width 459 height 65
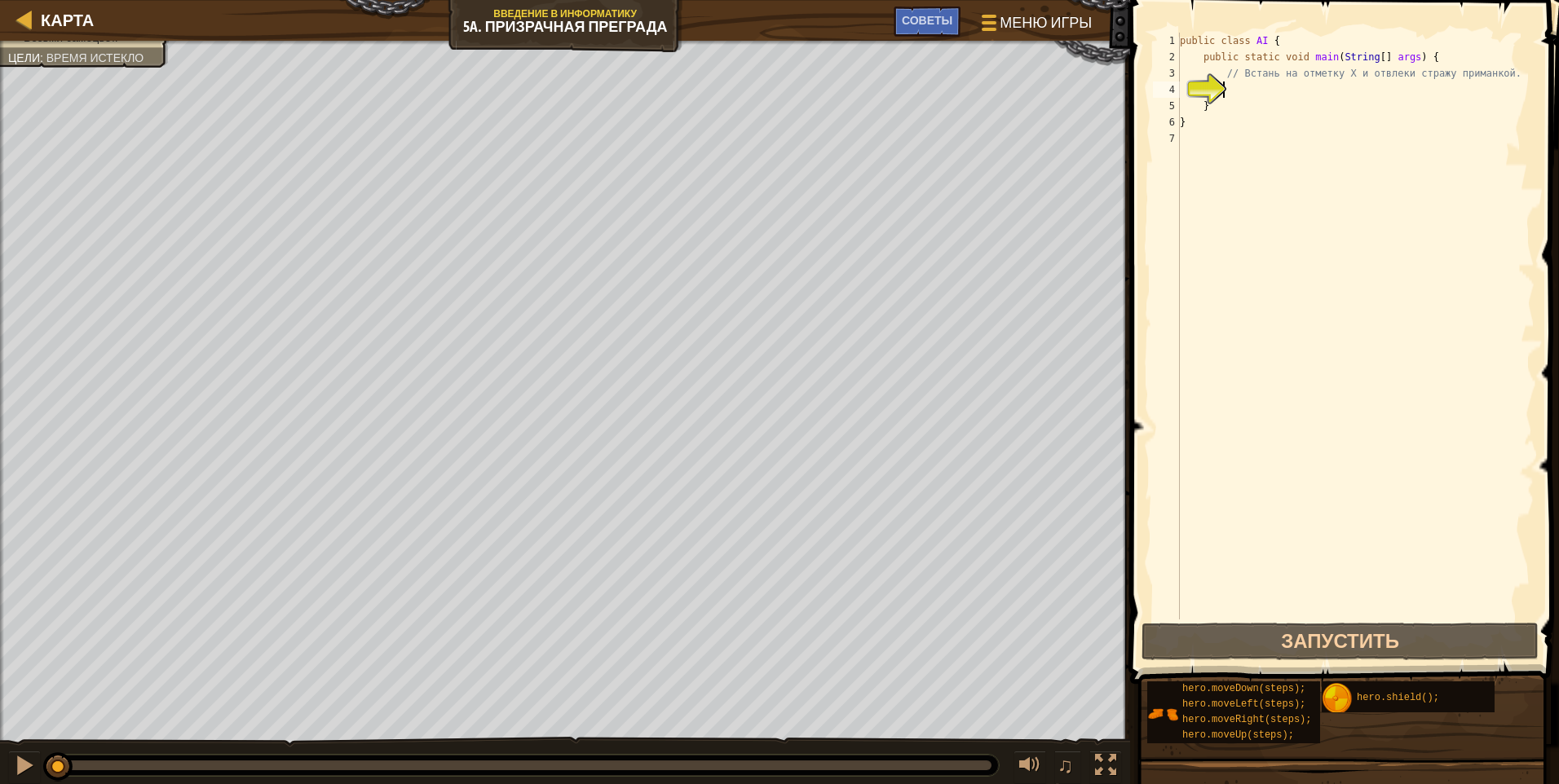
click at [738, 94] on div "public class AI { public static void main ( String [ ] args ) { // Встань на от…" at bounding box center [1356, 343] width 358 height 620
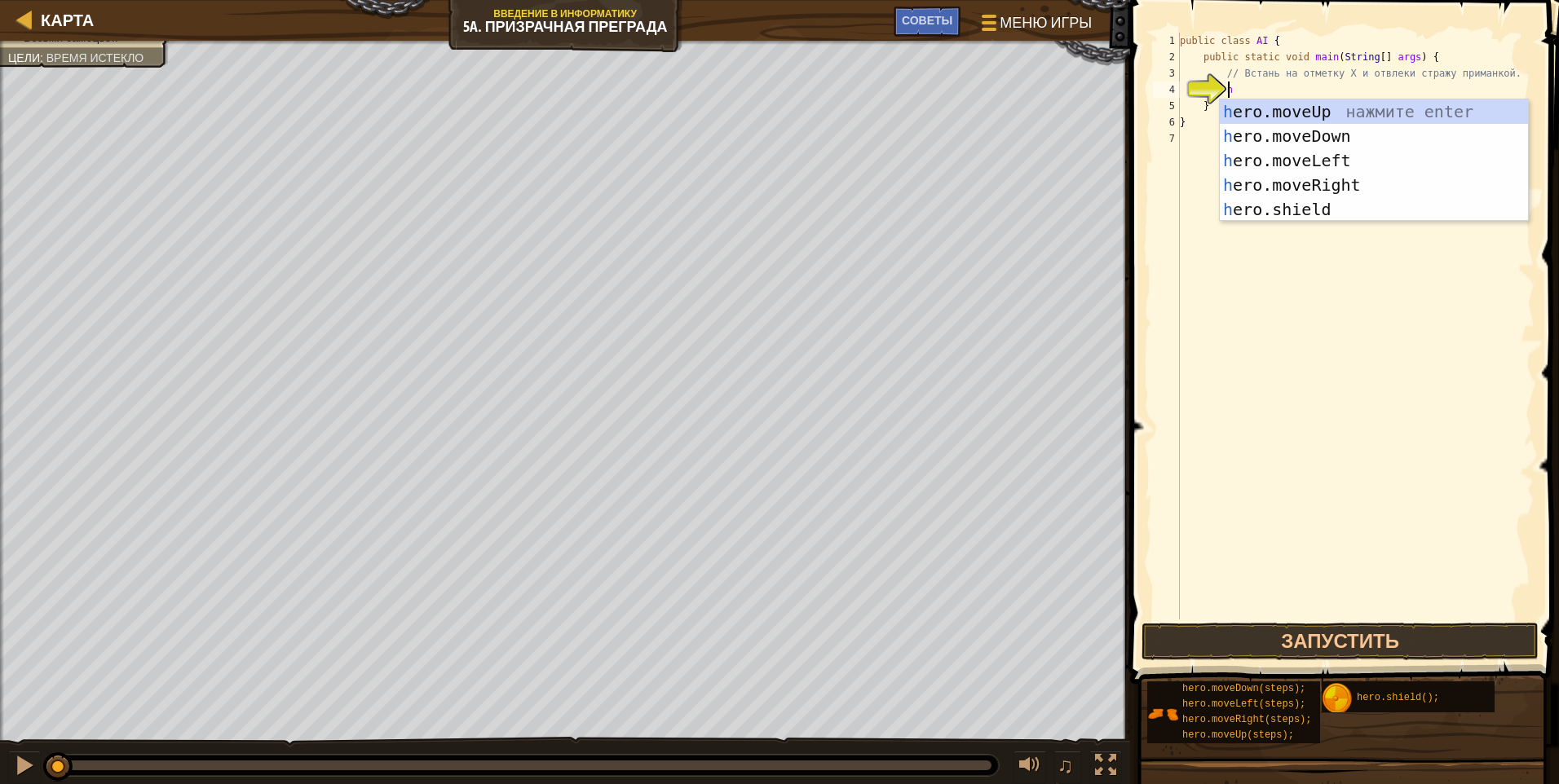
scroll to position [7, 4]
type textarea "her"
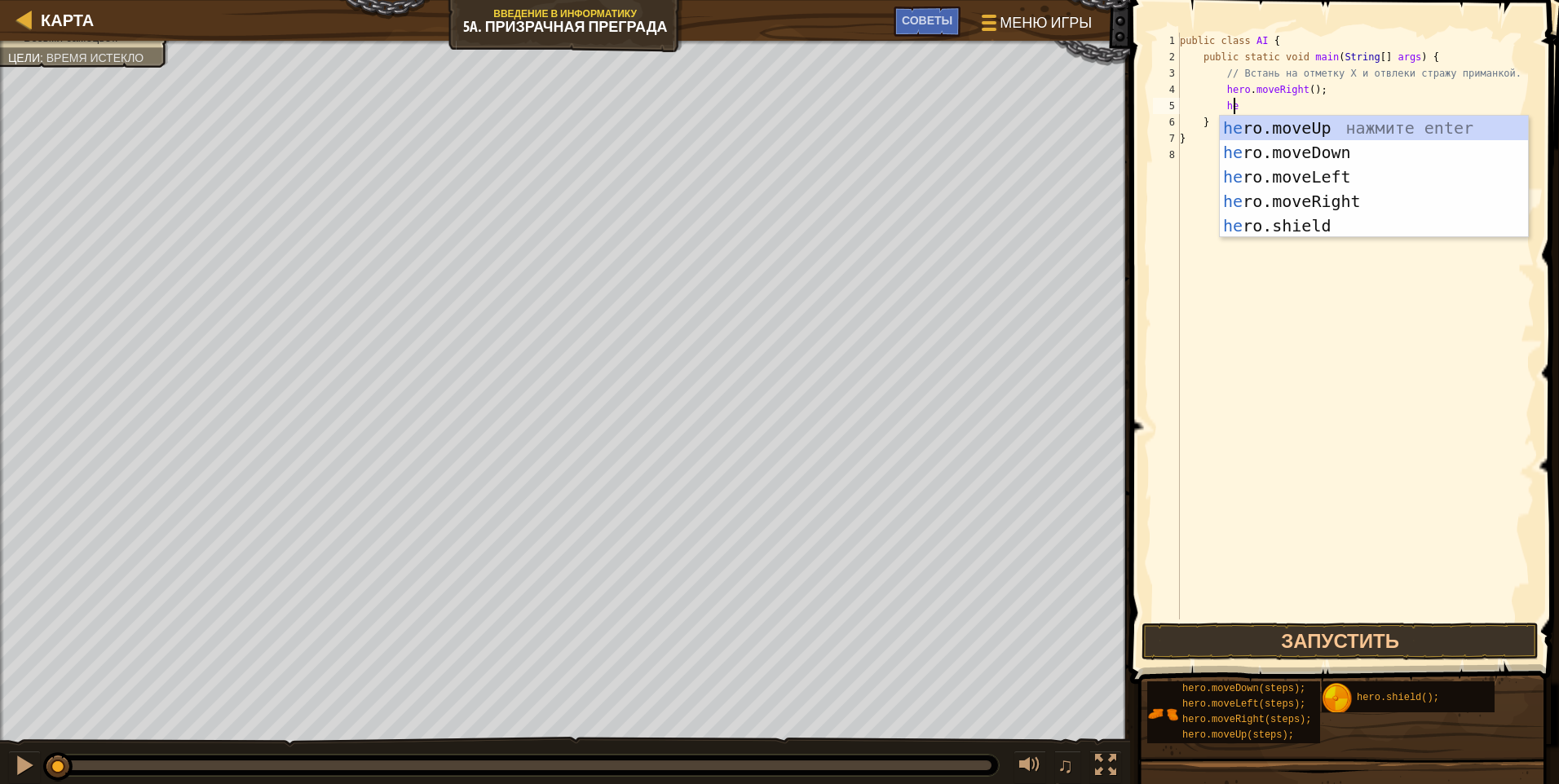
type textarea "her"
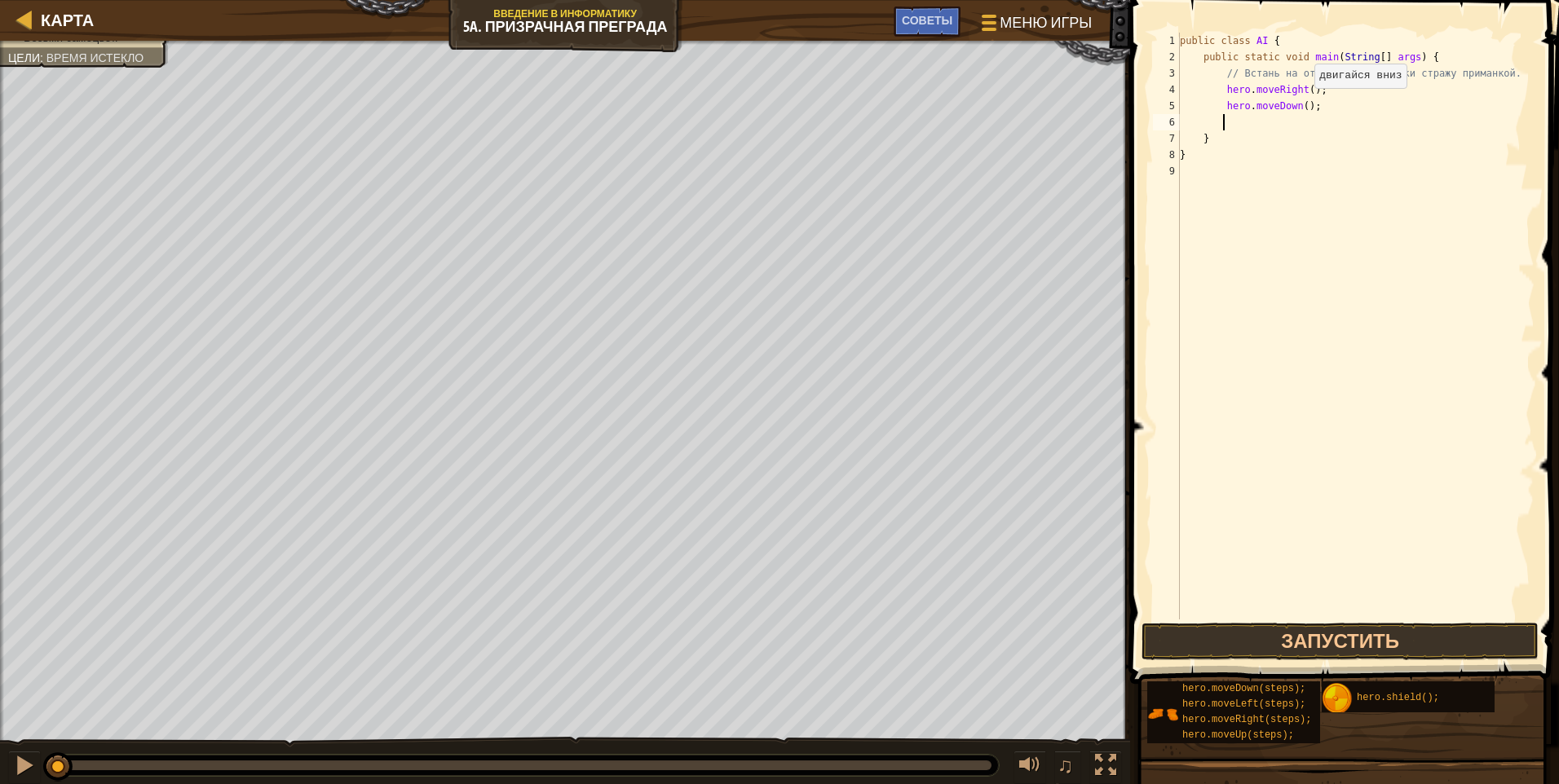
click at [738, 105] on div "public class AI { public static void main ( String [ ] args ) { // Встань на от…" at bounding box center [1356, 343] width 358 height 620
type textarea "hero.moveDown(2);"
click at [738, 122] on div "public class AI { public static void main ( String [ ] args ) { // Встань на от…" at bounding box center [1356, 343] width 358 height 620
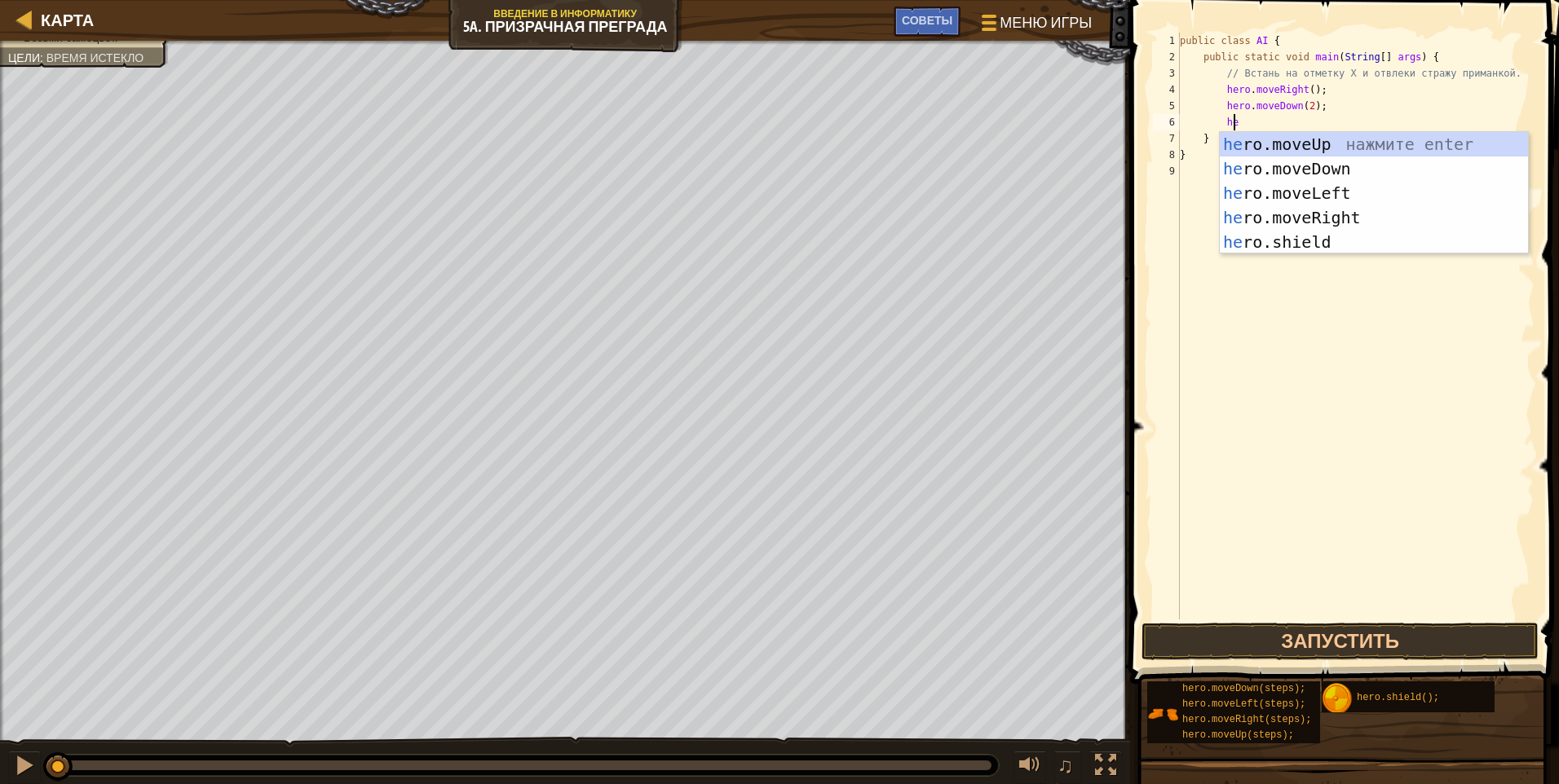
type textarea "her"
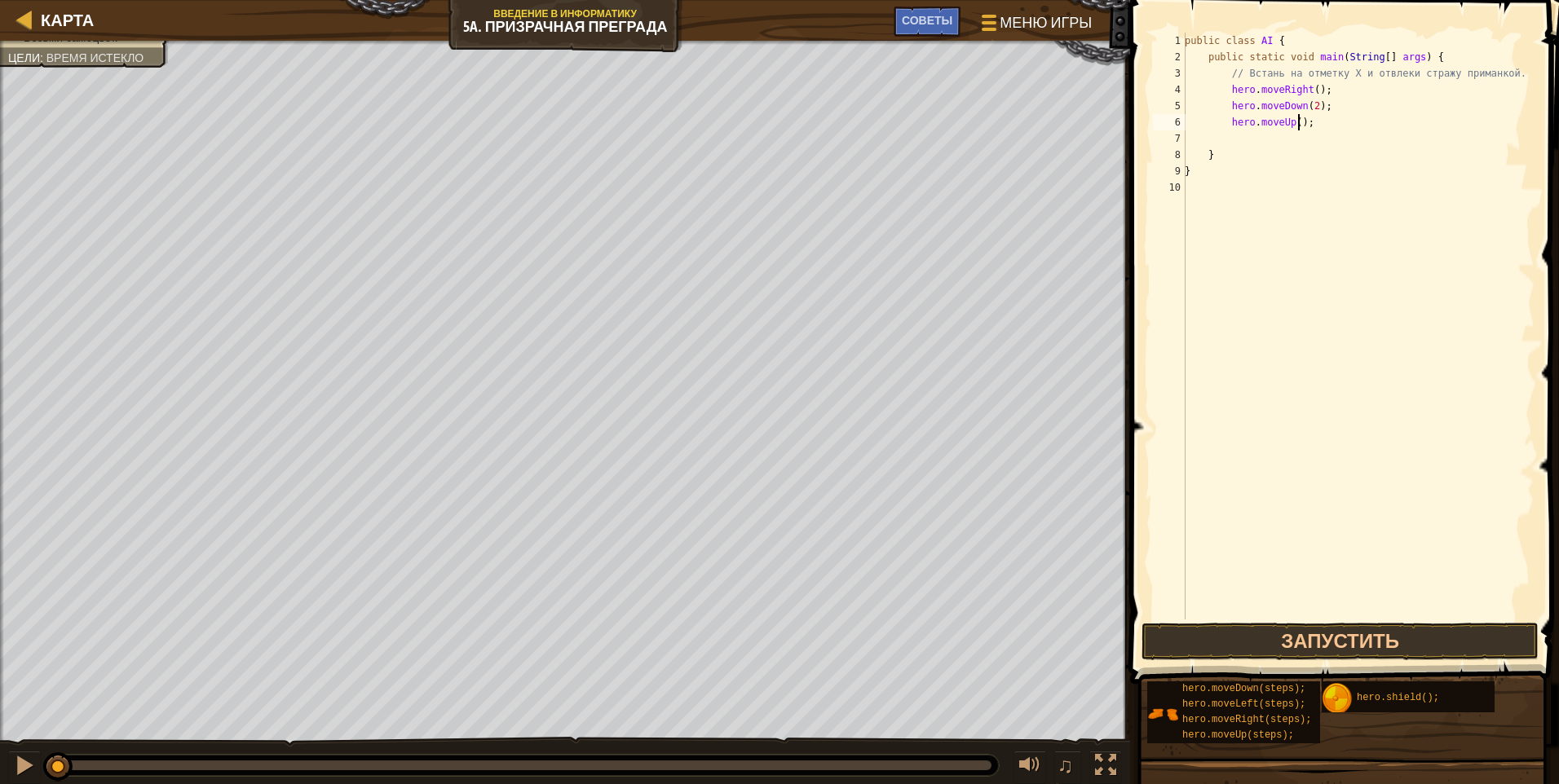
click at [738, 117] on div "public class AI { public static void main ( String [ ] args ) { // Встань на от…" at bounding box center [1359, 343] width 353 height 620
click at [738, 124] on div "public class AI { public static void main ( String [ ] args ) { // Встань на от…" at bounding box center [1359, 343] width 353 height 620
type textarea "hero.moveUp(2);"
click at [738, 129] on div "public class AI { public static void main ( String [ ] args ) { // Встань на от…" at bounding box center [1359, 343] width 353 height 620
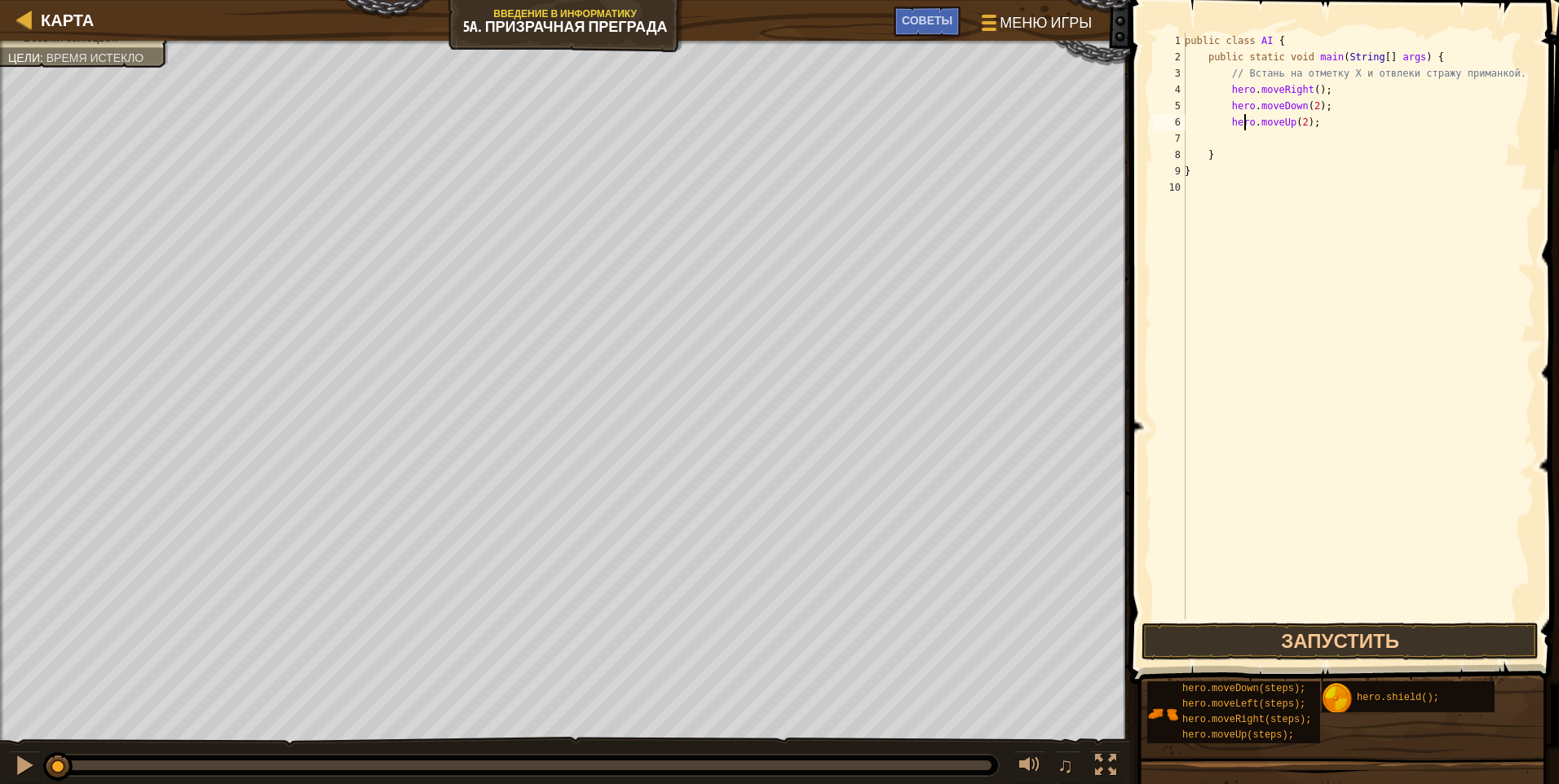
click at [738, 138] on div "public class AI { public static void main ( String [ ] args ) { // Встань на от…" at bounding box center [1359, 343] width 353 height 620
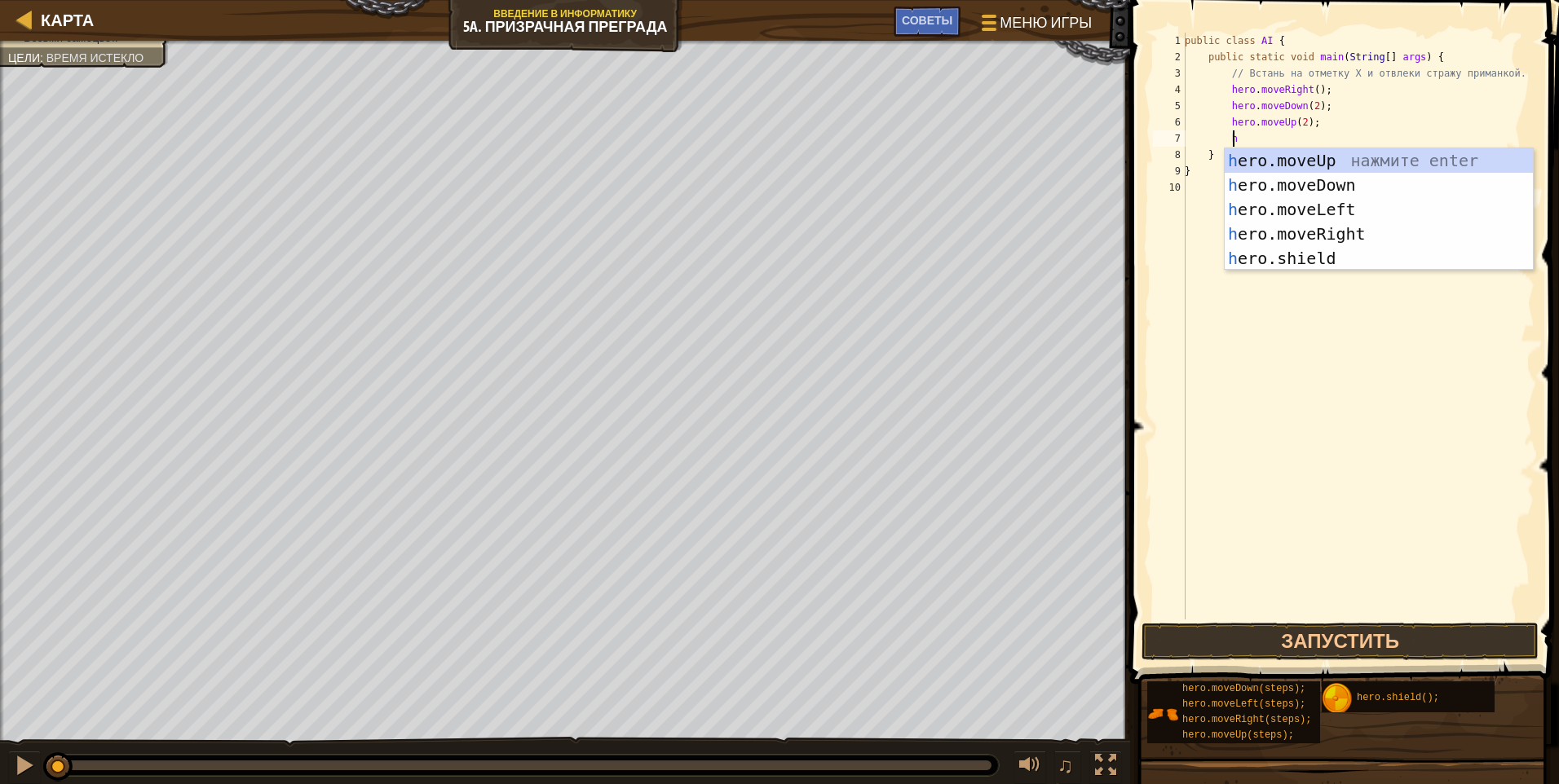
scroll to position [7, 4]
type textarea "her"
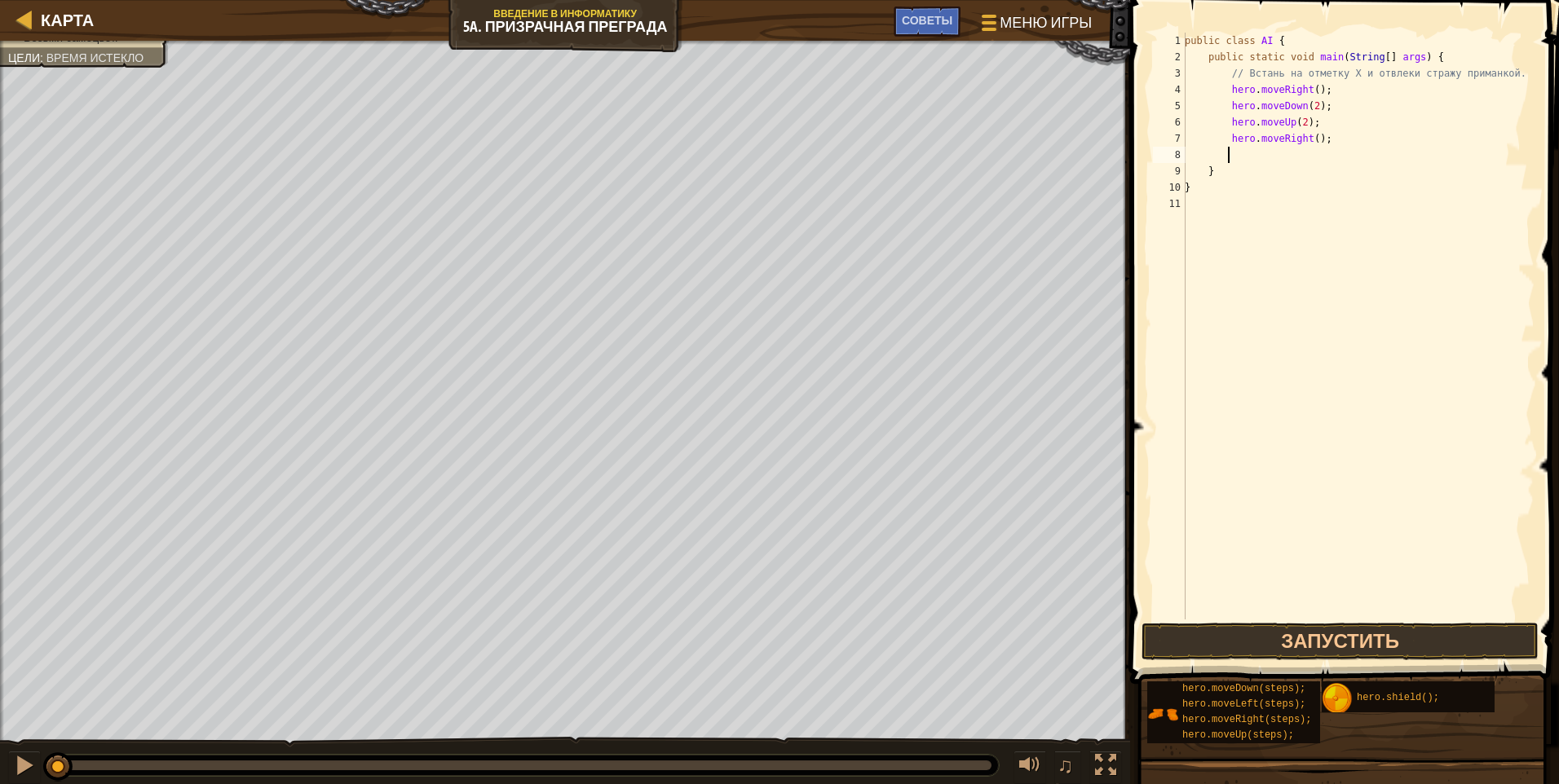
scroll to position [7, 2]
click at [738, 143] on div "public class AI { public static void main ( String [ ] args ) { // Встань на от…" at bounding box center [1359, 343] width 353 height 620
type textarea "hero.moveRight(3);"
click at [738, 636] on button "Запустить" at bounding box center [1341, 642] width 398 height 38
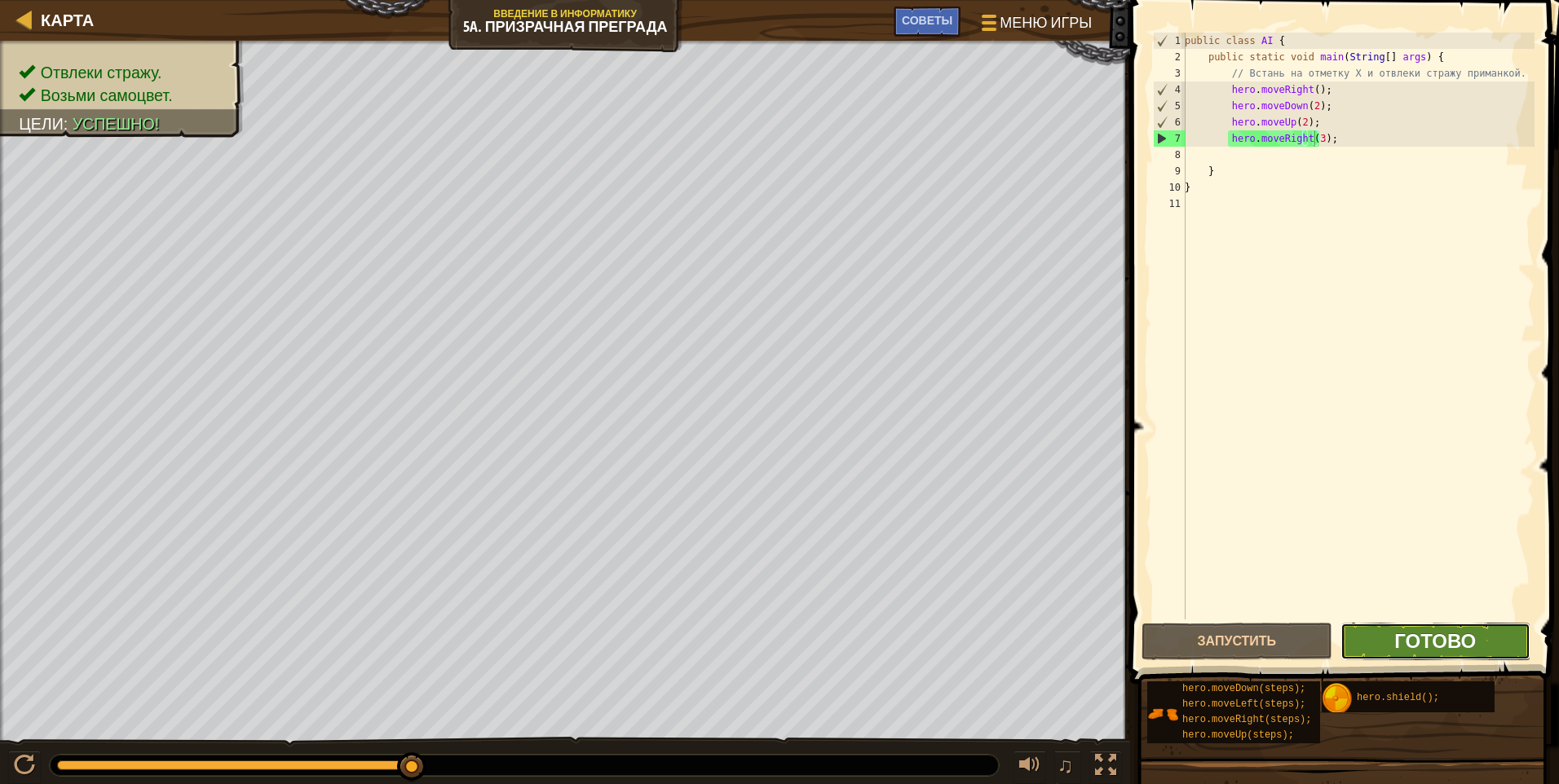
click at [738, 635] on span "Готово" at bounding box center [1435, 641] width 82 height 26
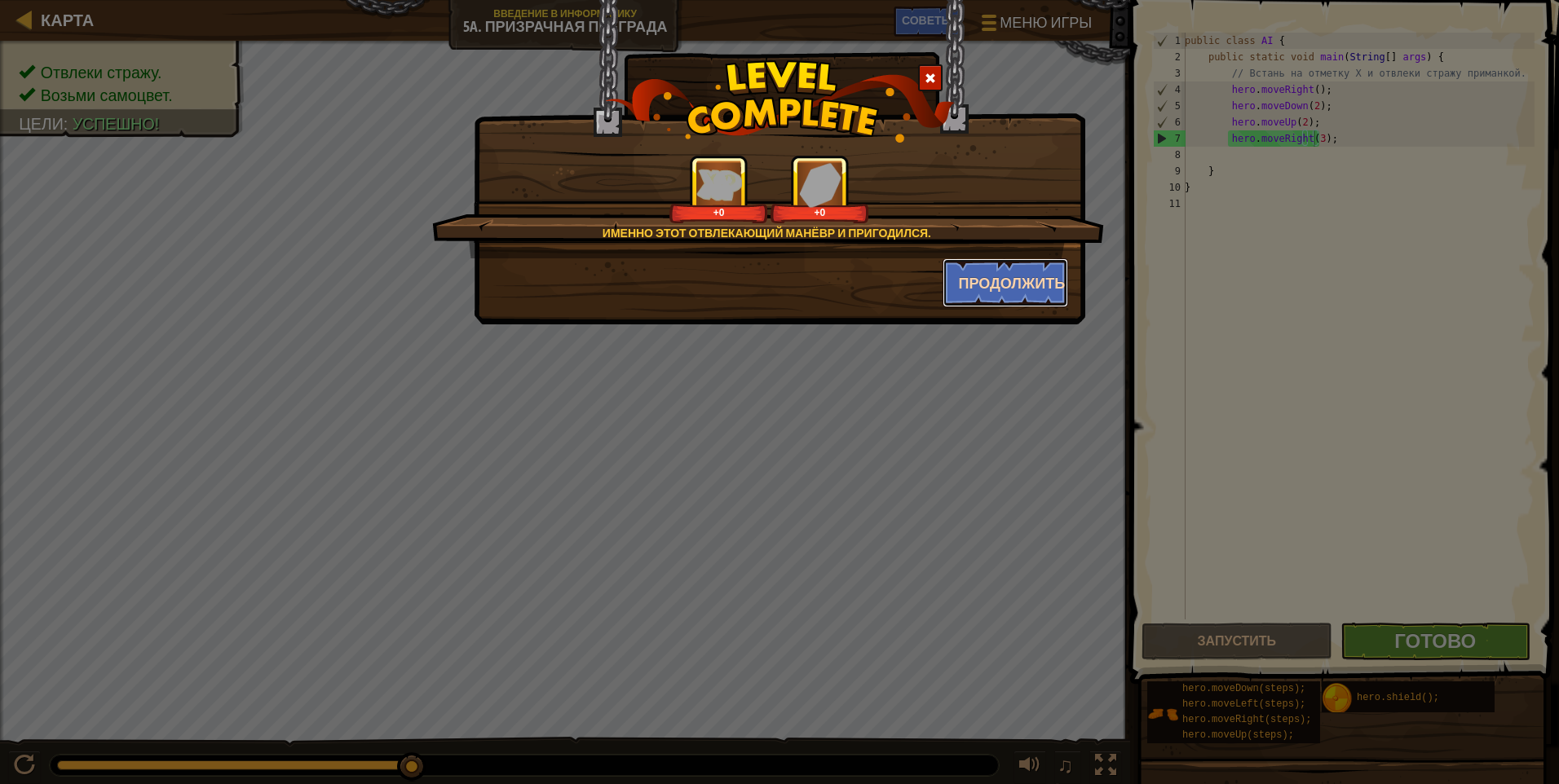
click at [738, 295] on button "Продолжить" at bounding box center [1006, 283] width 127 height 49
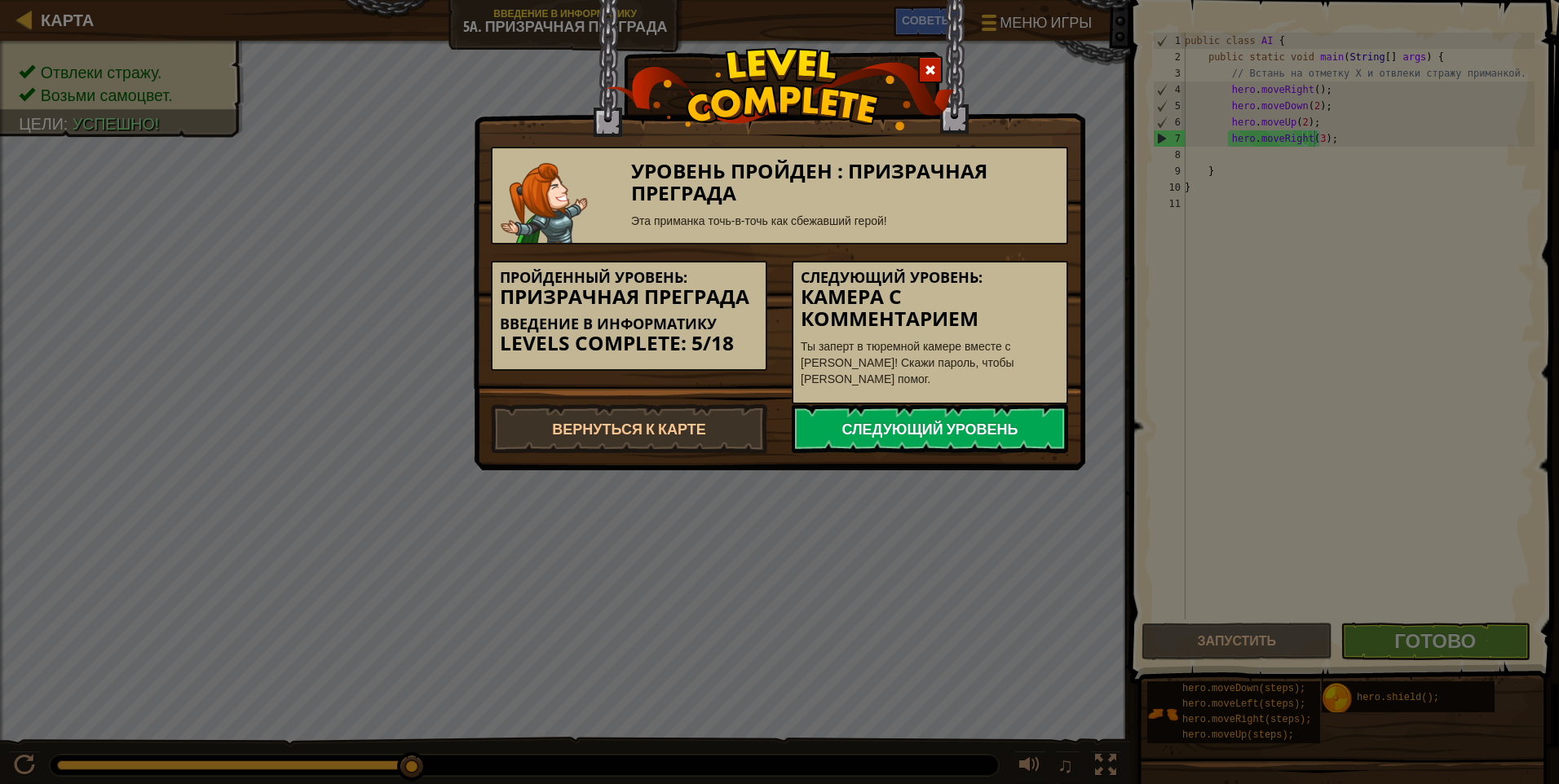
click at [738, 435] on link "Следующий уровень" at bounding box center [930, 429] width 276 height 49
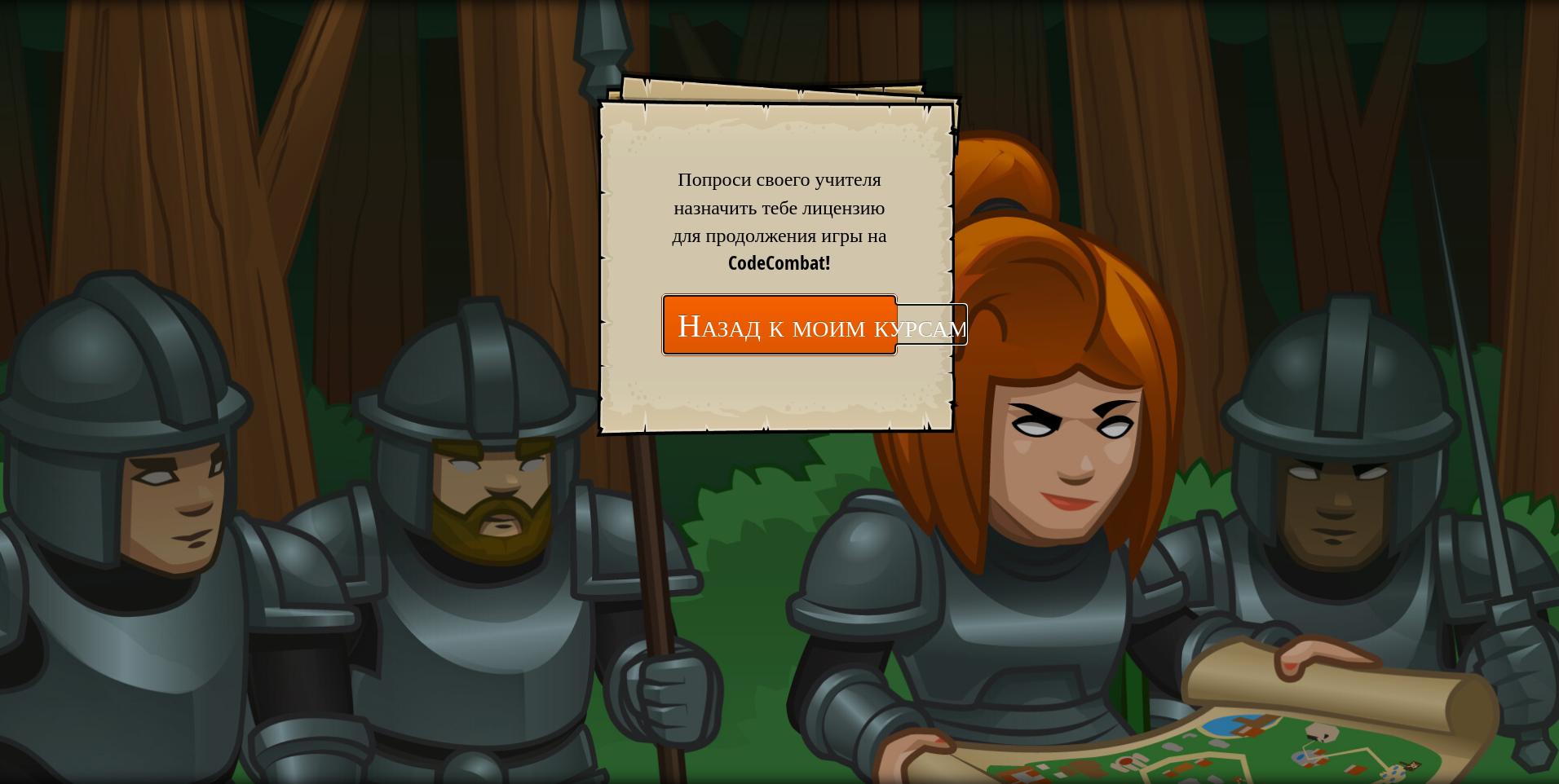
click at [738, 332] on link "Назад к моим курсам" at bounding box center [780, 325] width 236 height 63
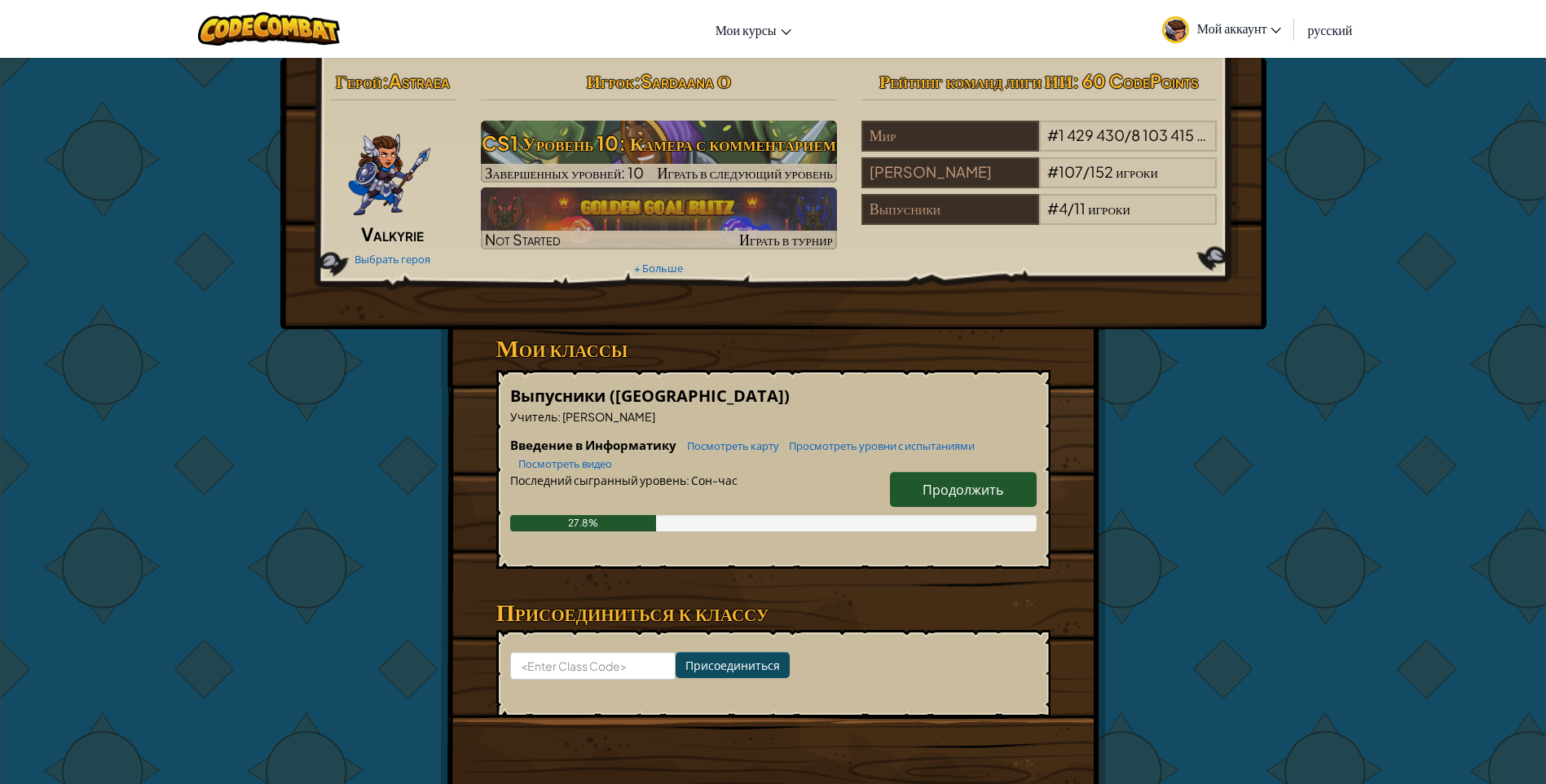
click at [737, 491] on span "Продолжить" at bounding box center [963, 489] width 81 height 17
select select "ru"
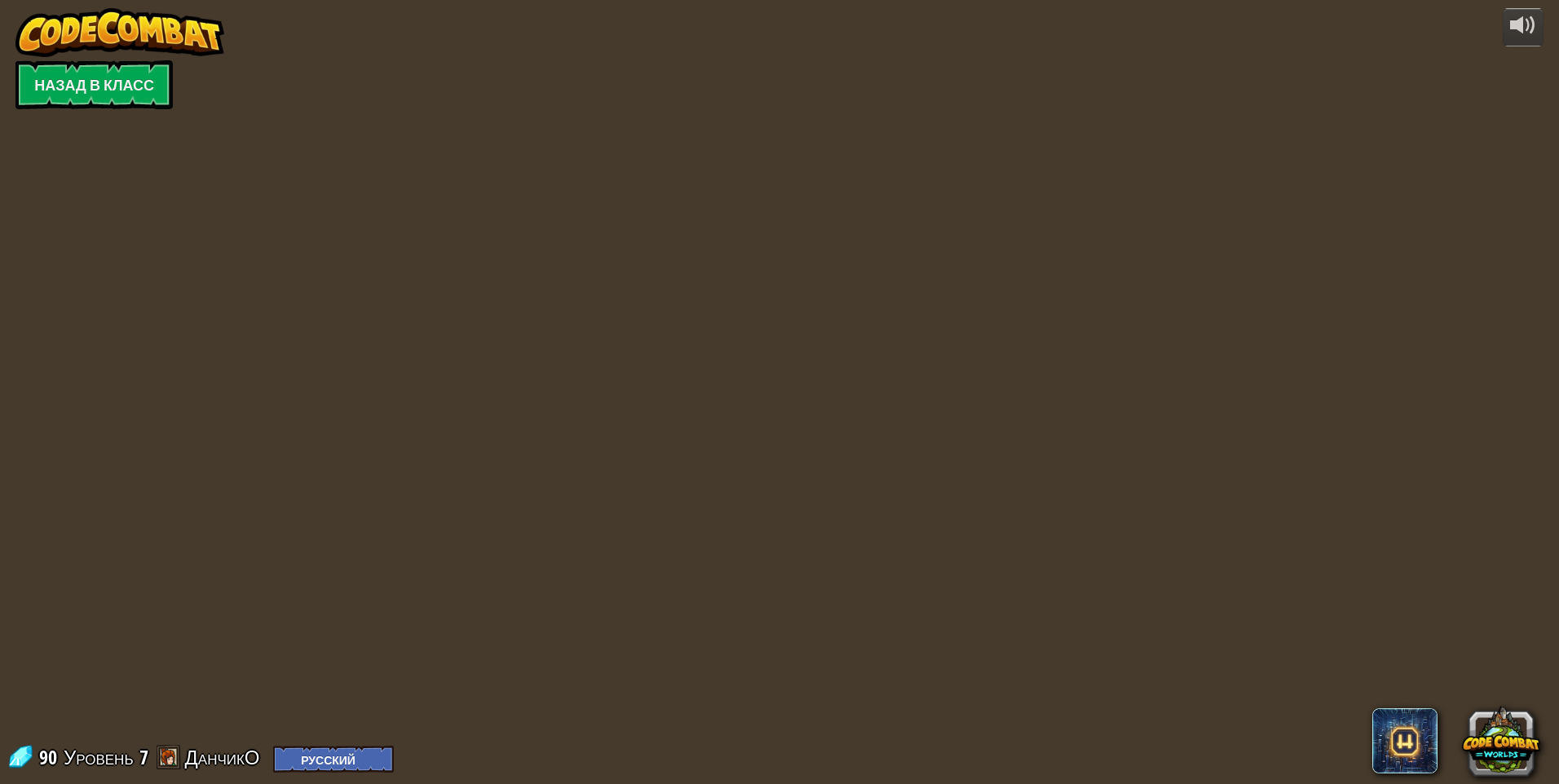
select select "ru"
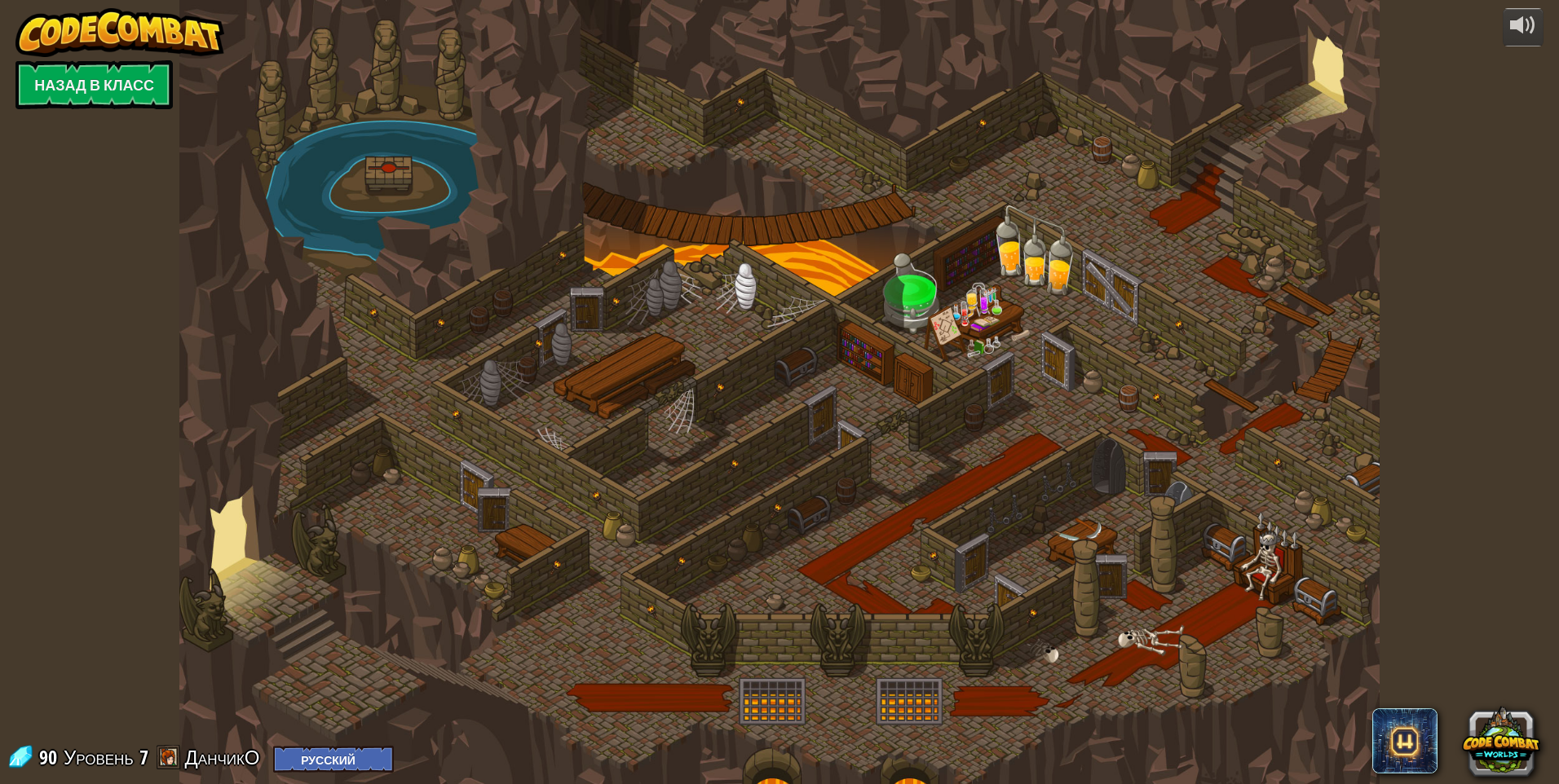
select select "ru"
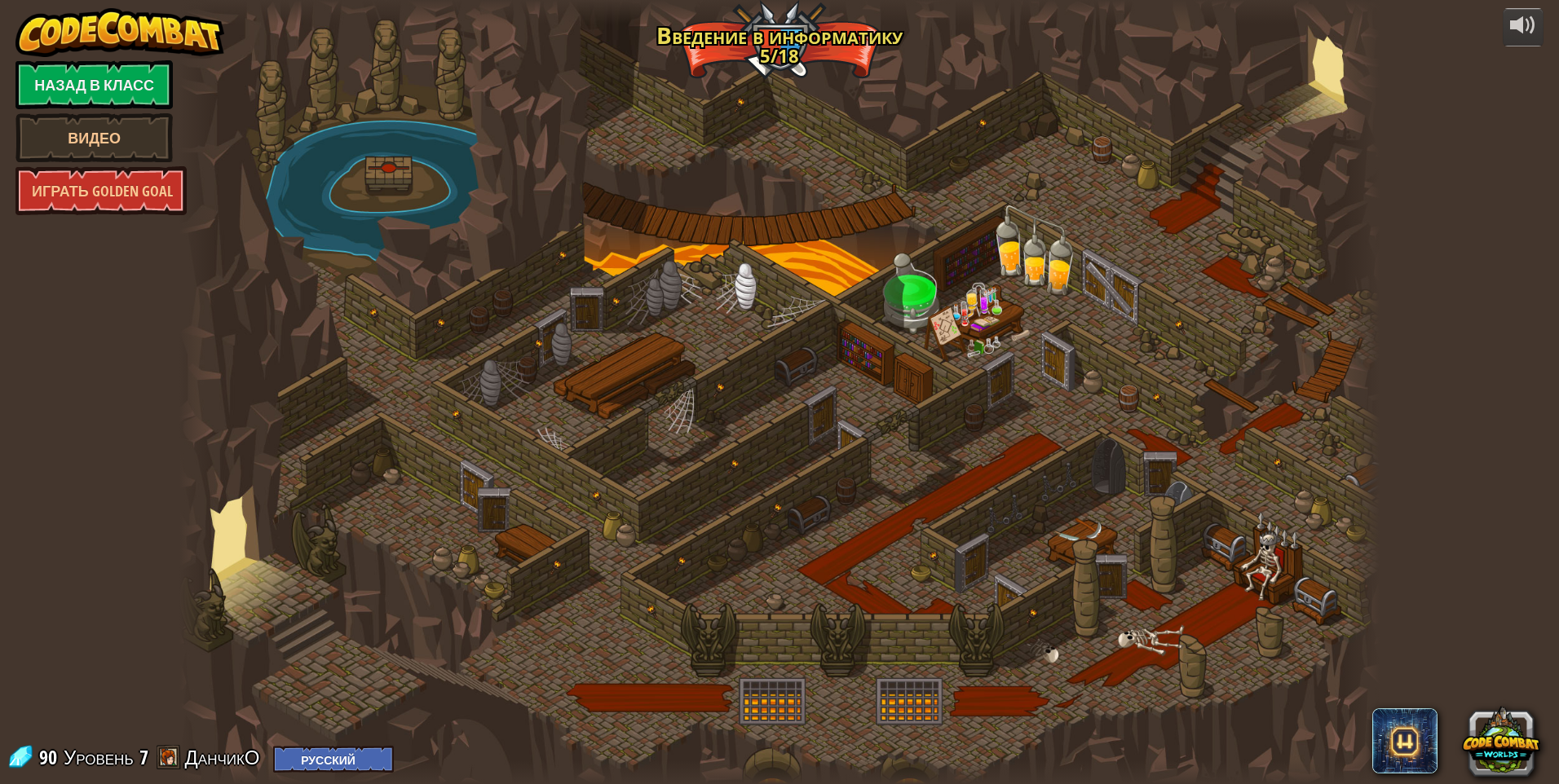
select select "ru"
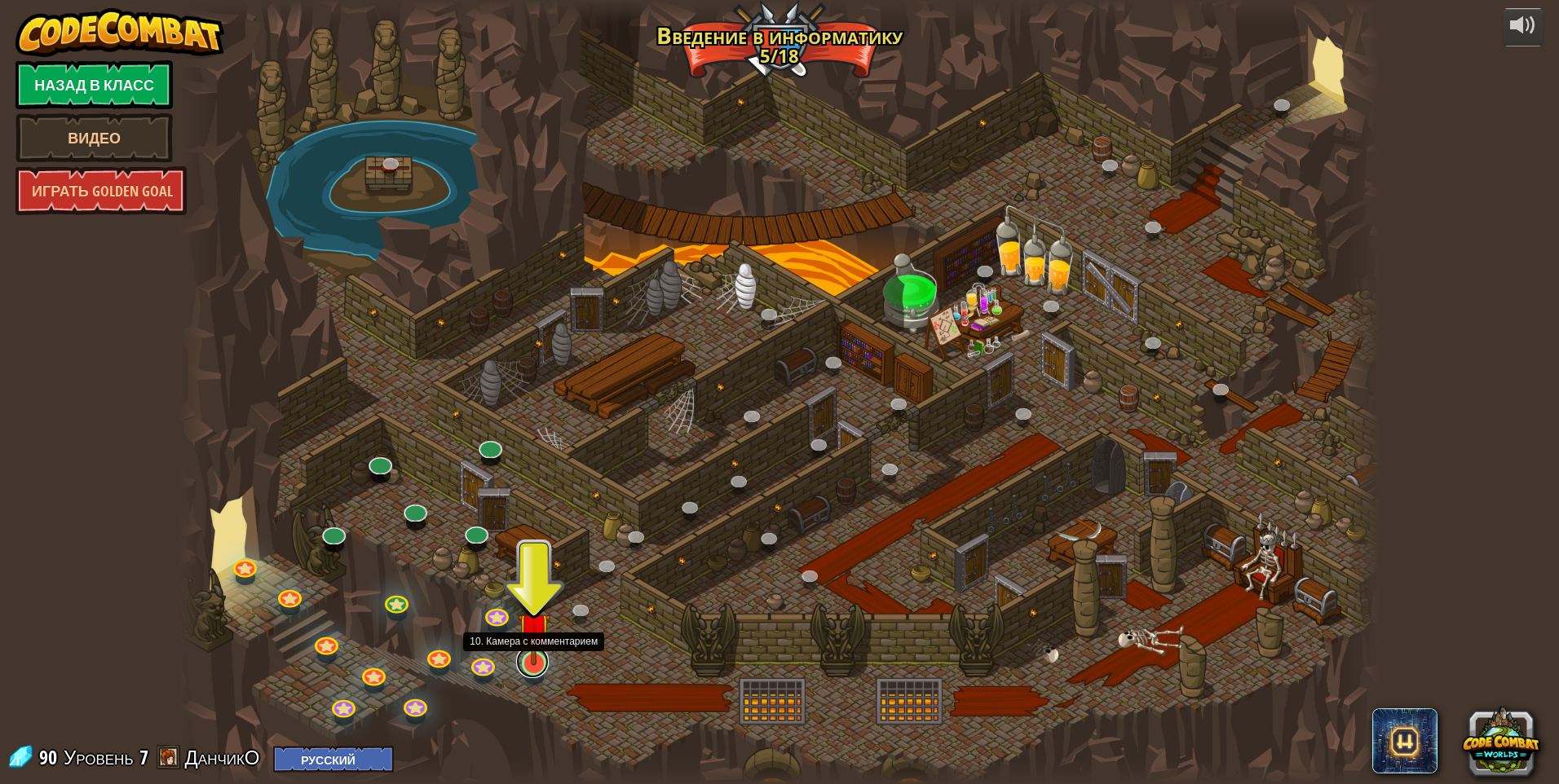
click at [534, 666] on link at bounding box center [532, 662] width 33 height 33
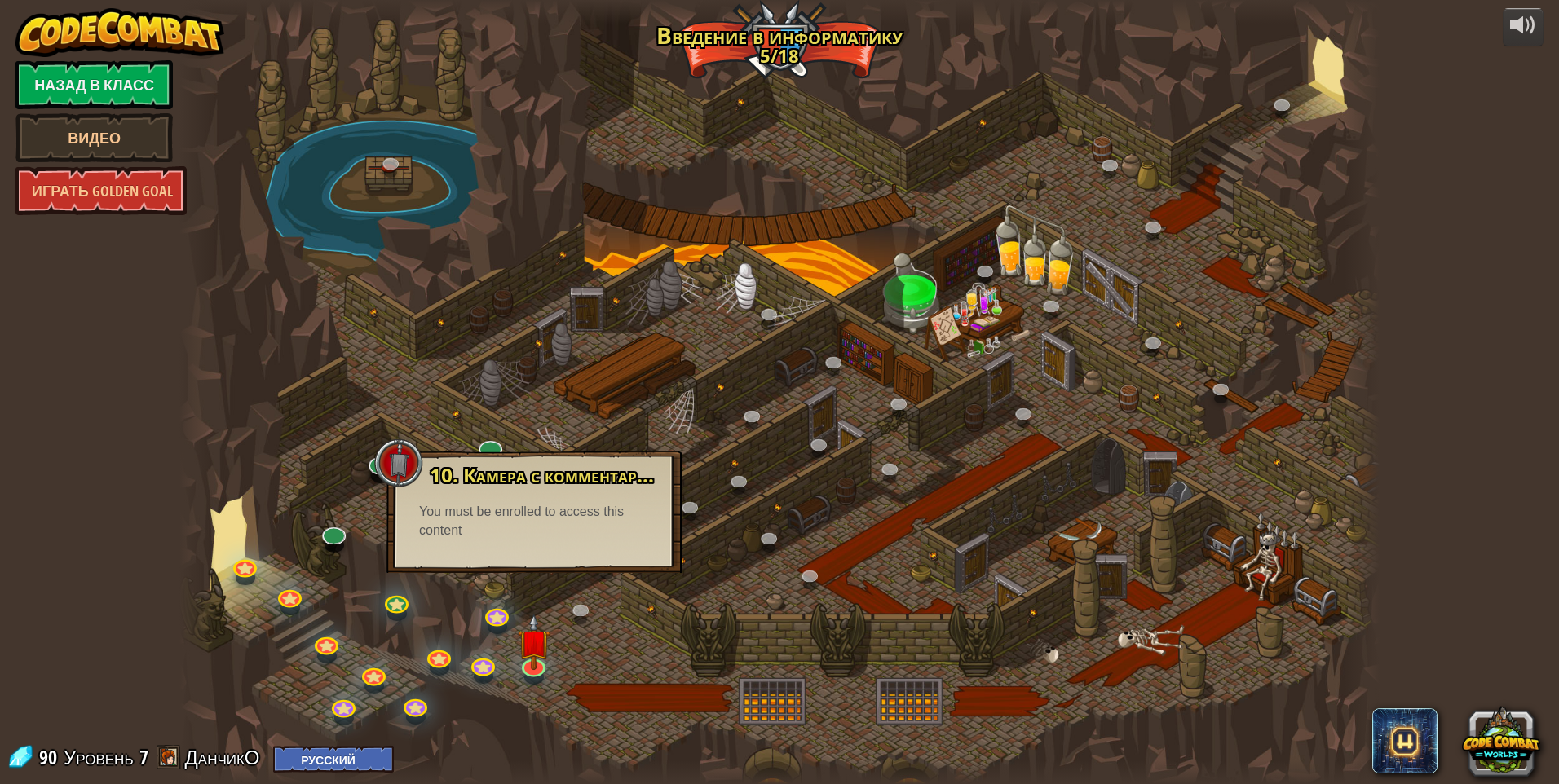
click at [421, 585] on div at bounding box center [780, 392] width 1201 height 784
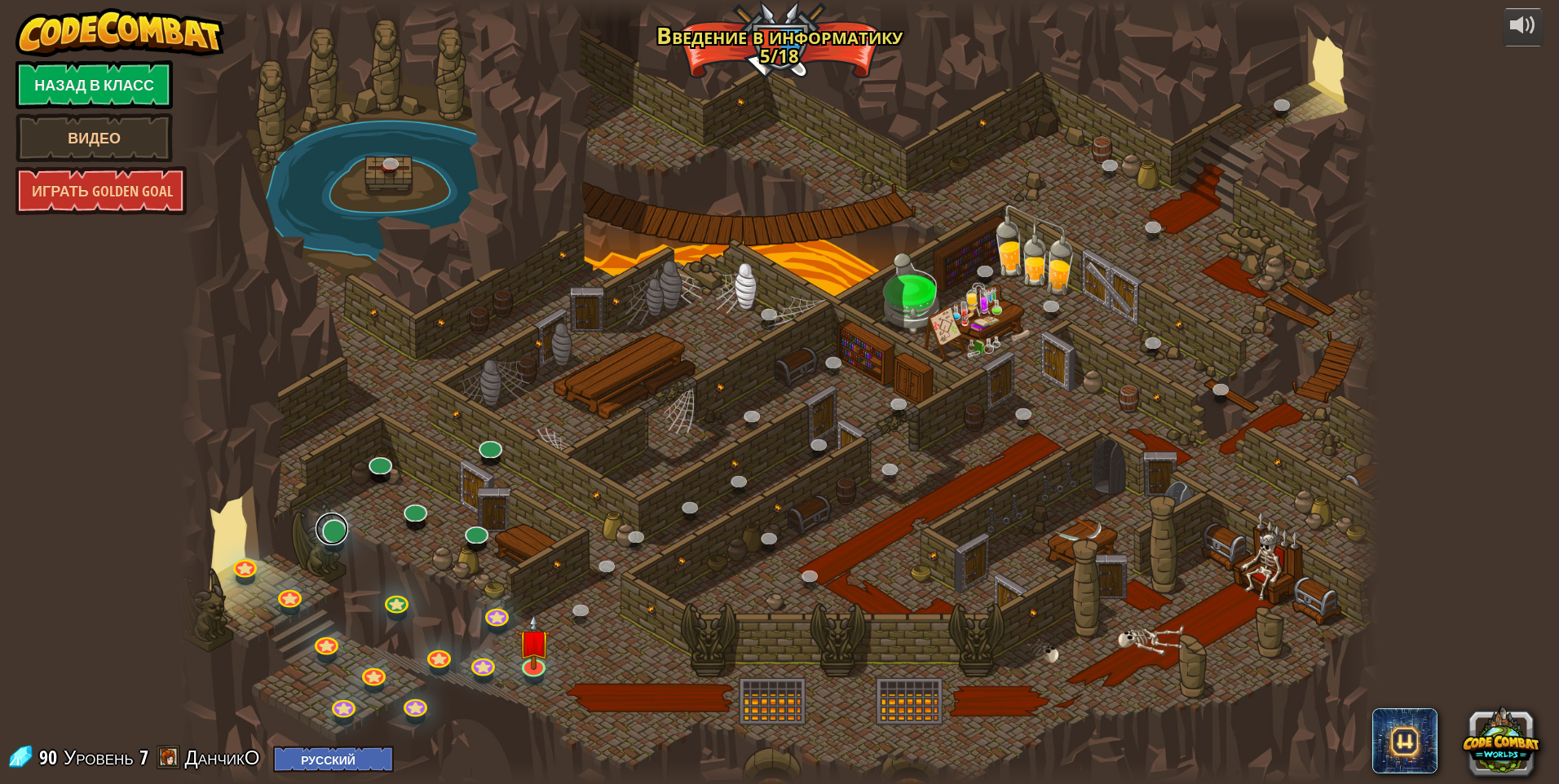
click at [330, 526] on link at bounding box center [332, 529] width 33 height 33
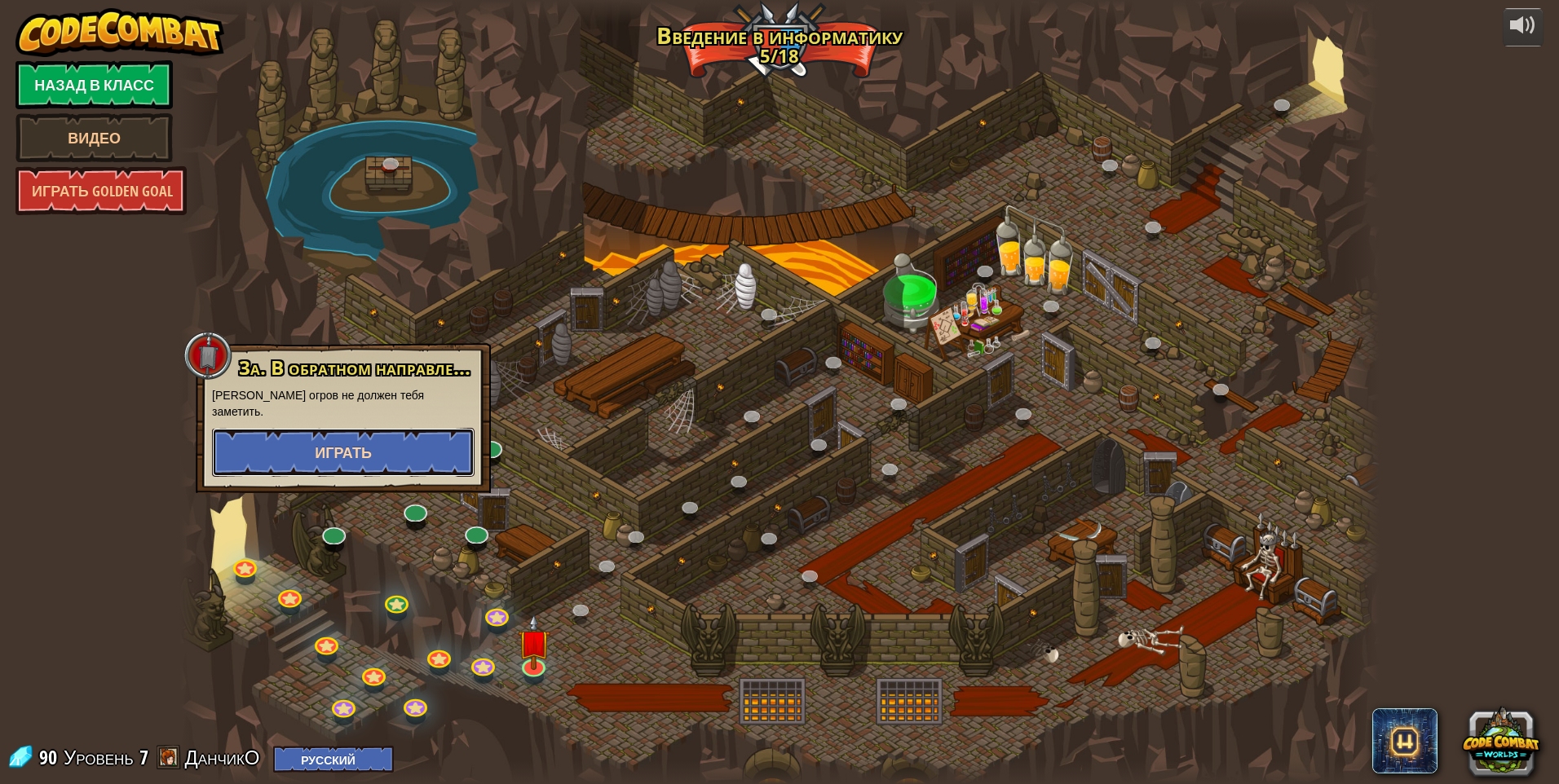
click at [369, 428] on button "Играть" at bounding box center [343, 452] width 263 height 49
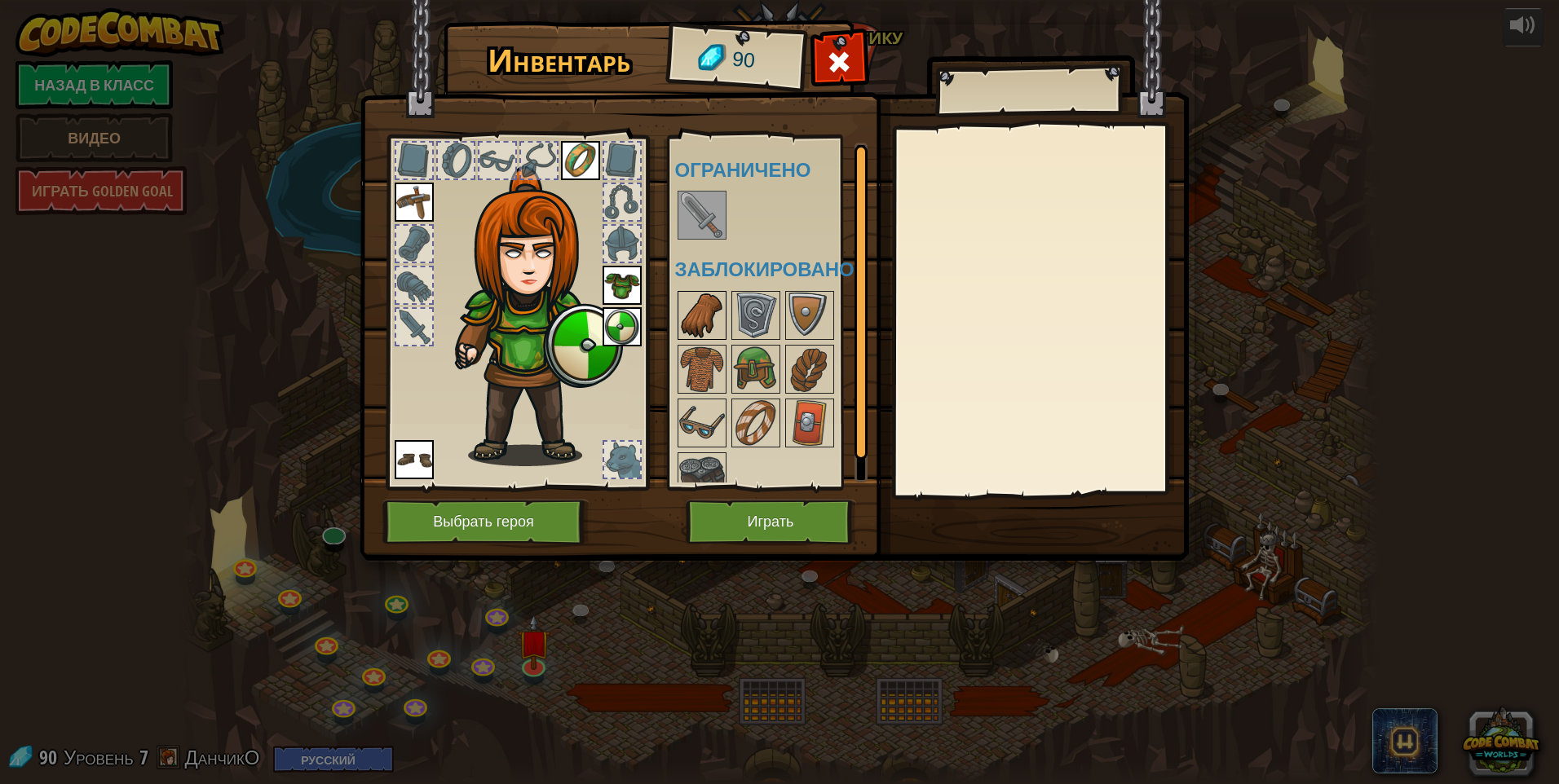
click at [704, 320] on img at bounding box center [702, 316] width 46 height 46
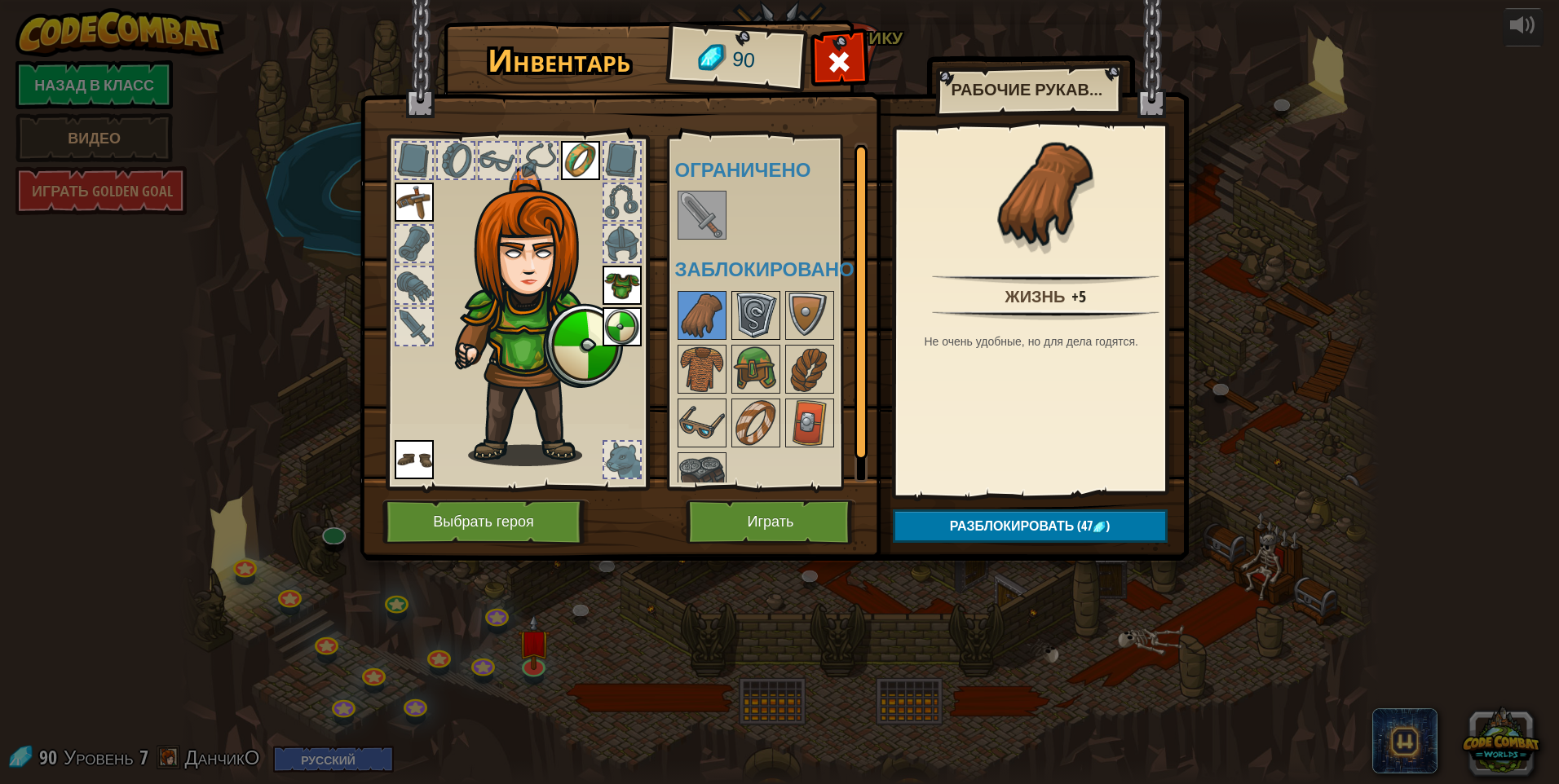
click at [738, 314] on img at bounding box center [756, 316] width 46 height 46
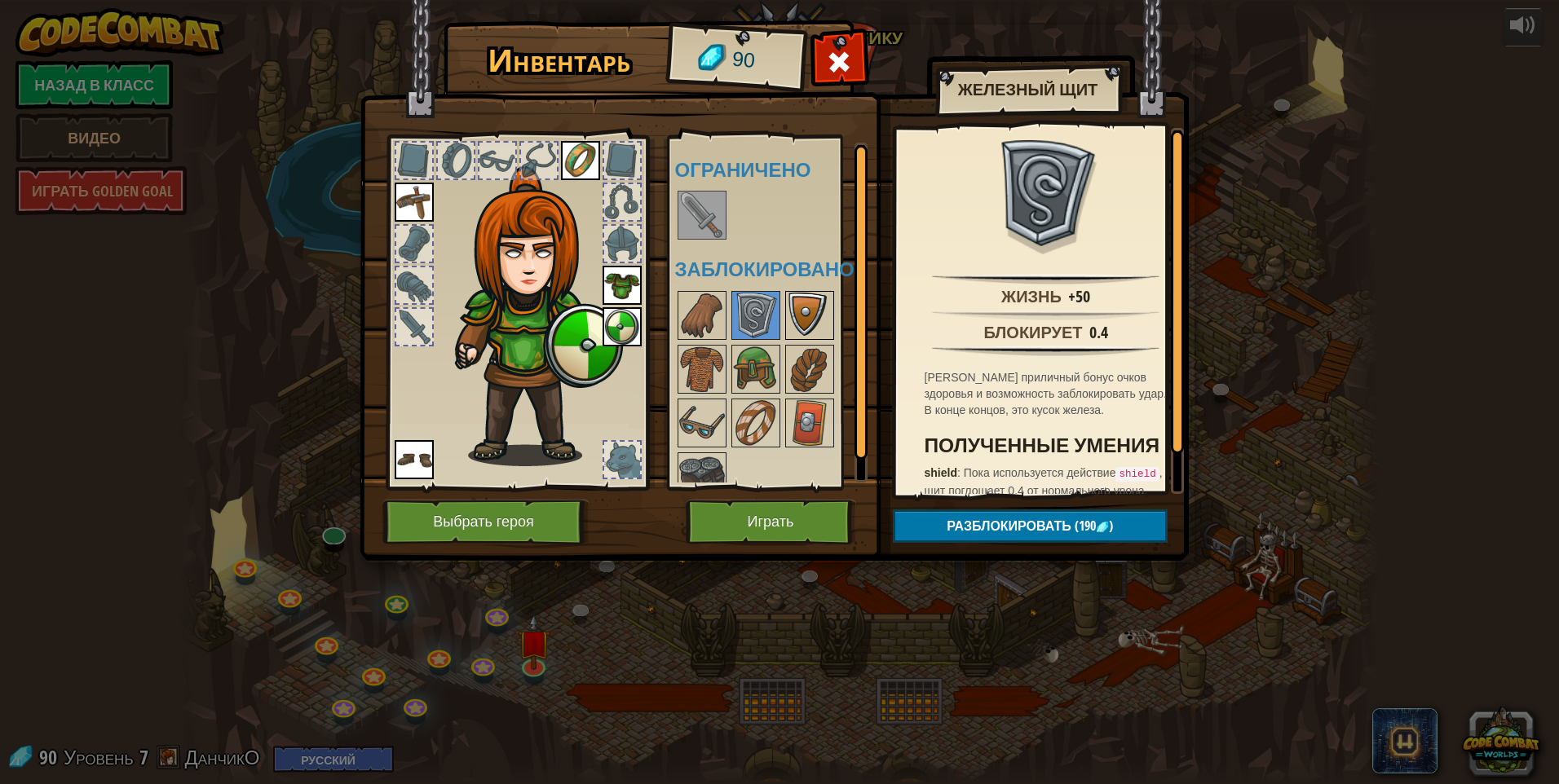
click at [738, 314] on img at bounding box center [810, 316] width 46 height 46
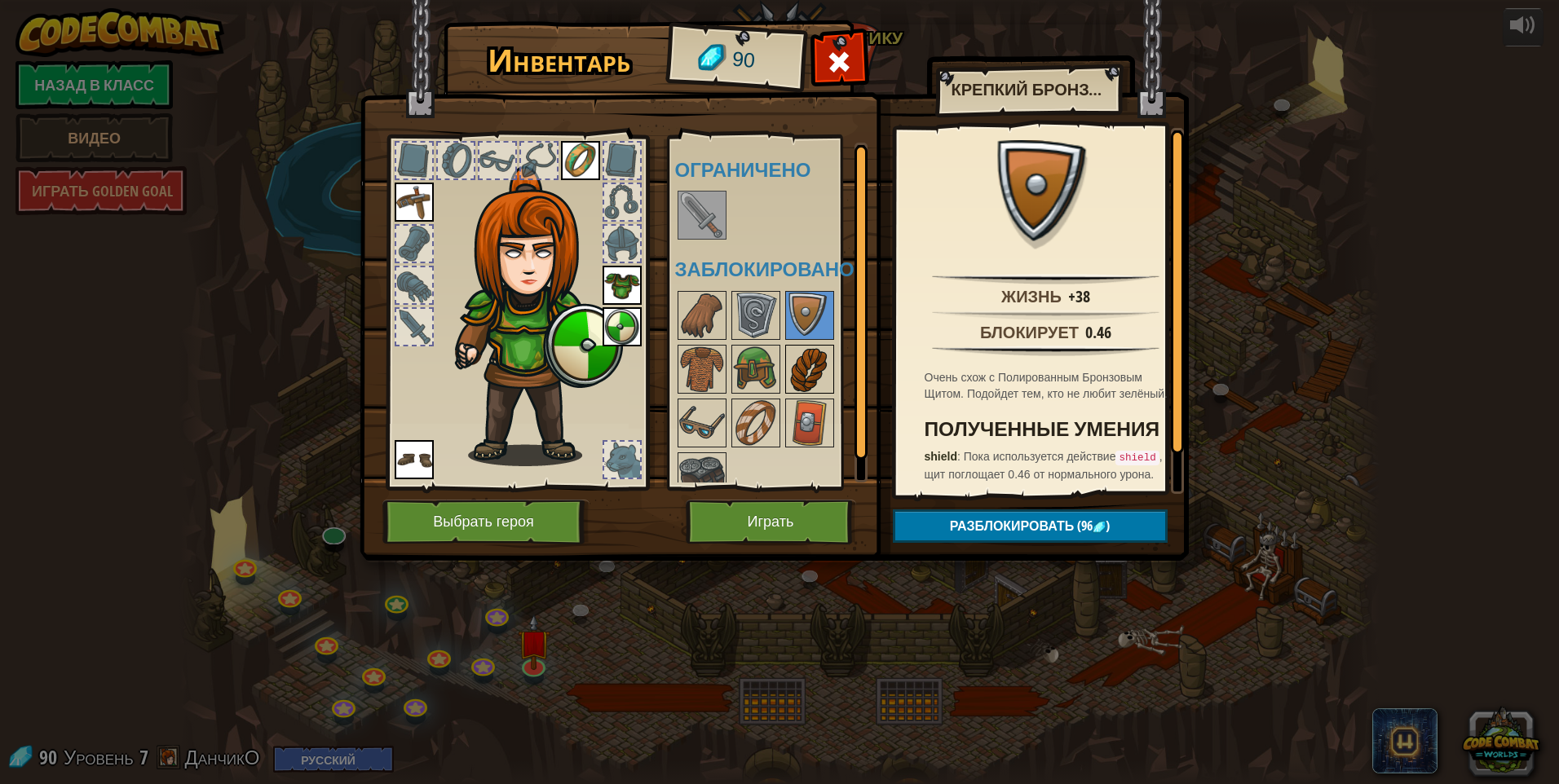
click at [738, 370] on img at bounding box center [810, 370] width 46 height 46
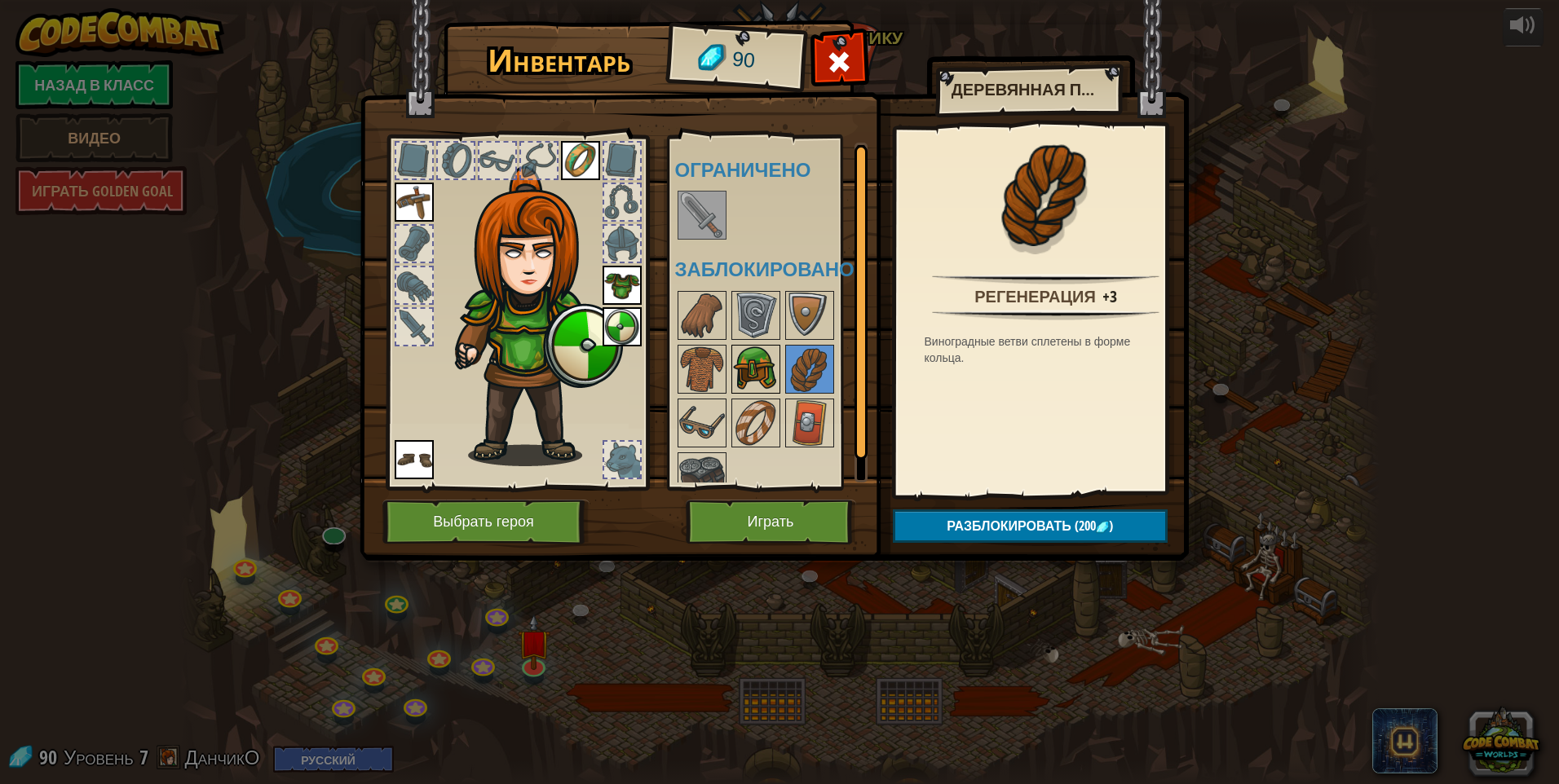
click at [738, 378] on img at bounding box center [756, 370] width 46 height 46
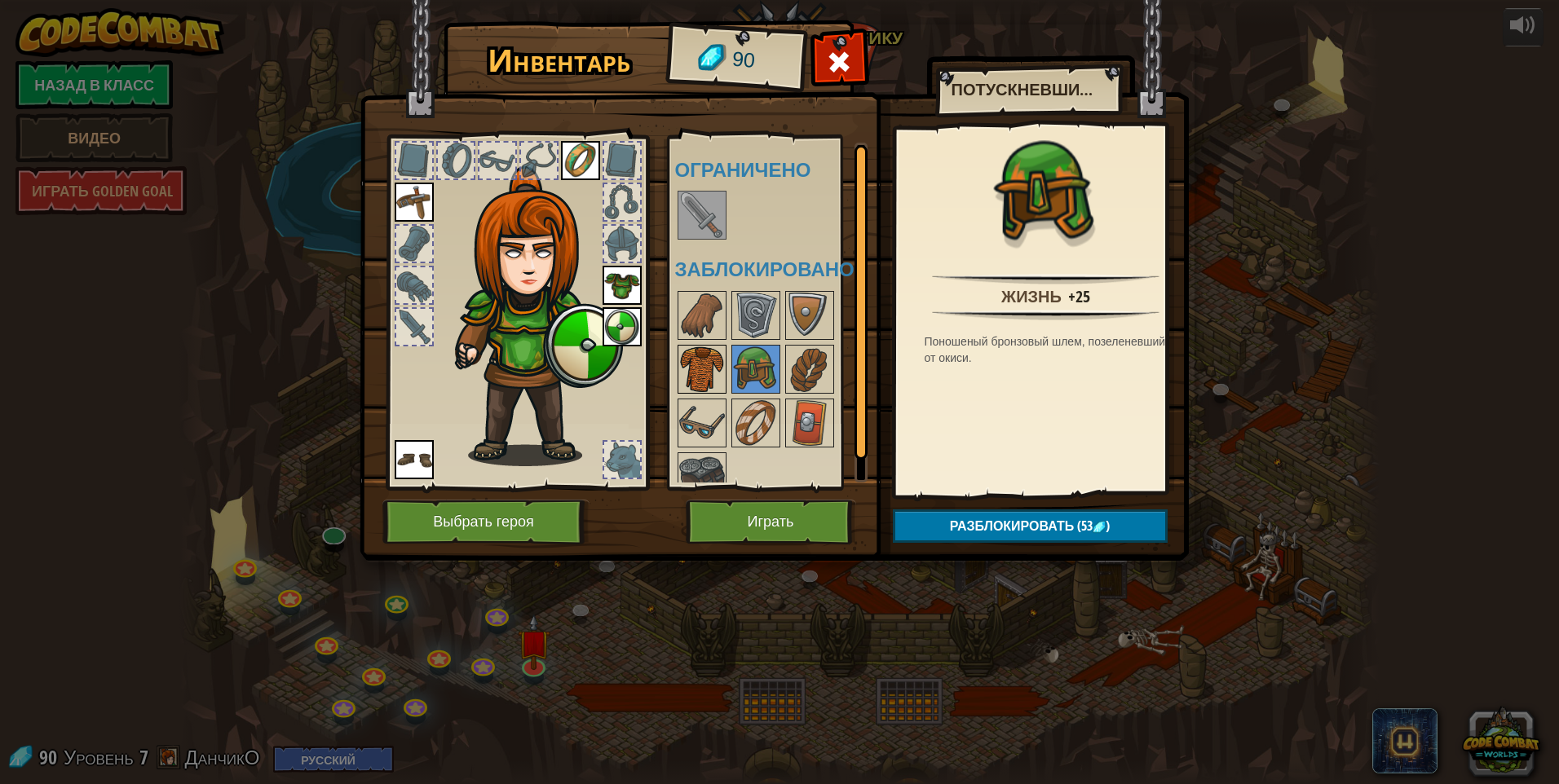
click at [694, 369] on img at bounding box center [702, 370] width 46 height 46
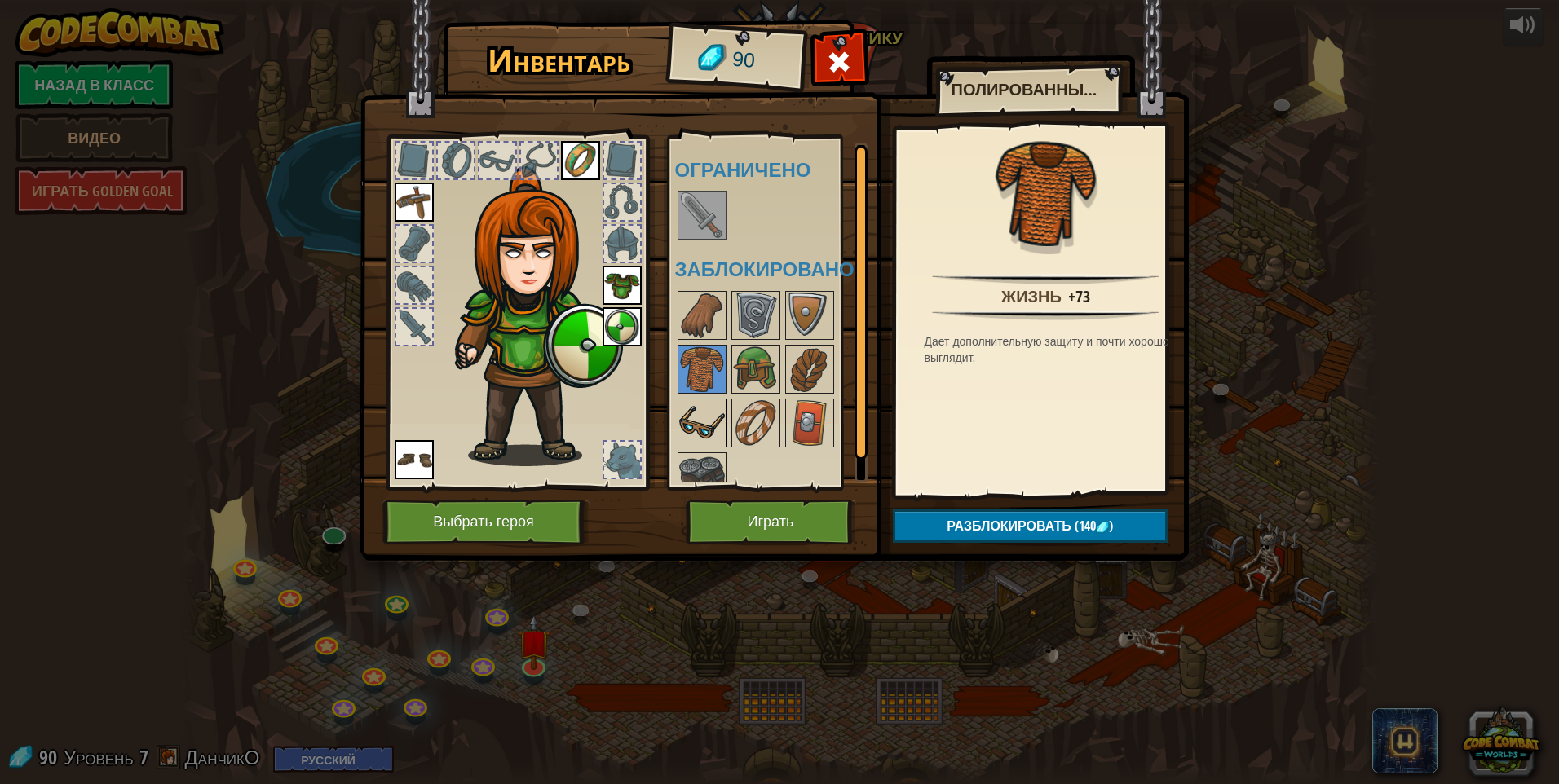
click at [697, 408] on img at bounding box center [702, 423] width 46 height 46
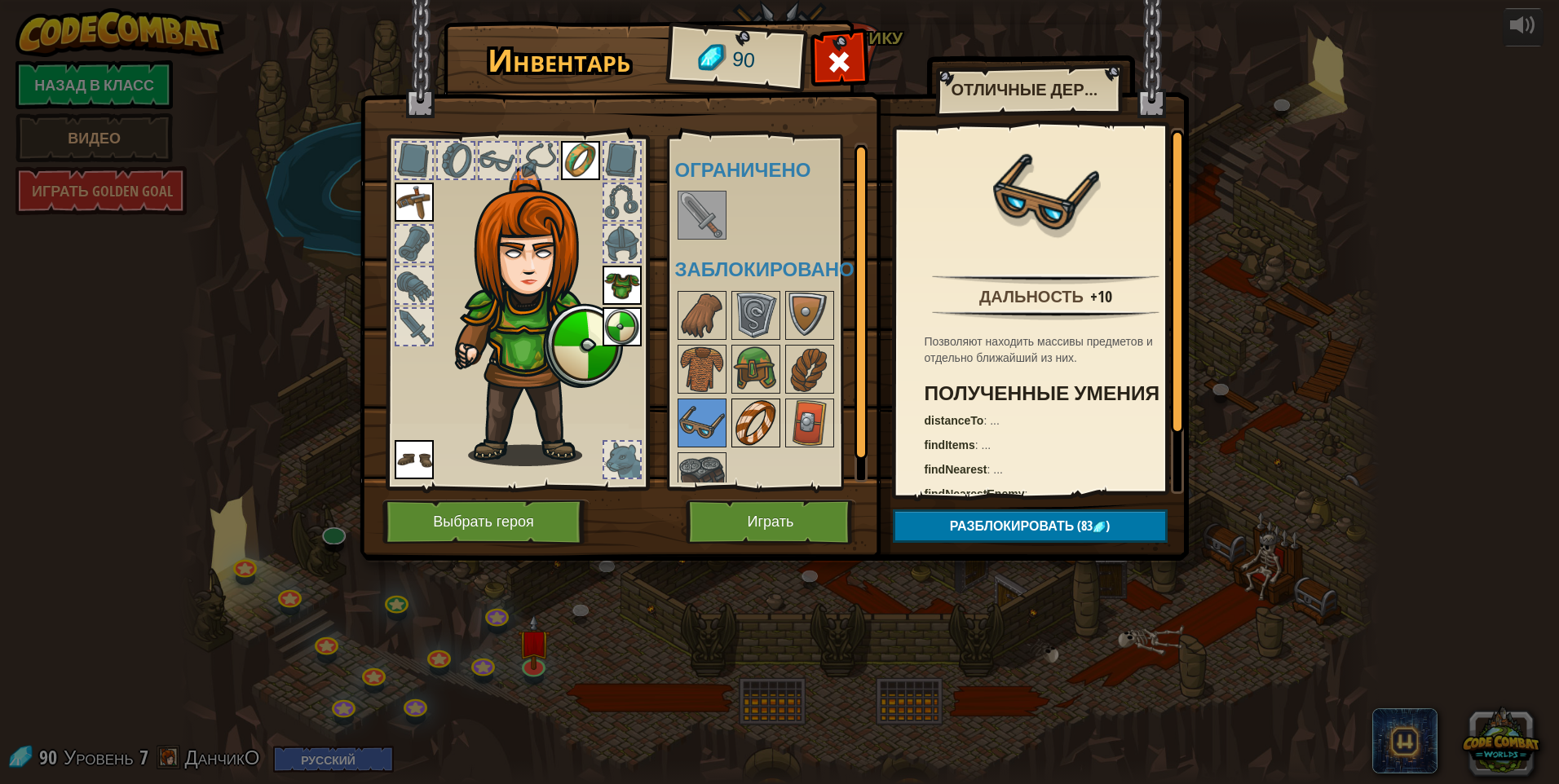
click at [735, 409] on img at bounding box center [756, 423] width 46 height 46
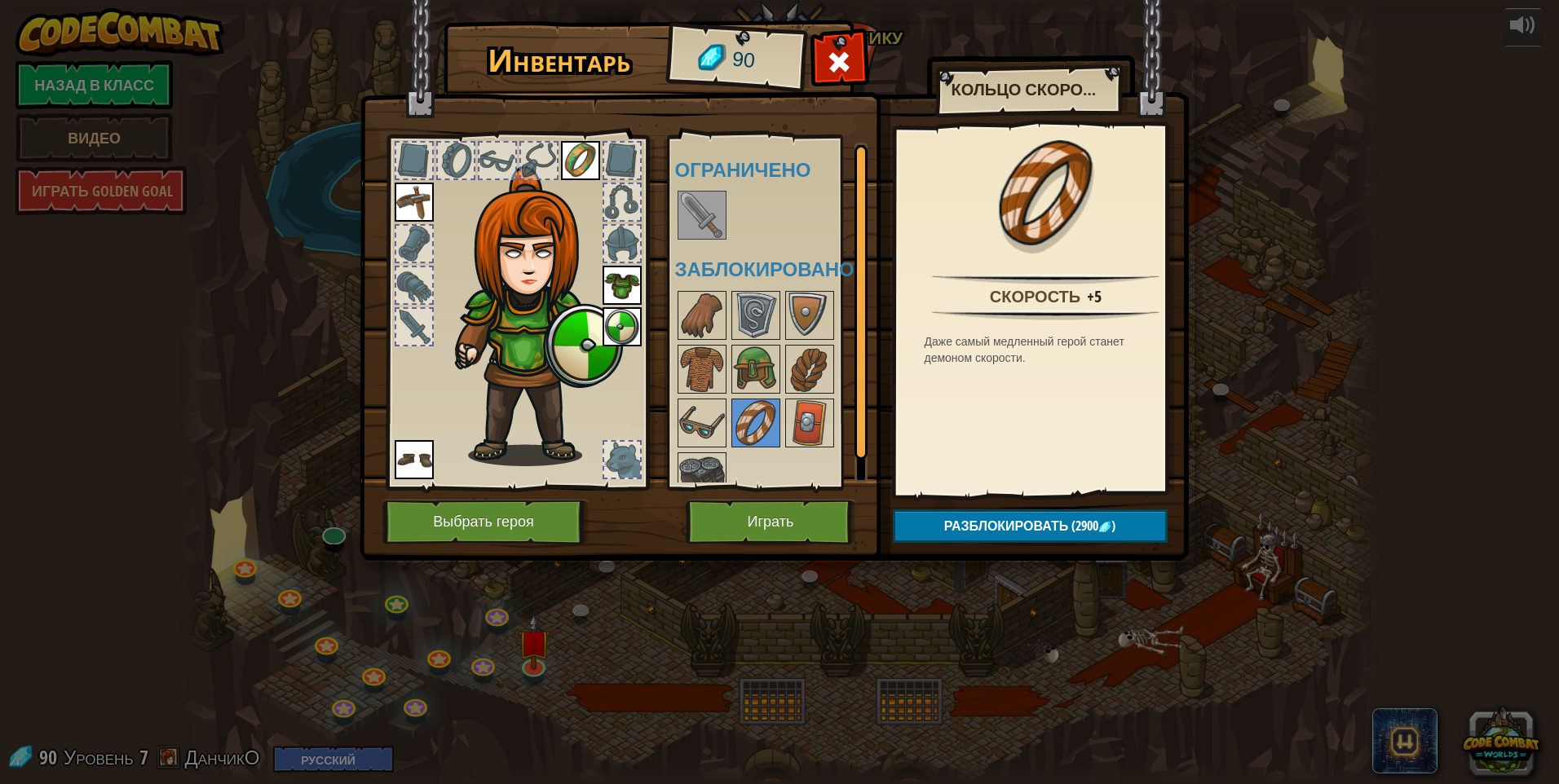
click at [738, 409] on div at bounding box center [778, 396] width 204 height 215
click at [738, 414] on img at bounding box center [810, 423] width 46 height 46
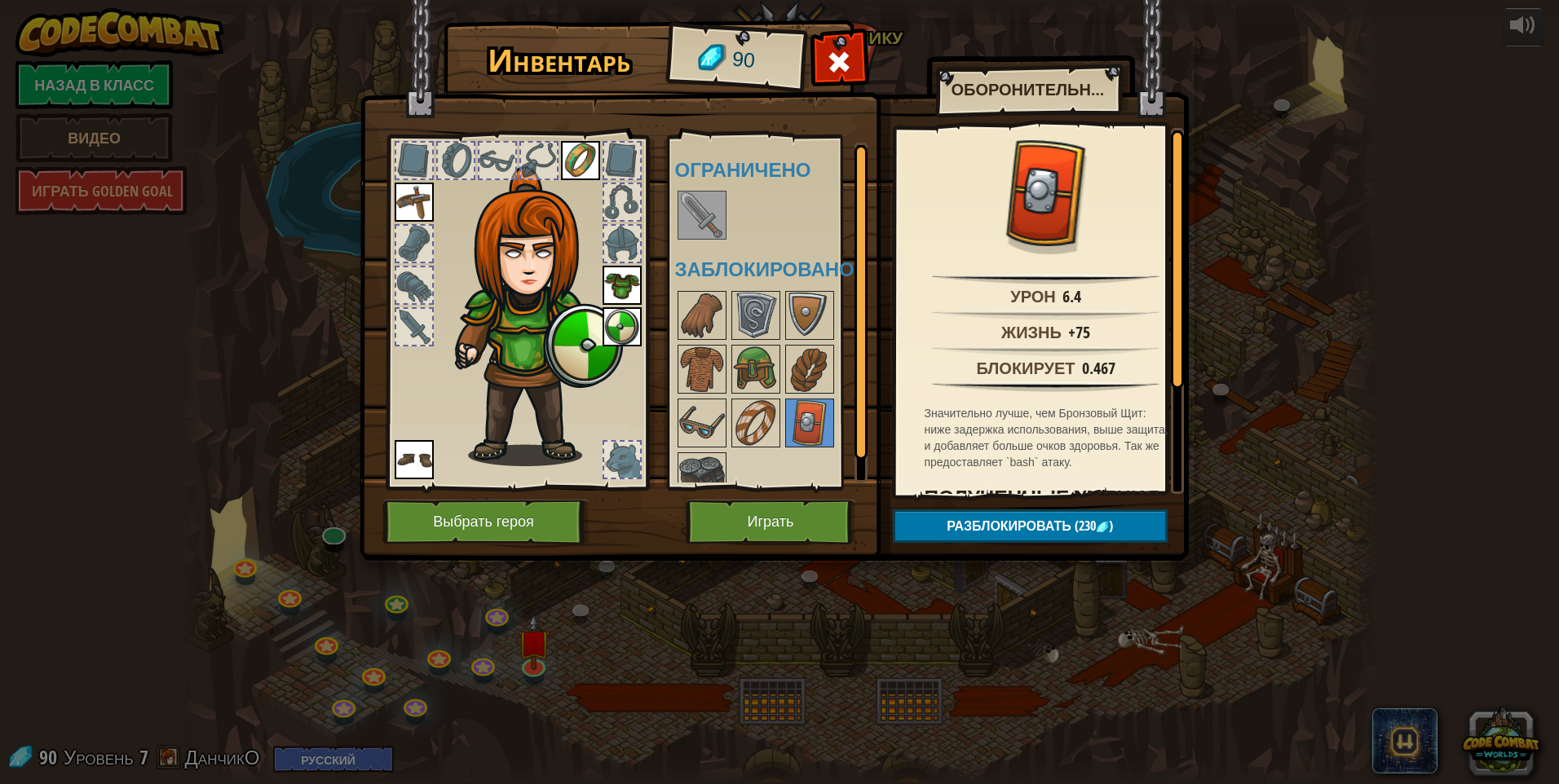
click at [714, 450] on div at bounding box center [778, 396] width 204 height 215
click at [704, 464] on img at bounding box center [702, 477] width 46 height 46
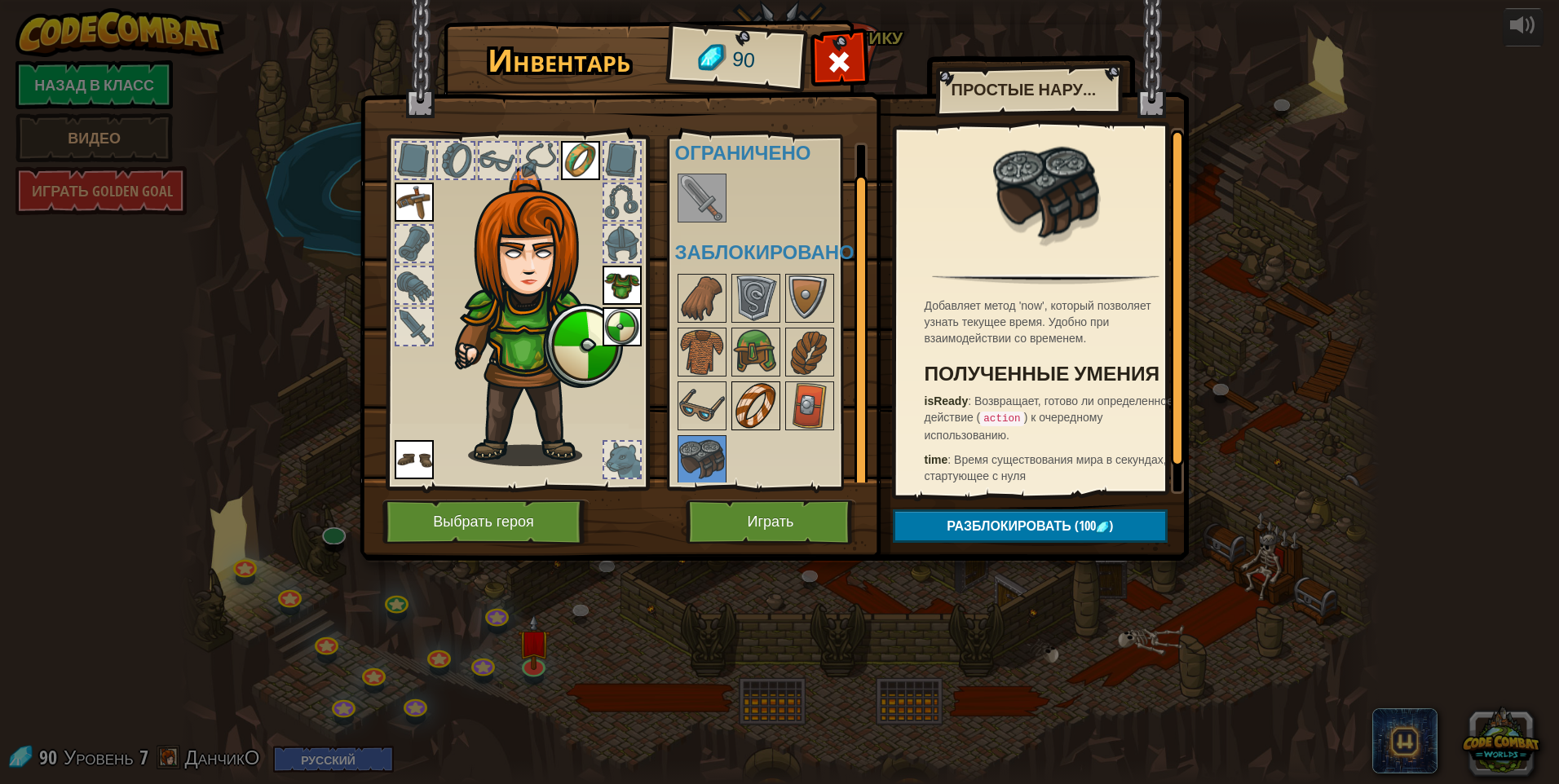
scroll to position [21, 0]
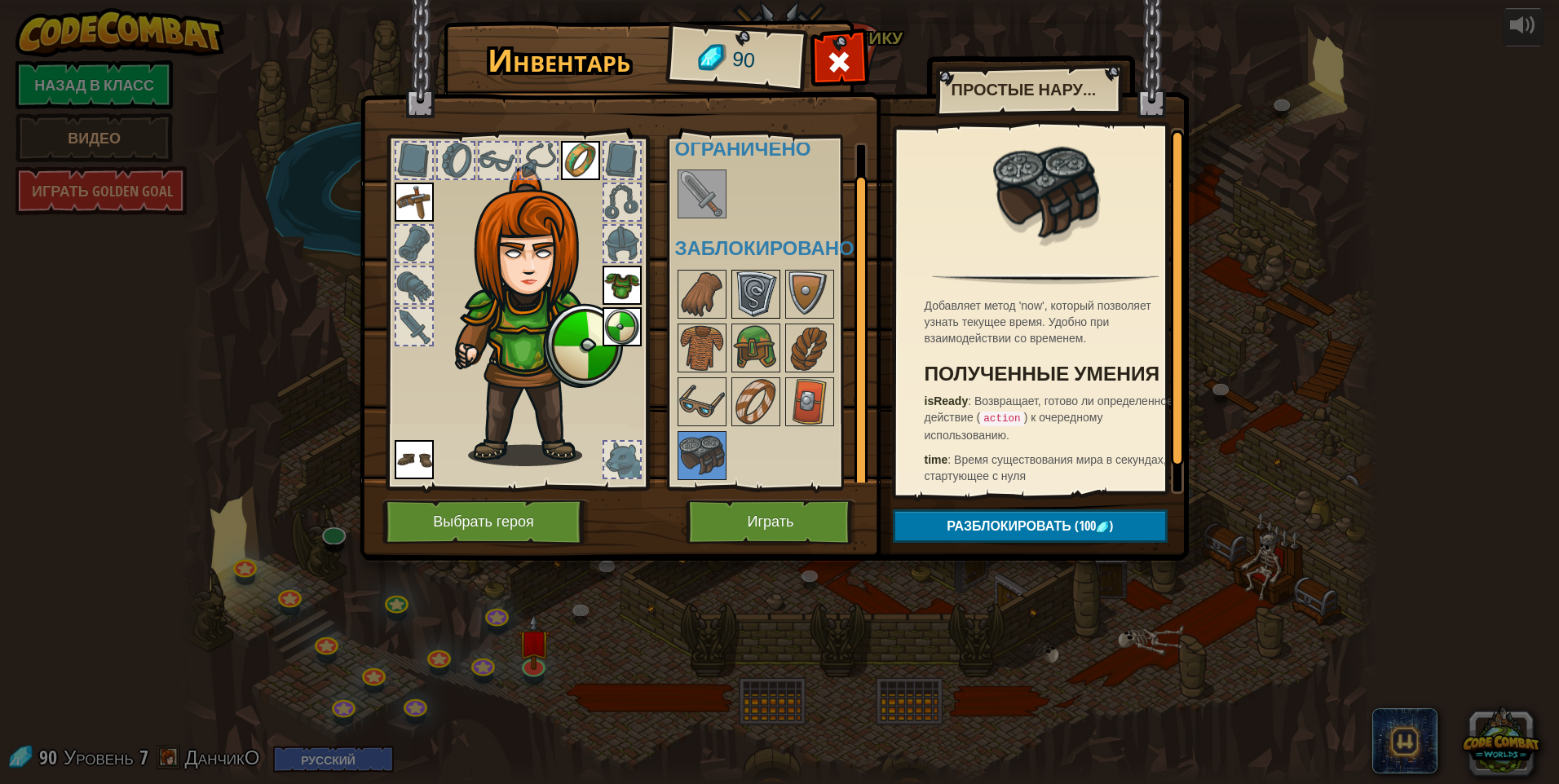
click at [738, 299] on img at bounding box center [756, 294] width 46 height 46
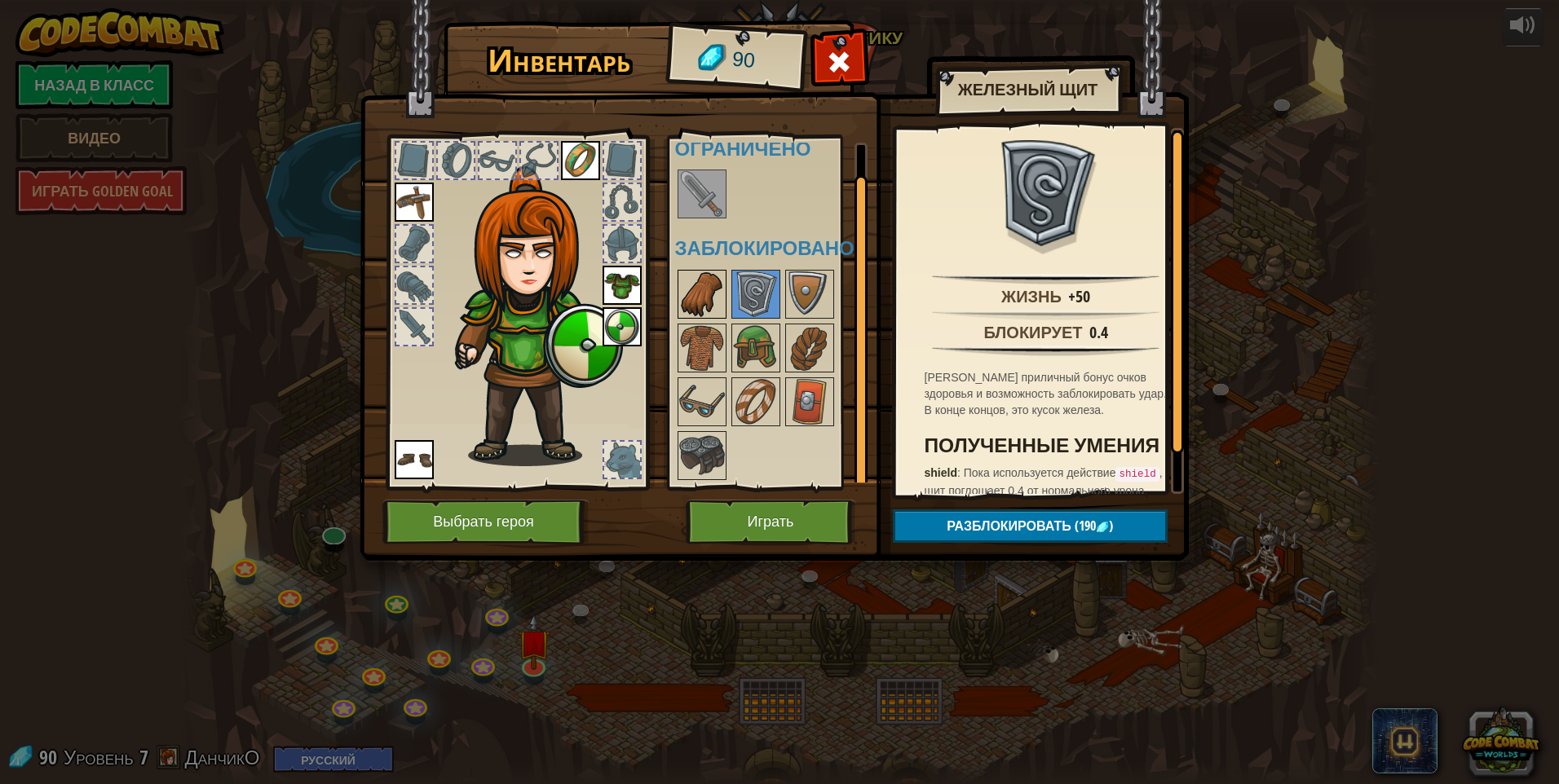
click at [717, 300] on img at bounding box center [702, 294] width 46 height 46
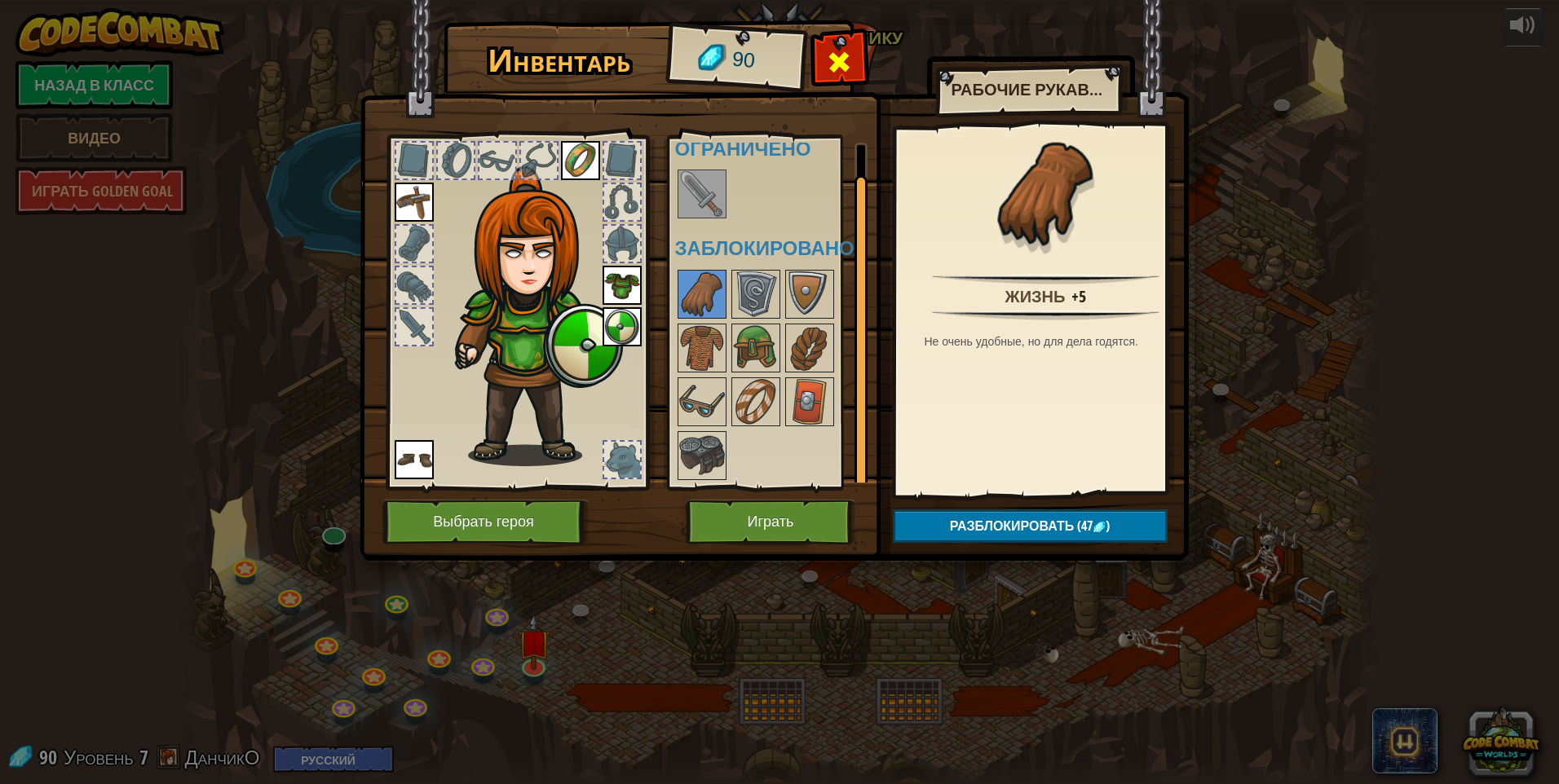
click at [738, 74] on span at bounding box center [839, 62] width 26 height 26
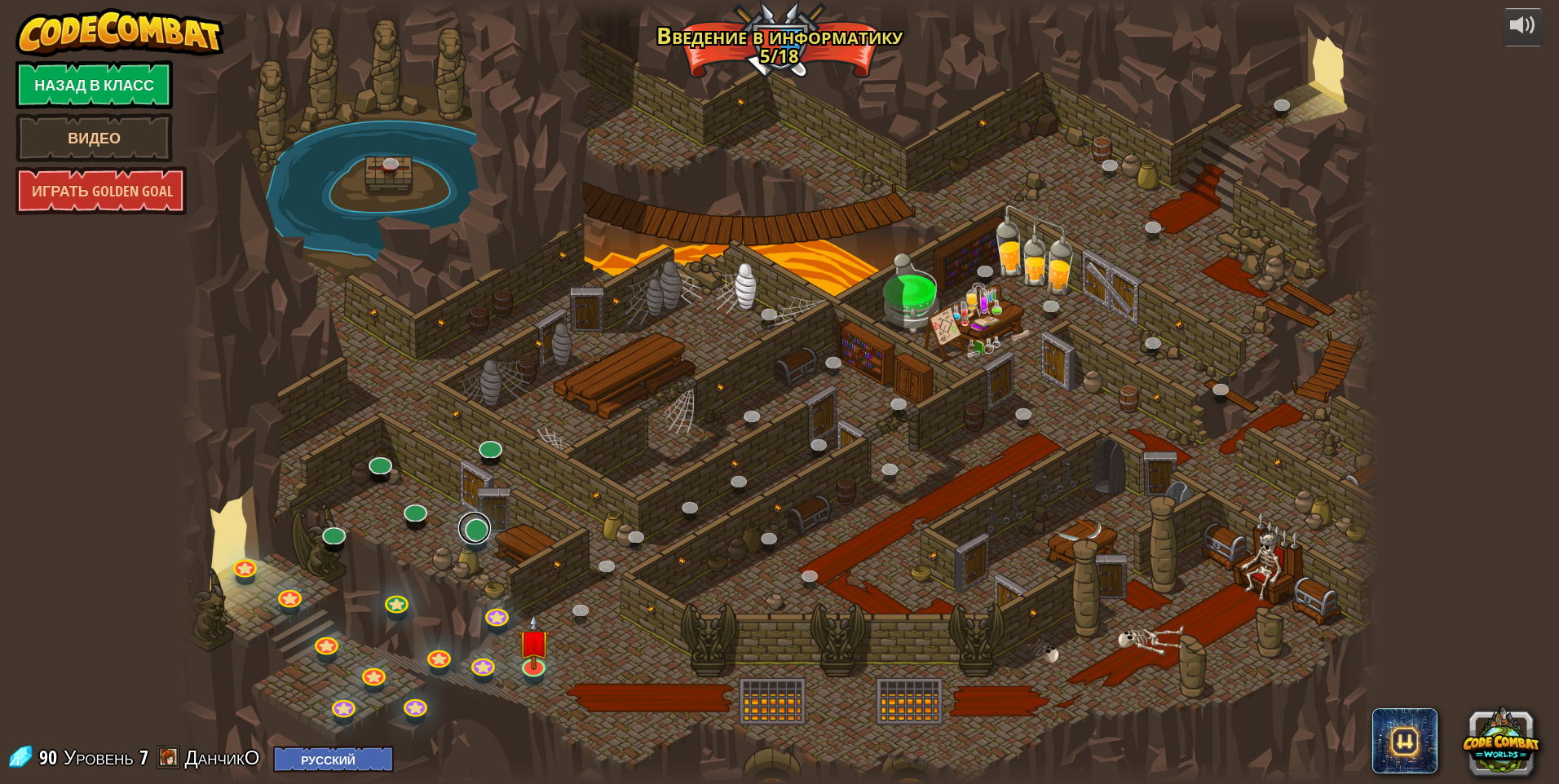
click at [478, 544] on div "25. Врата [GEOGRAPHIC_DATA] (Заблокировано) Спасайтесь из подземелий Китгарда и…" at bounding box center [780, 392] width 1201 height 784
click at [478, 534] on link at bounding box center [474, 528] width 33 height 33
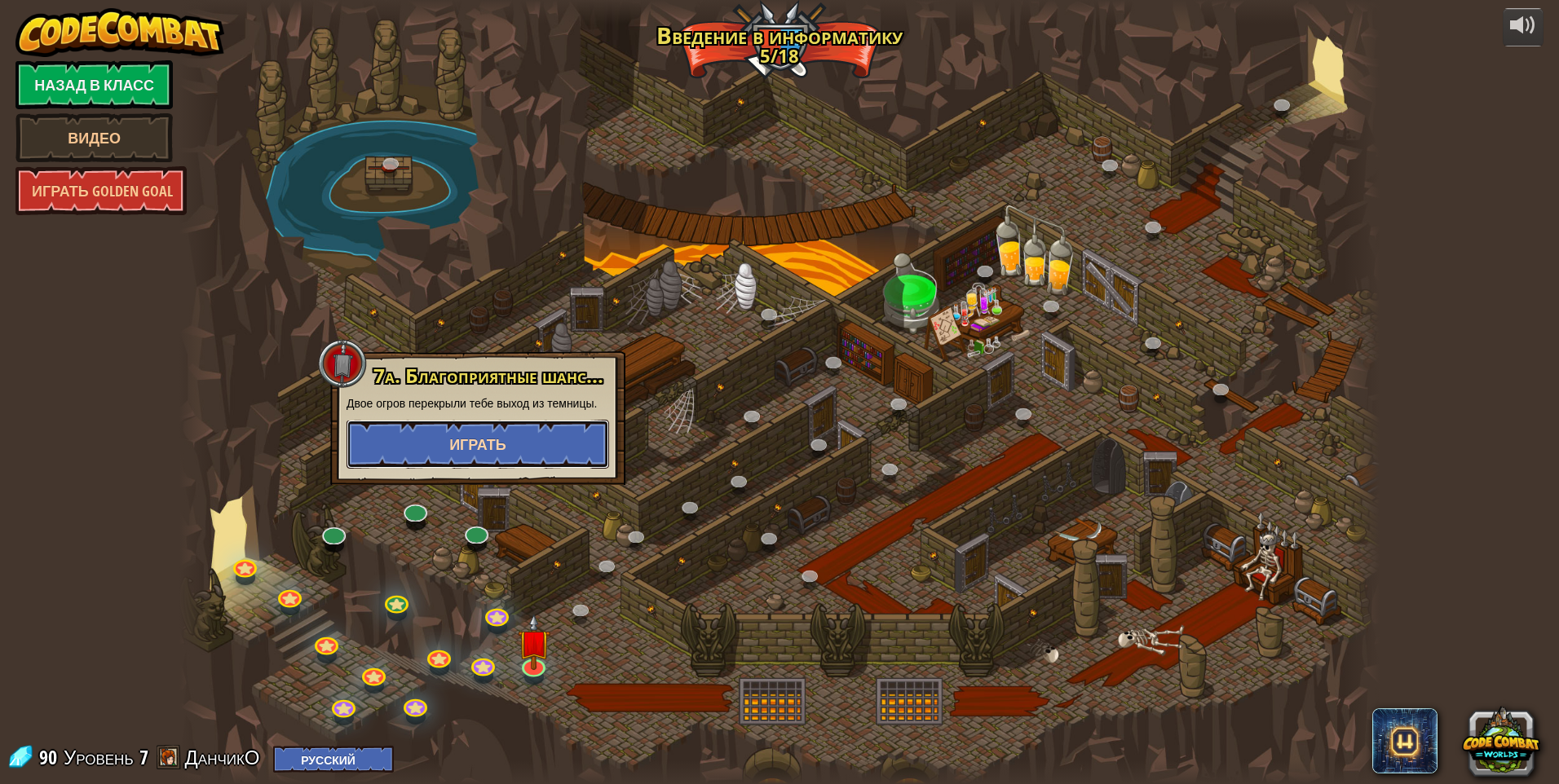
click at [501, 462] on button "Играть" at bounding box center [478, 444] width 263 height 49
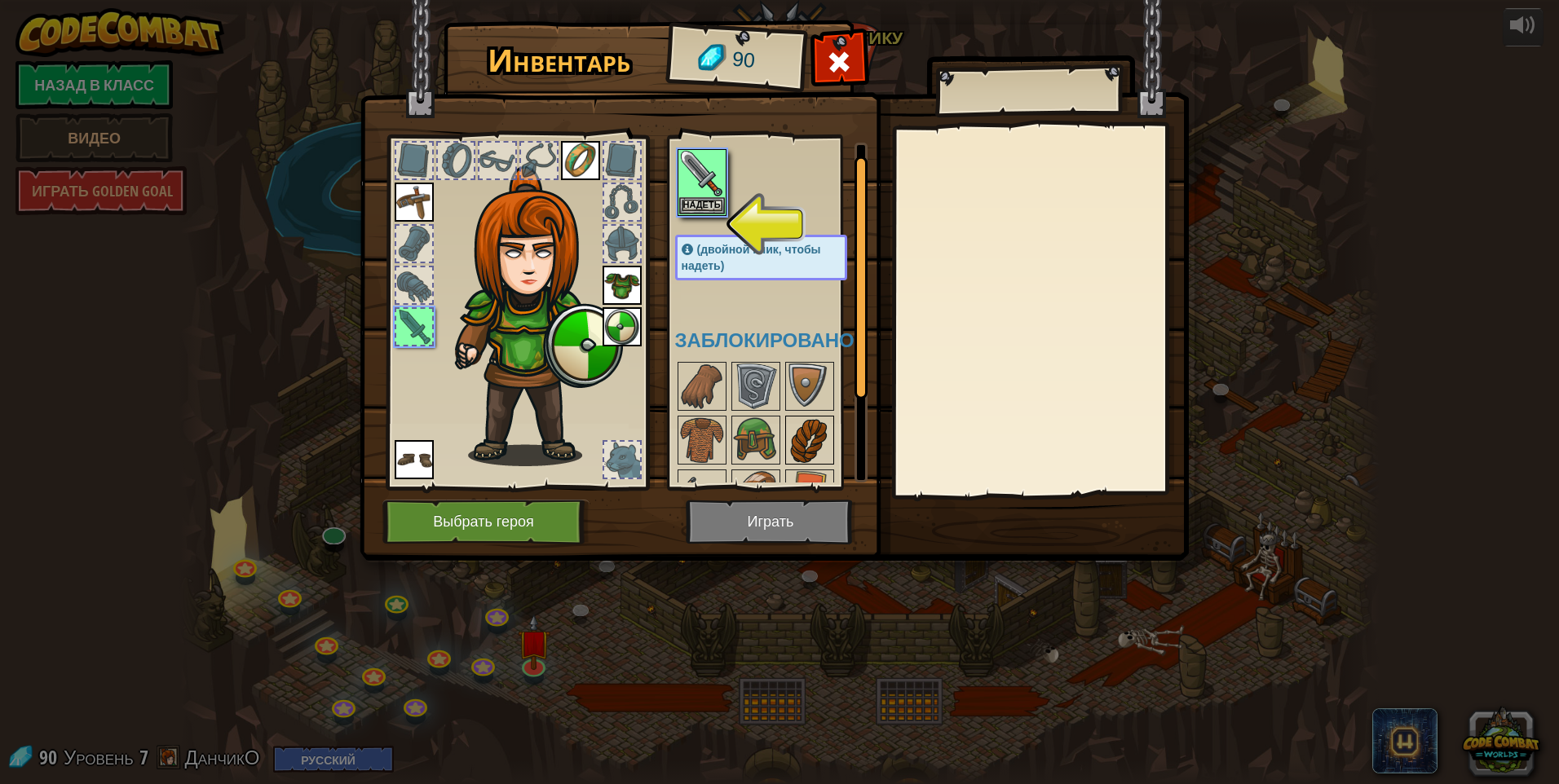
scroll to position [0, 0]
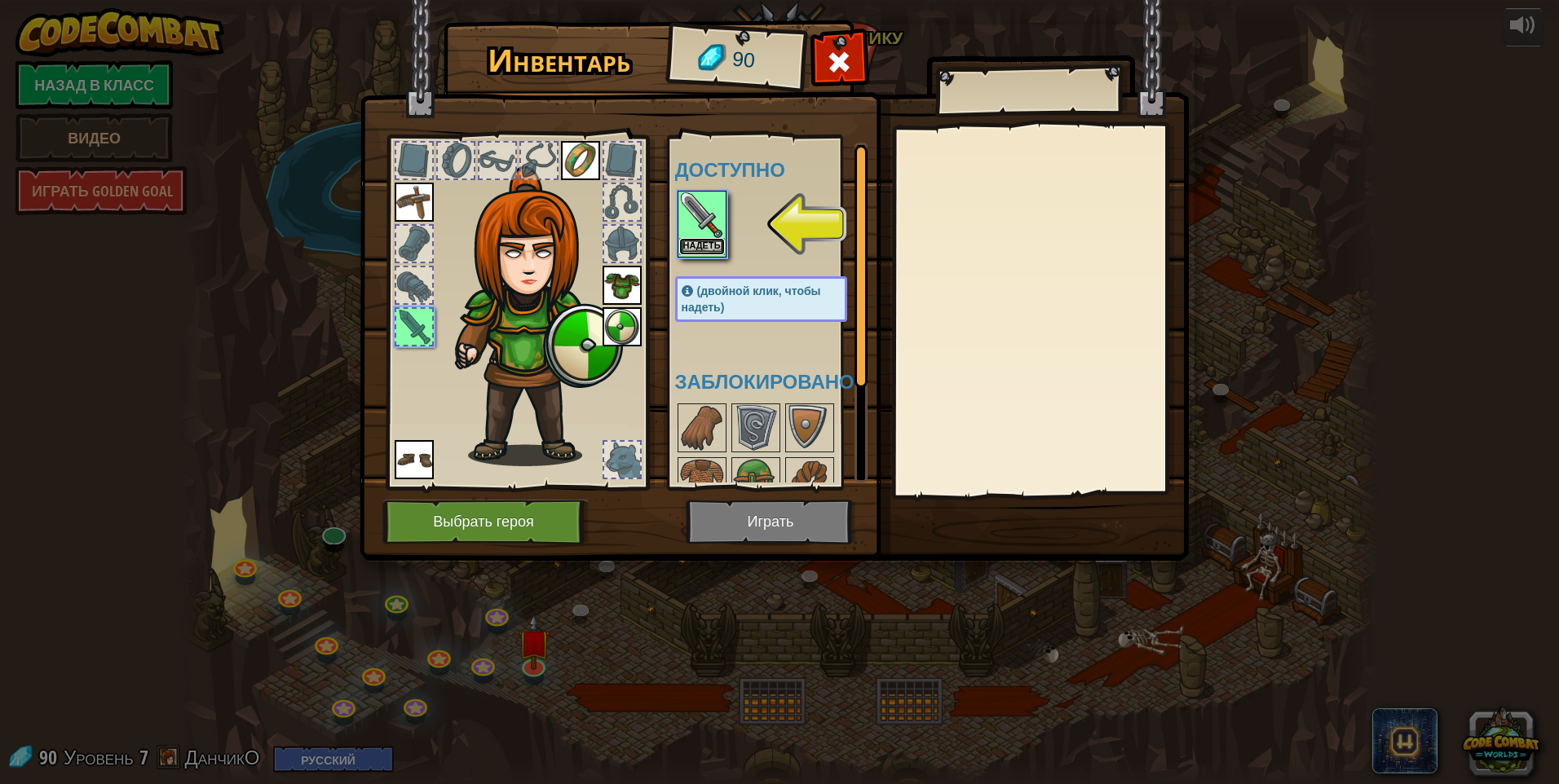
click at [720, 240] on button "Надеть" at bounding box center [702, 246] width 46 height 17
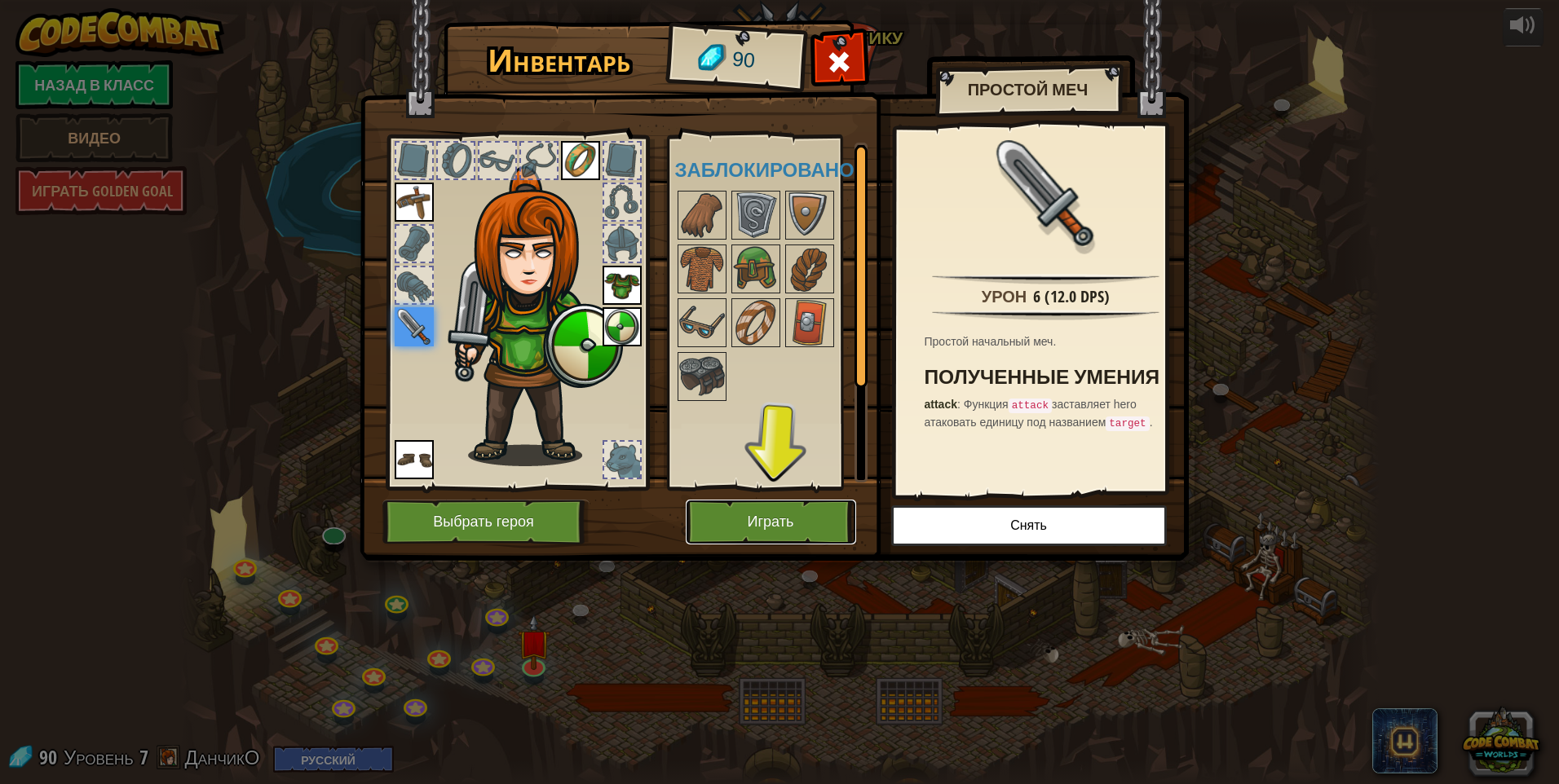
click at [738, 520] on button "Играть" at bounding box center [771, 522] width 170 height 45
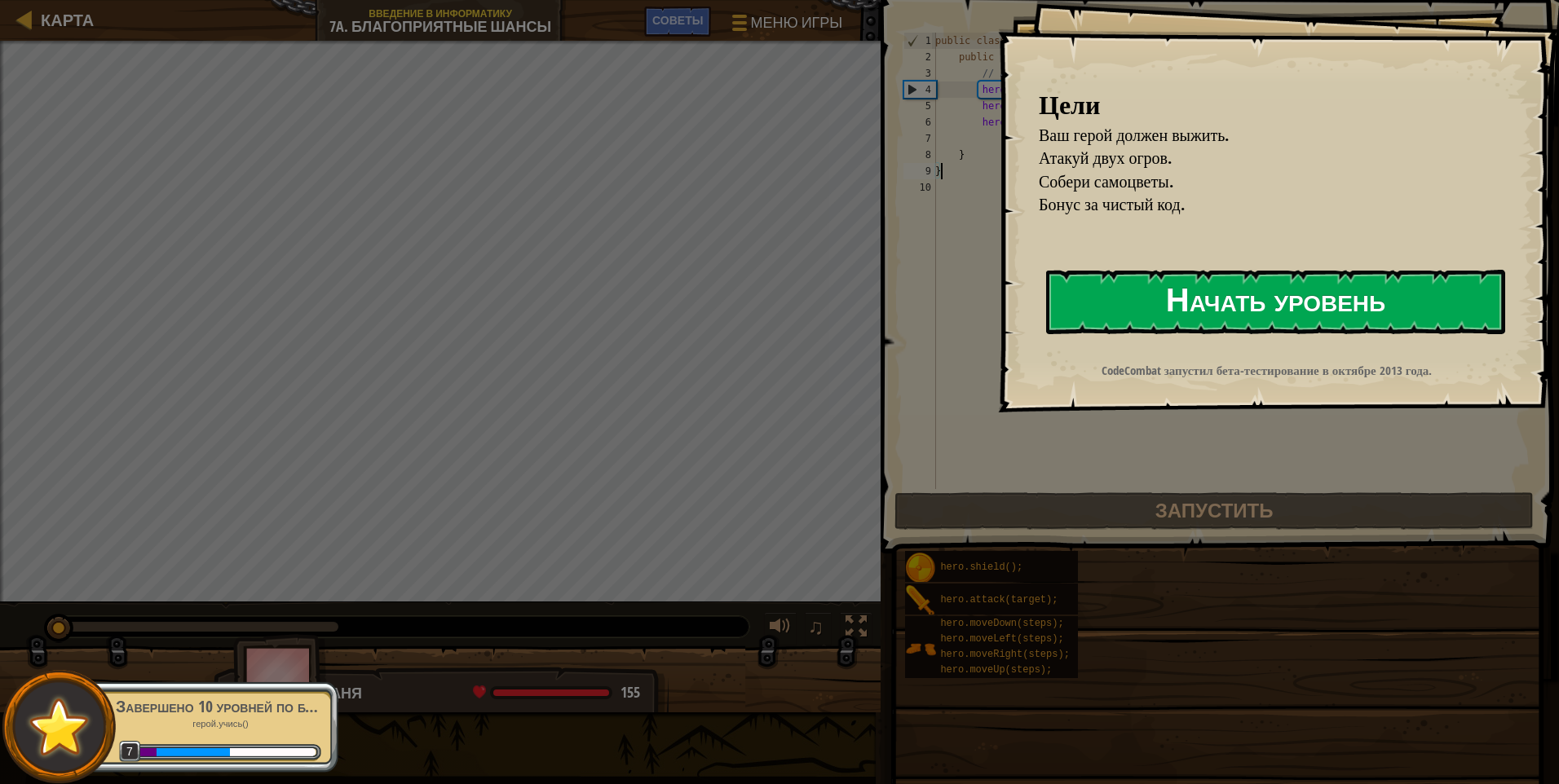
click at [738, 316] on button "Начать уровень" at bounding box center [1275, 302] width 459 height 65
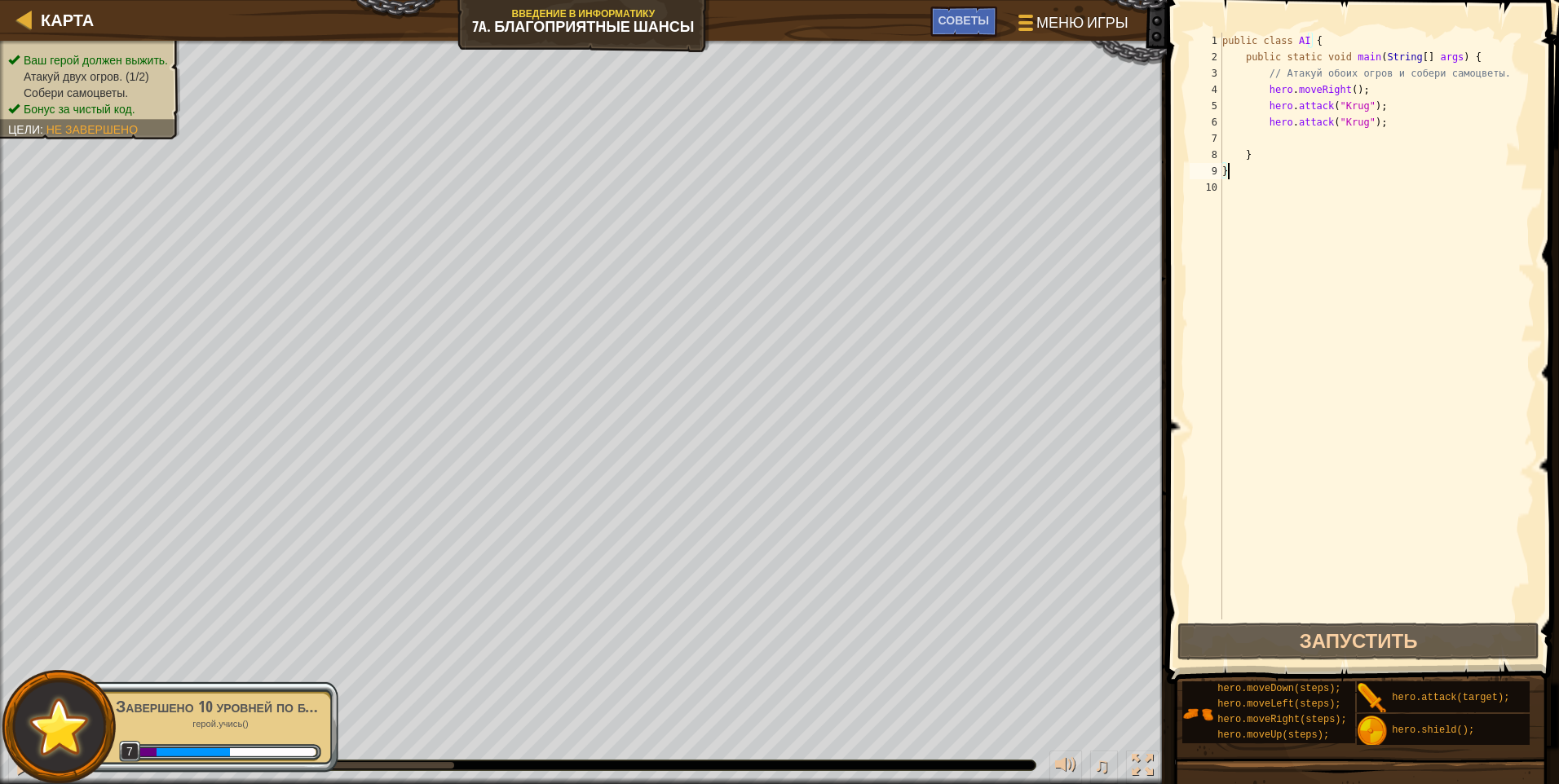
click at [738, 137] on div "public class AI { public static void main ( String [ ] args ) { // Атакуй обоих…" at bounding box center [1377, 343] width 316 height 620
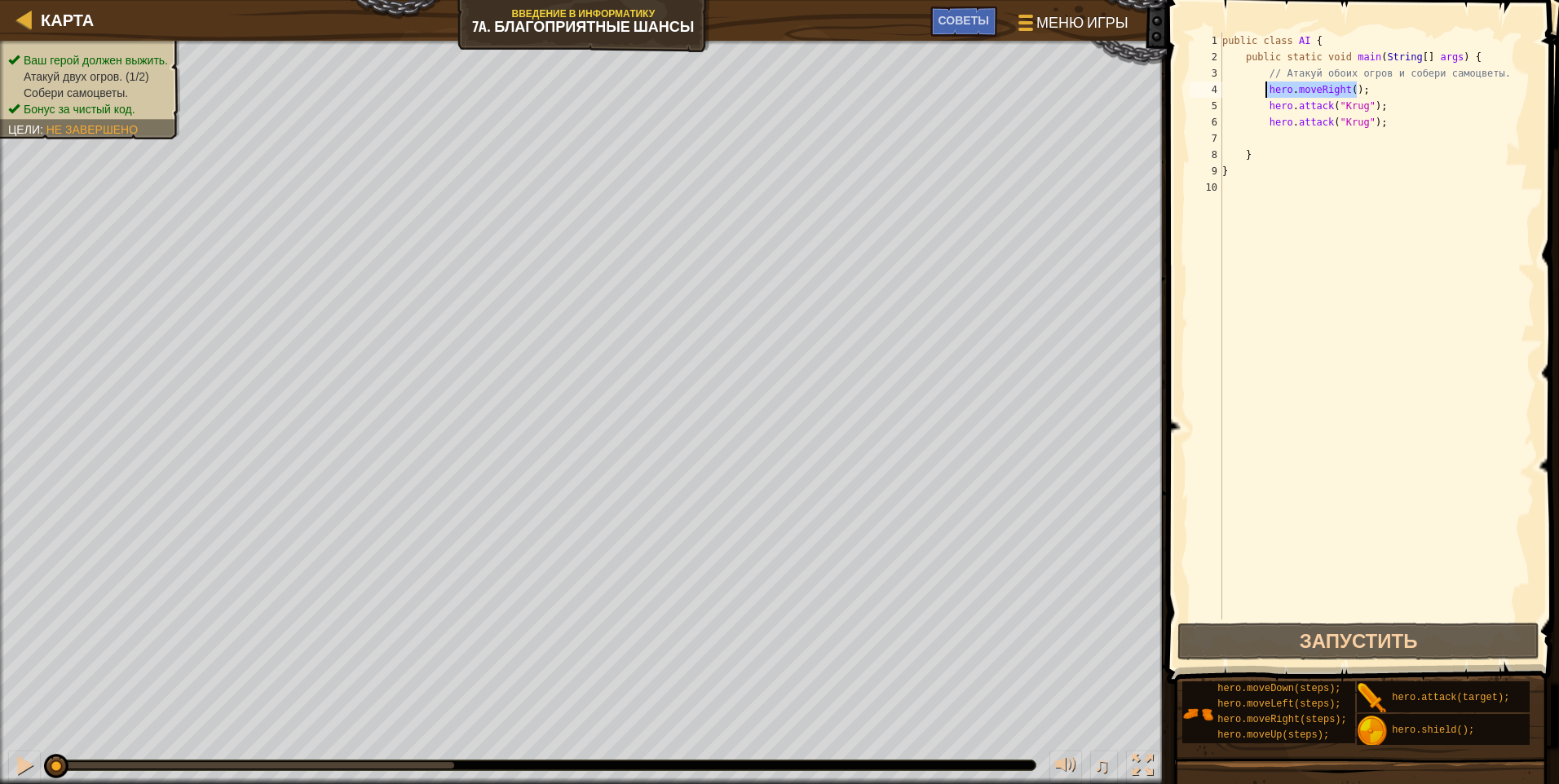
drag, startPoint x: 1384, startPoint y: 85, endPoint x: 1265, endPoint y: 96, distance: 119.5
click at [738, 96] on div "public class AI { public static void main ( String [ ] args ) { // Атакуй обоих…" at bounding box center [1377, 343] width 316 height 620
type textarea "hero.moveRight();"
click at [738, 134] on div "public class AI { public static void main ( String [ ] args ) { // Атакуй обоих…" at bounding box center [1377, 343] width 316 height 620
type textarea "hero.moveRight();"
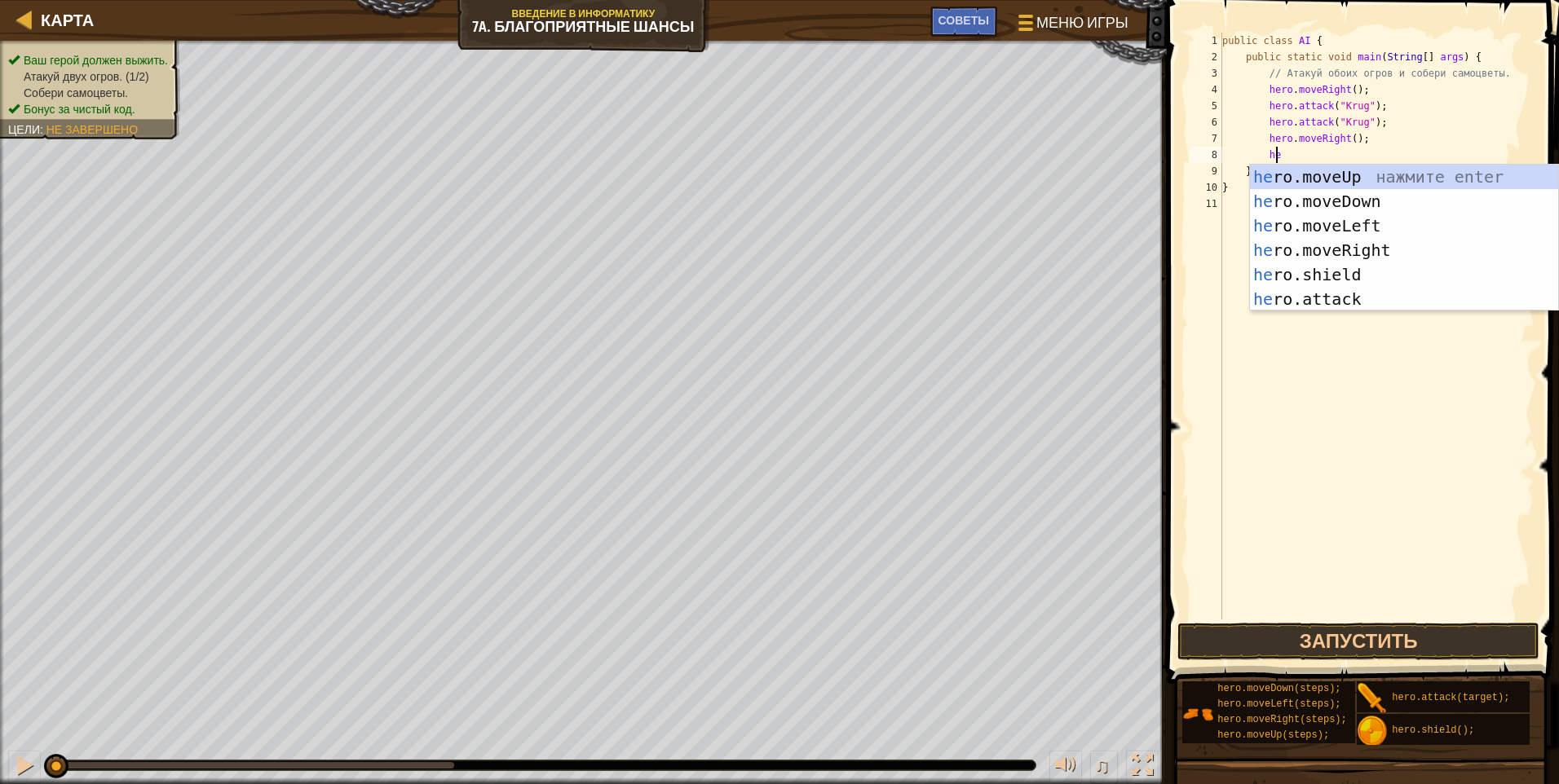
type textarea "hero"
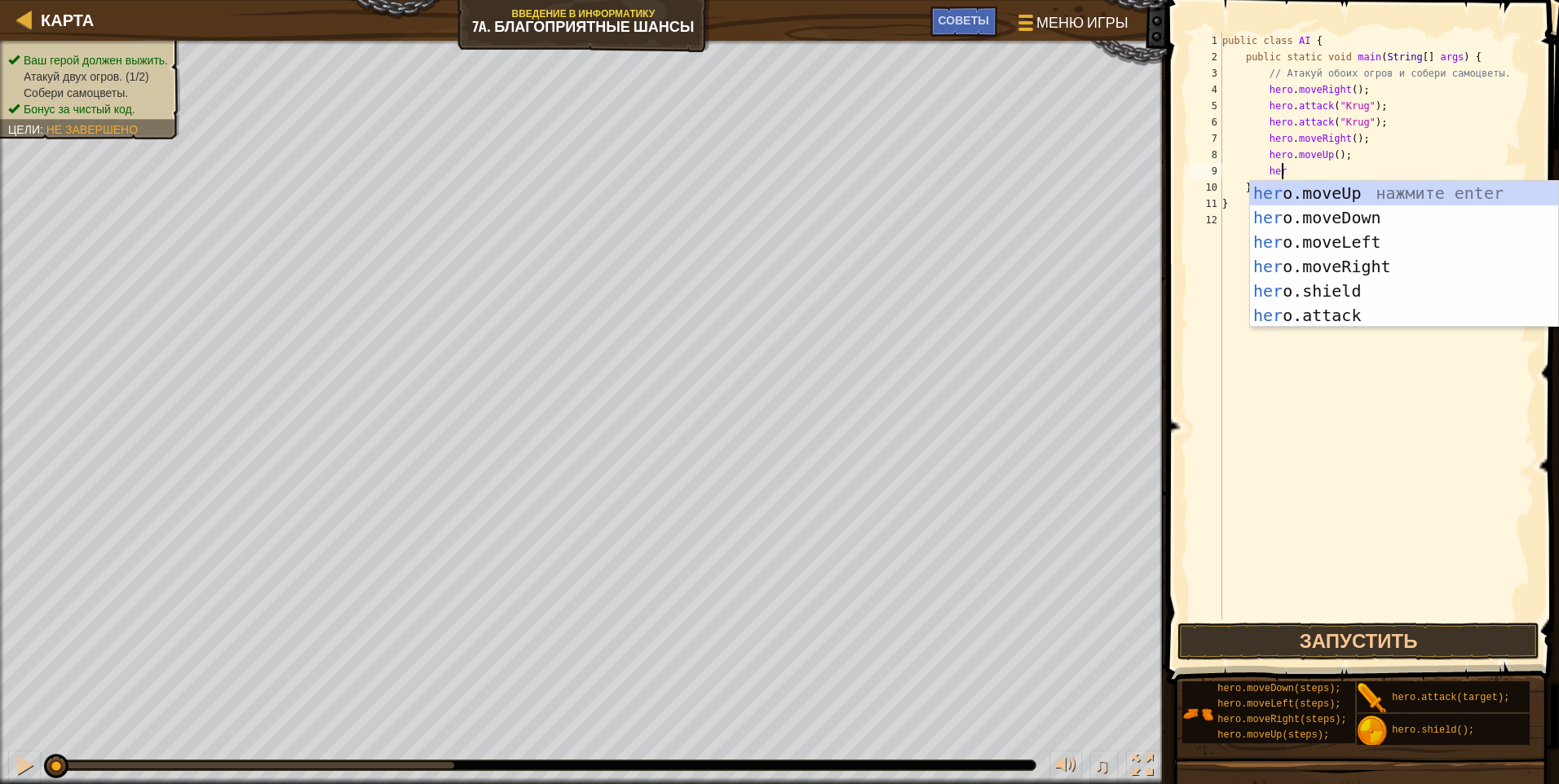
scroll to position [7, 4]
type textarea "hero"
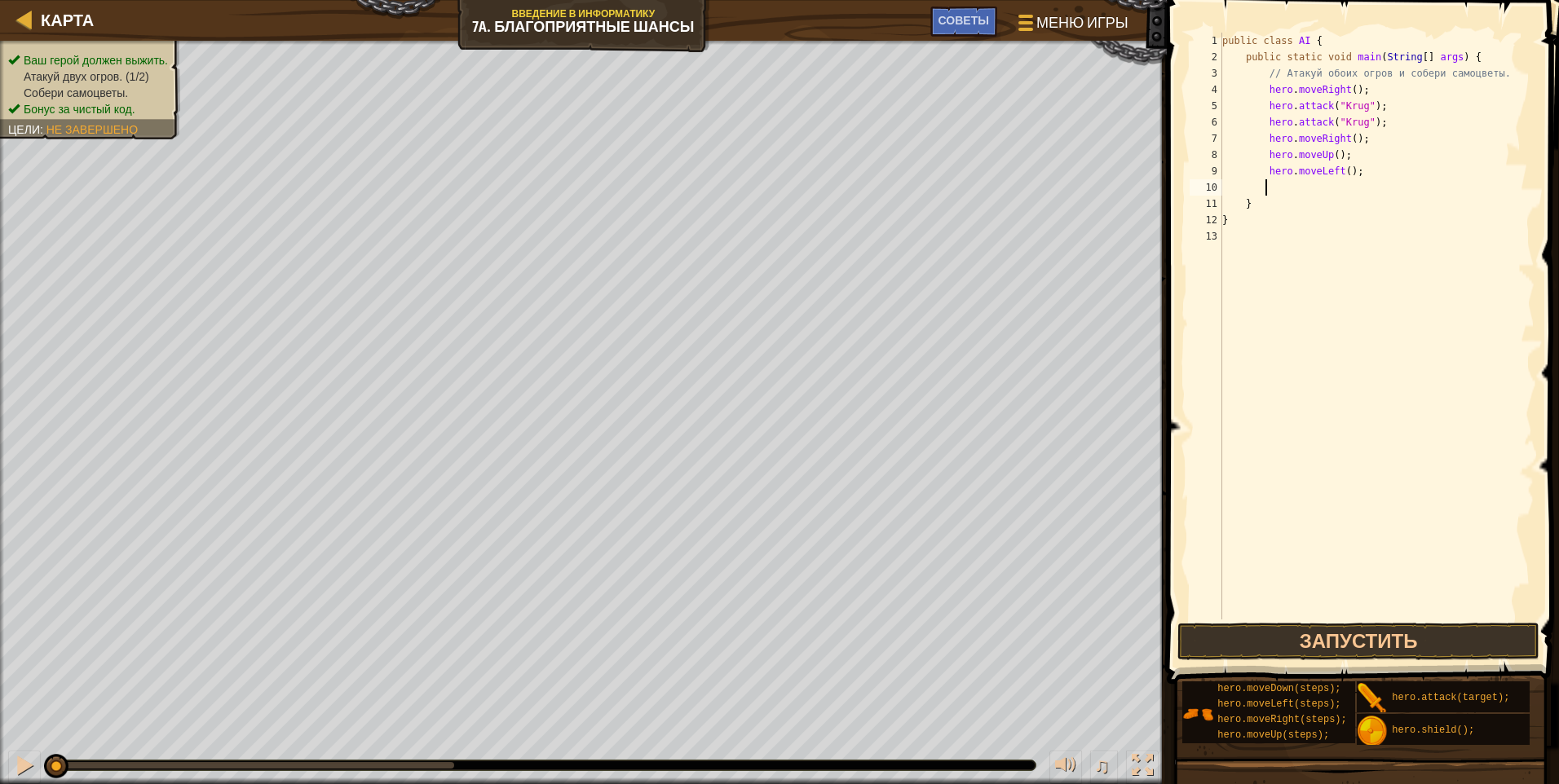
scroll to position [7, 2]
drag, startPoint x: 1375, startPoint y: 129, endPoint x: 1278, endPoint y: 213, distance: 128.3
click at [738, 110] on div "public class AI { public static void main ( String [ ] args ) { // Атакуй обоих…" at bounding box center [1377, 343] width 316 height 620
type textarea "hero.attack("Krug"); hero.attack("Krug");"
click at [738, 191] on div "public class AI { public static void main ( String [ ] args ) { // Атакуй обоих…" at bounding box center [1377, 343] width 316 height 620
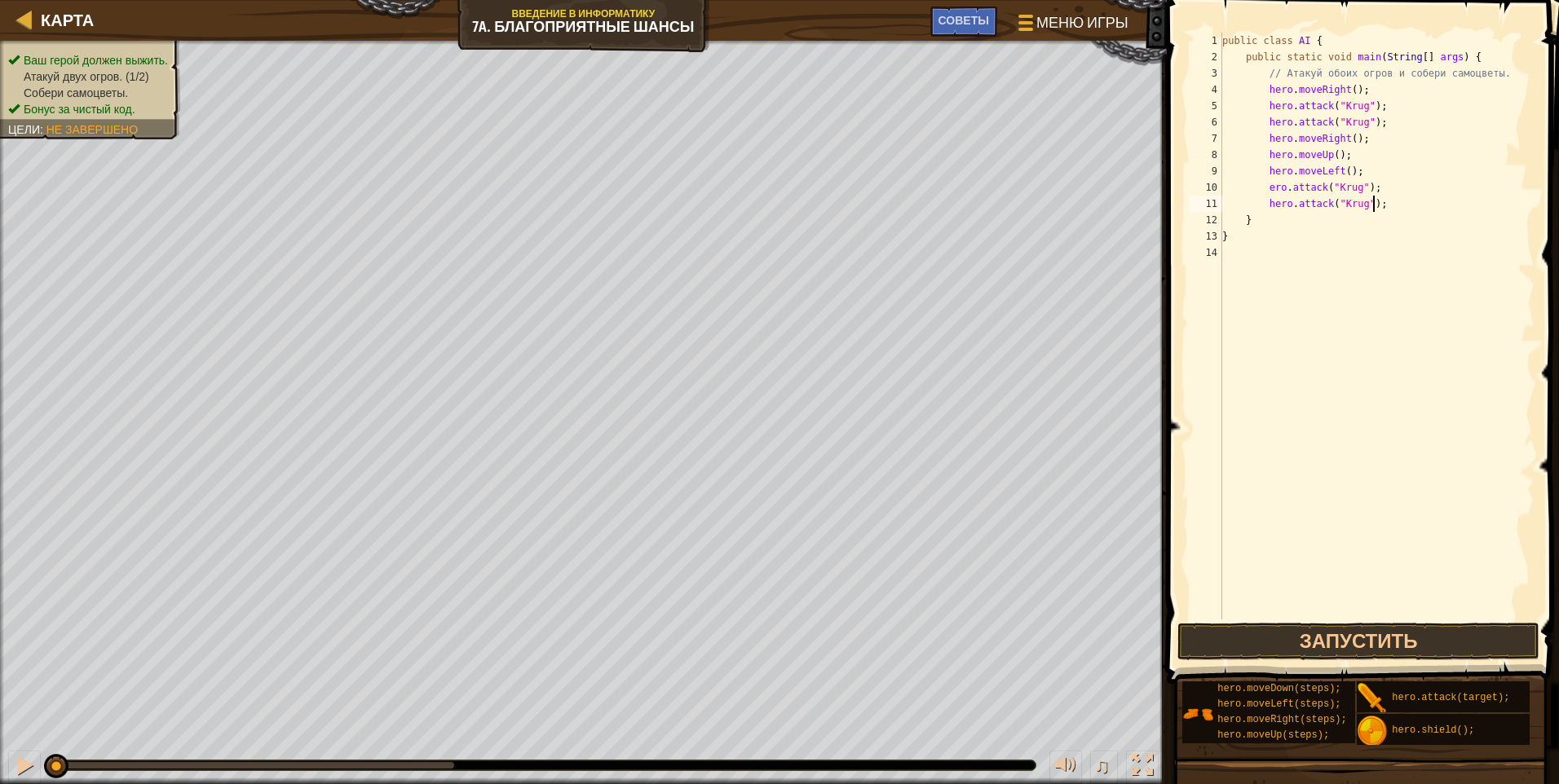
click at [738, 184] on div "public class AI { public static void main ( String [ ] args ) { // Атакуй обоих…" at bounding box center [1377, 343] width 316 height 620
drag, startPoint x: 1265, startPoint y: 183, endPoint x: 1278, endPoint y: 212, distance: 31.8
click at [738, 184] on div "public class AI { public static void main ( String [ ] args ) { // Атакуй обоих…" at bounding box center [1377, 343] width 316 height 620
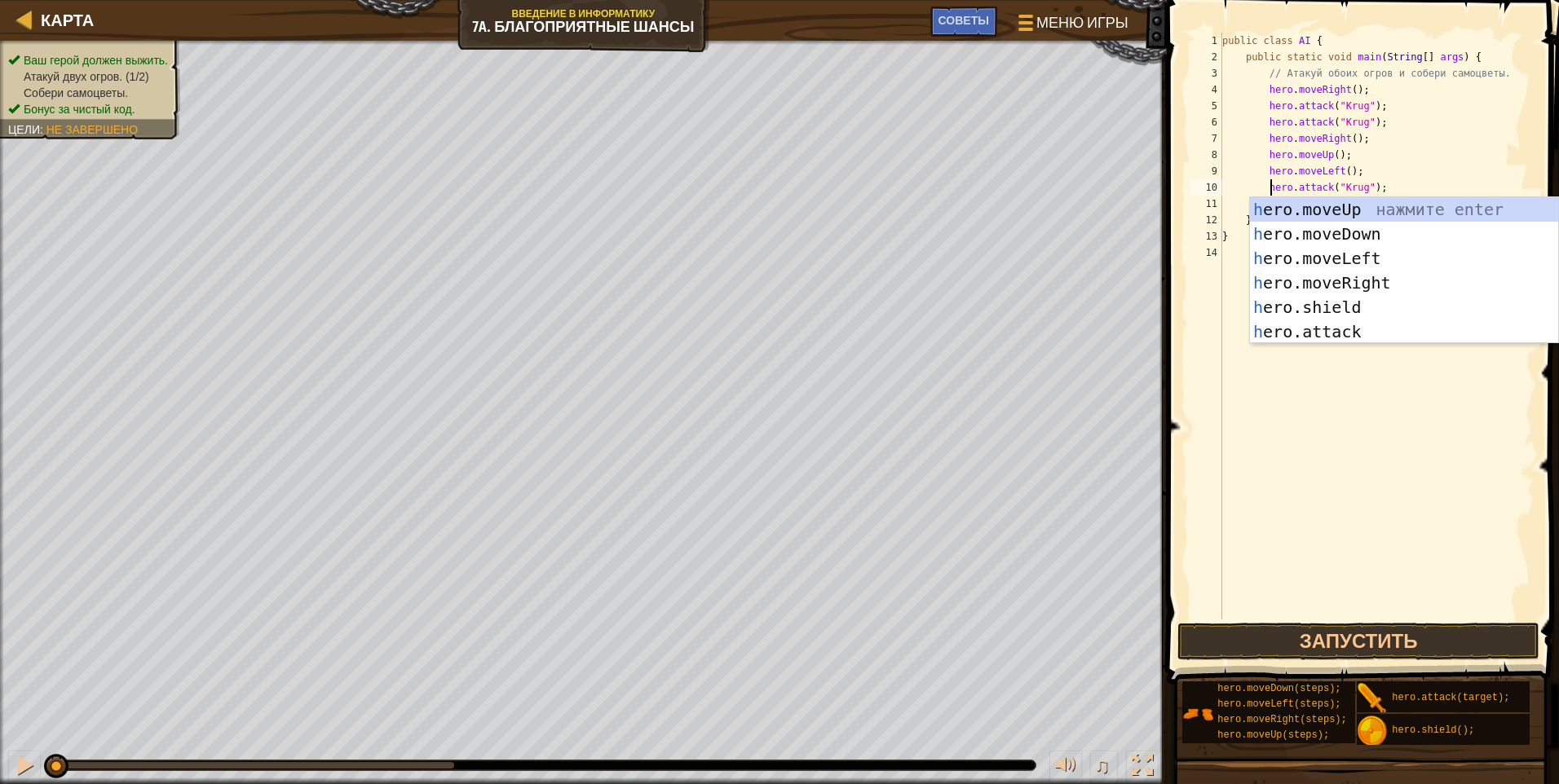
click at [738, 181] on div "public class AI { public static void main ( String [ ] args ) { // Атакуй обоих…" at bounding box center [1377, 343] width 316 height 620
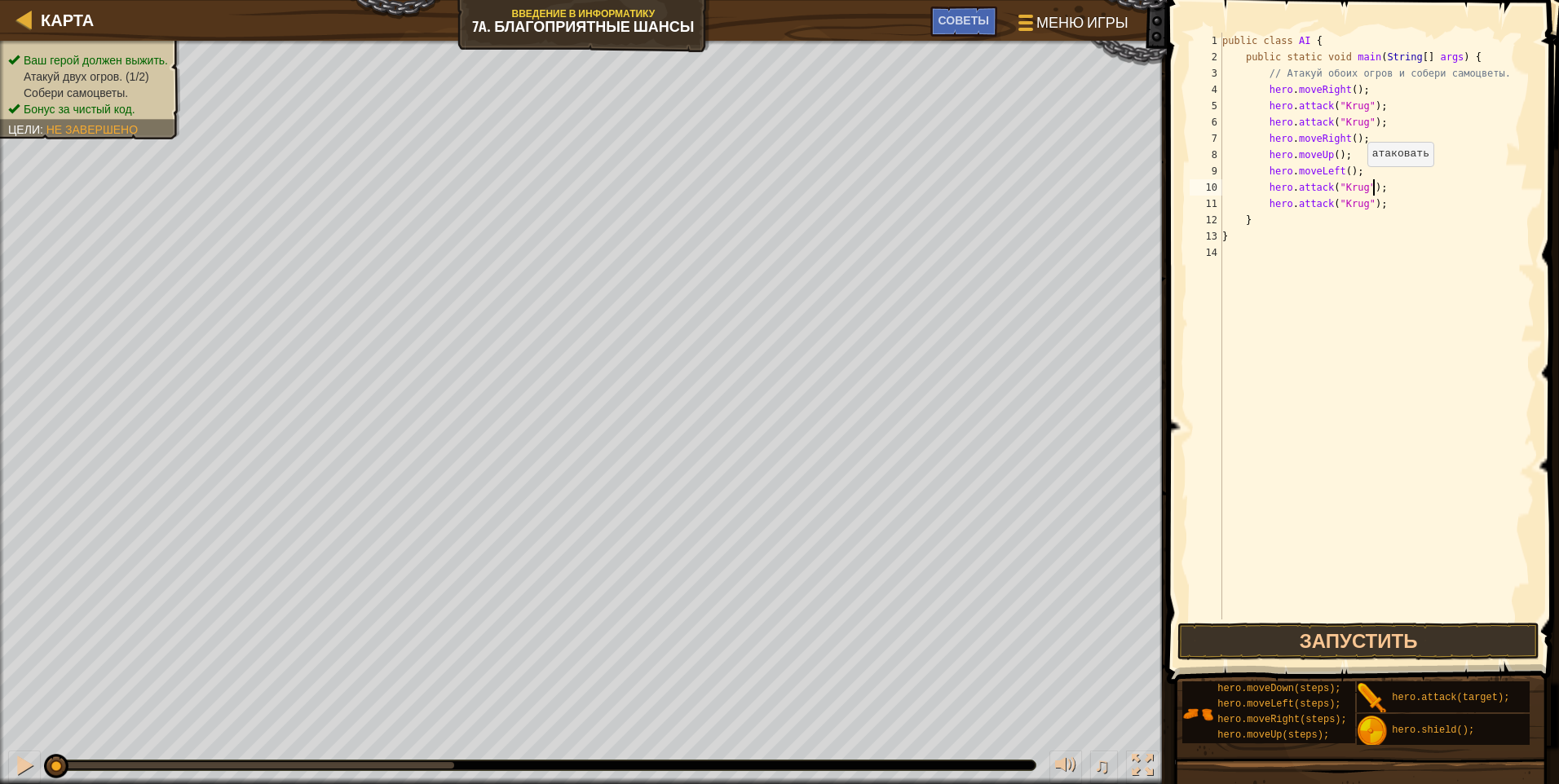
click at [738, 182] on div "public class AI { public static void main ( String [ ] args ) { // Атакуй обоих…" at bounding box center [1377, 343] width 316 height 620
click at [738, 204] on div "public class AI { public static void main ( String [ ] args ) { // Атакуй обоих…" at bounding box center [1377, 343] width 316 height 620
type textarea "hero.attack("Grump");"
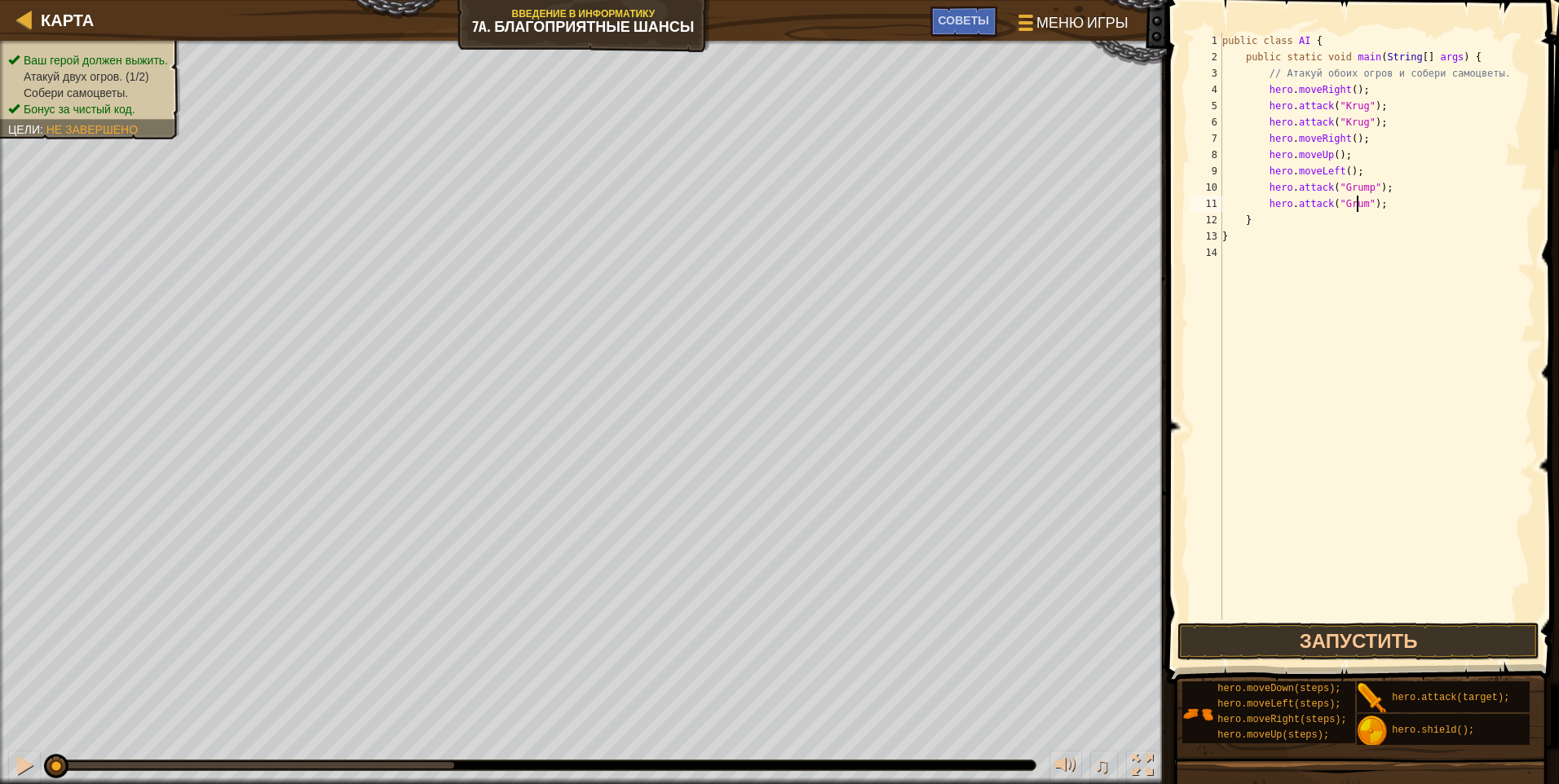
scroll to position [7, 11]
click at [738, 210] on div "public class AI { public static void main ( String [ ] args ) { // Атакуй обоих…" at bounding box center [1377, 343] width 316 height 620
drag, startPoint x: 1355, startPoint y: 172, endPoint x: 1264, endPoint y: 177, distance: 91.1
click at [738, 177] on div "public class AI { public static void main ( String [ ] args ) { // Атакуй обоих…" at bounding box center [1377, 343] width 316 height 620
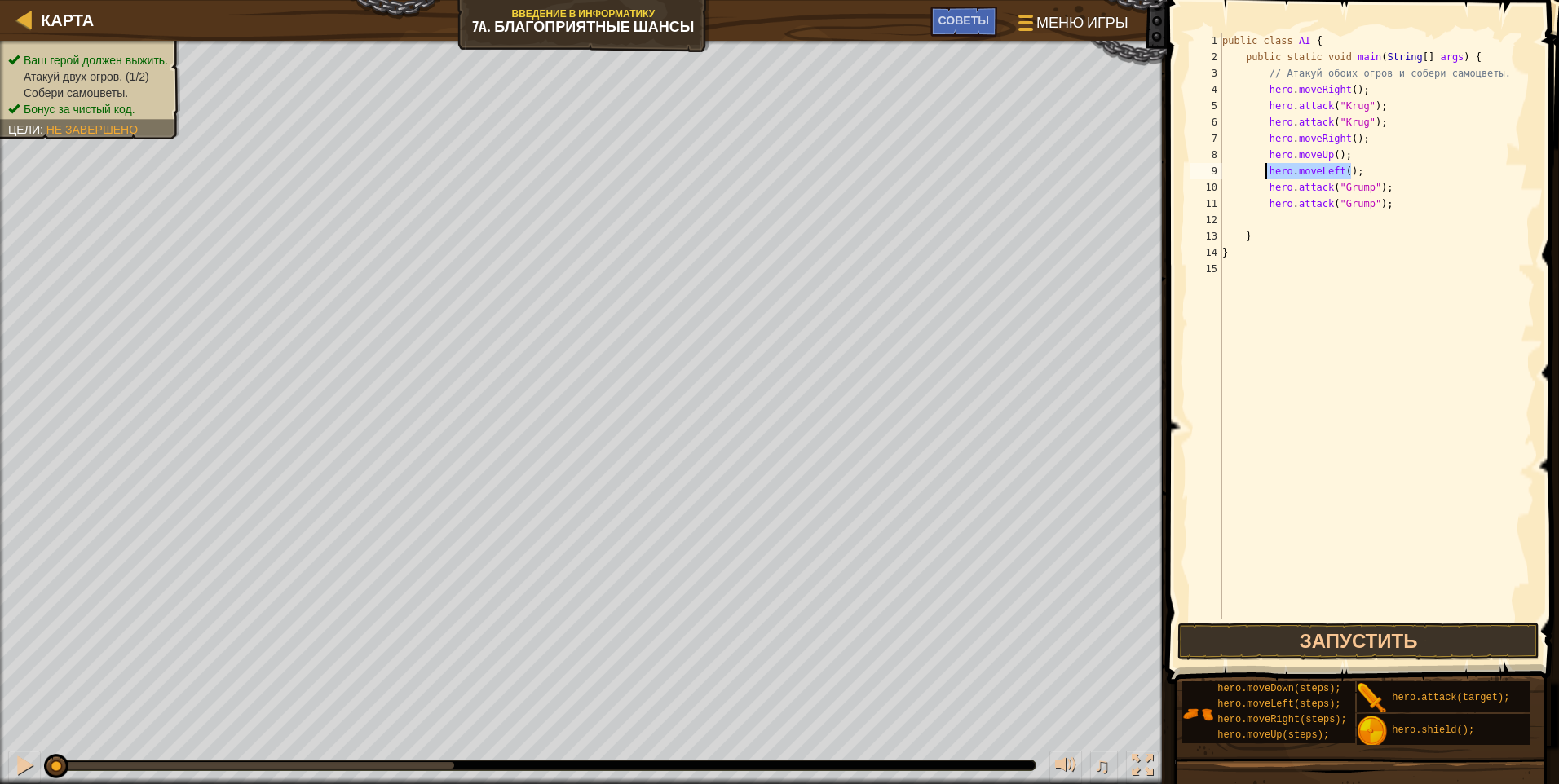
type textarea "hero.moveLeft();"
click at [738, 217] on div "public class AI { public static void main ( String [ ] args ) { // Атакуй обоих…" at bounding box center [1377, 343] width 316 height 620
type textarea "hero.moveLeft();"
click at [738, 643] on button "Запустить" at bounding box center [1359, 642] width 362 height 38
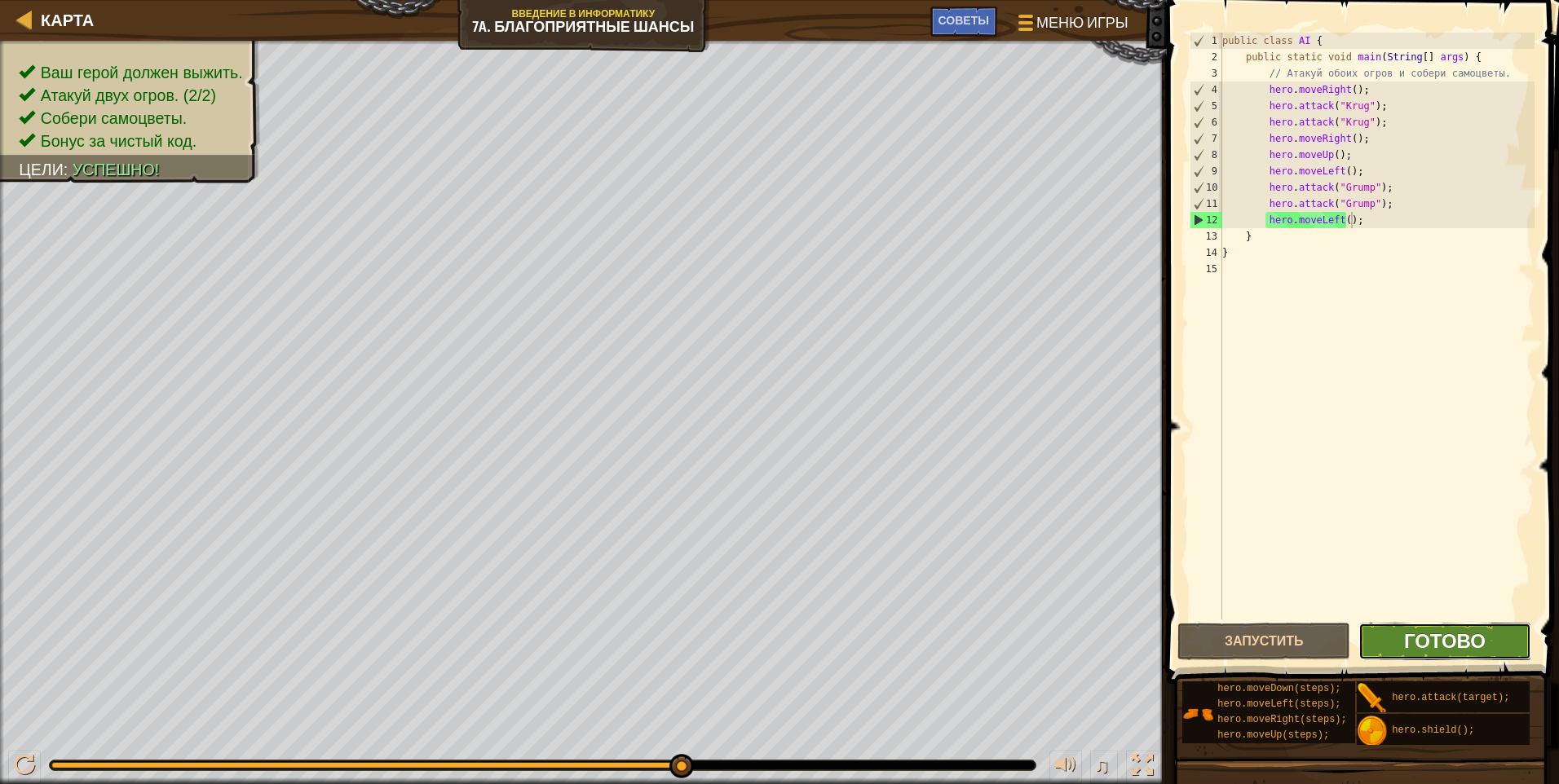
click at [738, 632] on span "Готово" at bounding box center [1445, 641] width 82 height 26
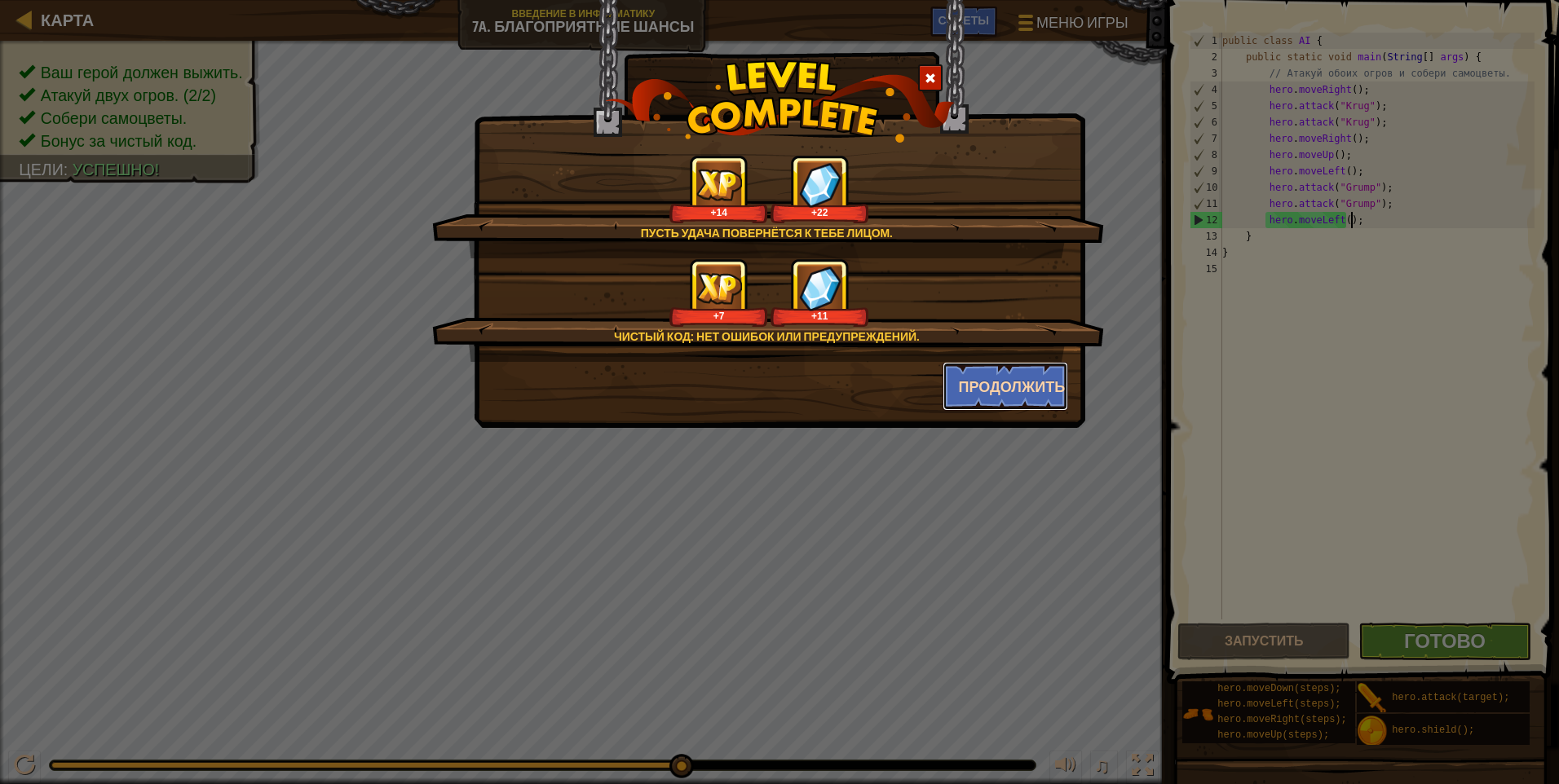
click at [738, 395] on button "Продолжить" at bounding box center [1006, 387] width 127 height 49
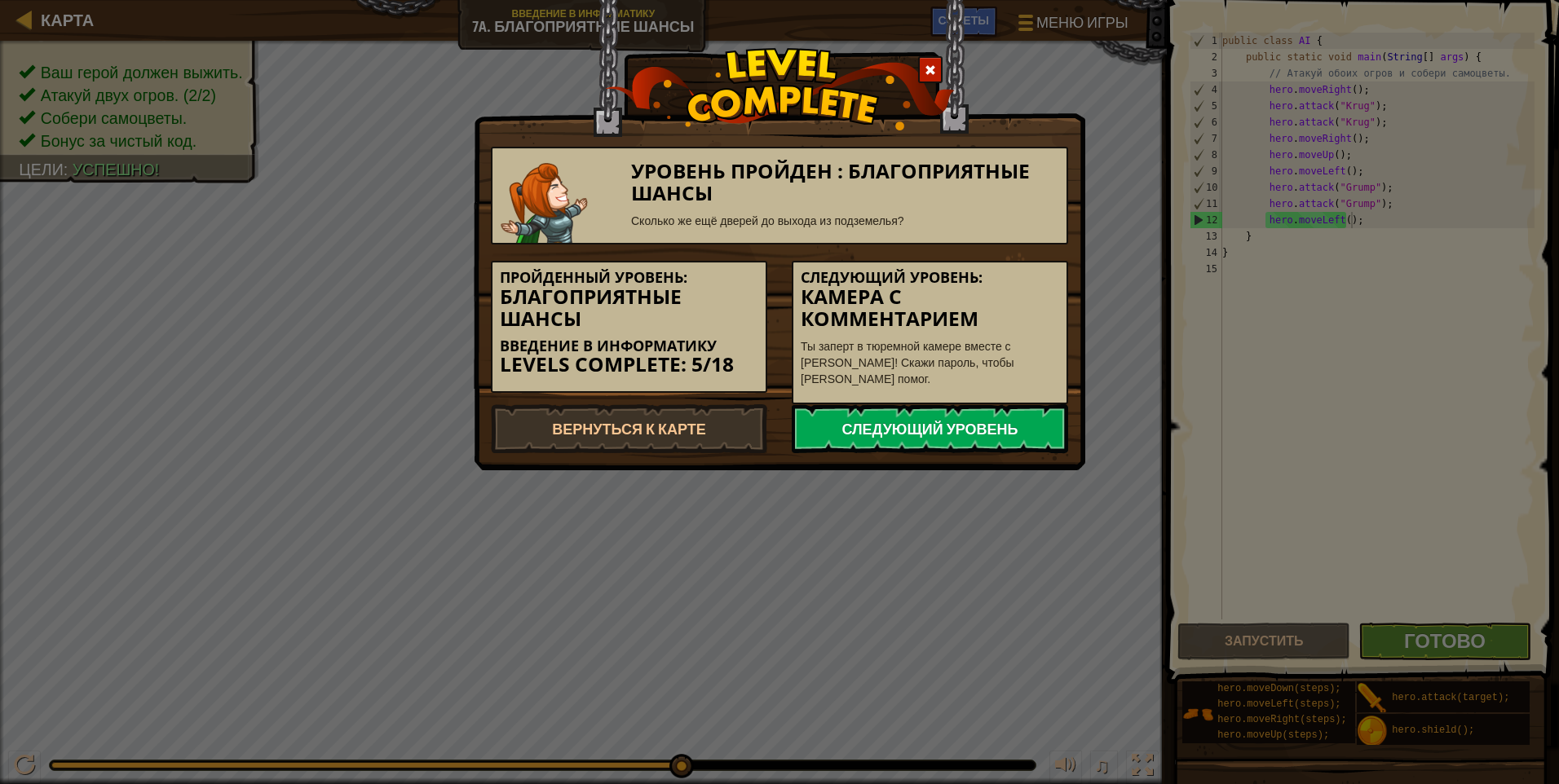
click at [738, 418] on link "Следующий уровень" at bounding box center [930, 429] width 276 height 49
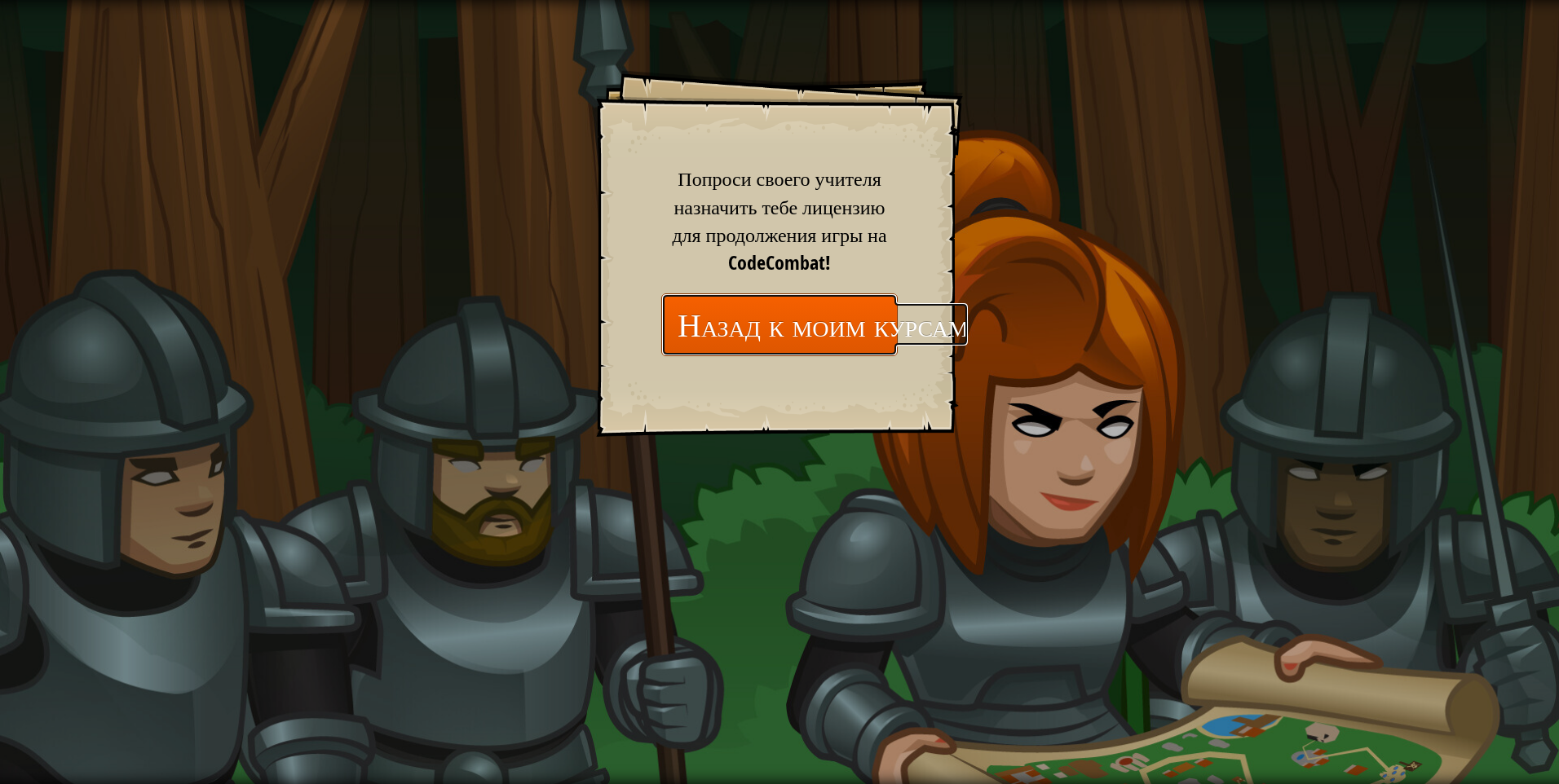
click at [738, 317] on link "Назад к моим курсам" at bounding box center [780, 325] width 236 height 63
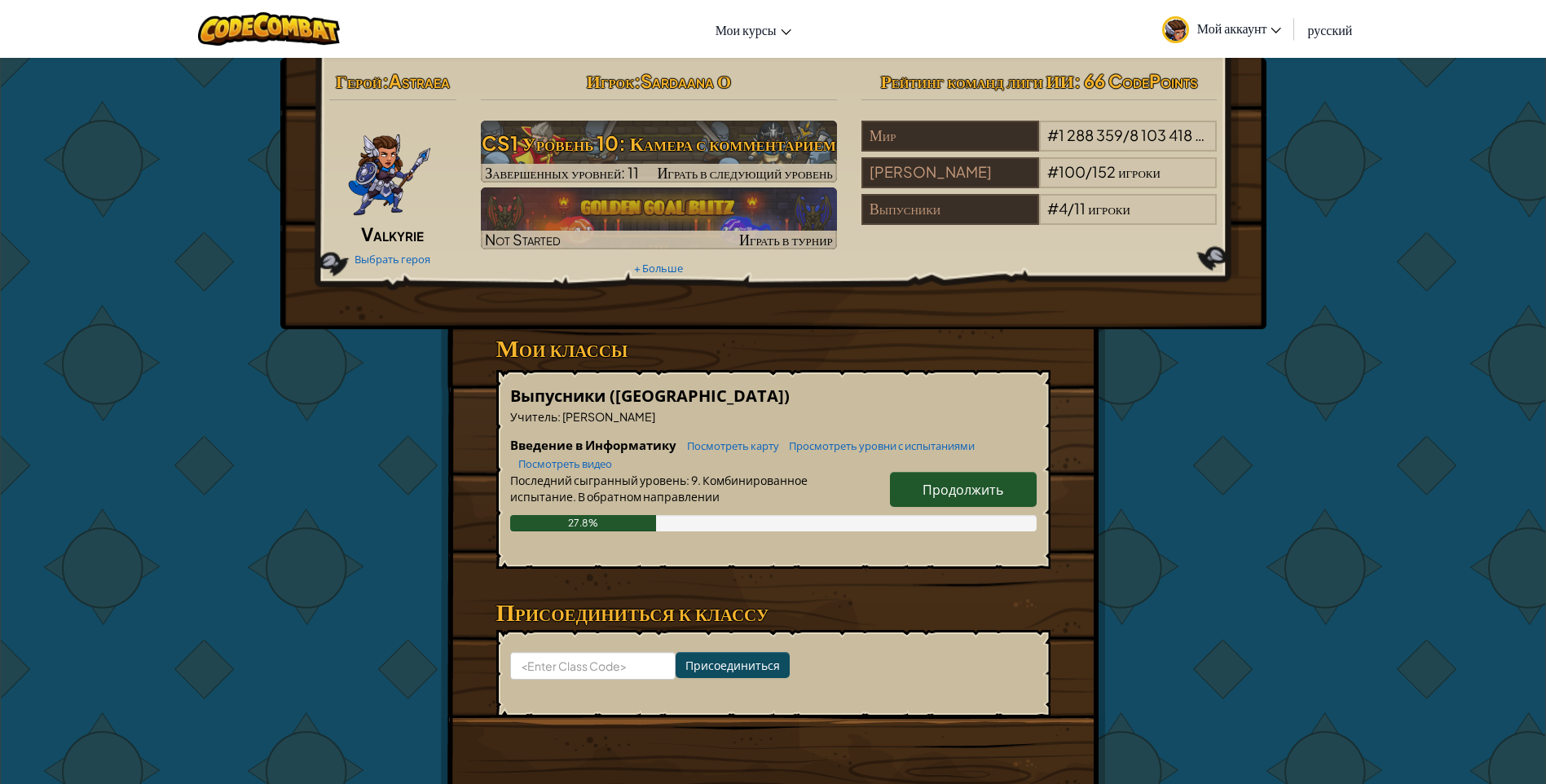
click at [737, 469] on h6 "Введение в Информатику Посмотреть карту Просмотреть уровни с испытаниями Посмот…" at bounding box center [773, 454] width 527 height 36
click at [737, 482] on span "Продолжить" at bounding box center [963, 489] width 81 height 17
select select "ru"
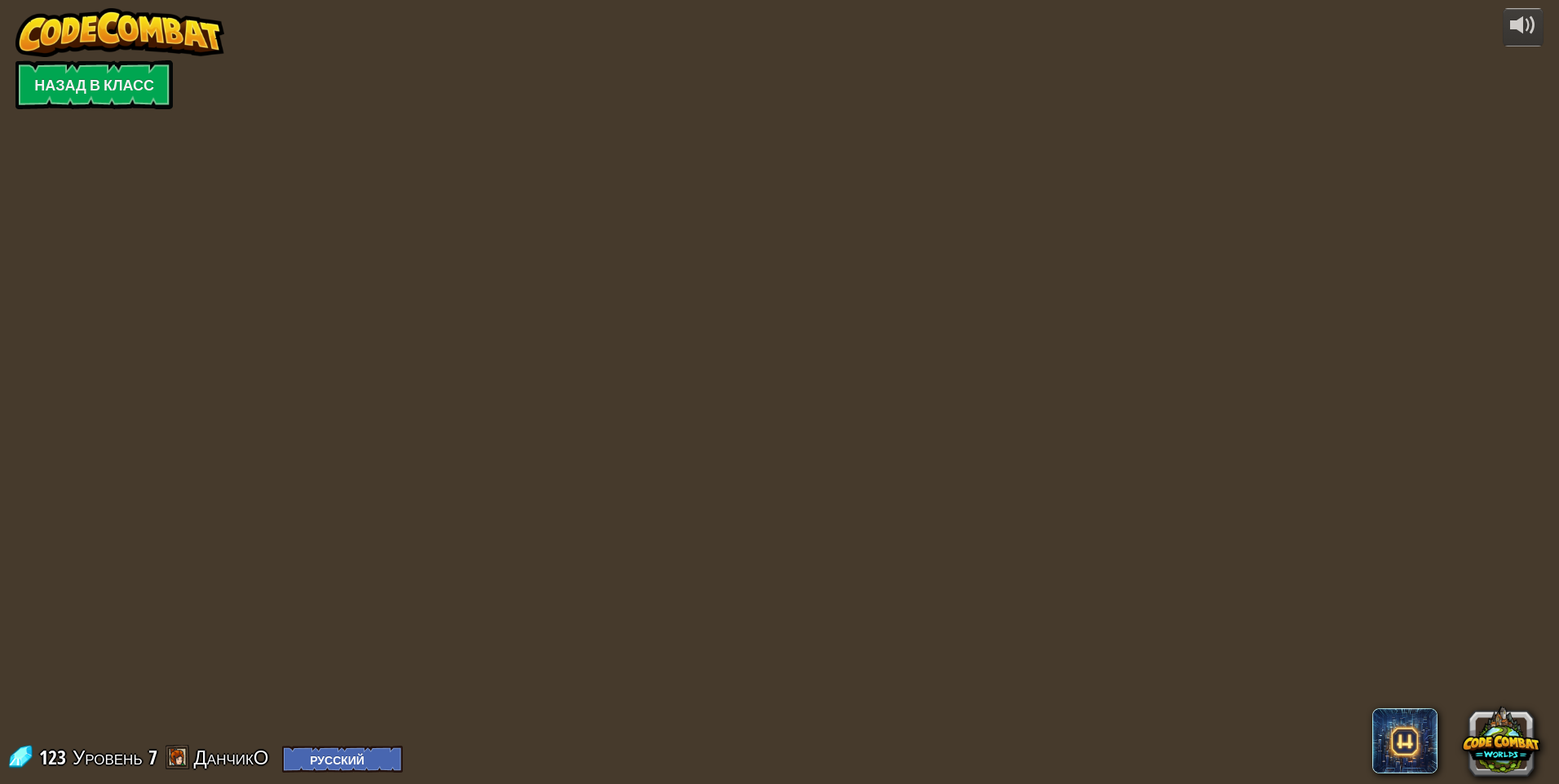
select select "ru"
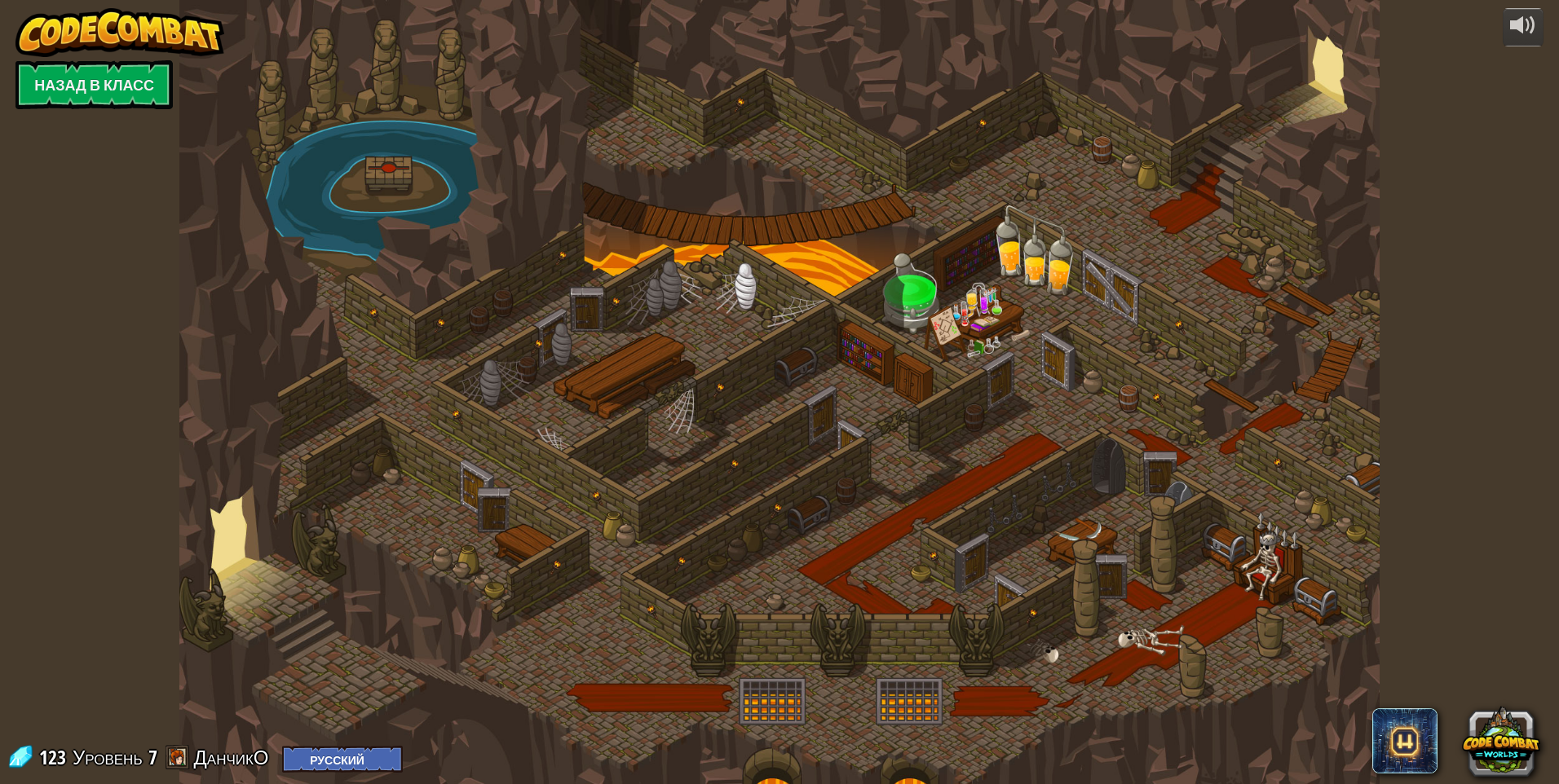
select select "ru"
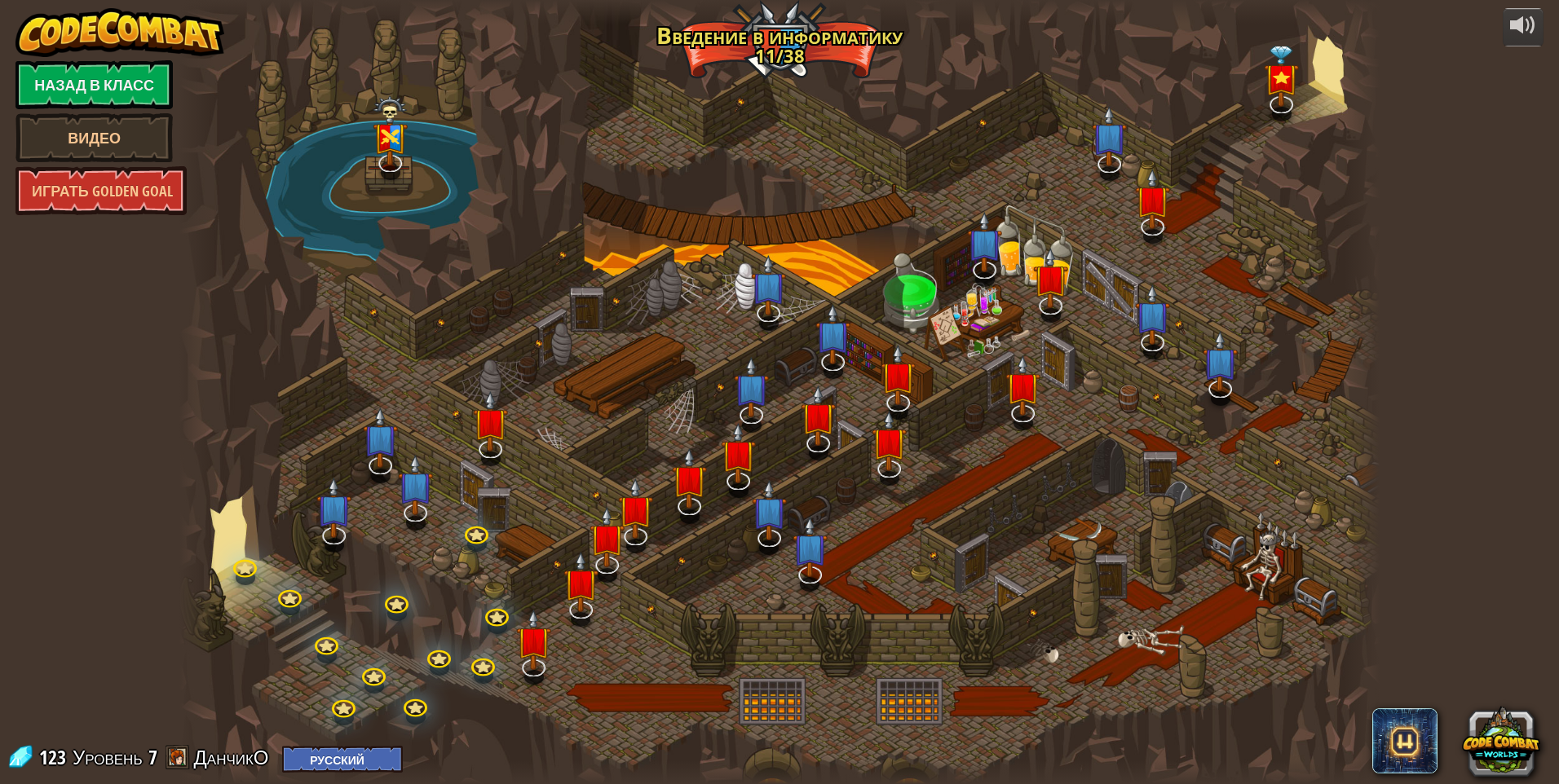
select select "ru"
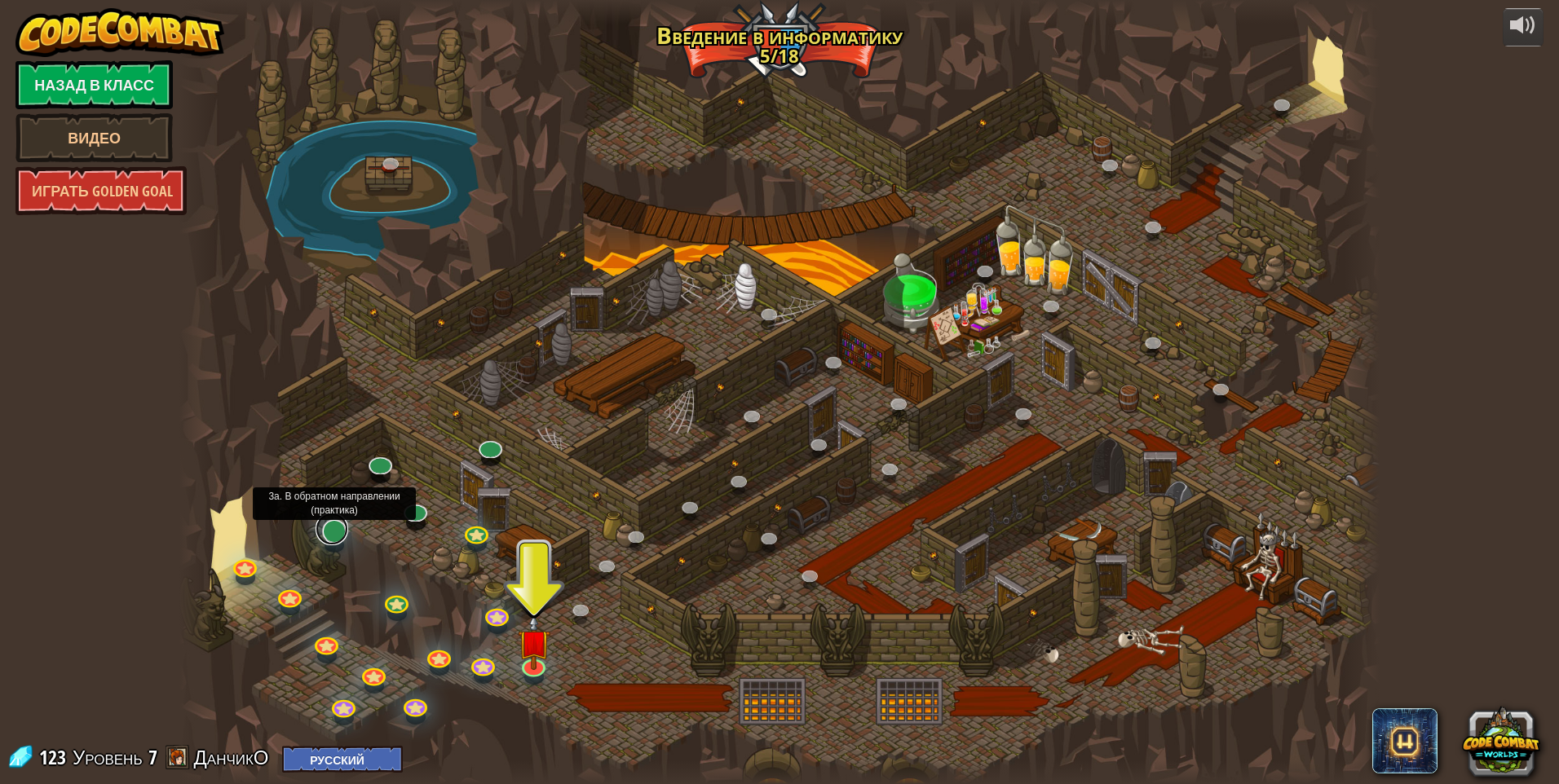
click at [343, 540] on link at bounding box center [332, 529] width 33 height 33
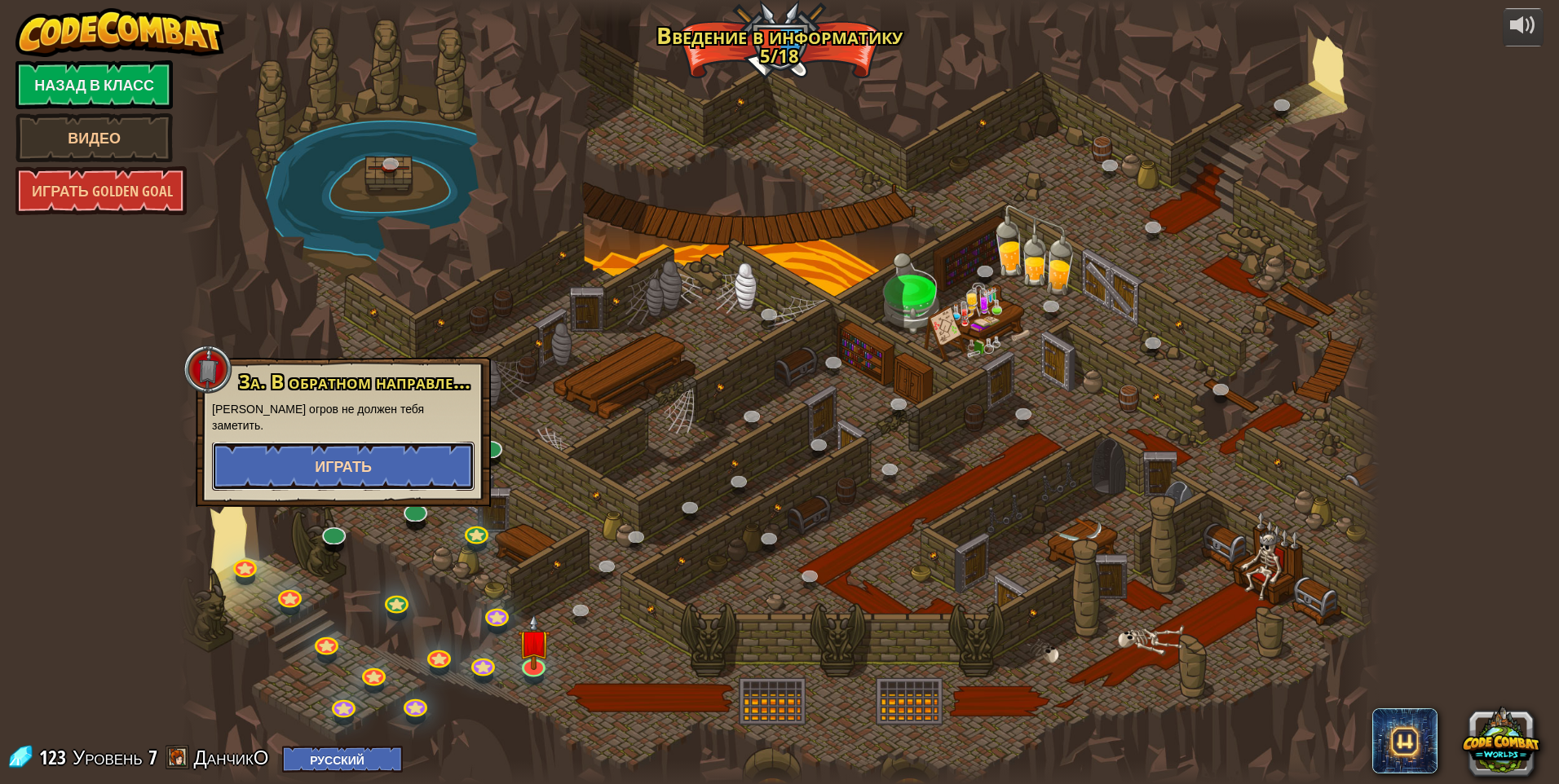
click at [387, 452] on button "Играть" at bounding box center [343, 466] width 263 height 49
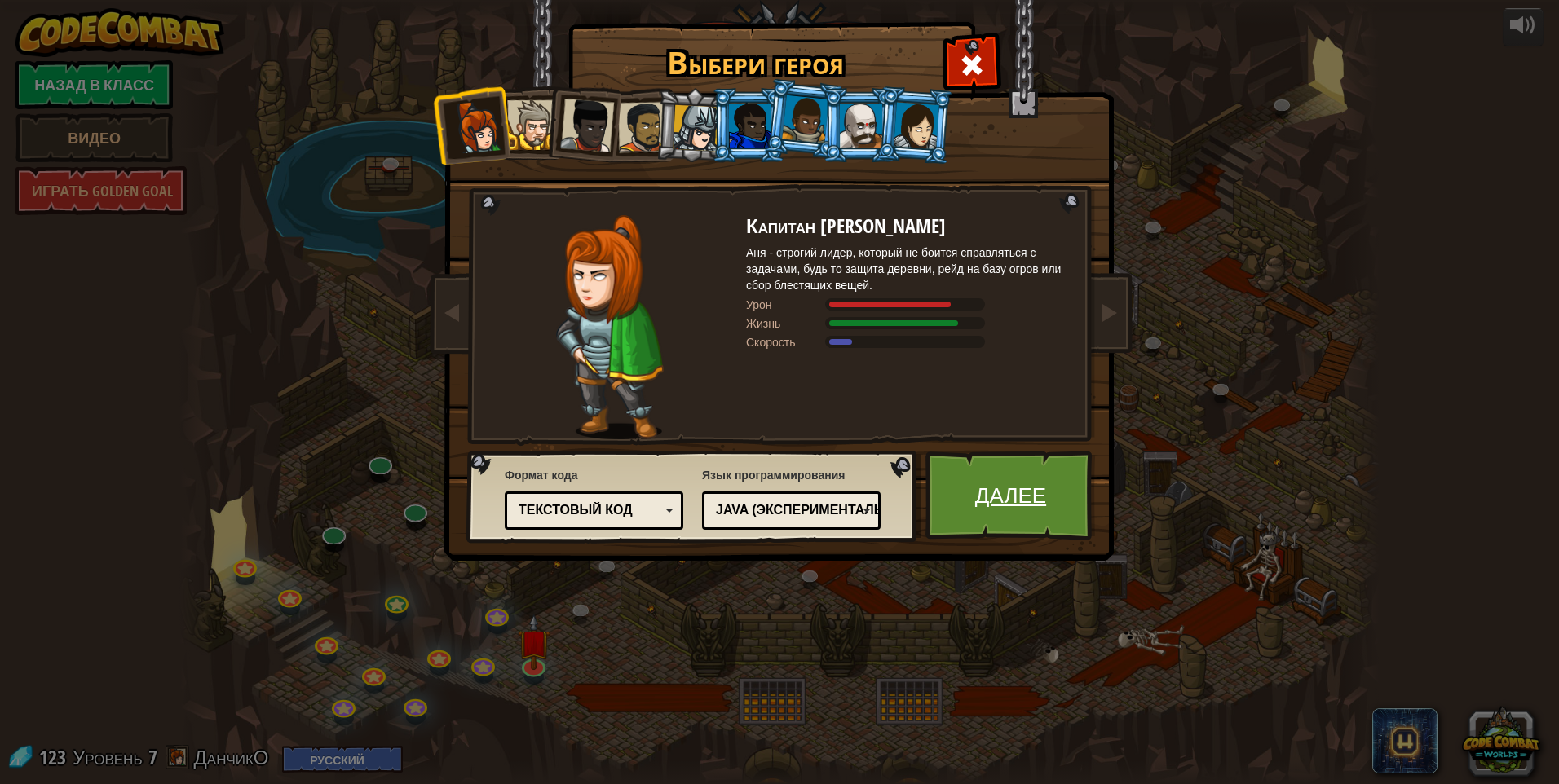
click at [738, 513] on link "Далее" at bounding box center [1011, 495] width 170 height 90
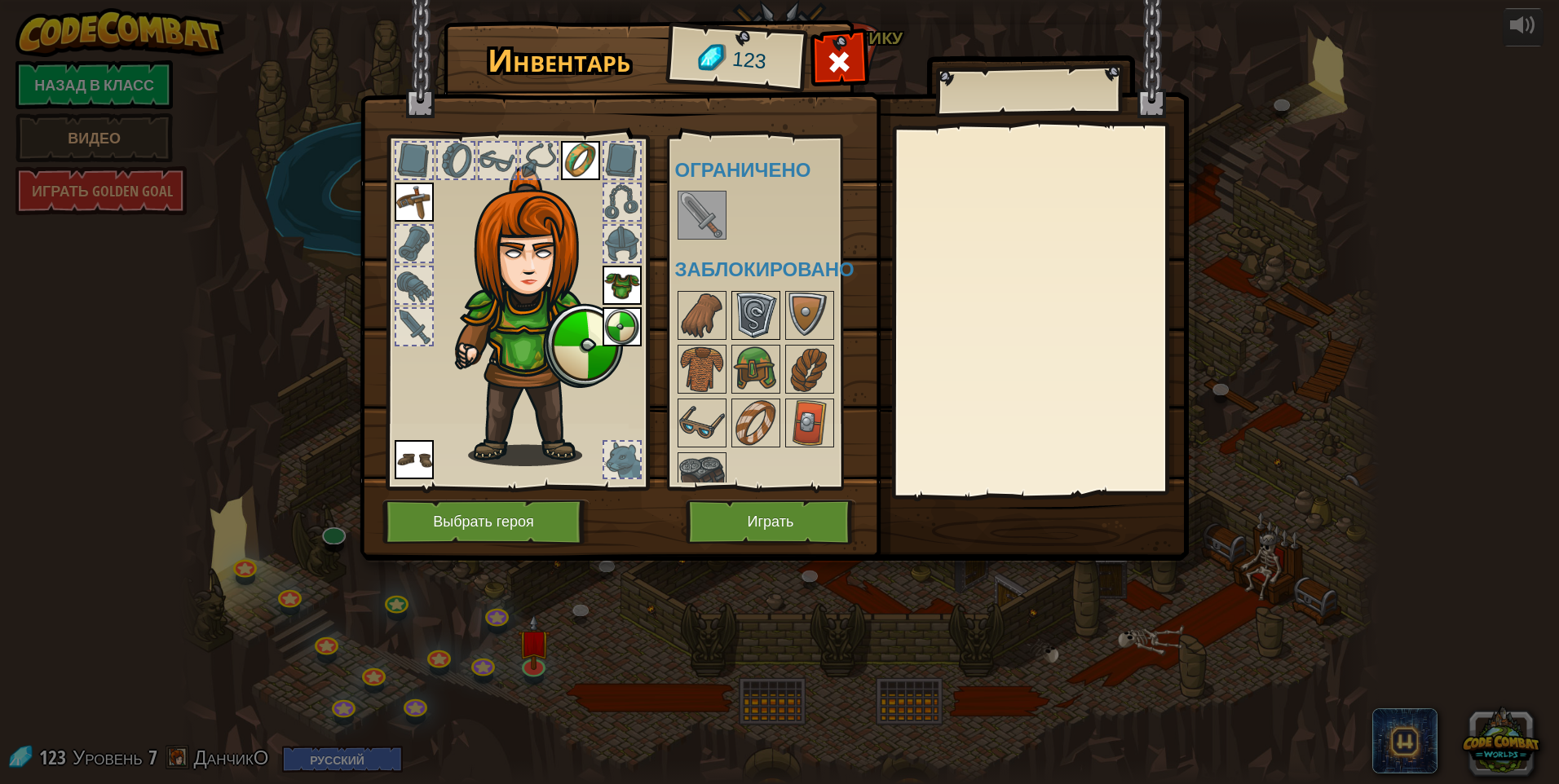
click at [738, 327] on img at bounding box center [756, 316] width 46 height 46
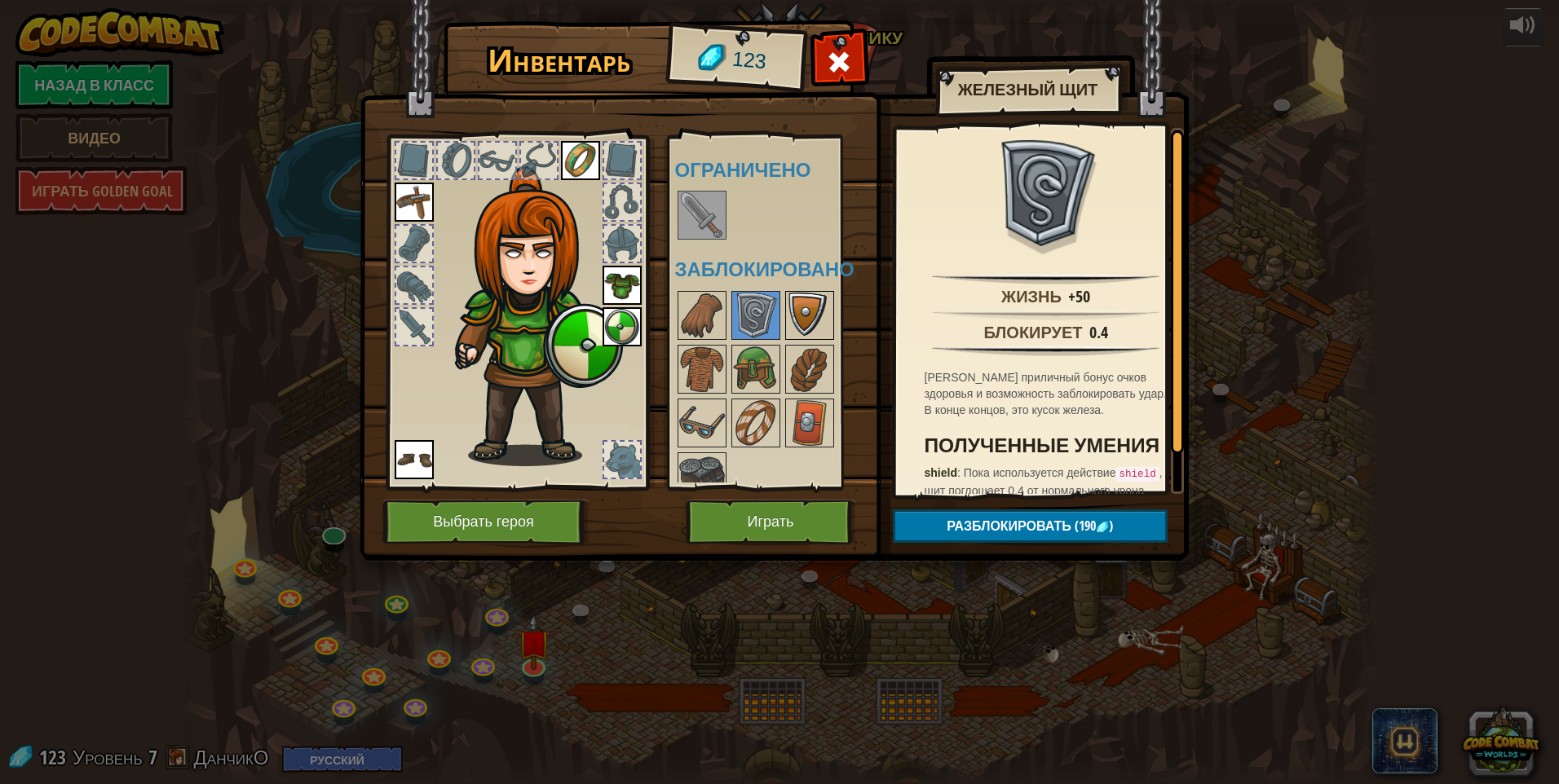
click at [738, 320] on img at bounding box center [810, 316] width 46 height 46
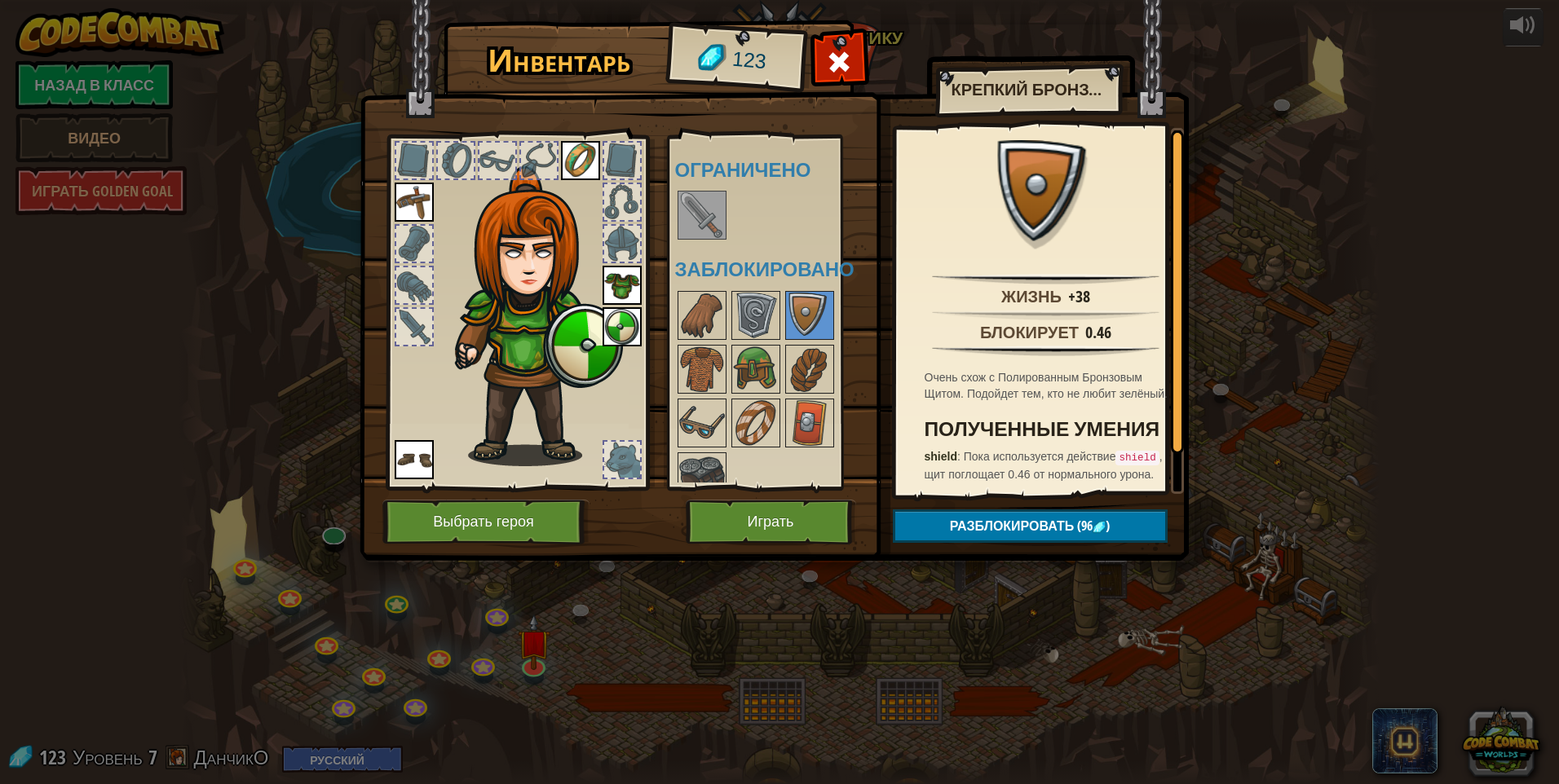
click at [616, 330] on img at bounding box center [622, 327] width 39 height 39
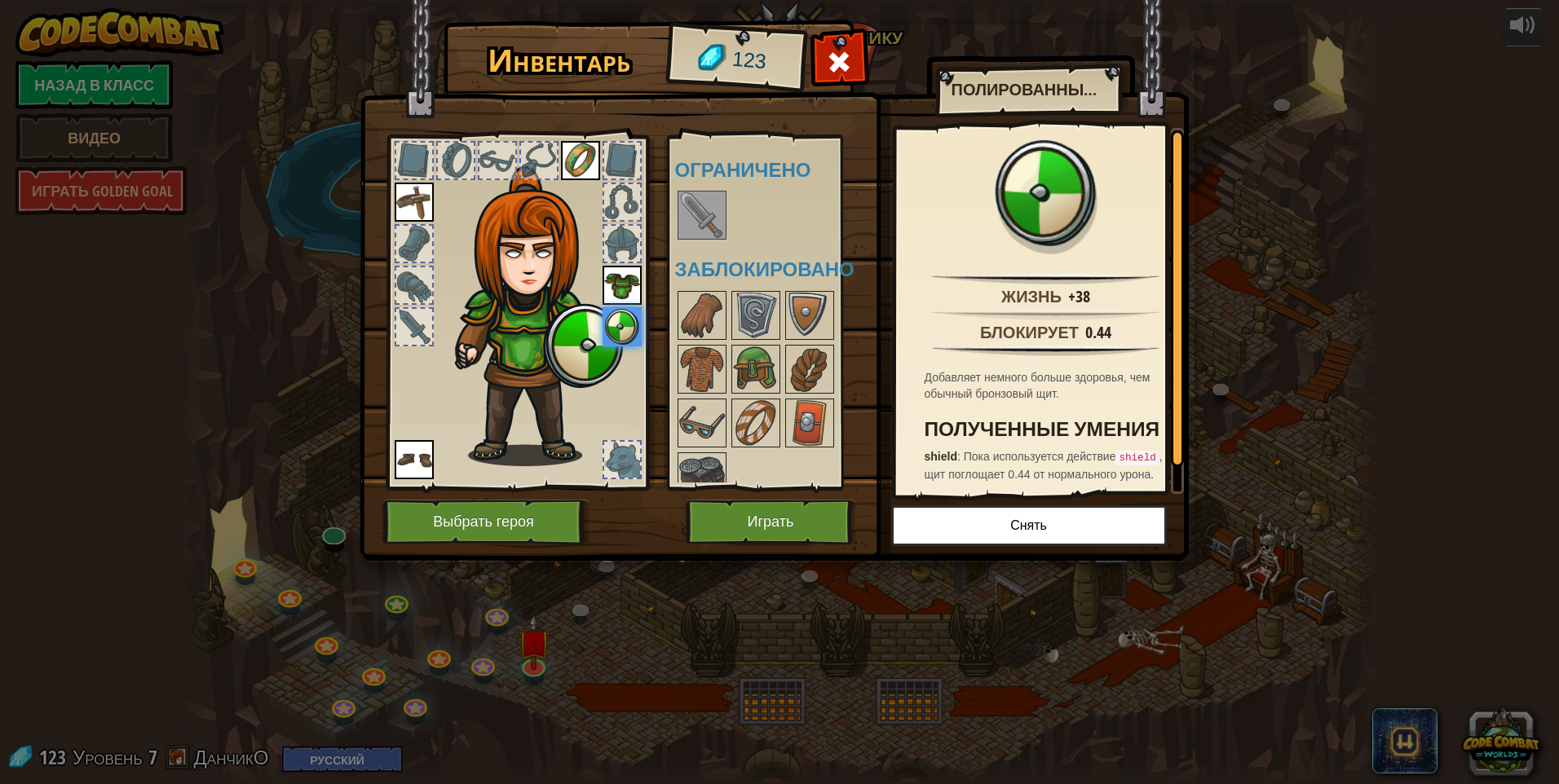
click at [593, 349] on img at bounding box center [535, 316] width 175 height 300
click at [738, 314] on img at bounding box center [810, 316] width 46 height 46
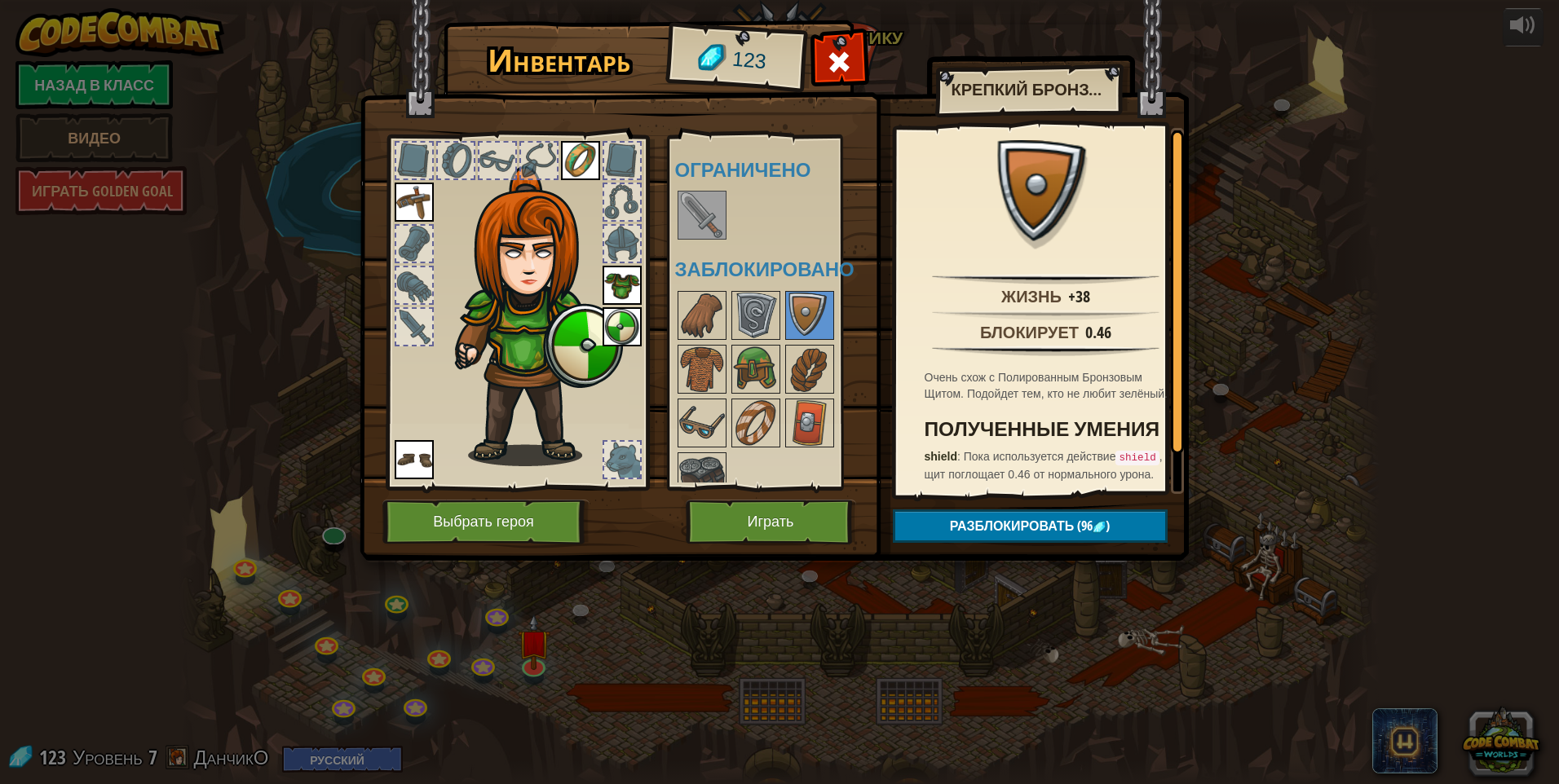
click at [640, 320] on img at bounding box center [622, 327] width 39 height 39
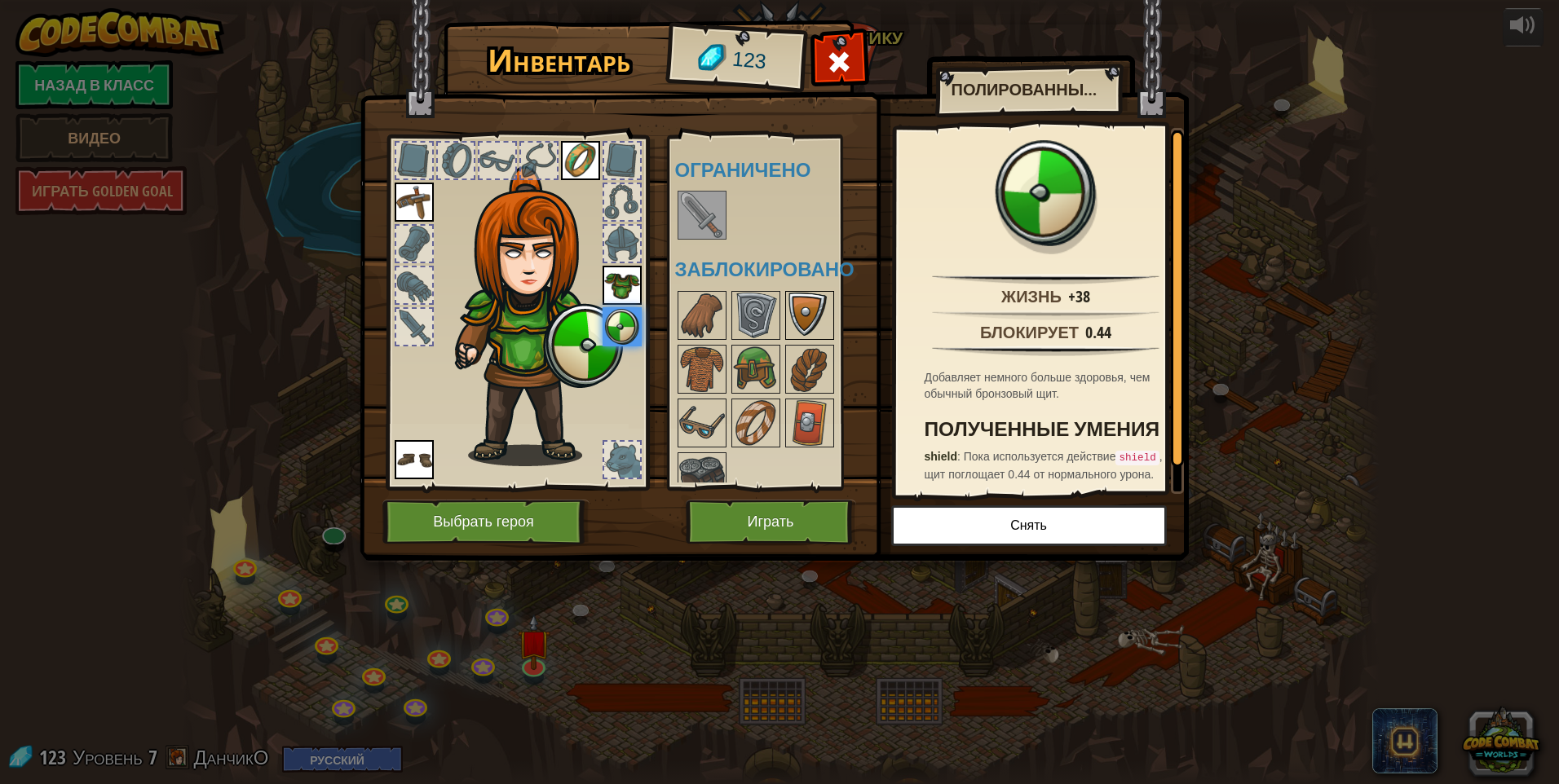
click at [738, 315] on img at bounding box center [810, 316] width 46 height 46
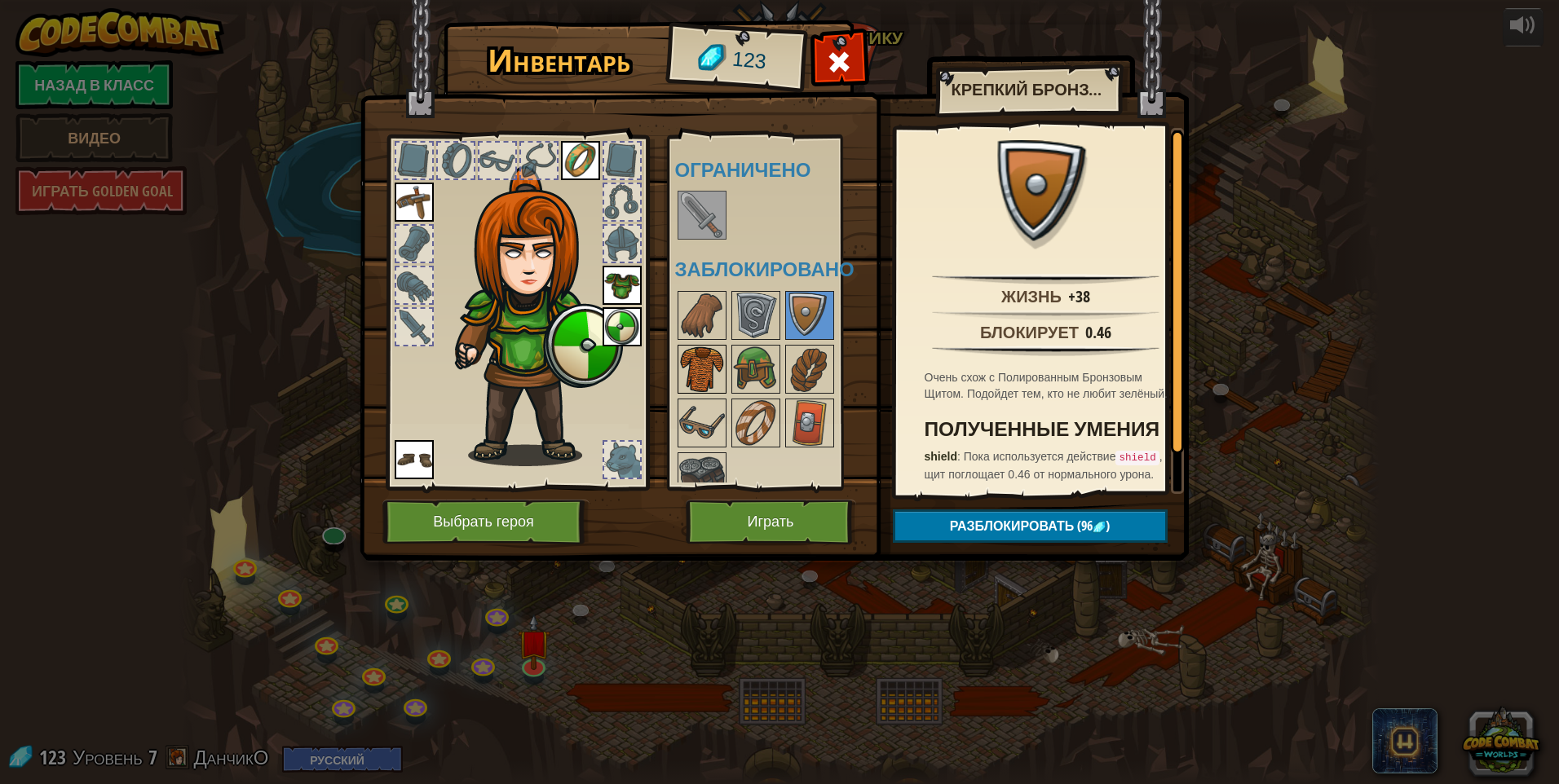
click at [707, 376] on img at bounding box center [702, 370] width 46 height 46
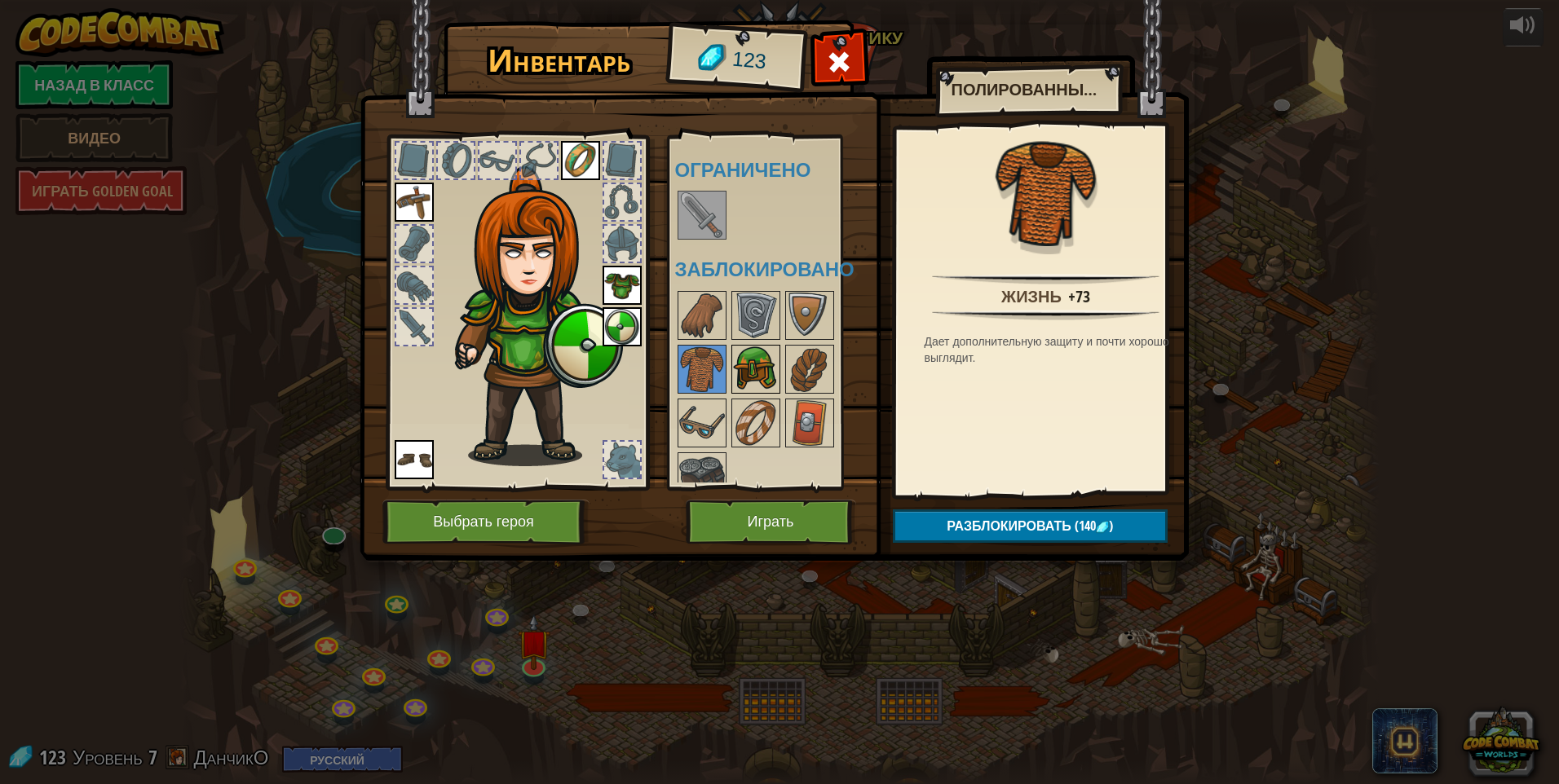
click at [738, 373] on img at bounding box center [756, 370] width 46 height 46
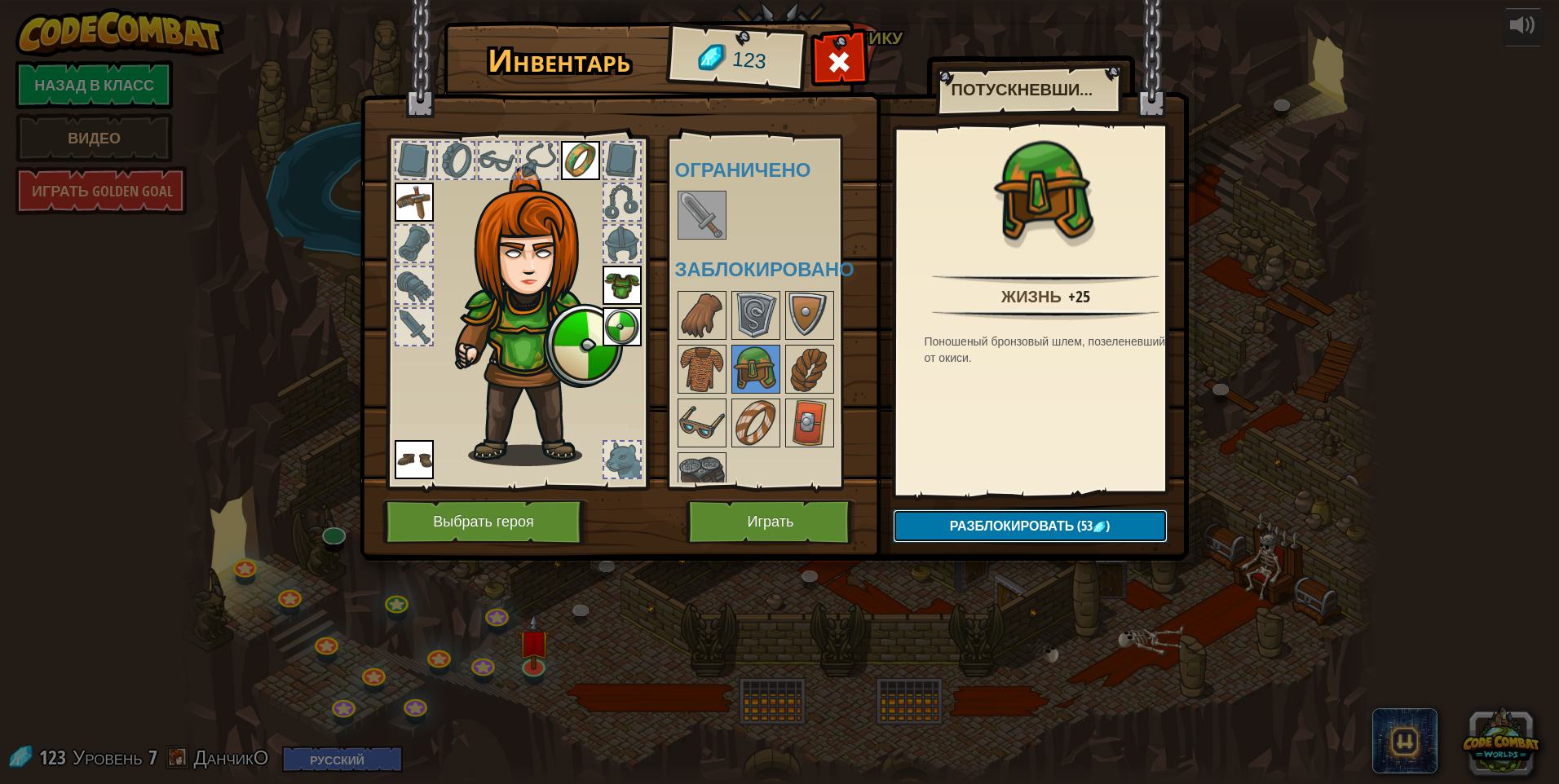
click at [738, 520] on span "Разблокировать" at bounding box center [1012, 526] width 125 height 18
click at [738, 524] on button "Подтвердить" at bounding box center [1031, 526] width 275 height 34
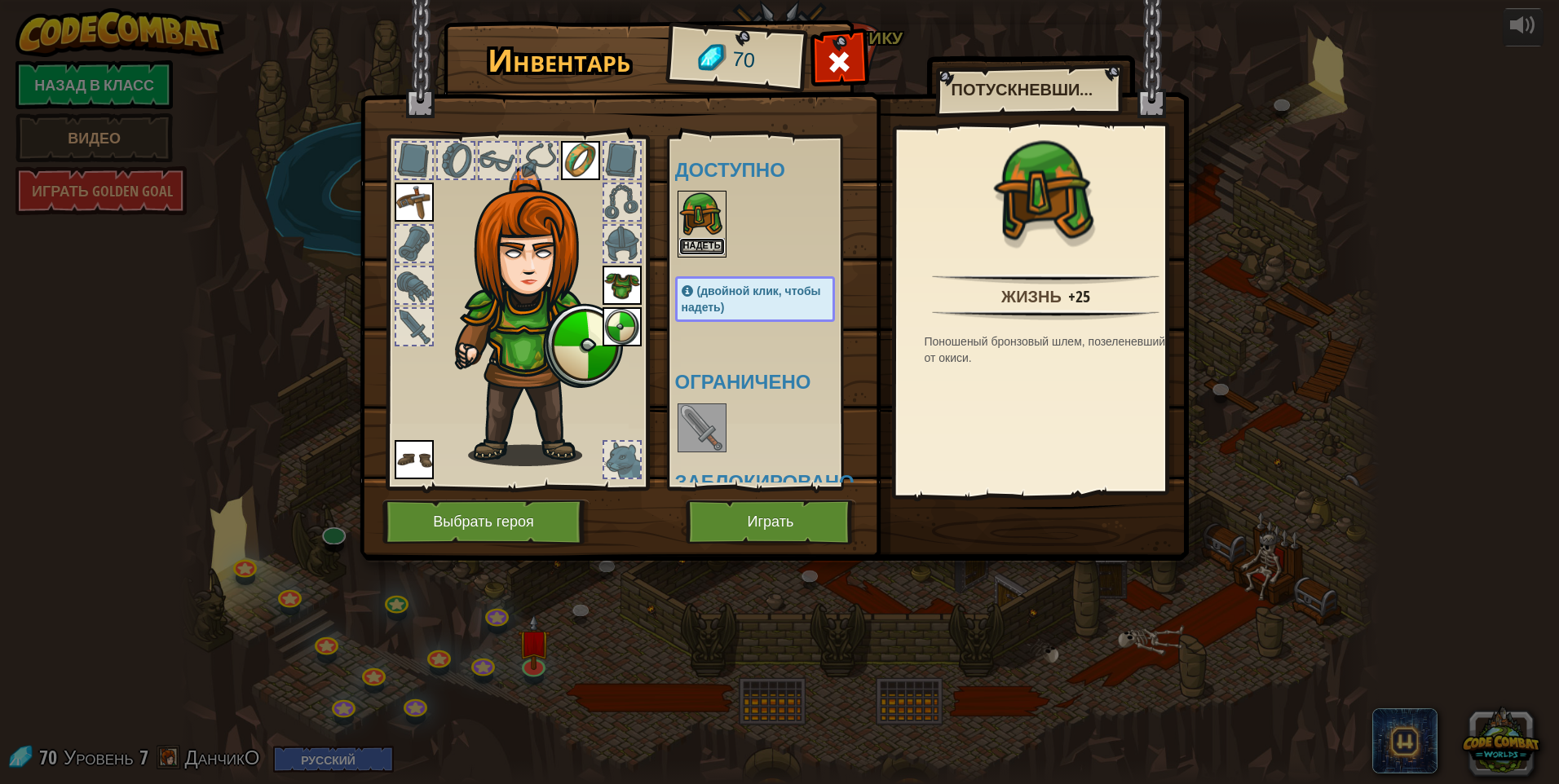
click at [719, 244] on button "Надеть" at bounding box center [702, 246] width 46 height 17
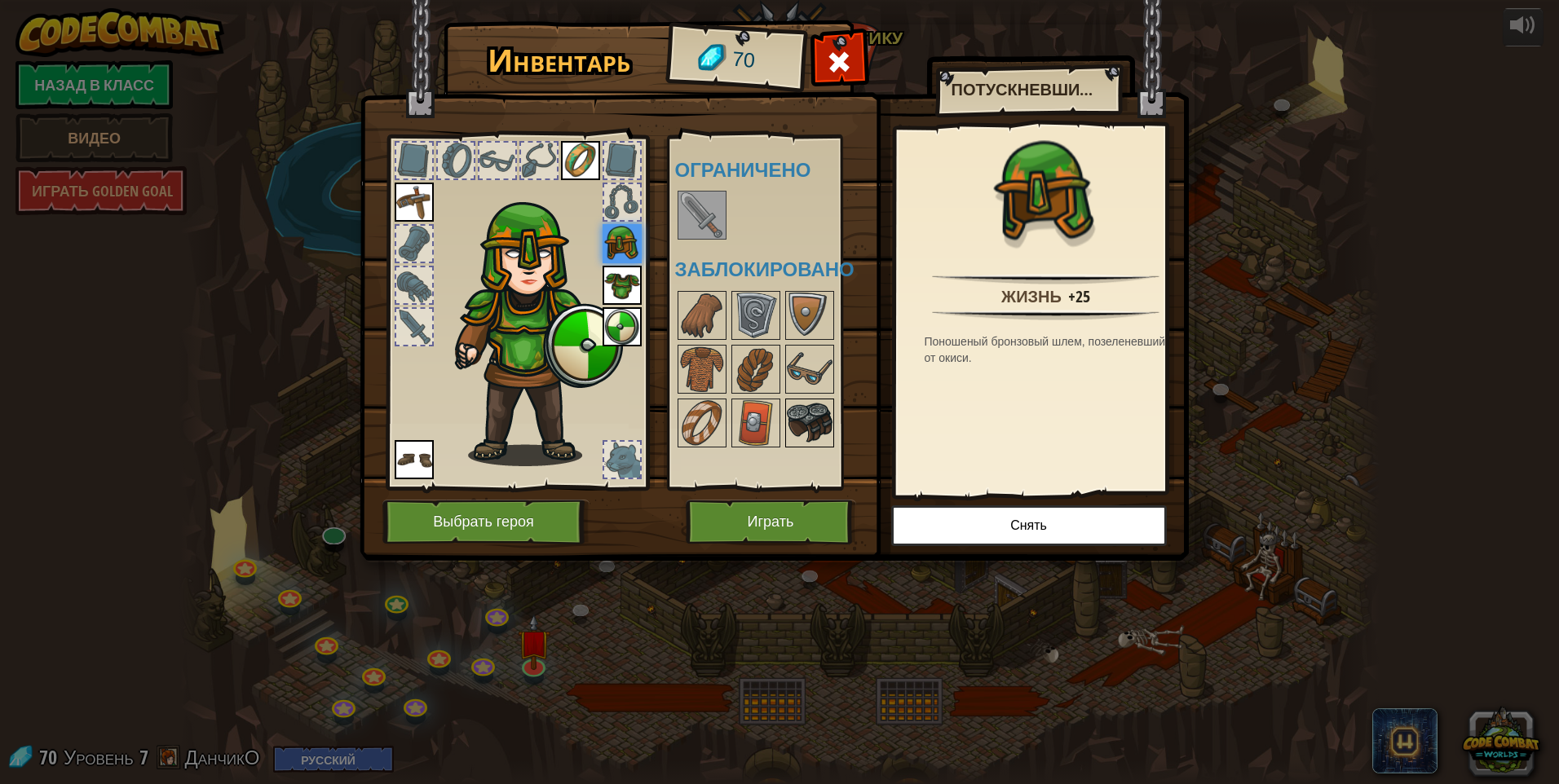
click at [738, 419] on img at bounding box center [810, 423] width 46 height 46
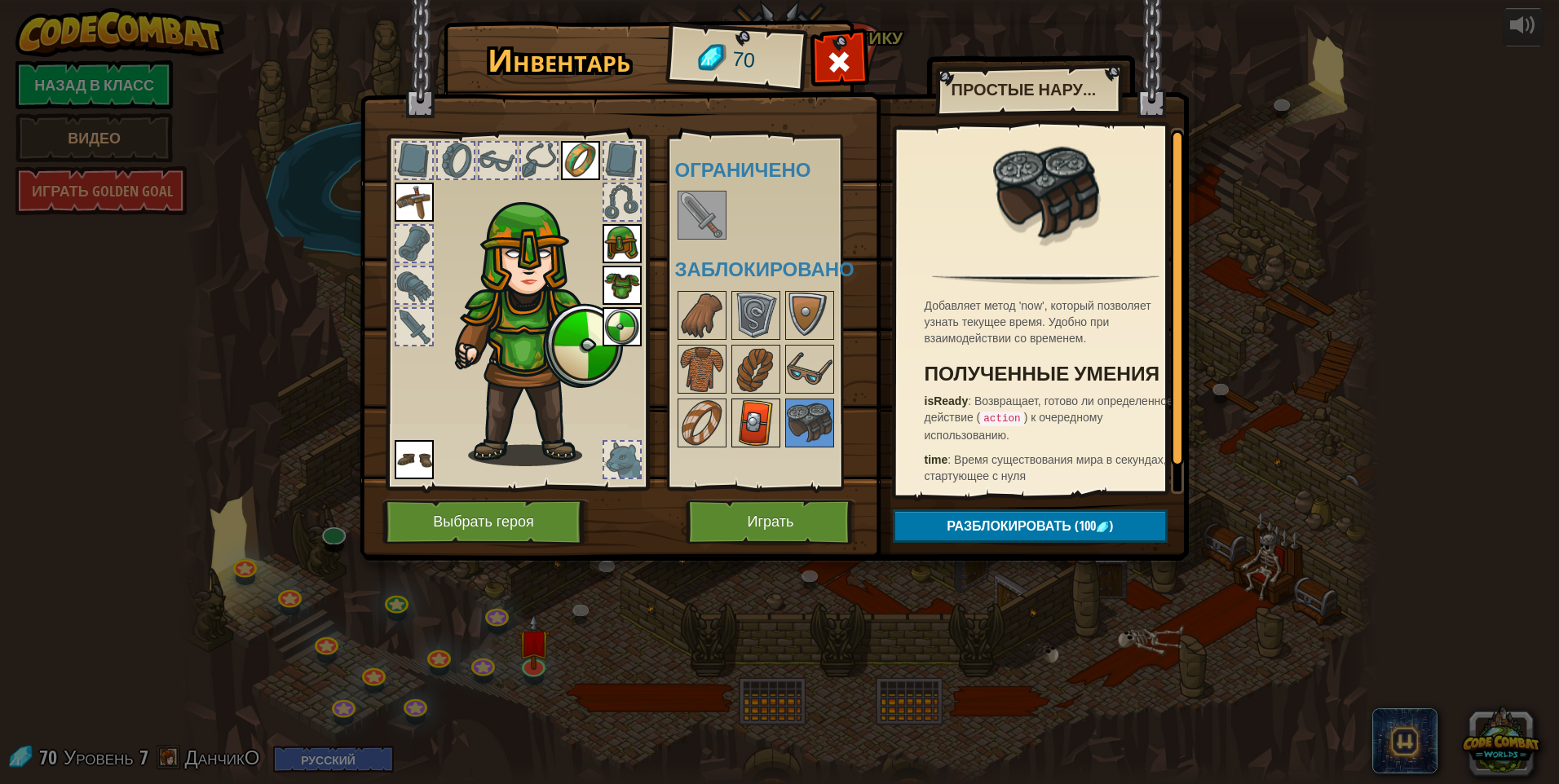
click at [738, 419] on img at bounding box center [756, 423] width 46 height 46
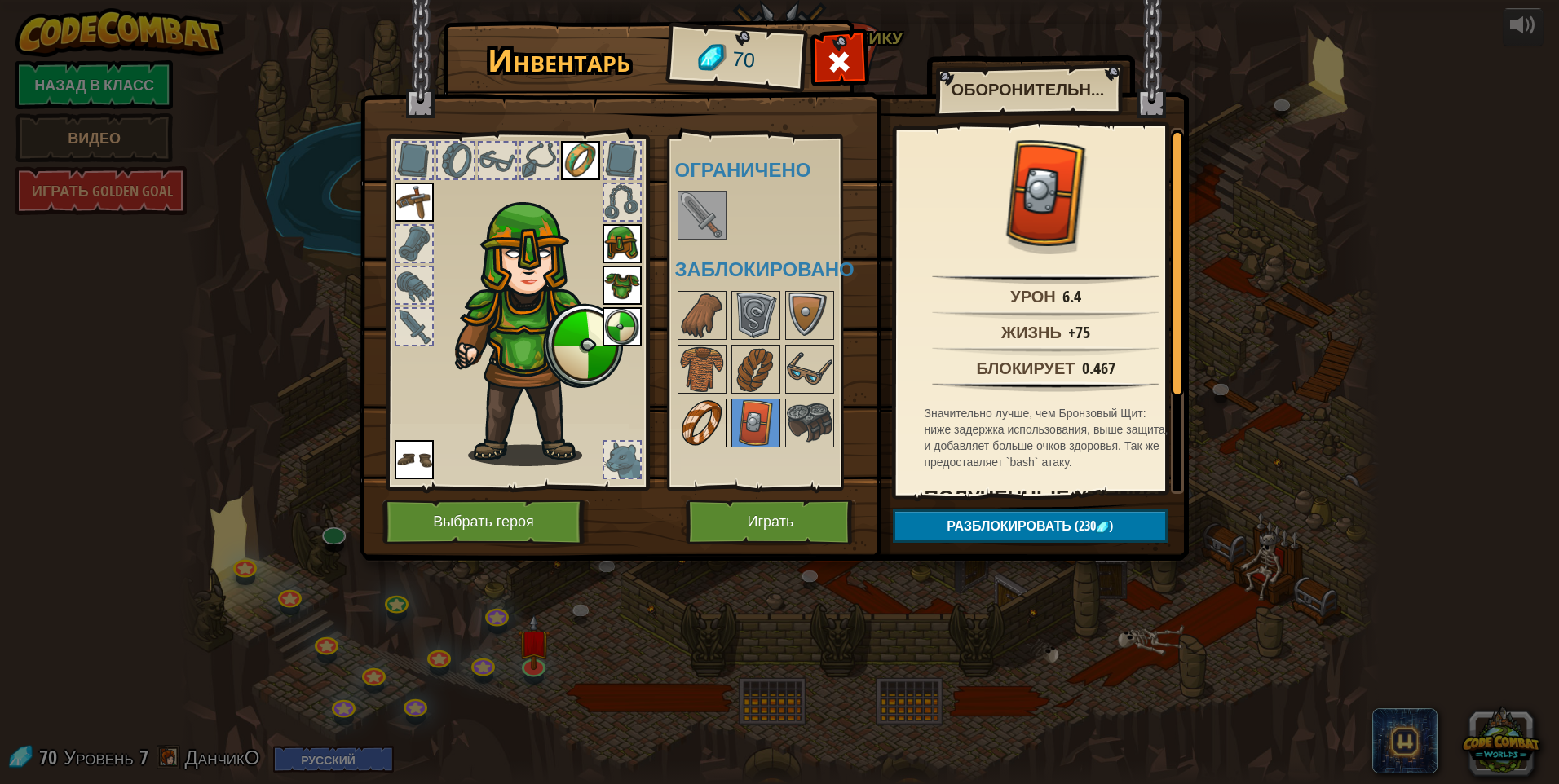
click at [700, 409] on img at bounding box center [702, 423] width 46 height 46
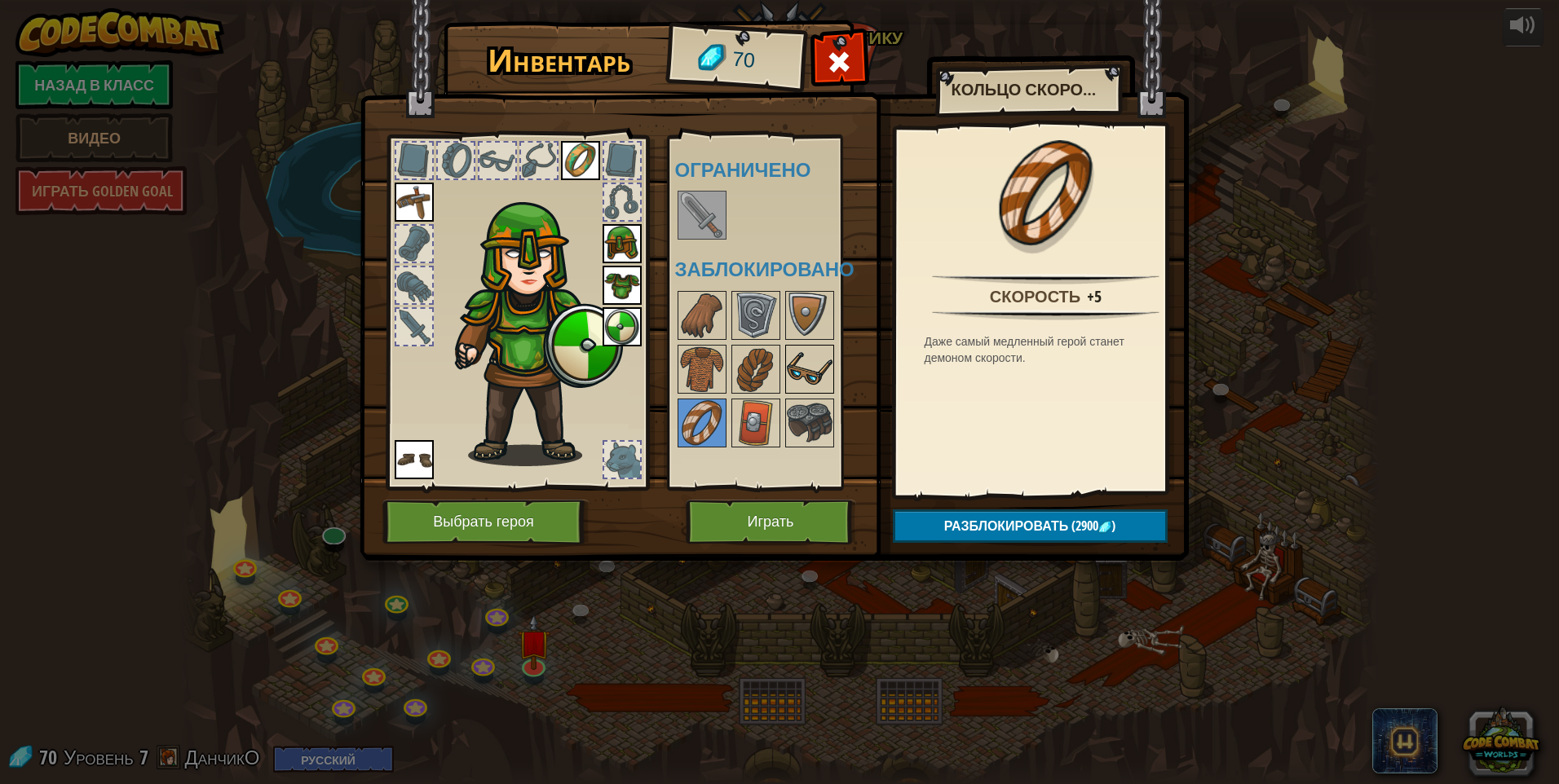
click at [738, 375] on img at bounding box center [810, 370] width 46 height 46
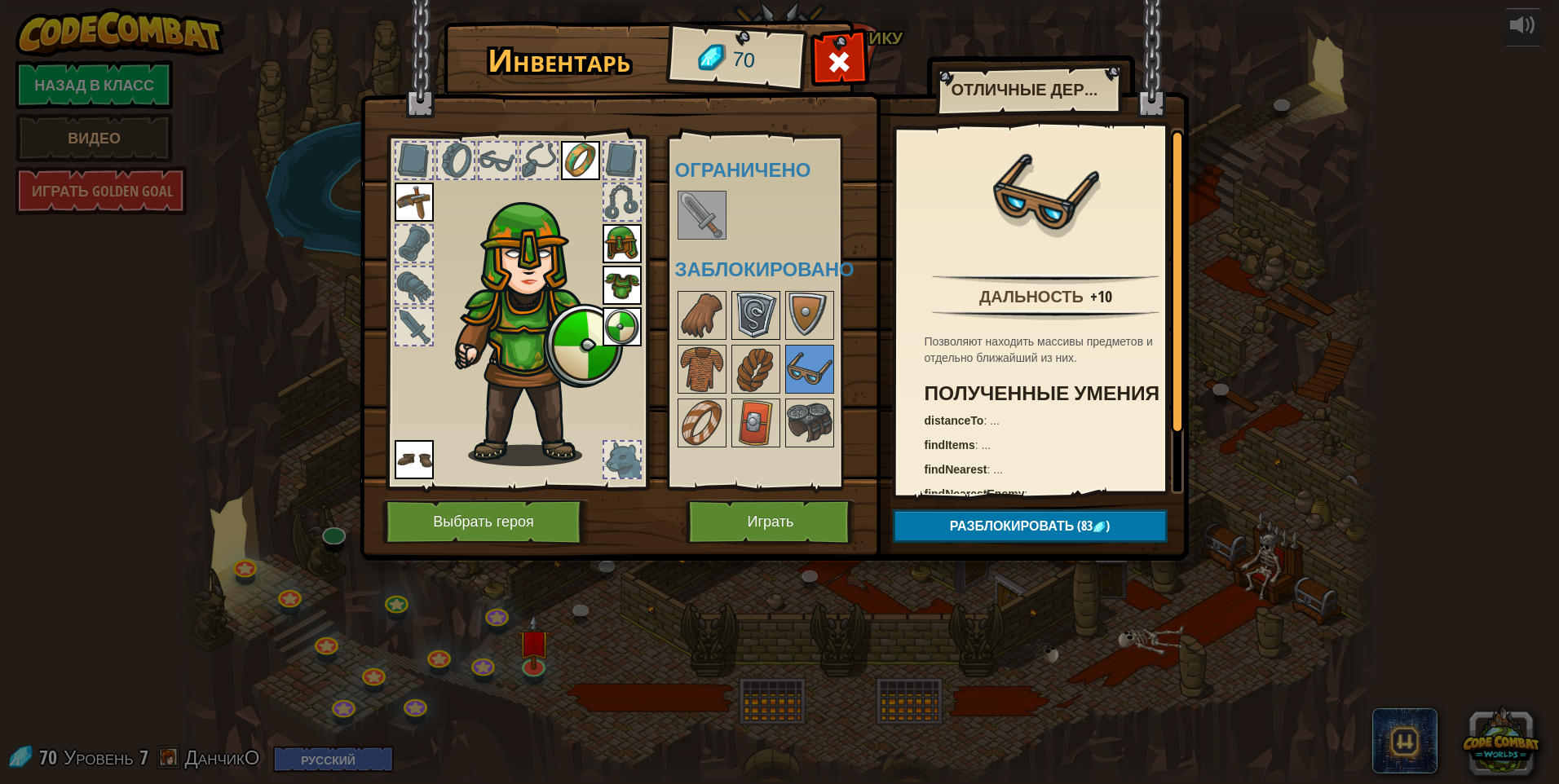
click at [738, 318] on img at bounding box center [756, 316] width 46 height 46
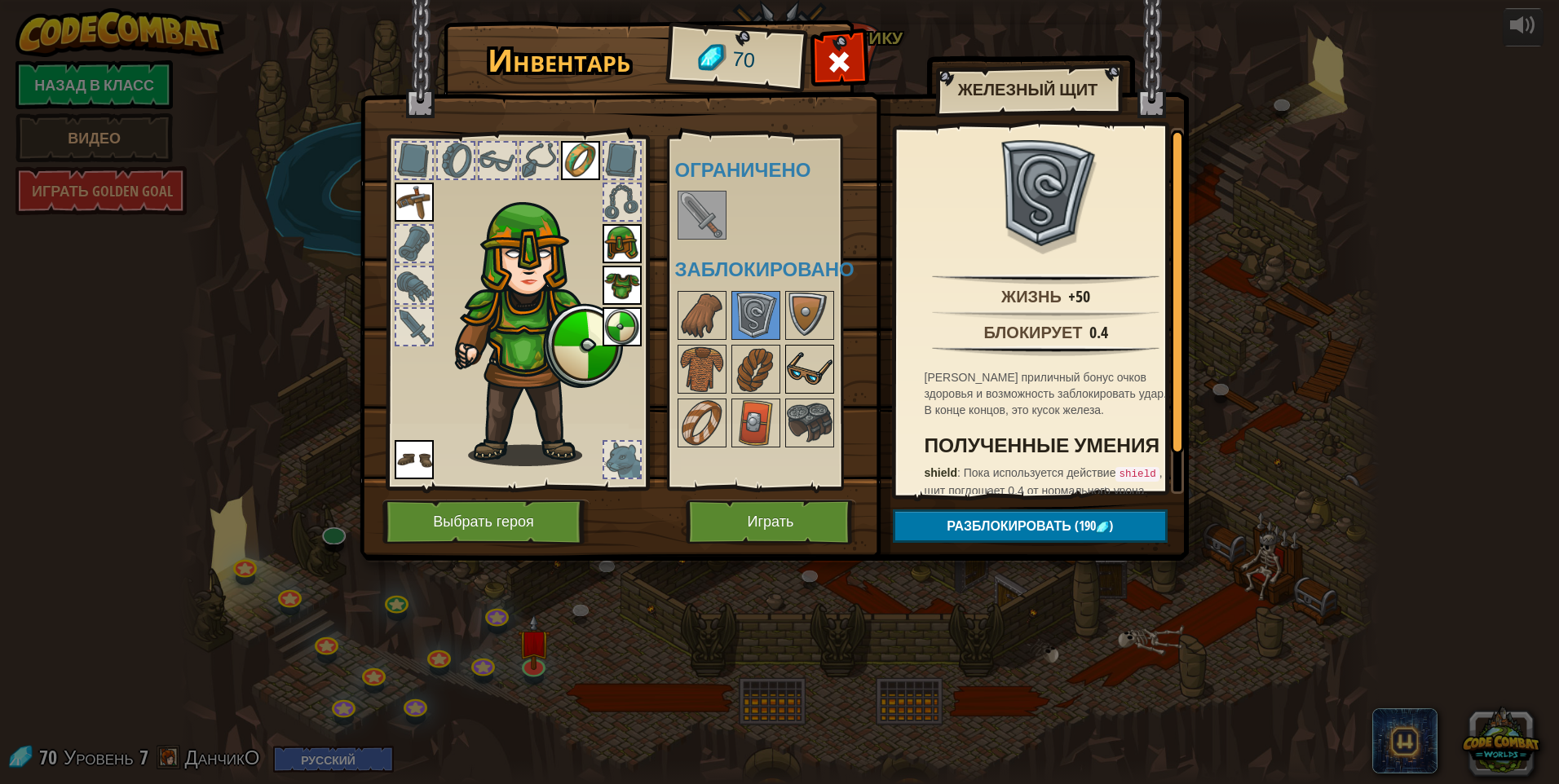
click at [738, 382] on img at bounding box center [810, 370] width 46 height 46
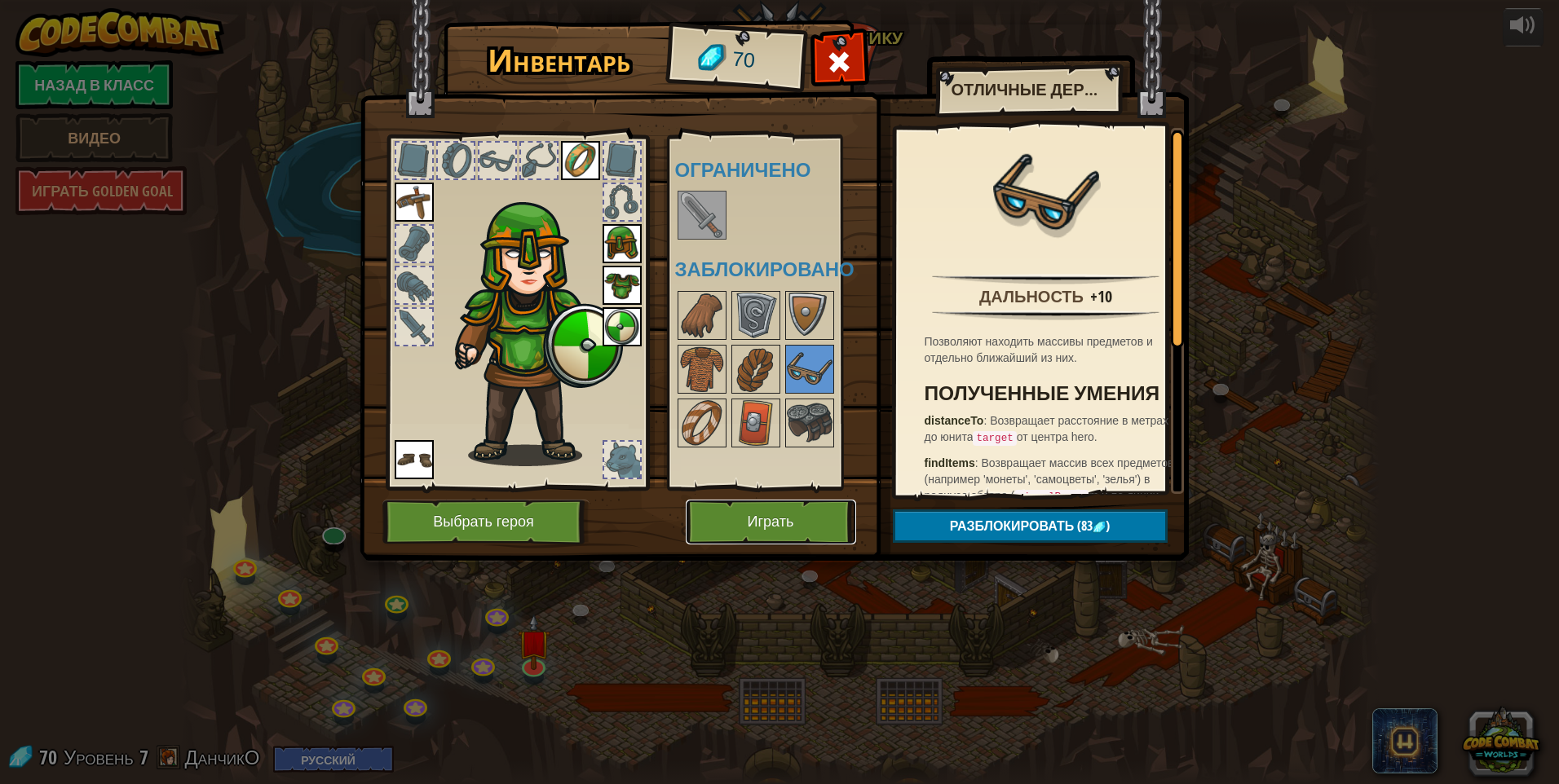
click at [738, 513] on button "Играть" at bounding box center [771, 522] width 170 height 45
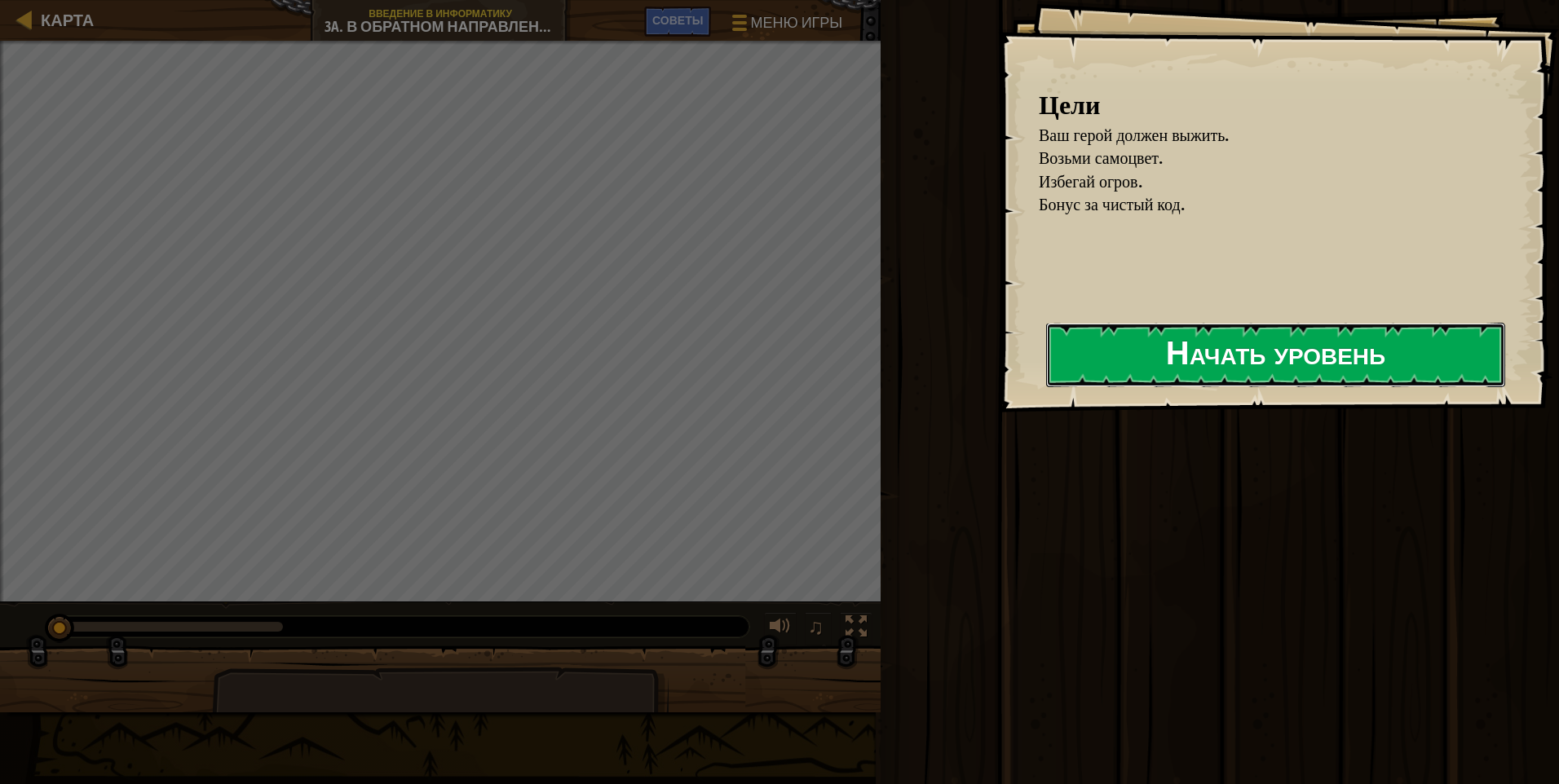
click at [738, 365] on button "Начать уровень" at bounding box center [1275, 355] width 459 height 65
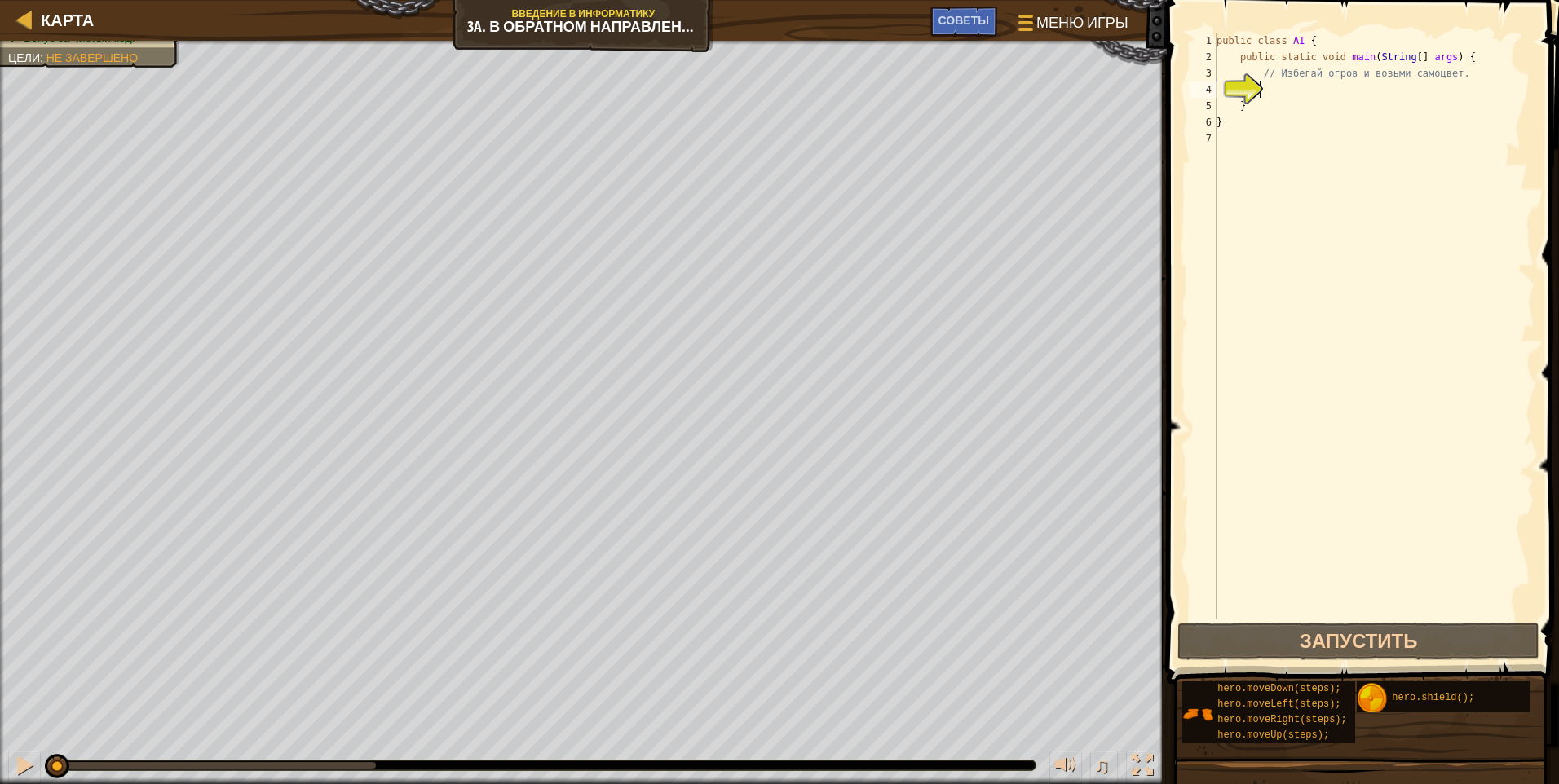
click at [738, 91] on div "public class AI { public static void main ( String [ ] args ) { // Избегай огро…" at bounding box center [1374, 343] width 321 height 620
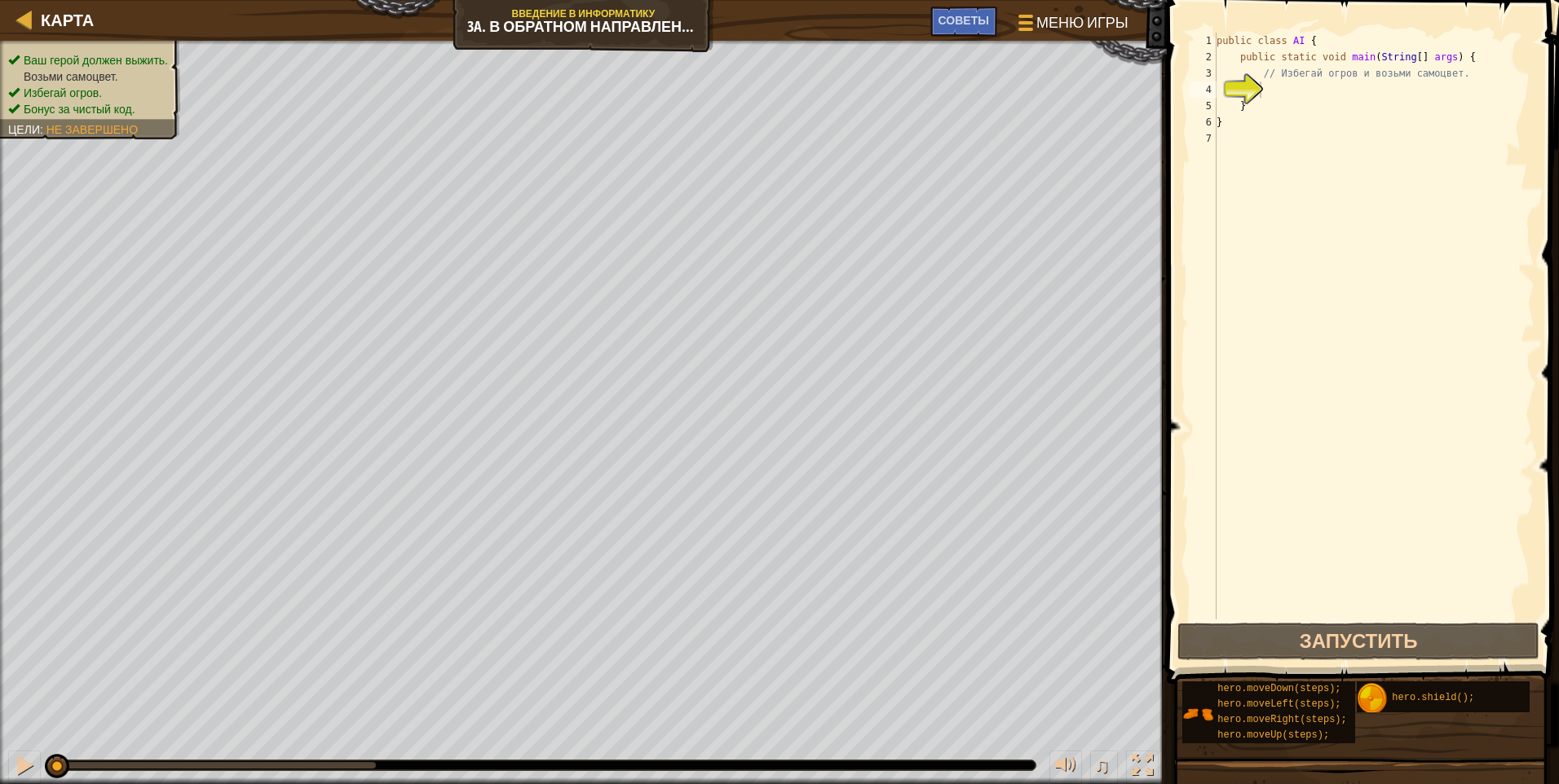
click at [130, 52] on ul "Ваш герой должен выжить. Возьми самоцвет. Избегай огров. Бонус за чистый код." at bounding box center [90, 85] width 164 height 65
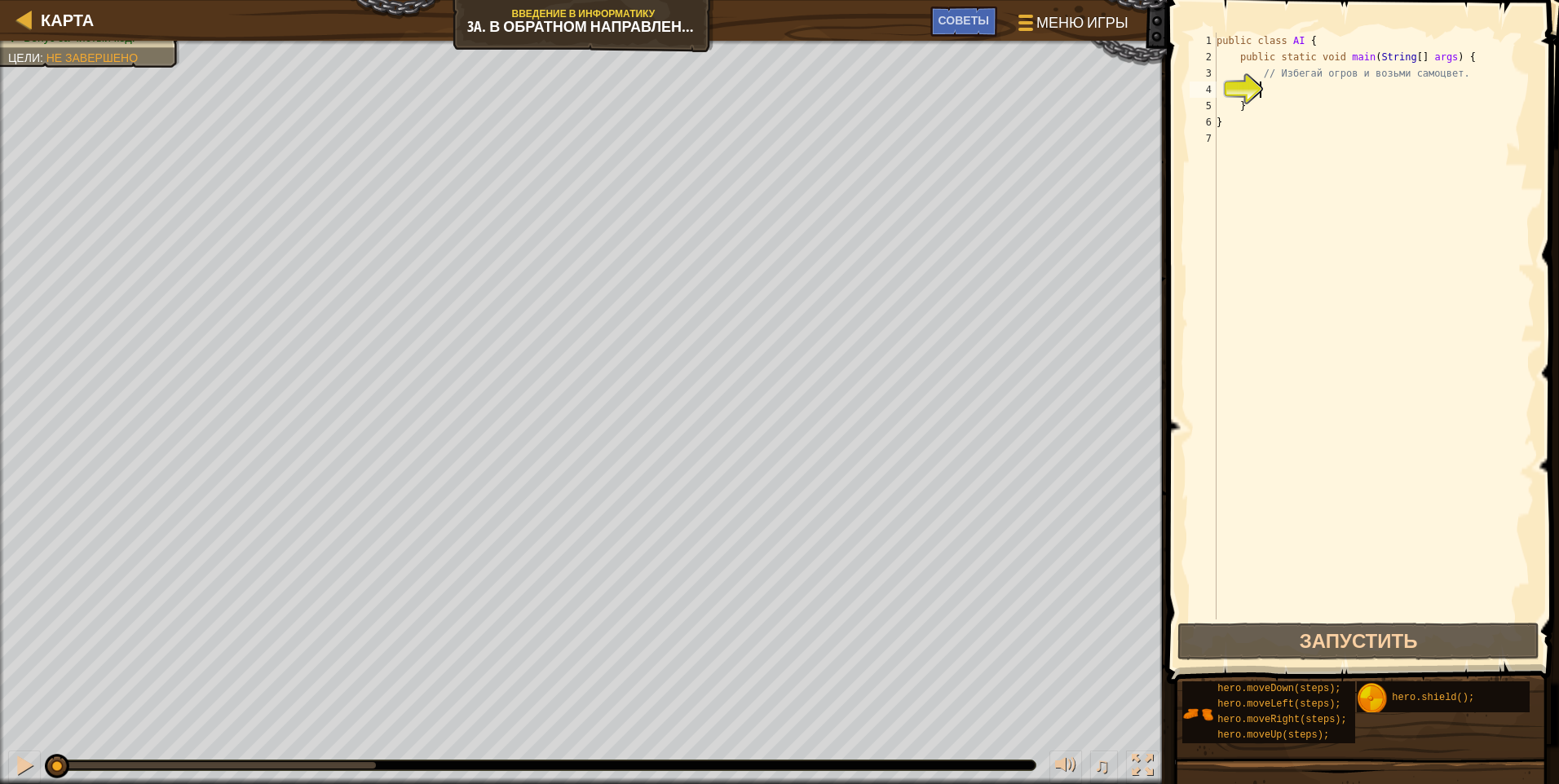
click at [738, 92] on div "public class AI { public static void main ( String [ ] args ) { // Избегай огро…" at bounding box center [1374, 343] width 321 height 620
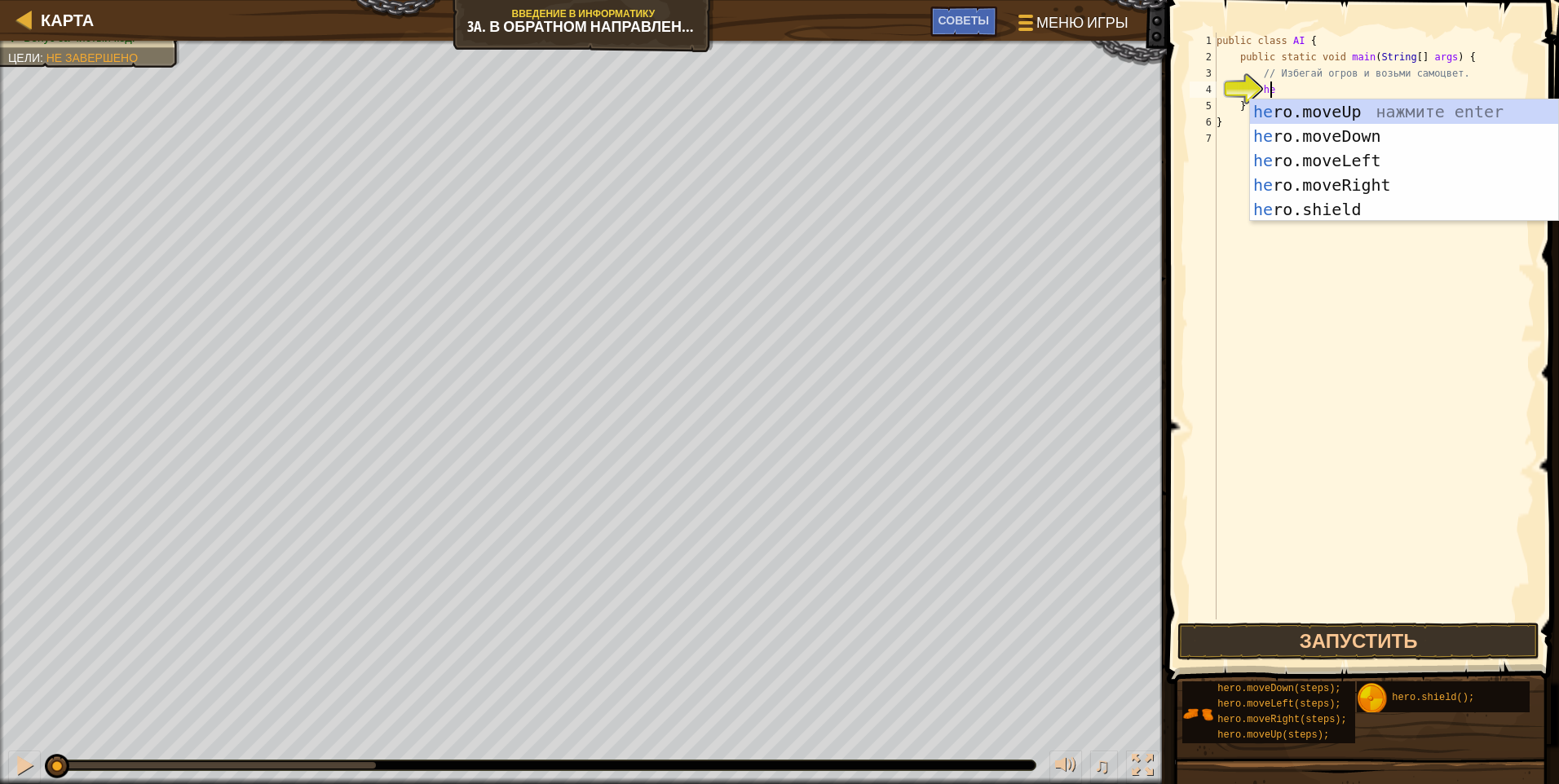
type textarea "her"
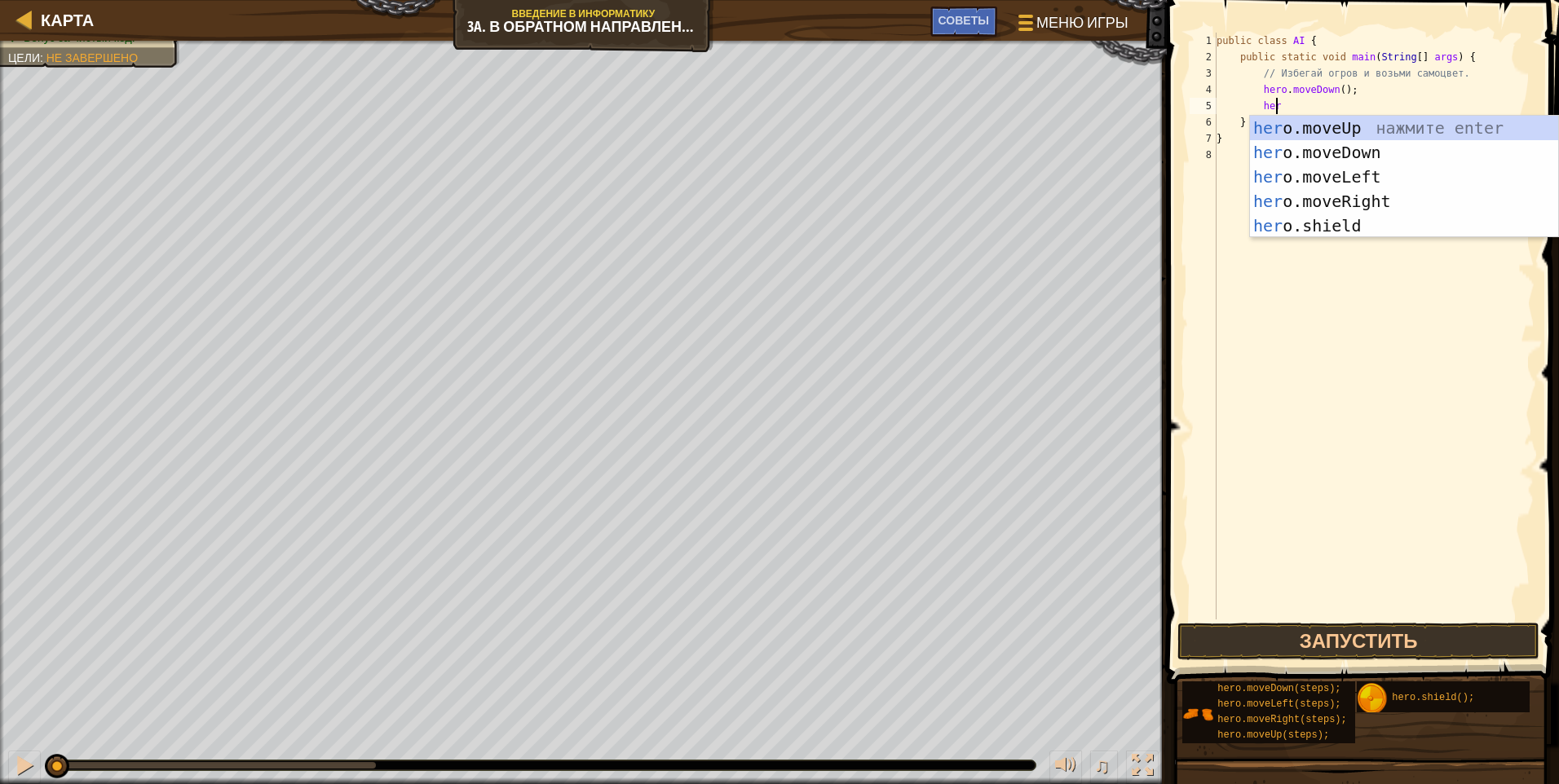
scroll to position [7, 4]
type textarea "hero"
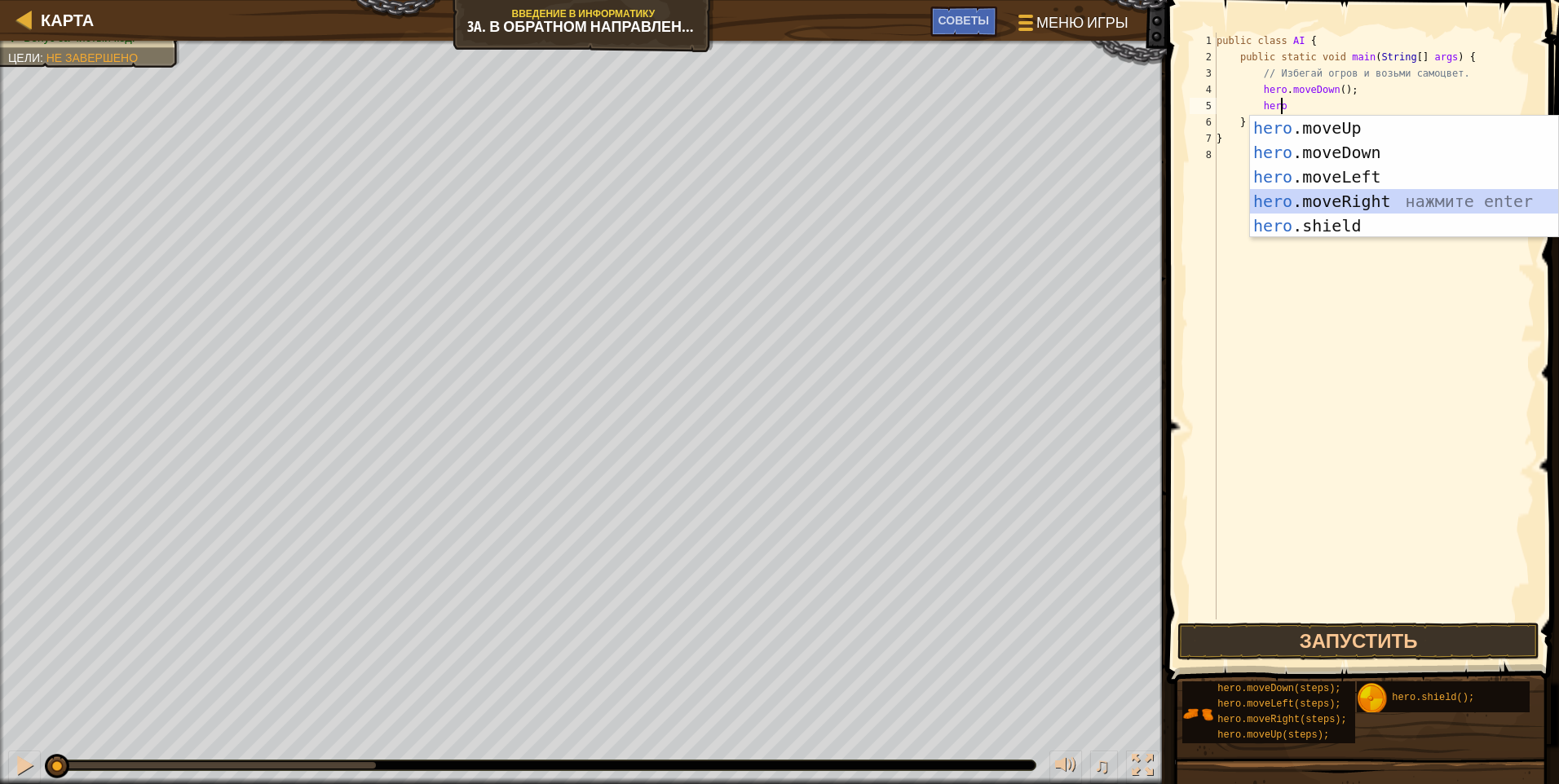
scroll to position [7, 2]
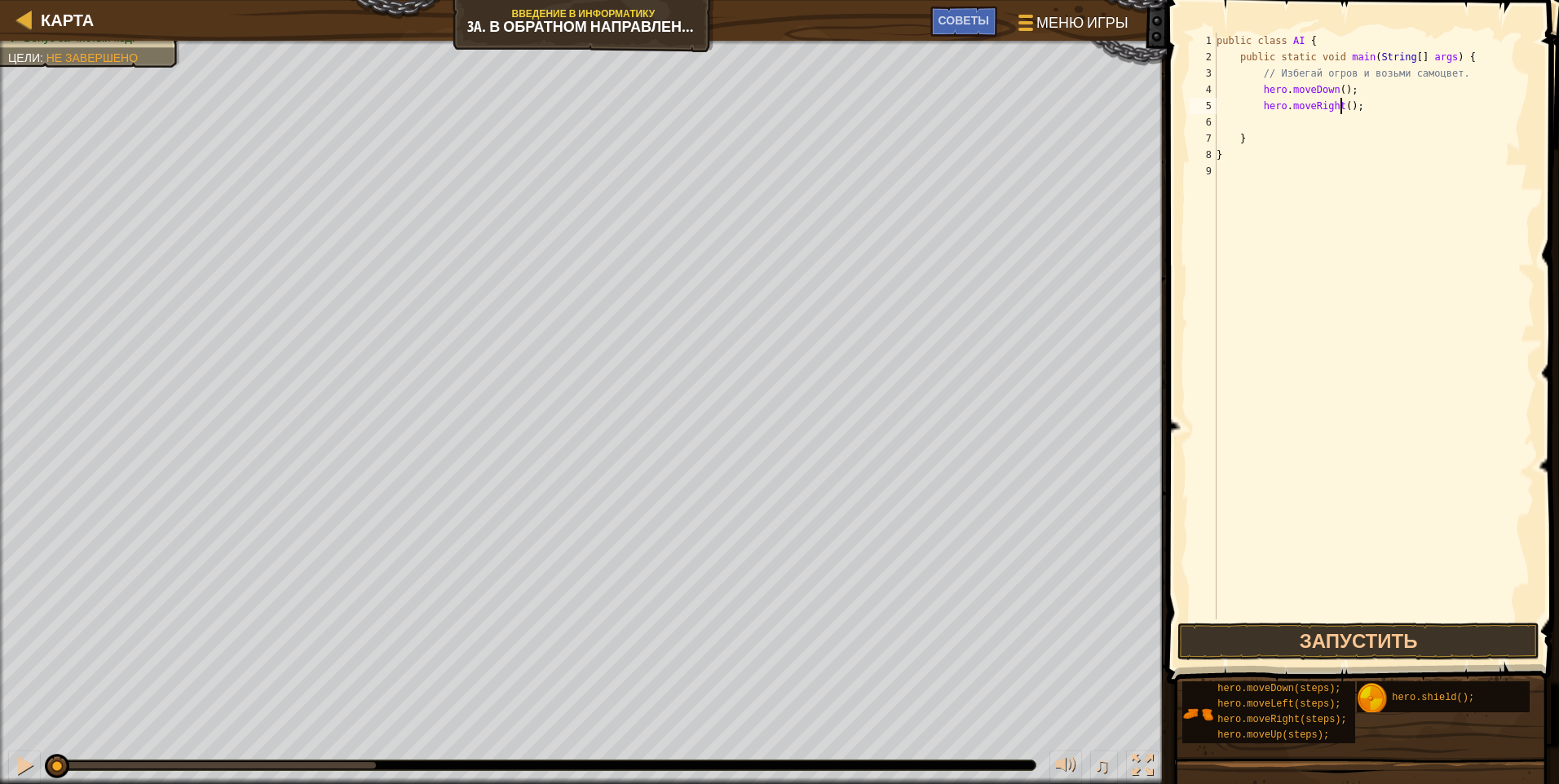
click at [738, 112] on div "public class AI { public static void main ( String [ ] args ) { // Избегай огро…" at bounding box center [1374, 343] width 321 height 620
click at [738, 624] on button "Запустить" at bounding box center [1359, 642] width 362 height 38
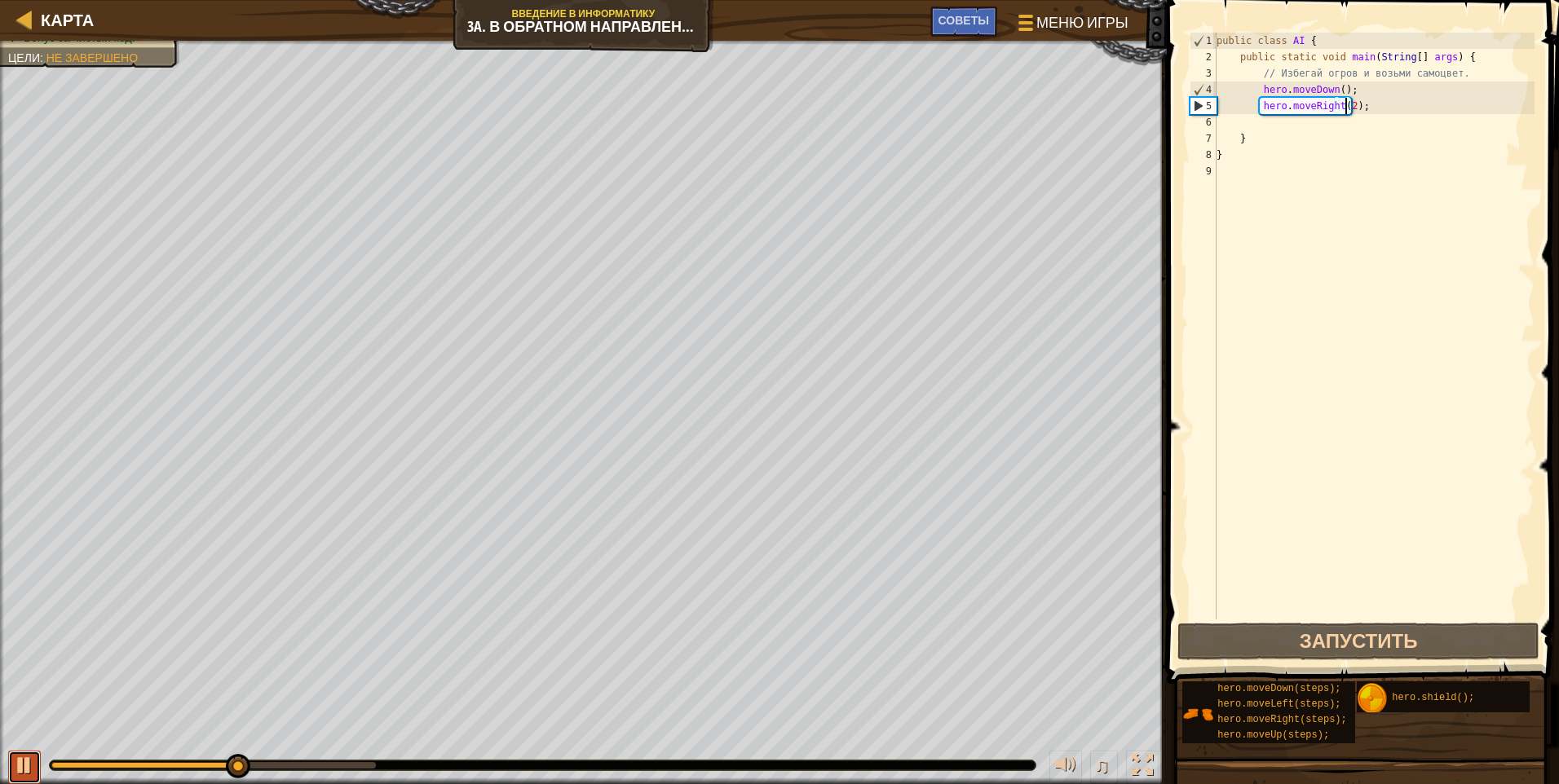
click at [11, 755] on button at bounding box center [25, 767] width 33 height 34
click at [738, 113] on div "public class AI { public static void main ( String [ ] args ) { // Избегай огро…" at bounding box center [1374, 343] width 321 height 620
drag, startPoint x: 1343, startPoint y: 106, endPoint x: 1371, endPoint y: 117, distance: 30.1
click at [738, 106] on div "public class AI { public static void main ( String [ ] args ) { // Избегай огро…" at bounding box center [1374, 343] width 321 height 620
click at [738, 92] on div "public class AI { public static void main ( String [ ] args ) { // Избегай огро…" at bounding box center [1374, 343] width 321 height 620
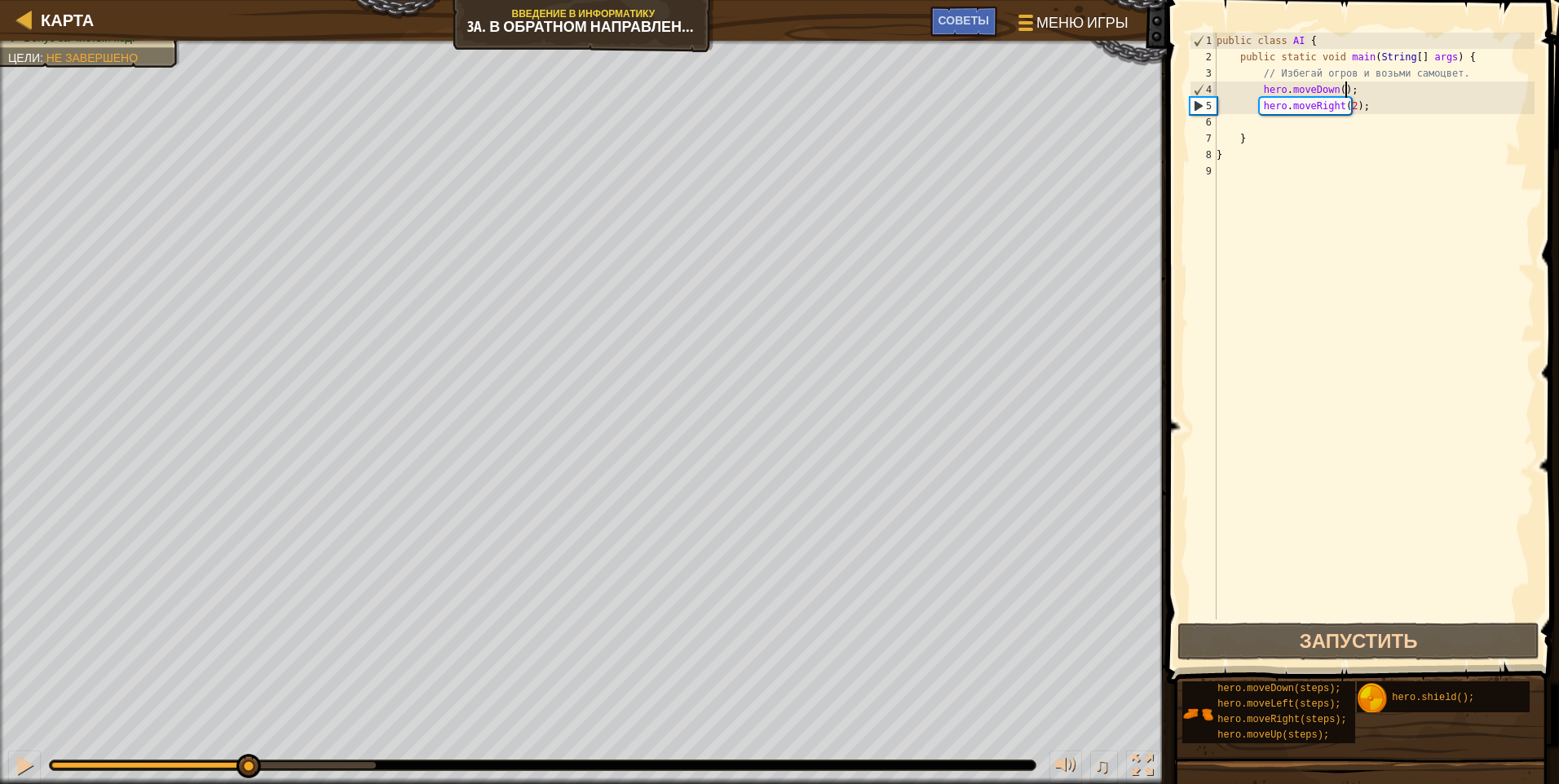
scroll to position [7, 10]
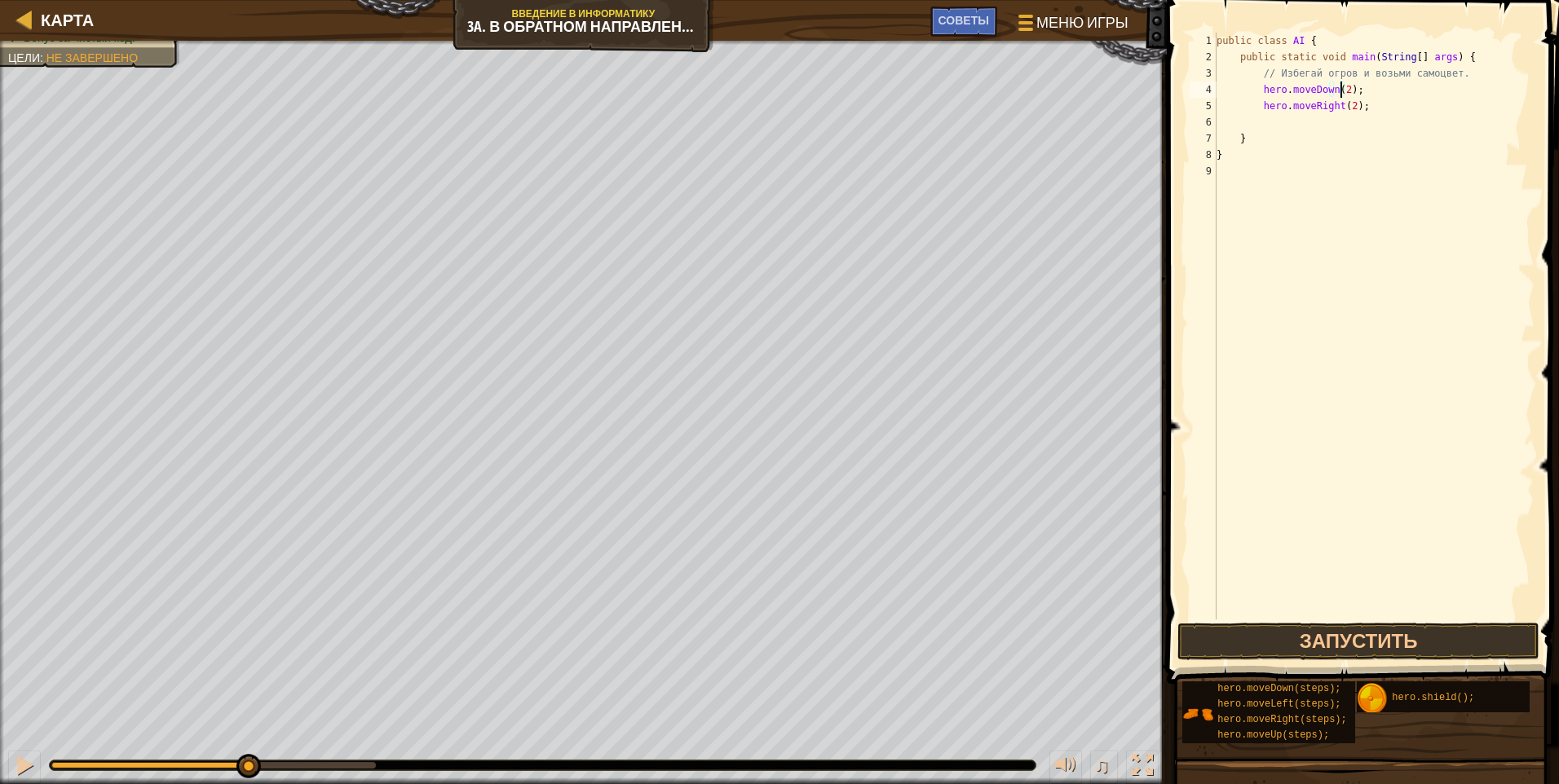
click at [738, 109] on div "public class AI { public static void main ( String [ ] args ) { // Избегай огро…" at bounding box center [1374, 343] width 321 height 620
drag, startPoint x: 1346, startPoint y: 106, endPoint x: 1377, endPoint y: 185, distance: 84.9
click at [738, 106] on div "public class AI { public static void main ( String [ ] args ) { // Избегай огро…" at bounding box center [1374, 343] width 321 height 620
type textarea "hero.moveRight();"
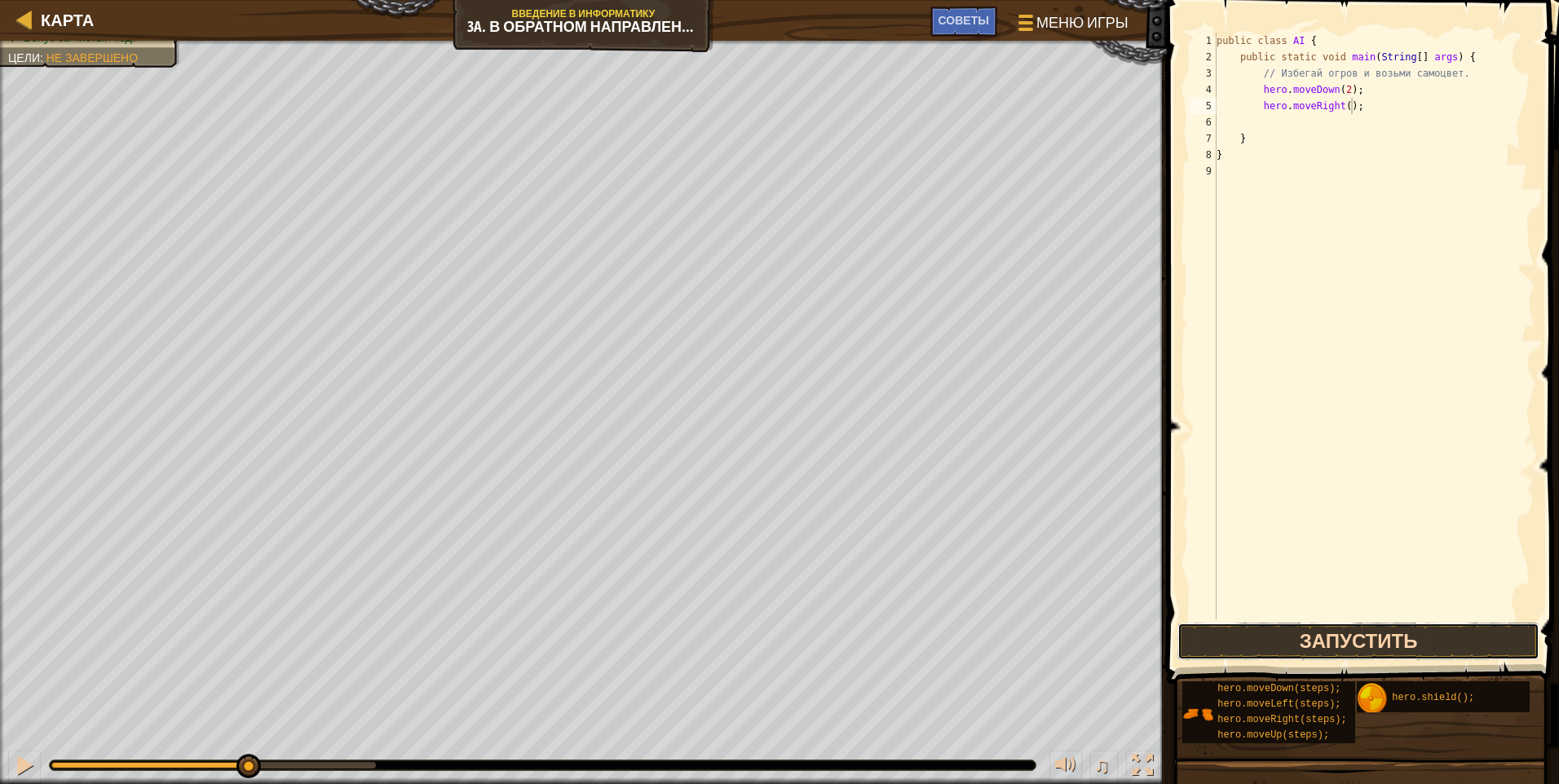
click at [738, 634] on button "Запустить" at bounding box center [1359, 642] width 362 height 38
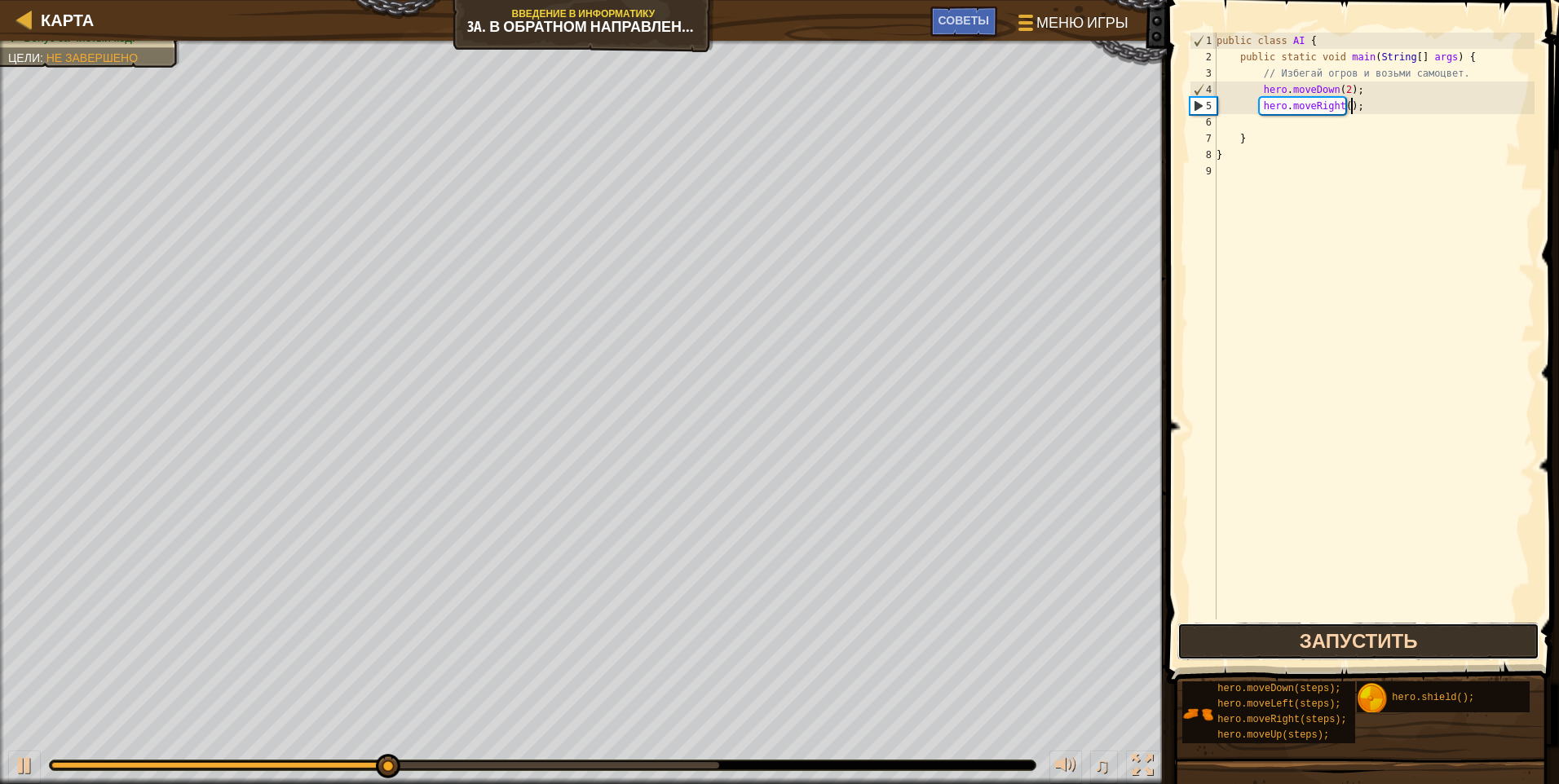
click at [738, 642] on button "Запустить" at bounding box center [1359, 642] width 362 height 38
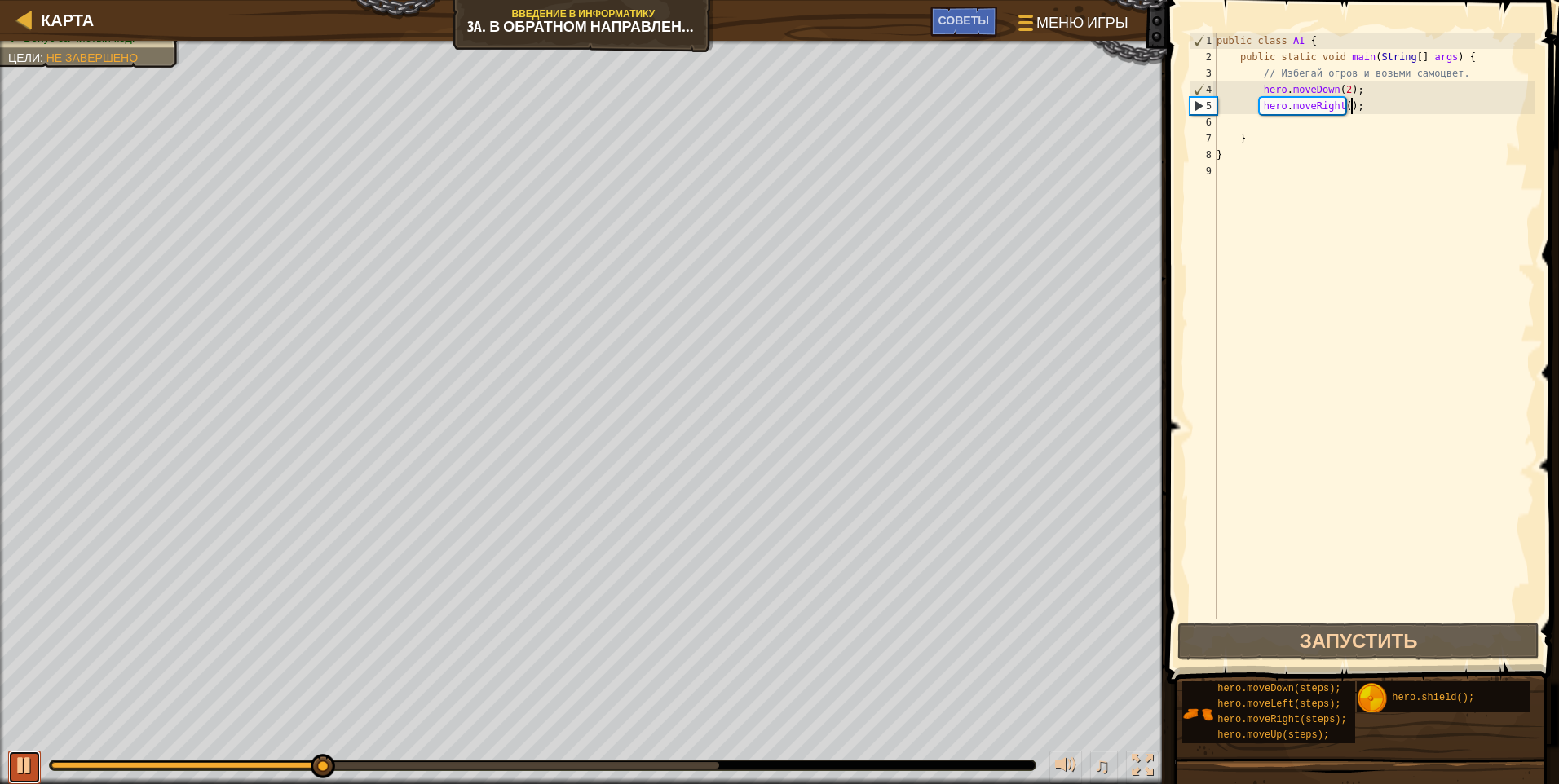
click at [30, 755] on div at bounding box center [25, 765] width 21 height 21
click at [738, 105] on div "public class AI { public static void main ( String [ ] args ) { // Избегай огро…" at bounding box center [1374, 343] width 321 height 620
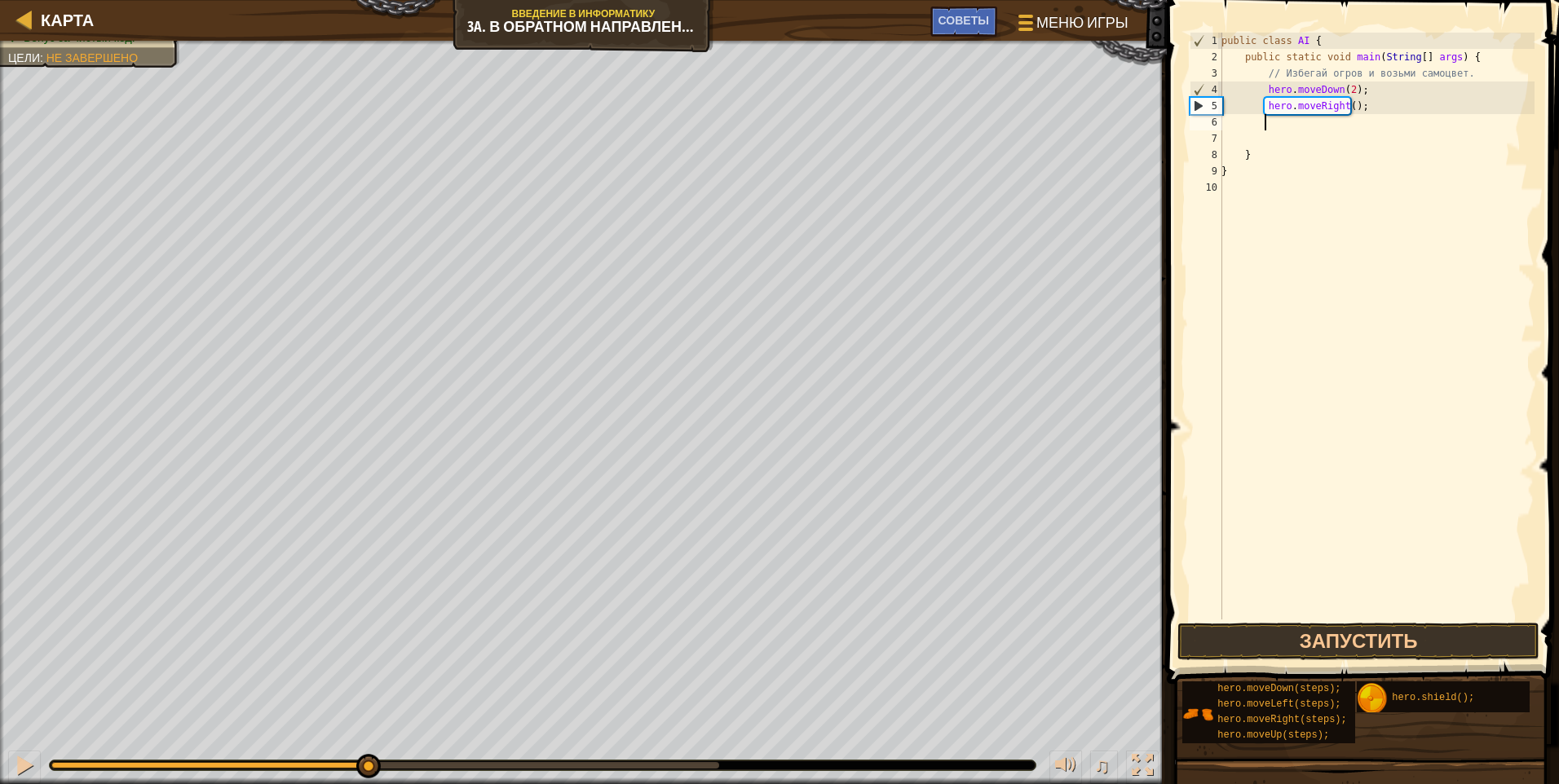
scroll to position [7, 2]
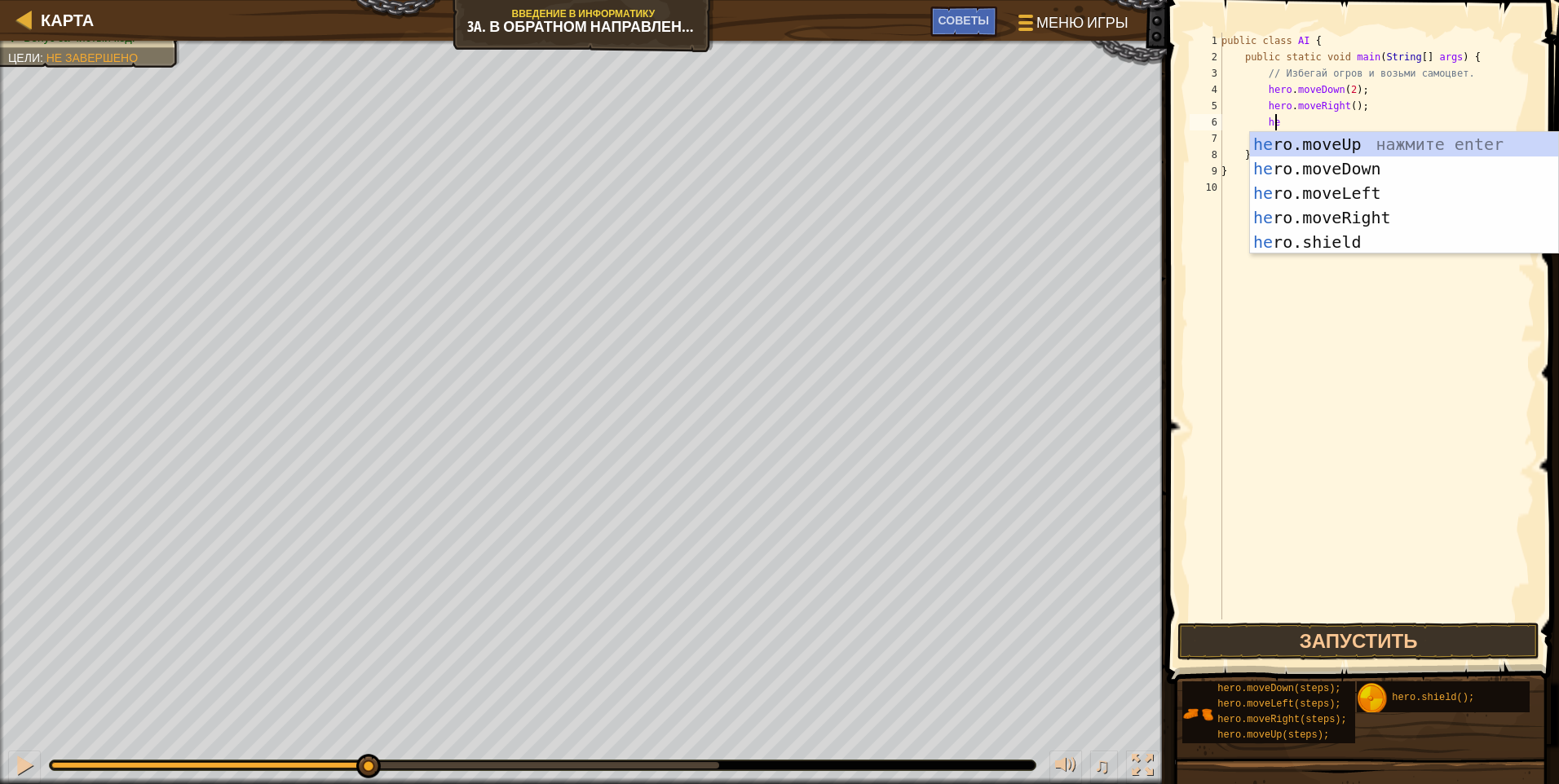
type textarea "her"
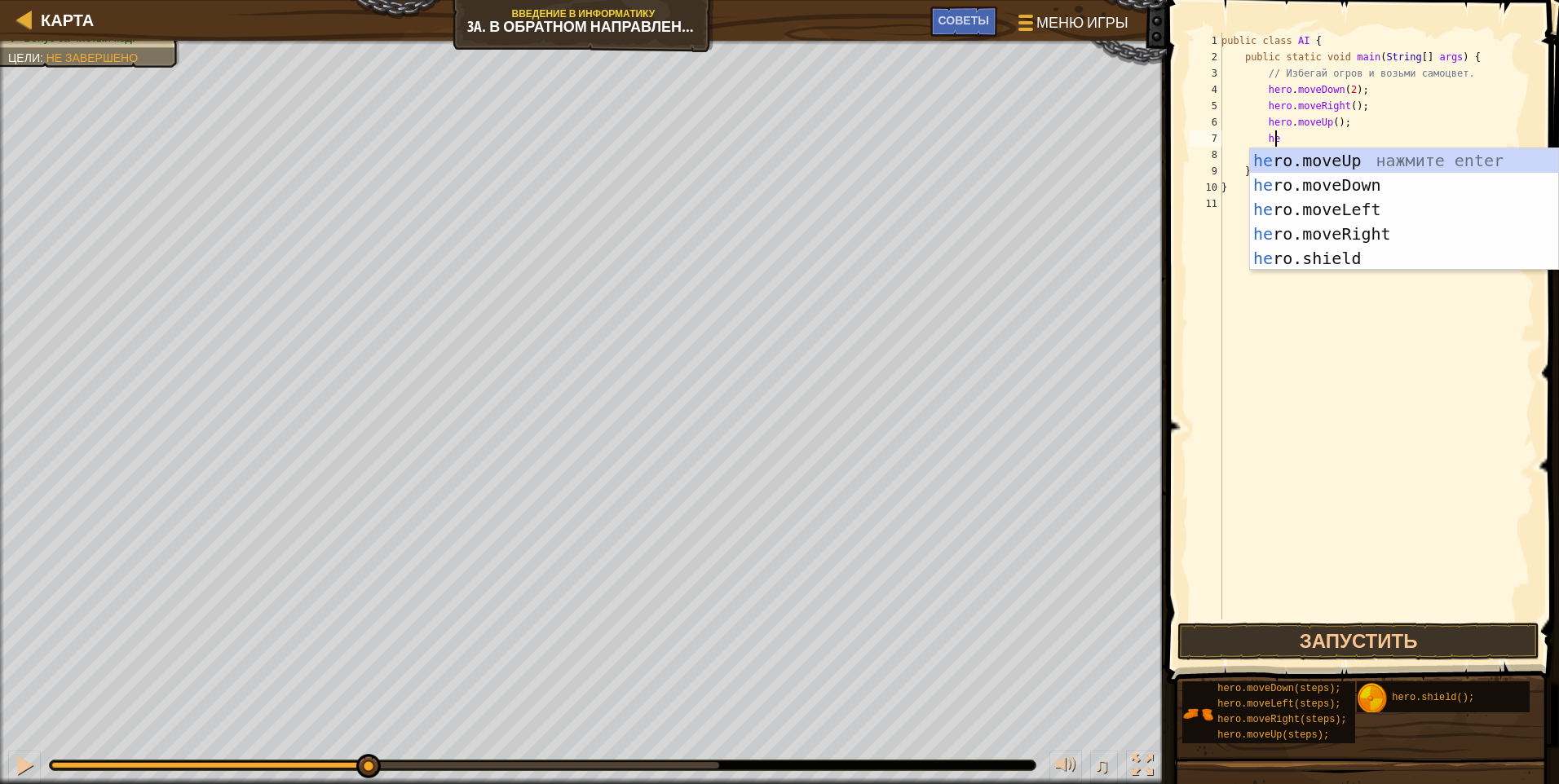
type textarea "her"
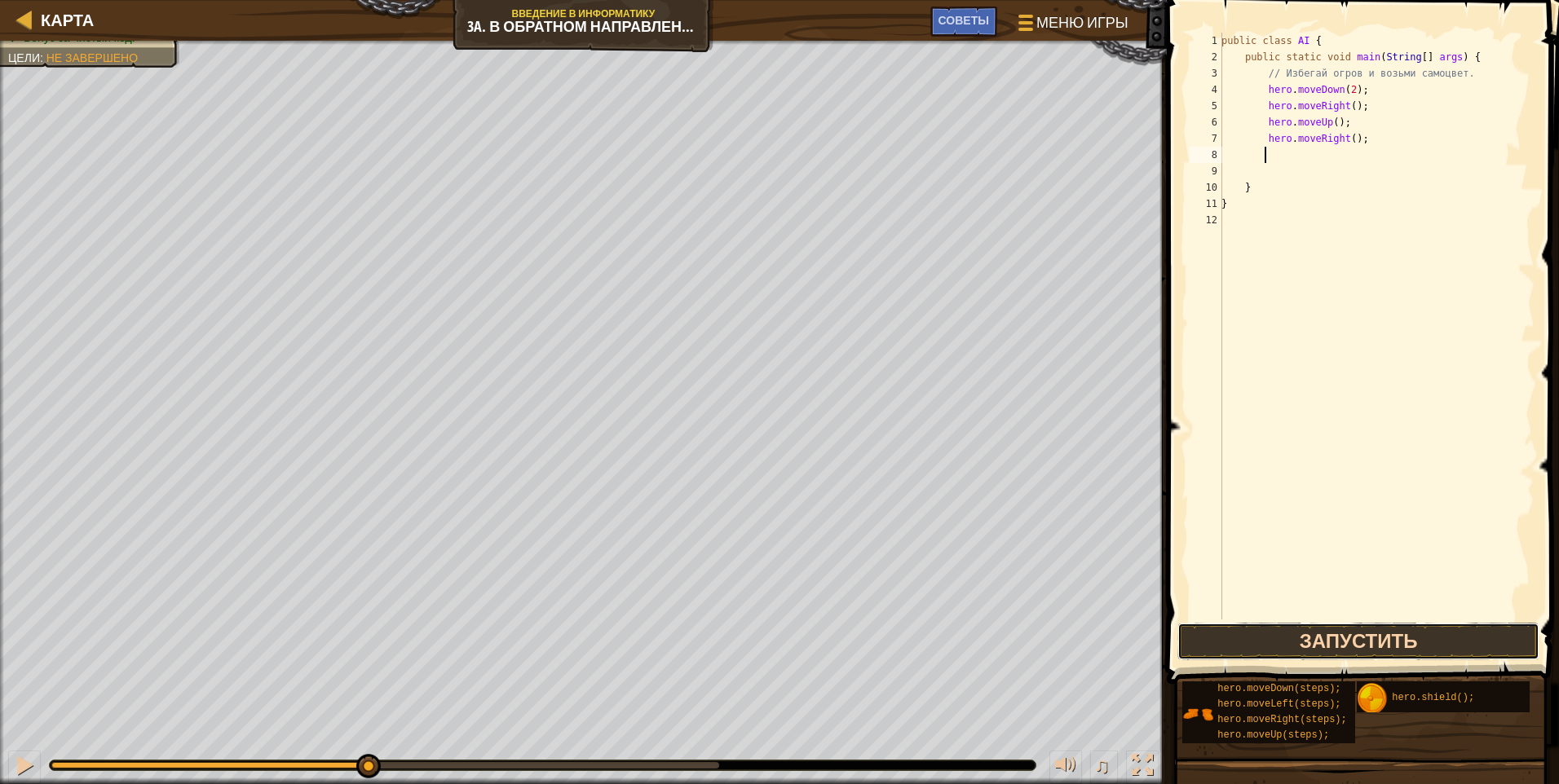
click at [738, 656] on button "Запустить" at bounding box center [1359, 642] width 362 height 38
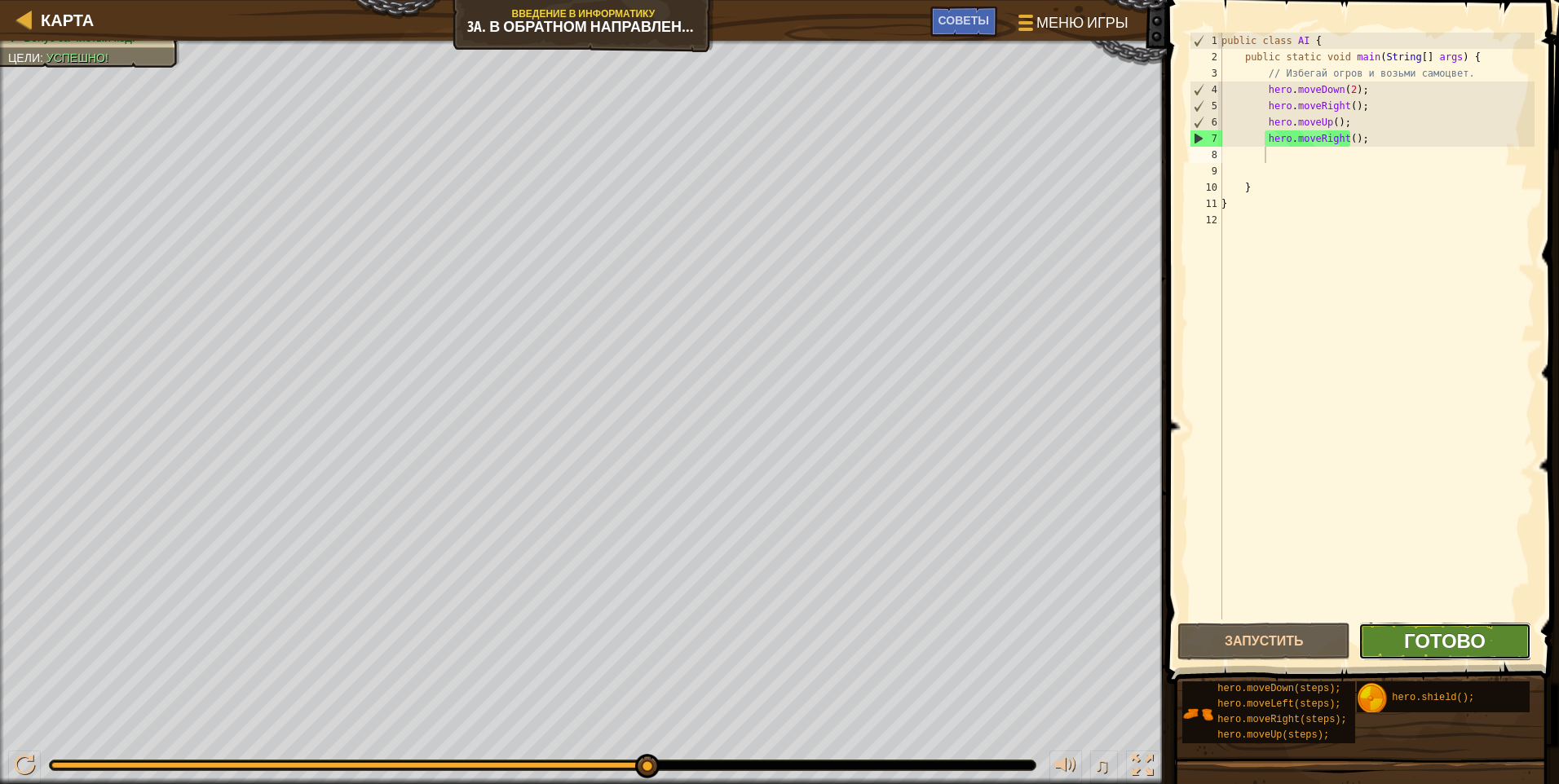
click at [738, 651] on span "Готово" at bounding box center [1445, 641] width 82 height 26
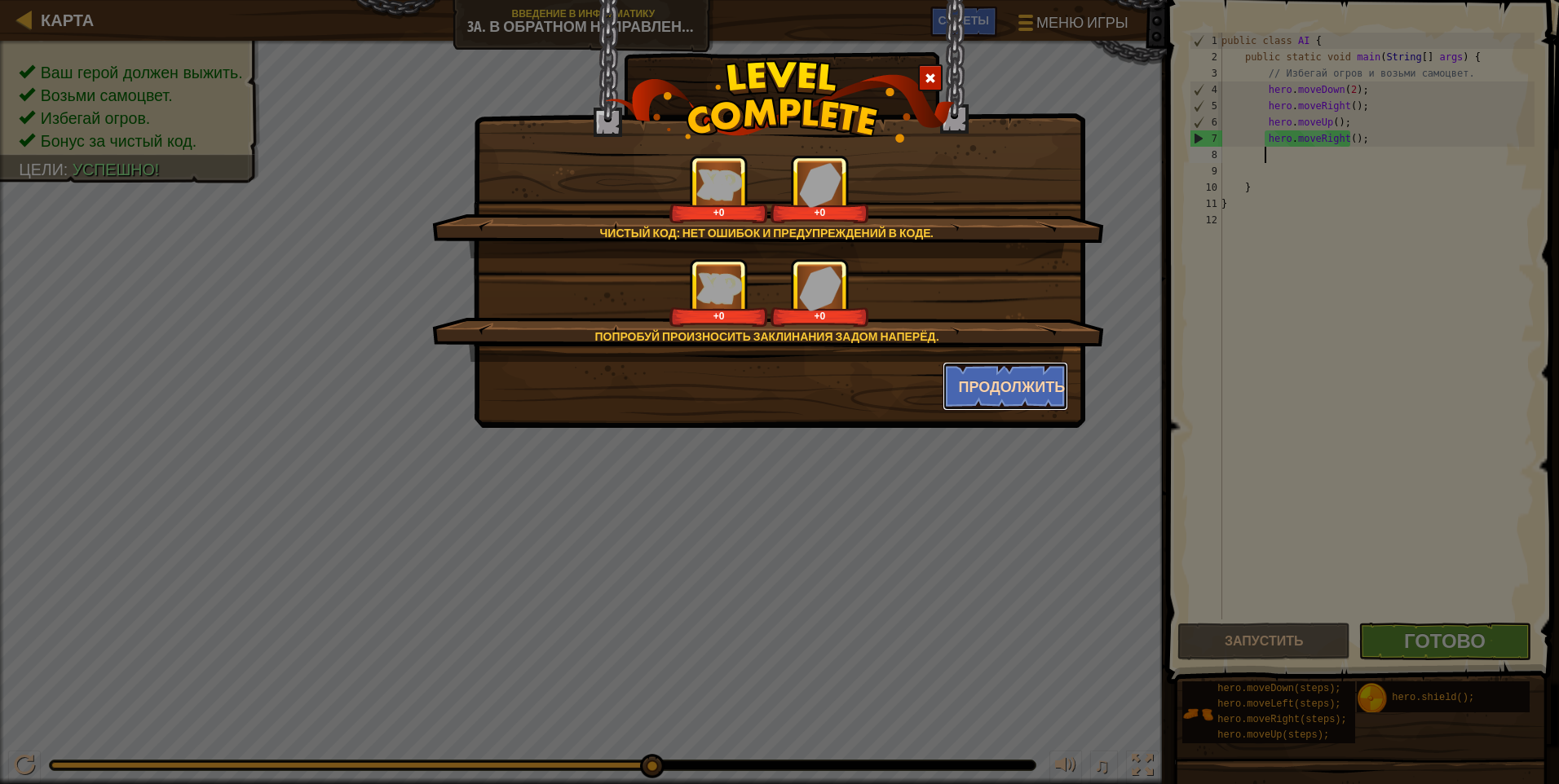
click at [738, 382] on button "Продолжить" at bounding box center [1006, 387] width 127 height 49
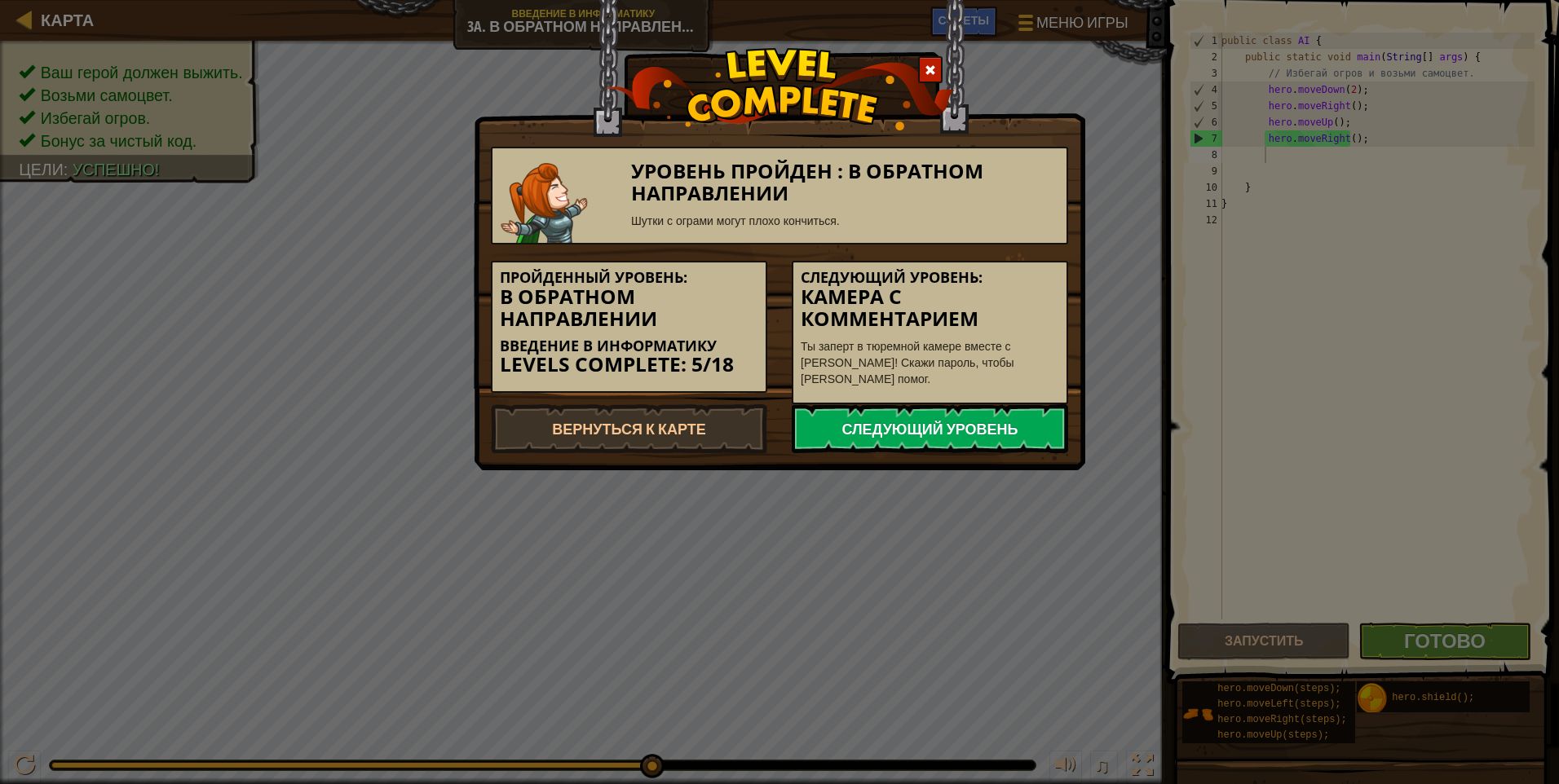
click at [738, 421] on link "Следующий уровень" at bounding box center [930, 429] width 276 height 49
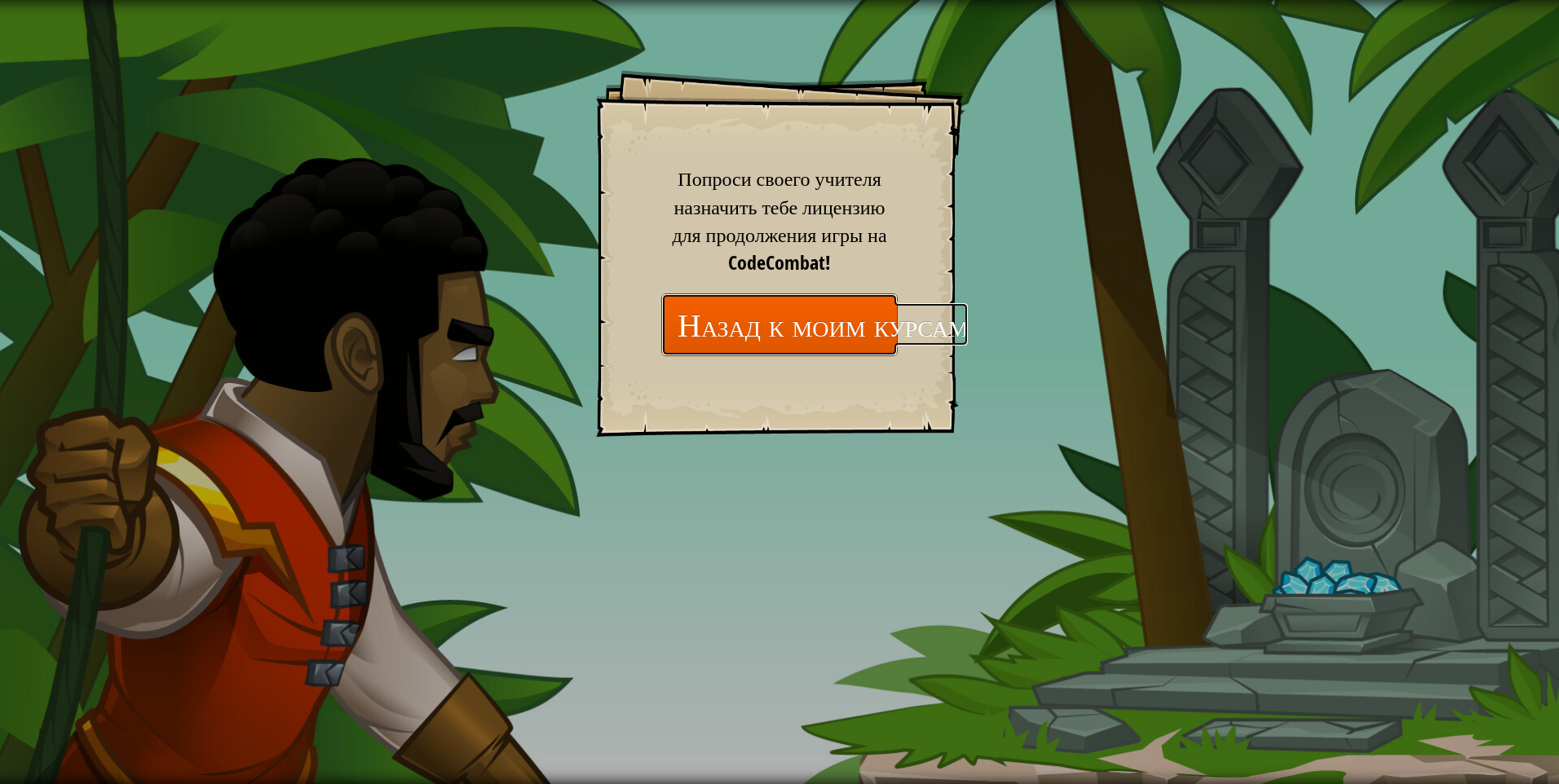
click at [738, 340] on link "Назад к моим курсам" at bounding box center [780, 325] width 236 height 63
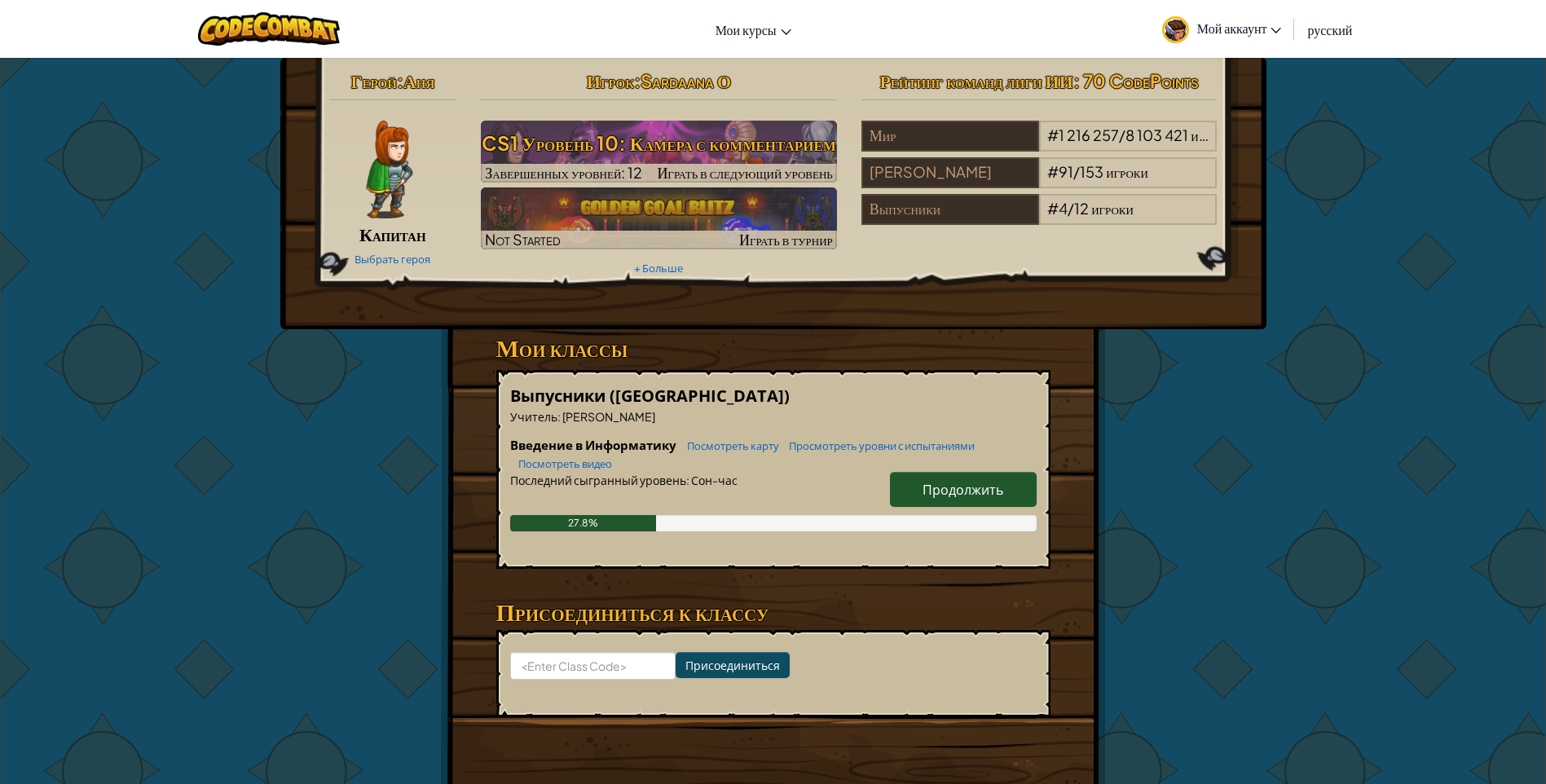
click at [737, 488] on span "Продолжить" at bounding box center [963, 489] width 81 height 17
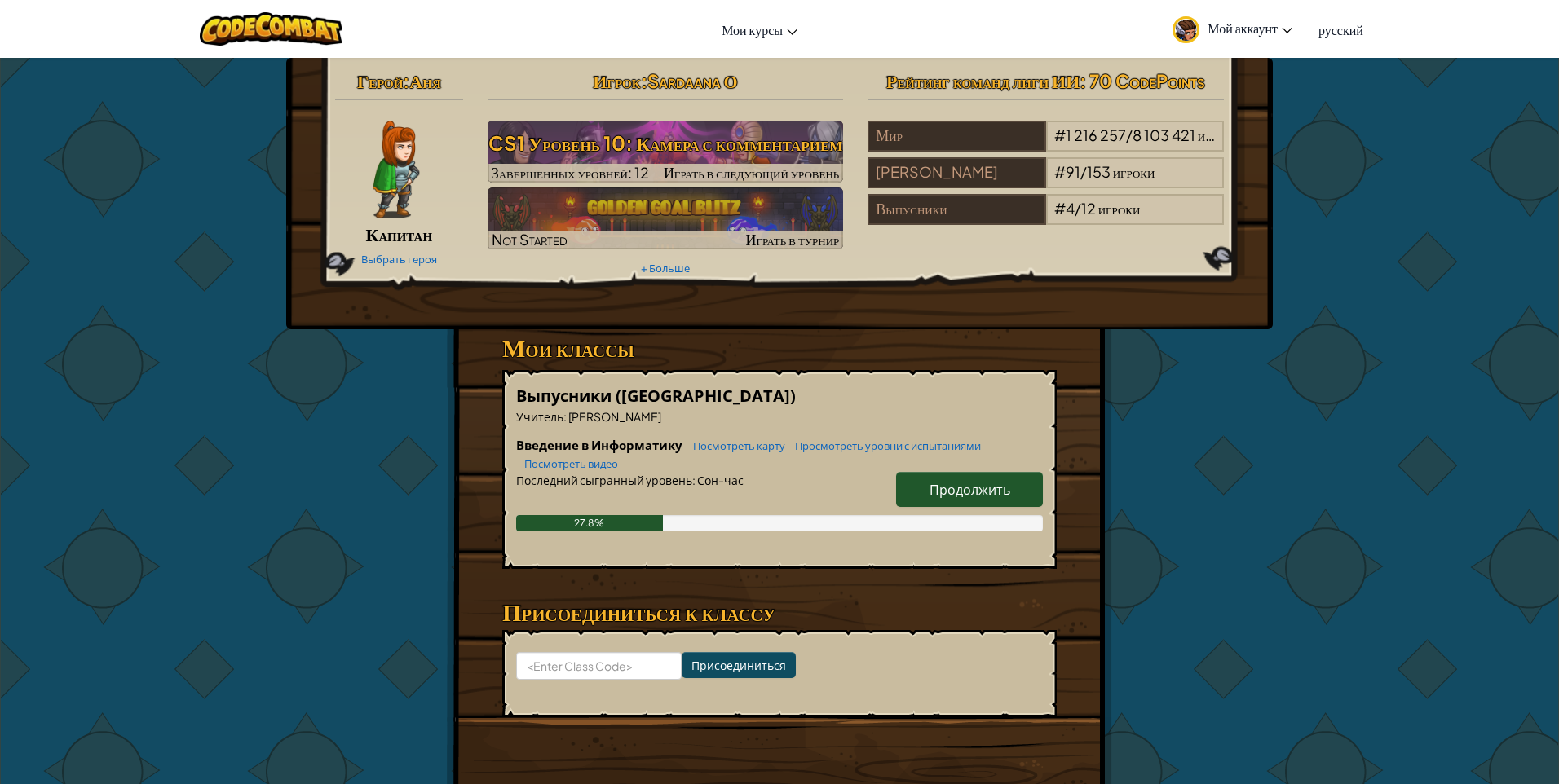
select select "ru"
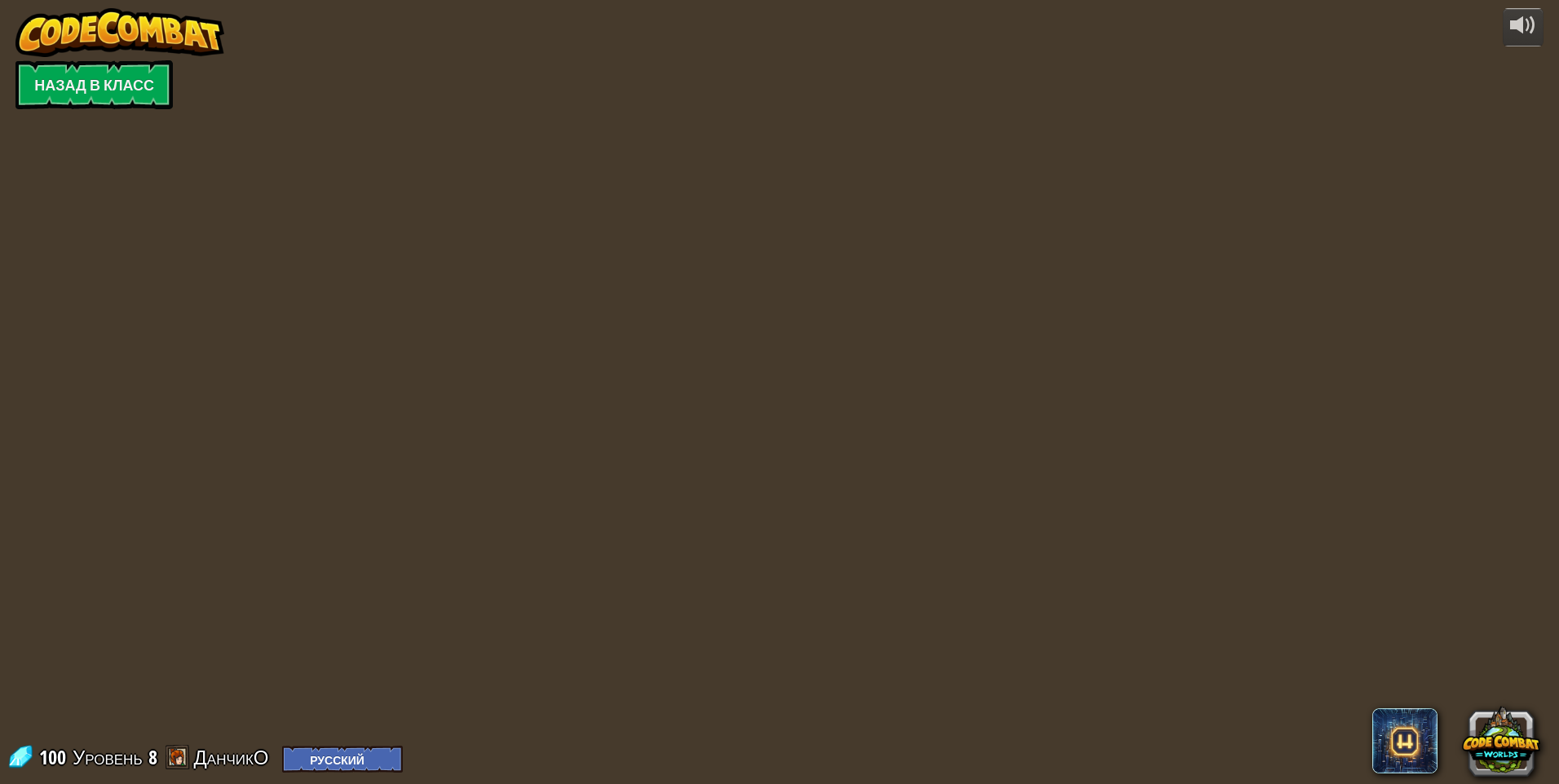
select select "ru"
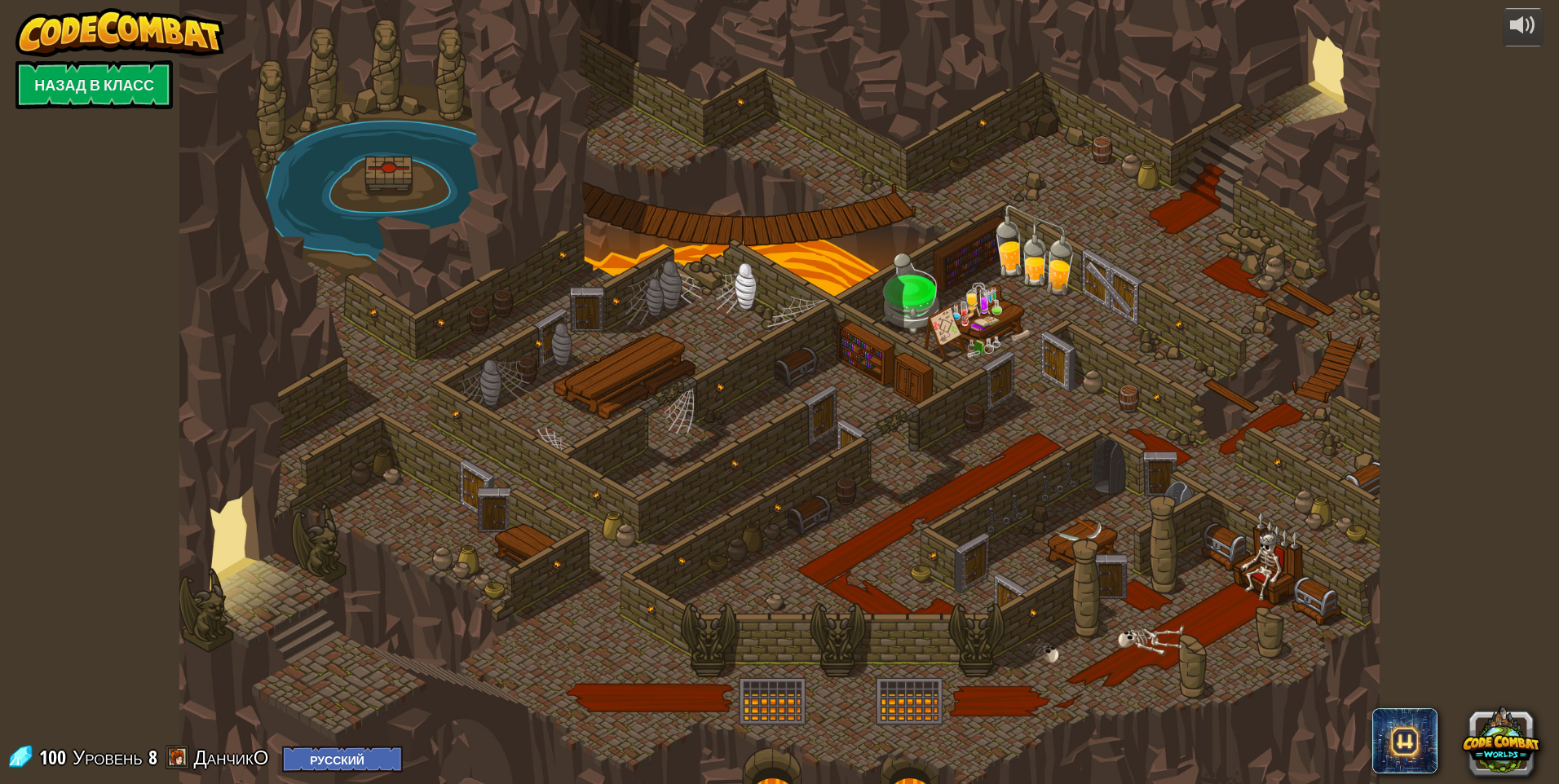
select select "ru"
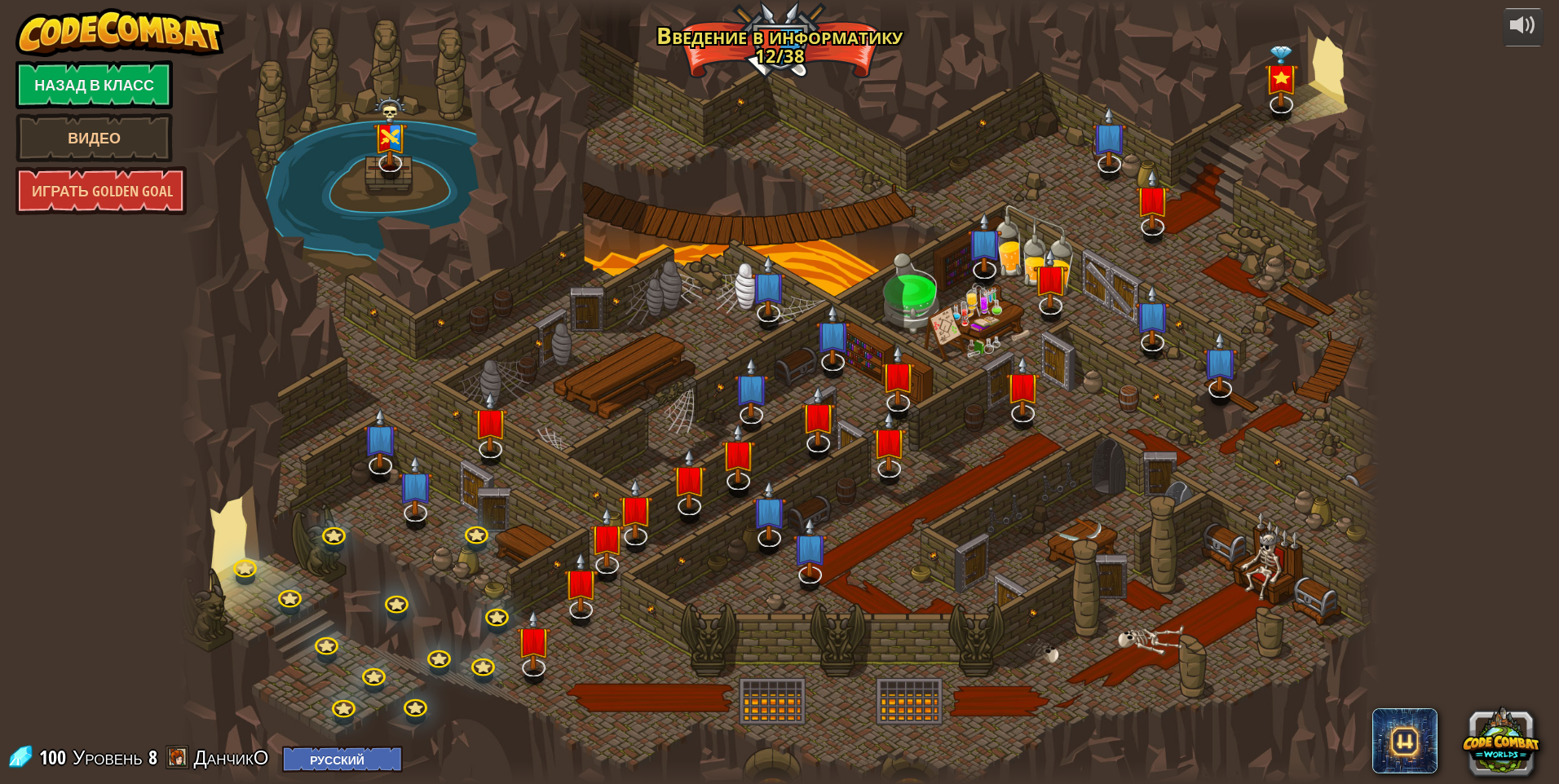
select select "ru"
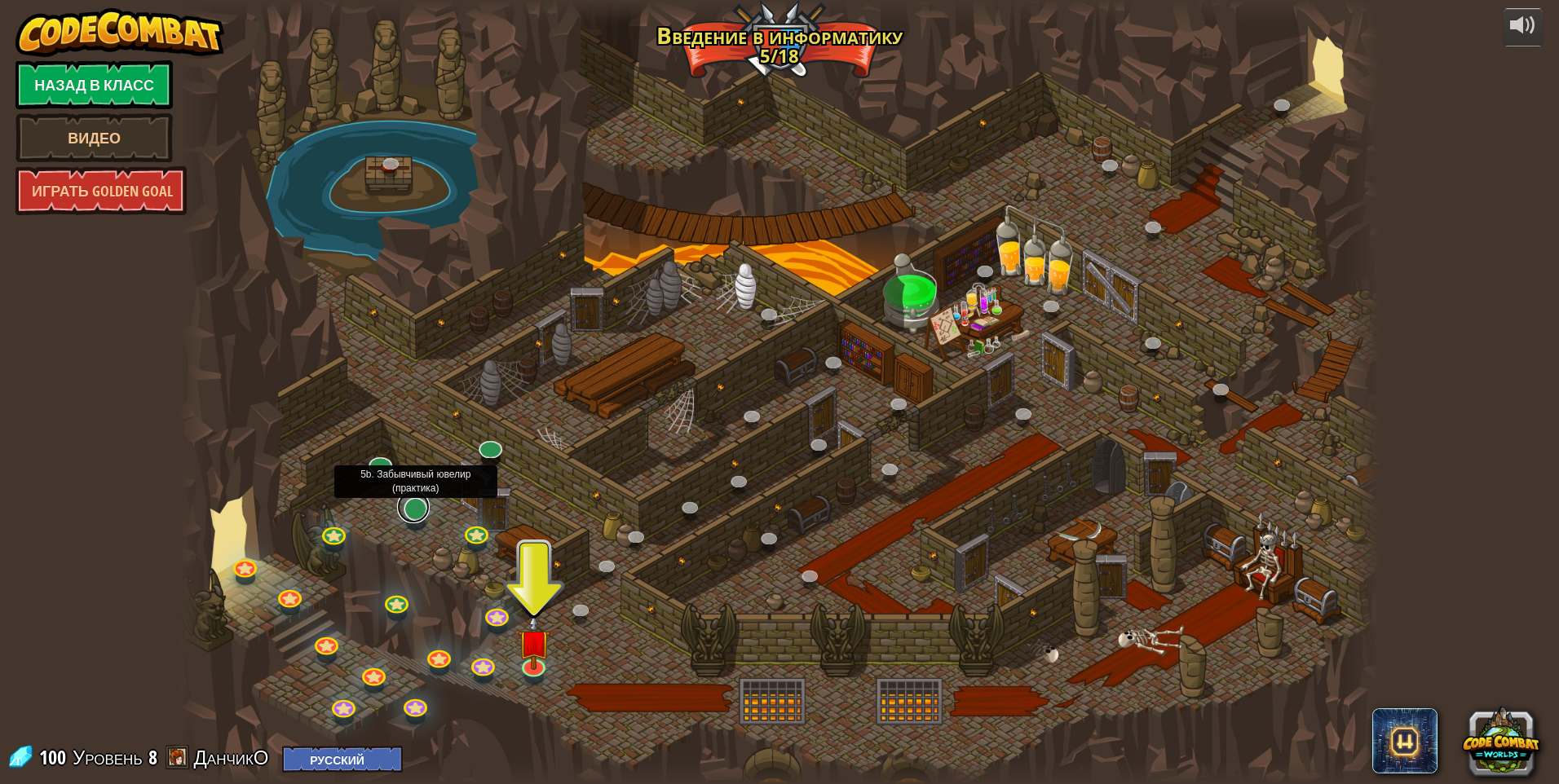
click at [419, 513] on link at bounding box center [414, 507] width 33 height 33
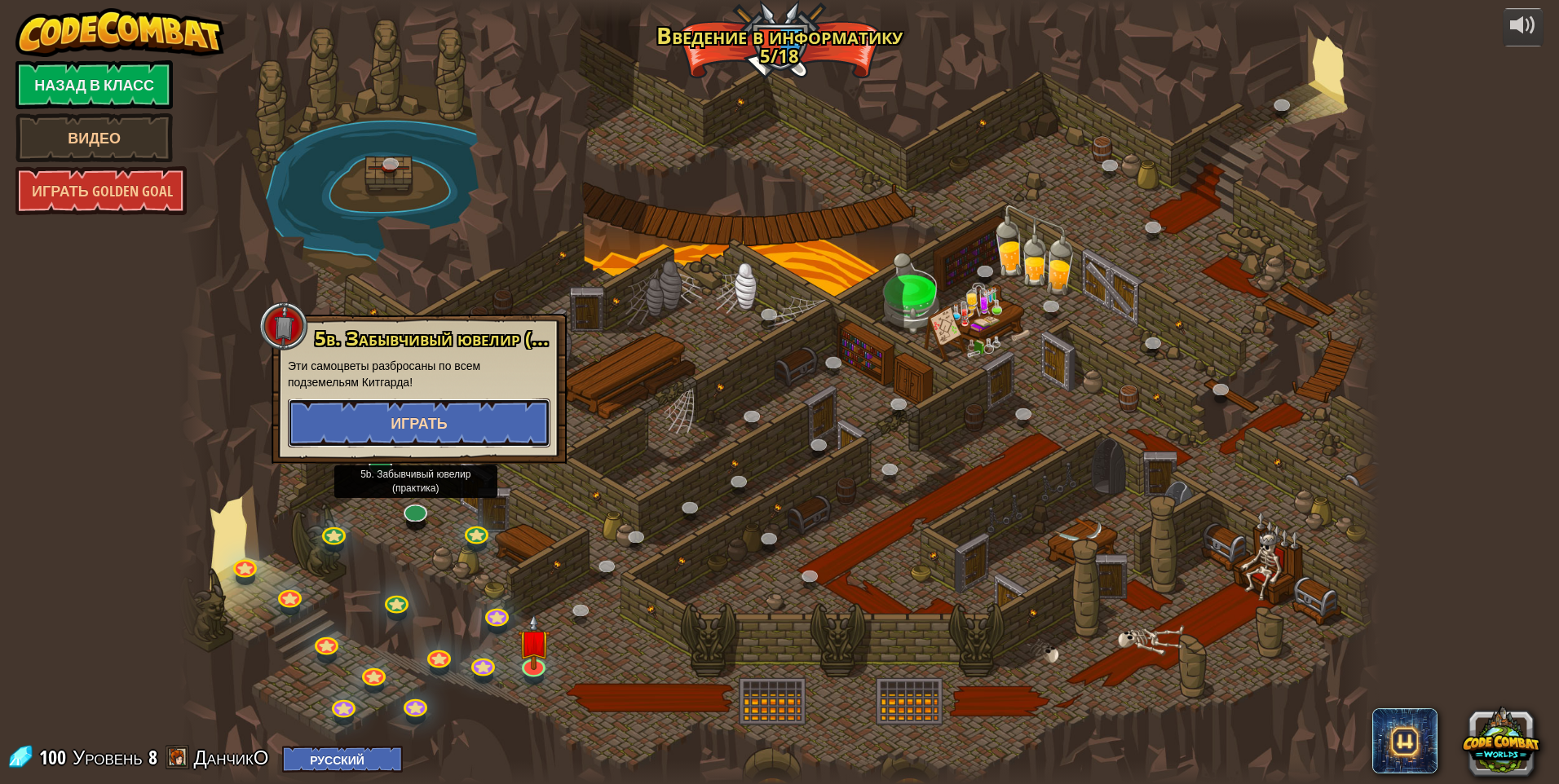
click at [478, 441] on button "Играть" at bounding box center [419, 423] width 263 height 49
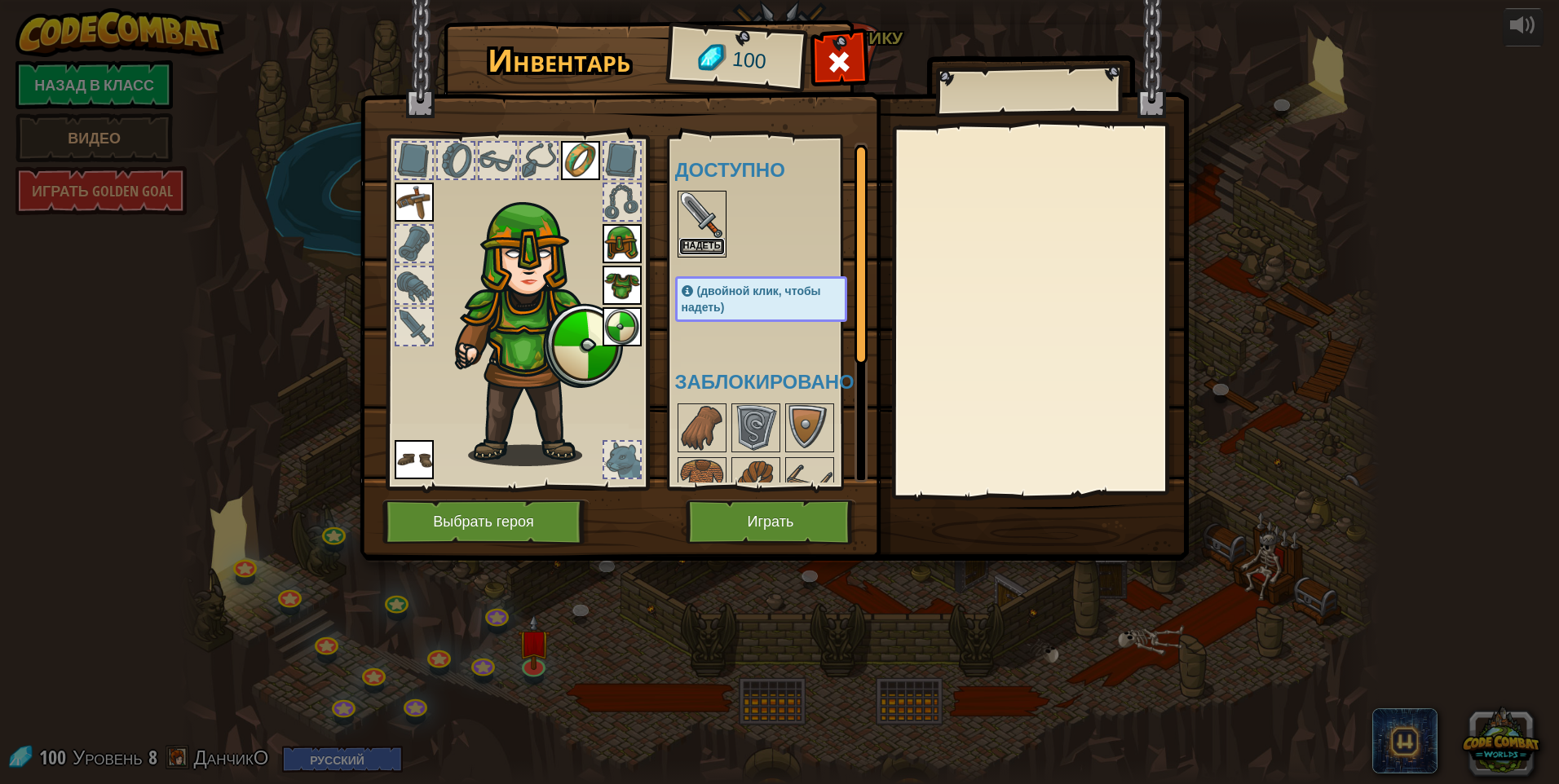
click at [709, 248] on button "Надеть" at bounding box center [702, 246] width 46 height 17
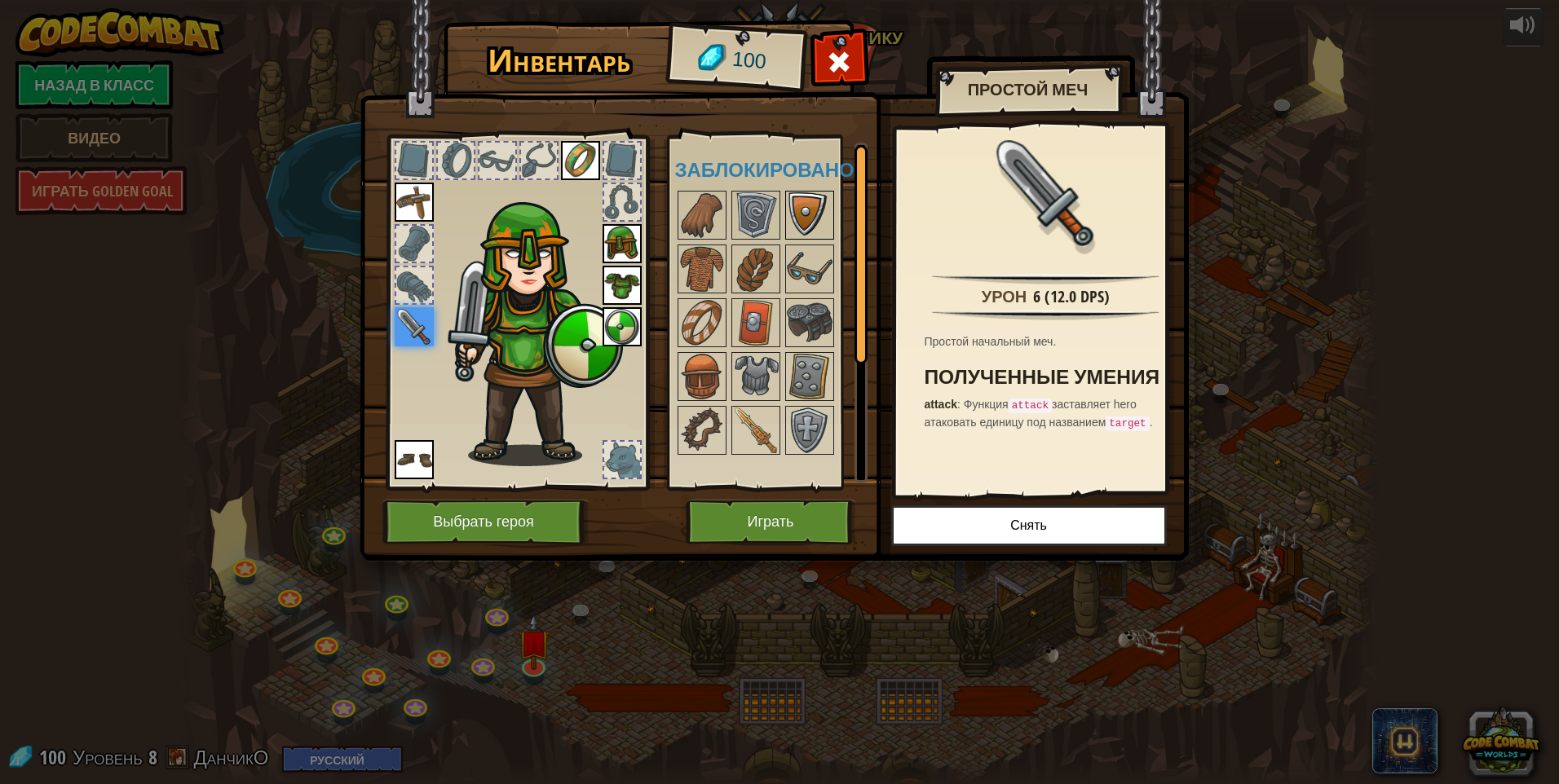
click at [738, 218] on img at bounding box center [810, 215] width 46 height 46
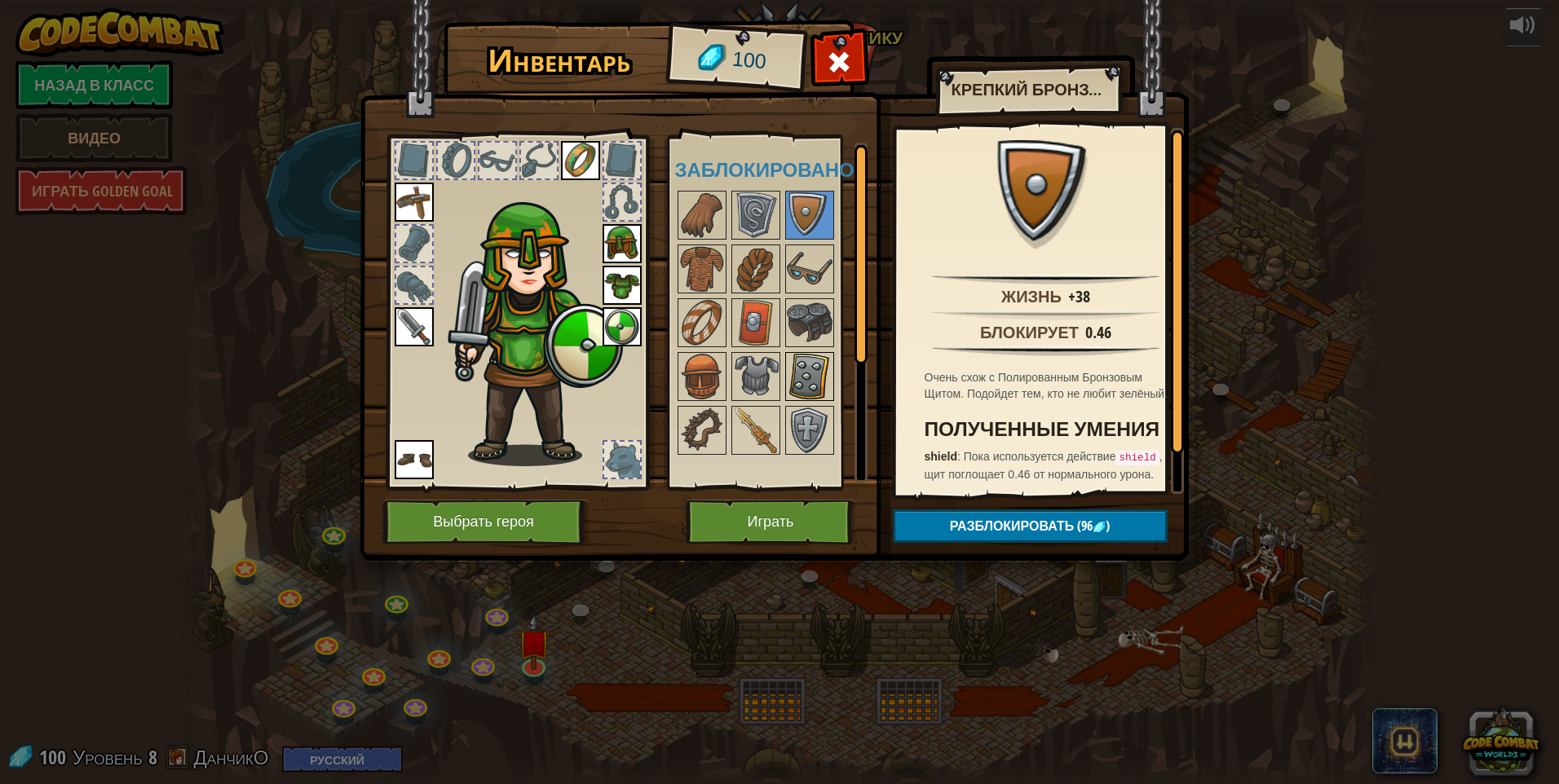
click at [738, 383] on img at bounding box center [810, 377] width 46 height 46
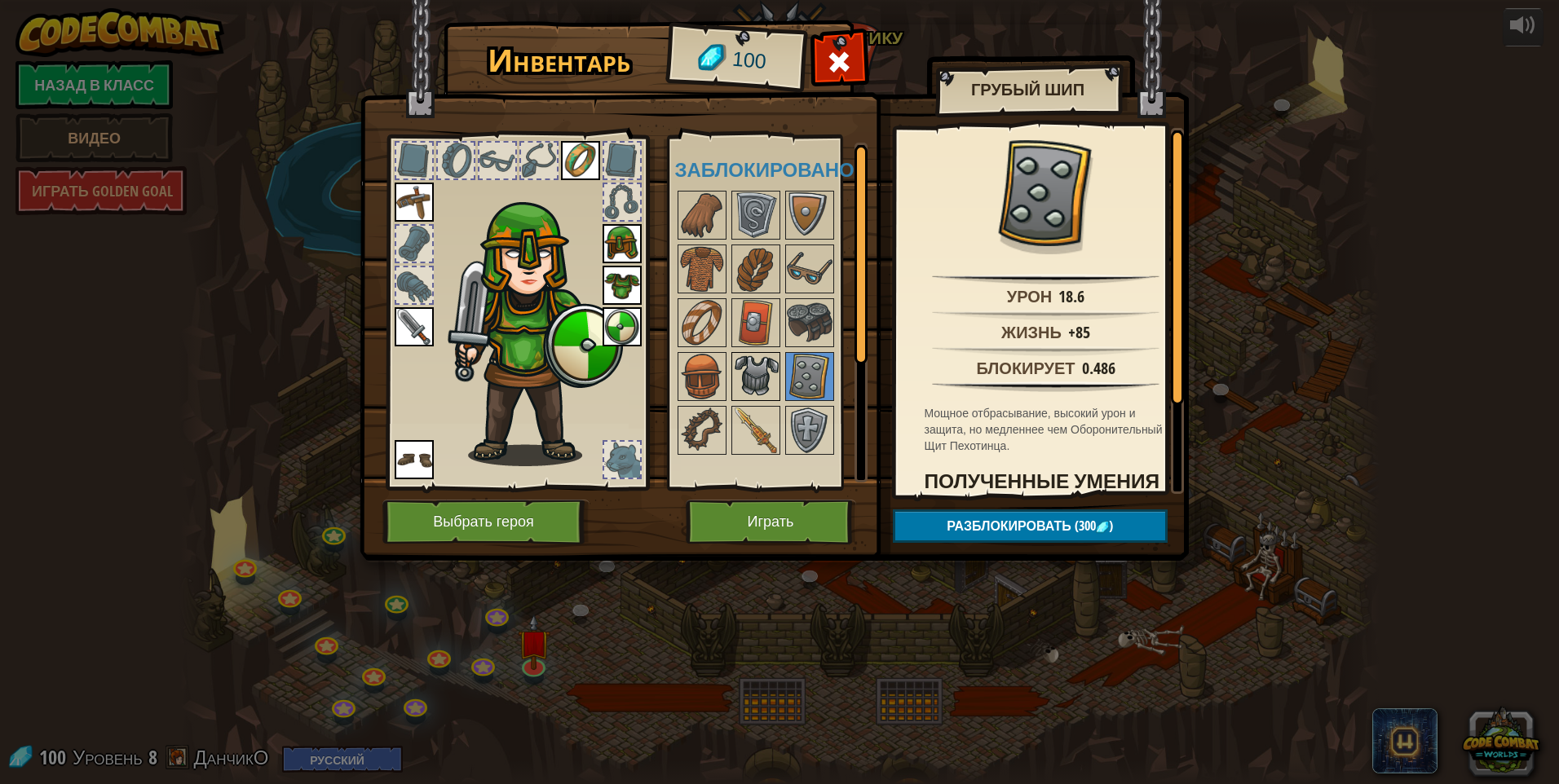
click at [738, 383] on img at bounding box center [756, 377] width 46 height 46
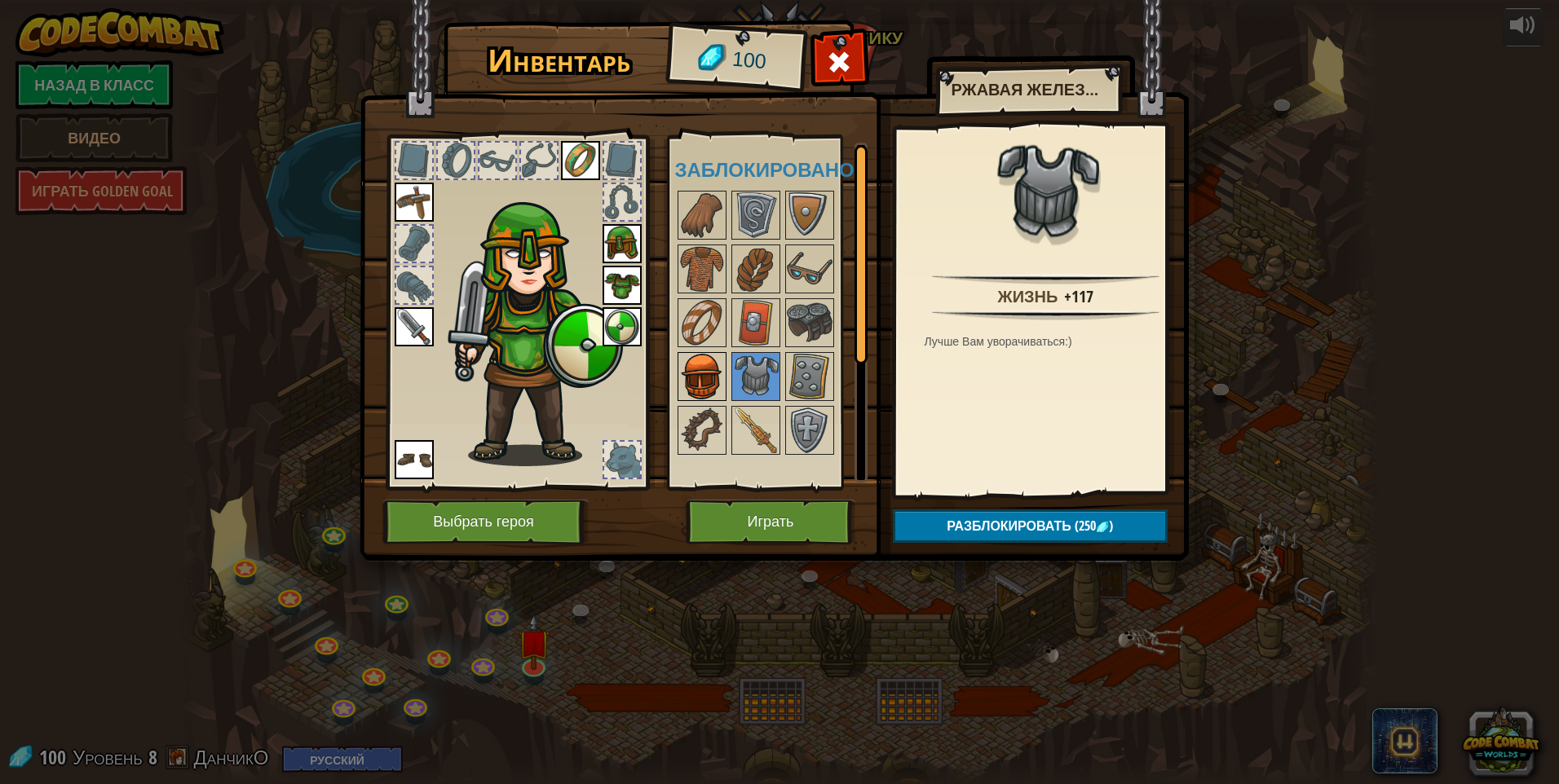
click at [707, 374] on img at bounding box center [702, 377] width 46 height 46
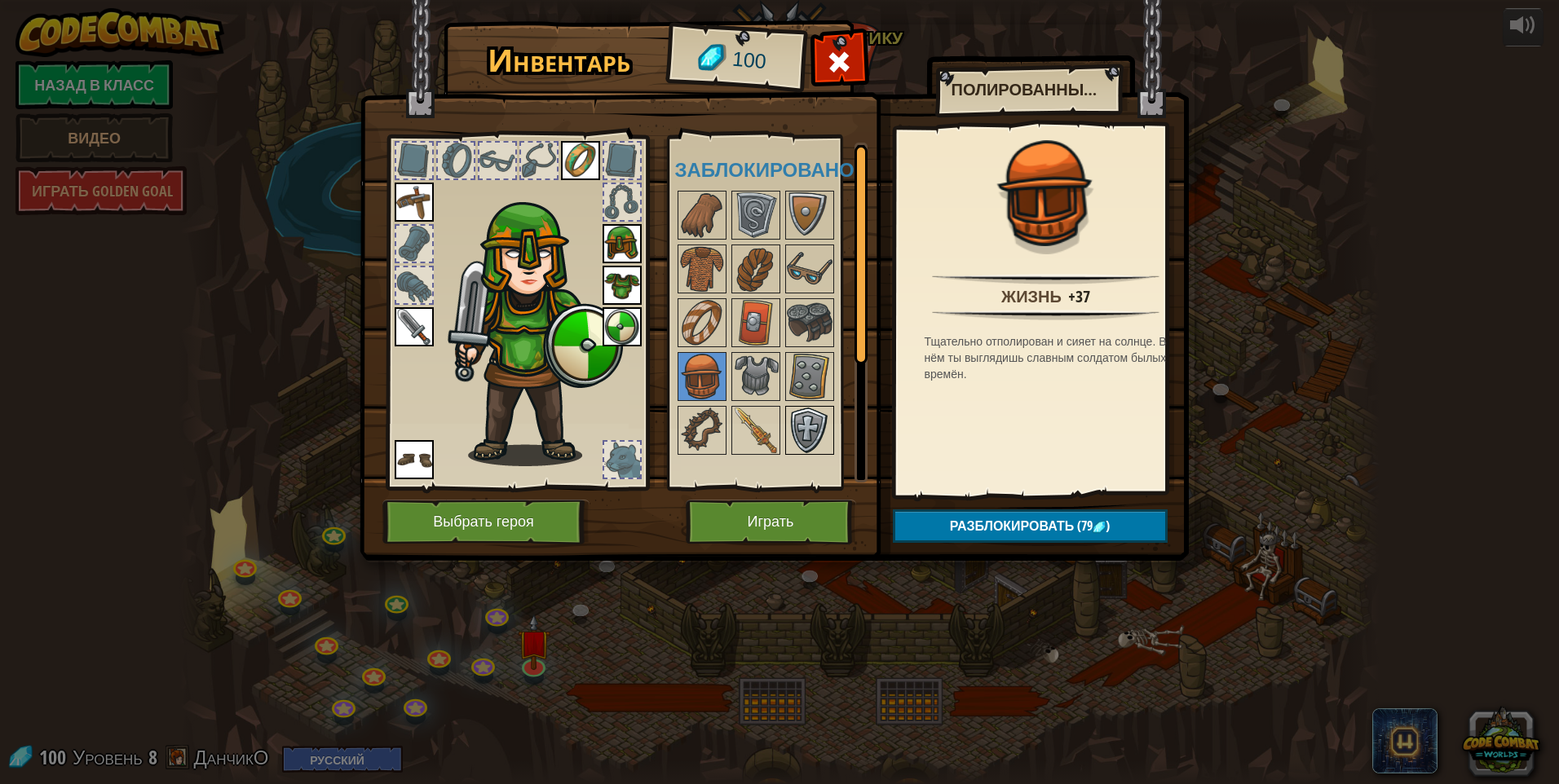
click at [738, 426] on img at bounding box center [810, 430] width 46 height 46
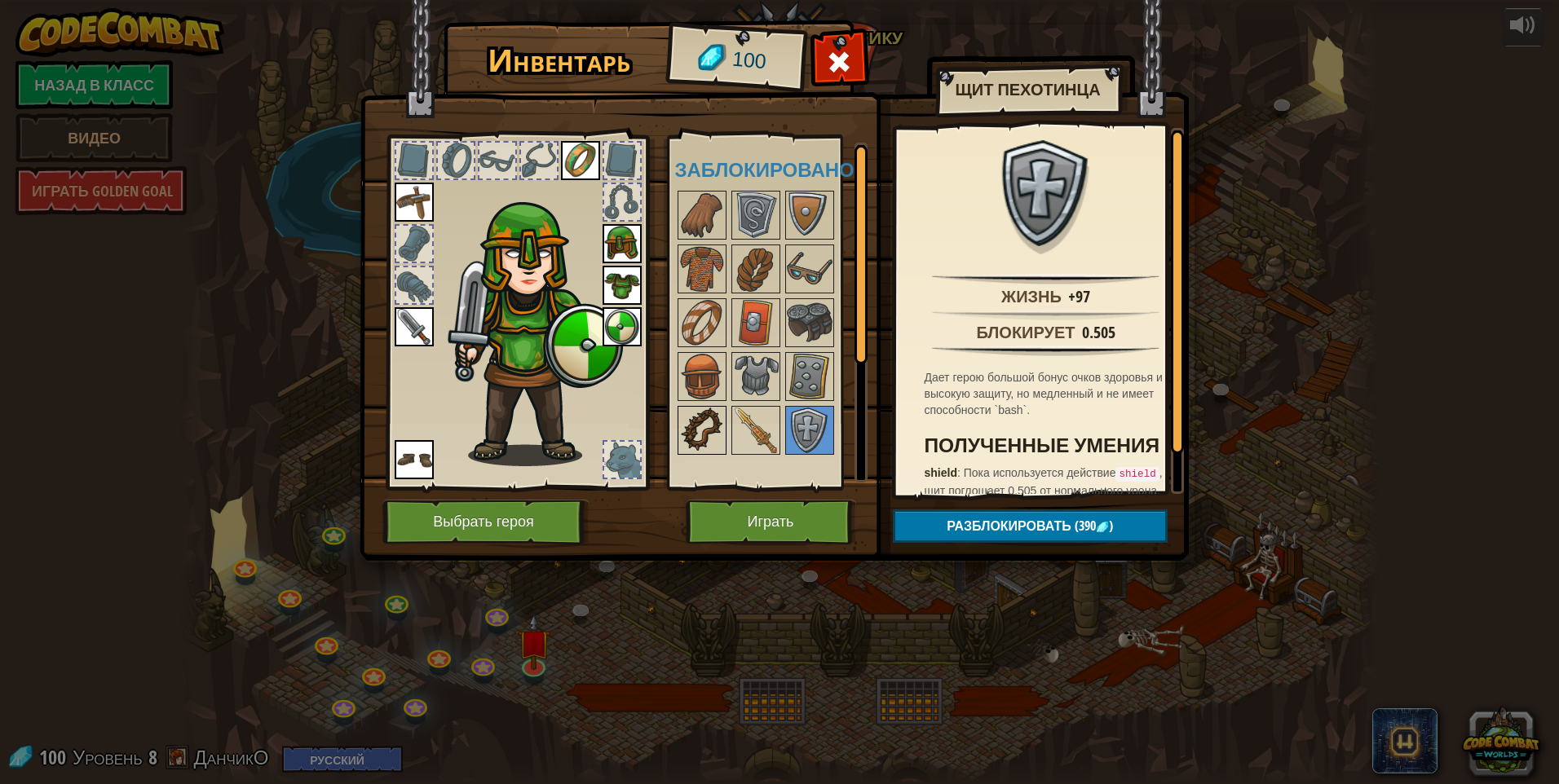
click at [717, 436] on img at bounding box center [702, 430] width 46 height 46
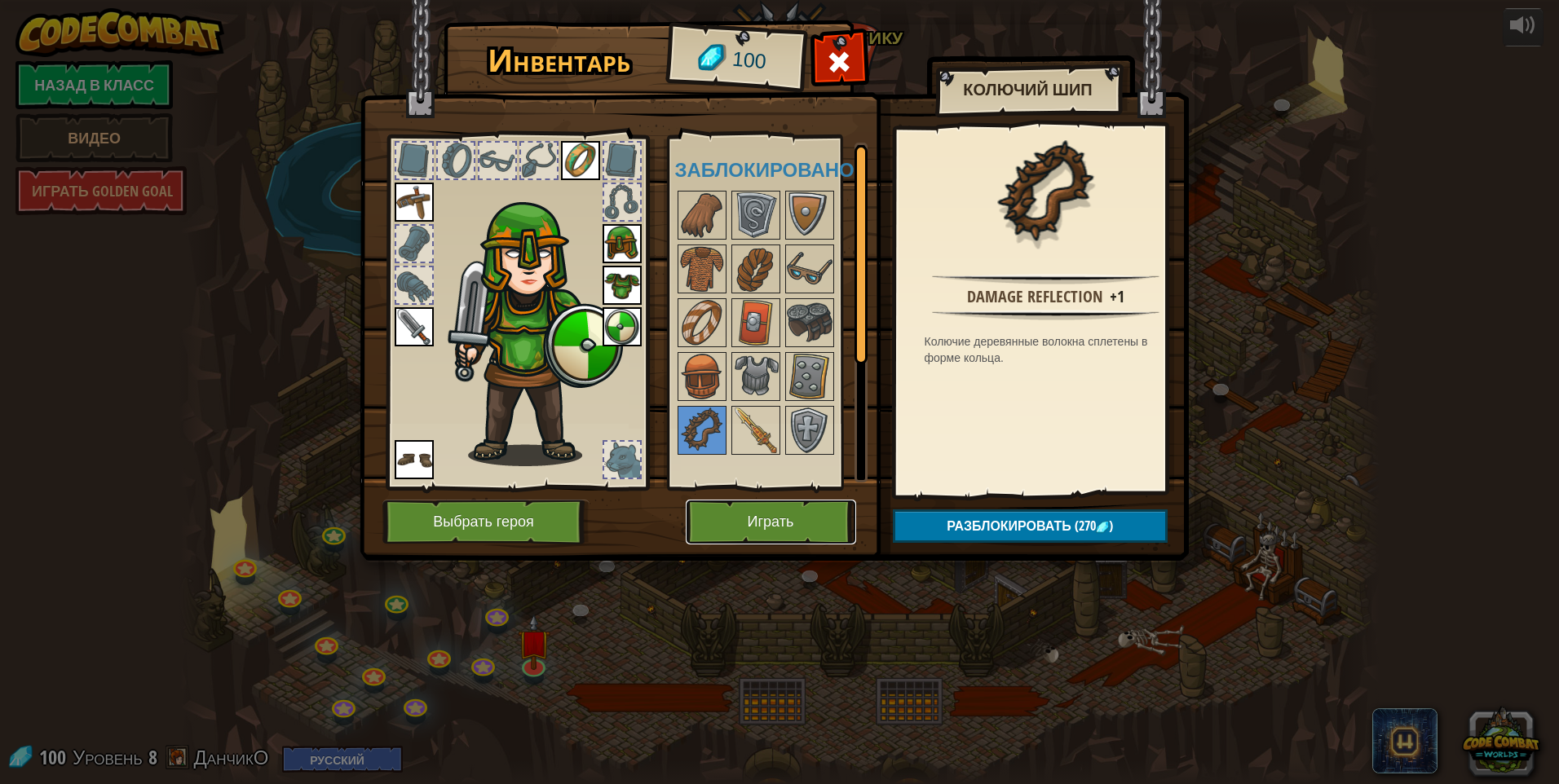
click at [738, 518] on button "Играть" at bounding box center [771, 522] width 170 height 45
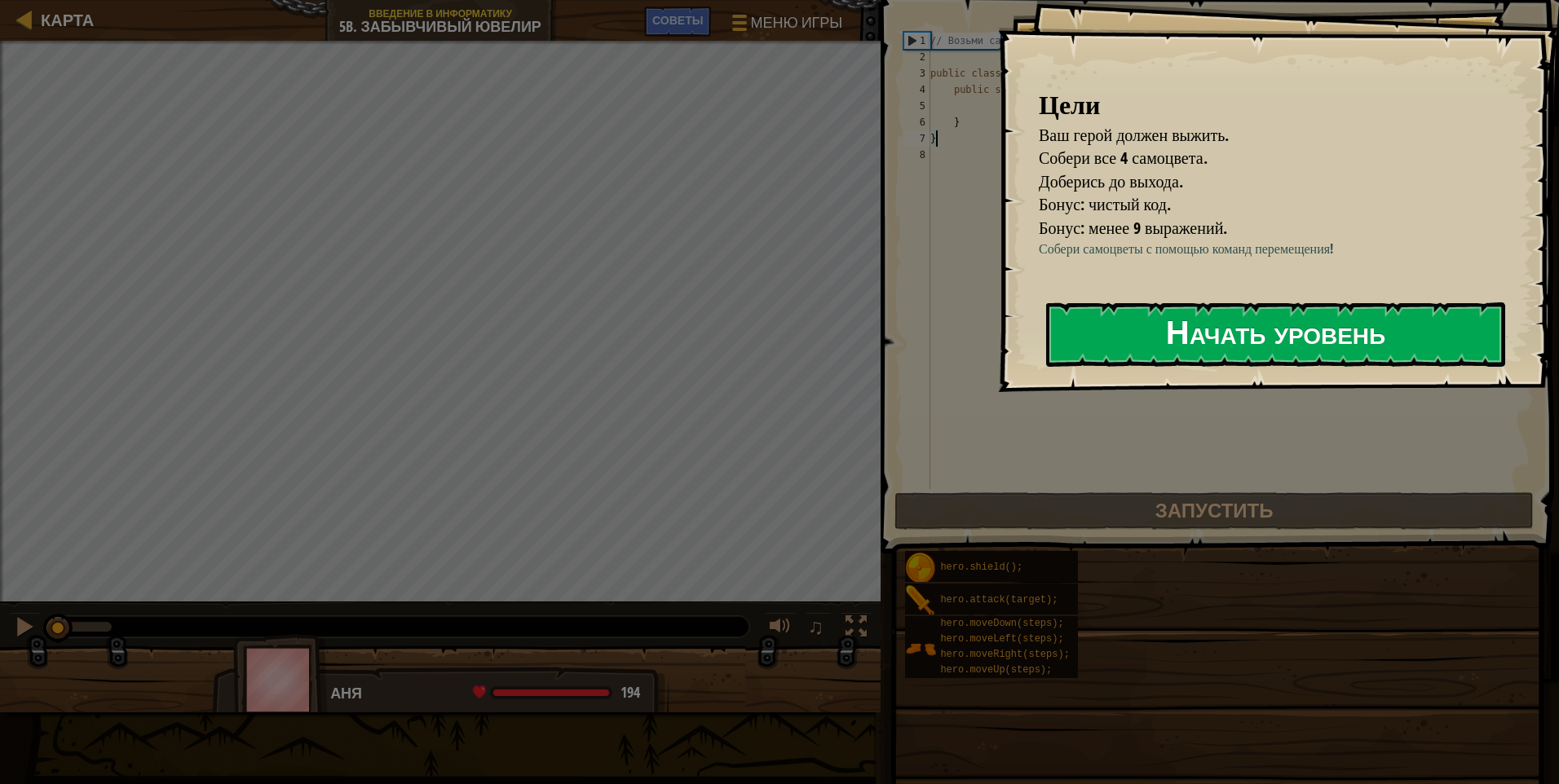
click at [738, 367] on button "Начать уровень" at bounding box center [1275, 334] width 459 height 65
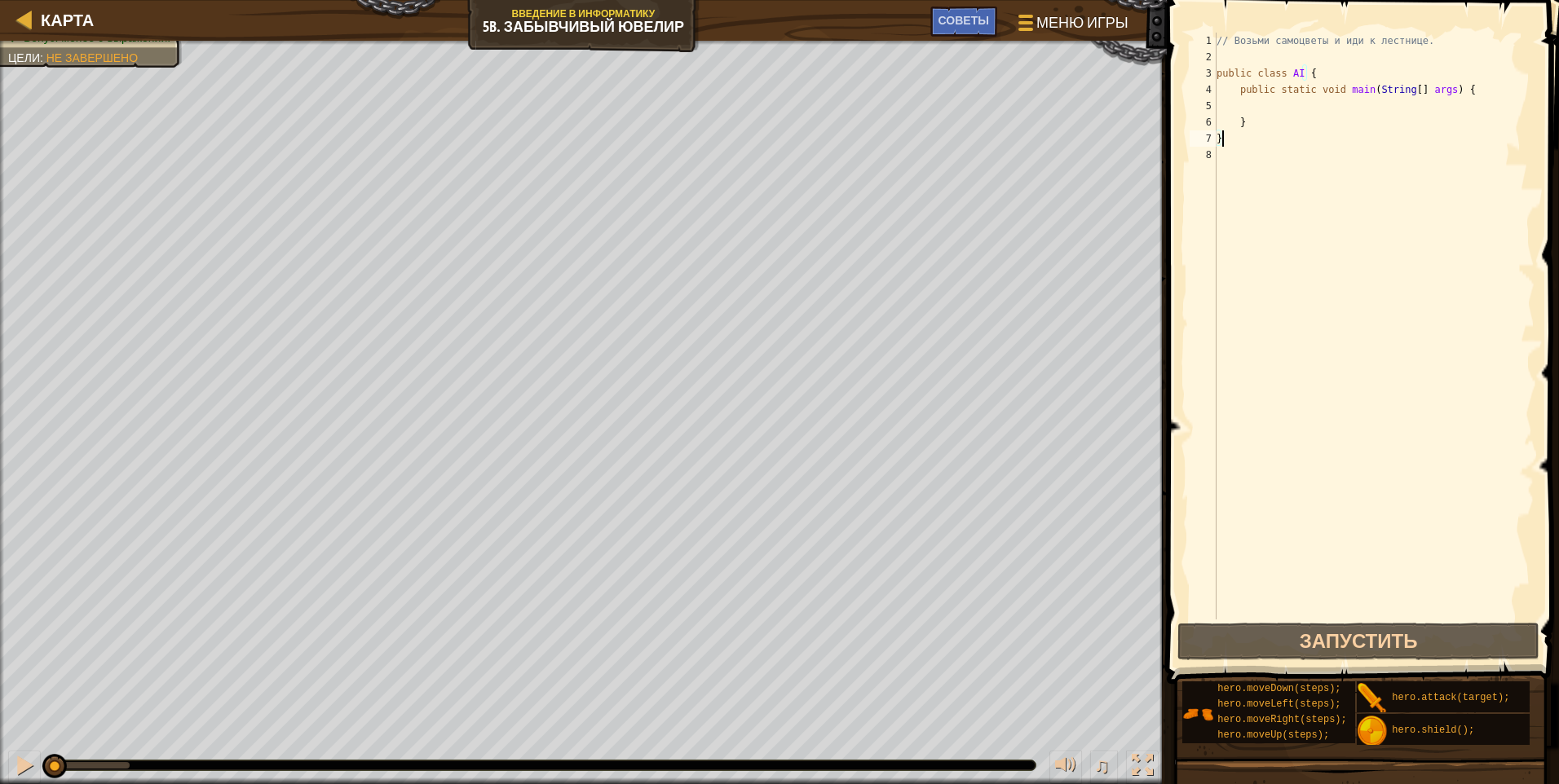
click at [738, 101] on div "// Возьми самоцветы и иди к лестнице. public class AI { public static void main…" at bounding box center [1374, 343] width 321 height 620
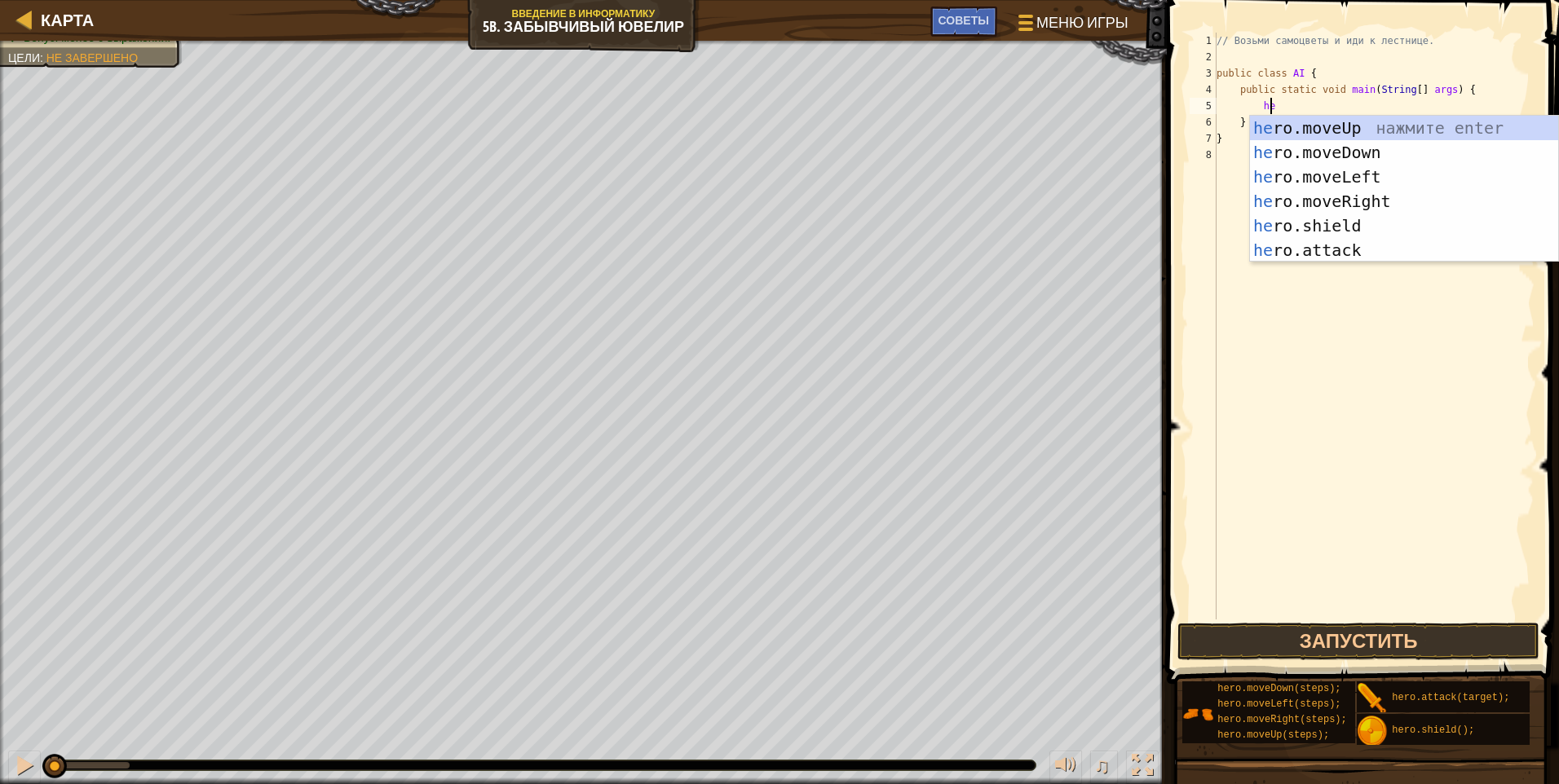
scroll to position [7, 4]
type textarea "hero"
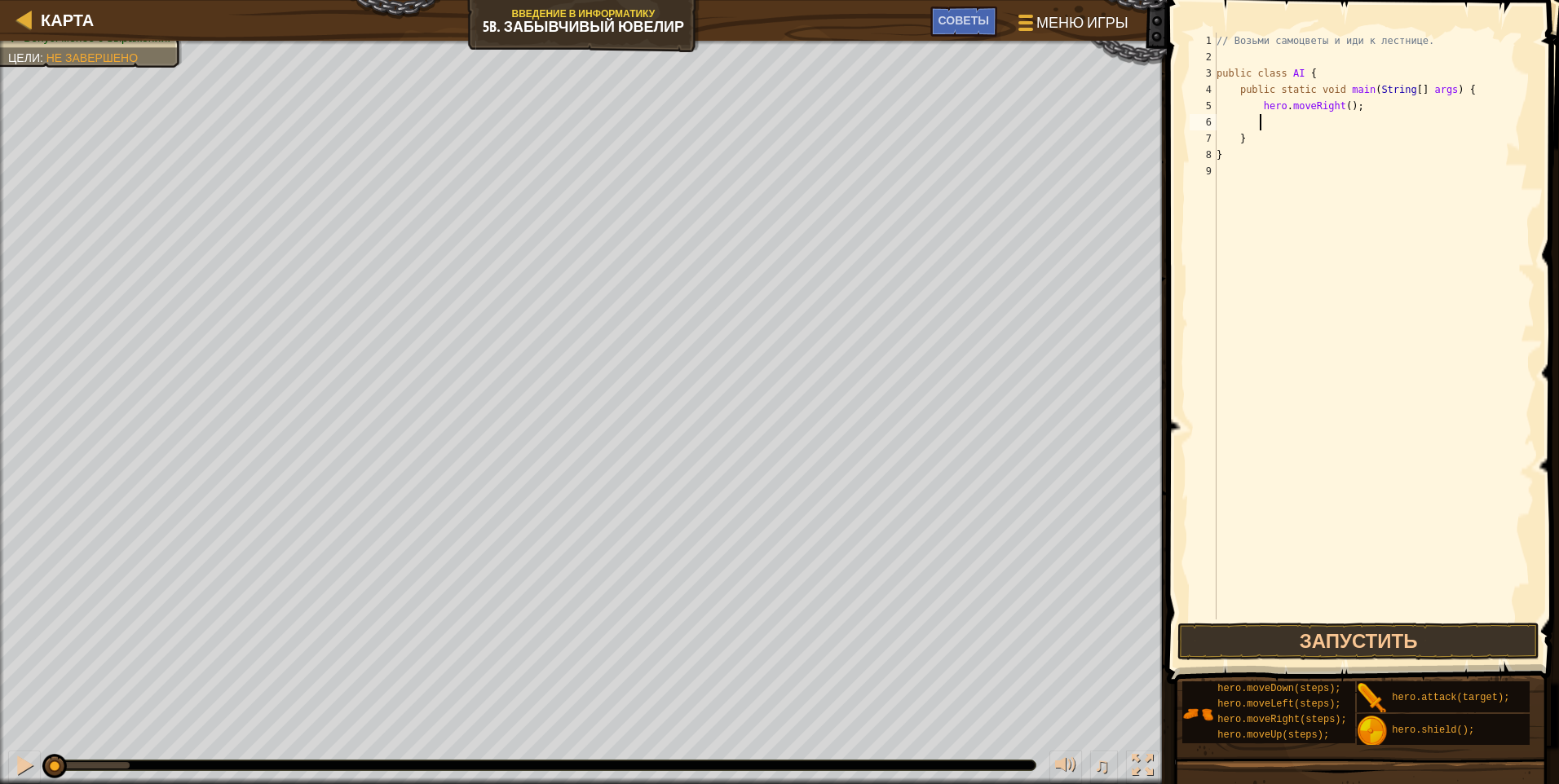
scroll to position [7, 2]
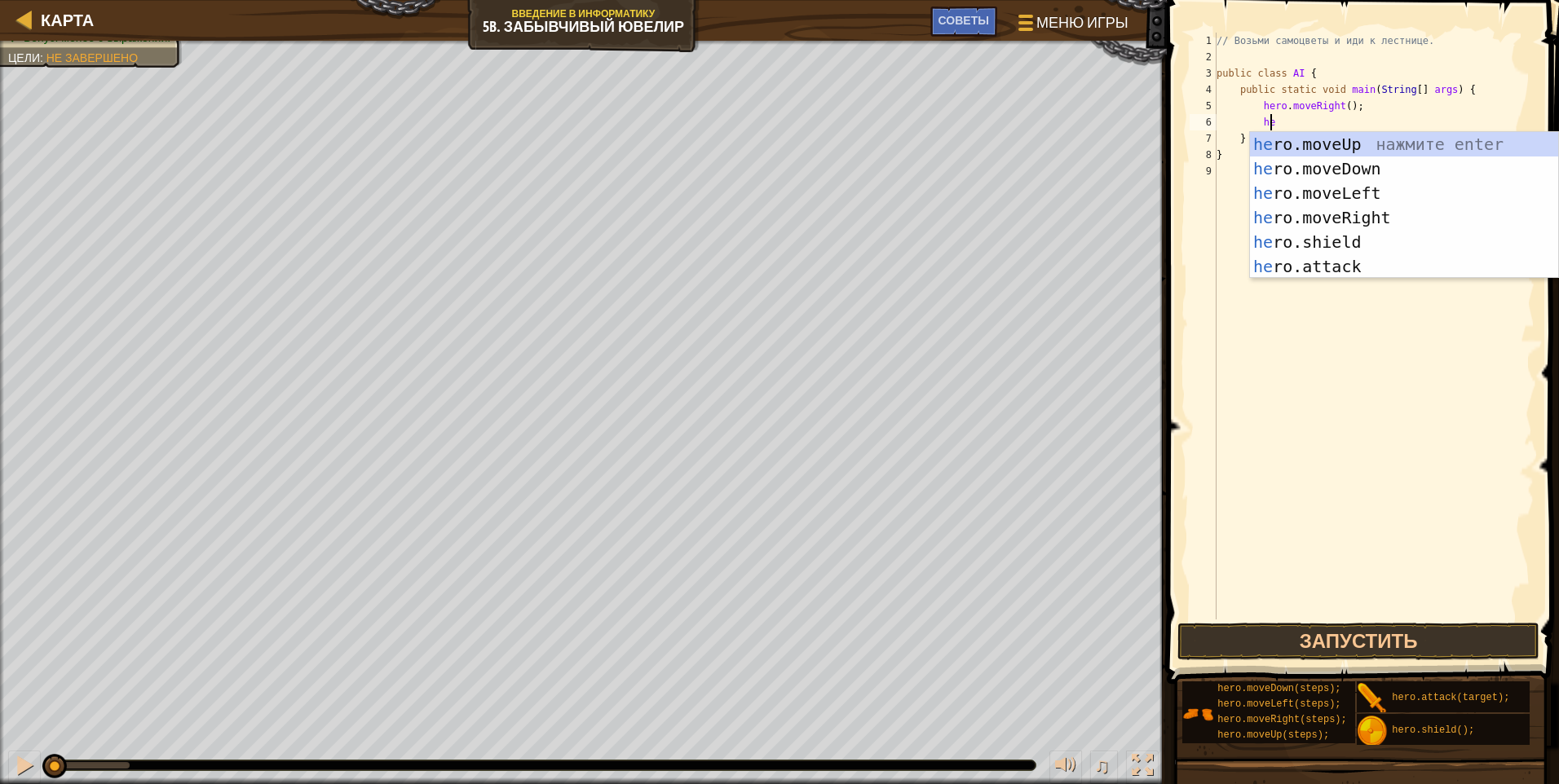
type textarea "her"
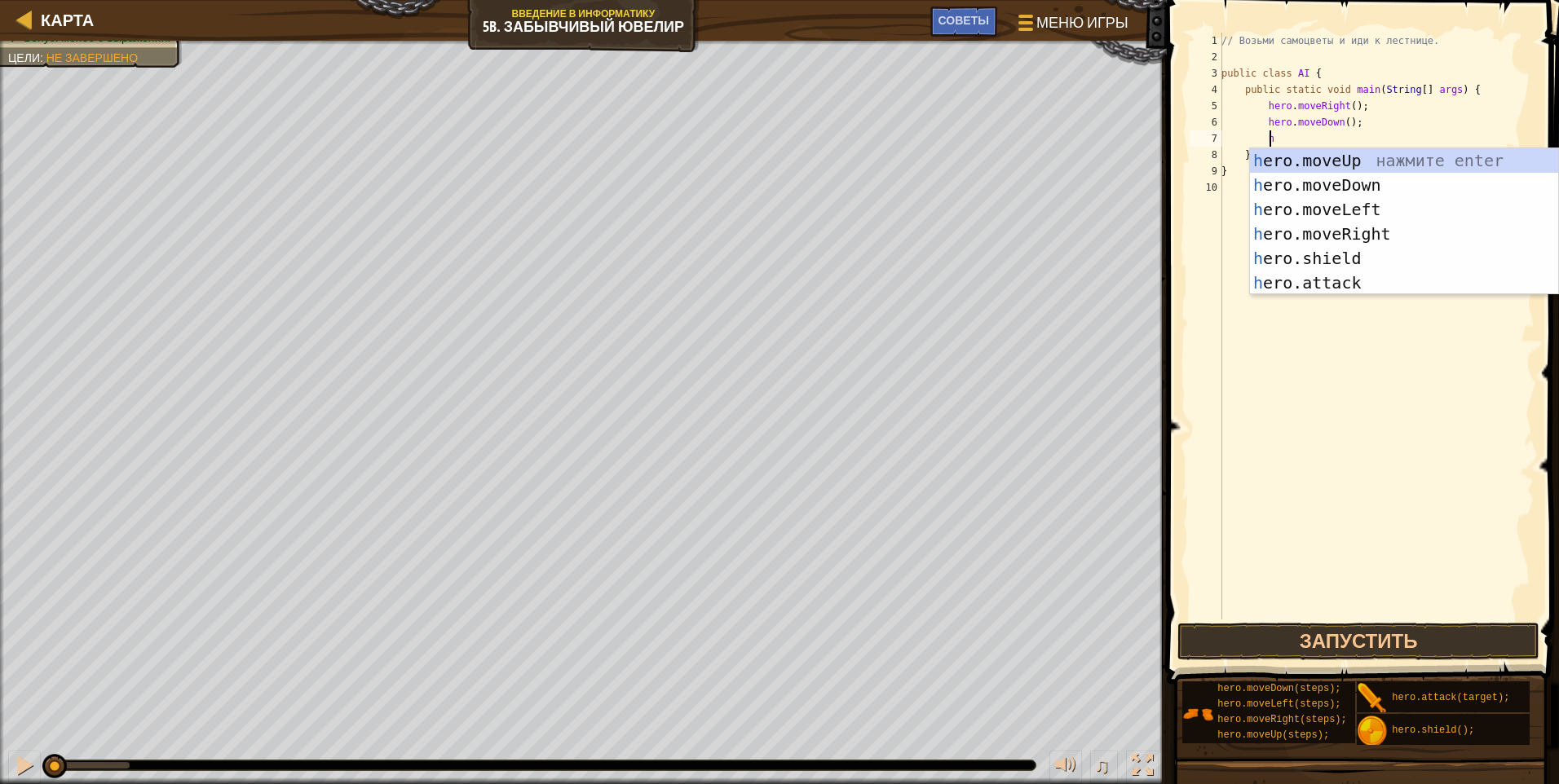
type textarea "her"
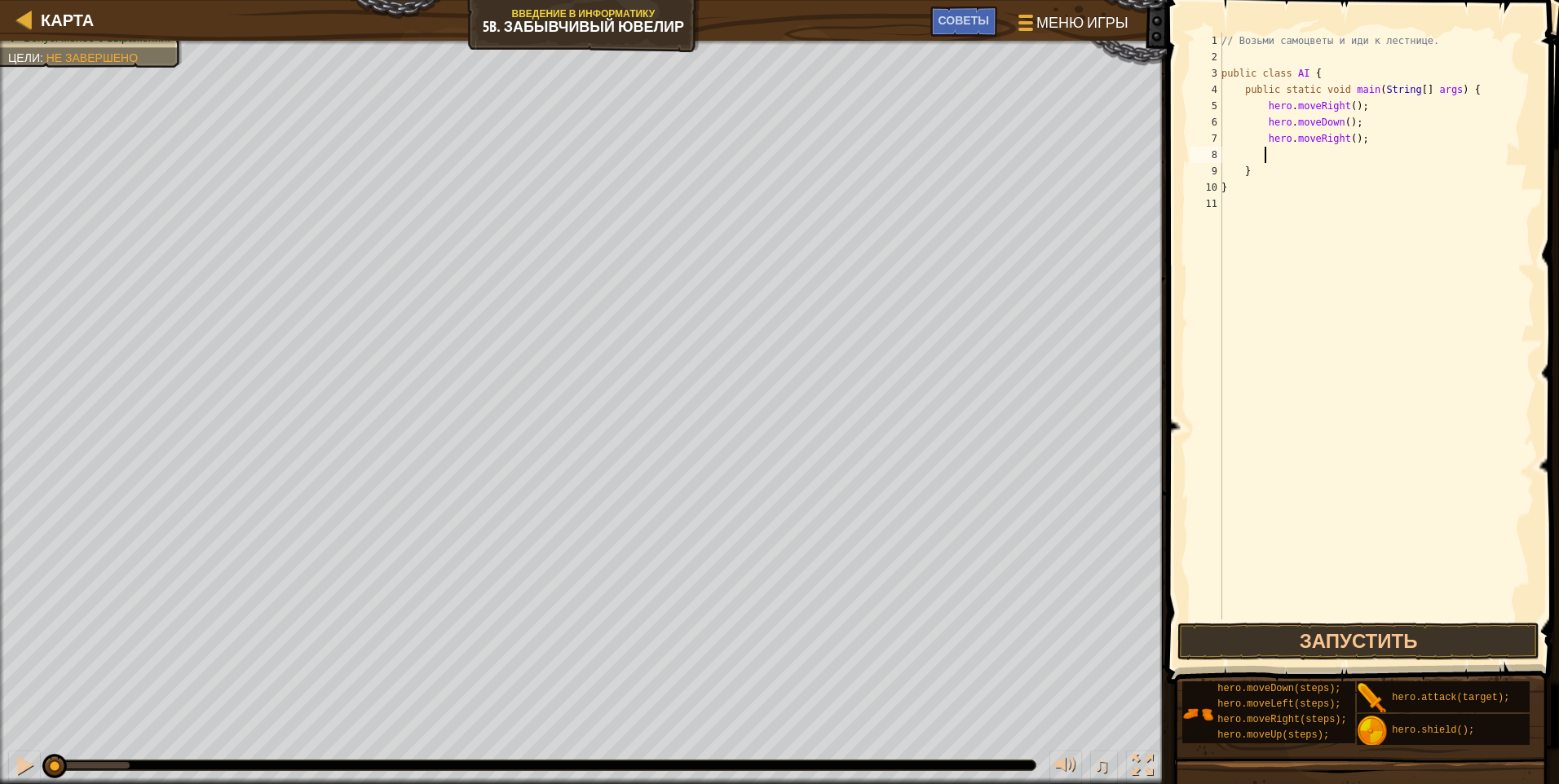
click at [738, 141] on div "// Возьми самоцветы и иди к лестнице. public class AI { public static void main…" at bounding box center [1376, 343] width 317 height 620
type textarea "hero.moveRight(2);"
click at [738, 155] on div "// Возьми самоцветы и иди к лестнице. public class AI { public static void main…" at bounding box center [1376, 343] width 317 height 620
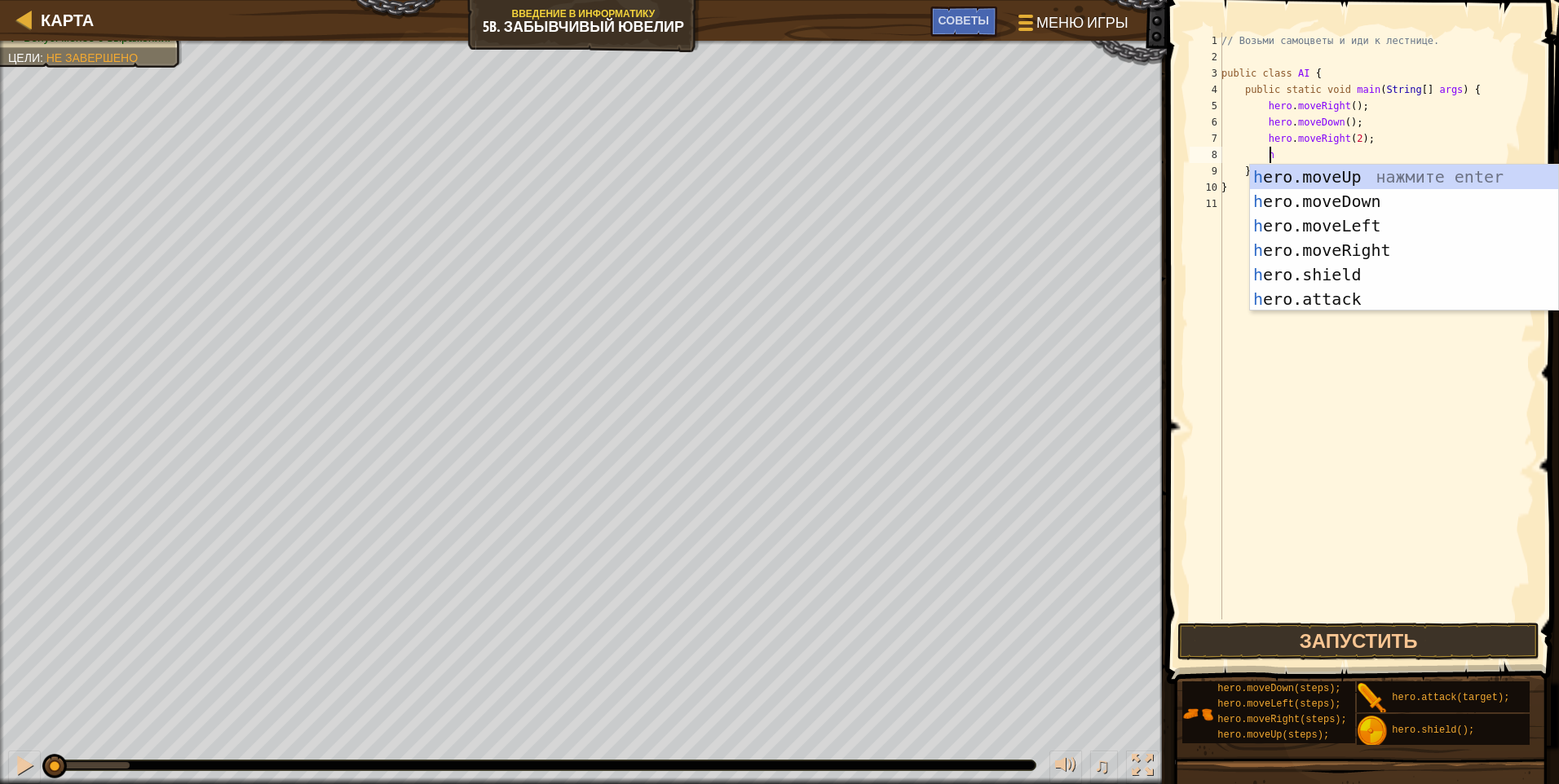
type textarea "her"
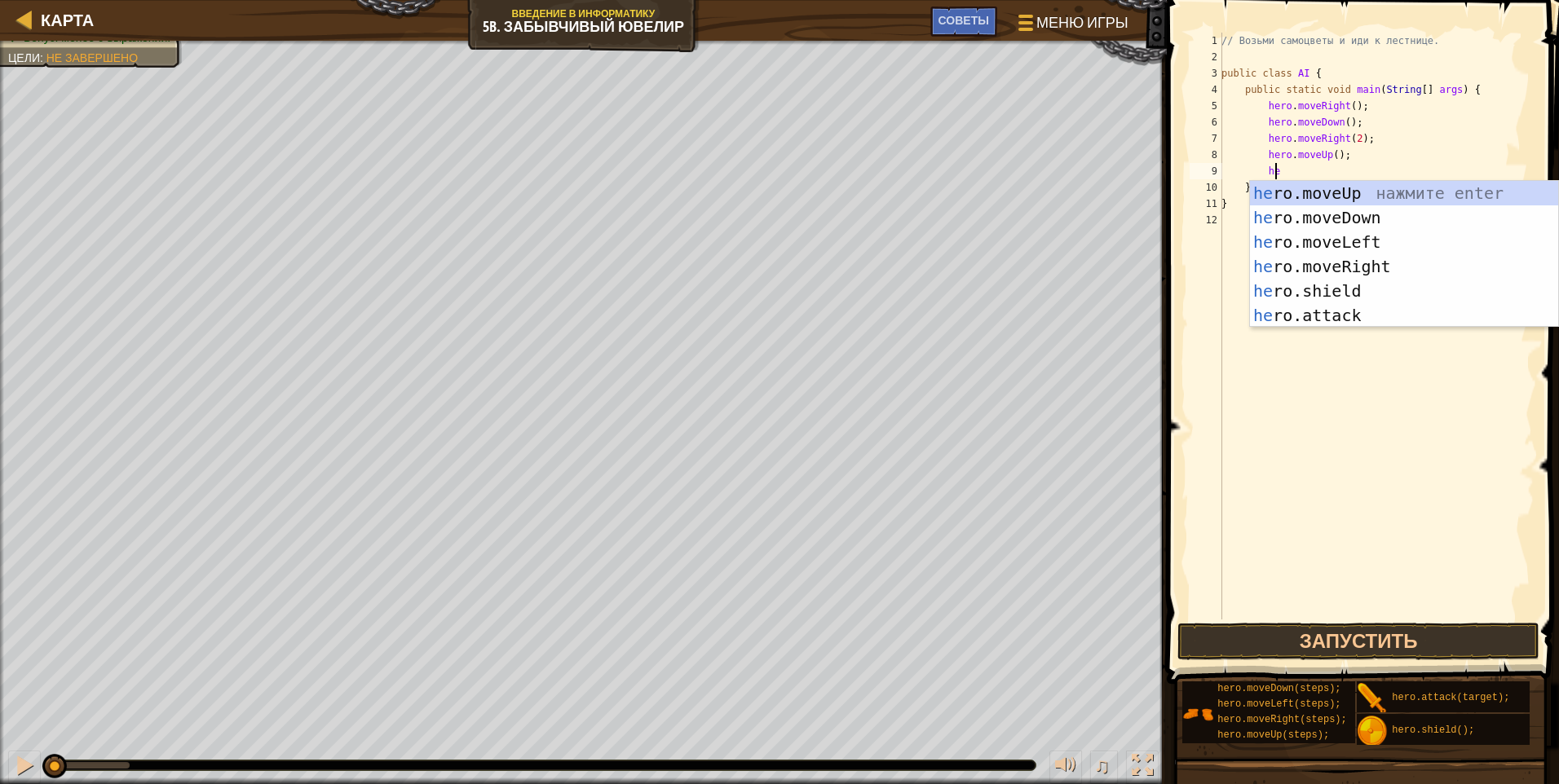
scroll to position [7, 4]
type textarea "her"
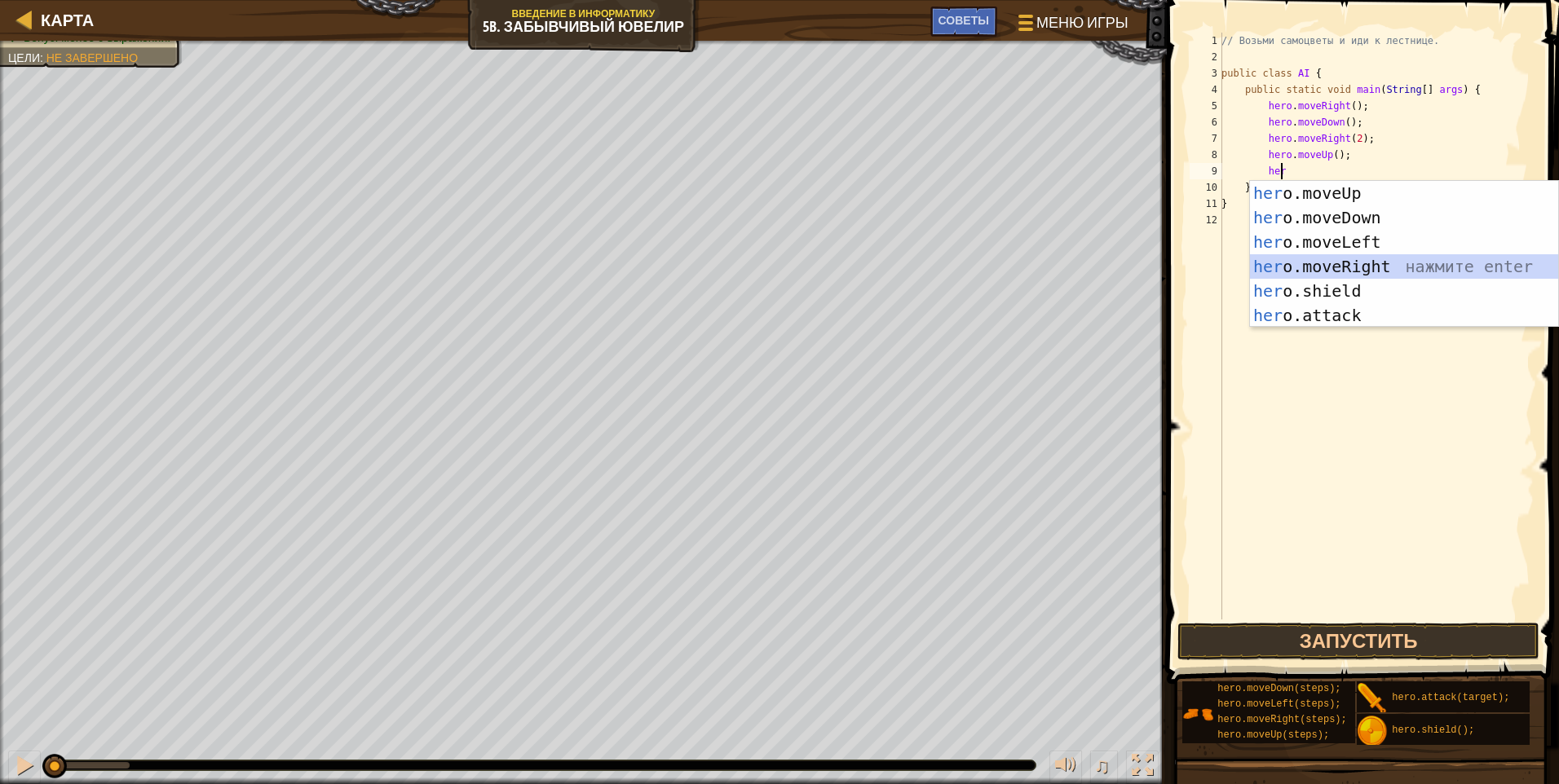
scroll to position [7, 2]
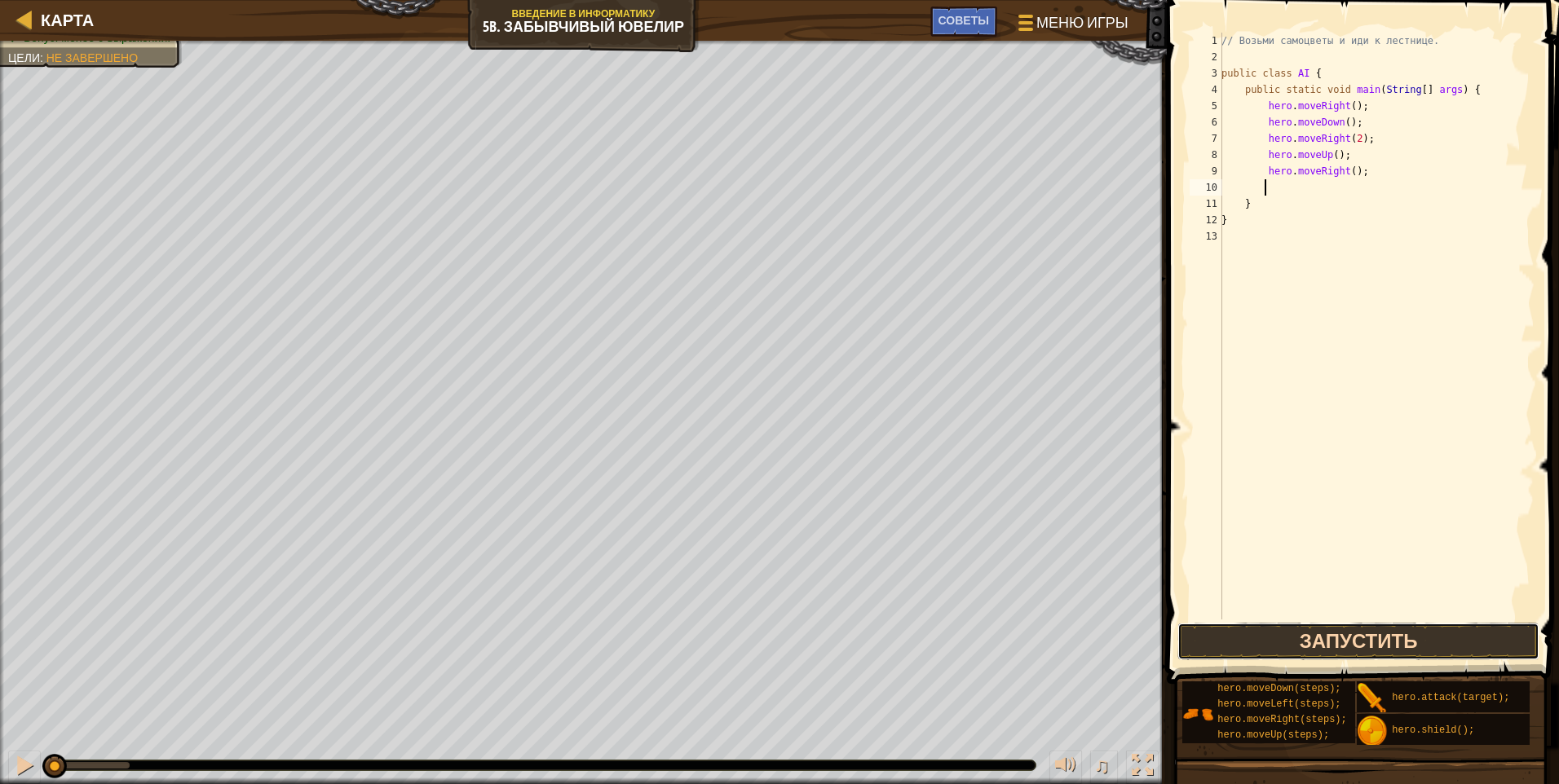
drag, startPoint x: 1404, startPoint y: 641, endPoint x: 1396, endPoint y: 643, distance: 8.2
click at [738, 640] on button "Запустить" at bounding box center [1359, 642] width 362 height 38
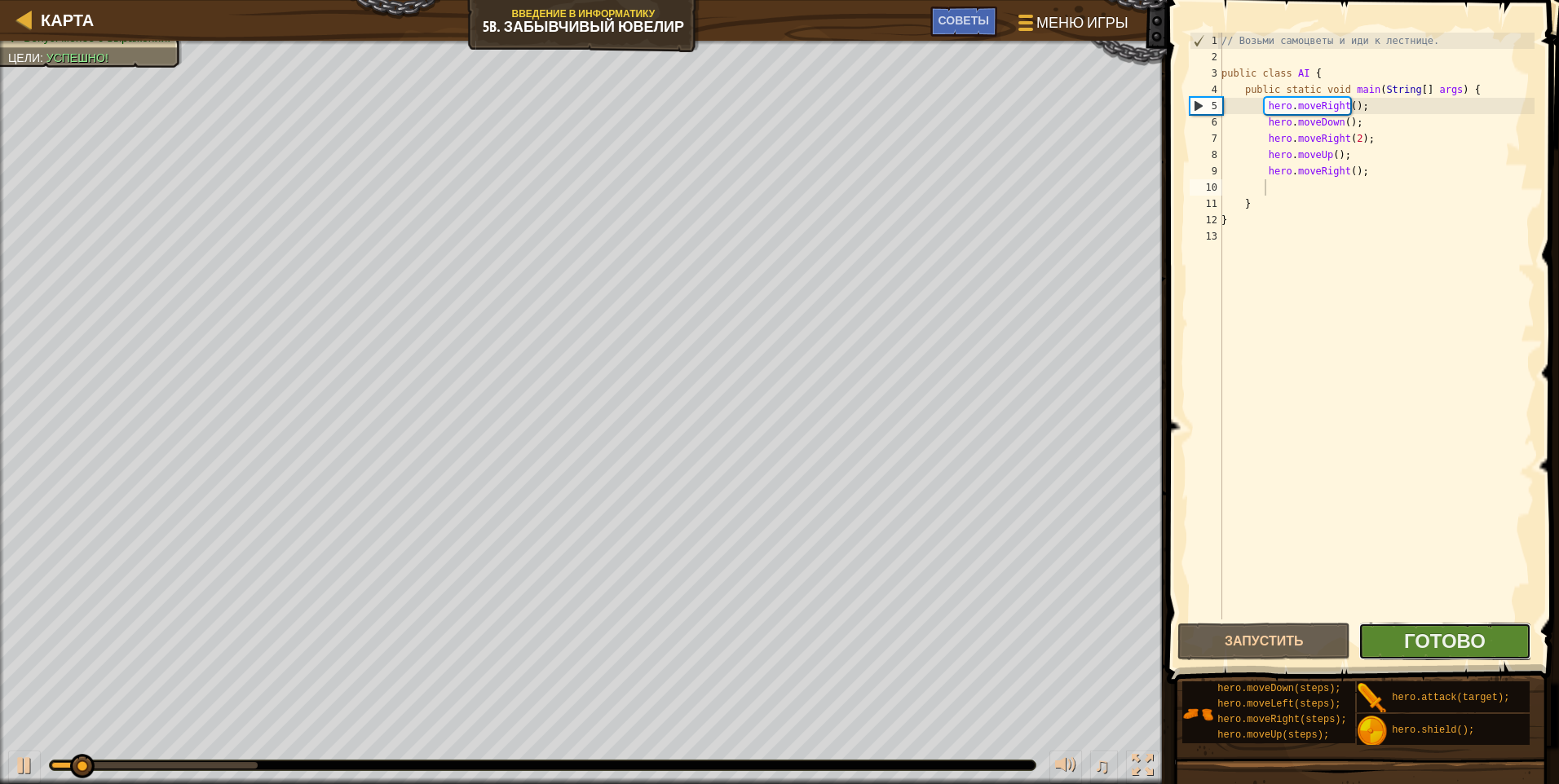
click at [738, 625] on button "Готово" at bounding box center [1444, 642] width 173 height 38
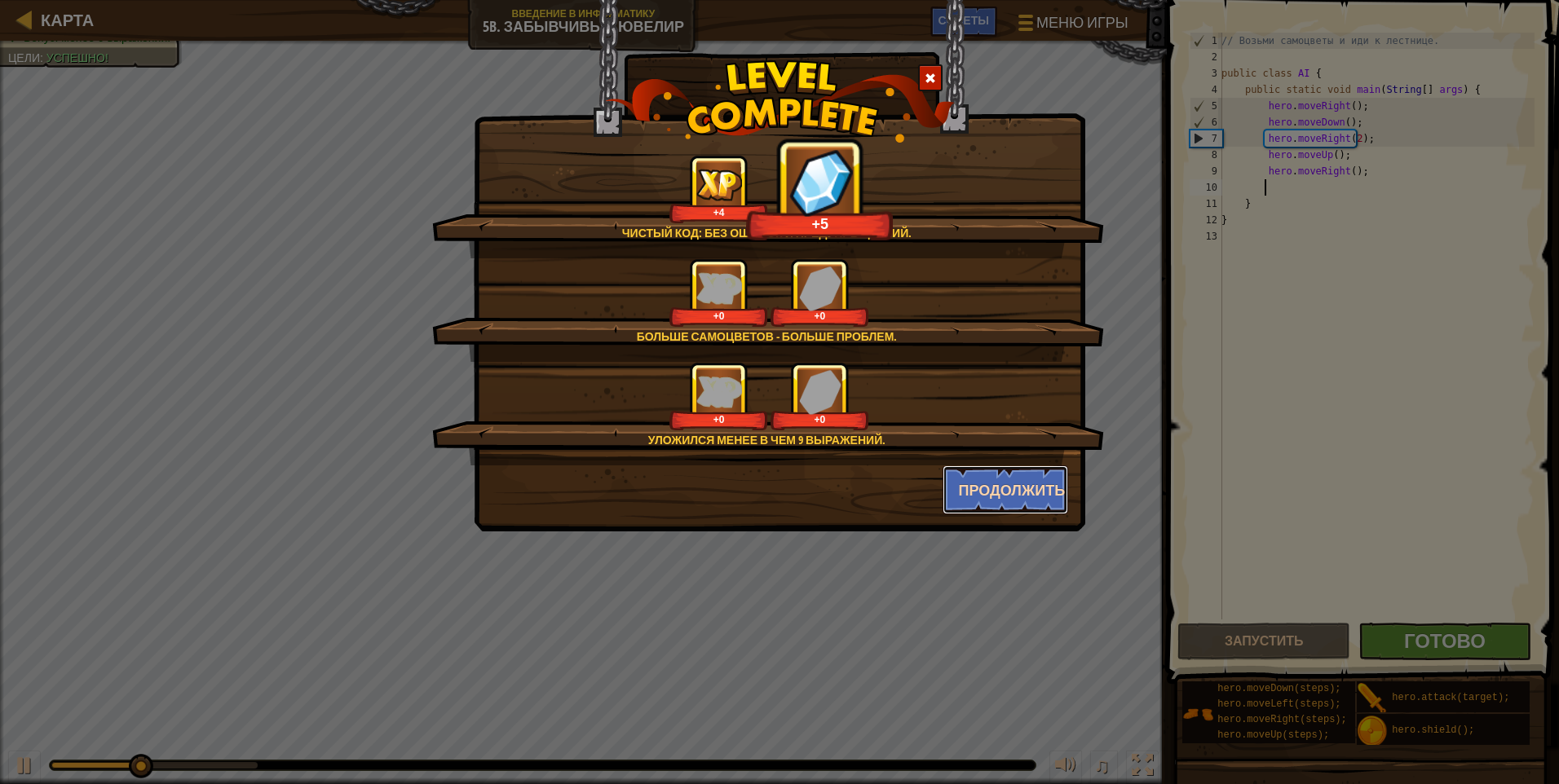
click at [738, 484] on button "Продолжить" at bounding box center [1006, 490] width 127 height 49
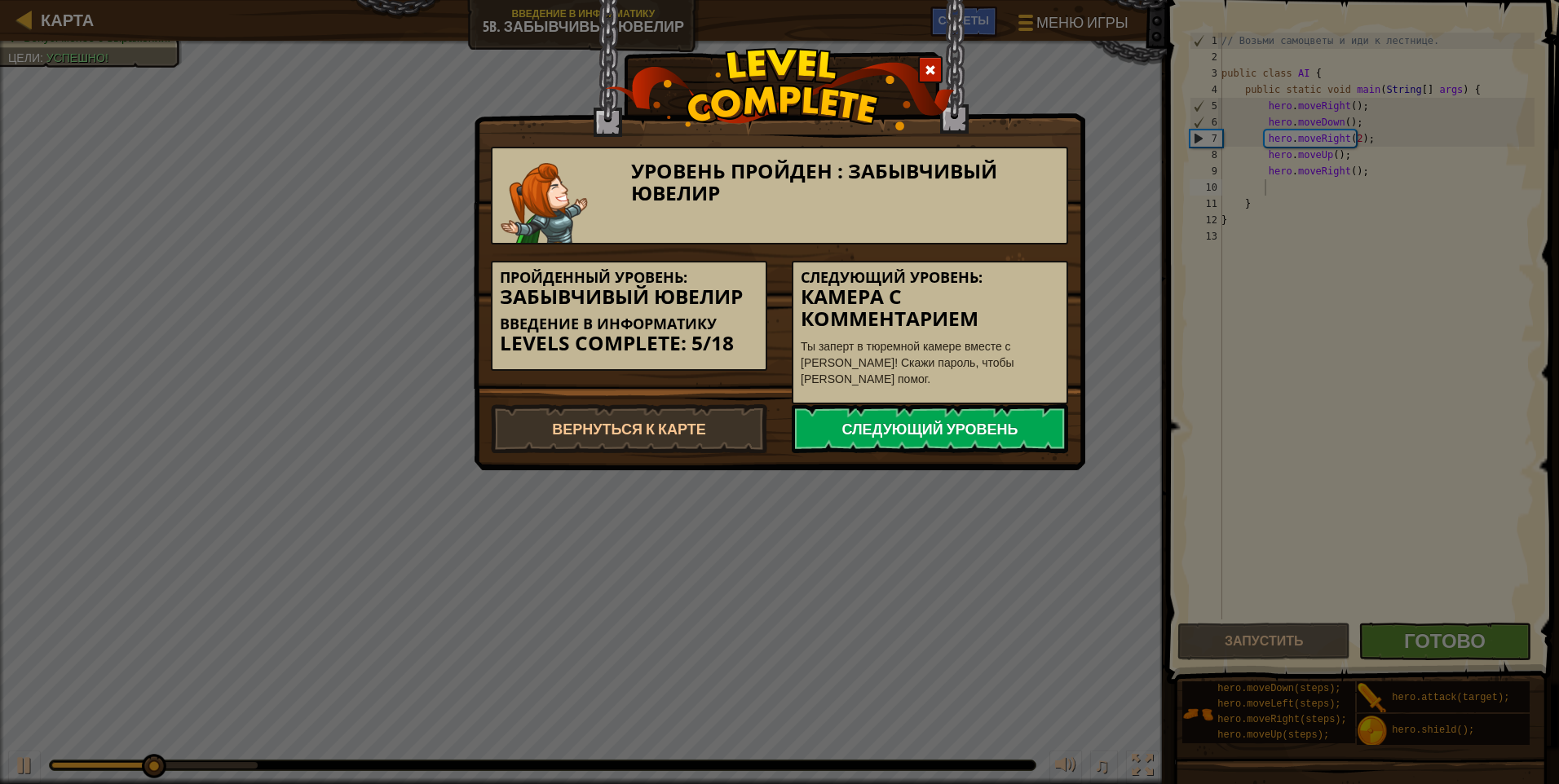
click at [738, 435] on link "Следующий уровень" at bounding box center [930, 429] width 276 height 49
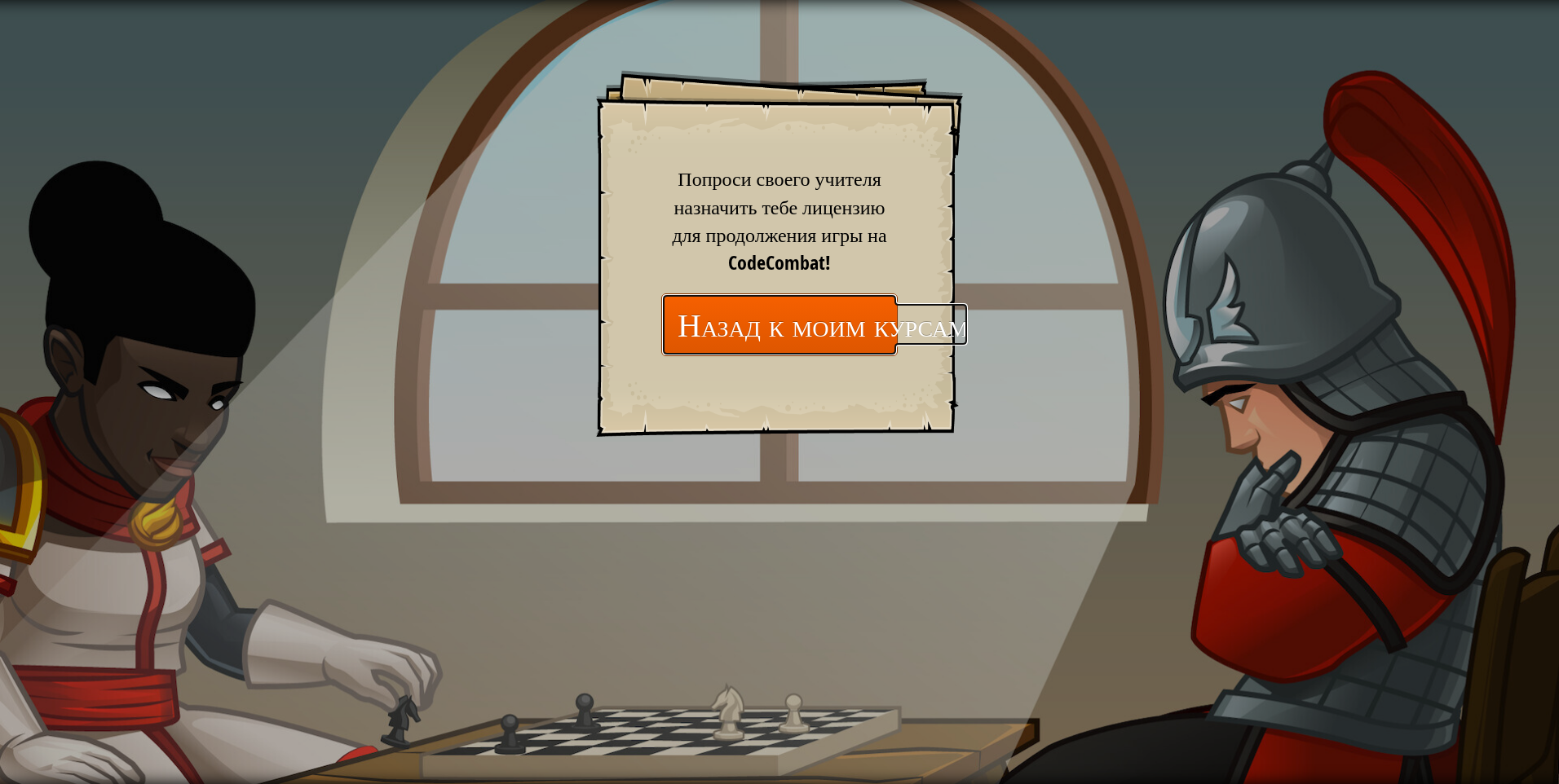
click at [738, 334] on link "Назад к моим курсам" at bounding box center [780, 325] width 236 height 63
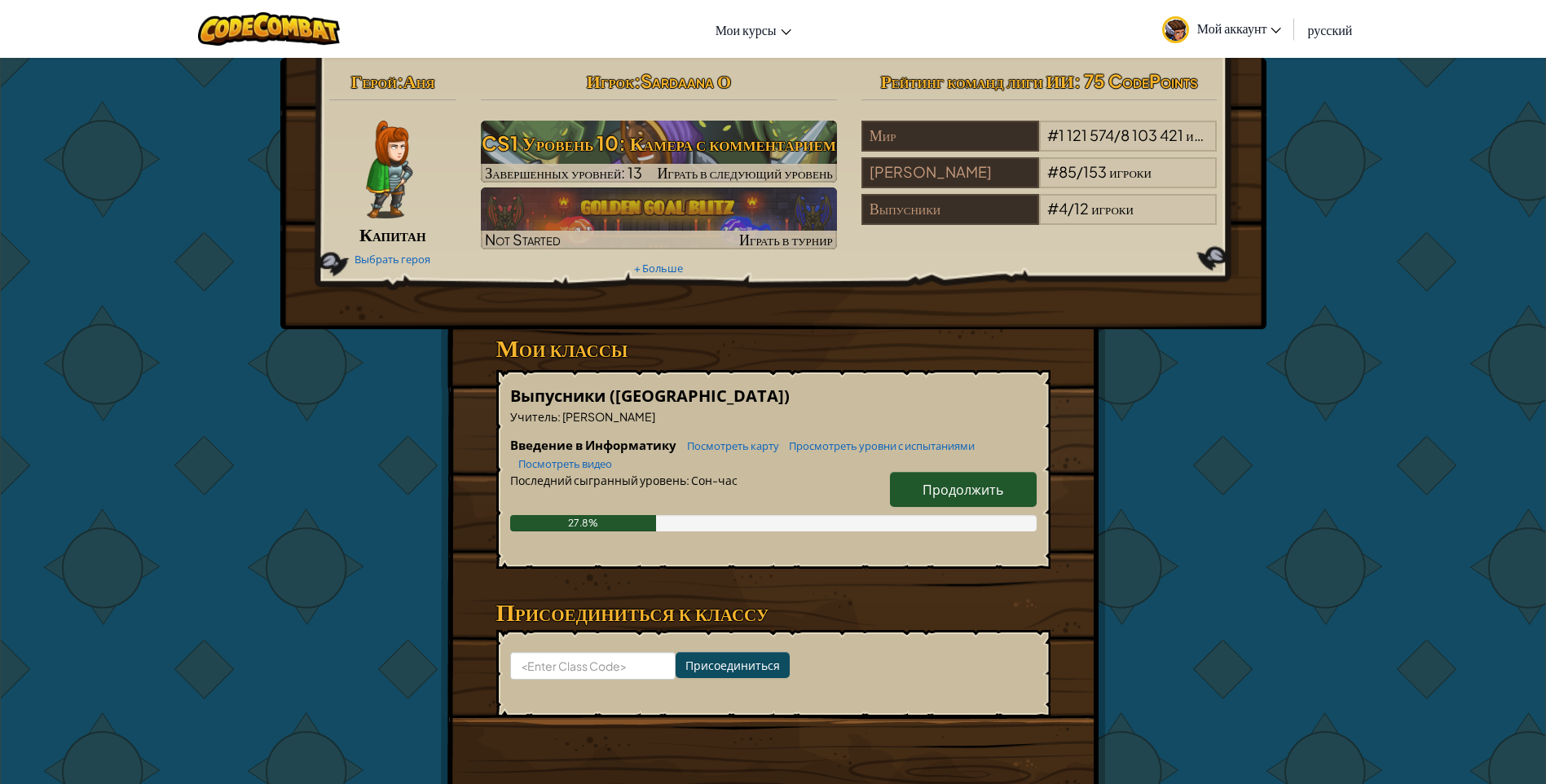
click at [737, 484] on span "Продолжить" at bounding box center [963, 489] width 81 height 17
select select "ru"
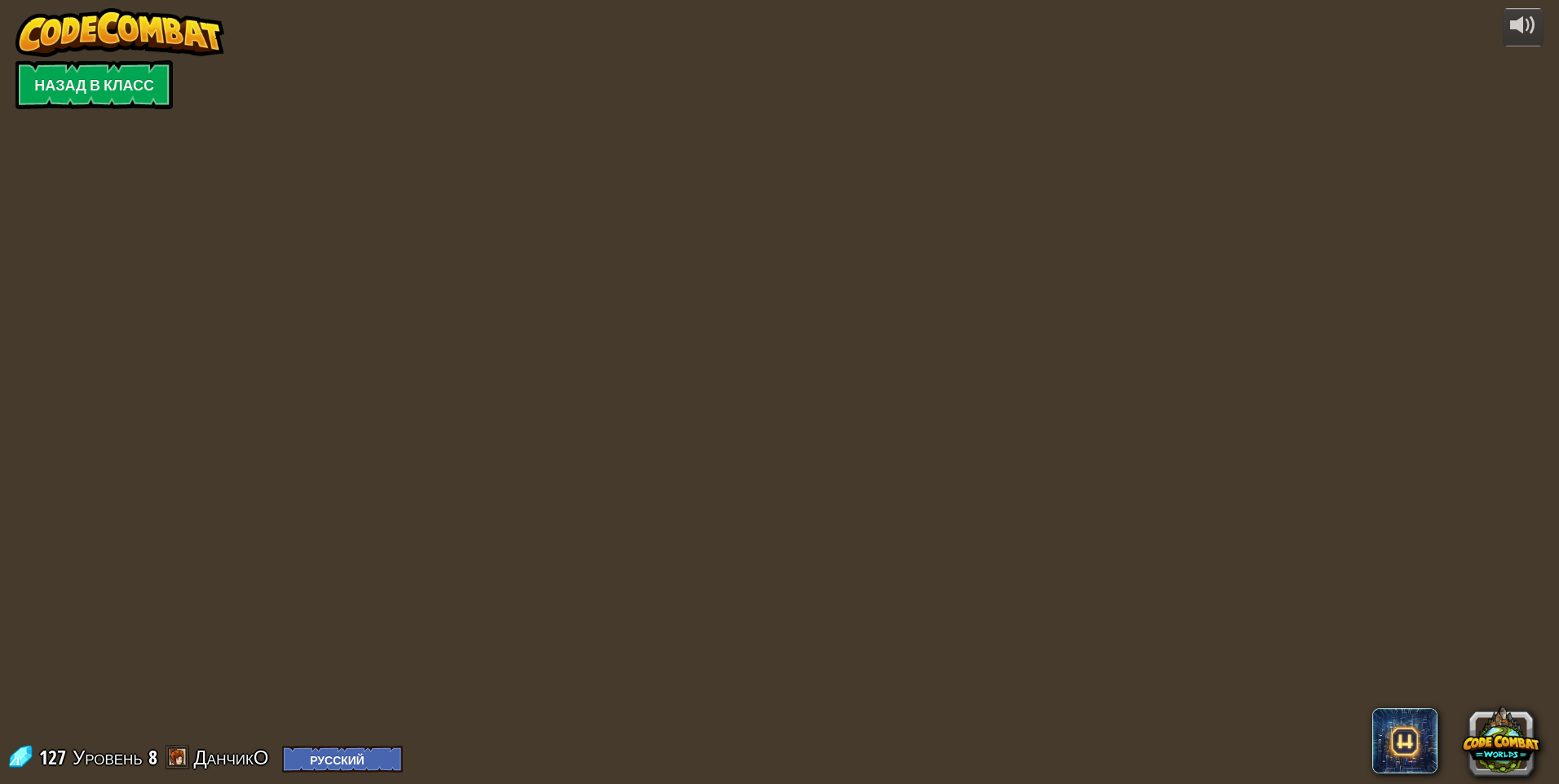
select select "ru"
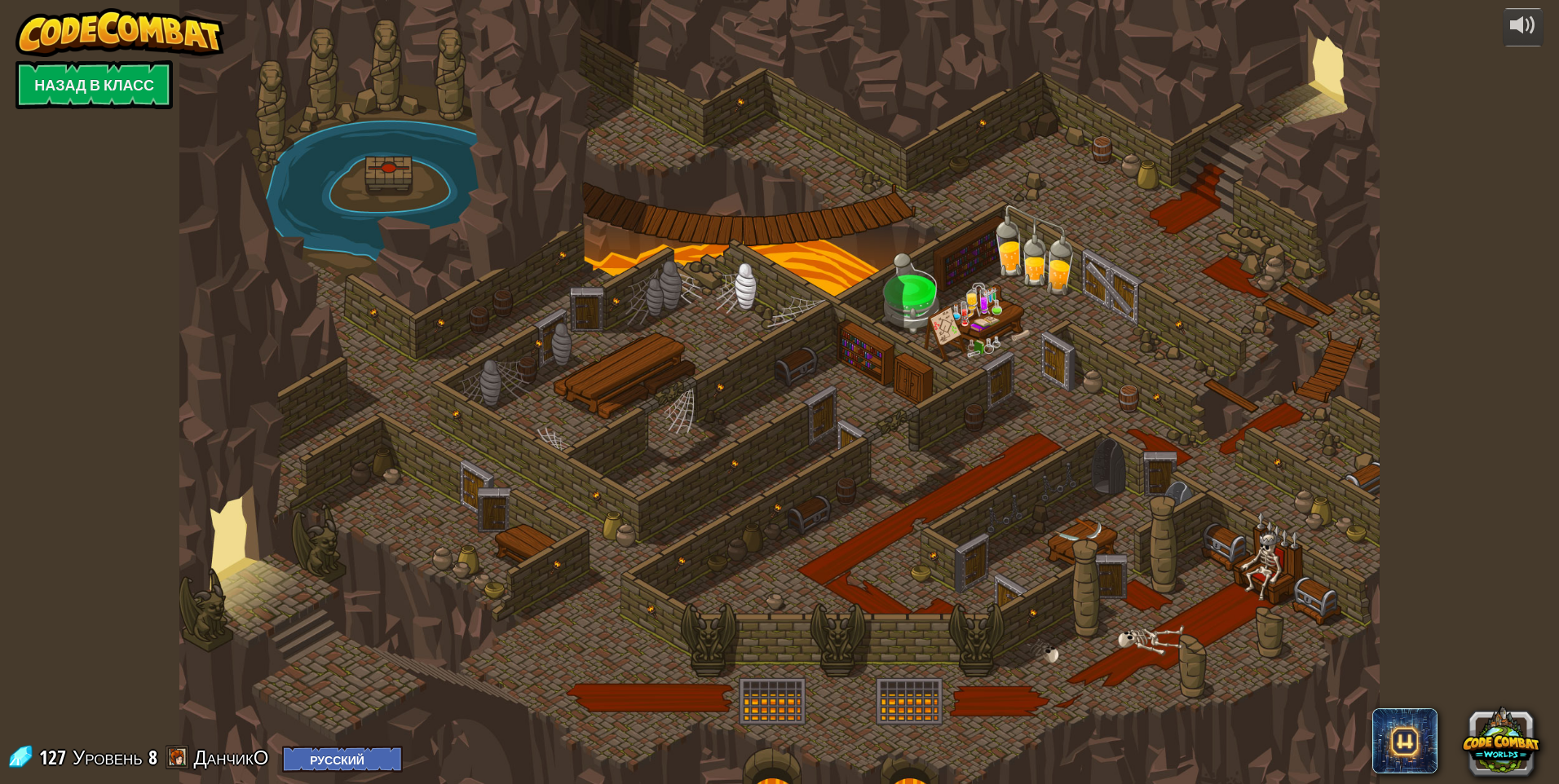
select select "ru"
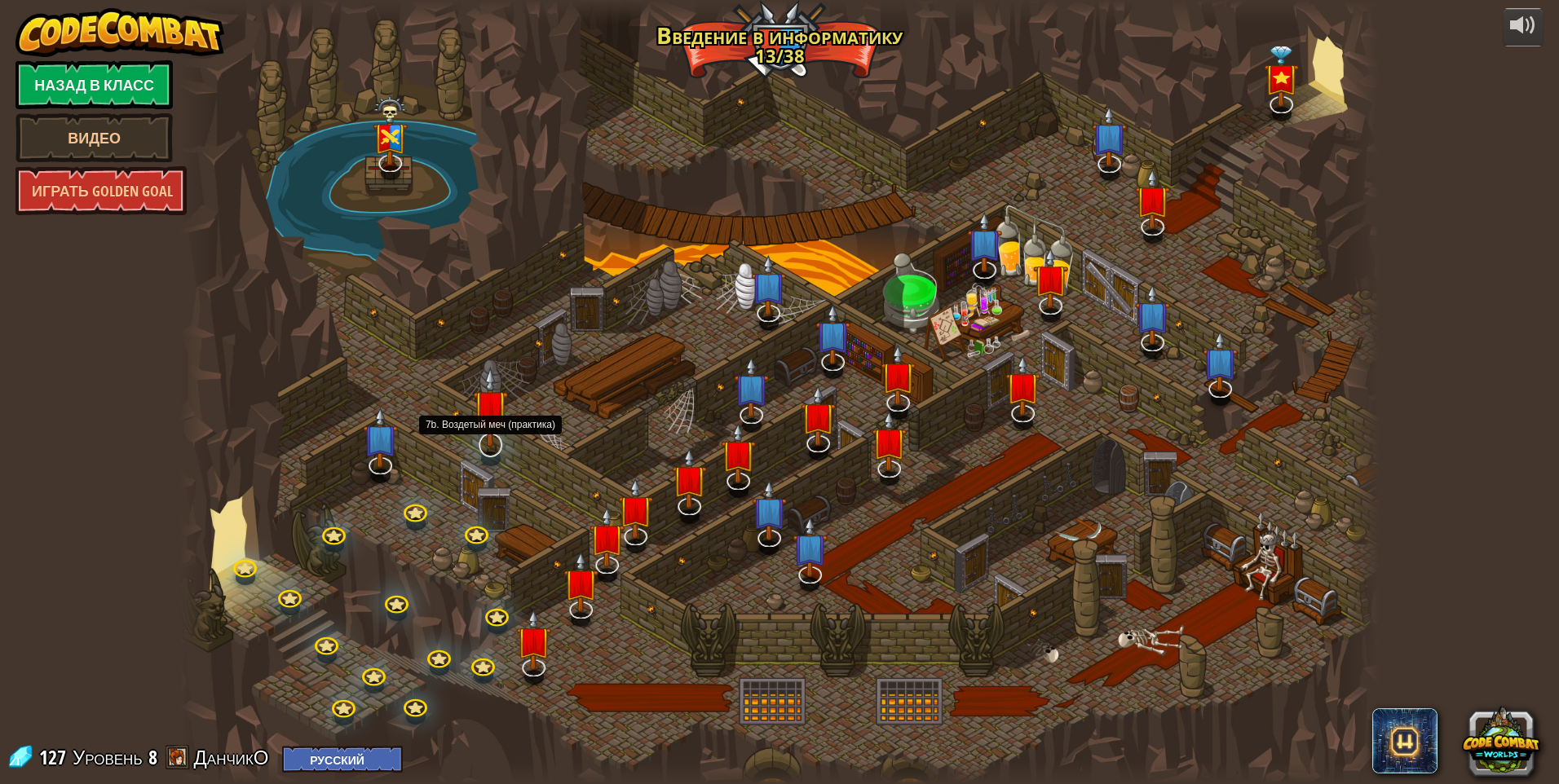
select select "ru"
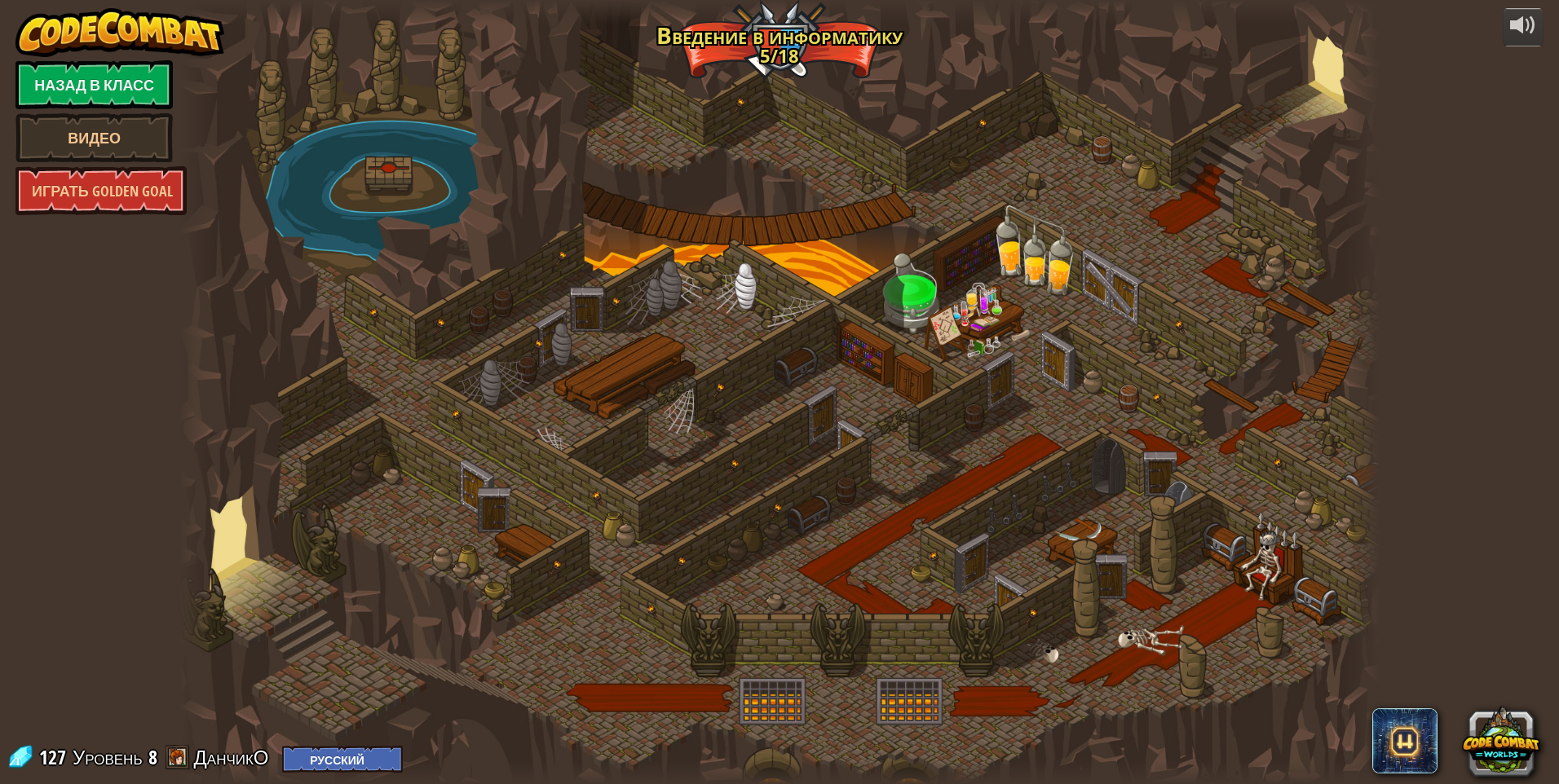
select select "ru"
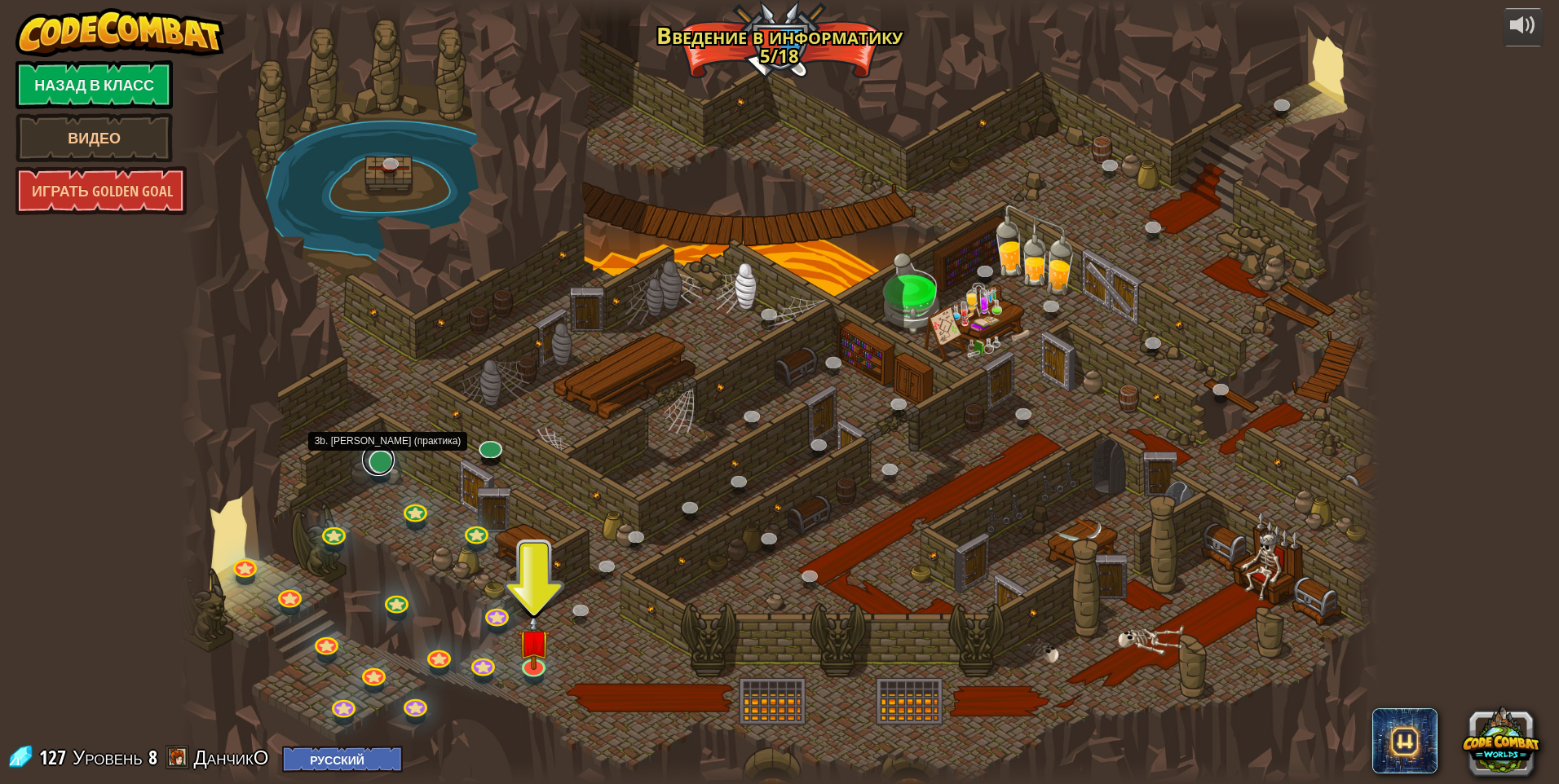
click at [384, 470] on link at bounding box center [379, 459] width 33 height 33
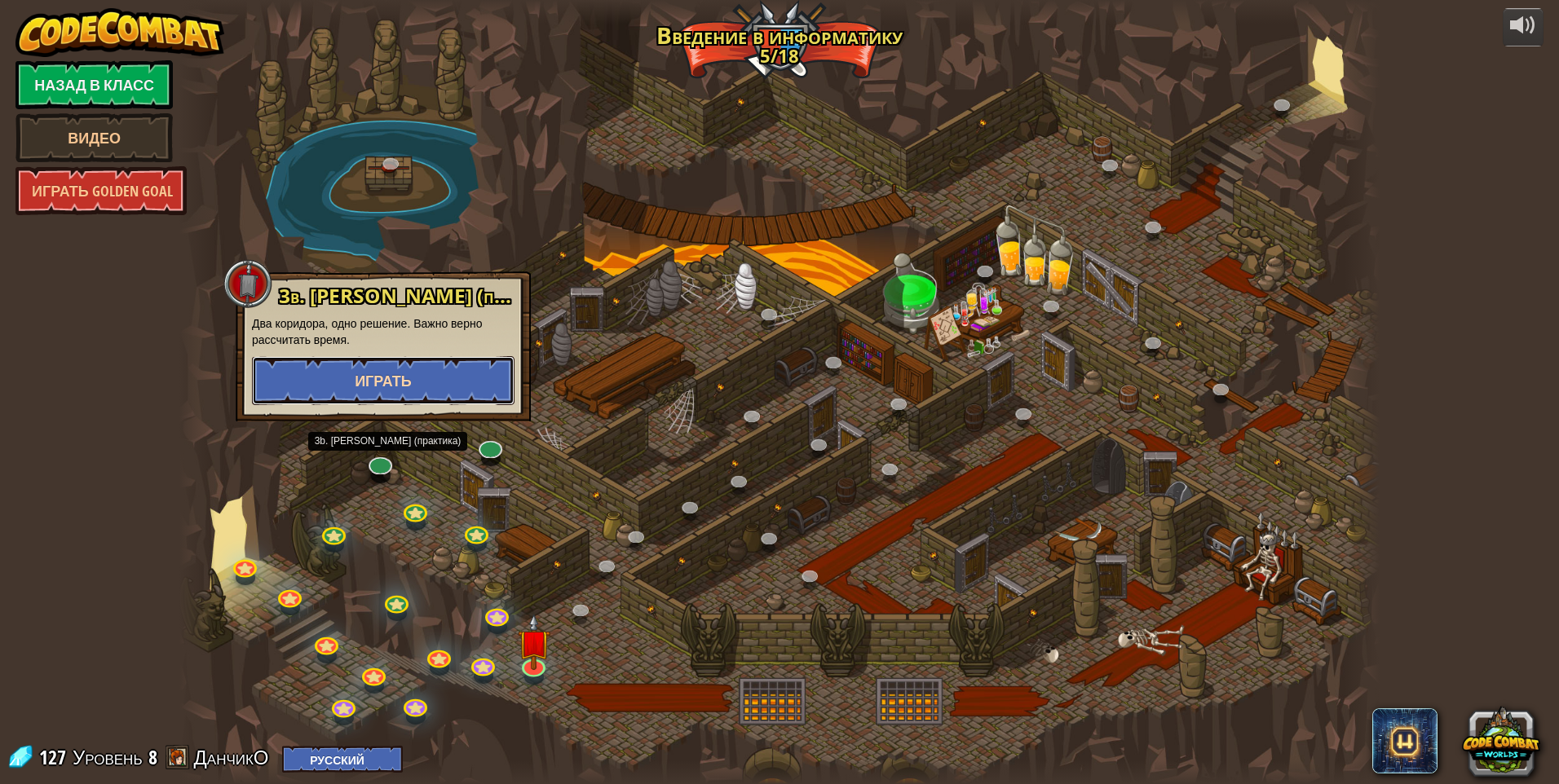
click at [399, 396] on button "Играть" at bounding box center [383, 381] width 263 height 49
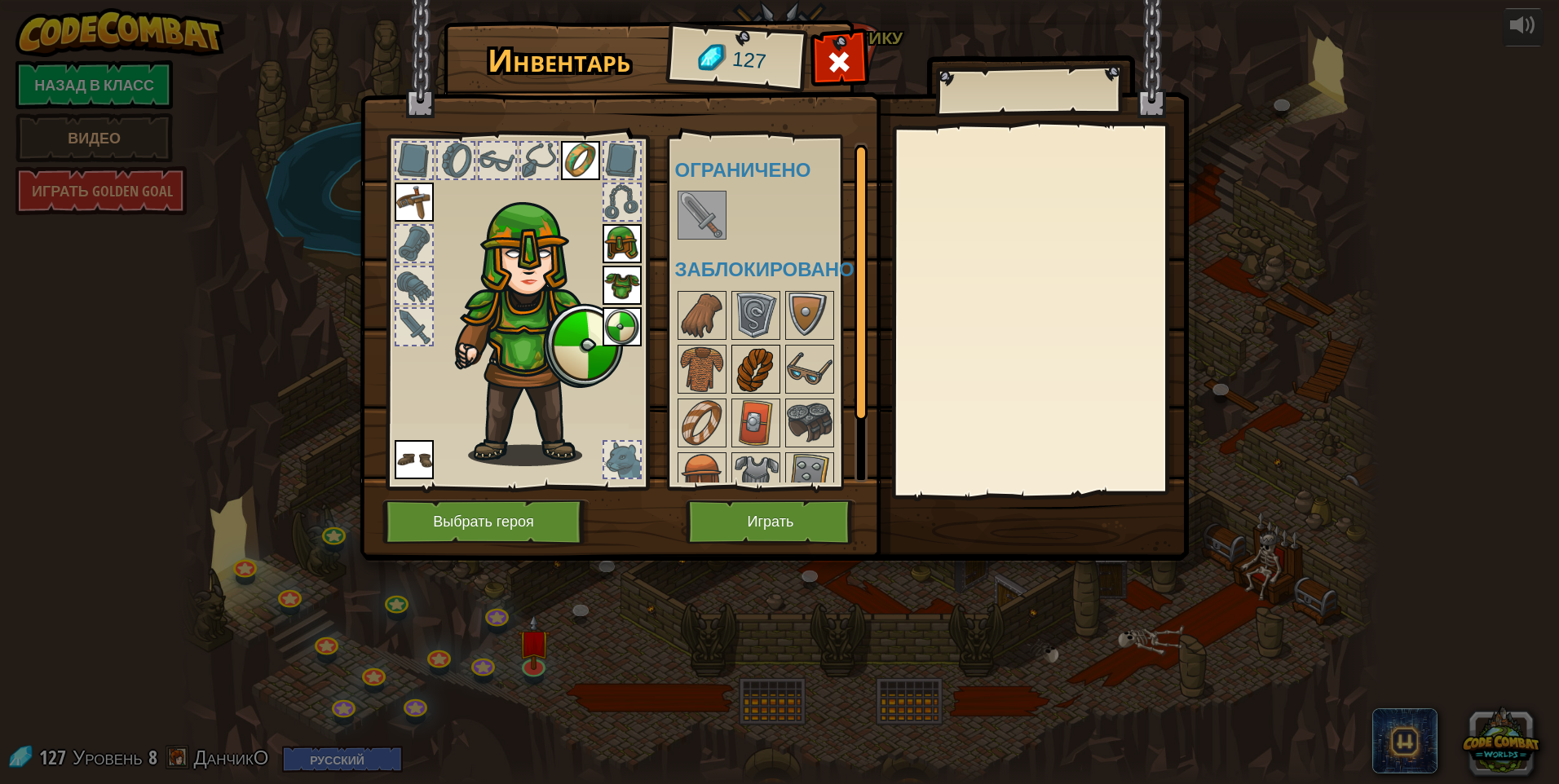
click at [738, 370] on img at bounding box center [756, 370] width 46 height 46
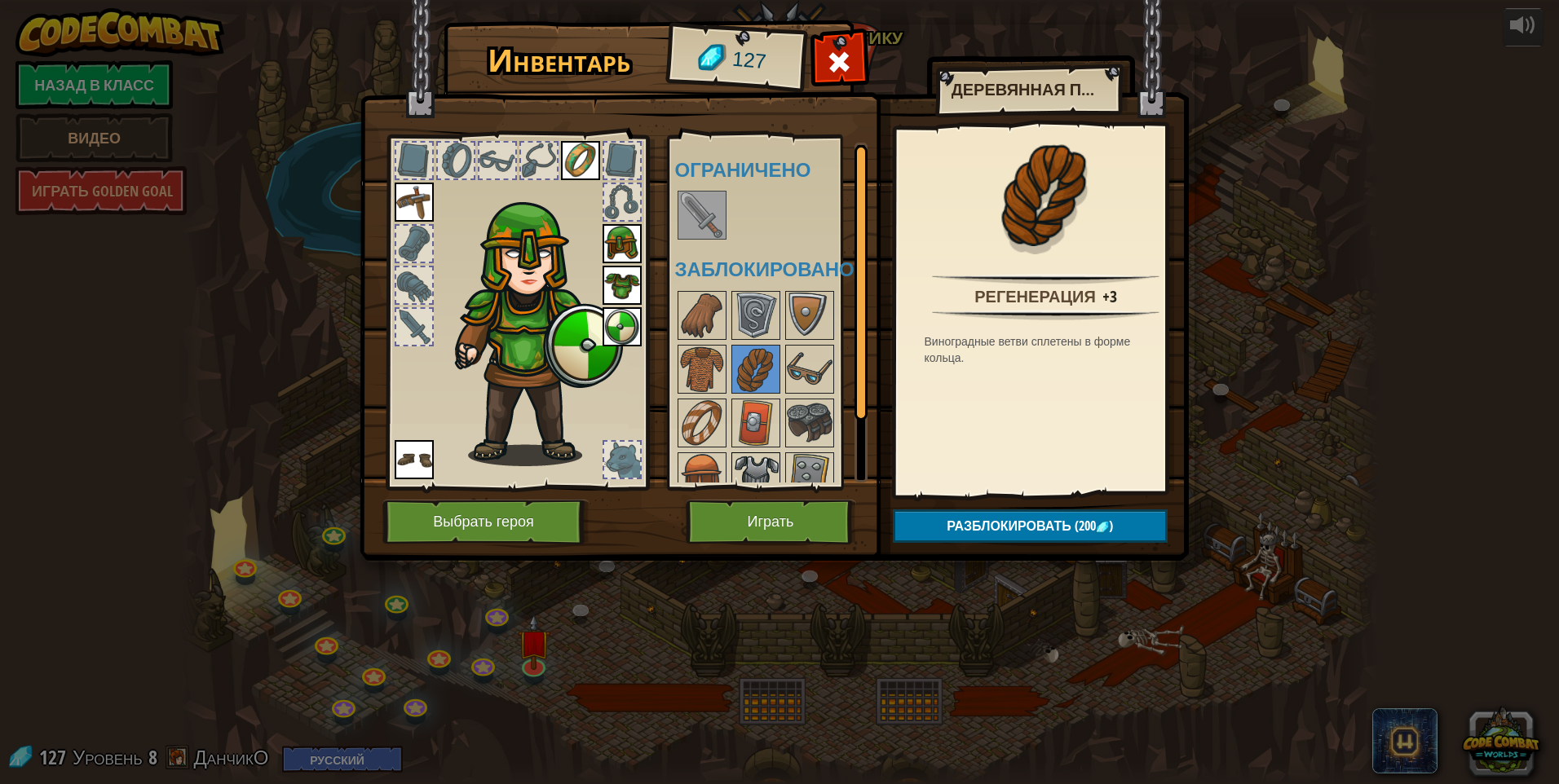
click at [738, 459] on img at bounding box center [756, 477] width 46 height 46
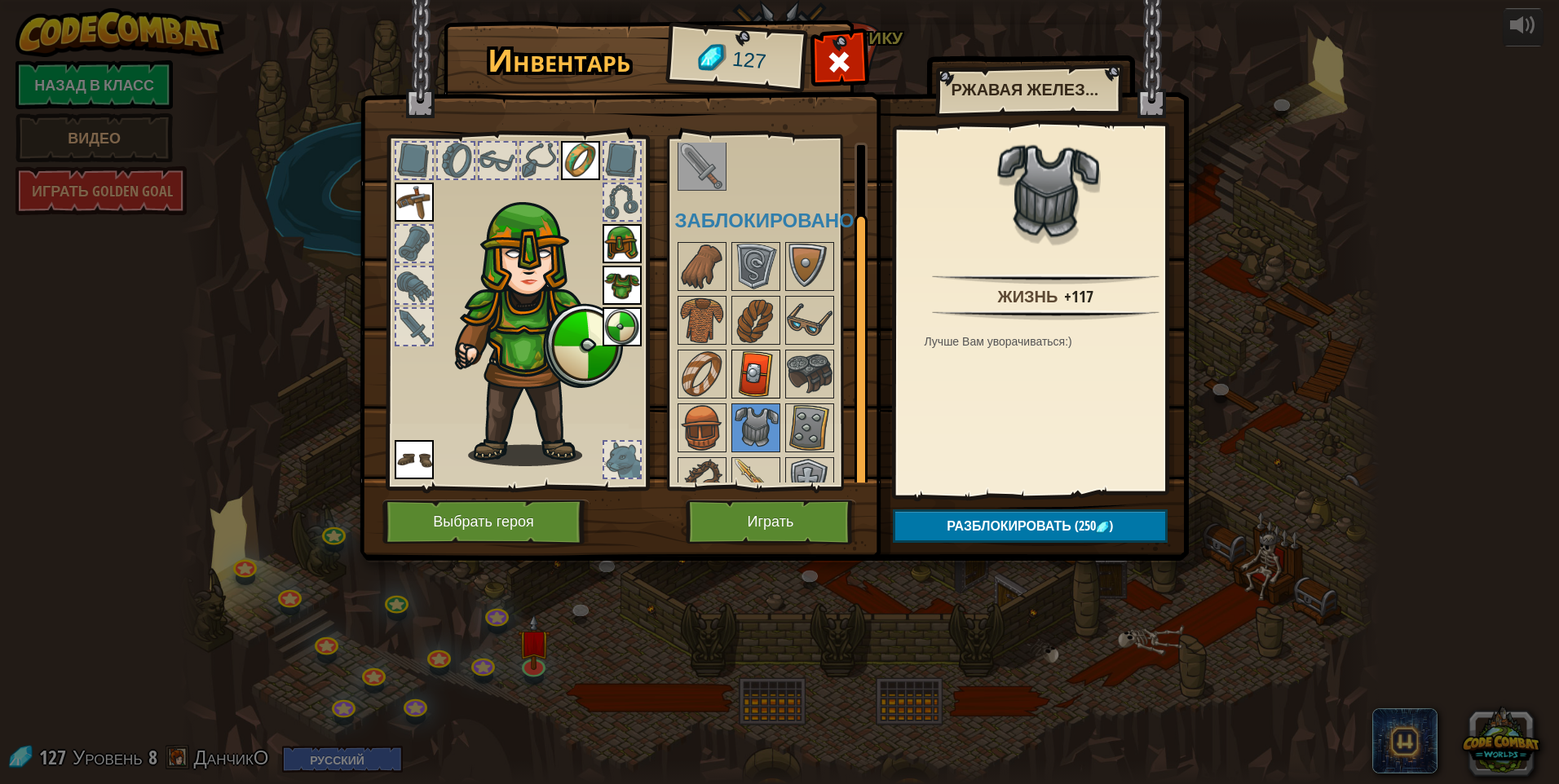
scroll to position [75, 0]
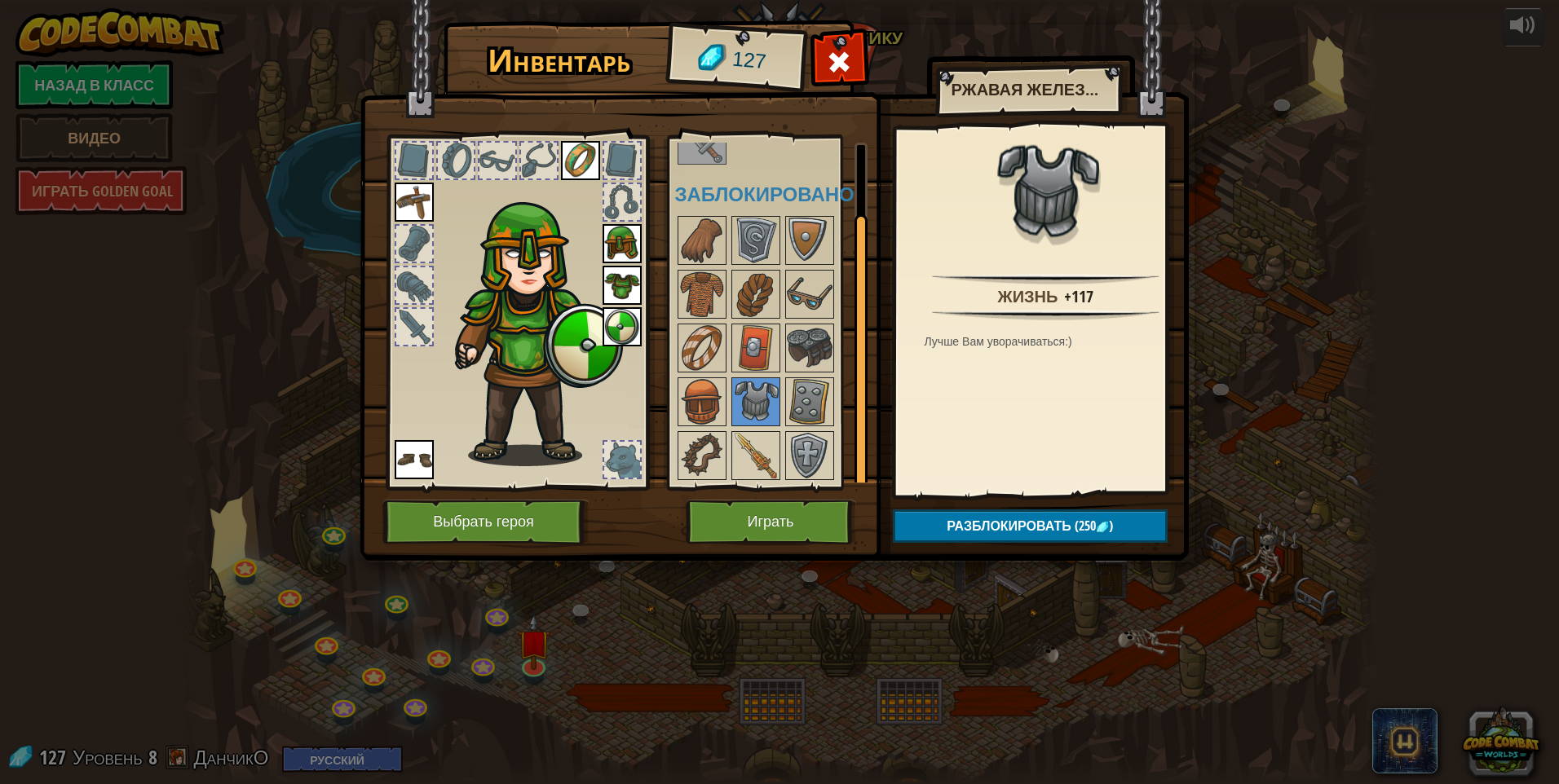
click at [613, 273] on img at bounding box center [622, 285] width 39 height 39
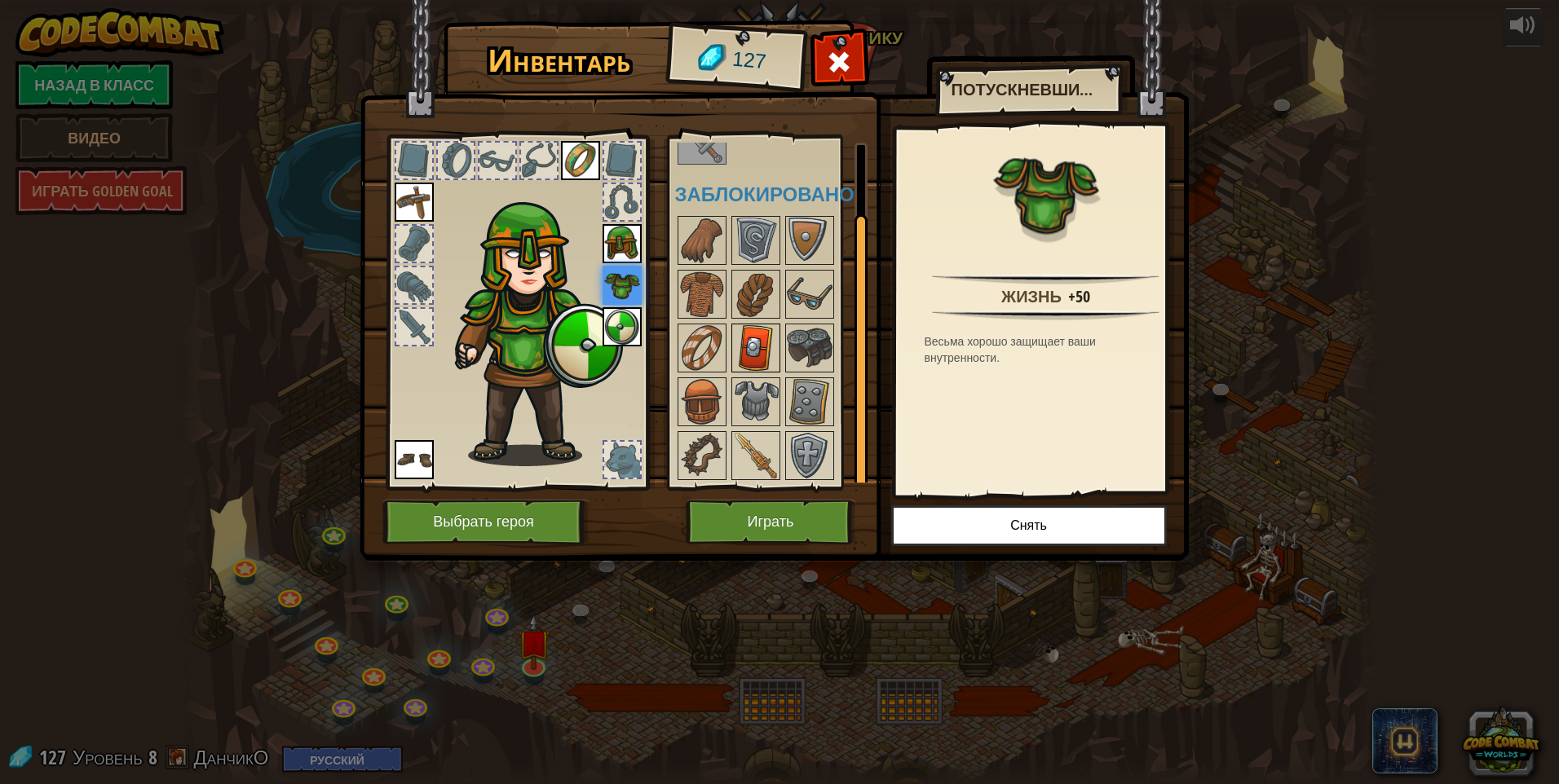
click at [738, 336] on img at bounding box center [756, 348] width 46 height 46
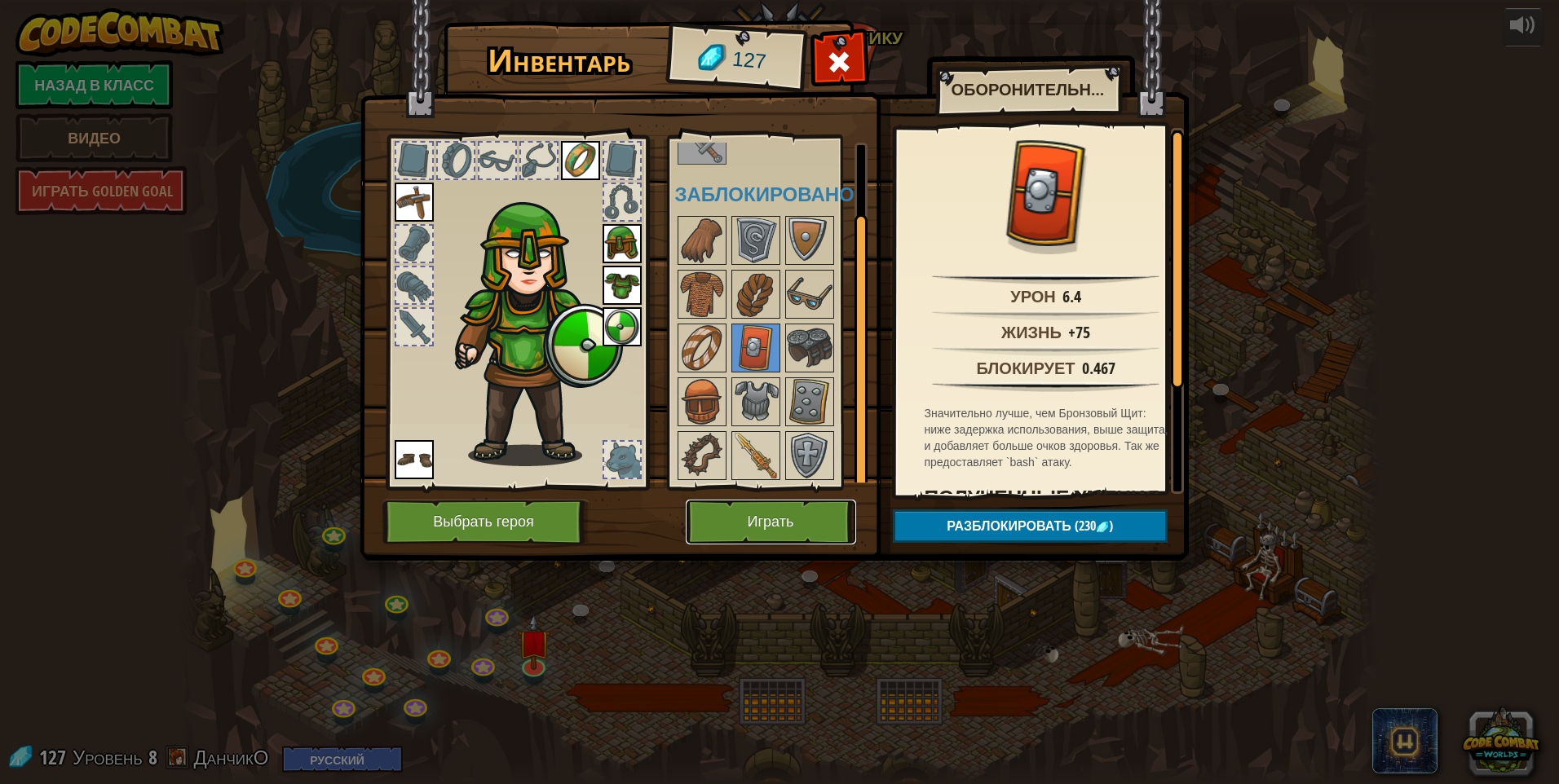
click at [738, 525] on button "Играть" at bounding box center [771, 522] width 170 height 45
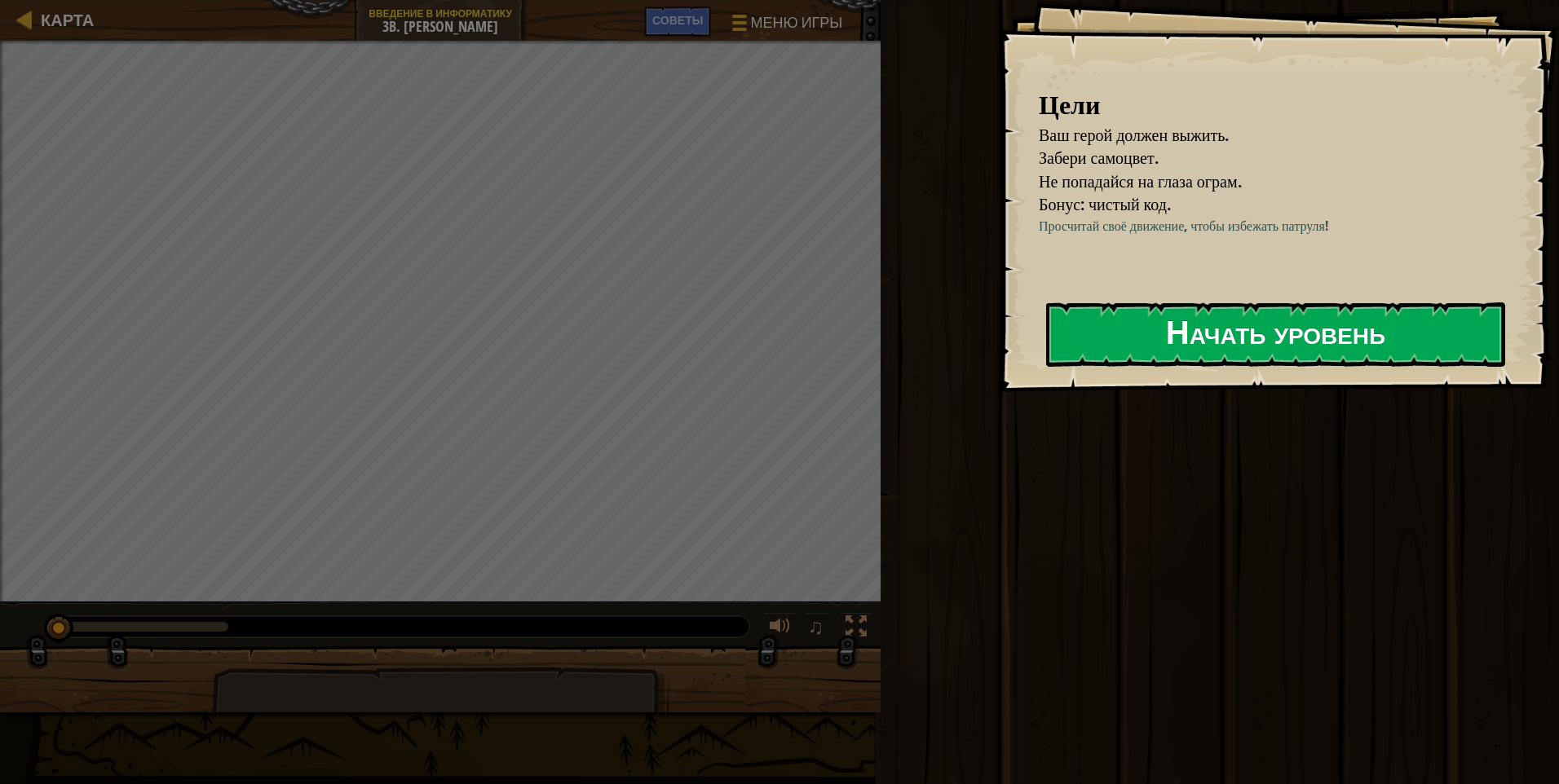
click at [738, 341] on button "Начать уровень" at bounding box center [1275, 334] width 459 height 65
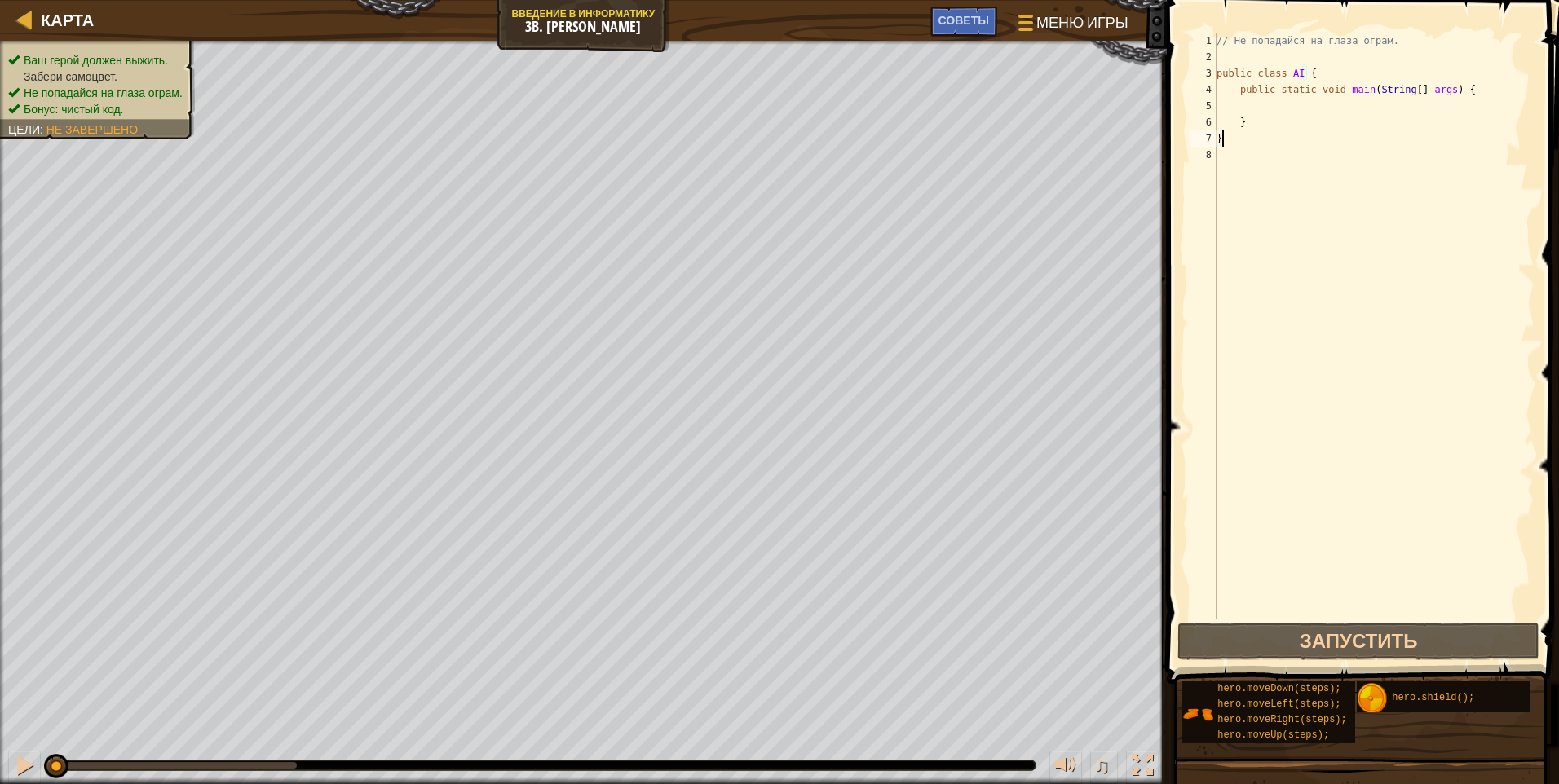
click at [738, 104] on div "// Не попадайся на глаза ограм. public class AI { public static void main ( Str…" at bounding box center [1374, 343] width 321 height 620
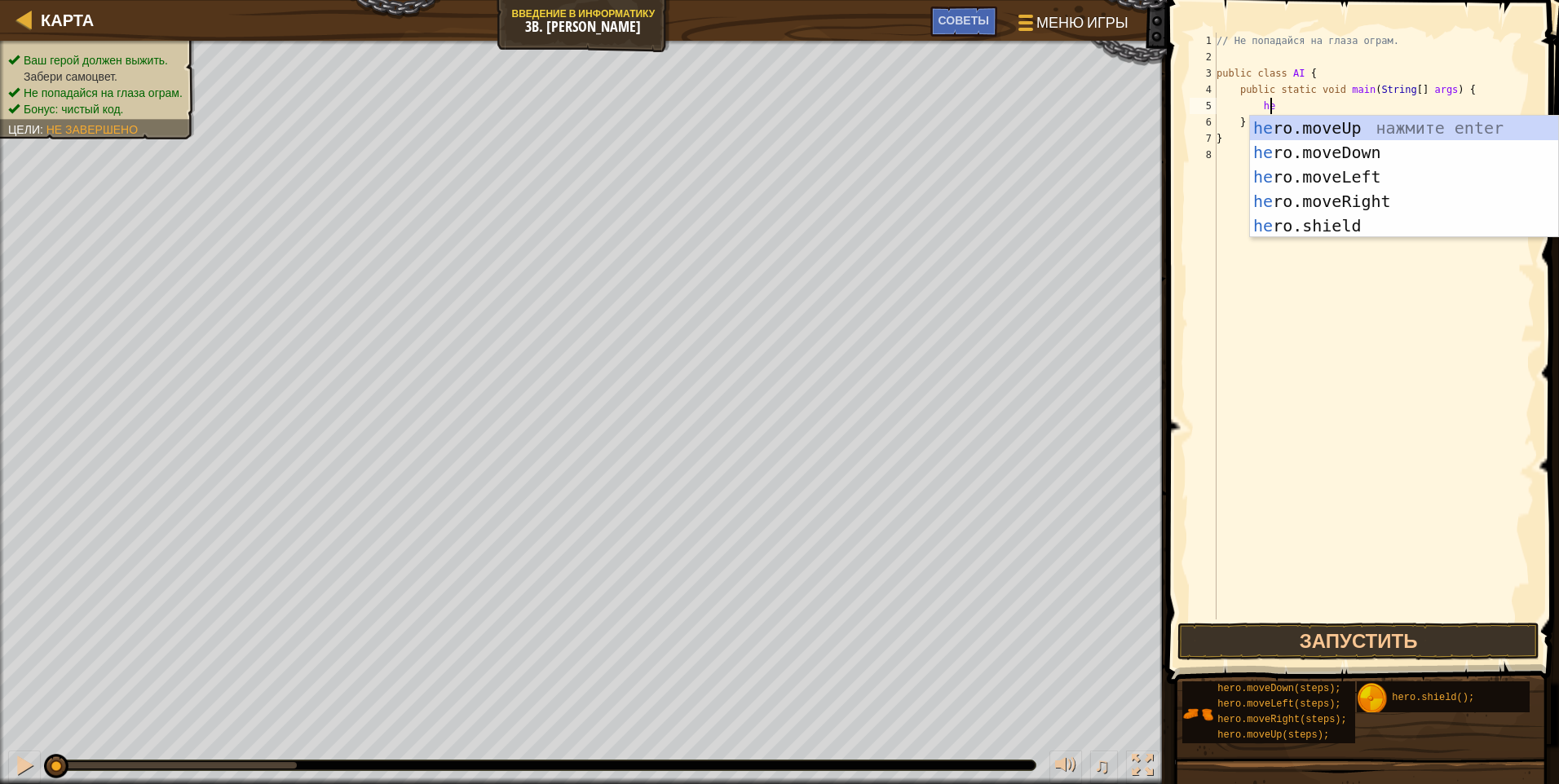
type textarea "her"
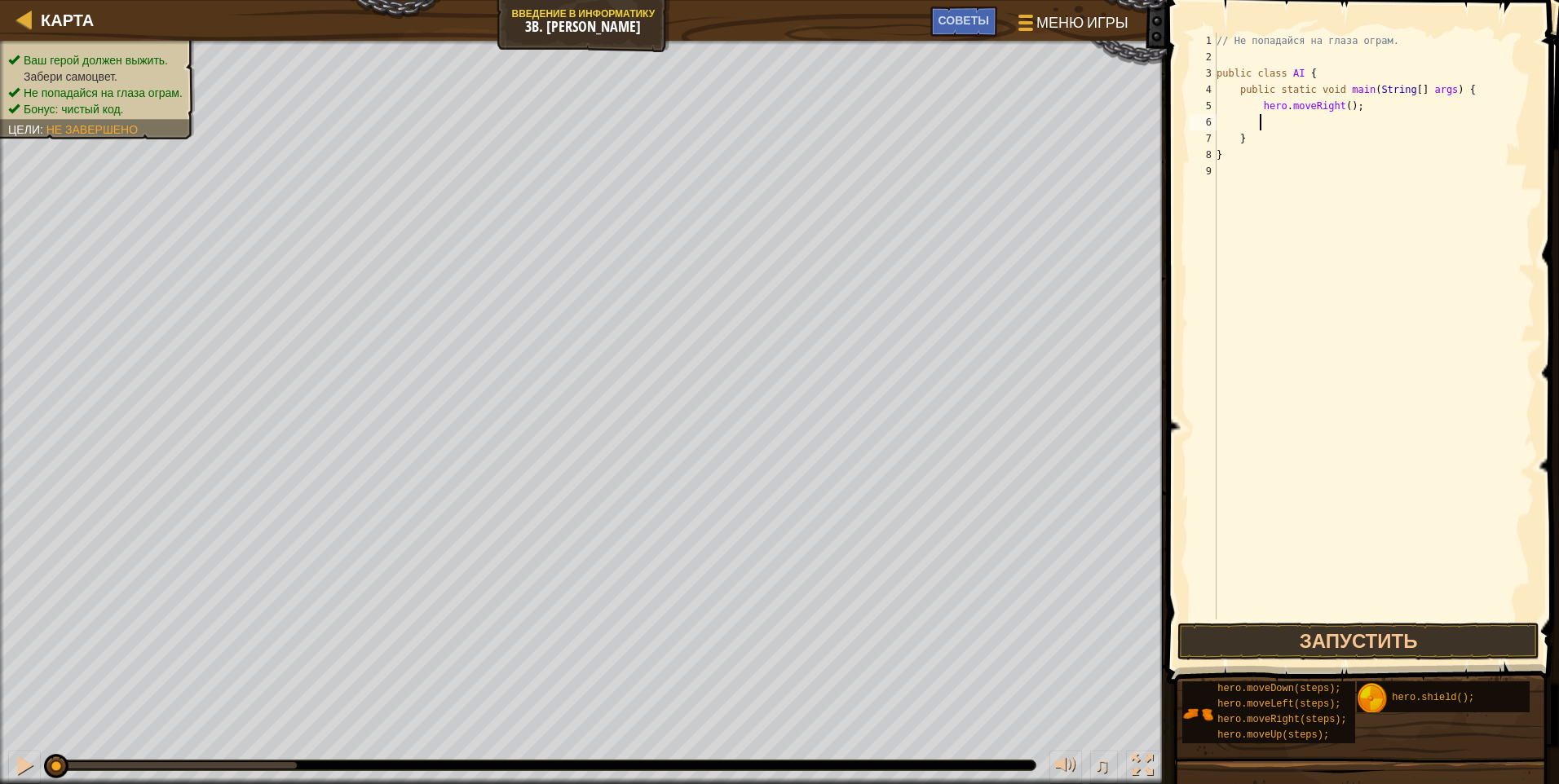
scroll to position [7, 2]
click at [738, 101] on div "// Не попадайся на глаза ограм. public class AI { public static void main ( Str…" at bounding box center [1374, 343] width 321 height 620
click at [738, 643] on button "Запустить" at bounding box center [1359, 642] width 362 height 38
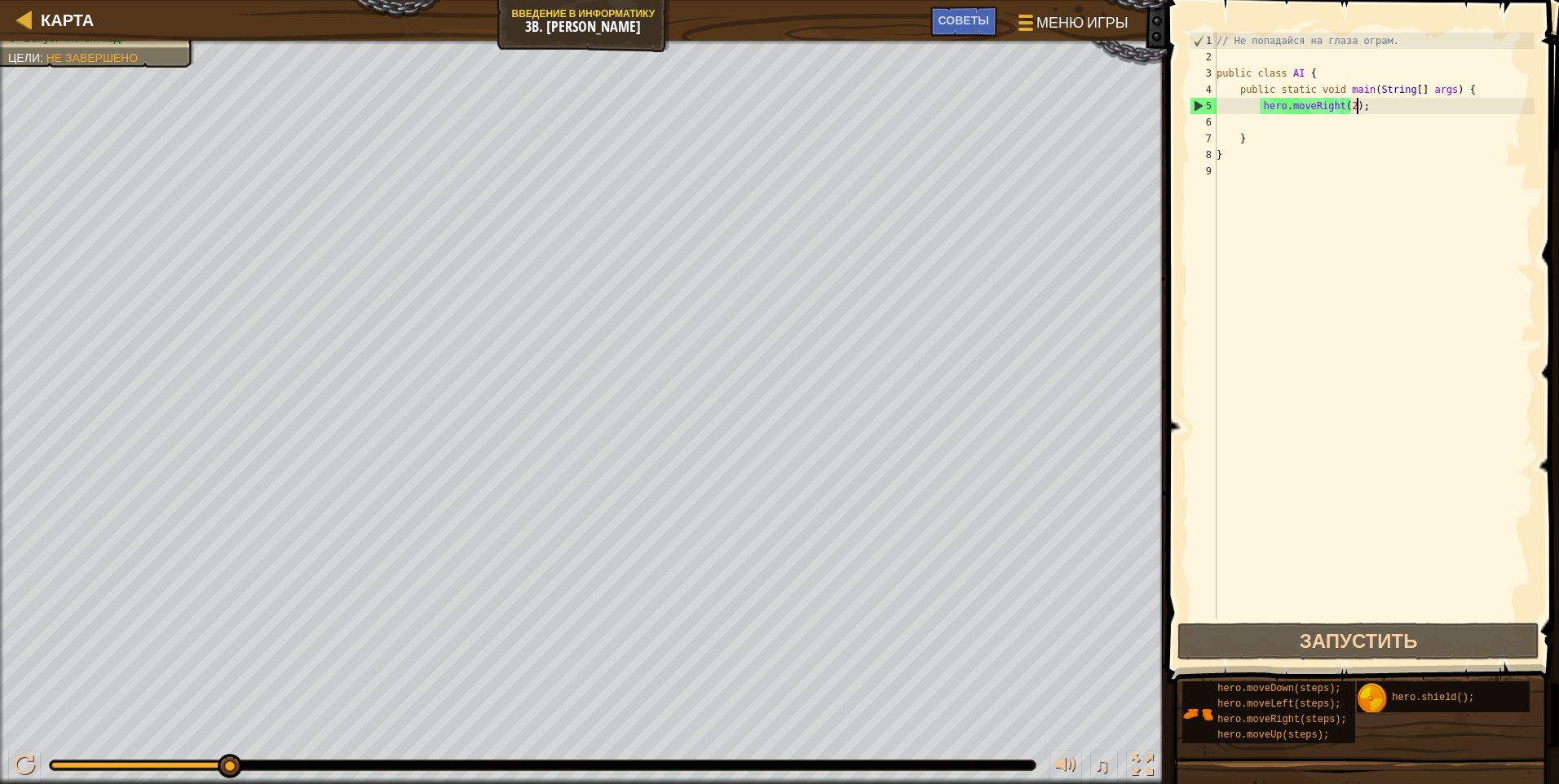
click at [738, 106] on div "// Не попадайся на глаза ограм. public class AI { public static void main ( Str…" at bounding box center [1374, 343] width 321 height 620
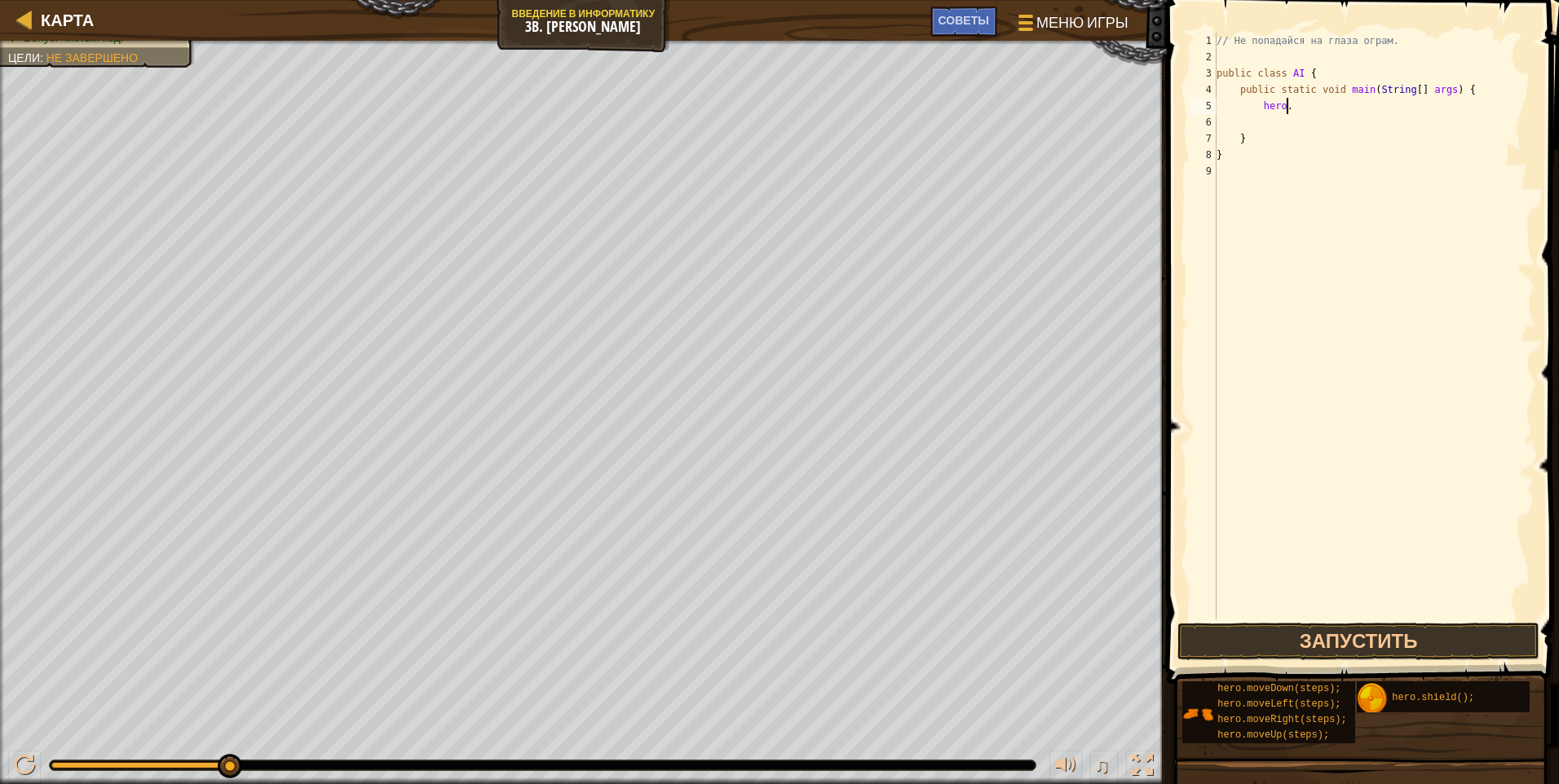
scroll to position [7, 5]
type textarea "hero.s"
click at [738, 121] on div "hero.s hield нажмите enter" at bounding box center [1404, 153] width 308 height 74
click at [738, 635] on button "Запустить" at bounding box center [1359, 642] width 362 height 38
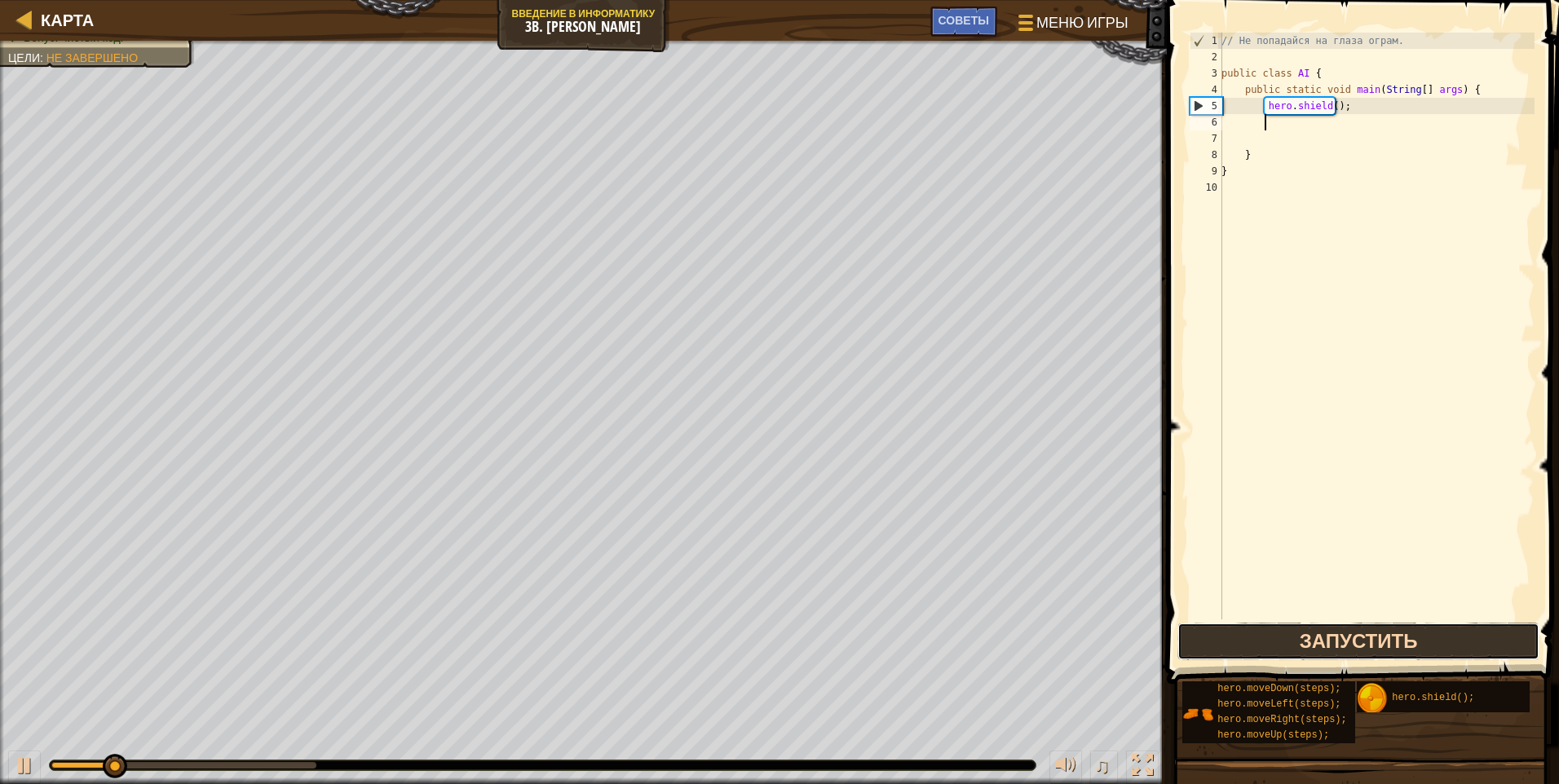
click at [738, 635] on button "Запустить" at bounding box center [1359, 642] width 362 height 38
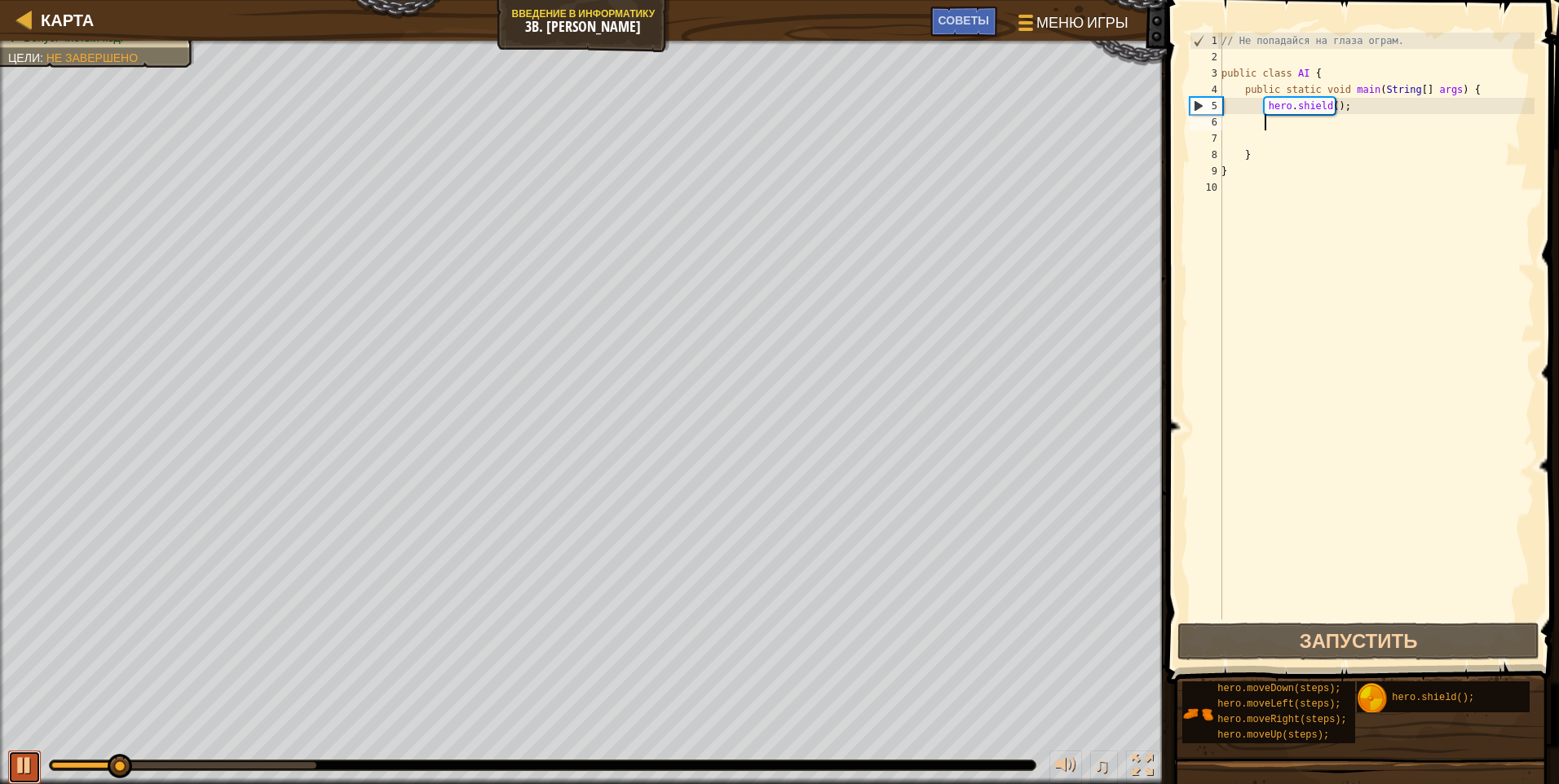
click at [24, 755] on div at bounding box center [25, 765] width 21 height 21
click at [738, 105] on div "// Не попадайся на глаза ограм. public class AI { public static void main ( Str…" at bounding box center [1376, 343] width 317 height 620
click at [738, 105] on div "// Не попадайся на глаза ограм. public class AI { public static void main ( Str…" at bounding box center [1376, 343] width 317 height 620
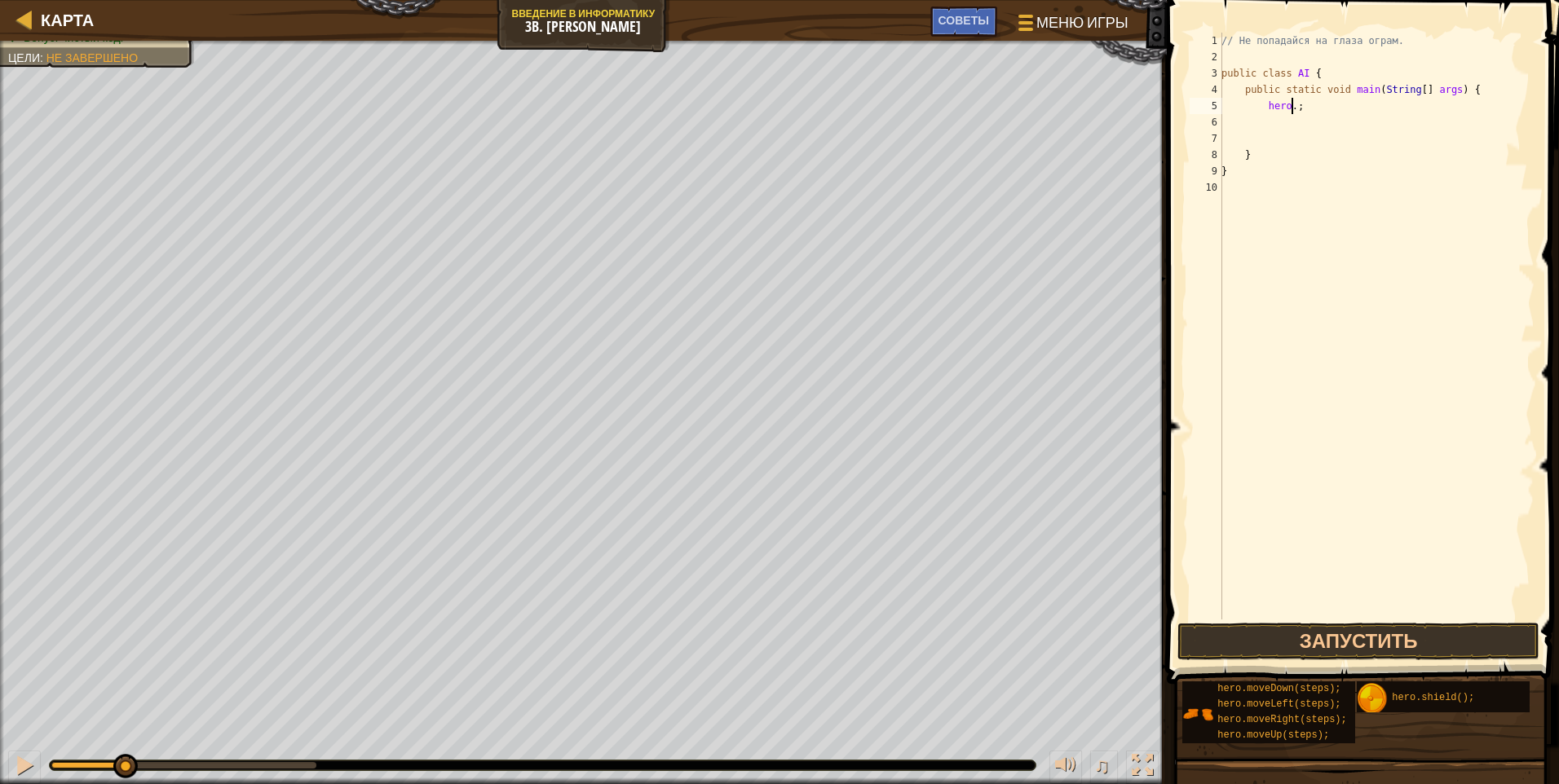
click at [738, 104] on div "// Не попадайся на глаза ограм. public class AI { public static void main ( Str…" at bounding box center [1376, 343] width 317 height 620
type textarea "h"
type textarea "j"
type textarea "o"
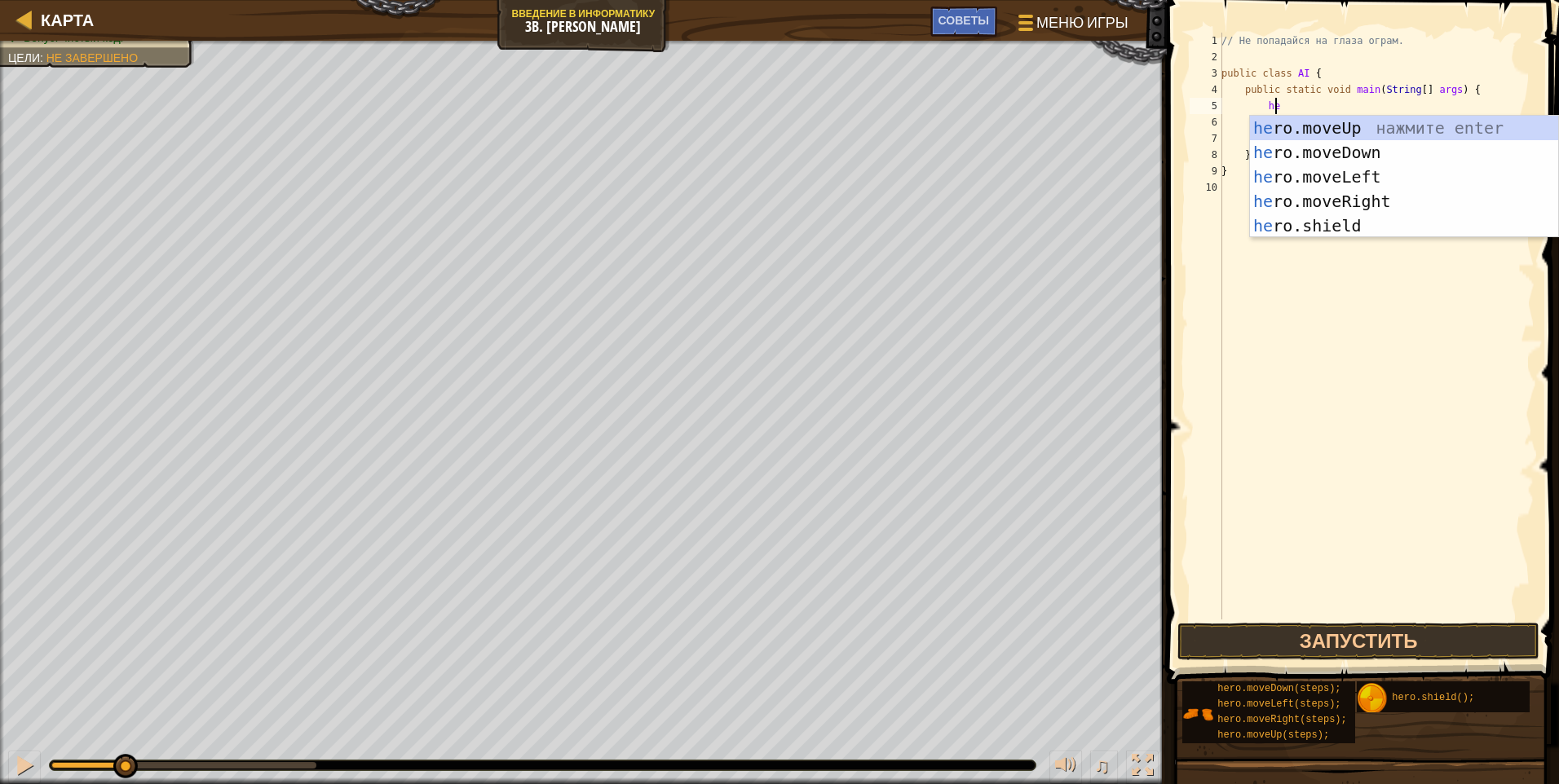
scroll to position [7, 4]
type textarea "hero"
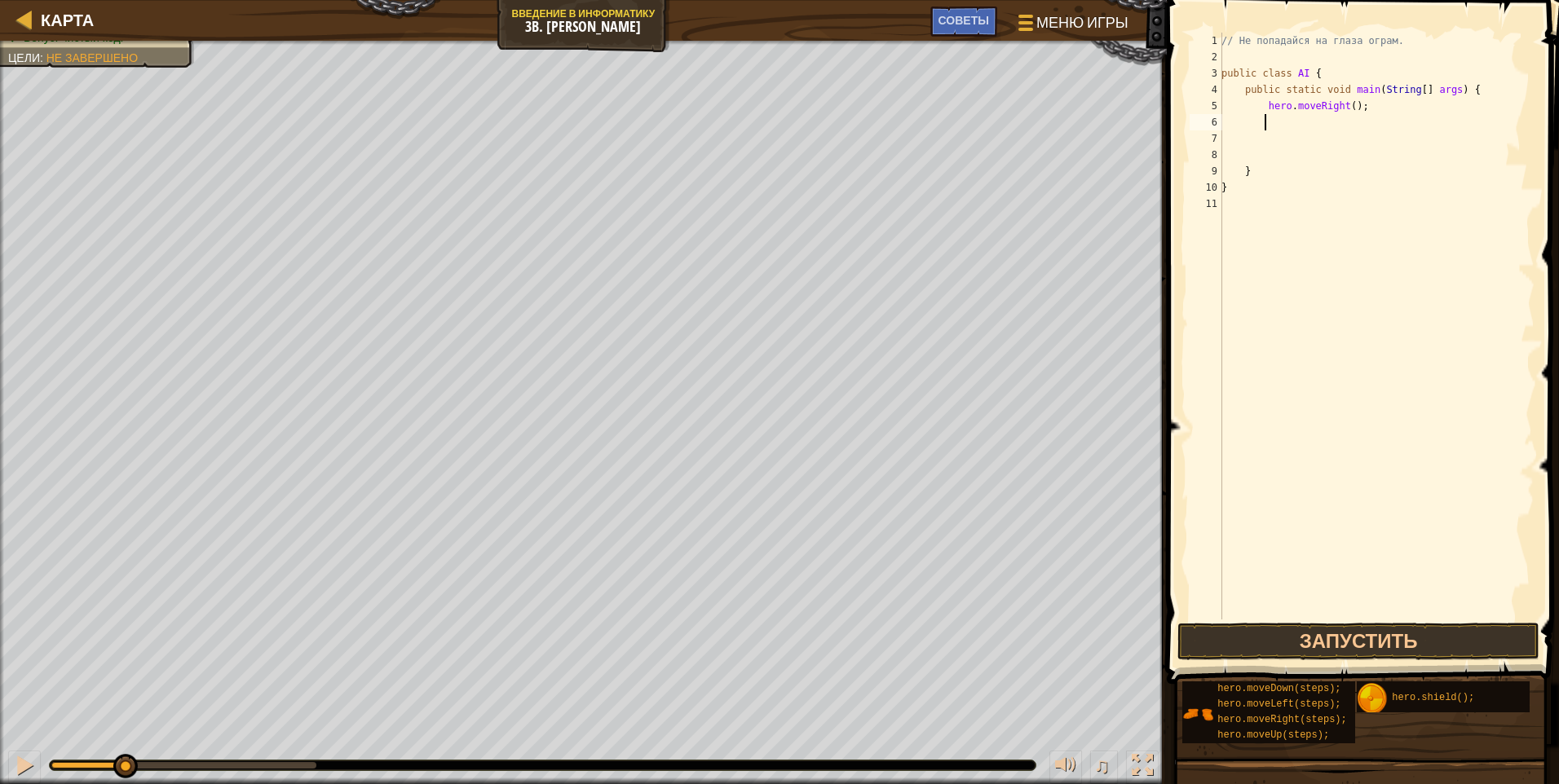
scroll to position [7, 2]
click at [738, 105] on div "// Не попадайся на глаза ограм. public class AI { public static void main ( Str…" at bounding box center [1376, 343] width 317 height 620
type textarea "hero.moveRight();"
click at [738, 114] on div "// Не попадайся на глаза ограм. public class AI { public static void main ( Str…" at bounding box center [1376, 343] width 317 height 620
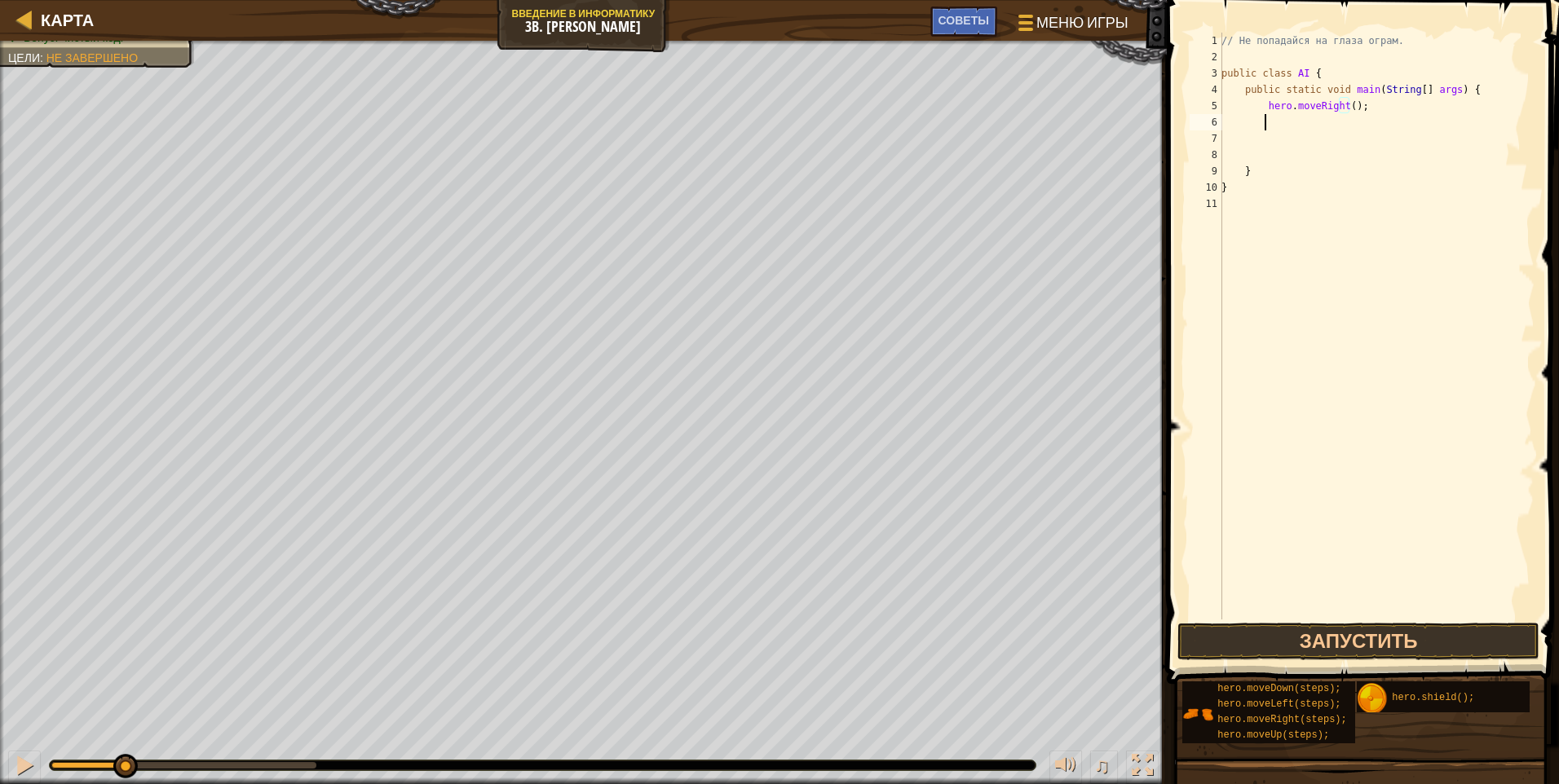
scroll to position [7, 2]
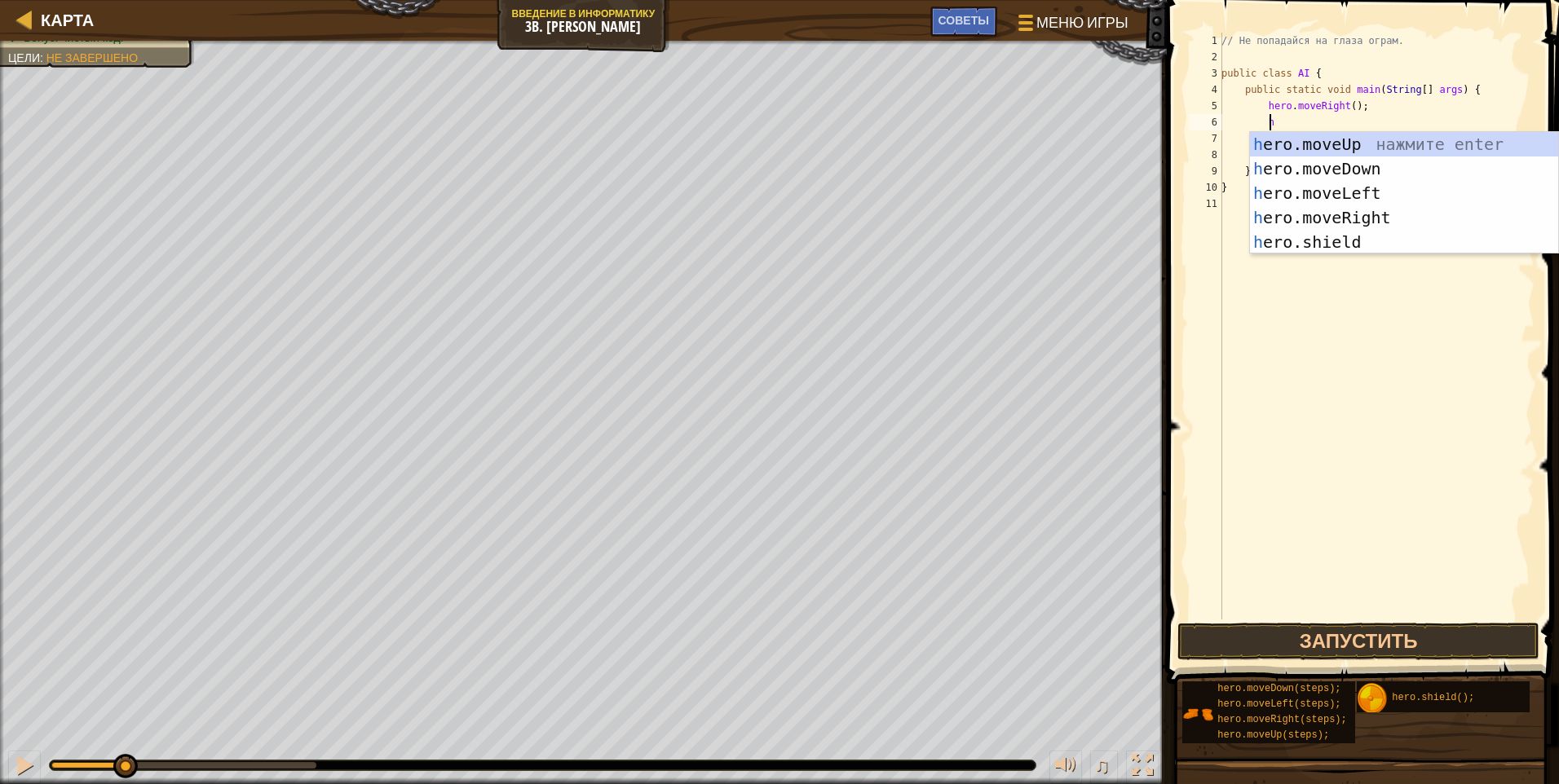
type textarea "he"
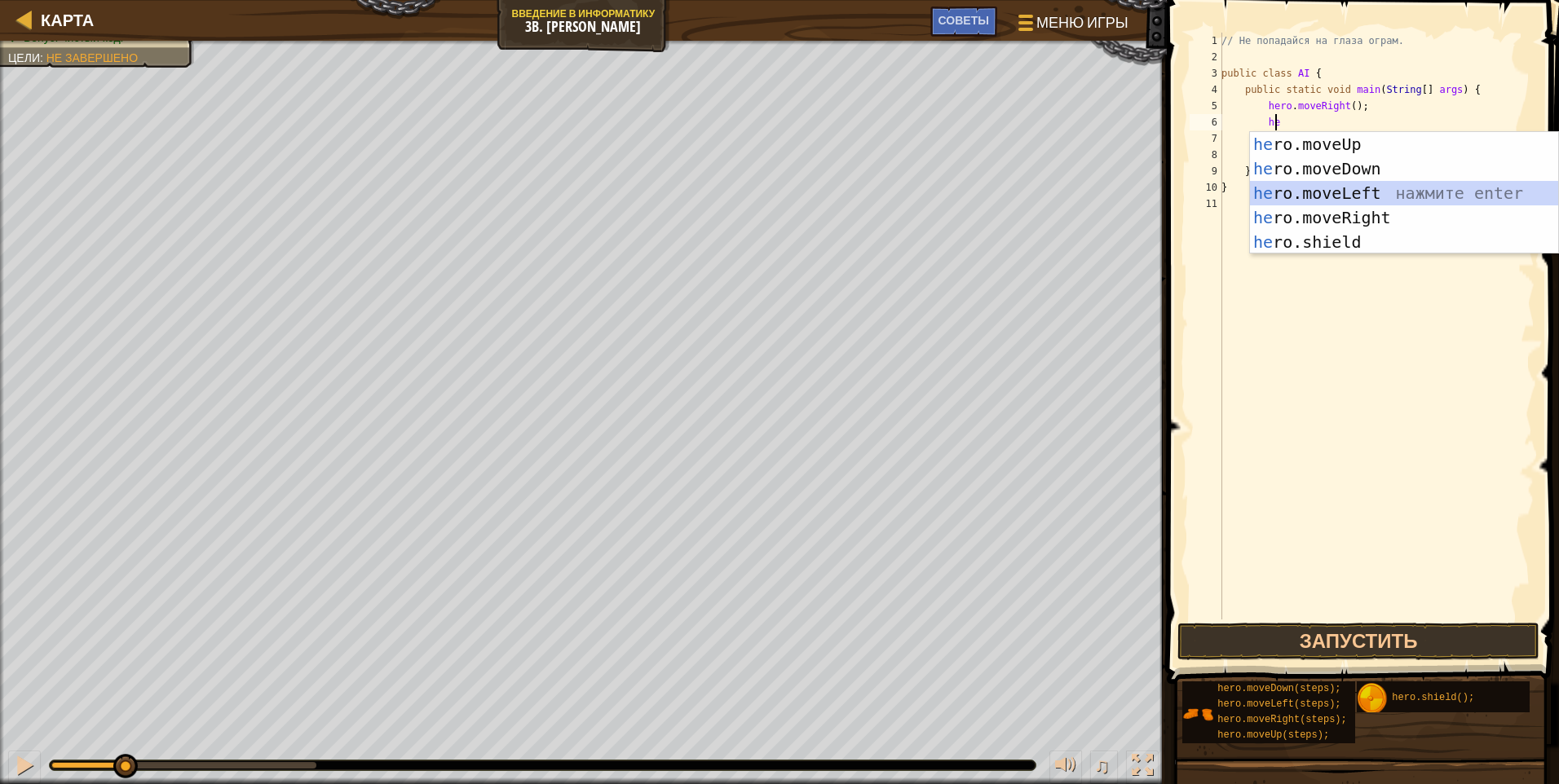
click at [738, 203] on div "he ro.moveUp нажмите enter he ro.moveDown нажмите enter he ro.moveLeft нажмите …" at bounding box center [1404, 217] width 308 height 171
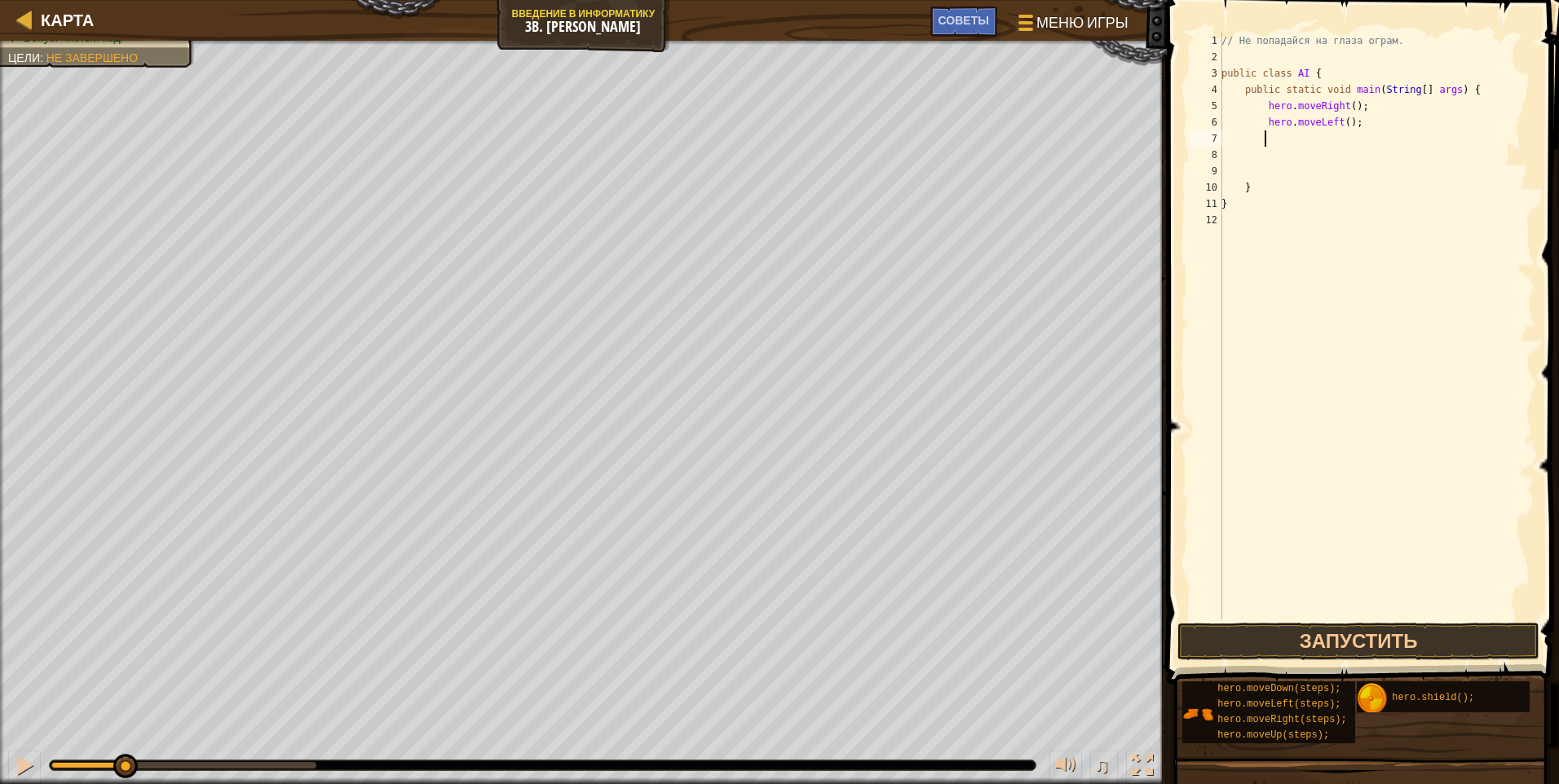
type textarea "h"
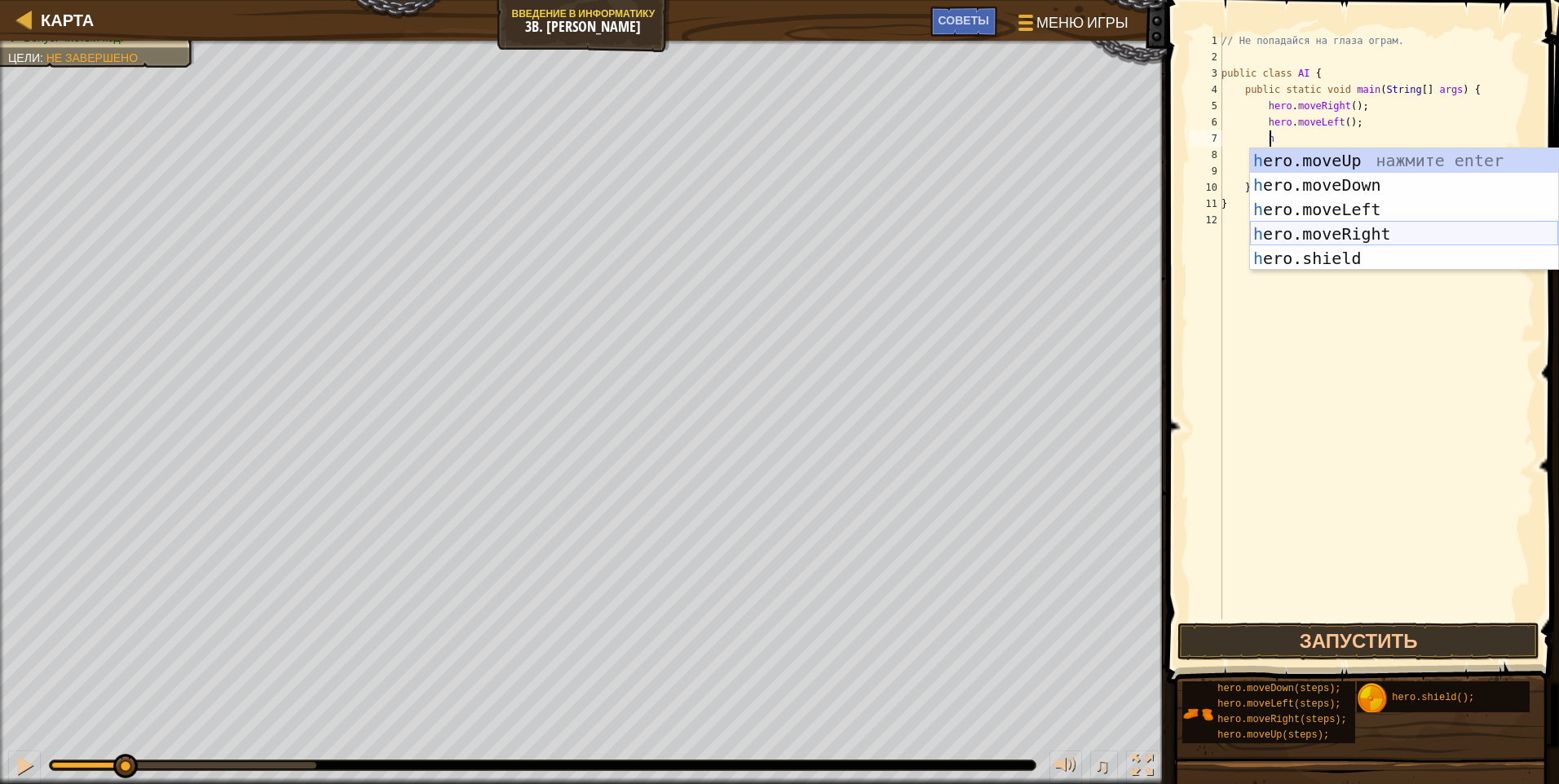
click at [738, 236] on div "h ero.moveUp нажмите enter h ero.moveDown нажмите enter h ero.moveLeft нажмите …" at bounding box center [1404, 233] width 308 height 171
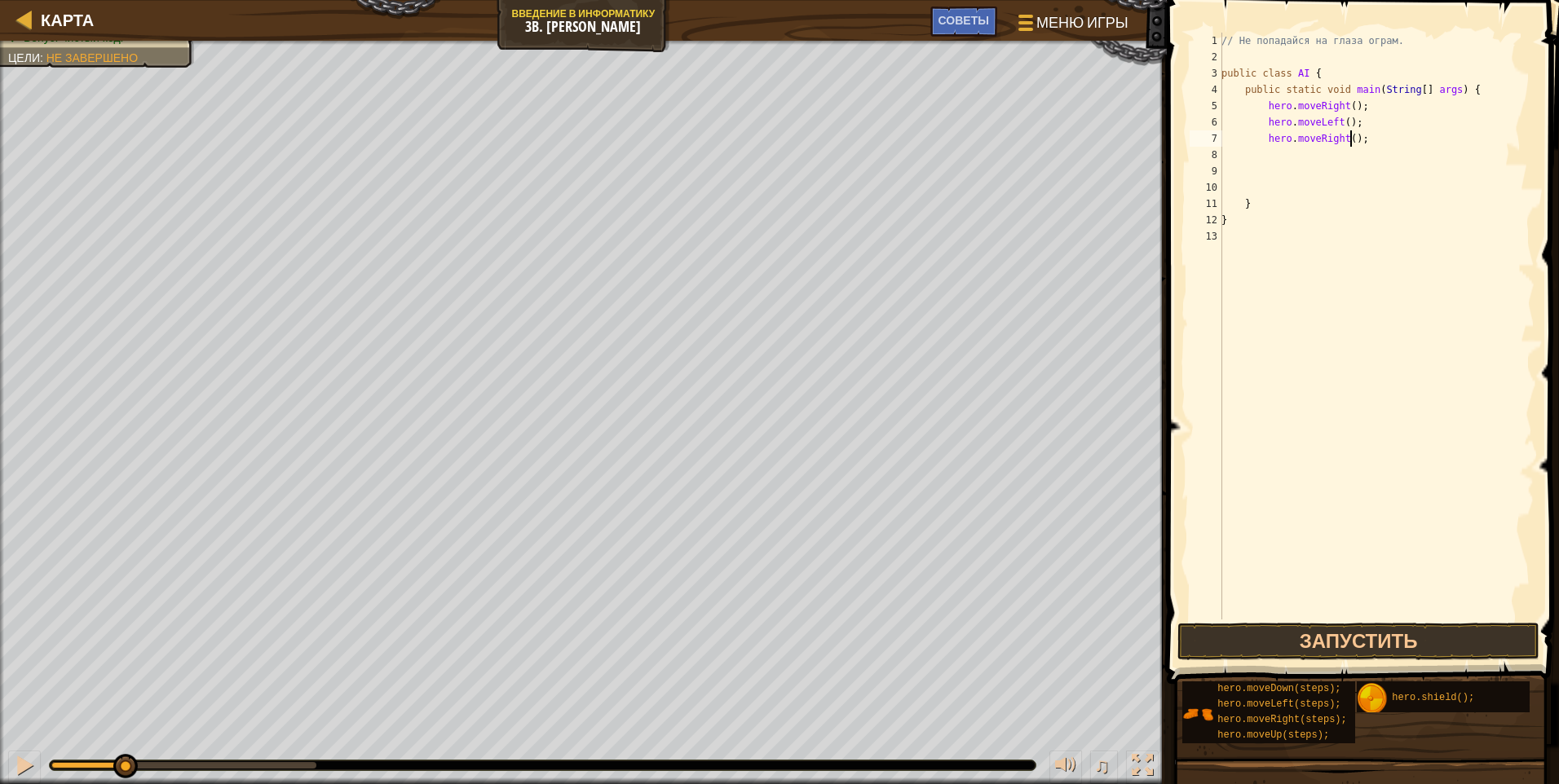
click at [738, 135] on div "// Не попадайся на глаза ограм. public class AI { public static void main ( Str…" at bounding box center [1376, 343] width 317 height 620
click at [738, 142] on div "// Не попадайся на глаза ограм. public class AI { public static void main ( Str…" at bounding box center [1376, 343] width 317 height 620
type textarea "hero.moveRight(2);"
click at [738, 179] on div "// Не попадайся на глаза ограм. public class AI { public static void main ( Str…" at bounding box center [1376, 343] width 317 height 620
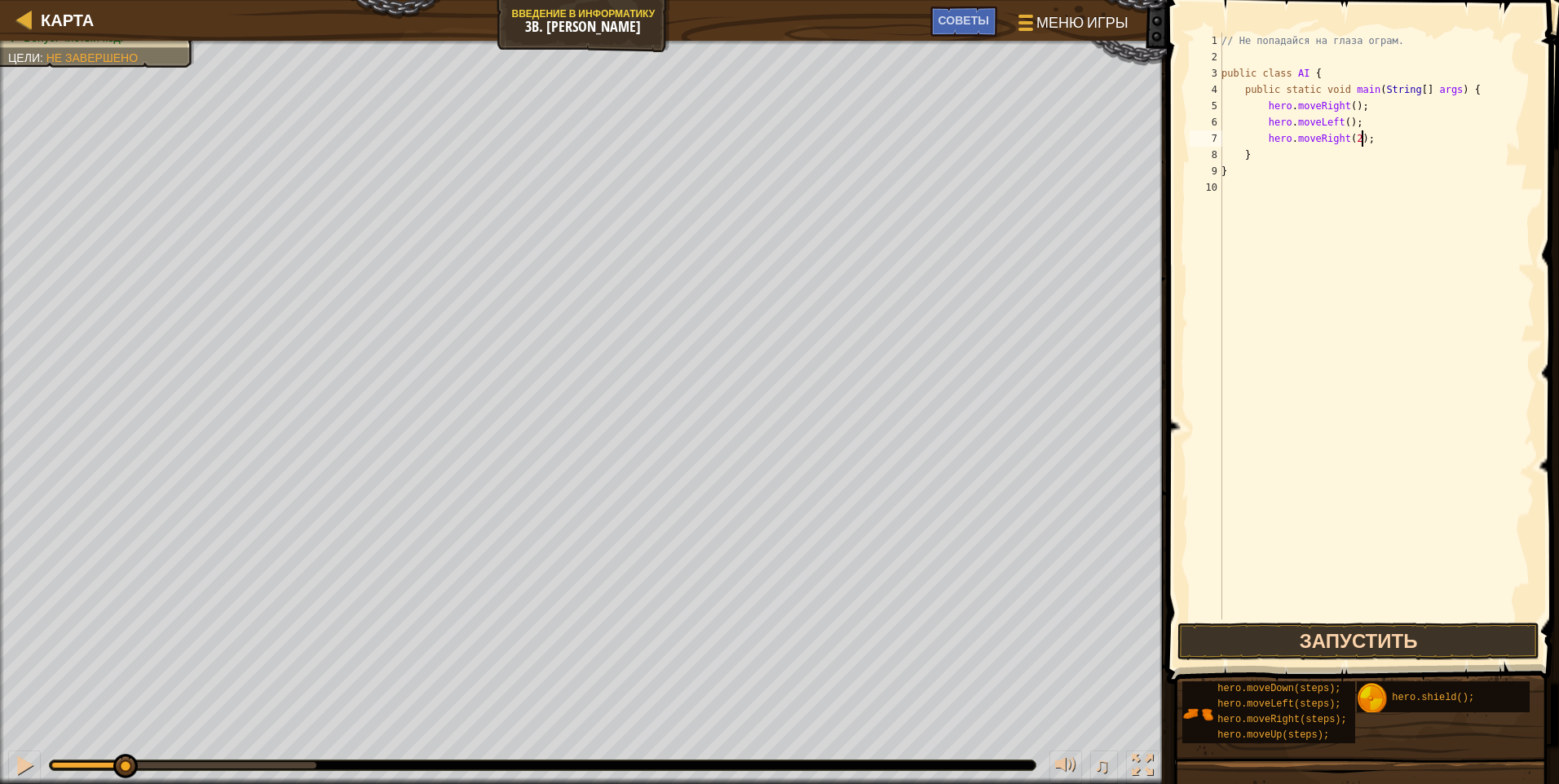
type textarea "hero.moveRight(2);"
click at [738, 638] on button "Запустить" at bounding box center [1359, 642] width 362 height 38
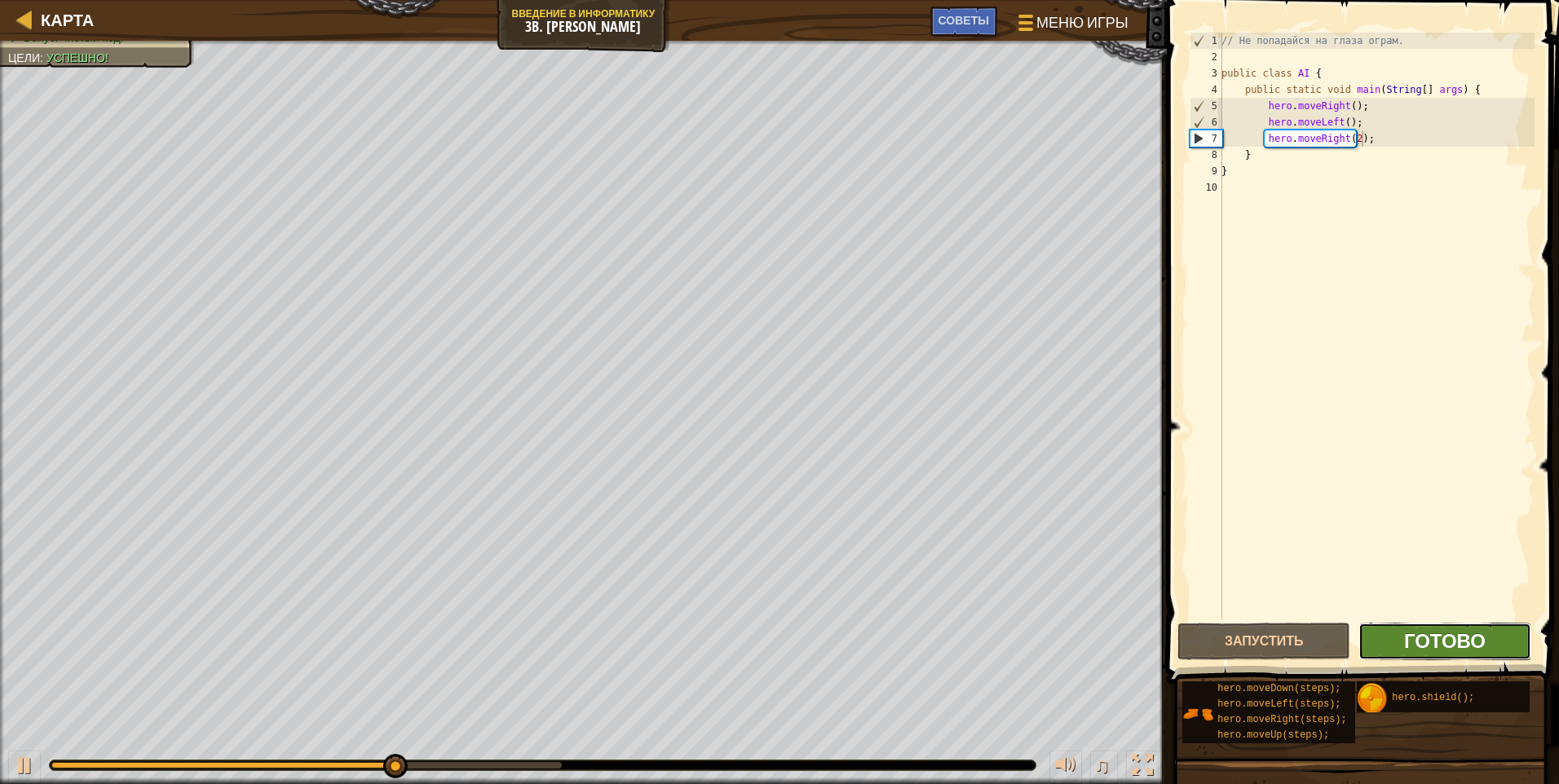
click at [738, 645] on span "Готово" at bounding box center [1445, 641] width 82 height 26
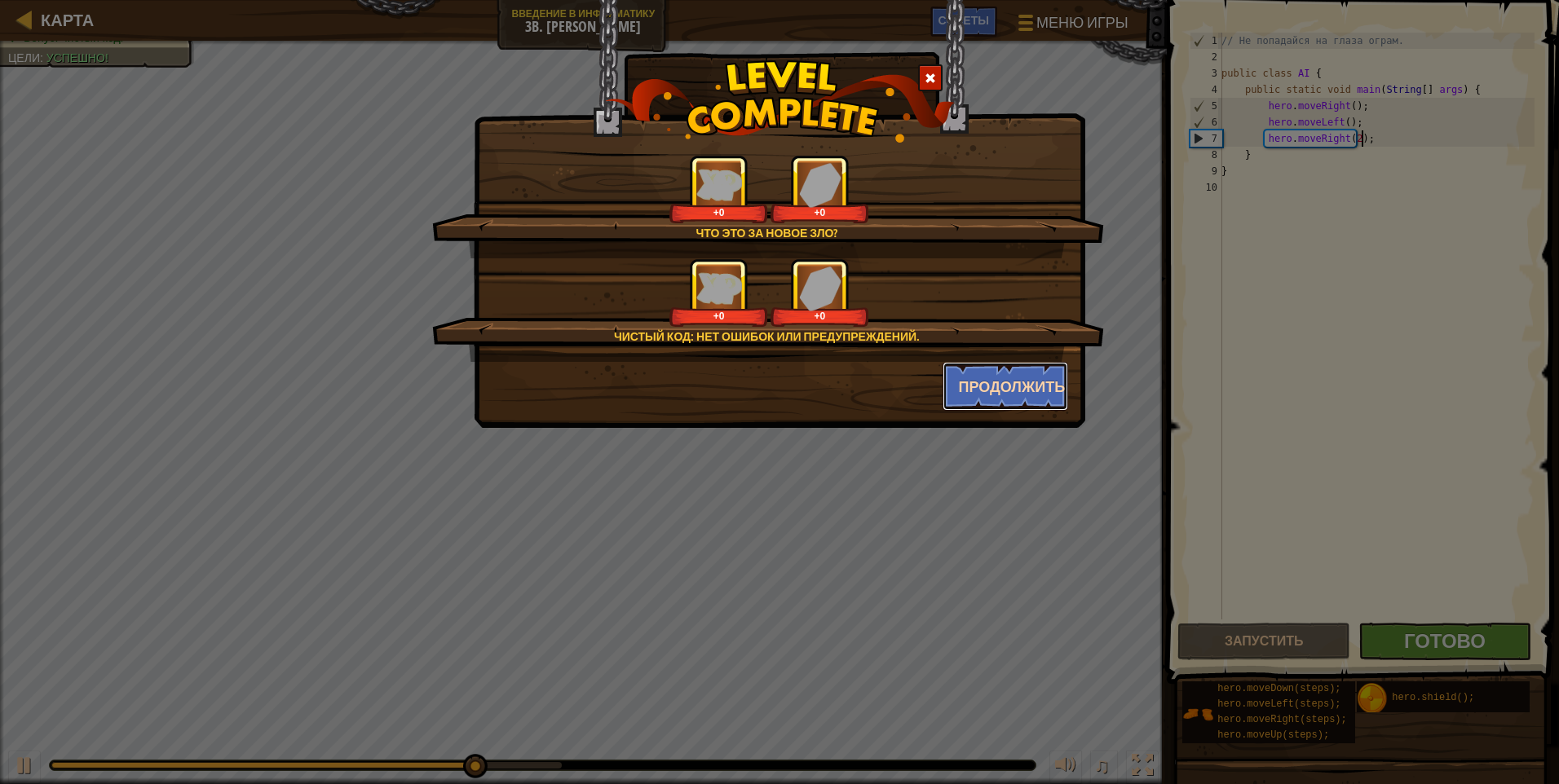
click at [738, 397] on button "Продолжить" at bounding box center [1006, 387] width 127 height 49
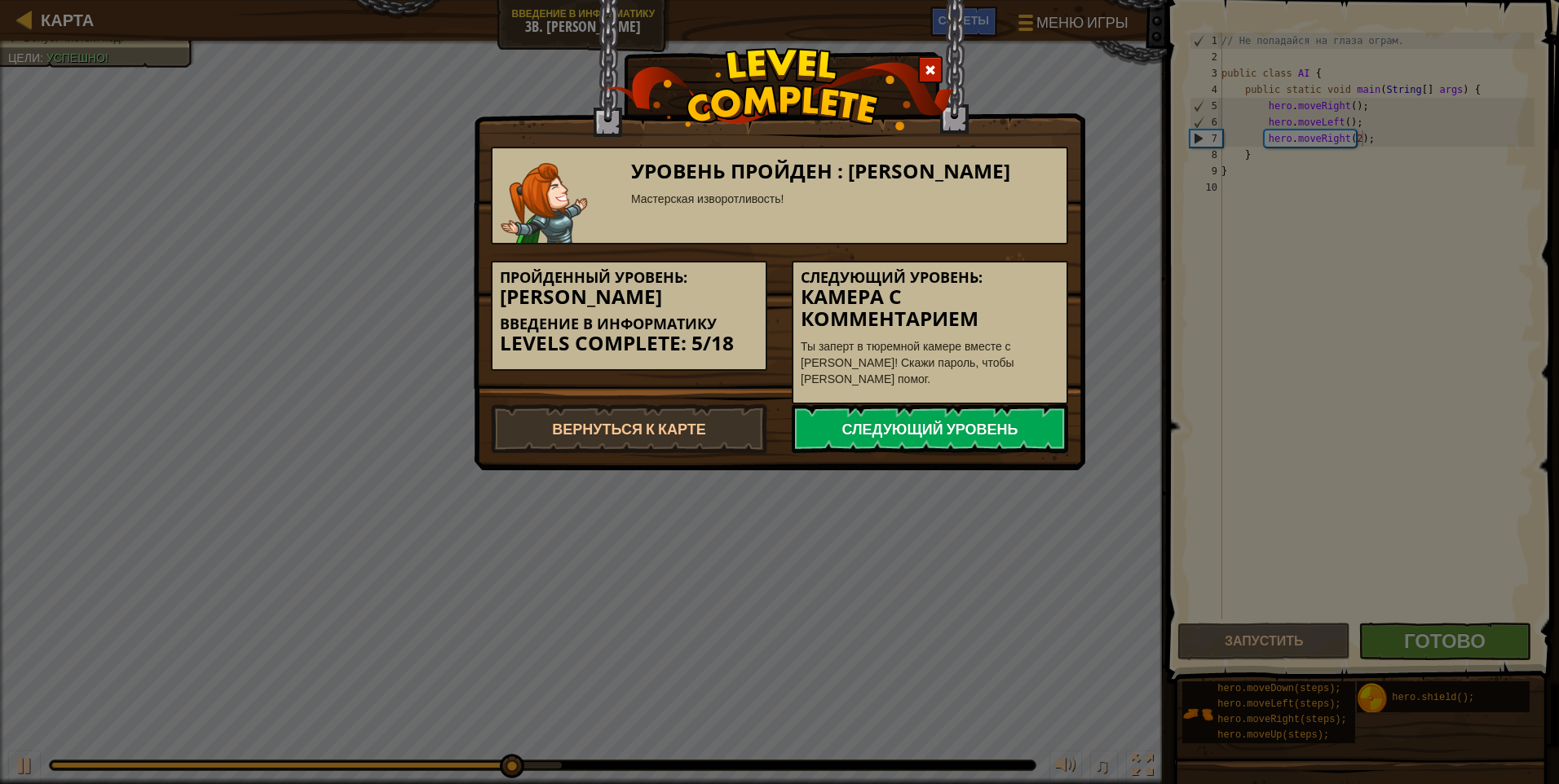
click at [738, 434] on link "Следующий уровень" at bounding box center [930, 429] width 276 height 49
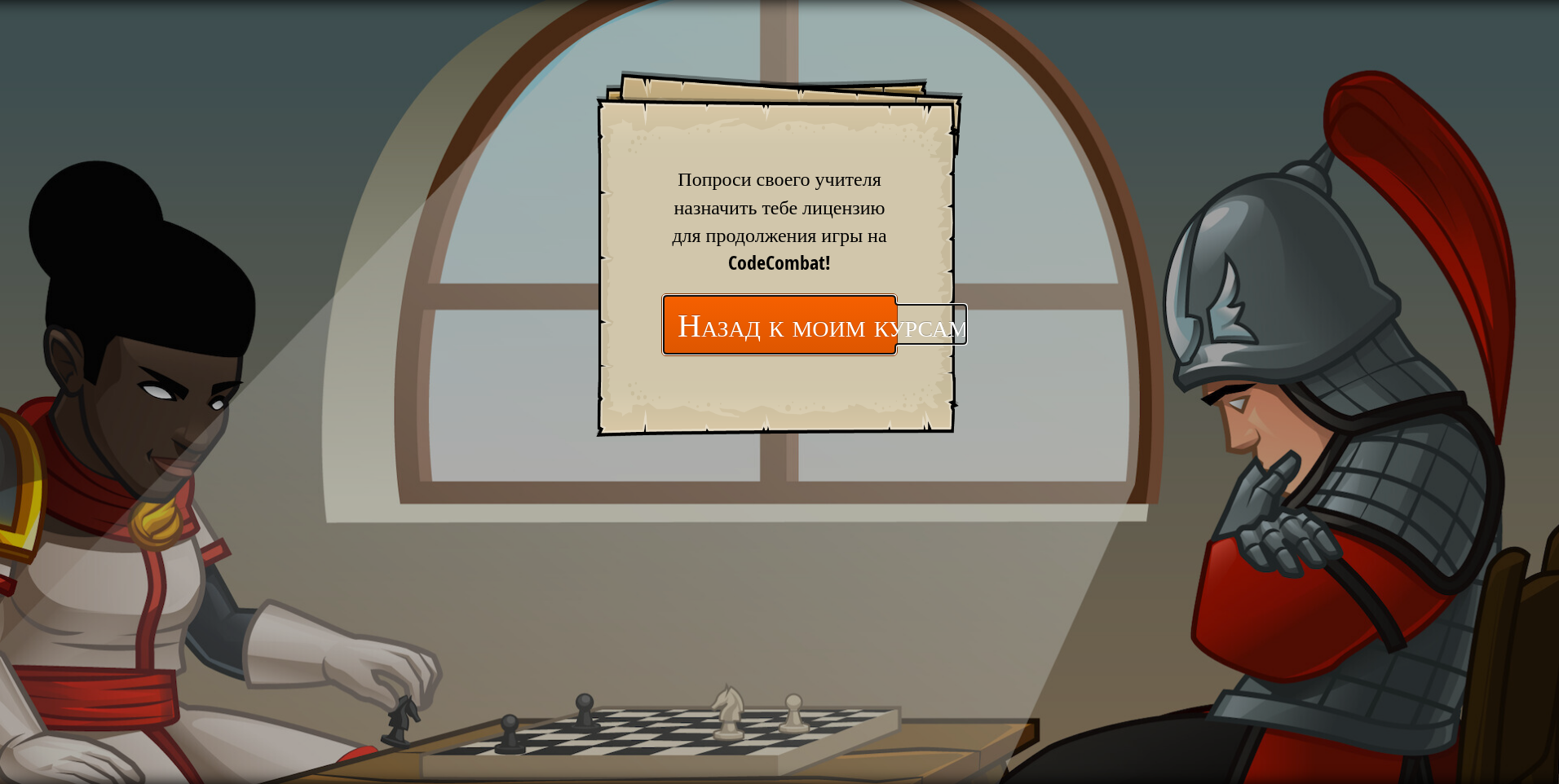
click at [738, 343] on link "Назад к моим курсам" at bounding box center [780, 325] width 236 height 63
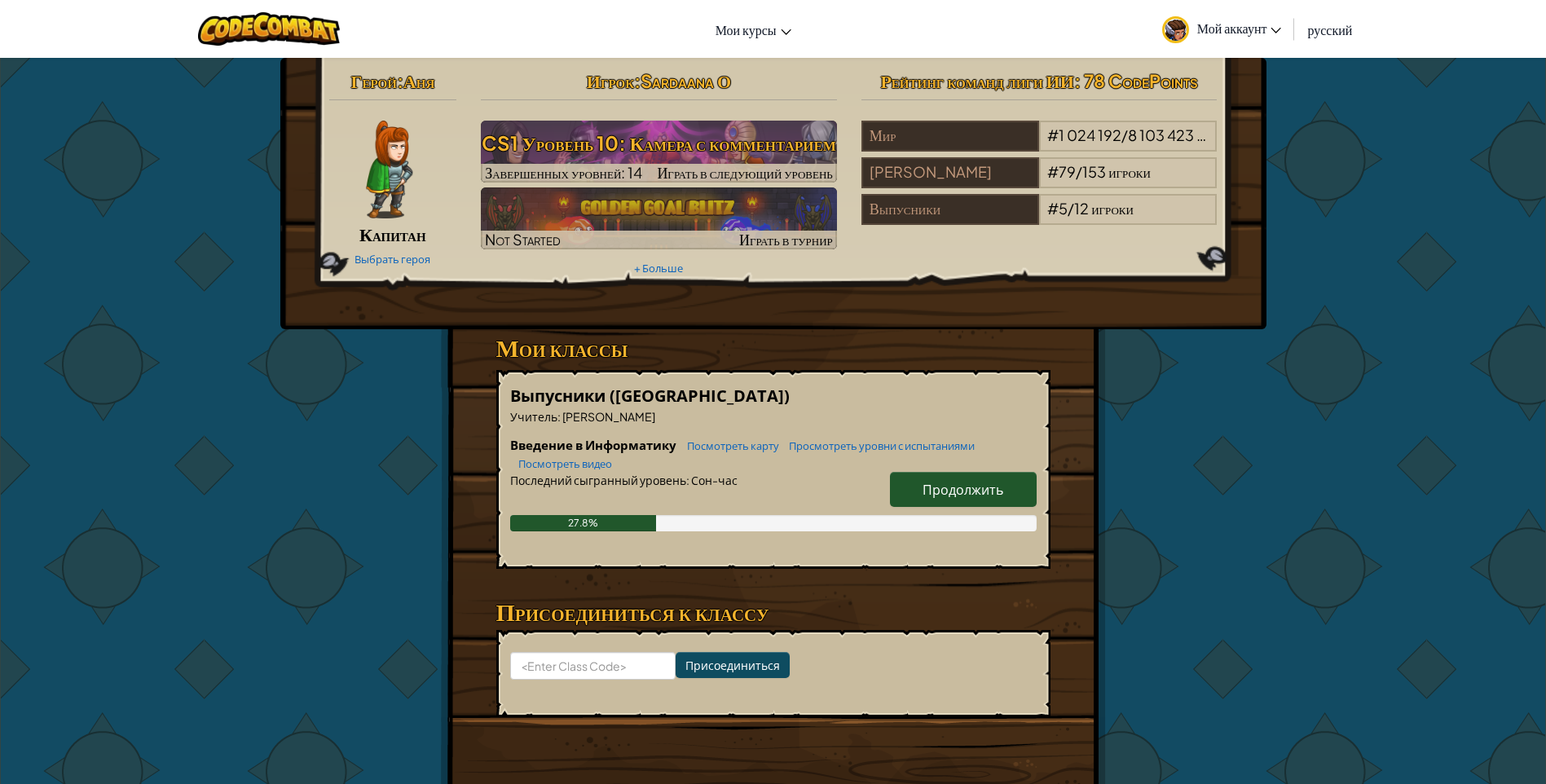
click at [737, 479] on link "Продолжить" at bounding box center [963, 489] width 146 height 35
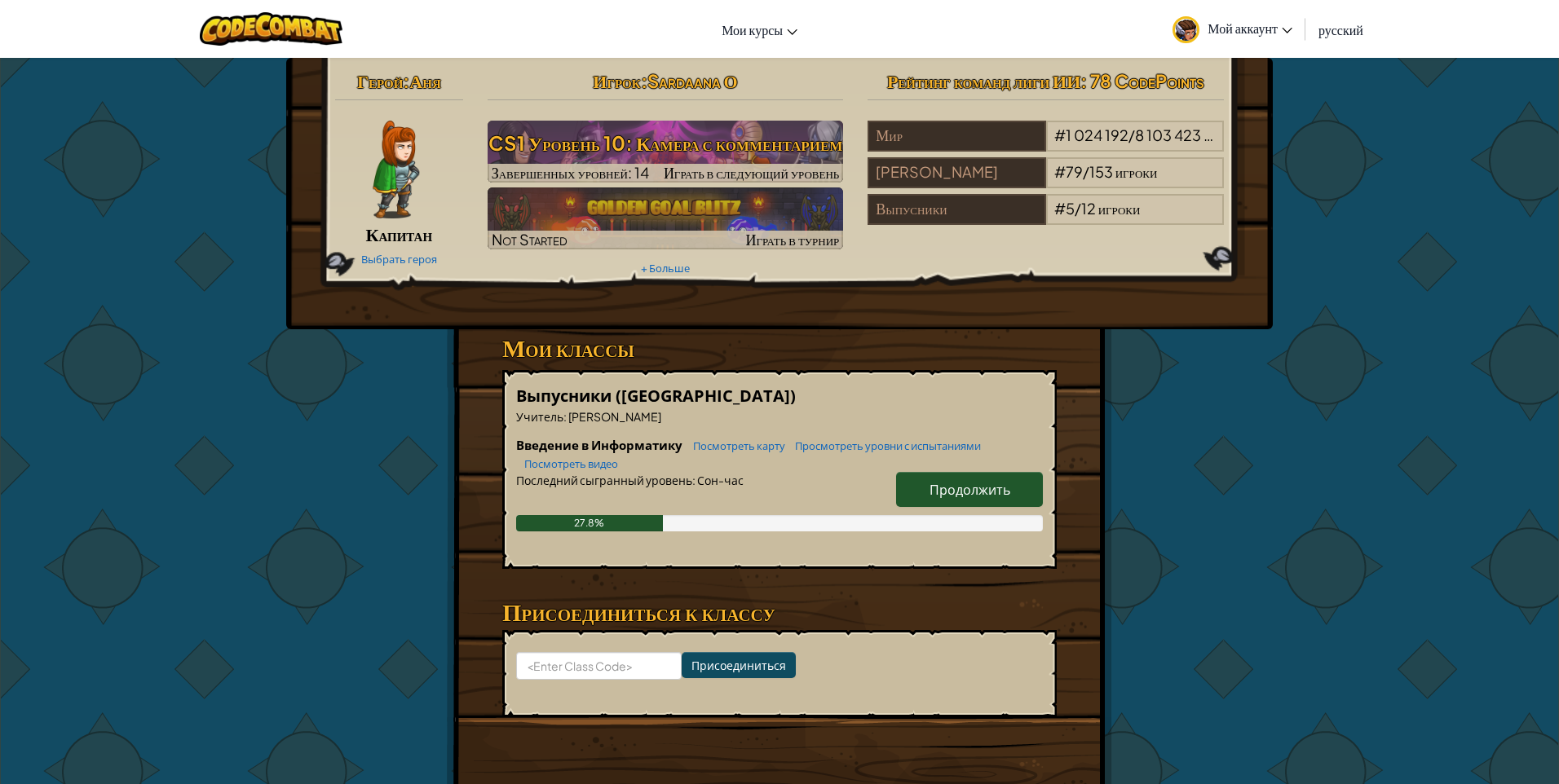
select select "ru"
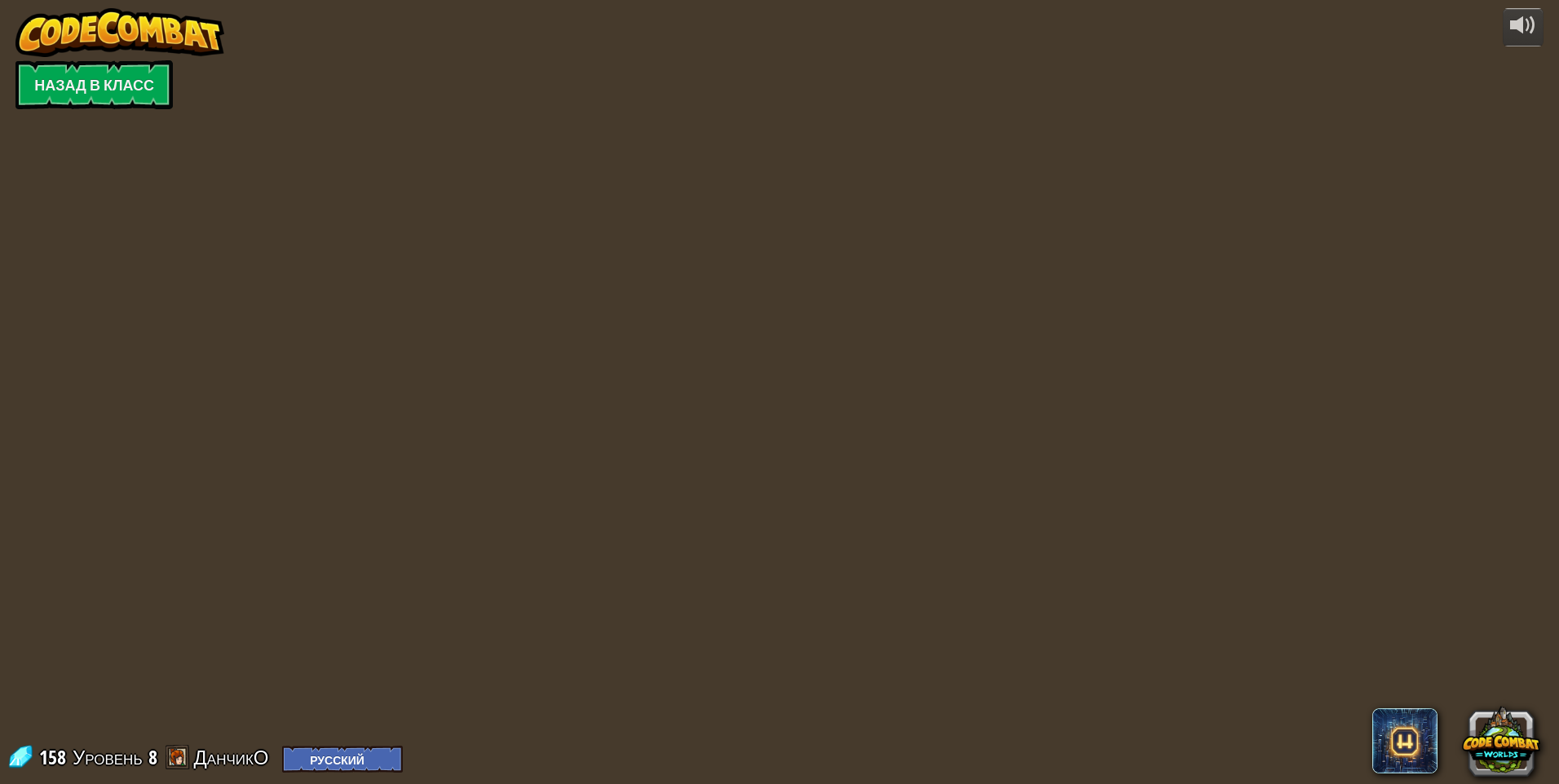
select select "ru"
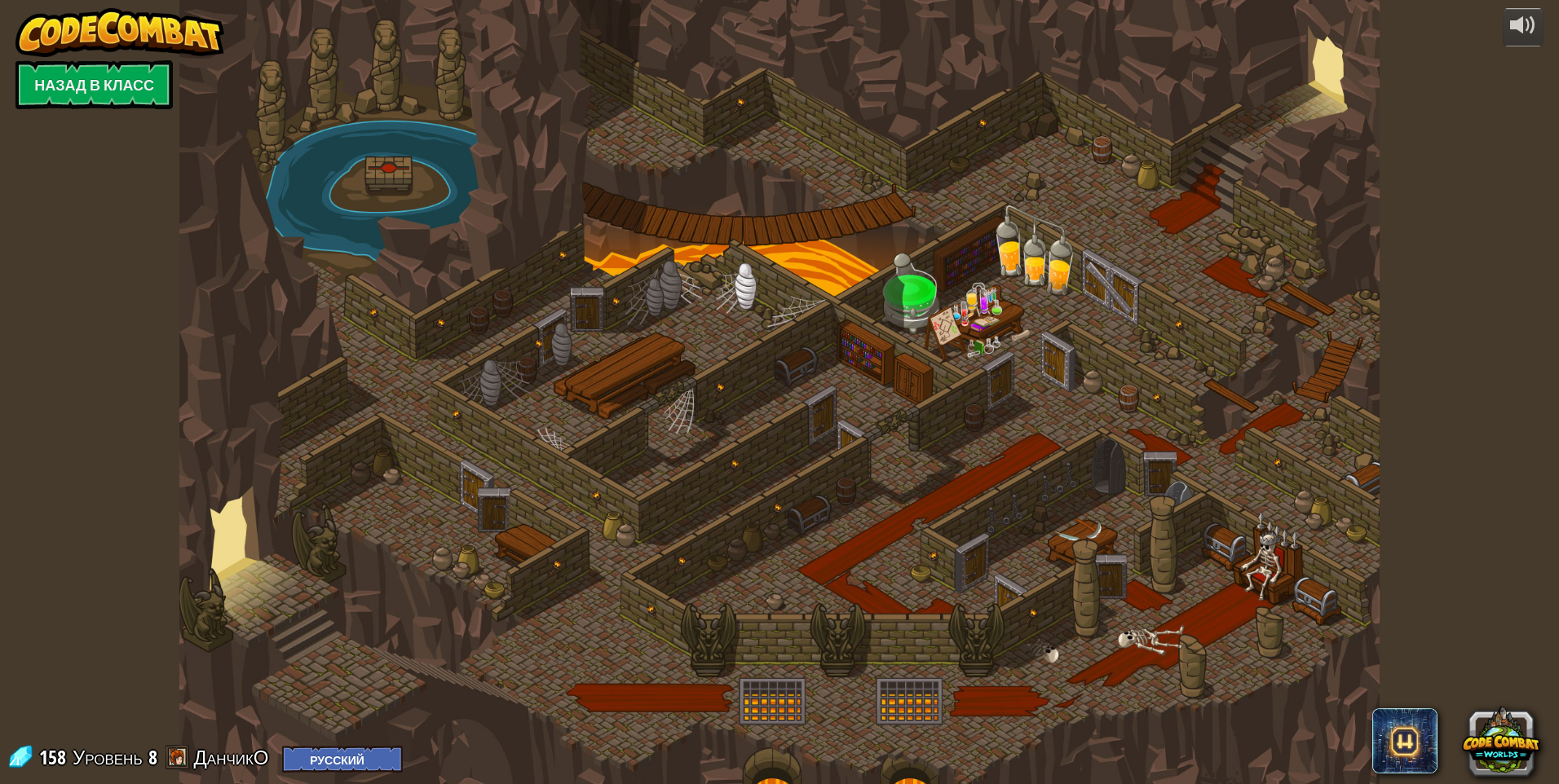
select select "ru"
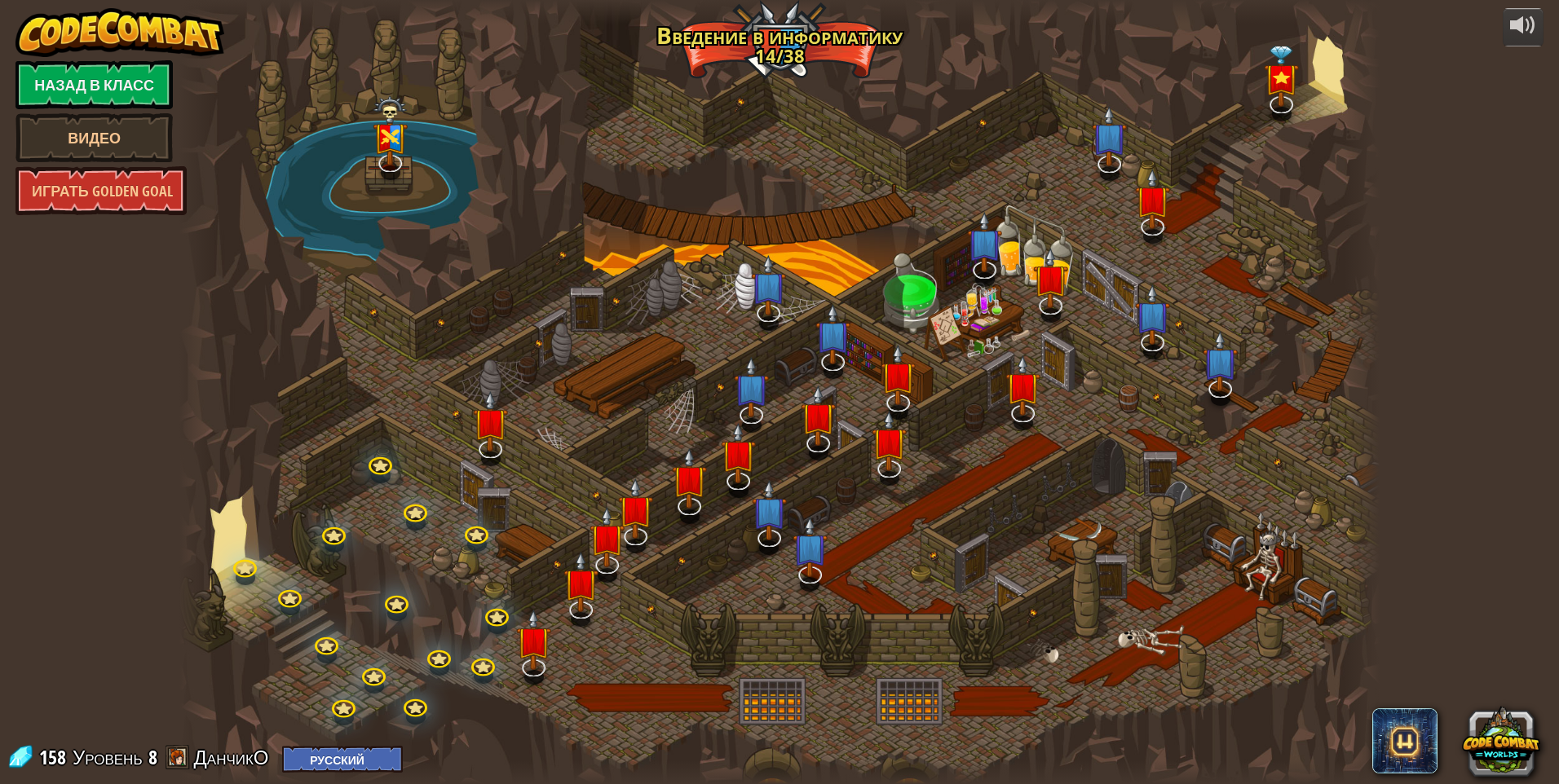
select select "ru"
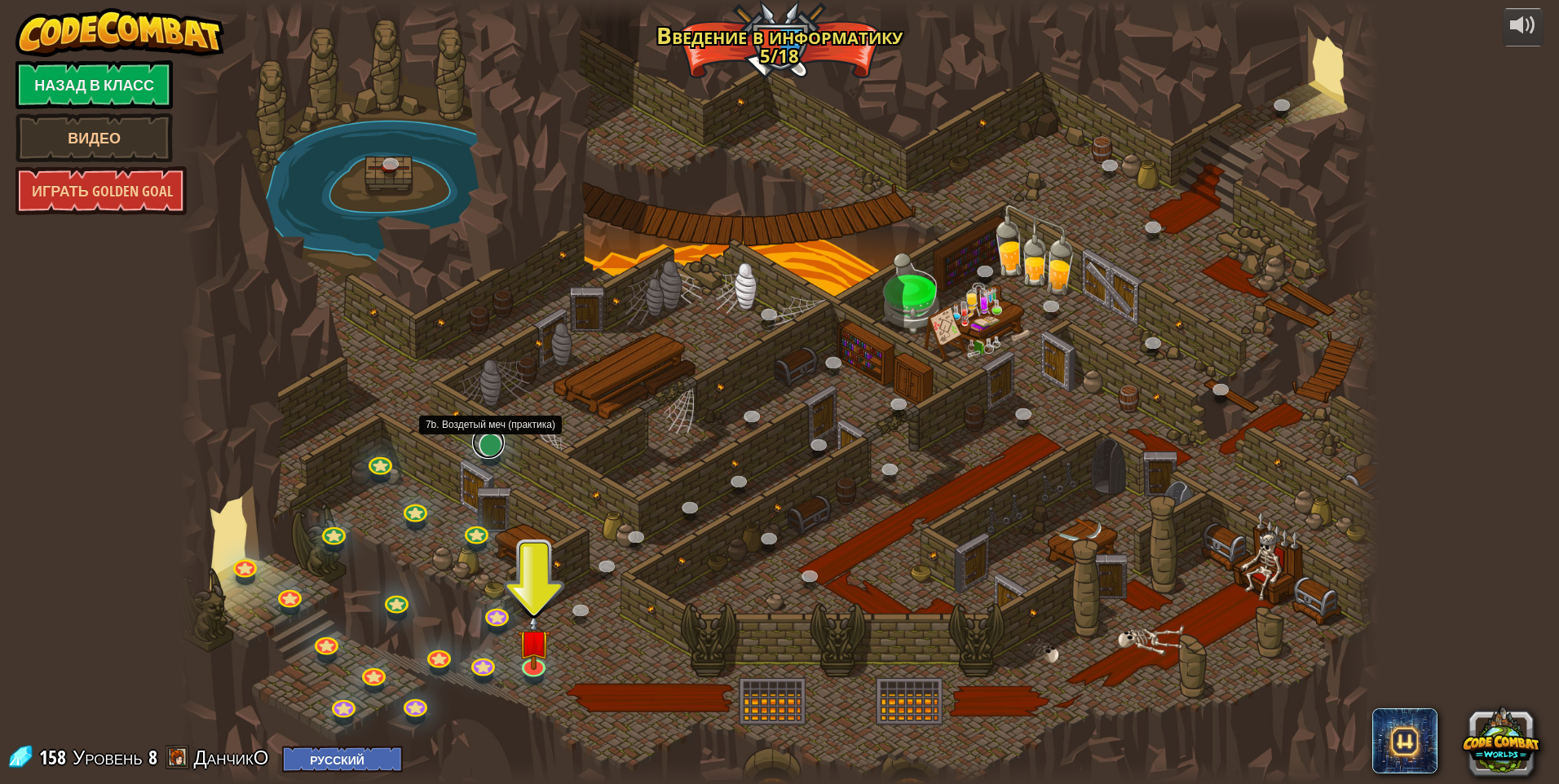
click at [478, 445] on link at bounding box center [488, 442] width 33 height 33
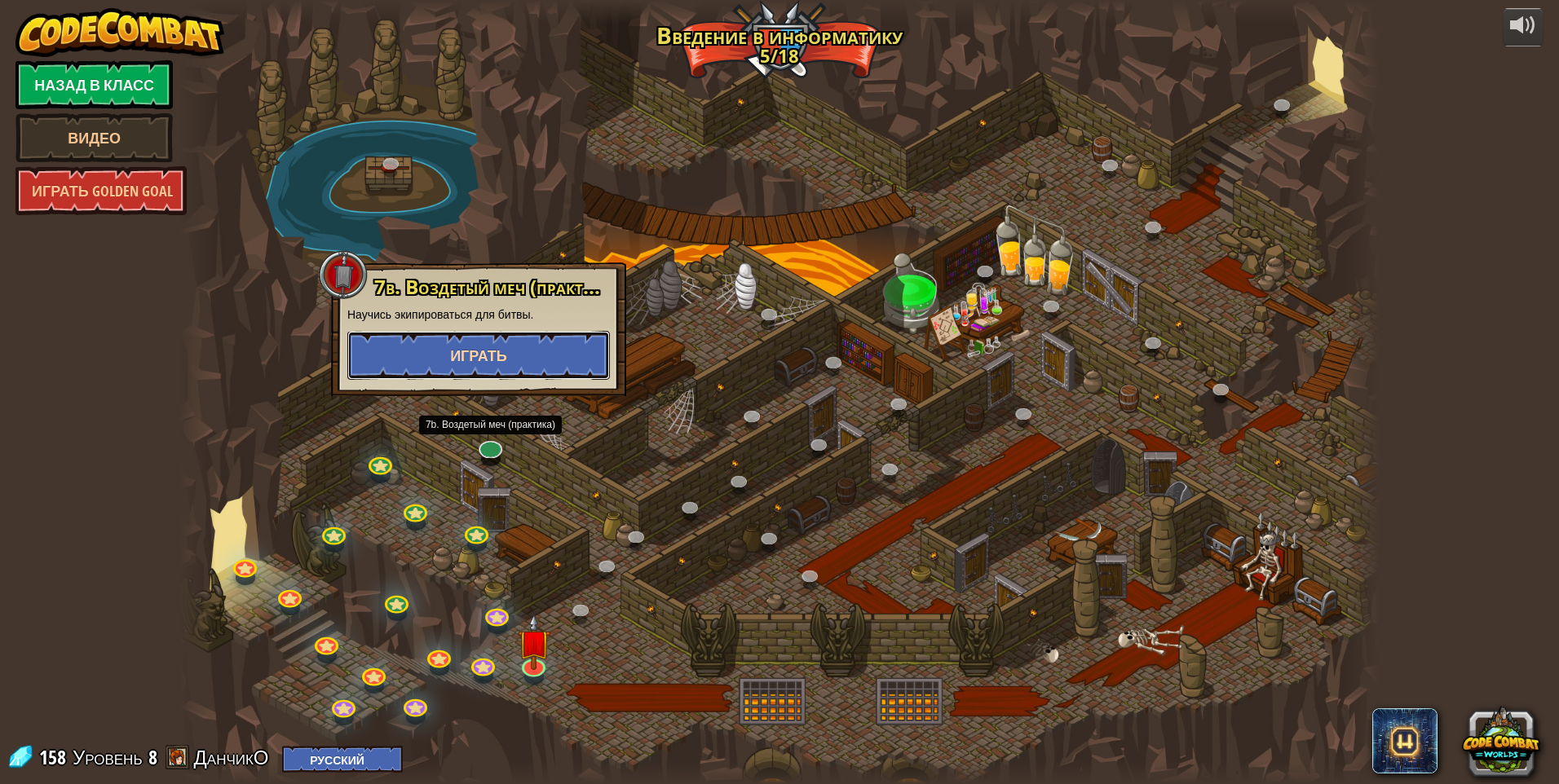
click at [521, 353] on button "Играть" at bounding box center [478, 356] width 263 height 49
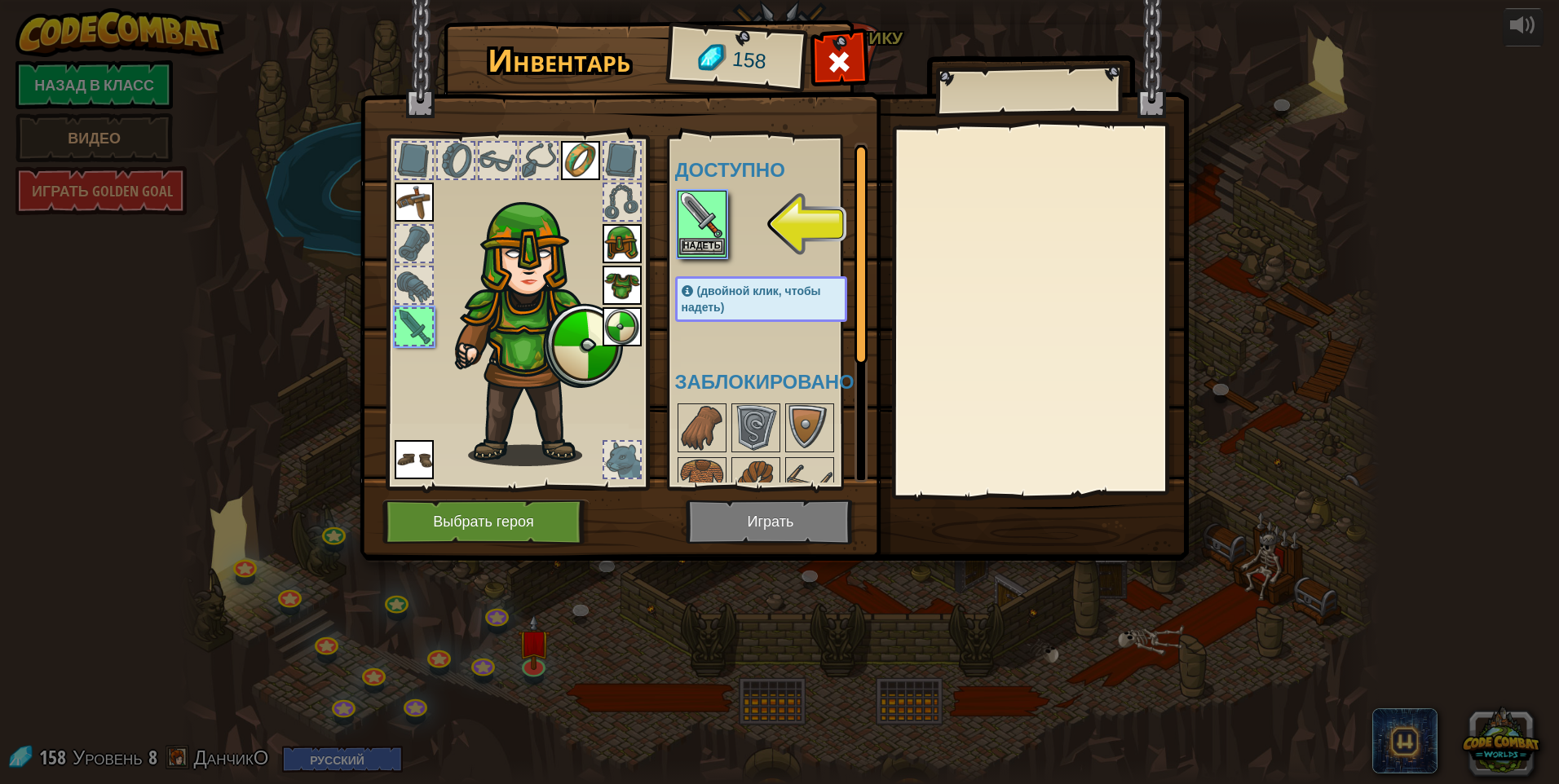
click at [704, 235] on img at bounding box center [702, 215] width 46 height 46
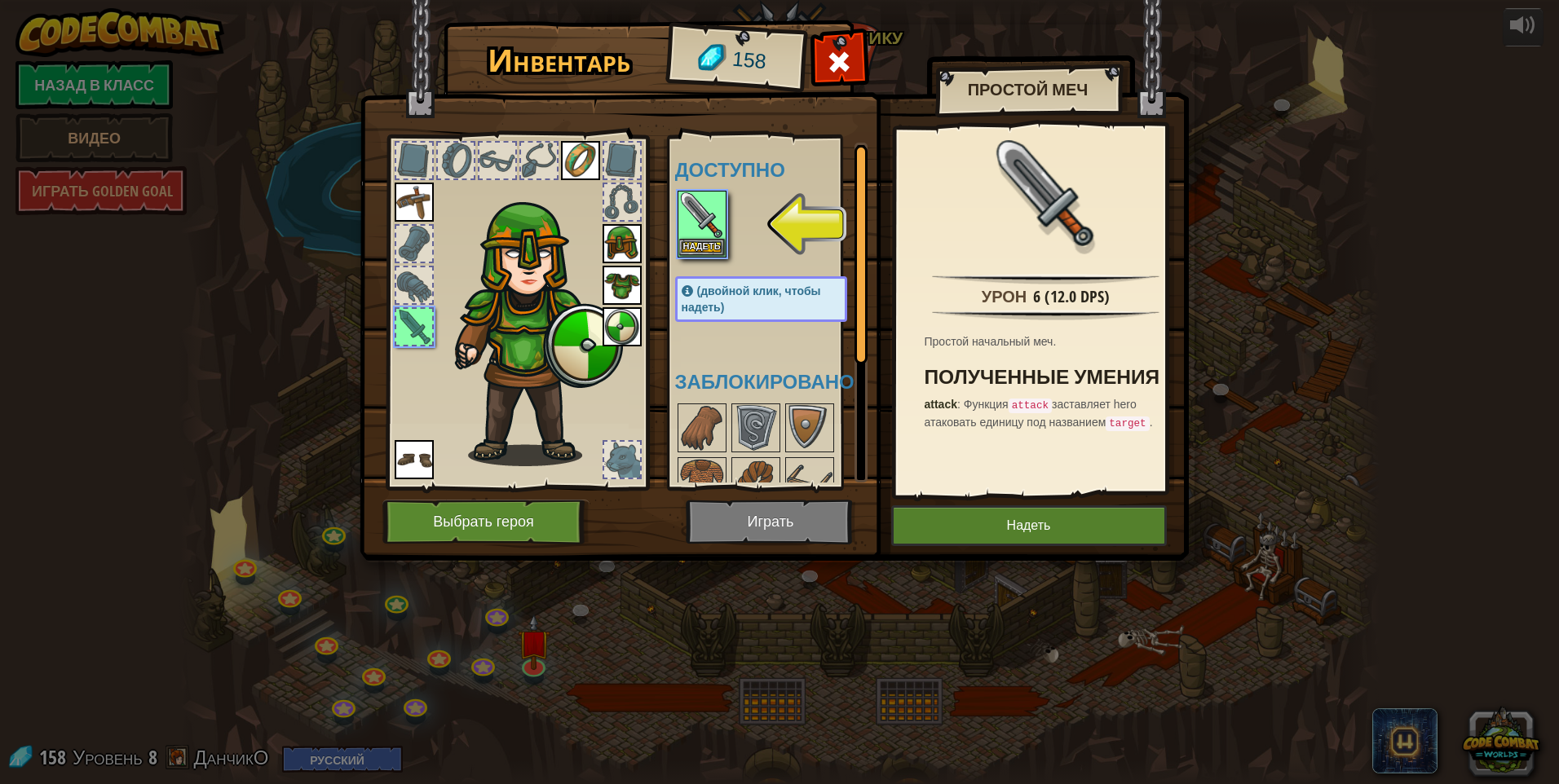
click at [726, 244] on div at bounding box center [778, 224] width 204 height 72
click at [710, 244] on button "Надеть" at bounding box center [702, 246] width 46 height 17
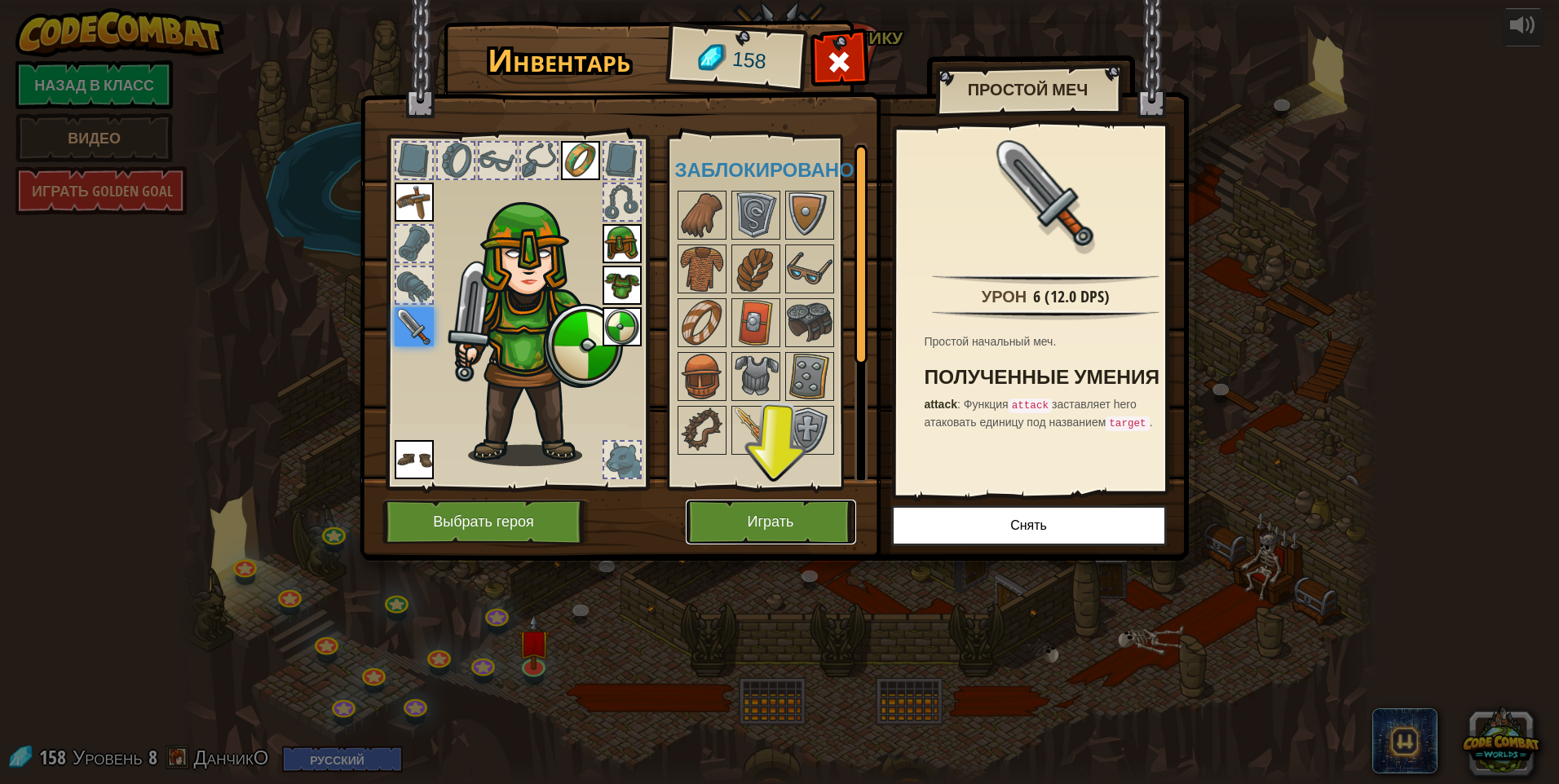
click at [738, 519] on button "Играть" at bounding box center [771, 522] width 170 height 45
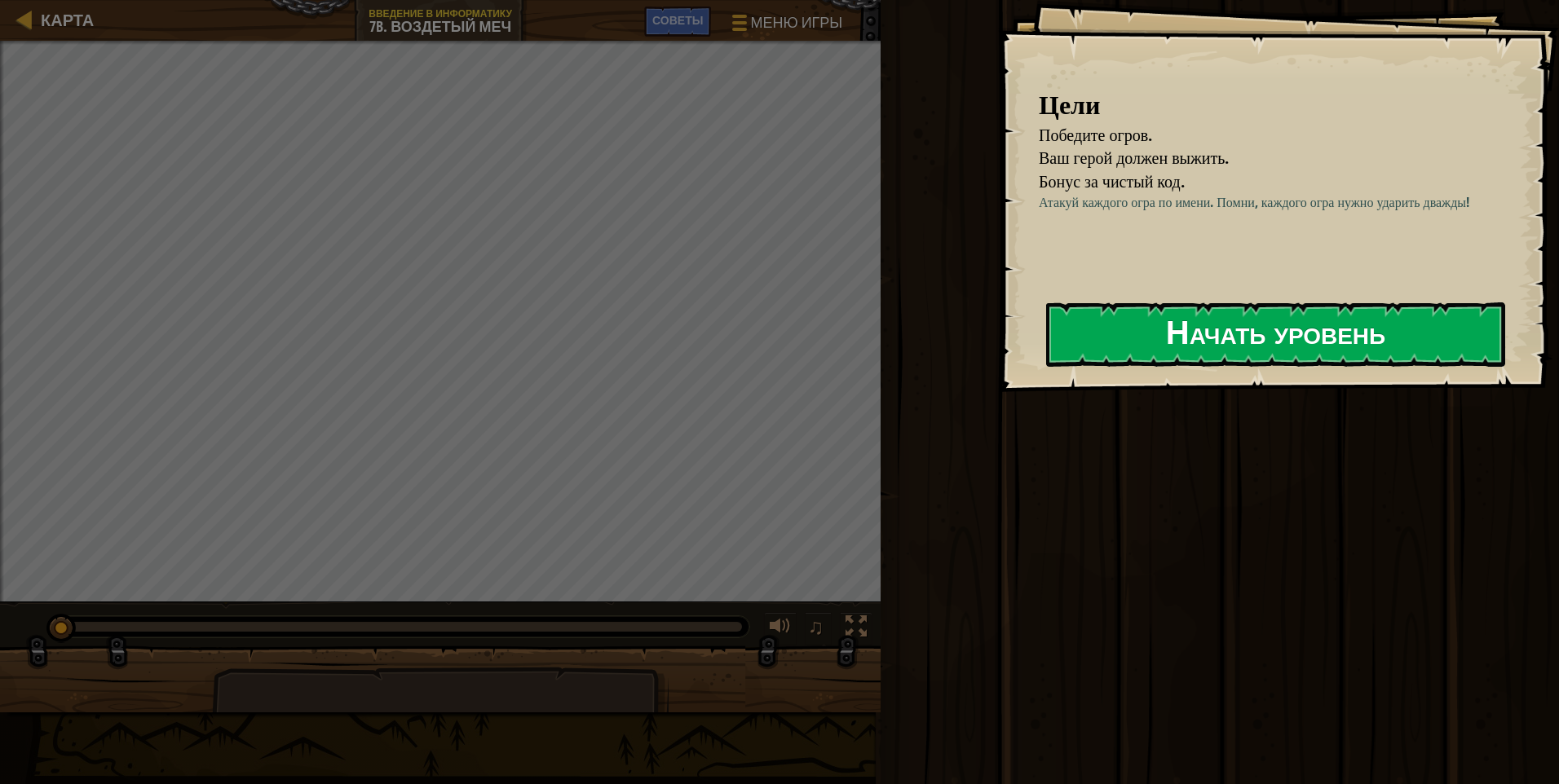
click at [738, 343] on button "Начать уровень" at bounding box center [1275, 334] width 459 height 65
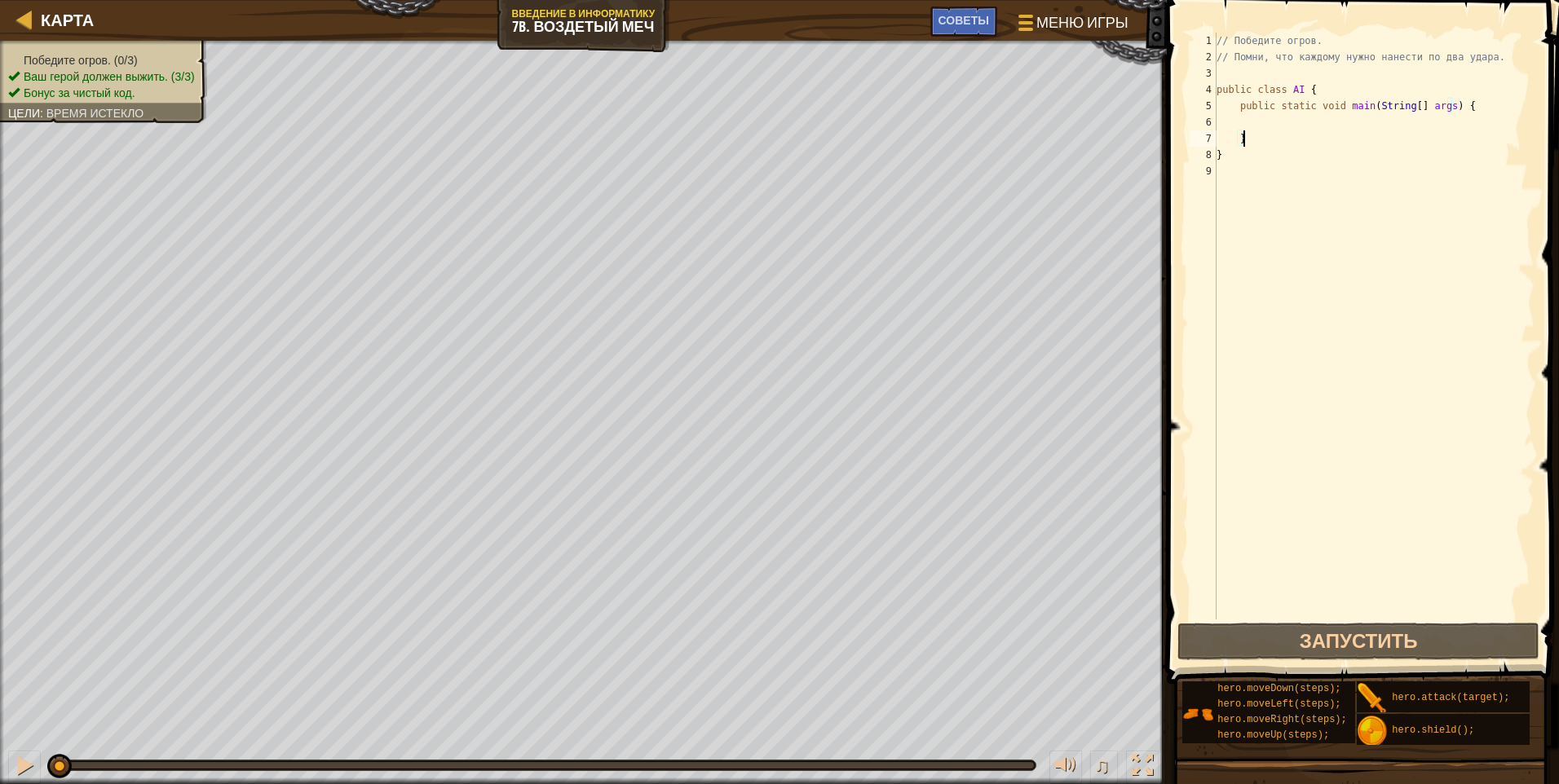
click at [738, 132] on div "// Победите огров. // Помни, что каждому нужно нанести по два удара. public cla…" at bounding box center [1374, 343] width 321 height 620
type textarea "}"
click at [738, 122] on div "// Победите огров. // Помни, что каждому нужно нанести по два удара. public cla…" at bounding box center [1374, 343] width 321 height 620
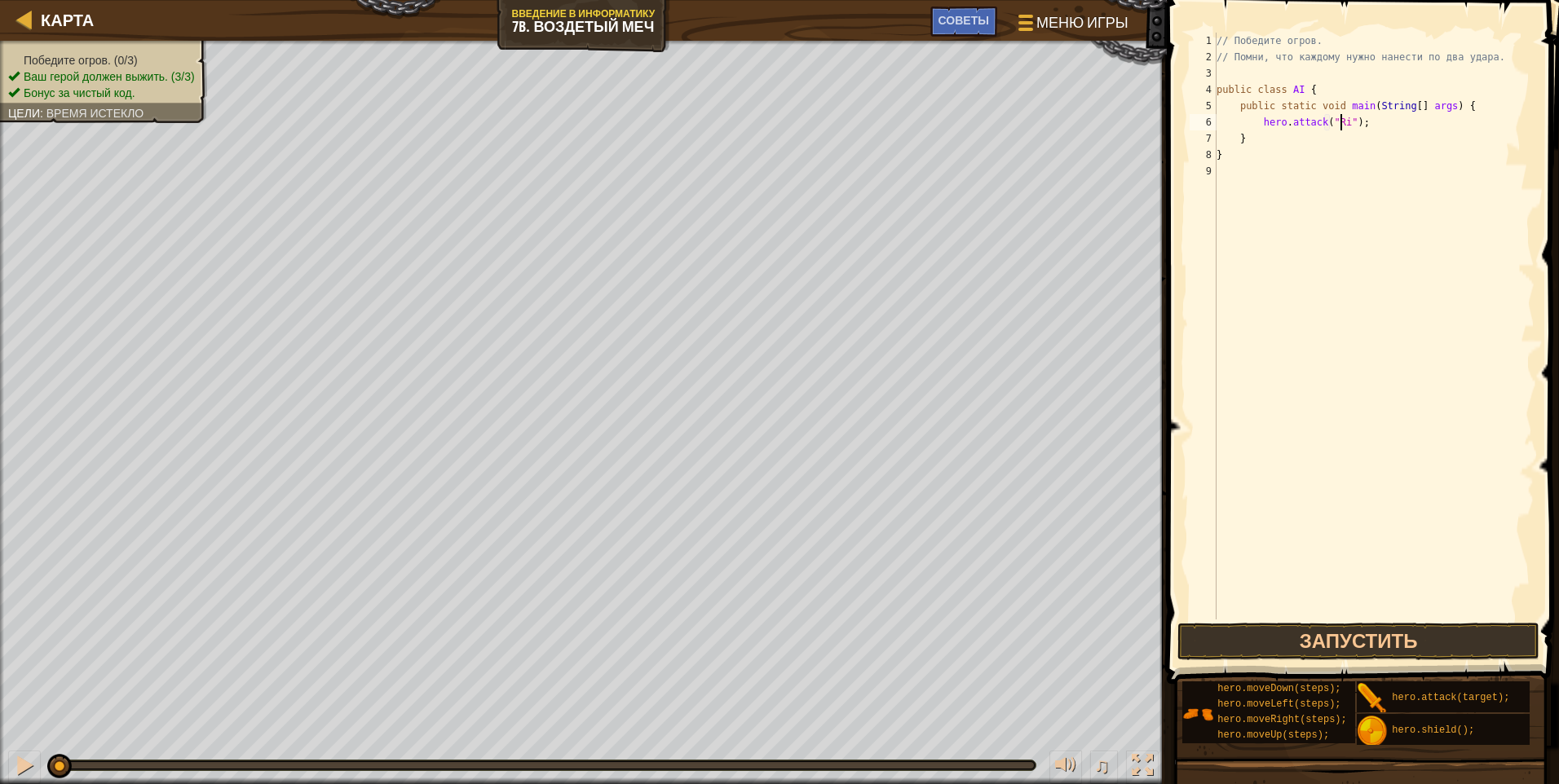
scroll to position [7, 11]
drag, startPoint x: 1378, startPoint y: 128, endPoint x: 1259, endPoint y: 128, distance: 119.0
click at [738, 128] on div "// Победите огров. // Помни, что каждому нужно нанести по два удара. public cla…" at bounding box center [1374, 343] width 321 height 620
type textarea "hero.attack("Rig");"
click at [738, 126] on div "// Победите огров. // Помни, что каждому нужно нанести по два удара. public cla…" at bounding box center [1374, 326] width 321 height 587
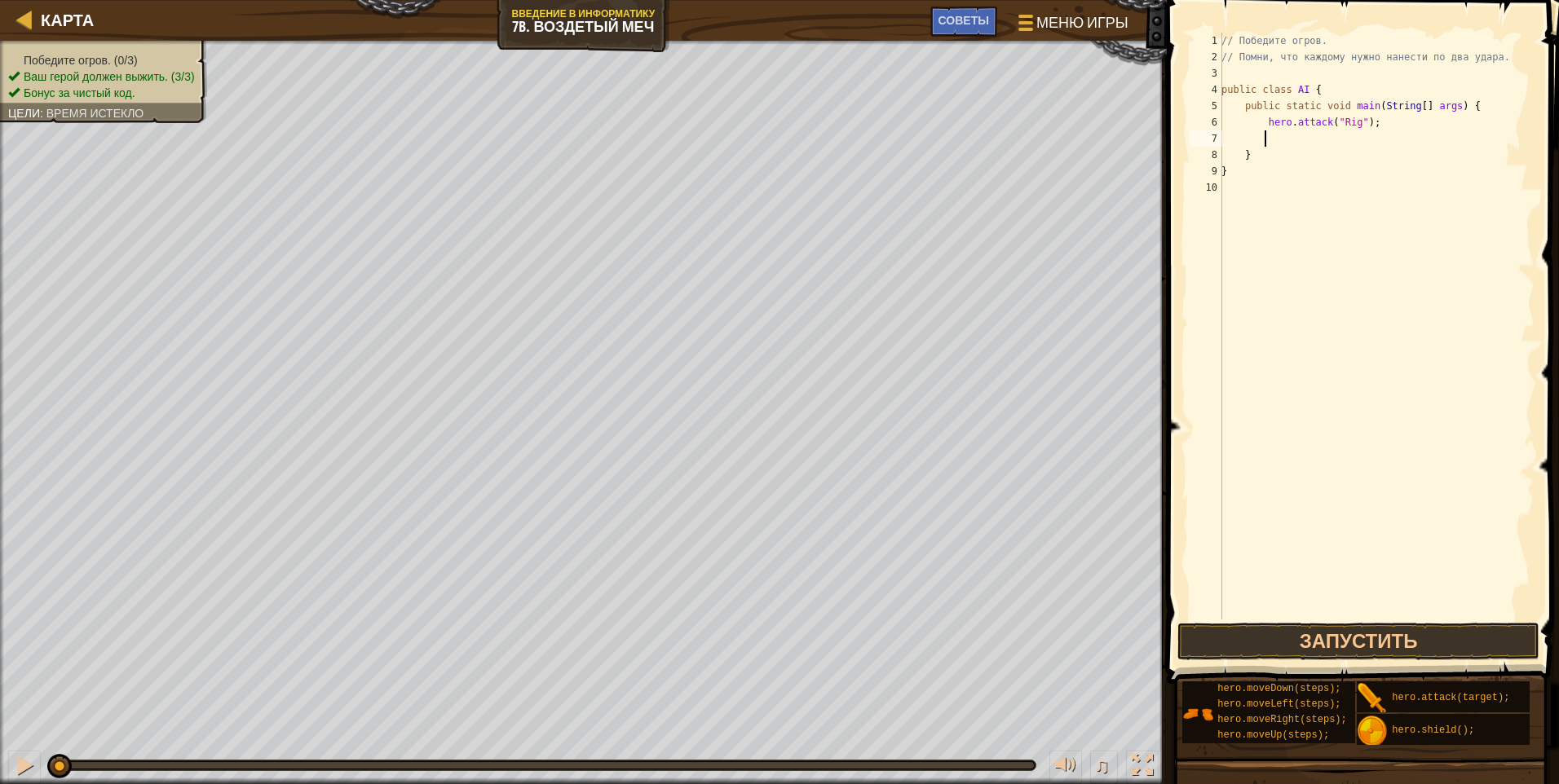
scroll to position [7, 2]
paste textarea "hero.attack("Rig");"
type textarea "hero.attack("Rig");"
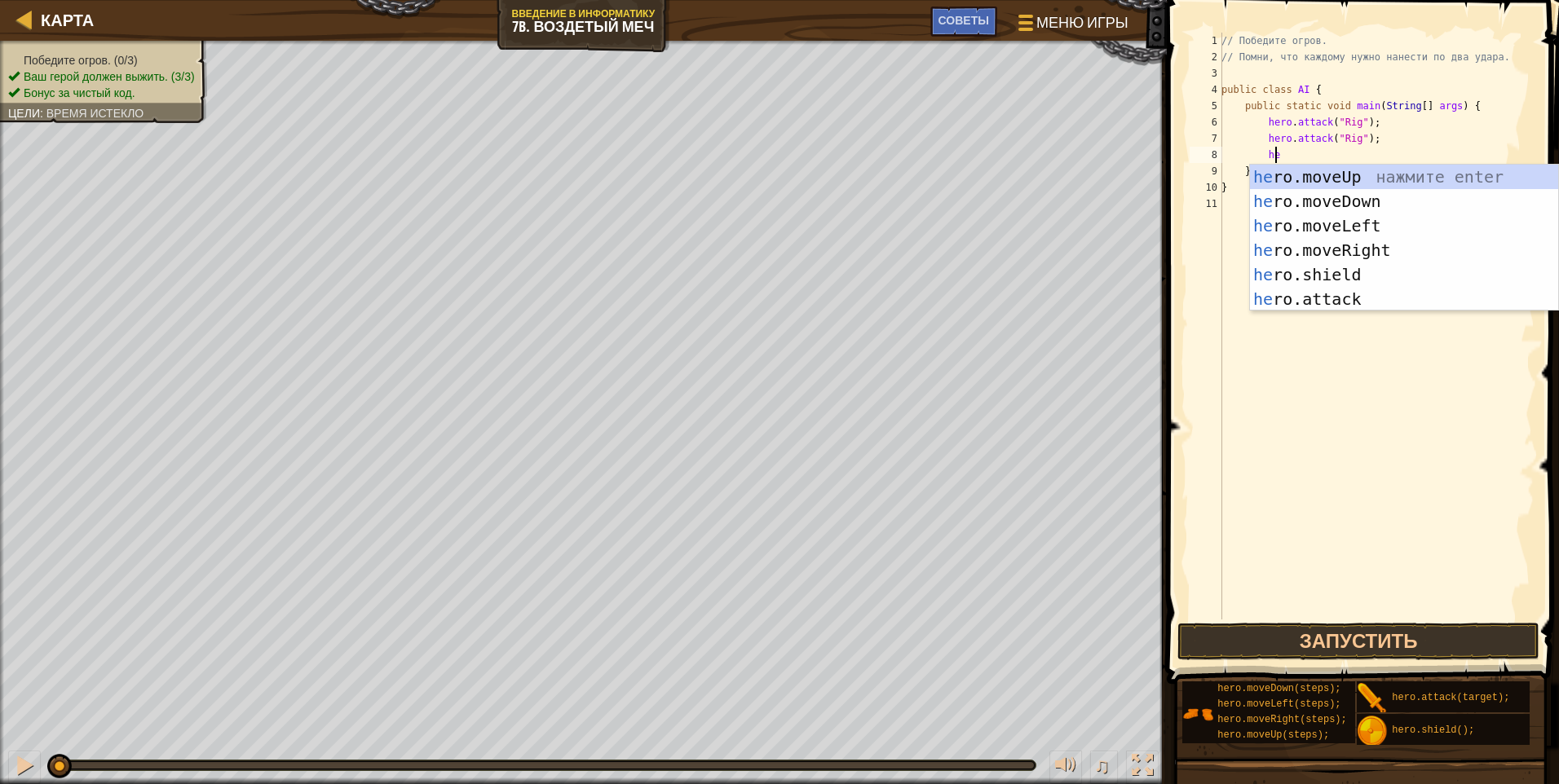
type textarea "her"
click at [738, 267] on div "her o.moveUp нажмите enter her o.moveDown нажмите enter her o.moveLeft нажмите …" at bounding box center [1404, 262] width 308 height 195
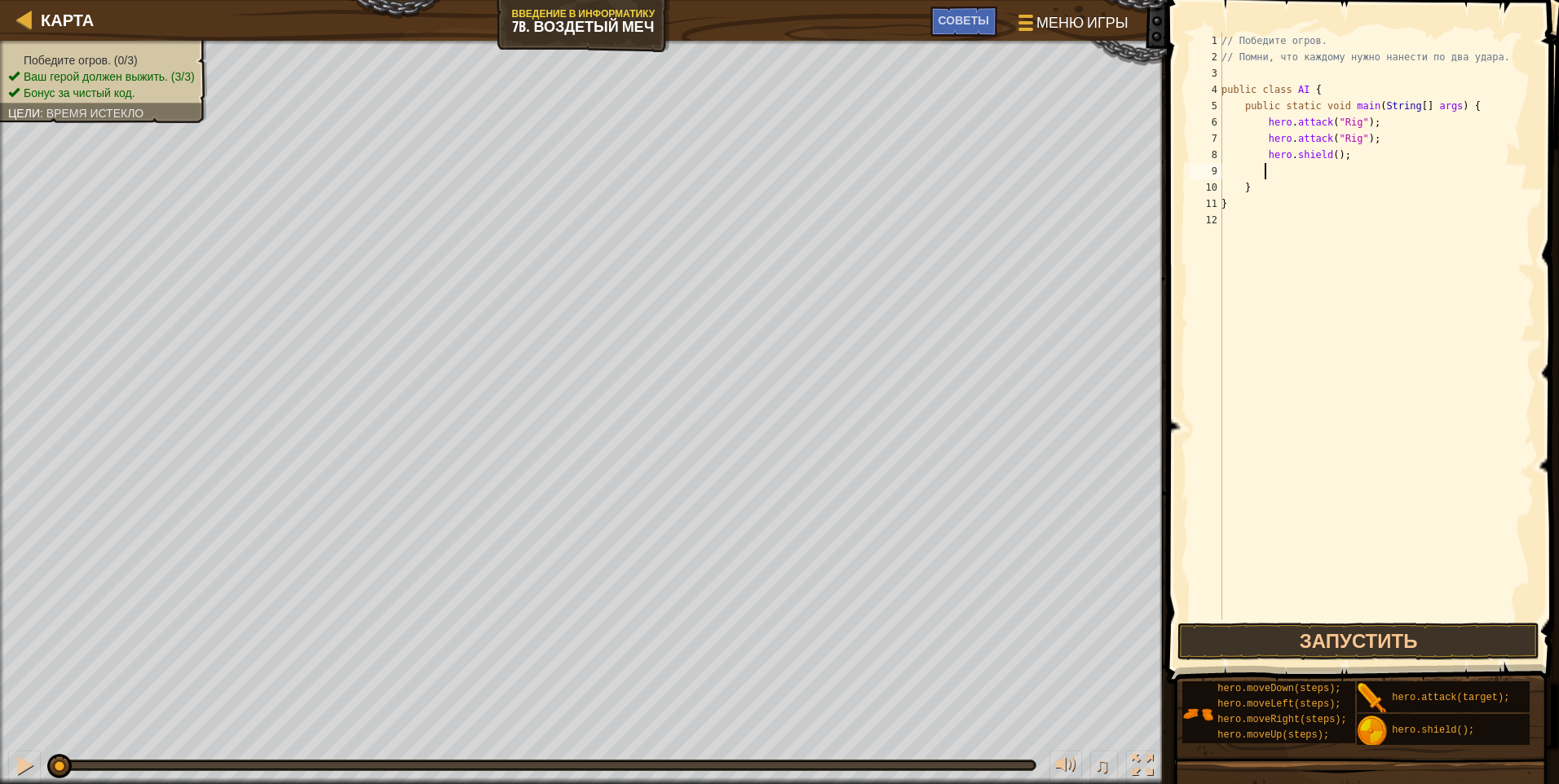
scroll to position [7, 2]
drag, startPoint x: 1373, startPoint y: 144, endPoint x: 1284, endPoint y: 197, distance: 103.6
click at [738, 143] on div "// Победите огров. // Помни, что каждому нужно нанести по два удара. public cla…" at bounding box center [1376, 343] width 317 height 620
type textarea "hero.attack("Rig");"
click at [738, 129] on div "// Победите огров. // Помни, что каждому нужно нанести по два удара. public cla…" at bounding box center [1376, 343] width 317 height 620
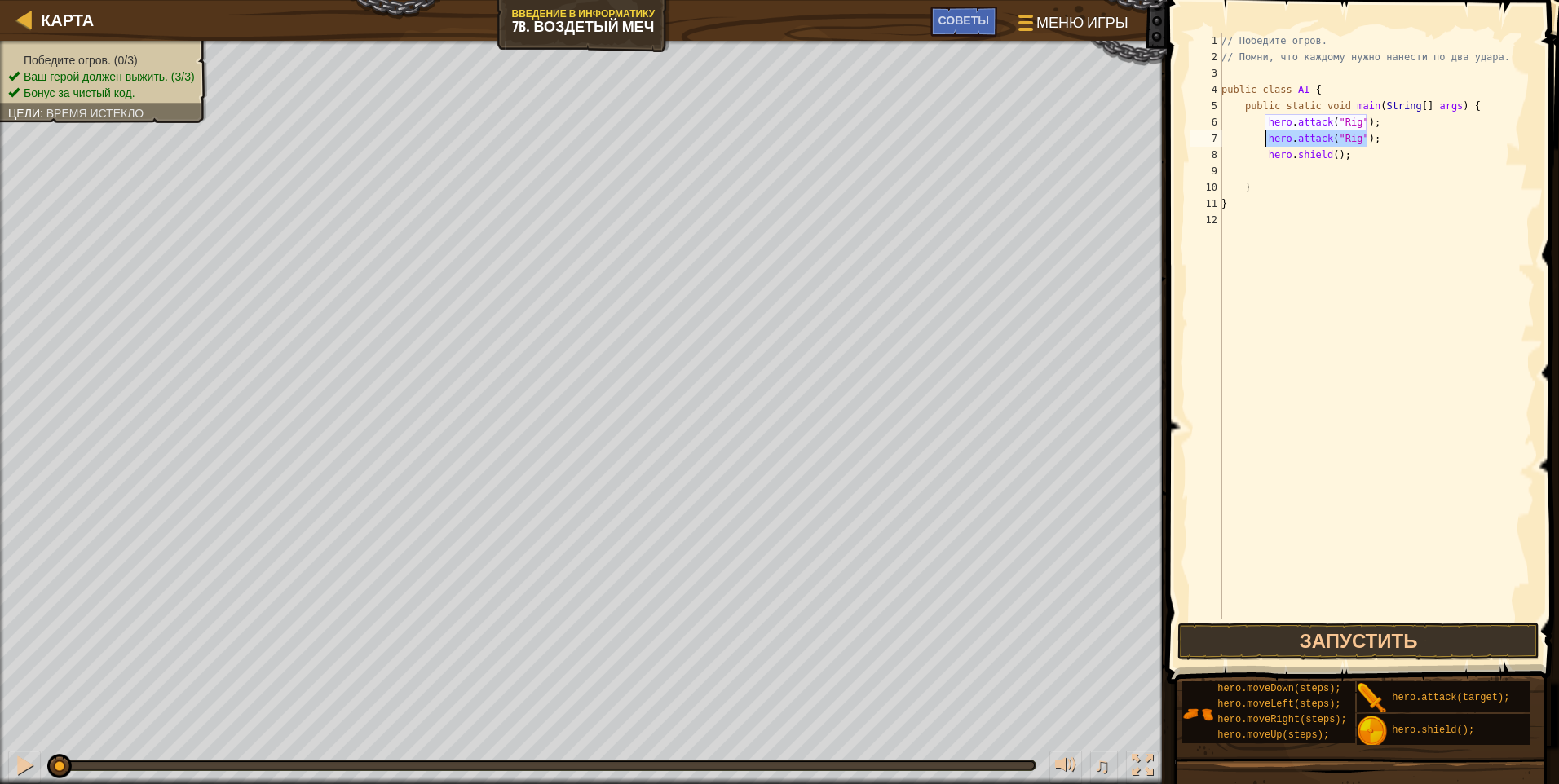
drag, startPoint x: 1375, startPoint y: 140, endPoint x: 1265, endPoint y: 145, distance: 110.1
click at [738, 145] on div "// Победите огров. // Помни, что каждому нужно нанести по два удара. public cla…" at bounding box center [1376, 343] width 317 height 620
click at [738, 176] on div "// Победите огров. // Помни, что каждому нужно нанести по два удара. public cla…" at bounding box center [1376, 343] width 317 height 620
paste textarea "hero.attack("Rig");"
type textarea "hero.attack("Rig");"
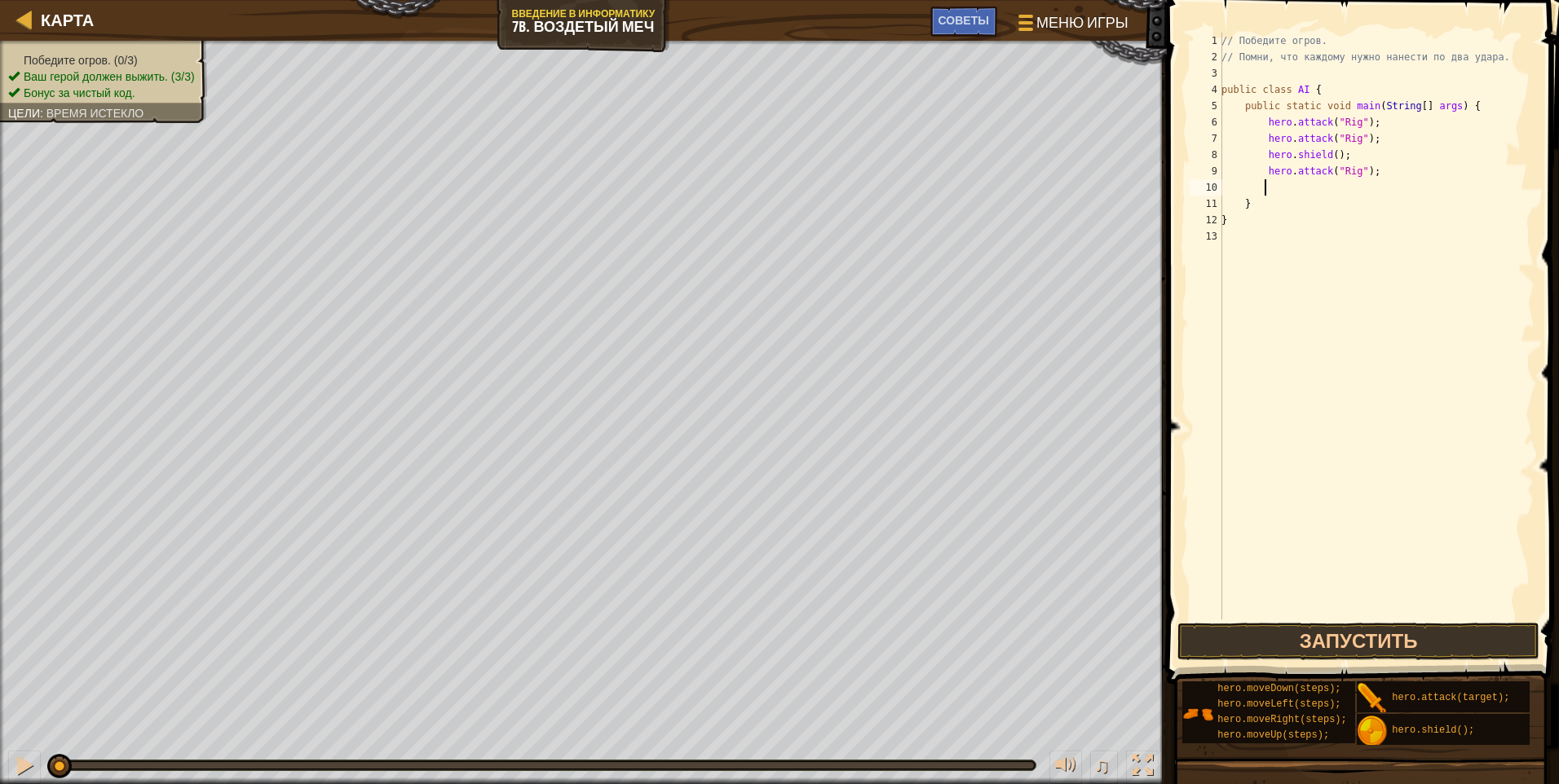
paste textarea "hero.attack("Rig");"
type textarea "hero.attack("Rig");"
paste textarea "hero.attack("Rig");"
type textarea "hero.attack("Rig");"
paste textarea "hero.attack("Rig");"
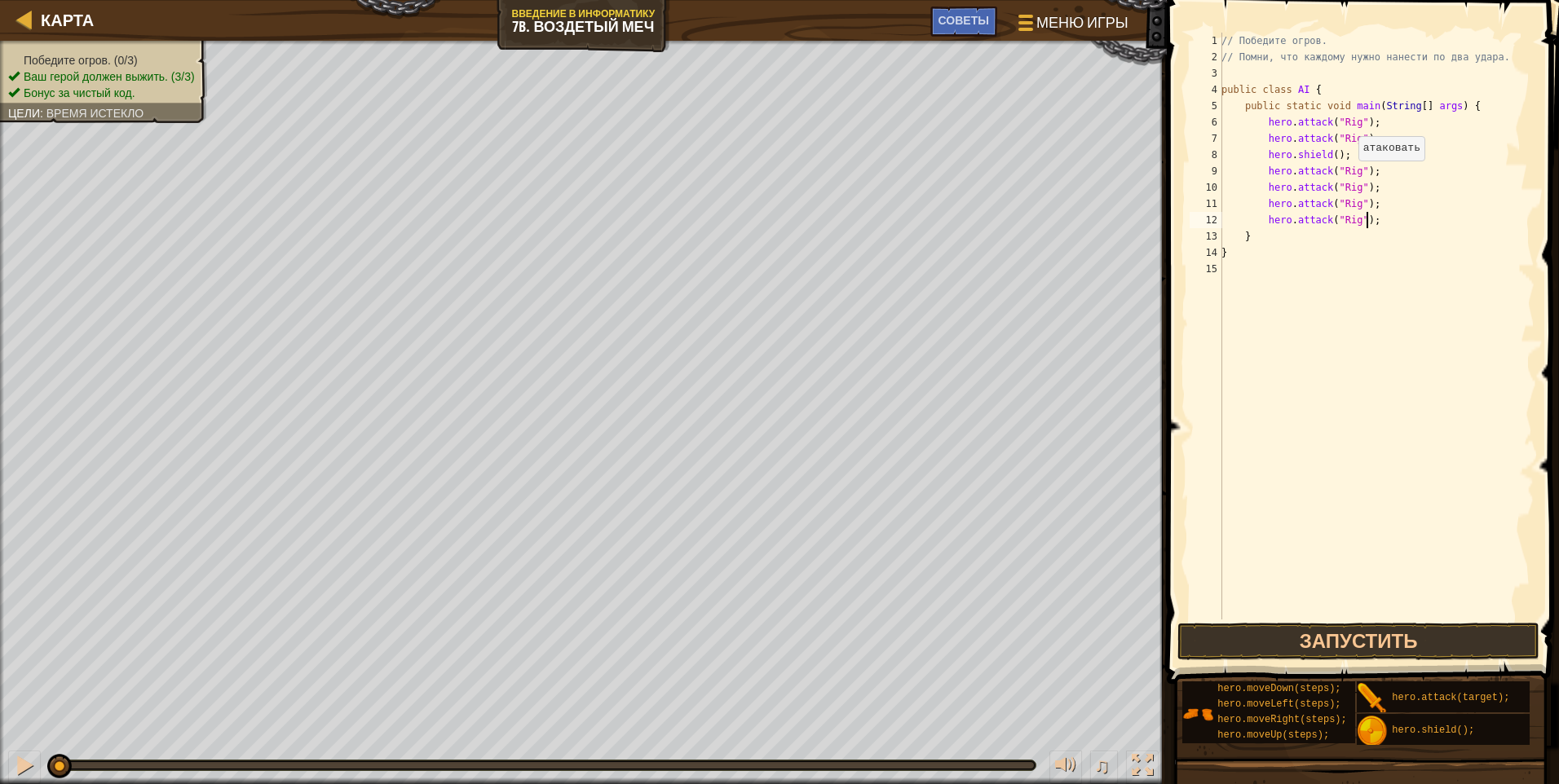
drag, startPoint x: 1350, startPoint y: 177, endPoint x: 1397, endPoint y: 177, distance: 47.0
click at [738, 177] on div "// Победите огров. // Помни, что каждому нужно нанести по два удара. public cla…" at bounding box center [1376, 343] width 317 height 620
drag, startPoint x: 1350, startPoint y: 183, endPoint x: 1362, endPoint y: 192, distance: 15.0
click at [738, 184] on div "// Победите огров. // Помни, что каждому нужно нанести по два удара. public cla…" at bounding box center [1376, 343] width 317 height 620
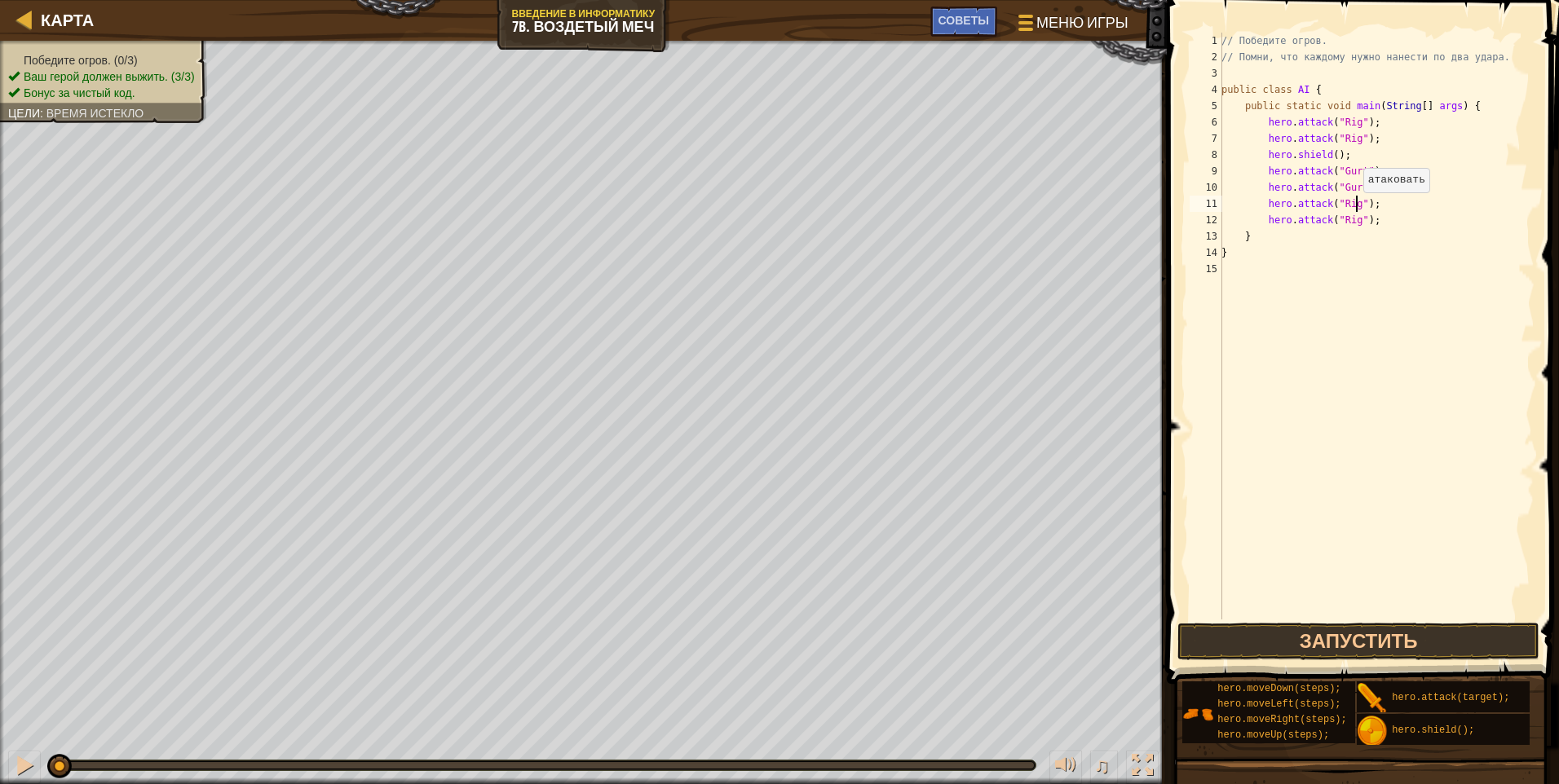
click at [738, 208] on div "// Победите огров. // Помни, что каждому нужно нанести по два удара. public cla…" at bounding box center [1376, 343] width 317 height 620
drag, startPoint x: 1343, startPoint y: 158, endPoint x: 1260, endPoint y: 159, distance: 83.0
click at [738, 159] on div "// Победите огров. // Помни, что каждому нужно нанести по два удара. public cla…" at bounding box center [1376, 343] width 317 height 620
type textarea "hero.shield();"
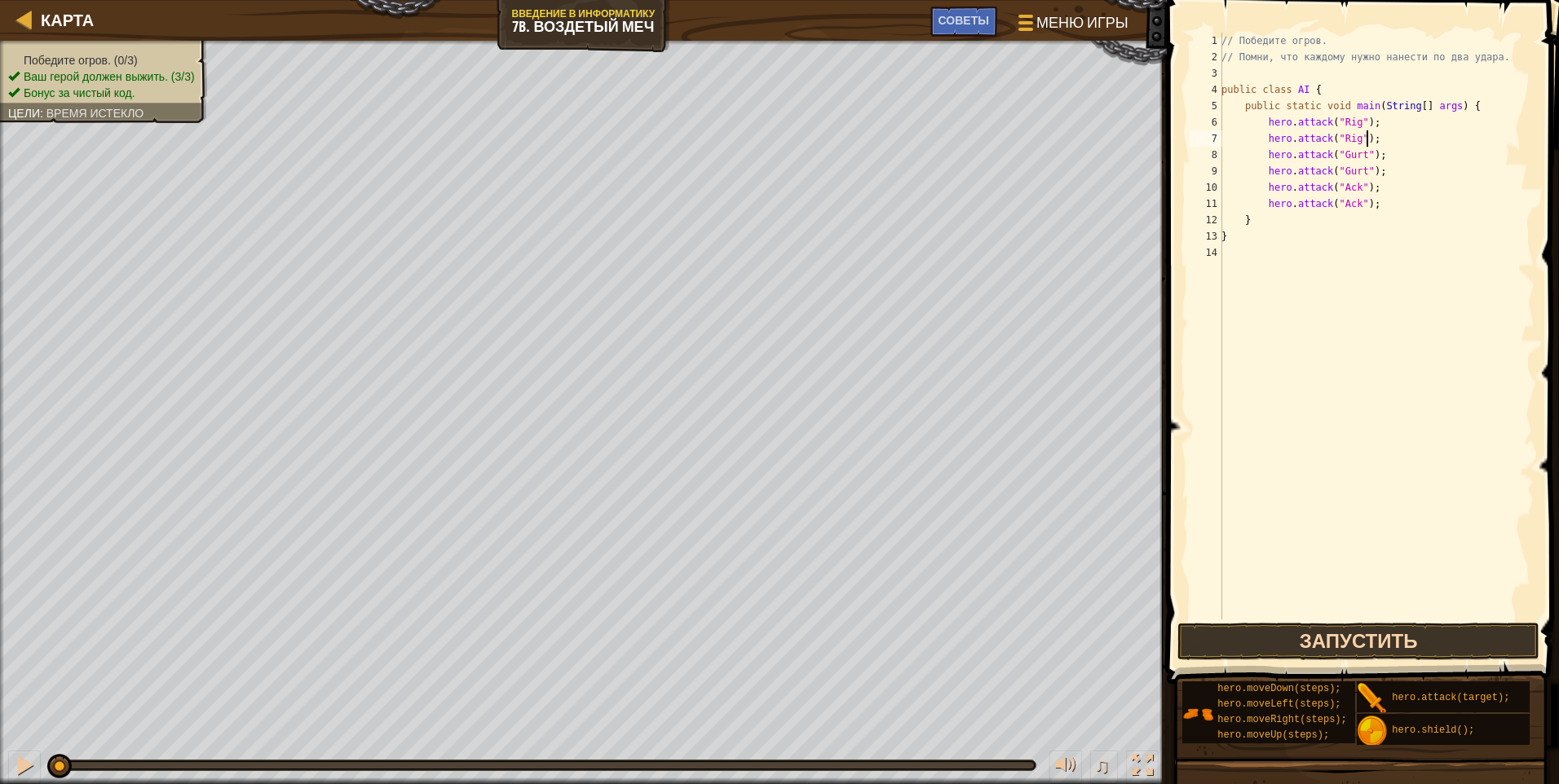
type textarea "hero.attack("Rig");"
click at [738, 646] on button "Запустить" at bounding box center [1359, 642] width 362 height 38
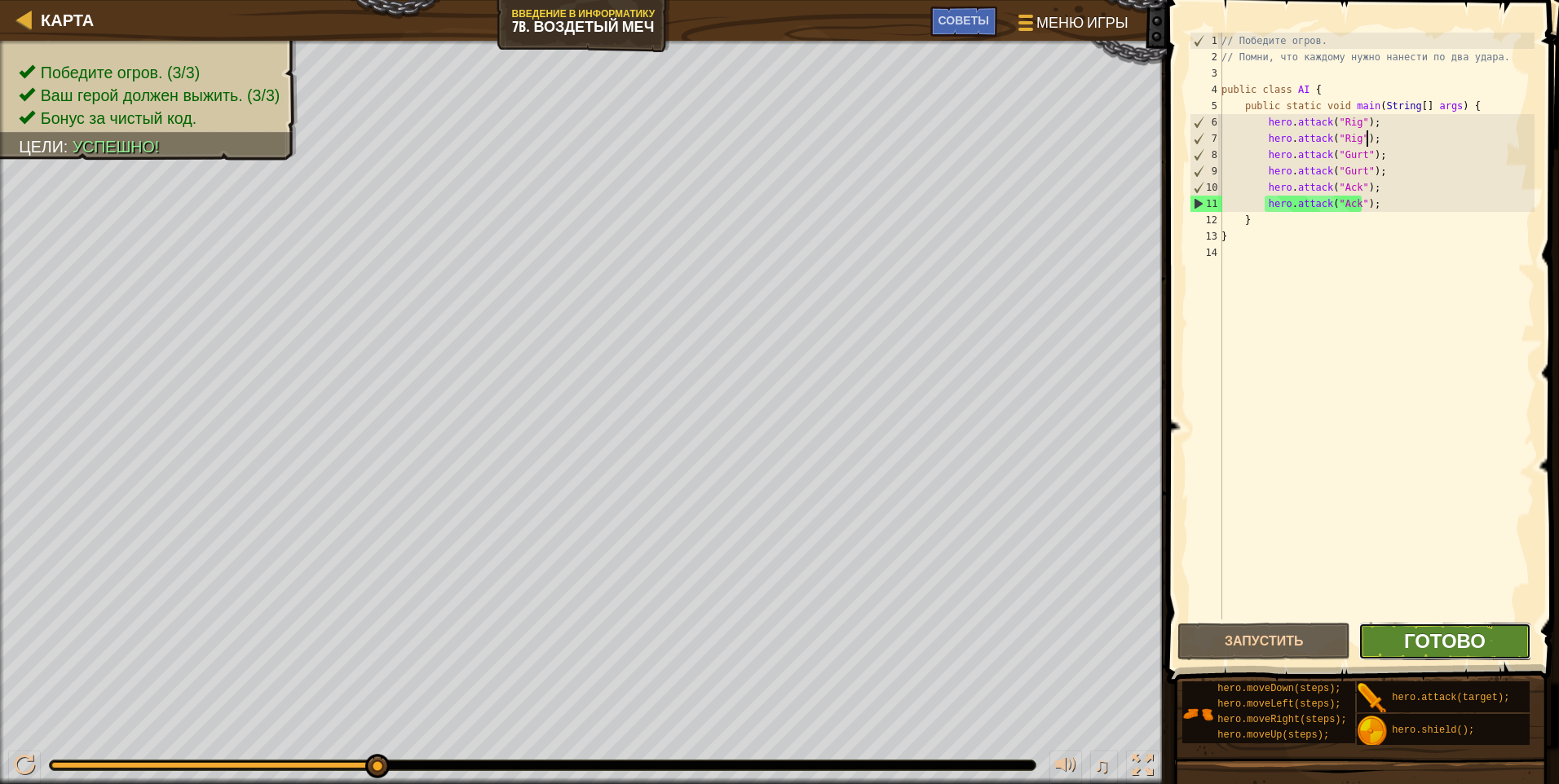
click at [738, 640] on span "Готово" at bounding box center [1445, 641] width 82 height 26
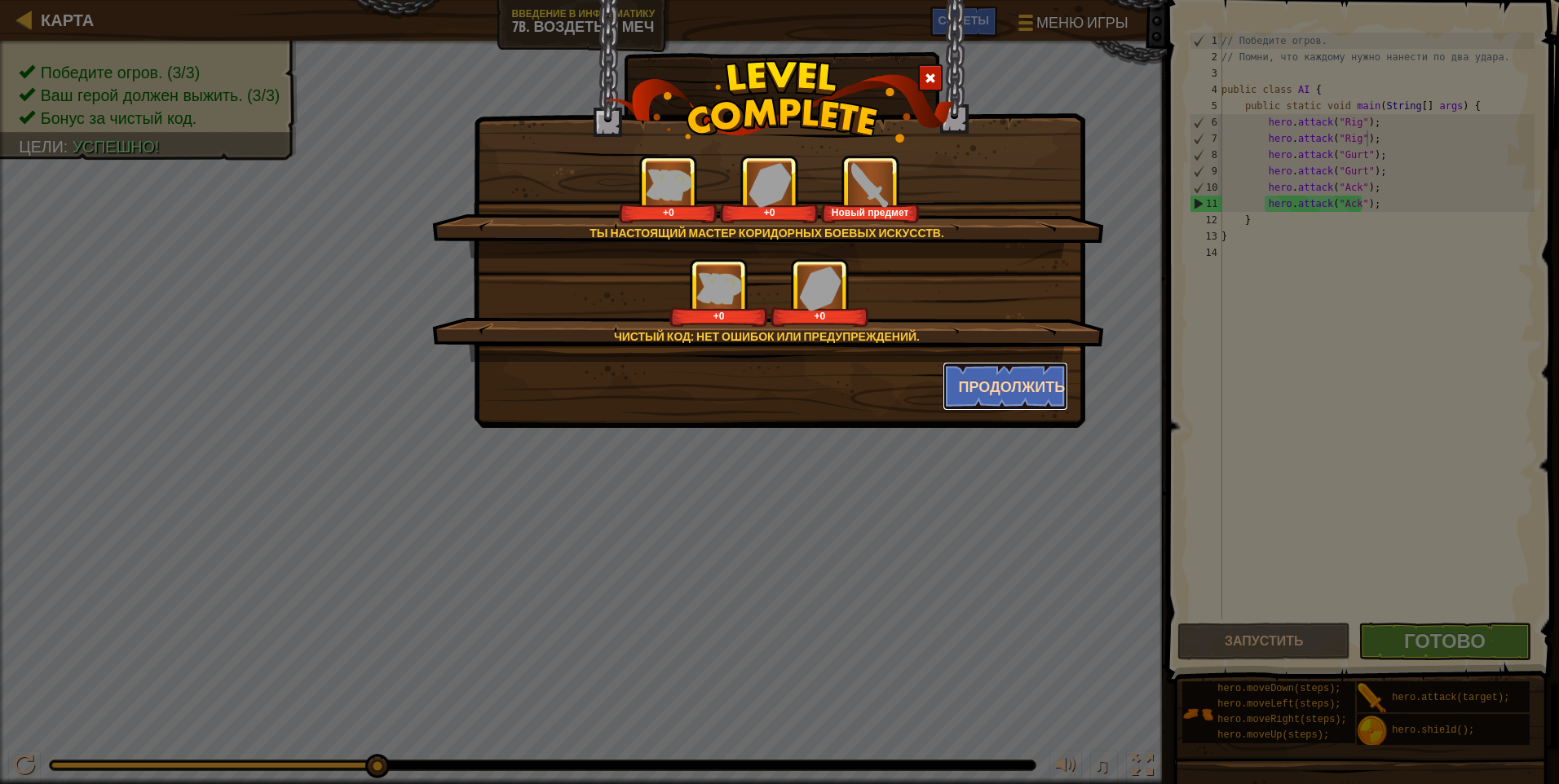
click at [738, 391] on button "Продолжить" at bounding box center [1006, 387] width 127 height 49
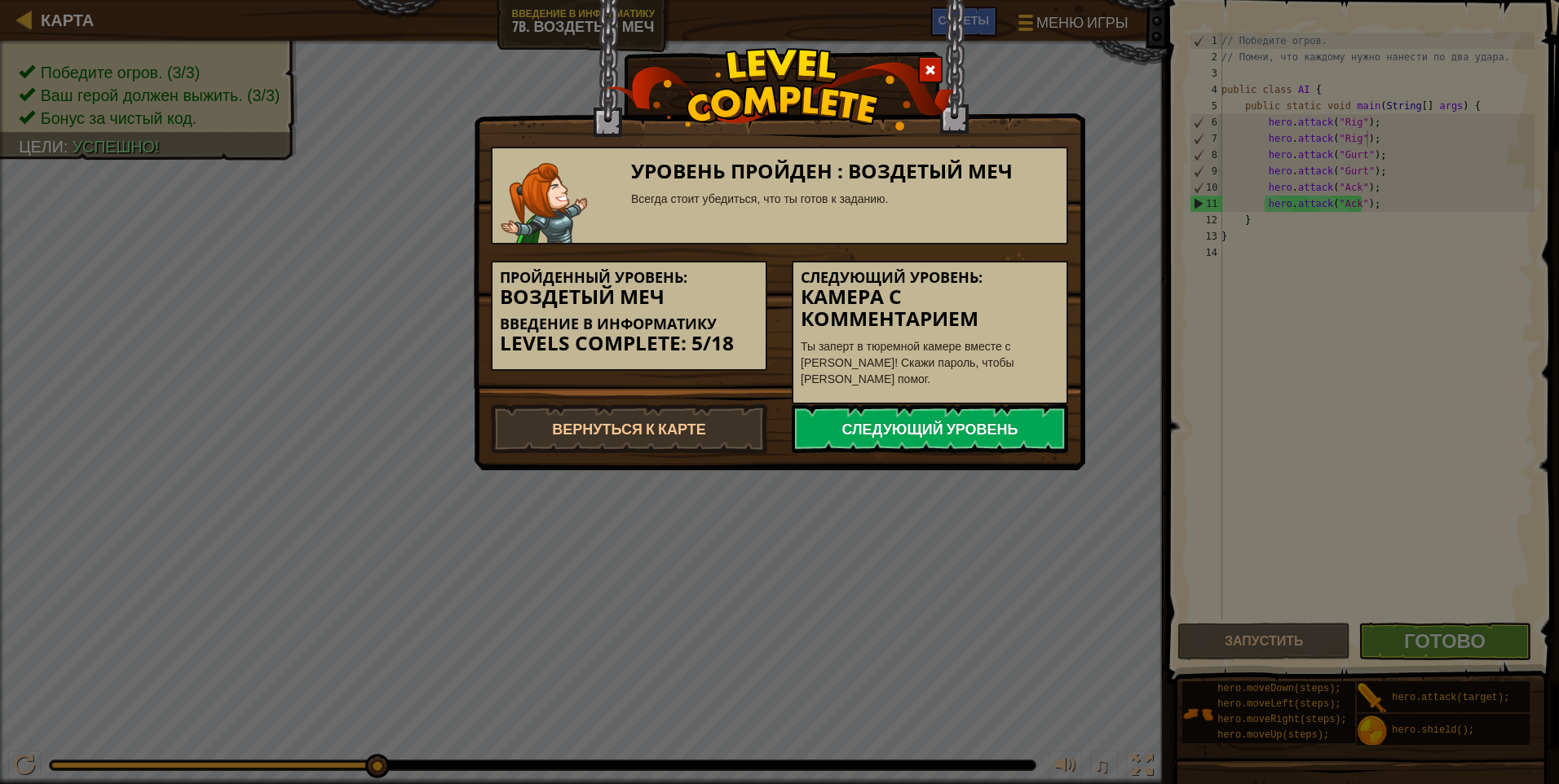
click at [738, 416] on link "Следующий уровень" at bounding box center [930, 429] width 276 height 49
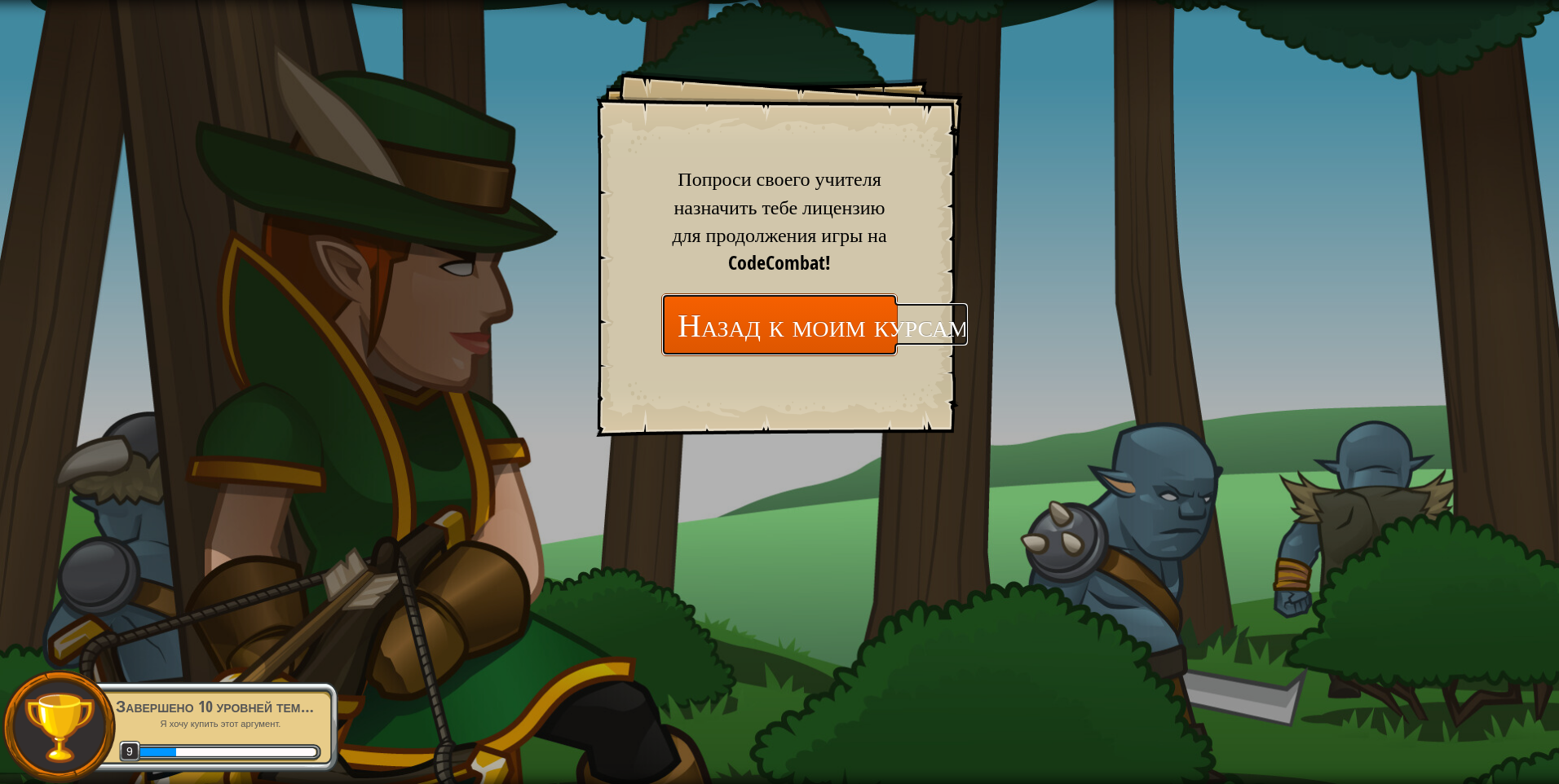
click at [738, 330] on link "Назад к моим курсам" at bounding box center [780, 325] width 236 height 63
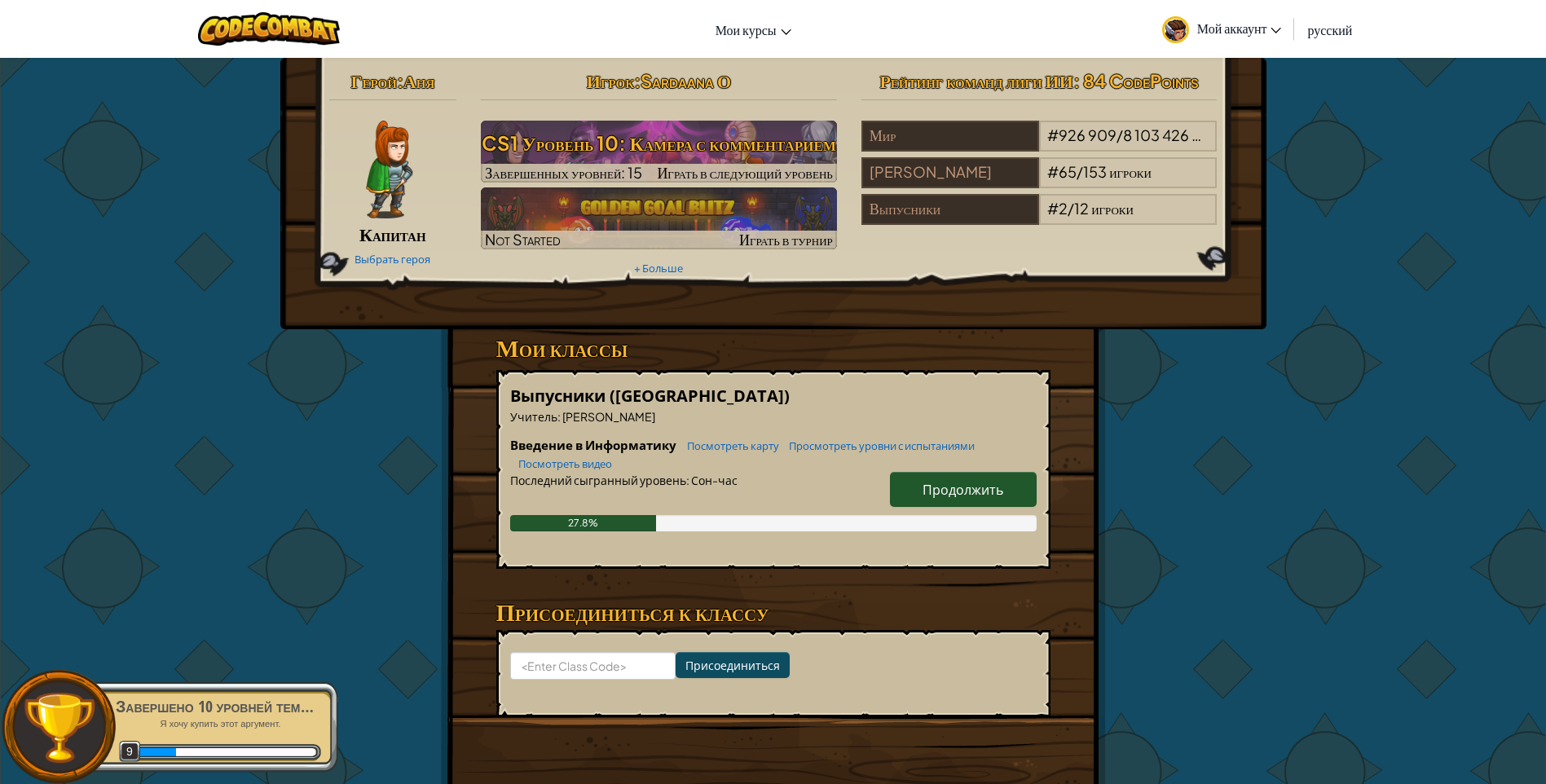
click at [737, 473] on link "Продолжить" at bounding box center [963, 489] width 146 height 35
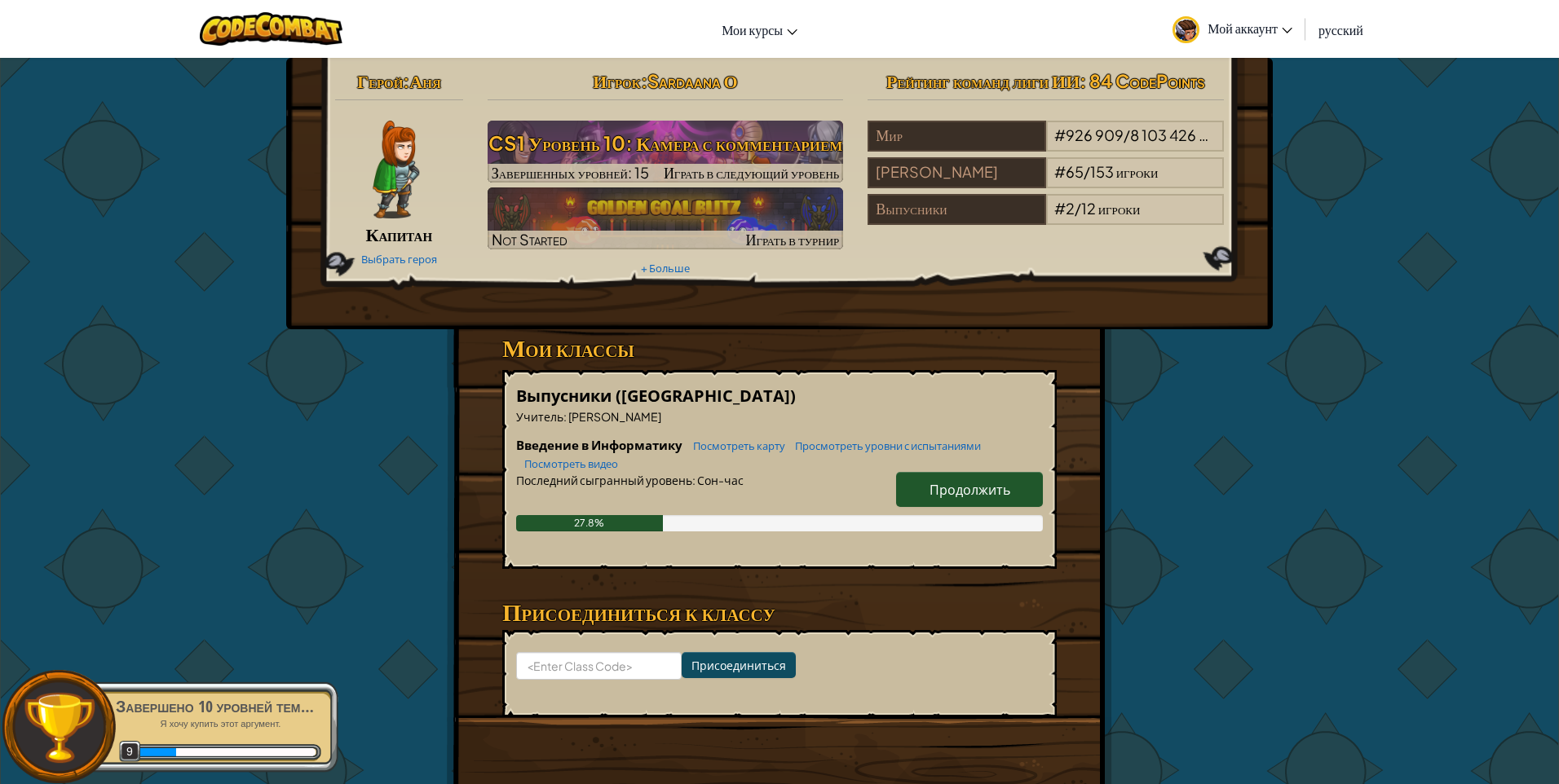
select select "ru"
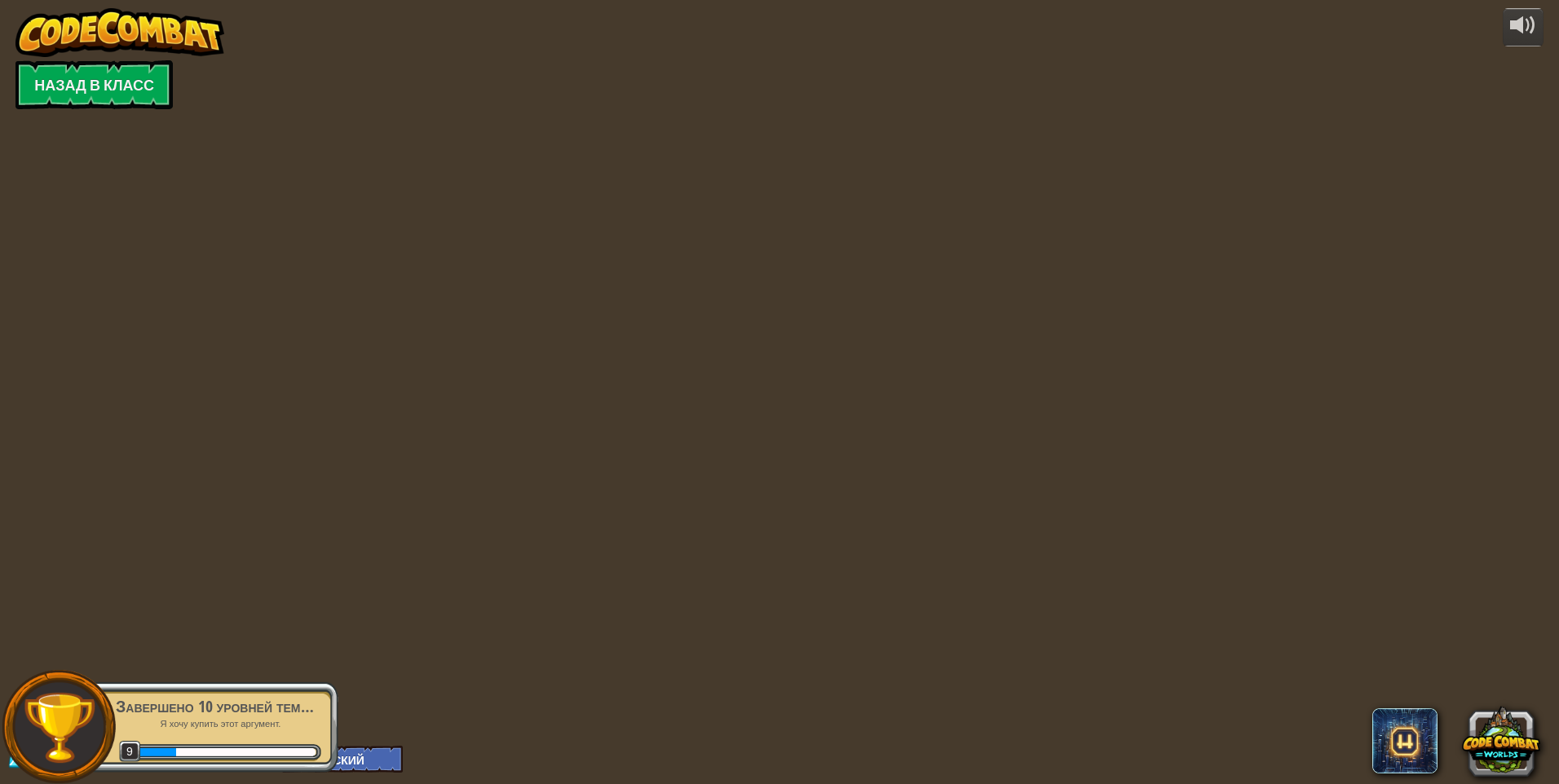
select select "ru"
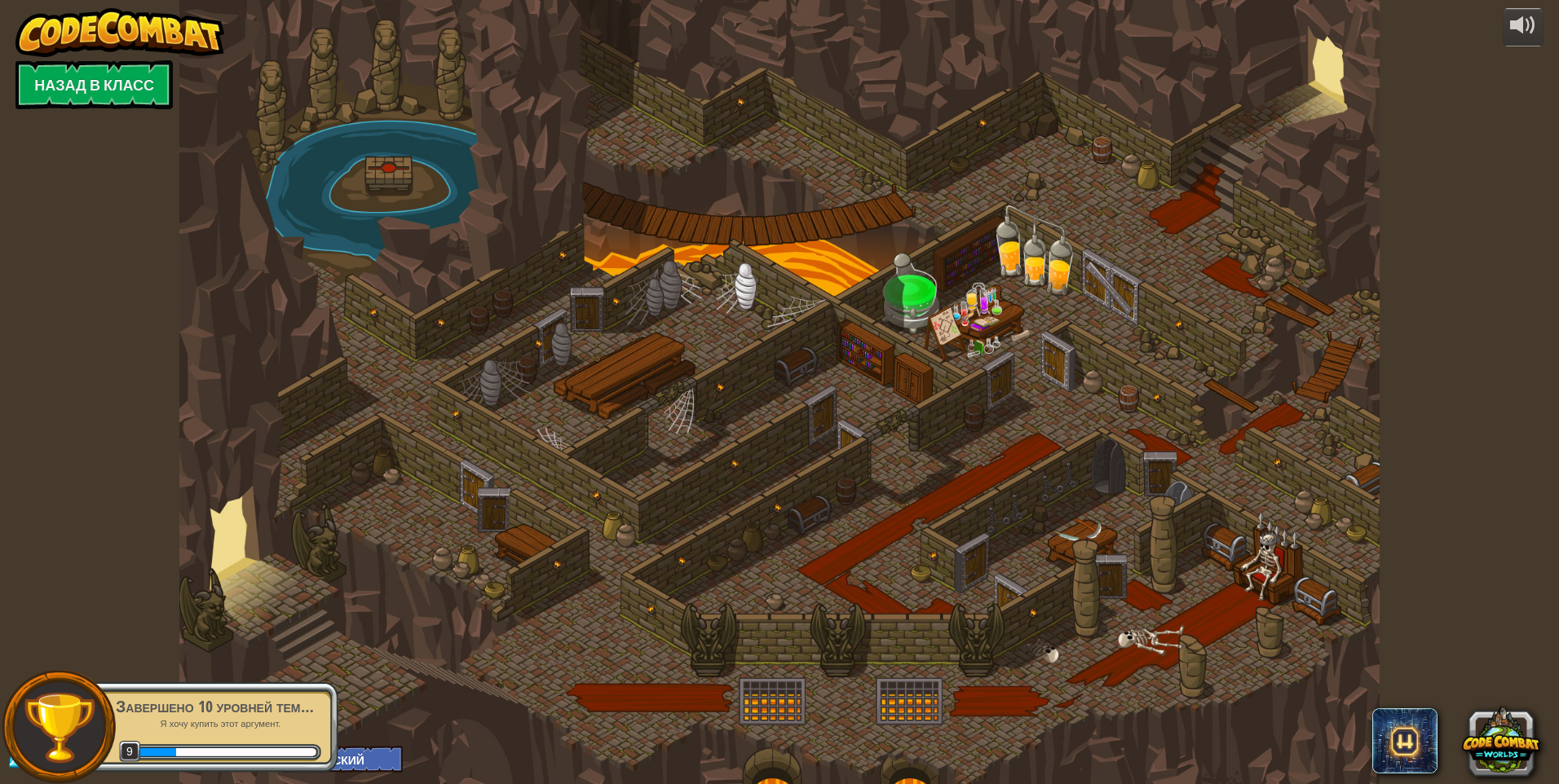
select select "ru"
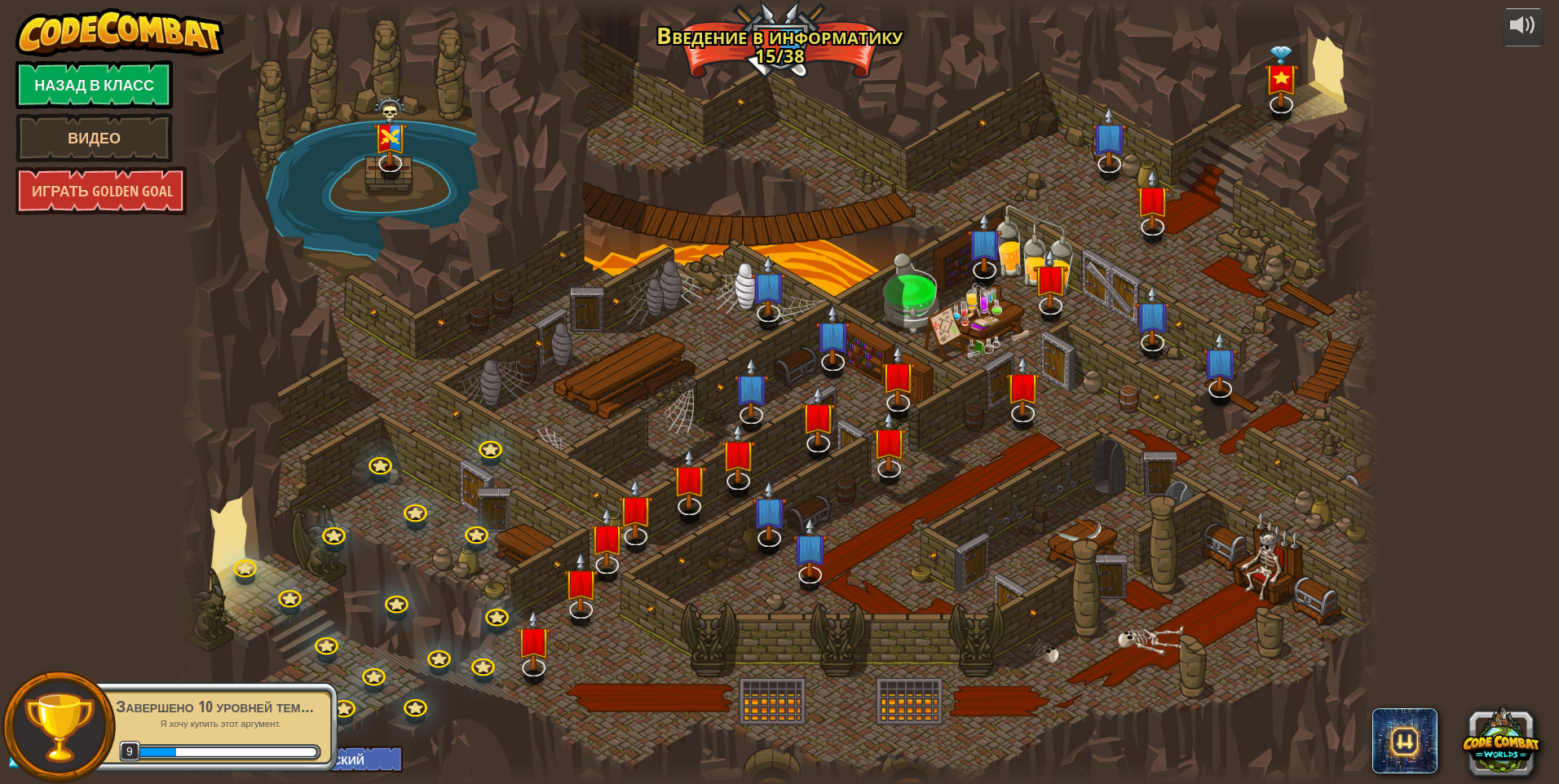
select select "ru"
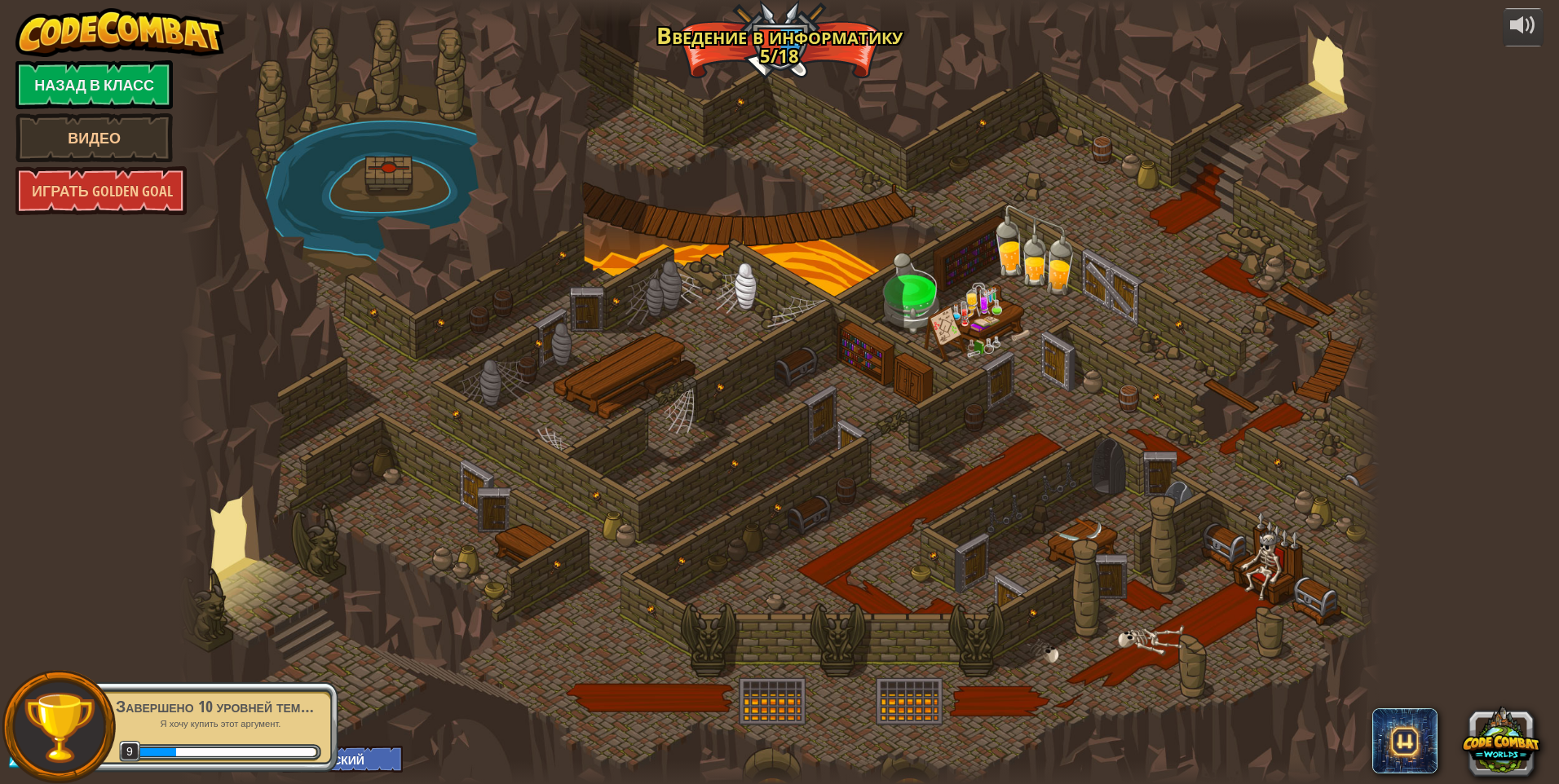
select select "ru"
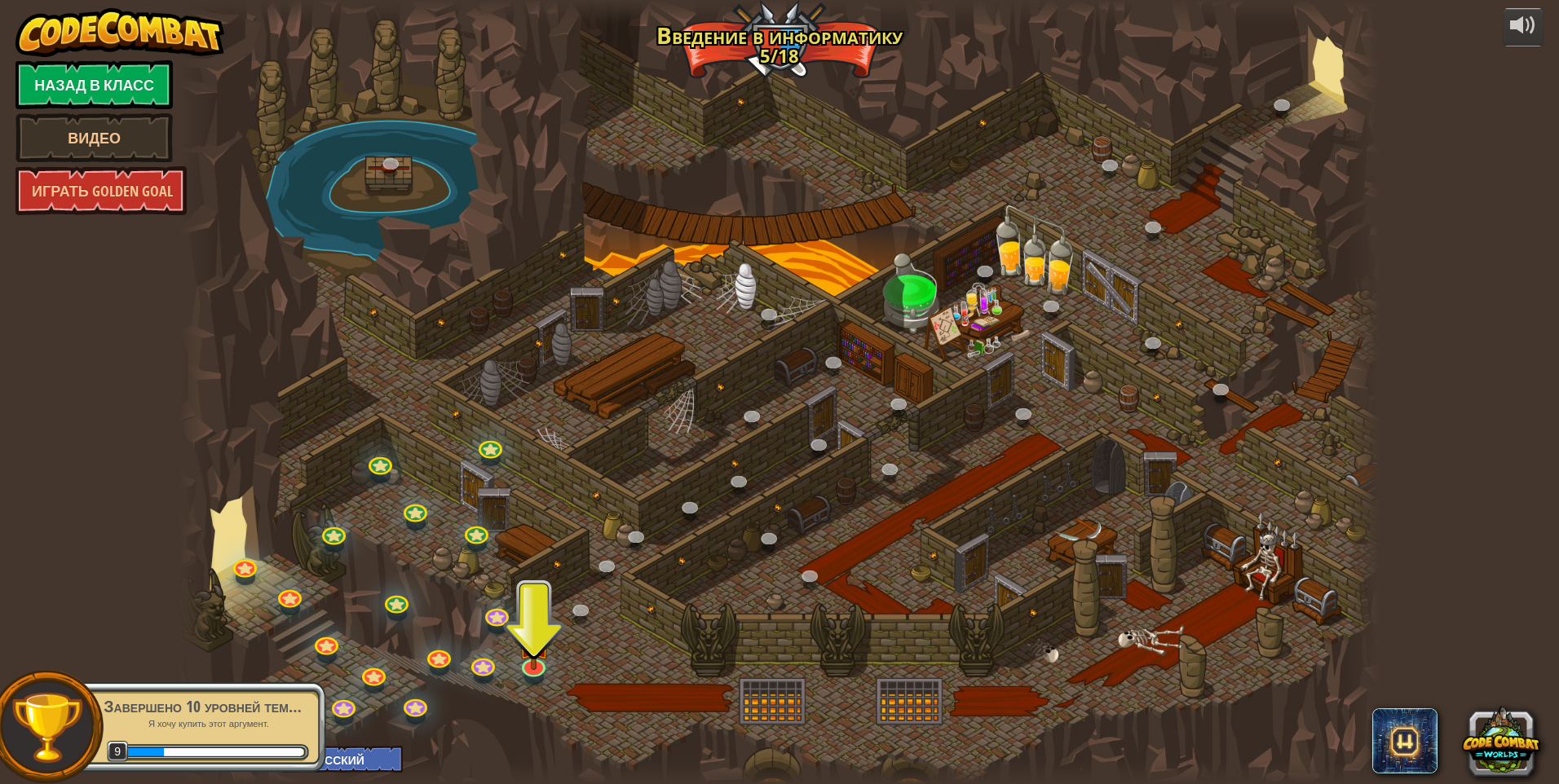
click at [115, 745] on div "9" at bounding box center [115, 745] width 0 height 0
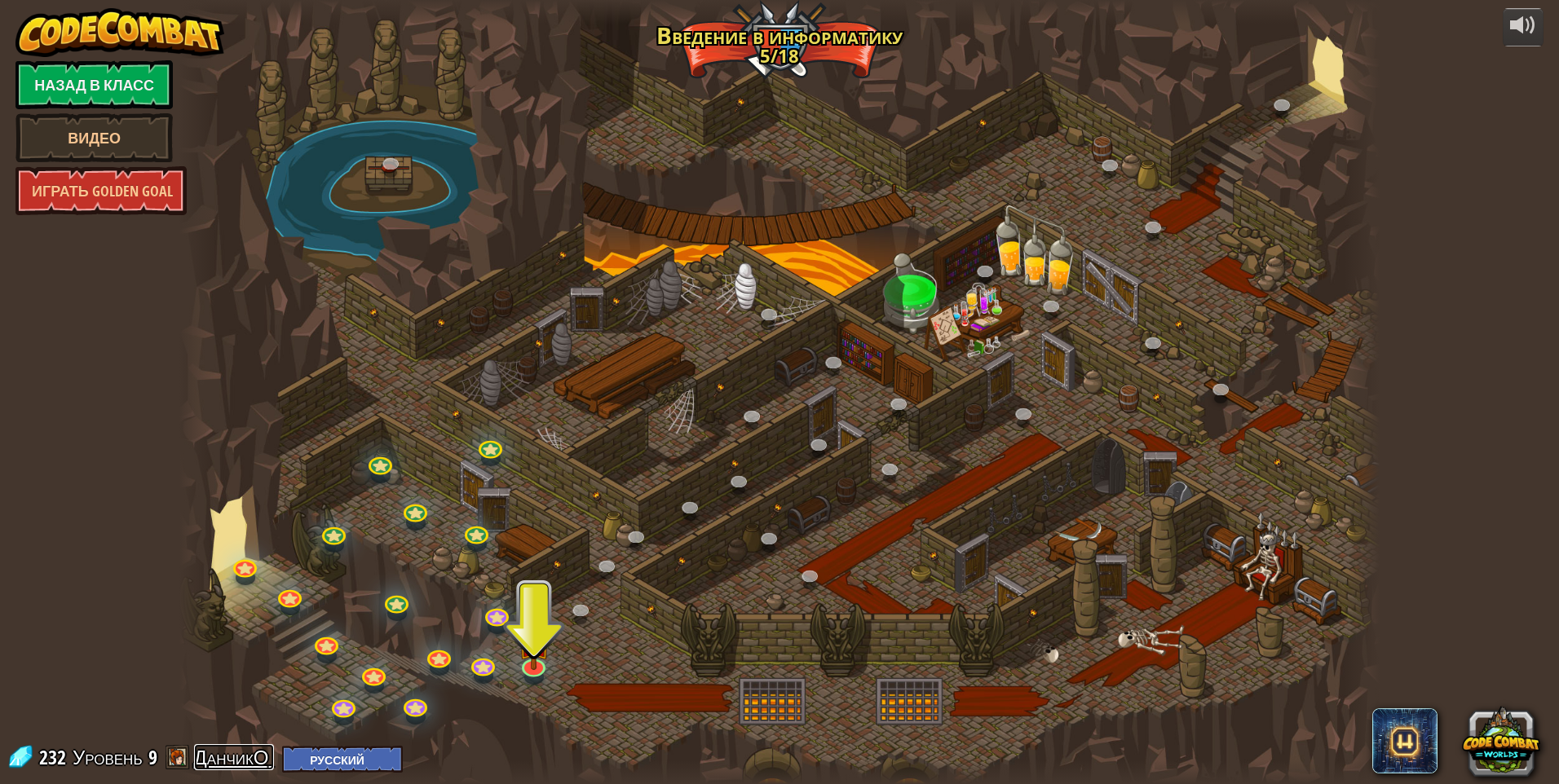
click at [242, 754] on link "ДанчикО" at bounding box center [234, 757] width 80 height 26
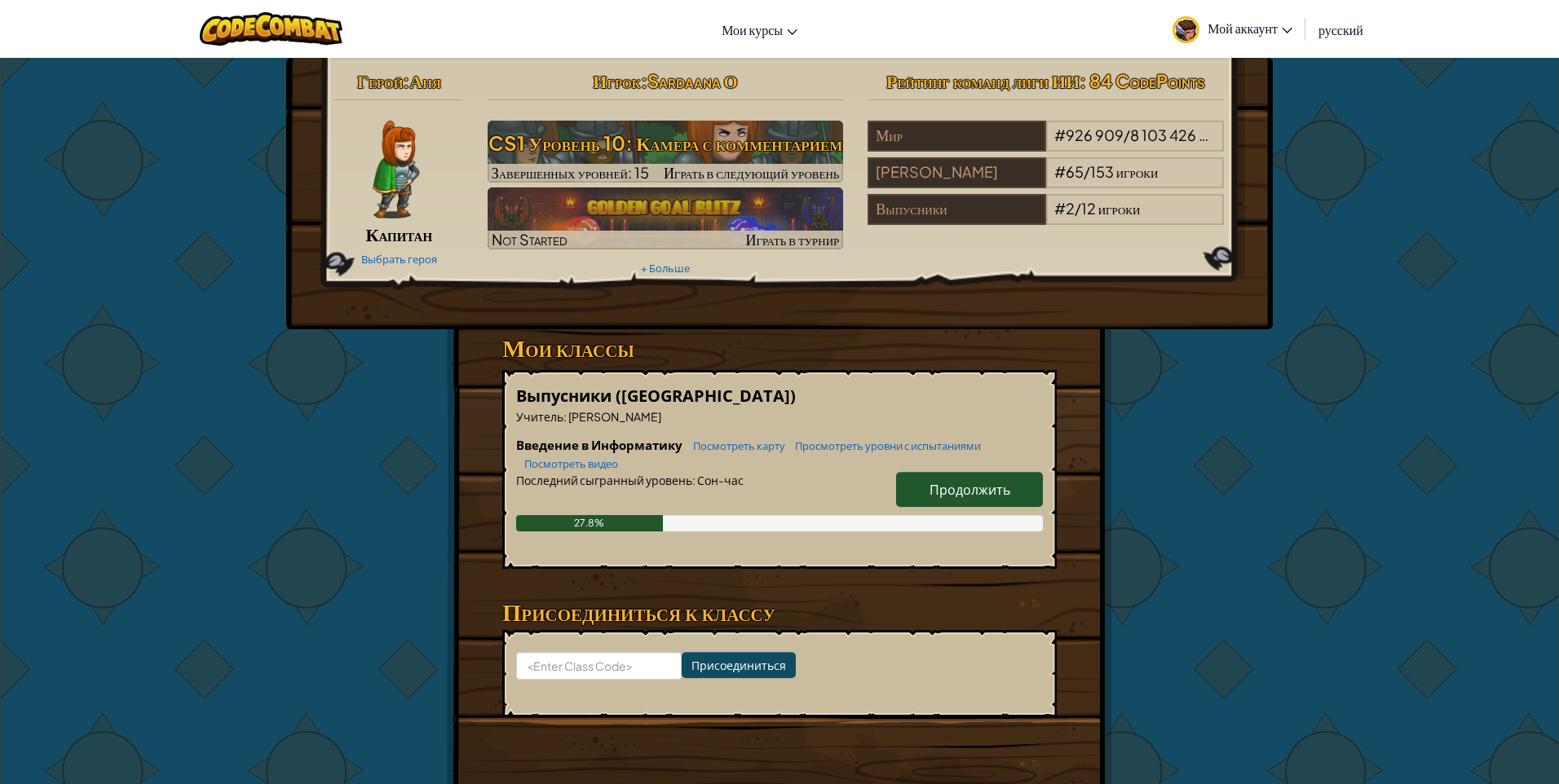
select select "ru"
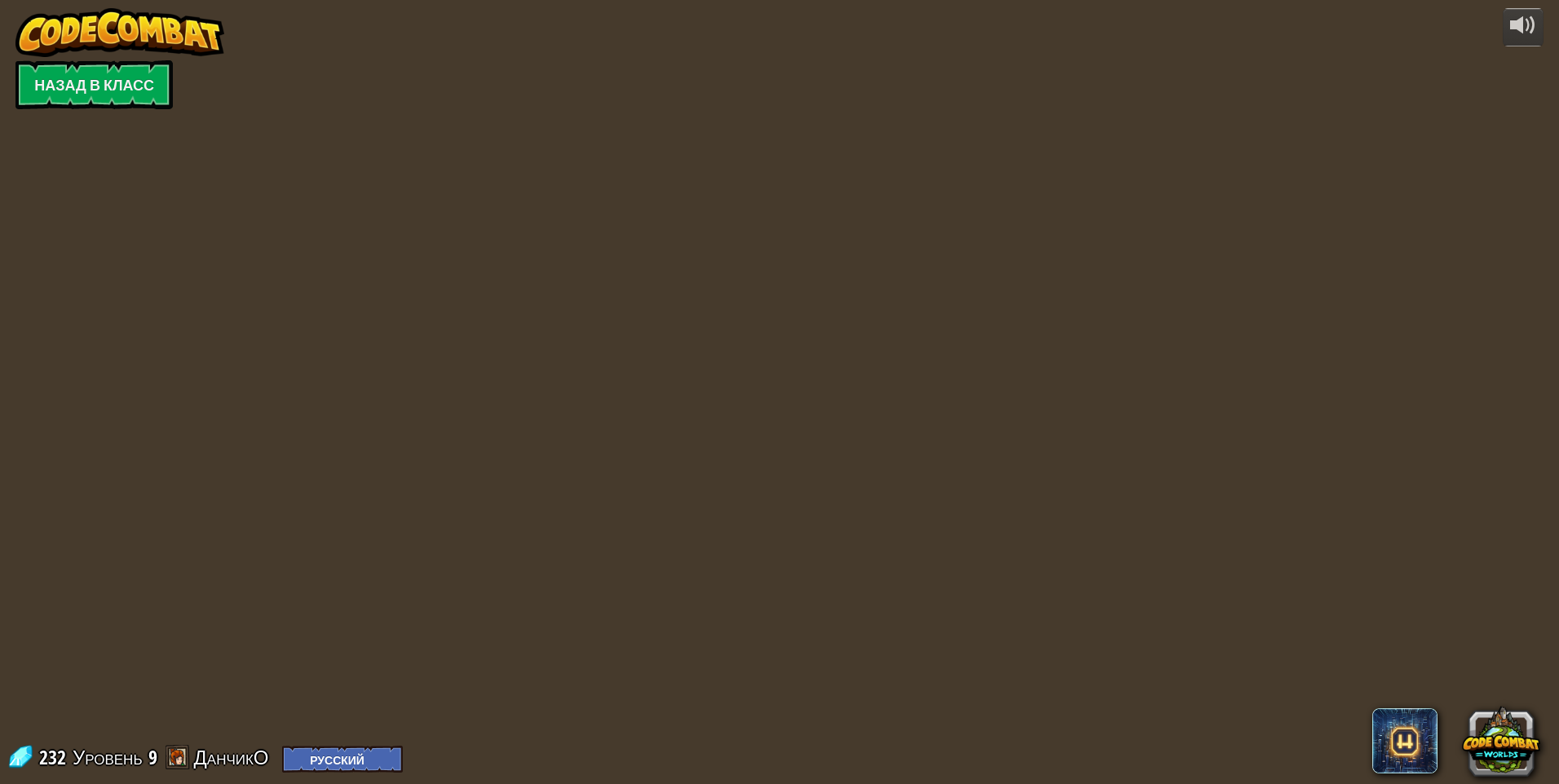
select select "ru"
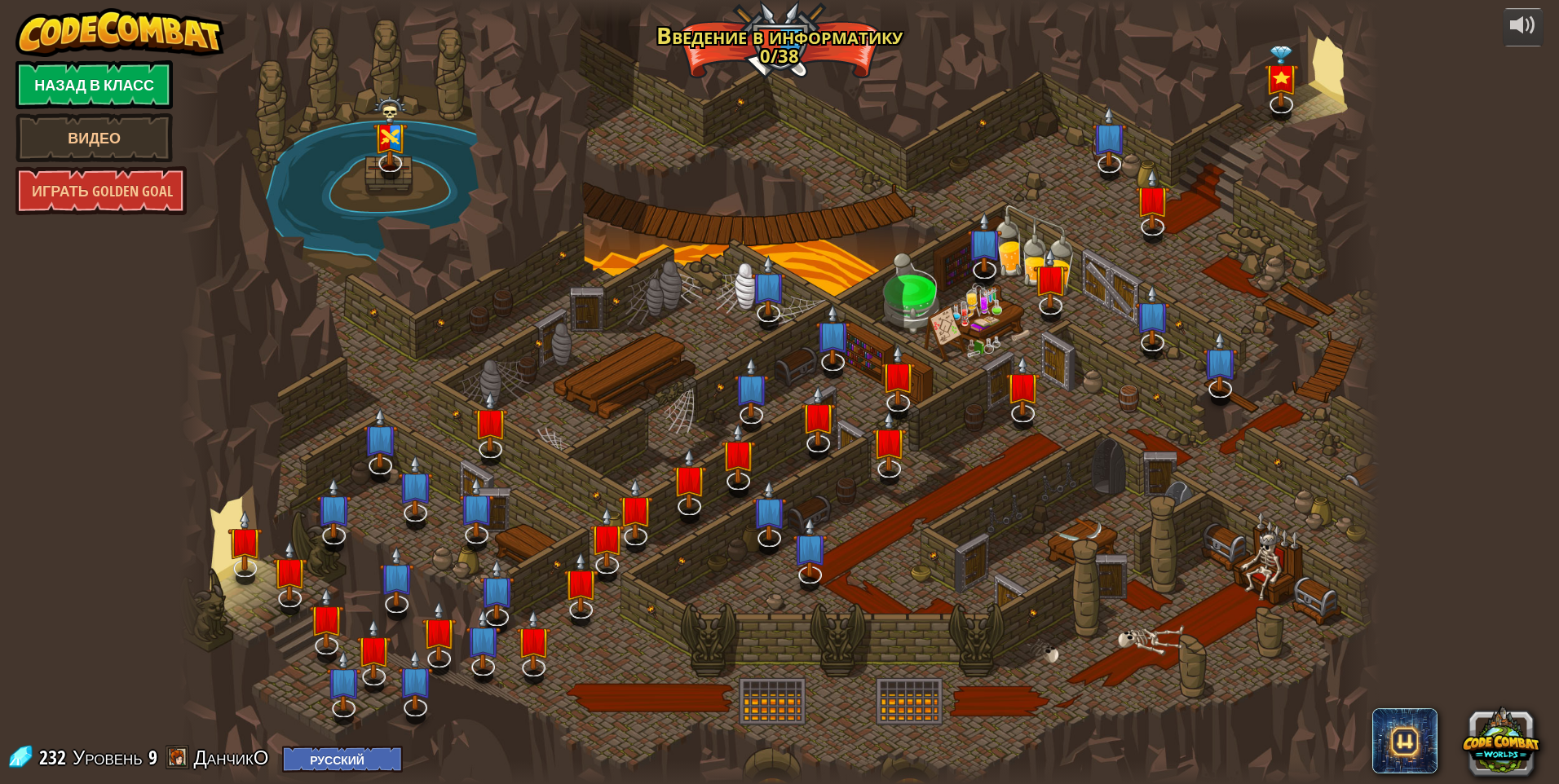
select select "ru"
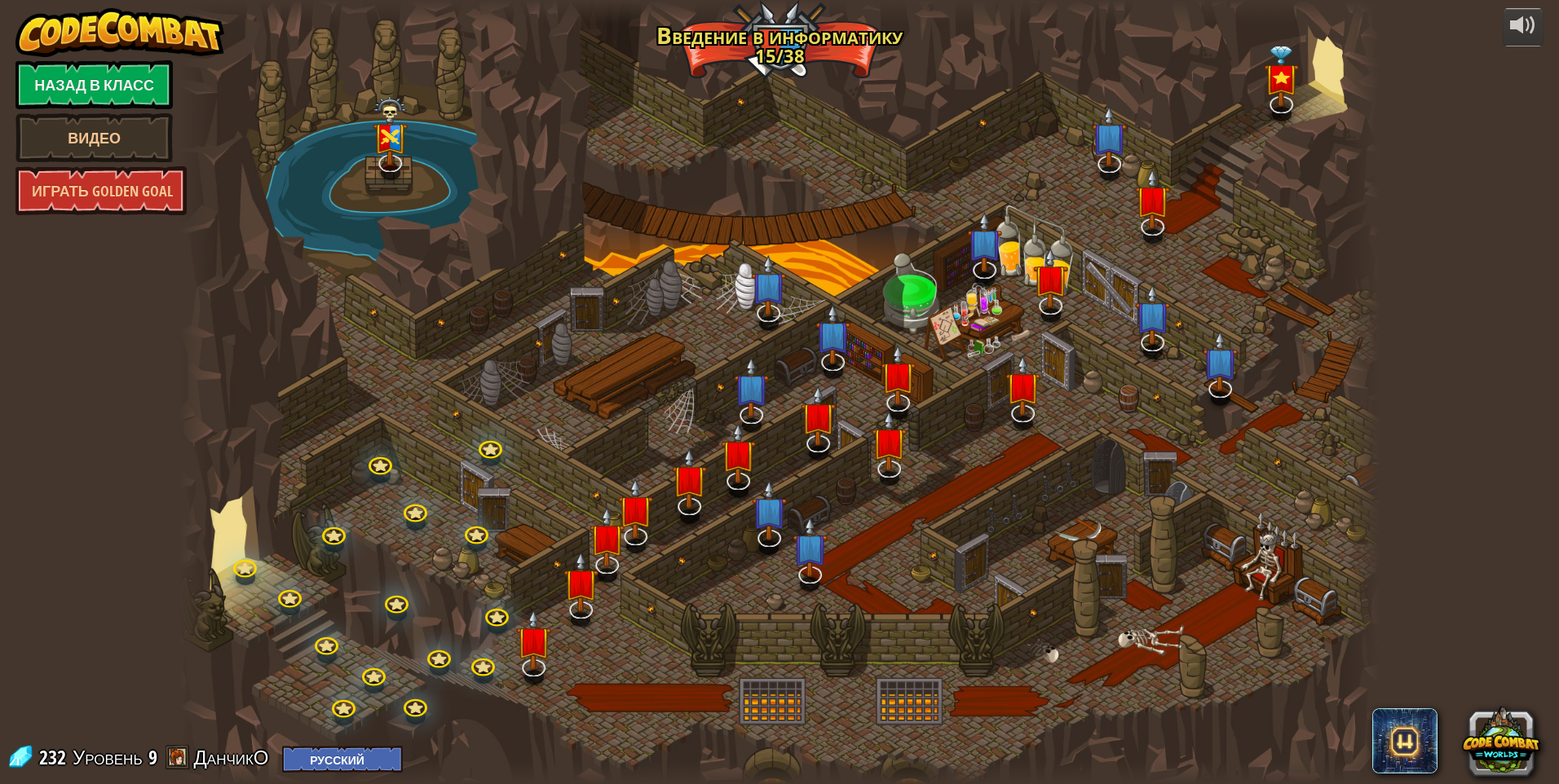
select select "ru"
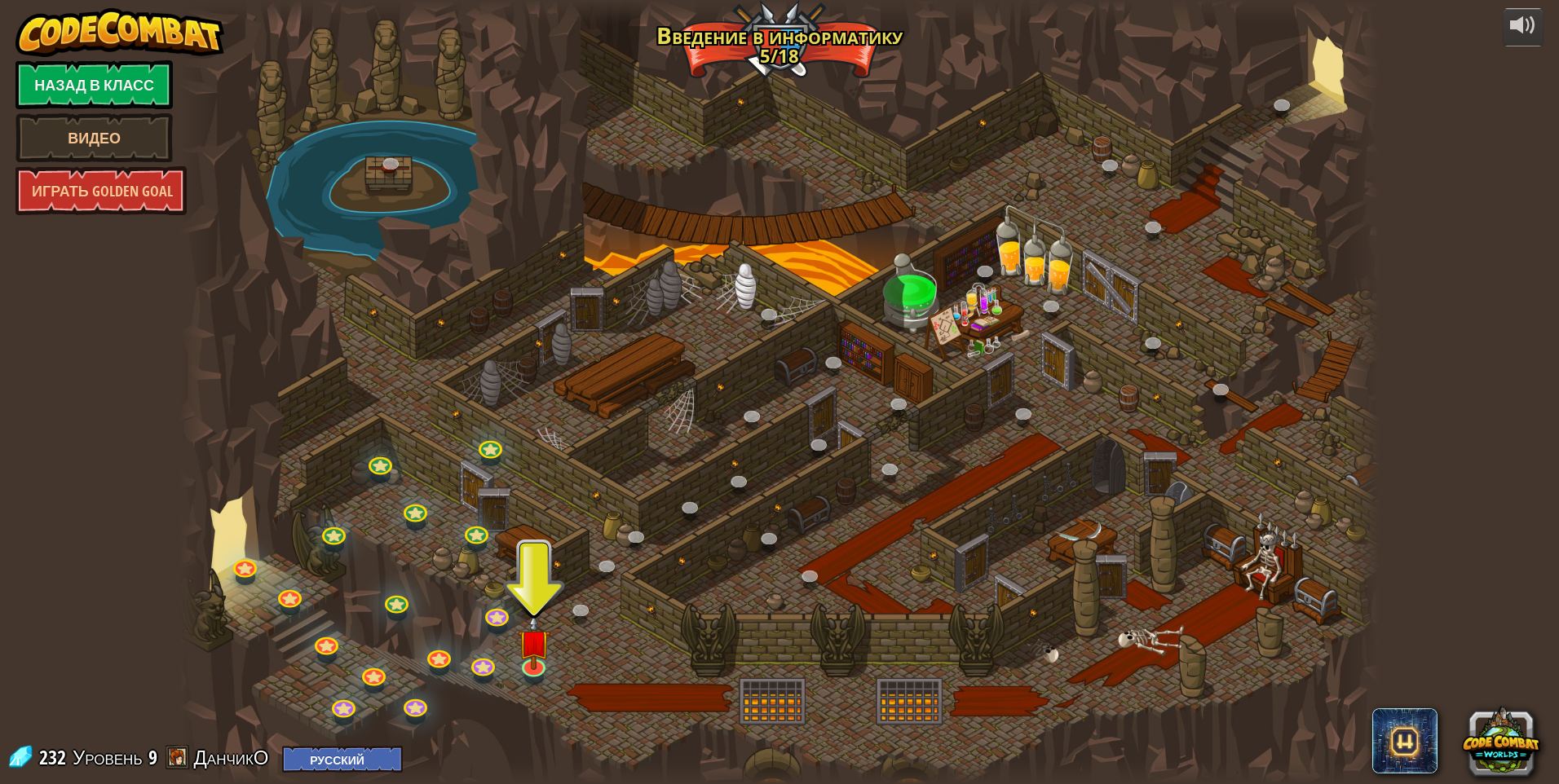
click at [738, 708] on div at bounding box center [780, 392] width 1201 height 784
